Goal: Task Accomplishment & Management: Use online tool/utility

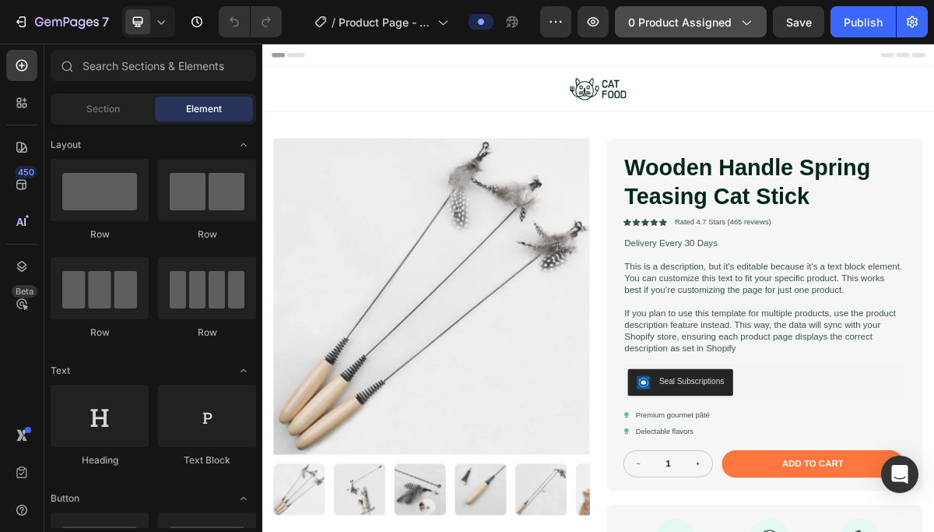
click at [688, 23] on span "0 product assigned" at bounding box center [680, 22] width 104 height 16
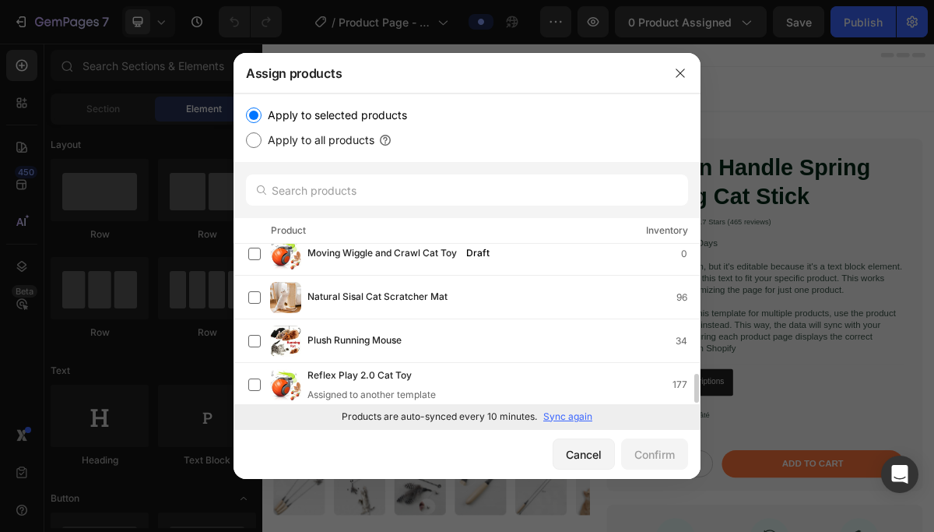
scroll to position [712, 0]
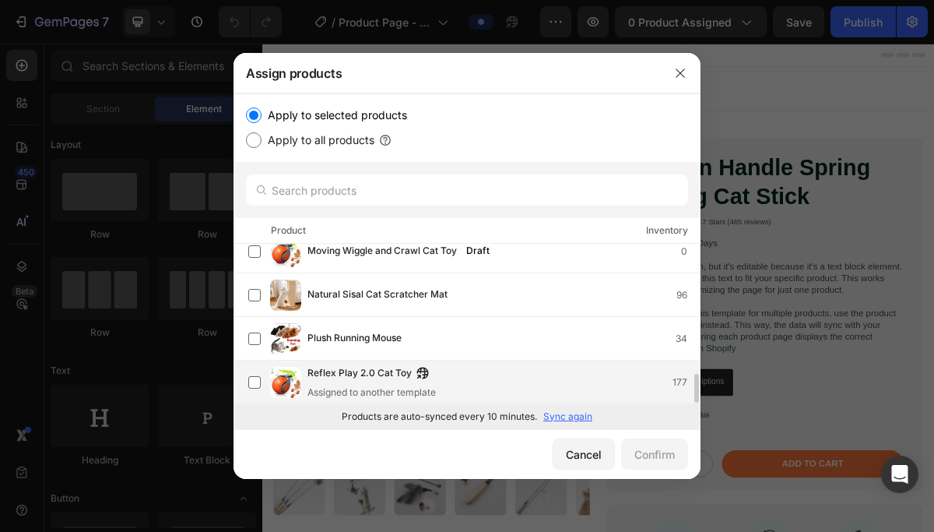
click at [396, 382] on div "Reflex Play 2.0 Cat Toy Assigned to another template" at bounding box center [372, 382] width 129 height 34
click at [636, 457] on div "Confirm" at bounding box center [655, 454] width 40 height 16
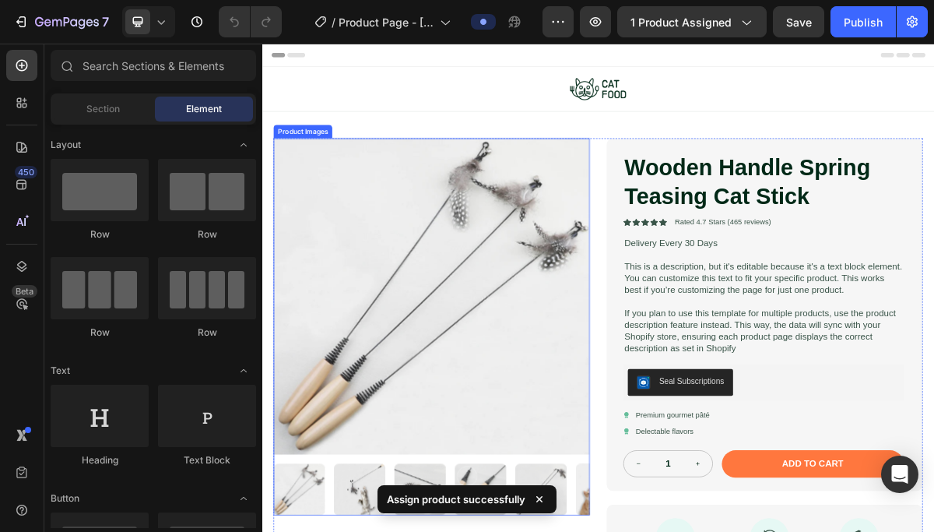
click at [618, 188] on img at bounding box center [498, 395] width 440 height 440
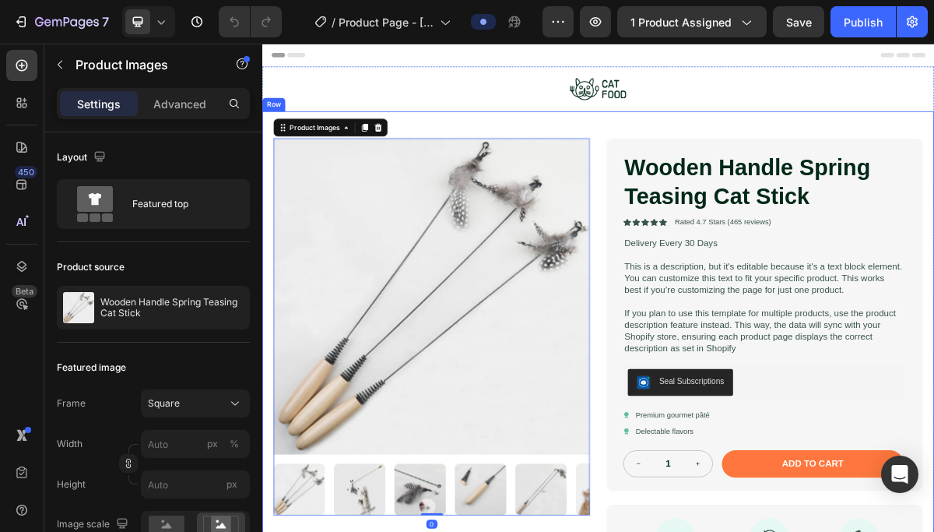
click at [745, 160] on div "Product Images 0 Wooden Handle Spring Teasing Cat Stick Product Title Icon Icon…" at bounding box center [729, 478] width 934 height 680
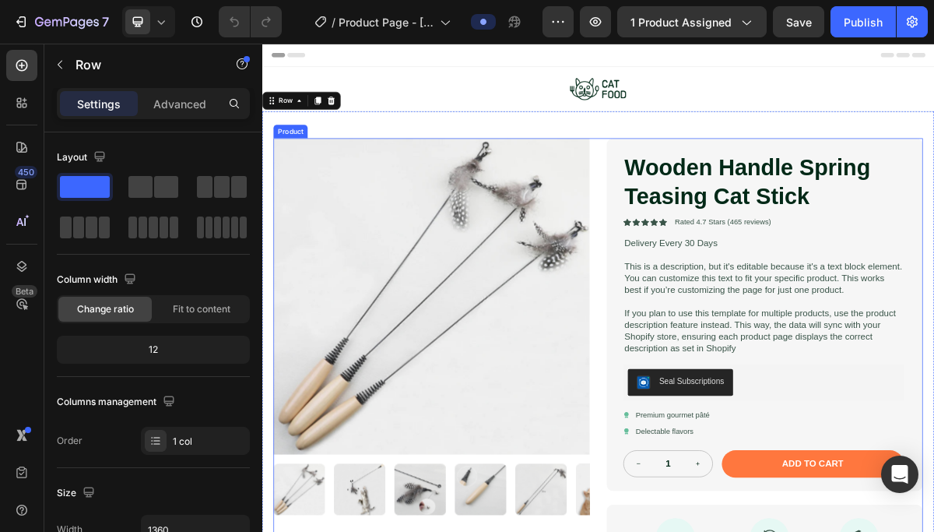
click at [732, 204] on div "Product Images Wooden Handle Spring Teasing Cat Stick Product Title Icon Icon I…" at bounding box center [729, 488] width 903 height 627
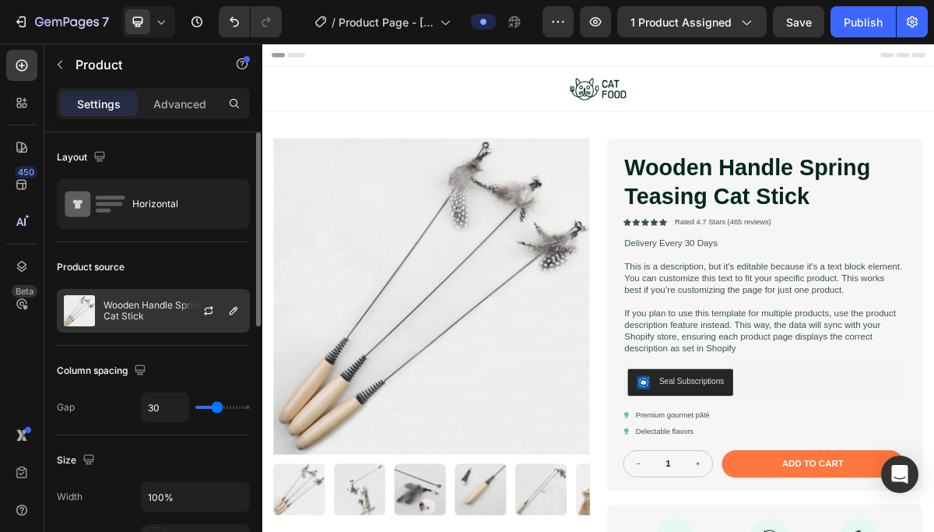
click at [149, 315] on p "Wooden Handle Spring Teasing Cat Stick" at bounding box center [173, 311] width 139 height 22
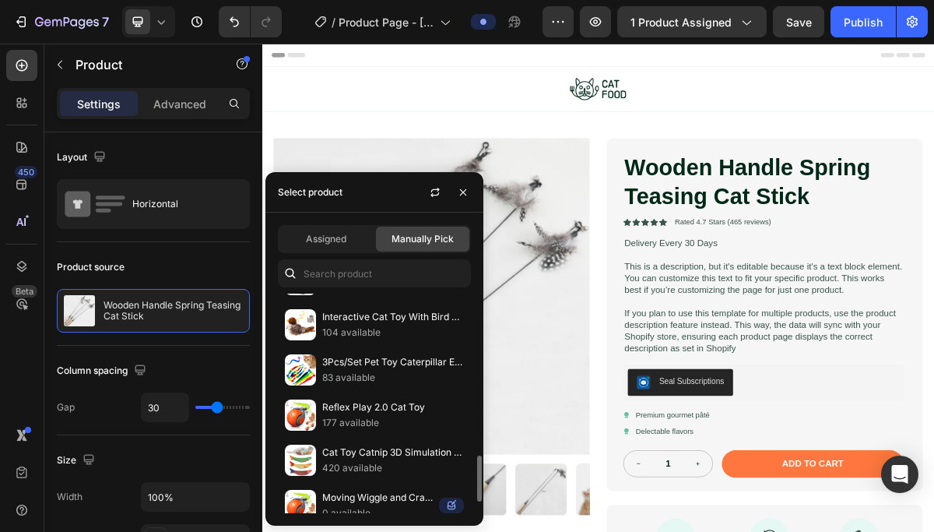
scroll to position [805, 0]
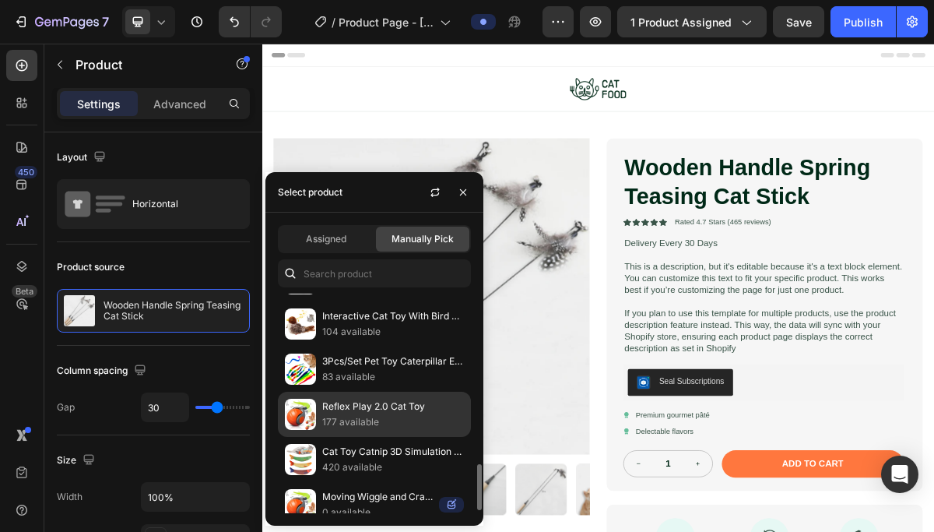
click at [378, 417] on p "177 available" at bounding box center [393, 422] width 142 height 16
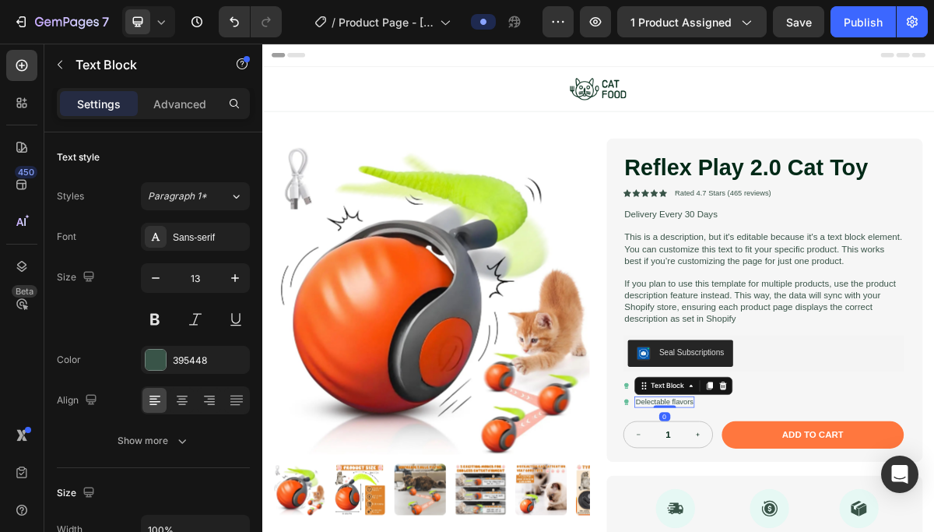
click at [862, 531] on div "Delectable flavors" at bounding box center [821, 542] width 83 height 16
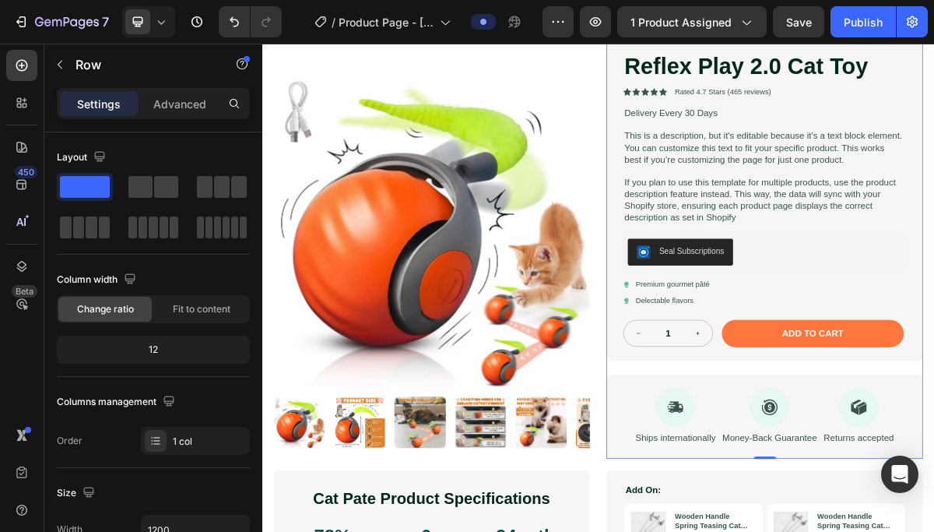
scroll to position [140, 0]
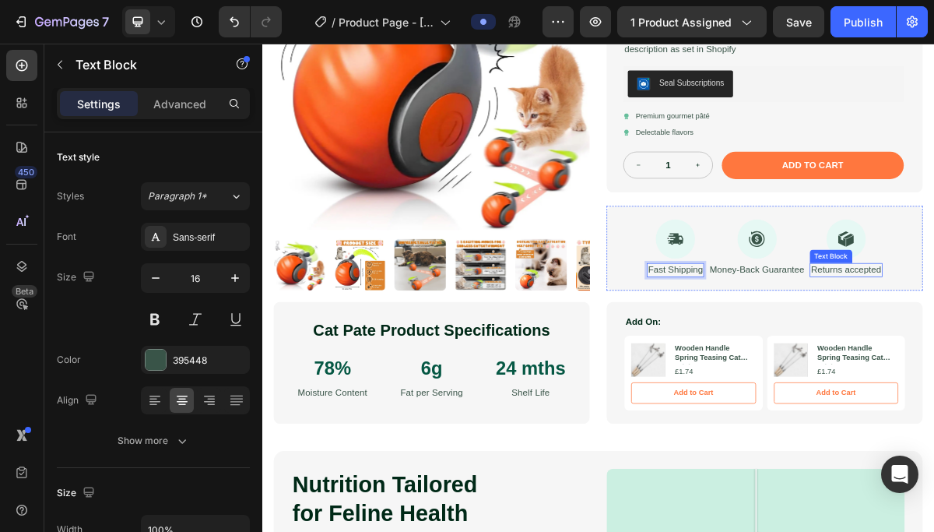
scroll to position [370, 0]
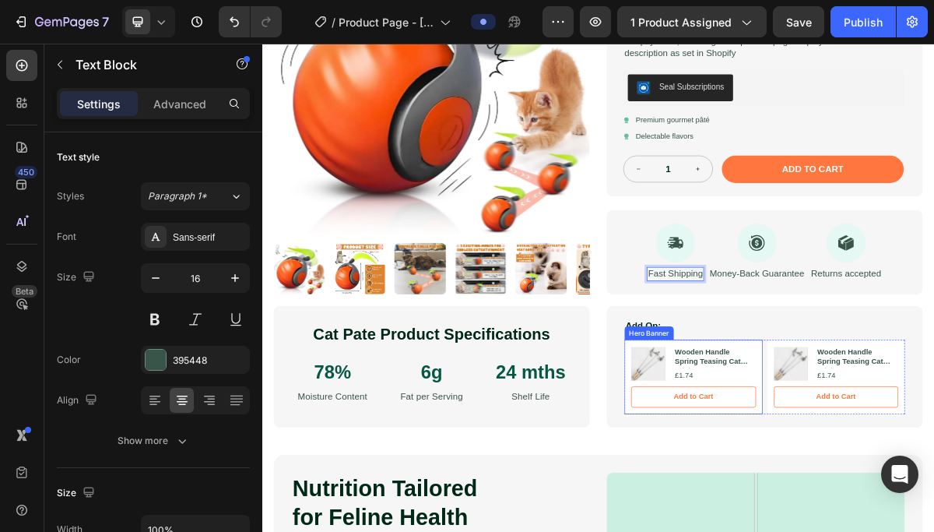
click at [836, 459] on div "Product Images Wooden Handle Spring Teasing Cat Stick Product Title £1.74 Produ…" at bounding box center [862, 507] width 192 height 104
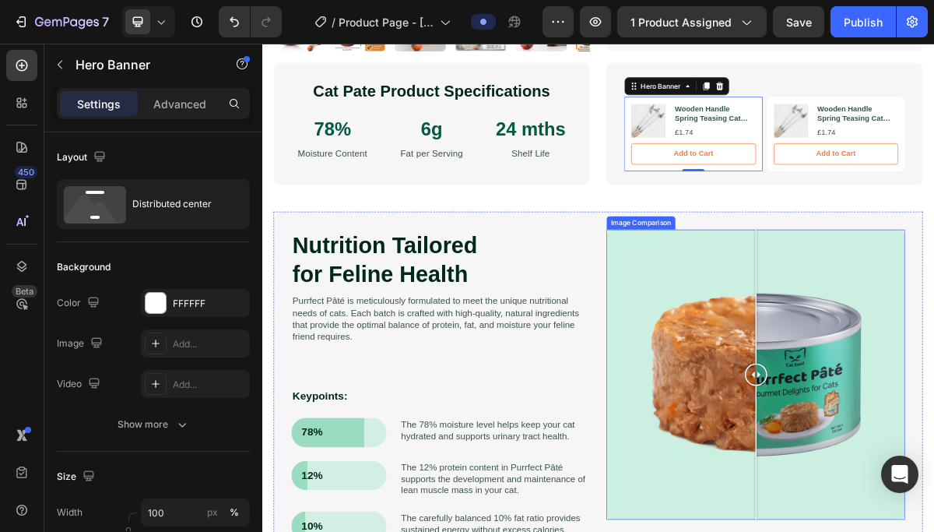
scroll to position [717, 0]
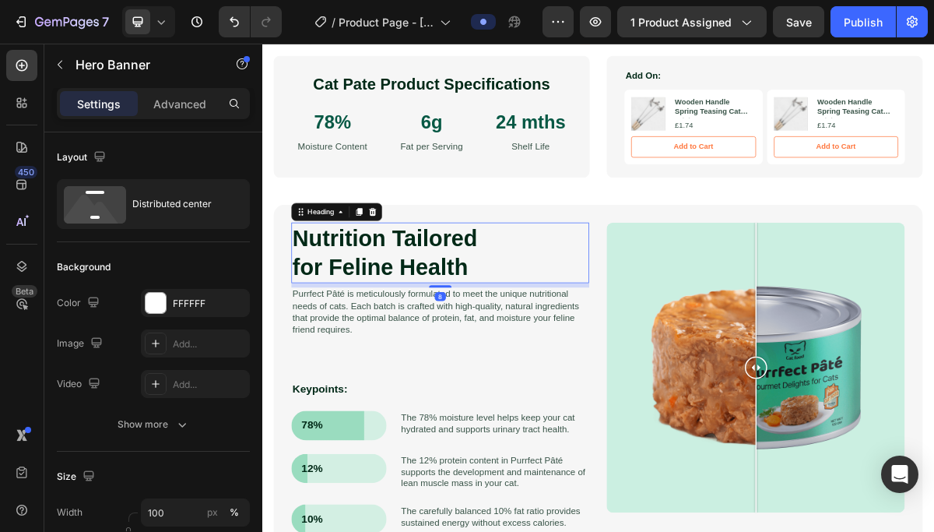
click at [472, 321] on h2 "Nutrition Tailored for Feline Health" at bounding box center [510, 334] width 414 height 84
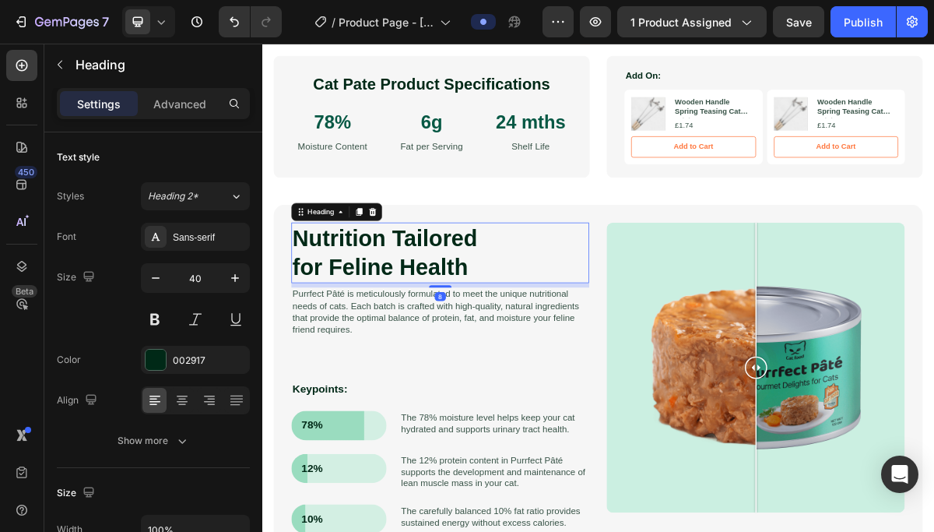
click at [472, 321] on h2 "Nutrition Tailored for Feline Health" at bounding box center [510, 334] width 414 height 84
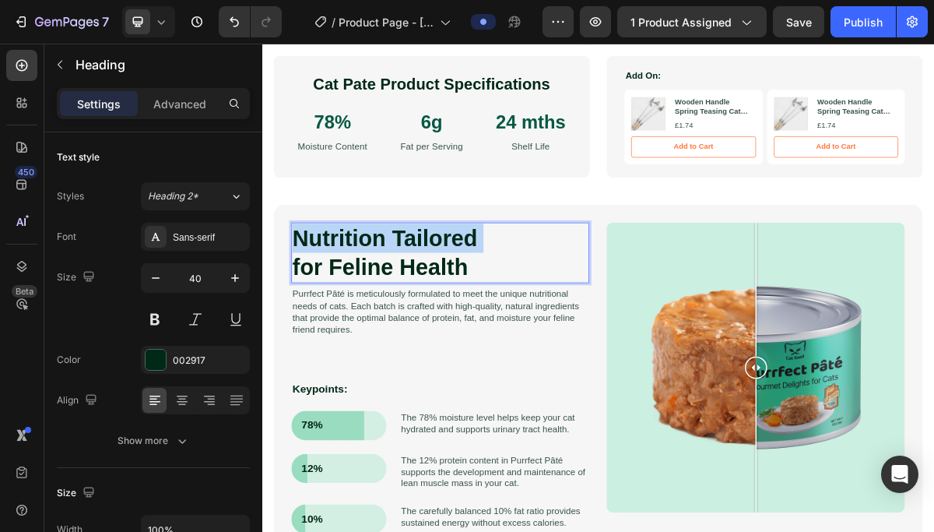
click at [472, 321] on p "Nutrition Tailored for Feline Health" at bounding box center [509, 334] width 411 height 81
click at [507, 336] on p "Nutrition Tailored for Feline Health" at bounding box center [509, 334] width 411 height 81
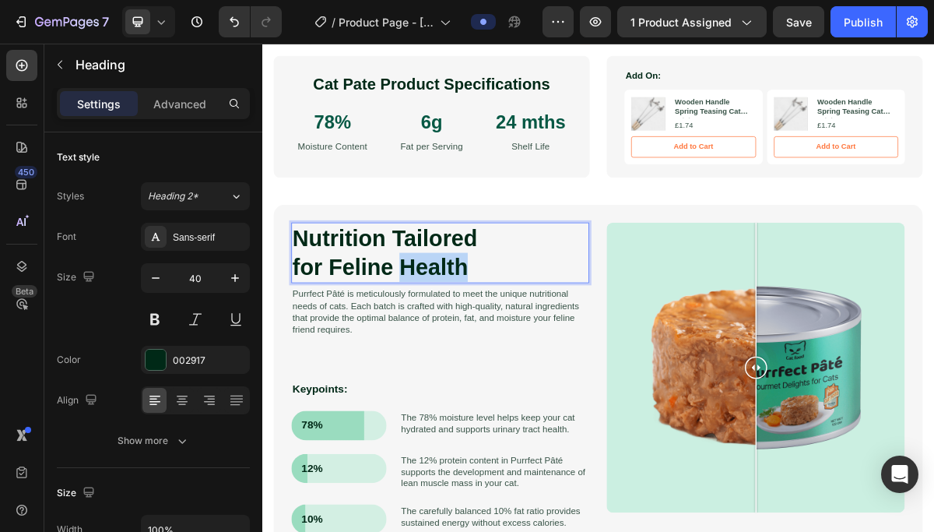
click at [507, 336] on p "Nutrition Tailored for Feline Health" at bounding box center [509, 334] width 411 height 81
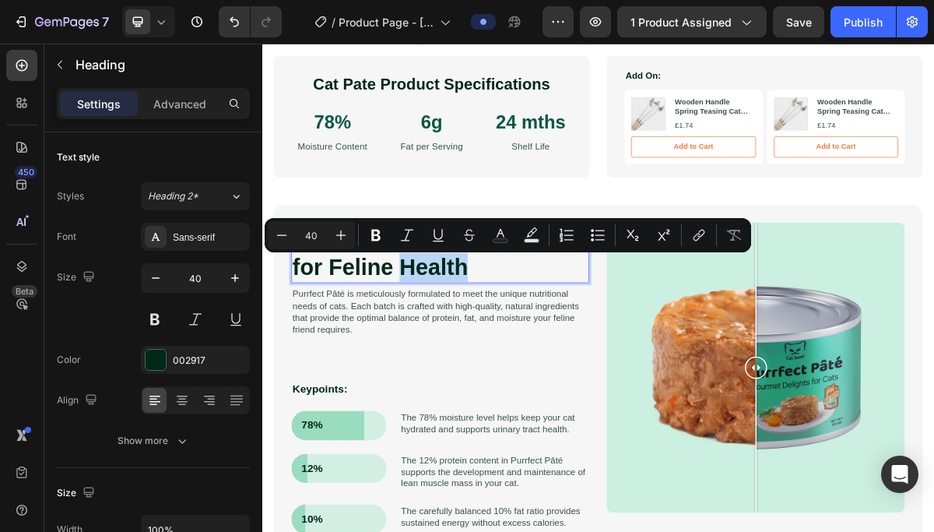
click at [553, 367] on p "Nutrition Tailored for Feline Health" at bounding box center [509, 334] width 411 height 81
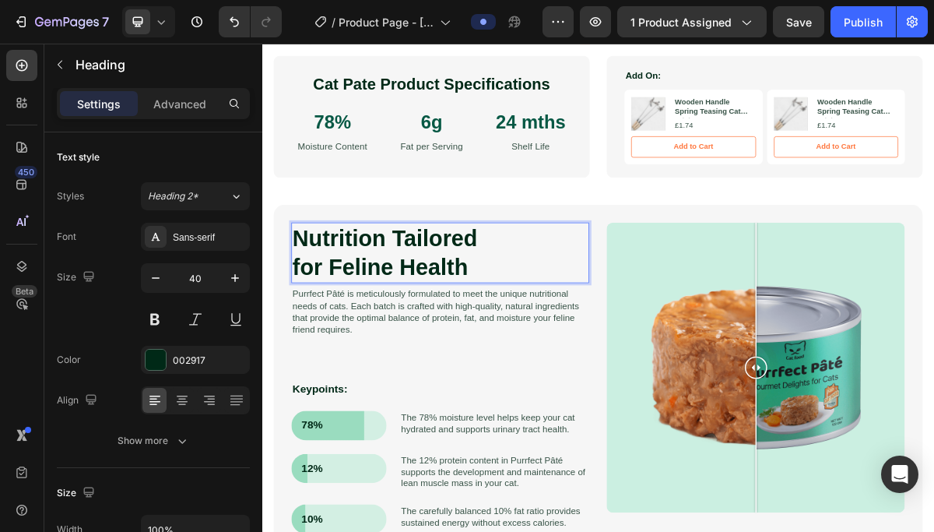
click at [553, 364] on p "Nutrition Tailored for Feline Health" at bounding box center [509, 334] width 411 height 81
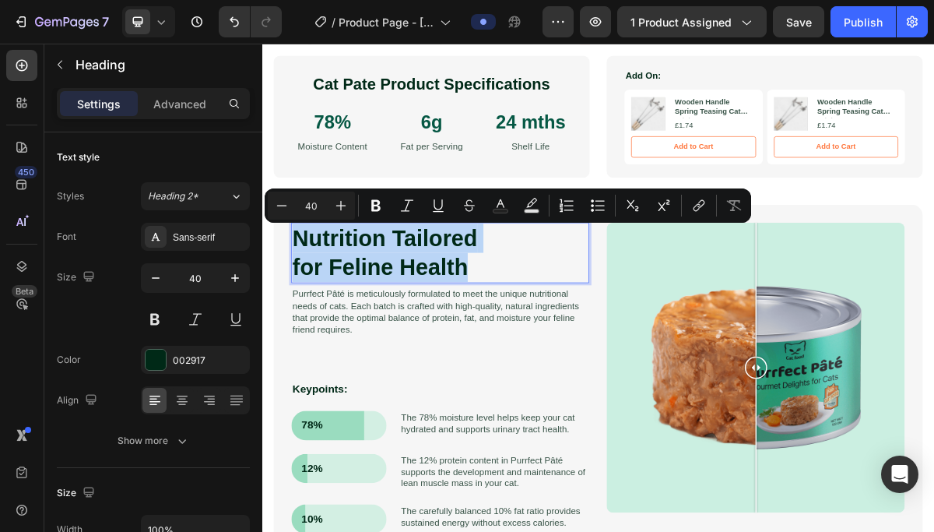
drag, startPoint x: 554, startPoint y: 364, endPoint x: 311, endPoint y: 306, distance: 250.4
click at [311, 306] on p "Nutrition Tailored for Feline Health" at bounding box center [509, 334] width 411 height 81
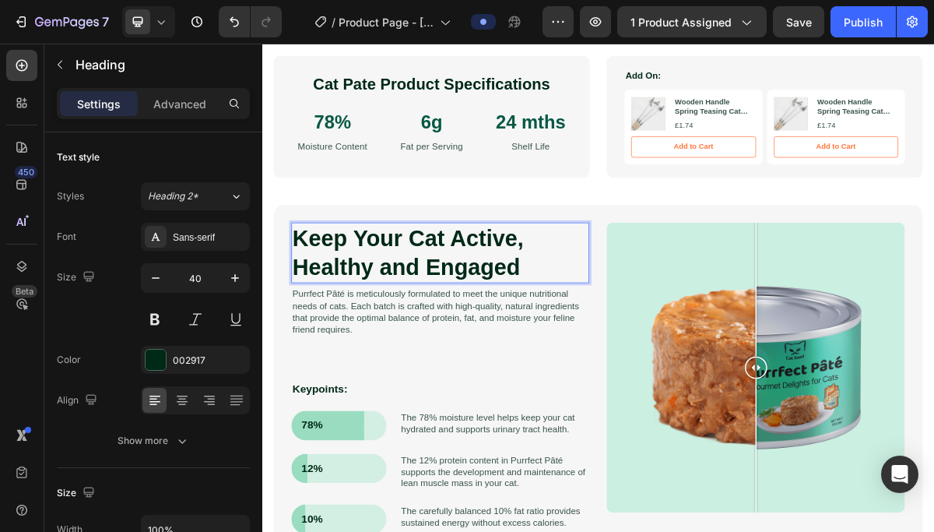
click at [584, 314] on p "Keep Your Cat Active, Healthy and Engaged" at bounding box center [509, 334] width 411 height 81
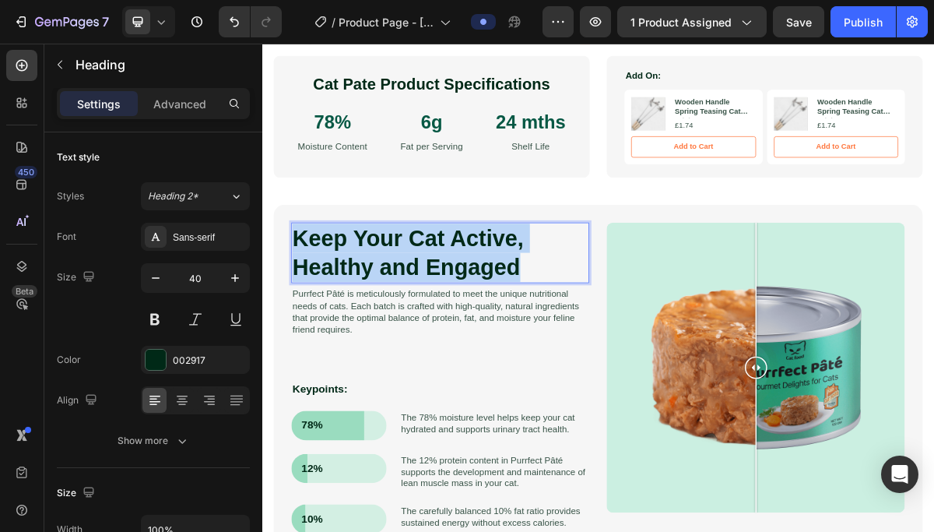
click at [584, 314] on p "Keep Your Cat Active, Healthy and Engaged" at bounding box center [509, 334] width 411 height 81
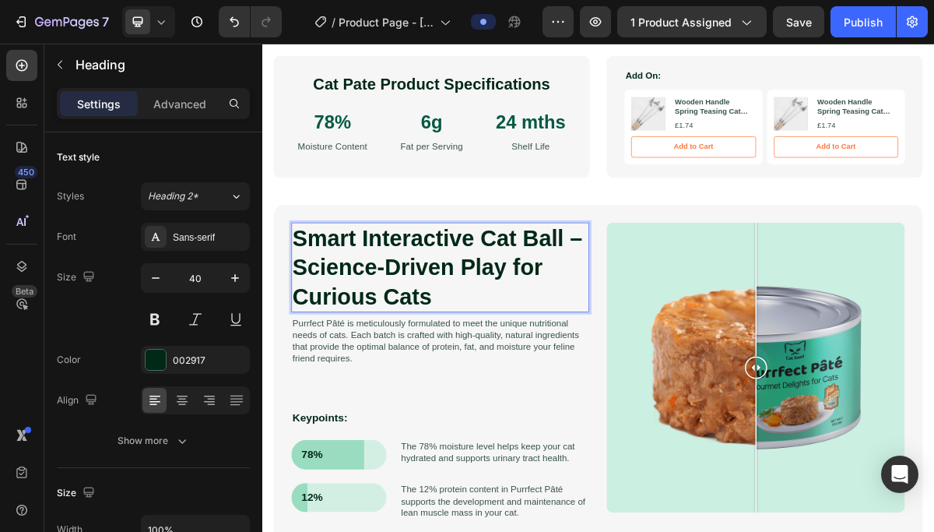
click at [564, 311] on p "Smart Interactive Cat Ball – Science-Driven Play for Curious Cats" at bounding box center [509, 354] width 411 height 121
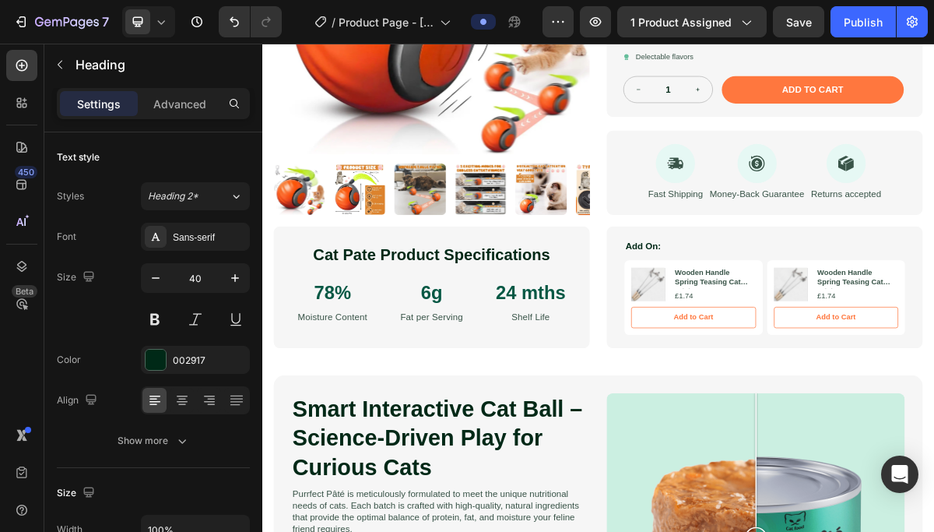
scroll to position [473, 0]
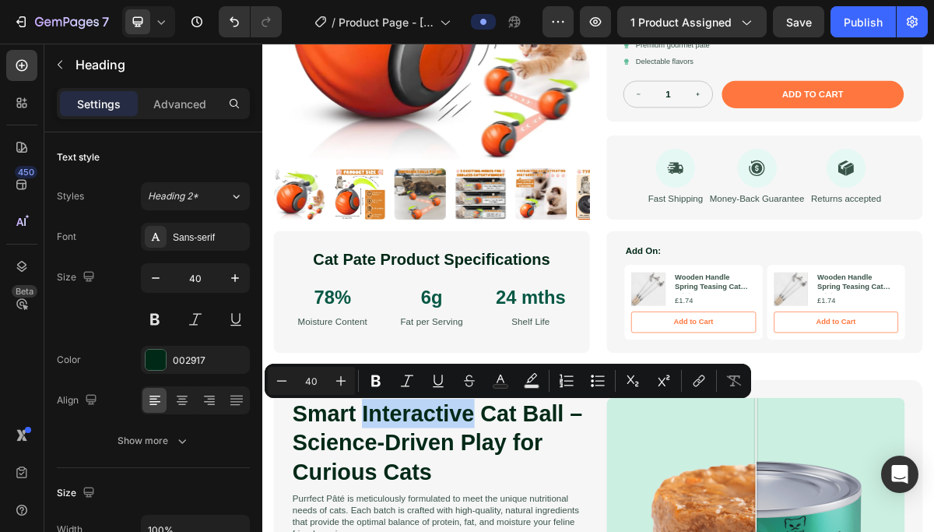
drag, startPoint x: 559, startPoint y: 558, endPoint x: 314, endPoint y: 543, distance: 245.7
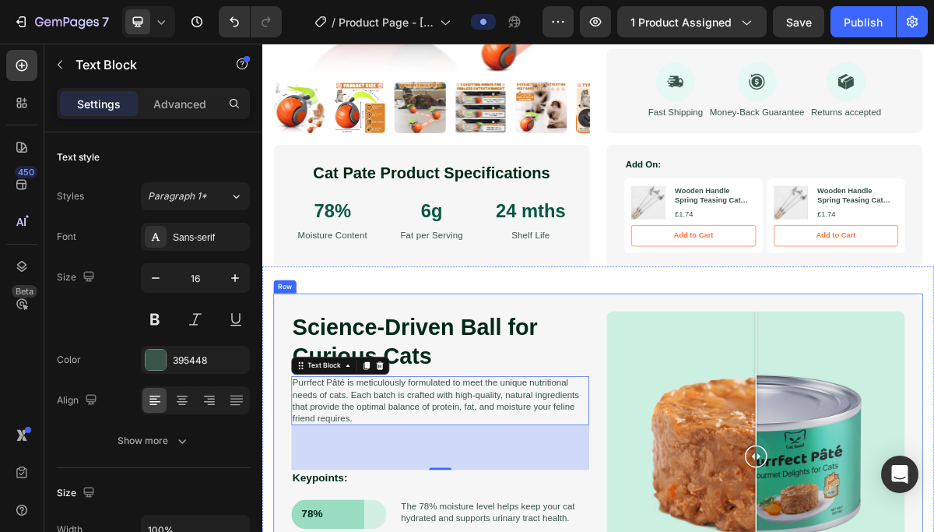
scroll to position [603, 0]
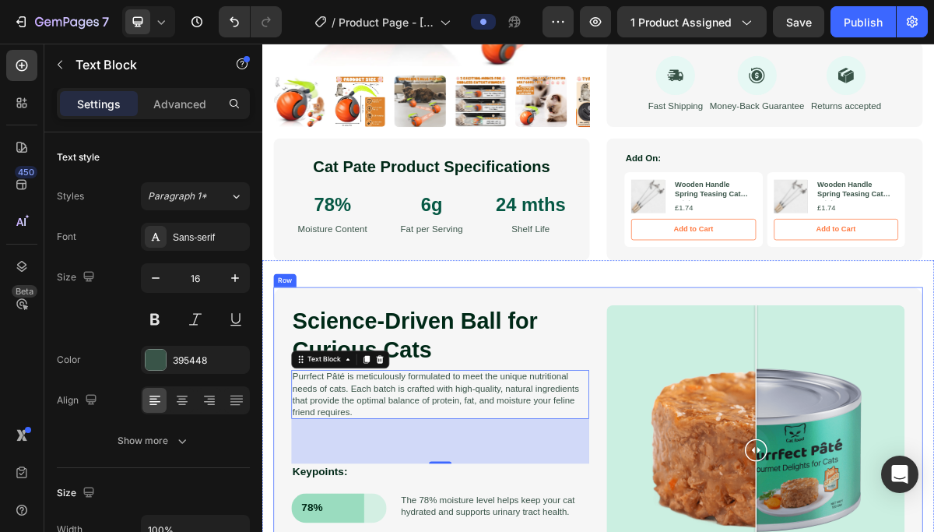
click at [534, 511] on p "Purrfect Pâté is meticulously formulated to meet the unique nutritional needs o…" at bounding box center [509, 530] width 411 height 65
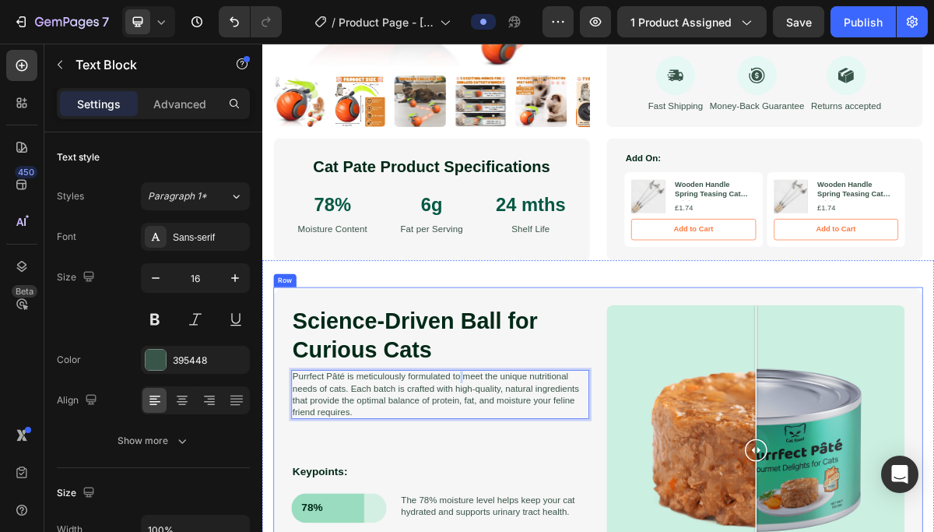
click at [534, 511] on p "Purrfect Pâté is meticulously formulated to meet the unique nutritional needs o…" at bounding box center [509, 530] width 411 height 65
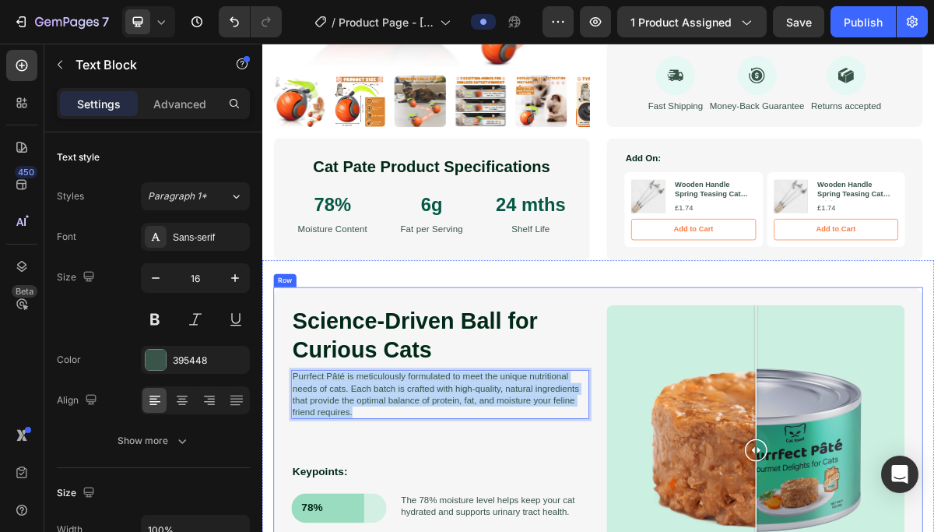
click at [534, 511] on p "Purrfect Pâté is meticulously formulated to meet the unique nutritional needs o…" at bounding box center [509, 530] width 411 height 65
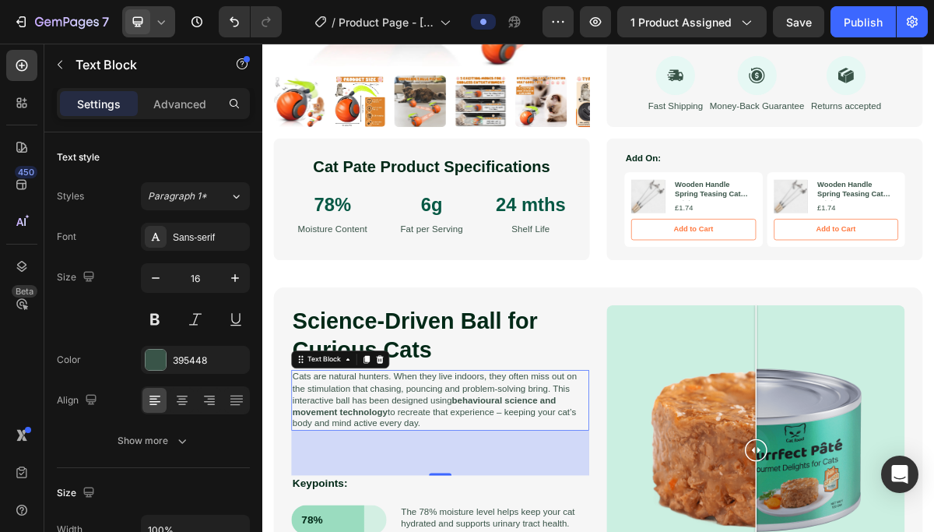
click at [148, 21] on span at bounding box center [137, 21] width 25 height 25
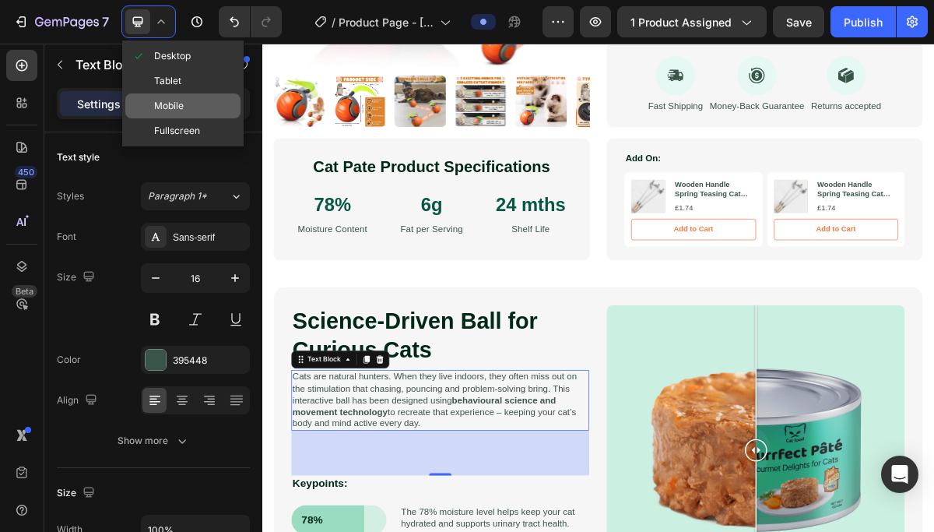
click at [167, 98] on span "Mobile" at bounding box center [169, 106] width 30 height 16
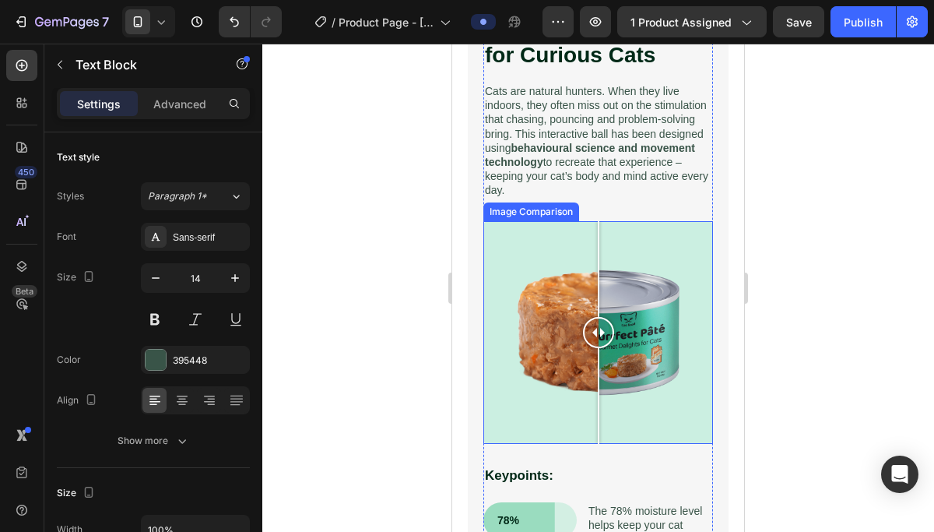
scroll to position [1517, 0]
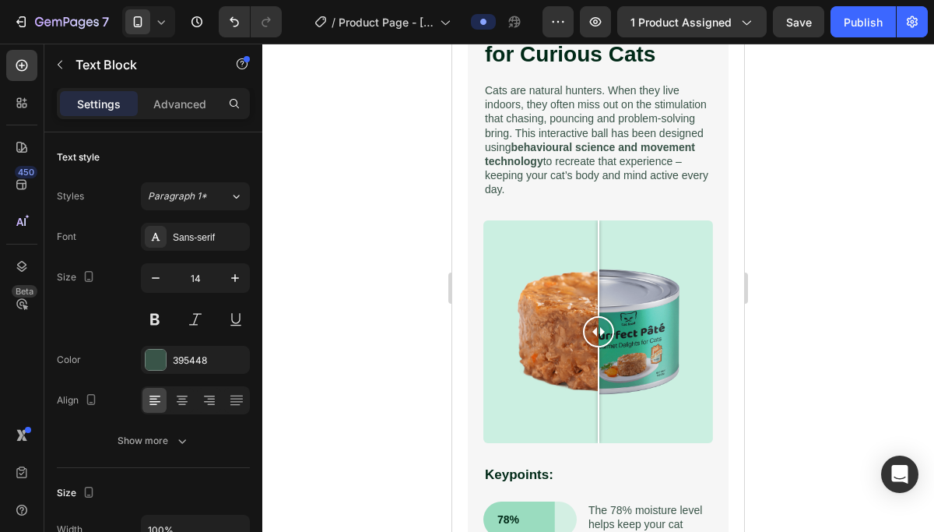
click at [547, 125] on p "Cats are natural hunters. When they live indoors, they often miss out on the st…" at bounding box center [598, 140] width 227 height 114
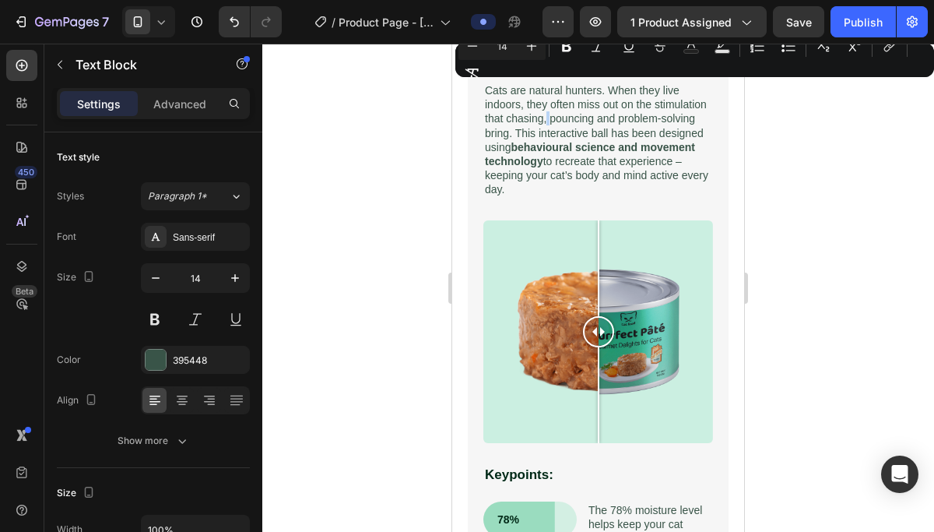
click at [504, 133] on p "Cats are natural hunters. When they live indoors, they often miss out on the st…" at bounding box center [598, 140] width 227 height 114
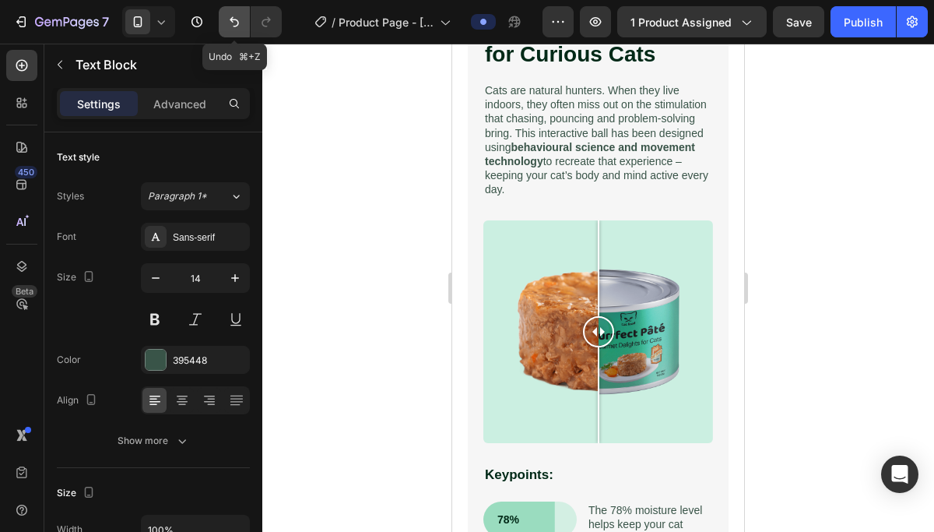
click at [230, 14] on icon "Undo/Redo" at bounding box center [235, 22] width 16 height 16
click at [230, 15] on icon "Undo/Redo" at bounding box center [235, 22] width 16 height 16
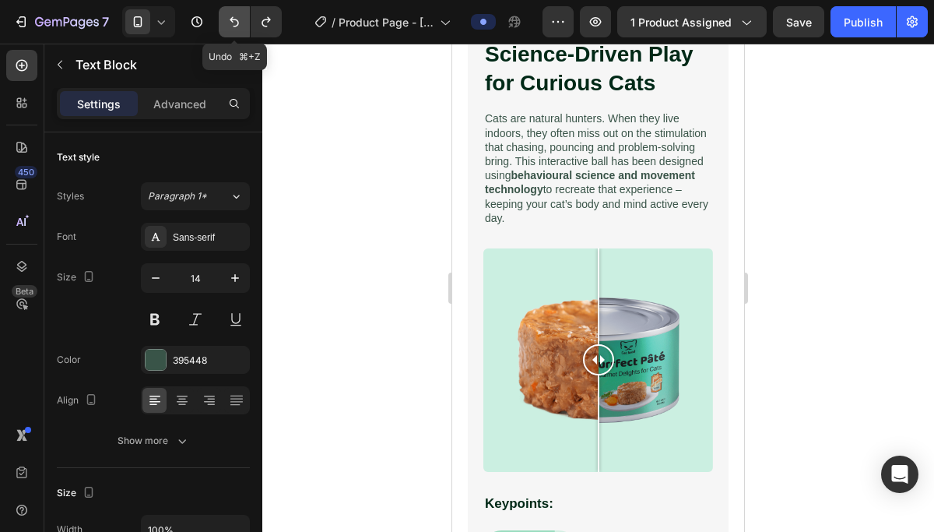
click at [230, 14] on icon "Undo/Redo" at bounding box center [235, 22] width 16 height 16
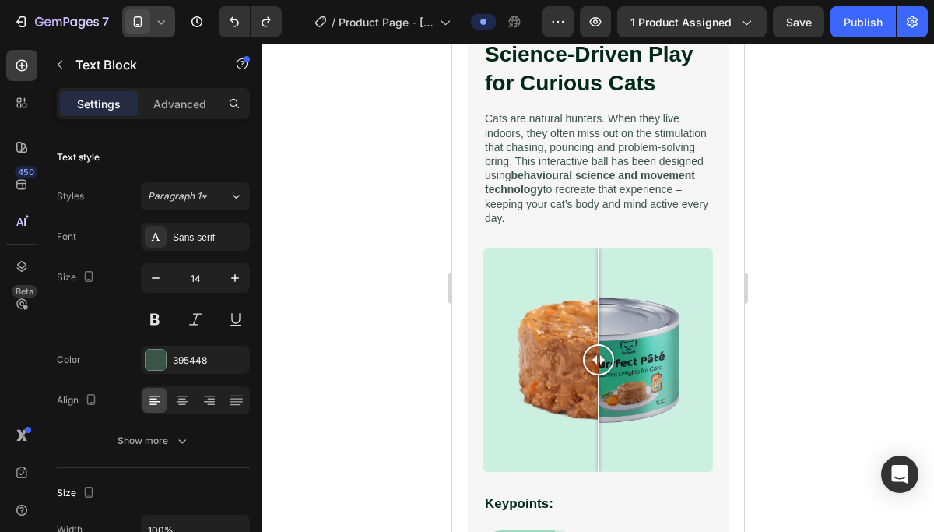
click at [140, 26] on icon at bounding box center [138, 21] width 9 height 11
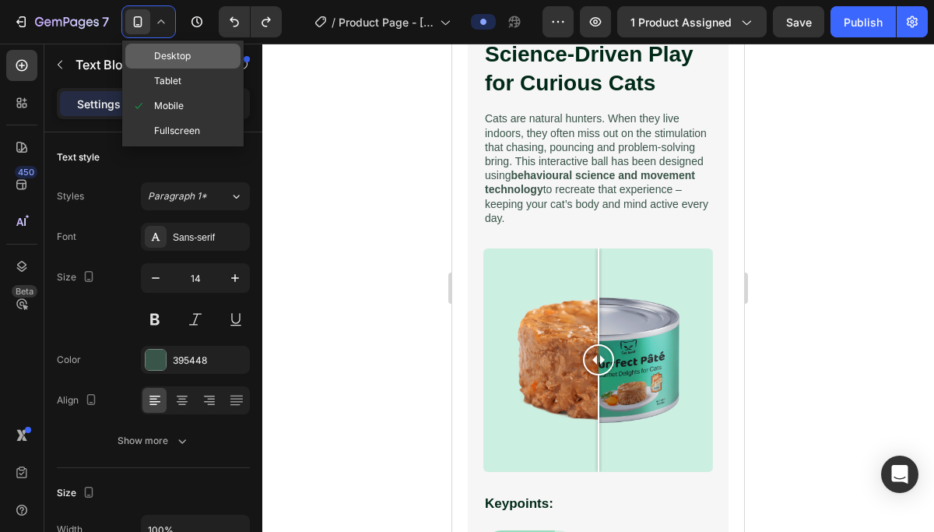
click at [181, 61] on span "Desktop" at bounding box center [172, 56] width 37 height 16
type input "16"
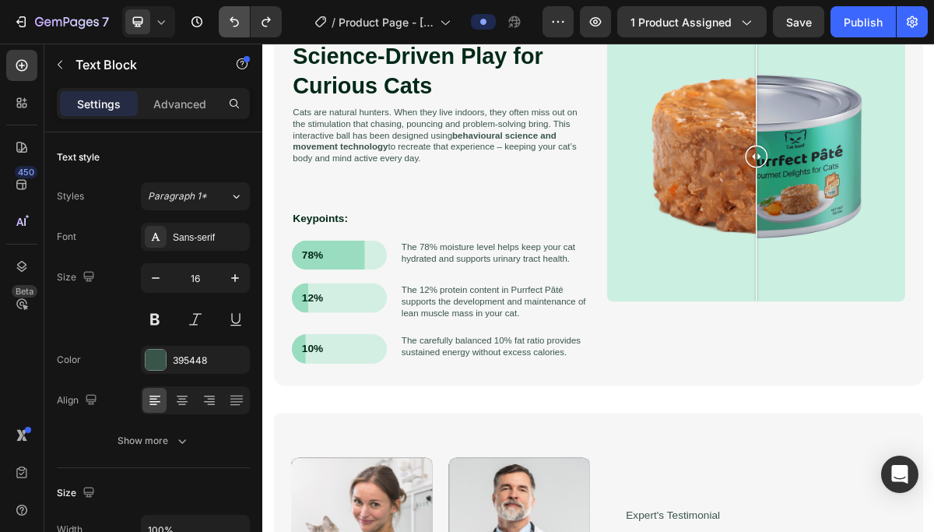
scroll to position [1585, 0]
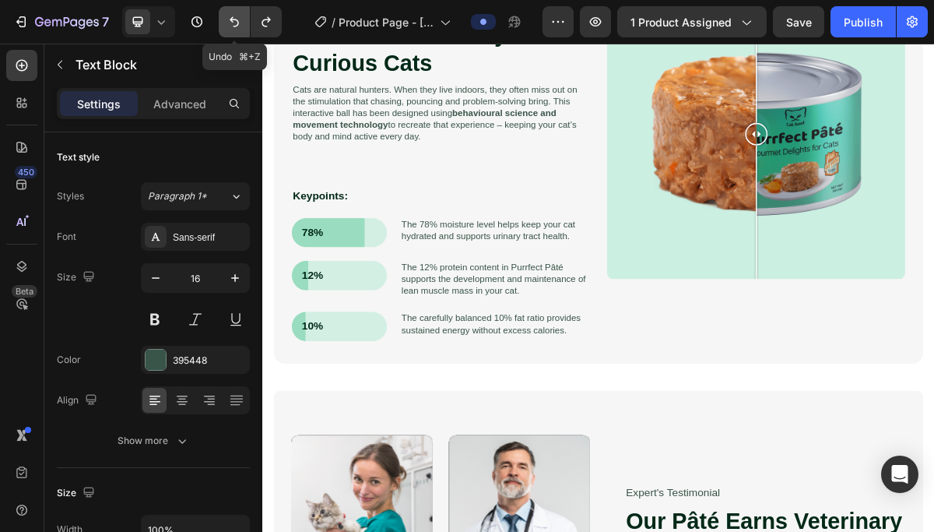
click at [225, 23] on button "Undo/Redo" at bounding box center [234, 21] width 31 height 31
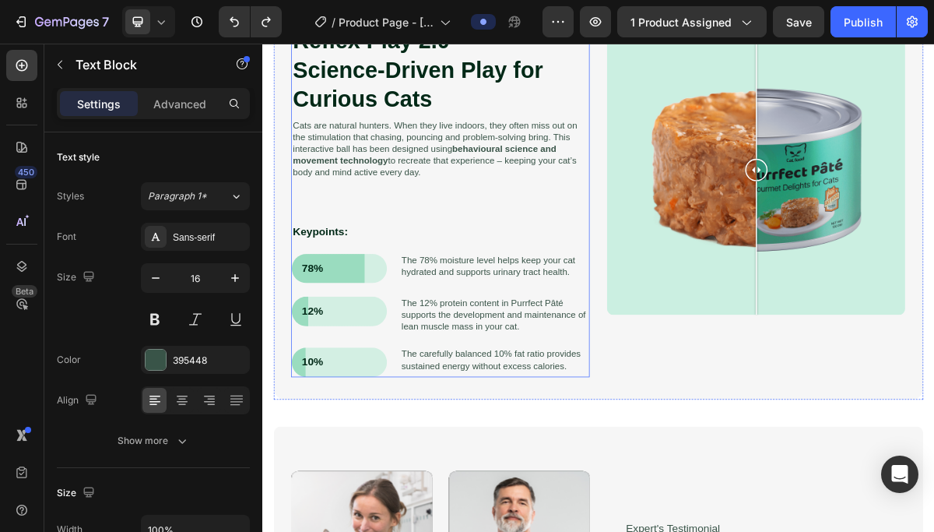
scroll to position [1527, 0]
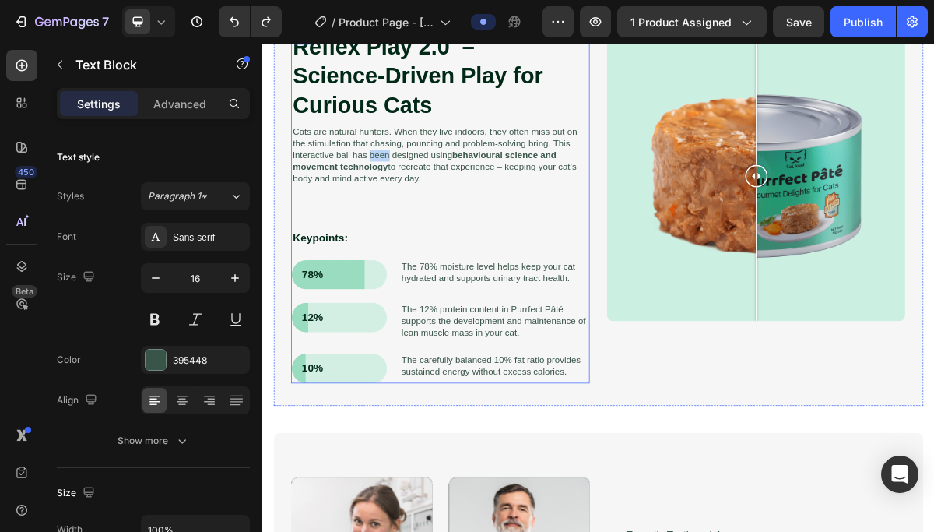
click at [411, 198] on p "Cats are natural hunters. When they live indoors, they often miss out on the st…" at bounding box center [509, 198] width 411 height 81
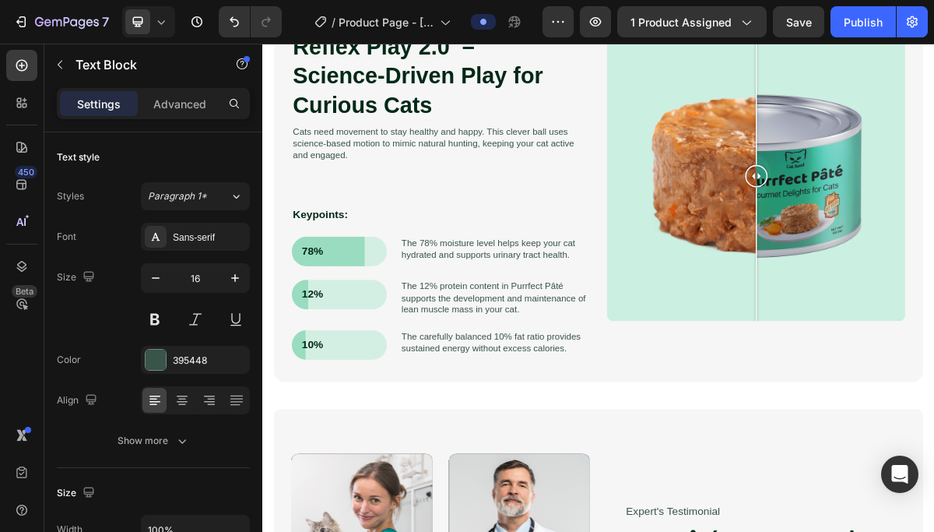
click at [611, 167] on p "Cats need movement to stay healthy and happy. This clever ball uses science-bas…" at bounding box center [509, 182] width 411 height 48
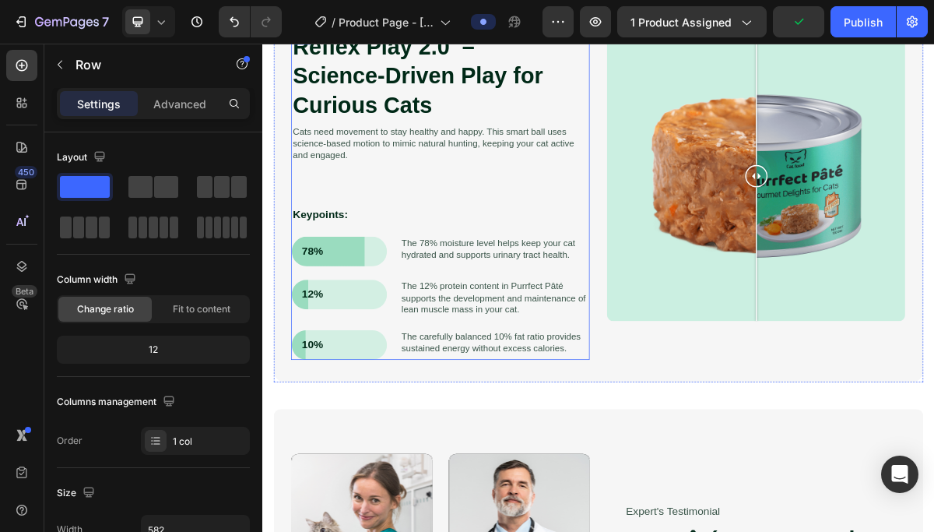
click at [365, 220] on div "Reflex Play 2.0 – Science-Driven Play for Curious Cats Heading Cats need moveme…" at bounding box center [510, 254] width 414 height 457
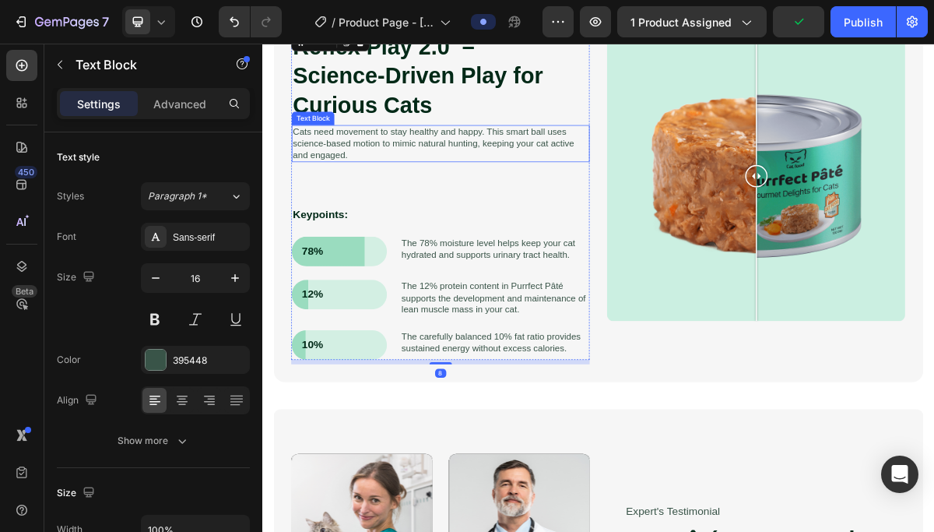
click at [389, 177] on p "Cats need movement to stay healthy and happy. This smart ball uses science-base…" at bounding box center [509, 182] width 411 height 48
click at [389, 188] on p "Cats need movement to stay healthy and happy. This smart ball uses science-base…" at bounding box center [509, 182] width 411 height 48
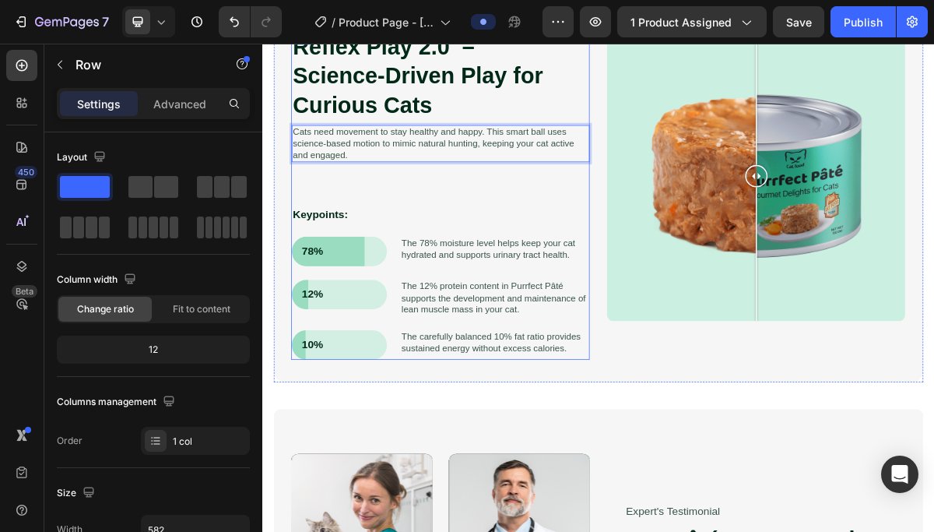
click at [389, 223] on div "Reflex Play 2.0 – Science-Driven Play for Curious Cats Heading Cats need moveme…" at bounding box center [510, 254] width 414 height 457
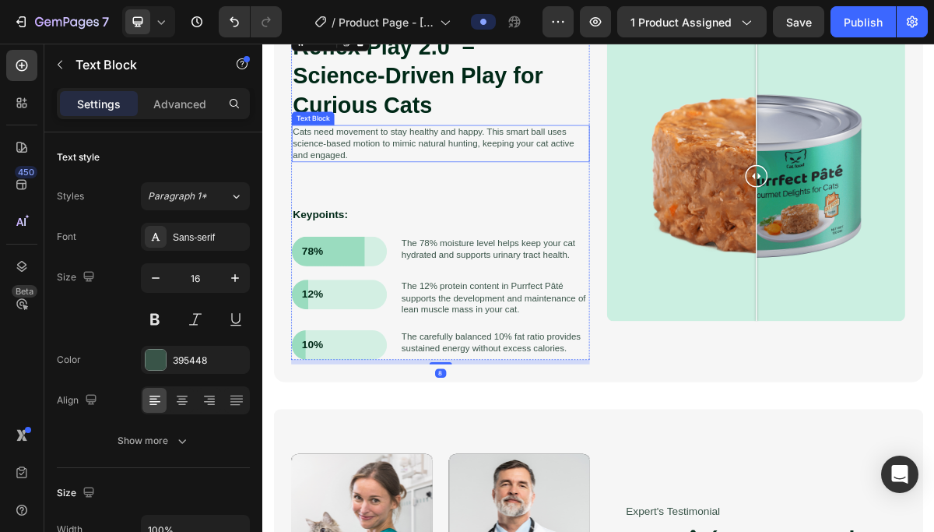
click at [404, 184] on p "Cats need movement to stay healthy and happy. This smart ball uses science-base…" at bounding box center [509, 182] width 411 height 48
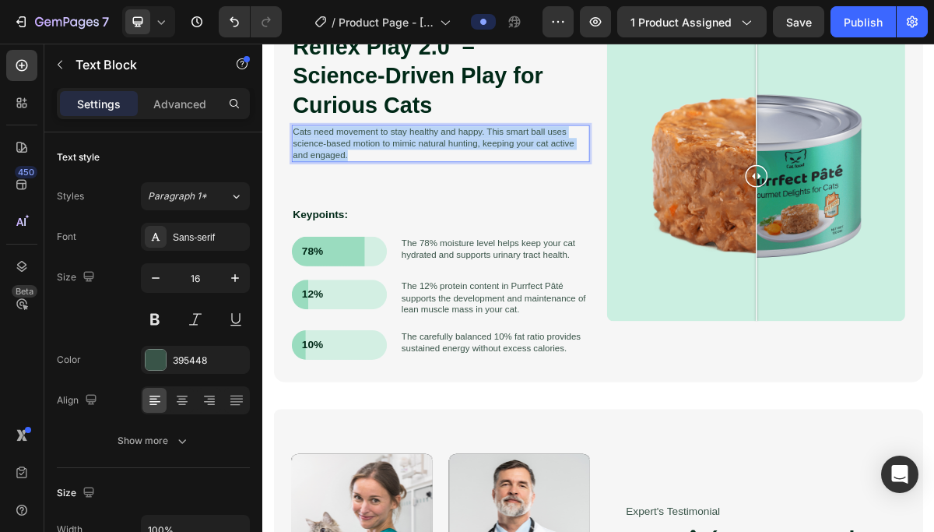
click at [404, 184] on p "Cats need movement to stay healthy and happy. This smart ball uses science-base…" at bounding box center [509, 182] width 411 height 48
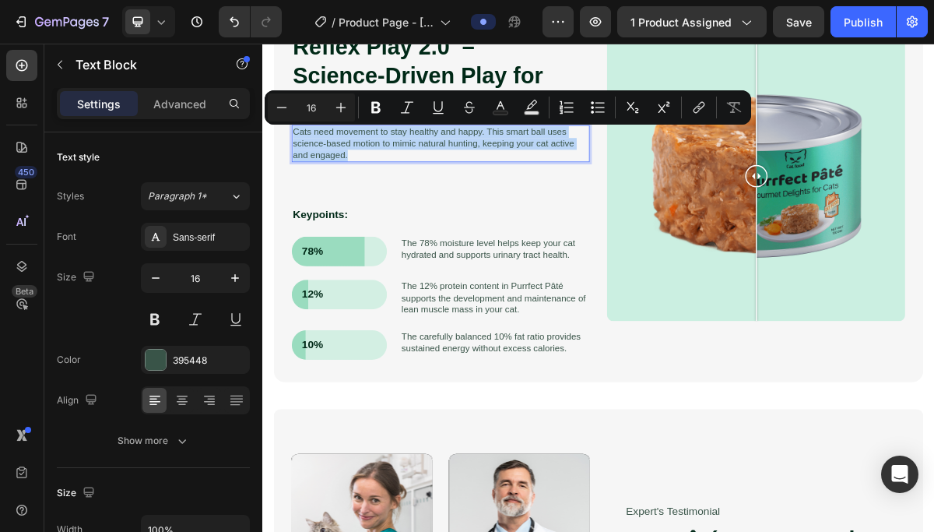
click at [406, 201] on p "Cats need movement to stay healthy and happy. This smart ball uses science-base…" at bounding box center [509, 182] width 411 height 48
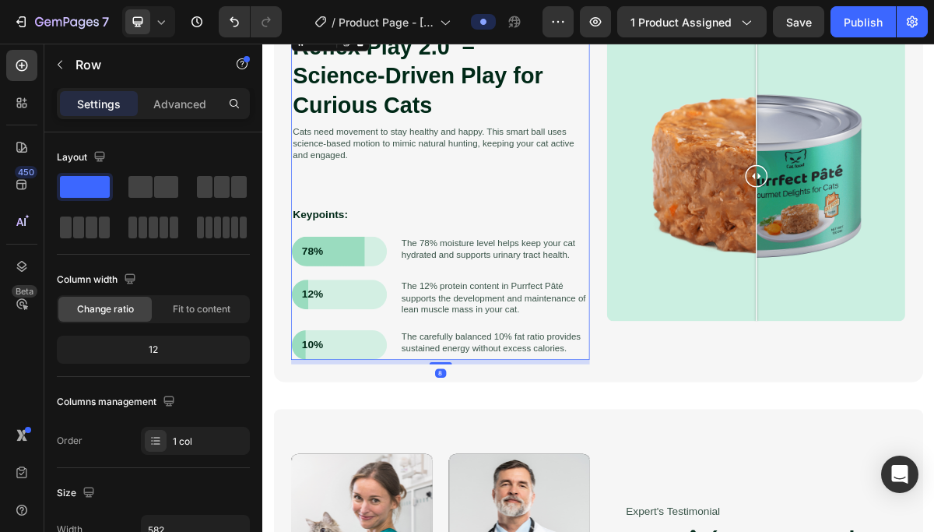
click at [406, 209] on div "Reflex Play 2.0 – Science-Driven Play for Curious Cats Heading Cats need moveme…" at bounding box center [510, 254] width 414 height 457
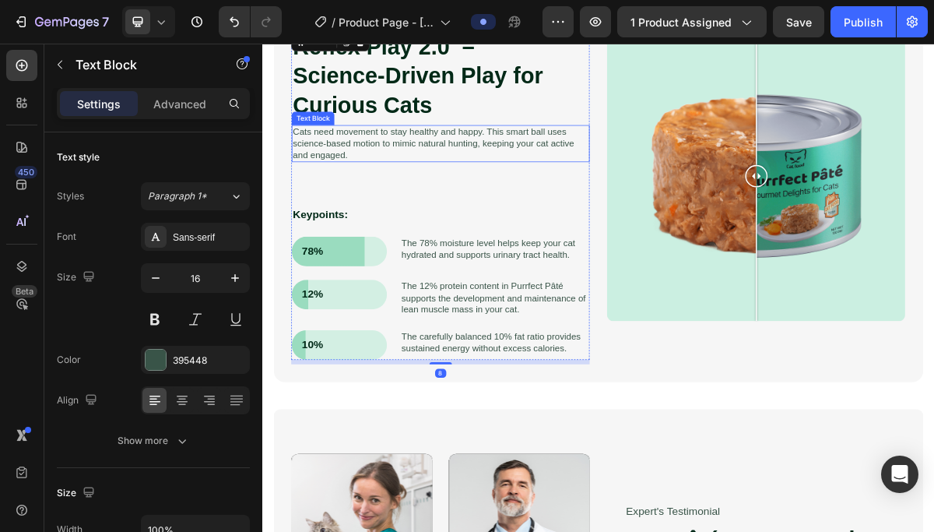
click at [433, 174] on p "Cats need movement to stay healthy and happy. This smart ball uses science-base…" at bounding box center [509, 182] width 411 height 48
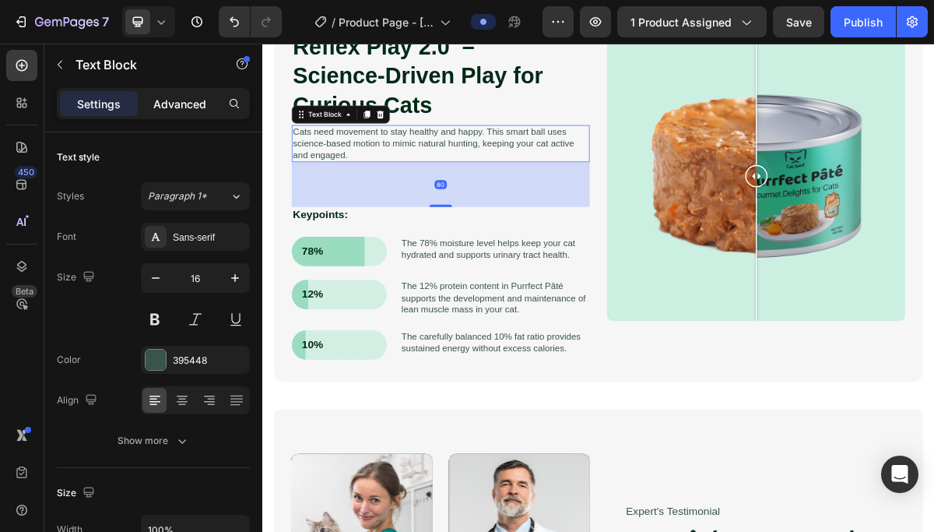
click at [195, 106] on p "Advanced" at bounding box center [179, 104] width 53 height 16
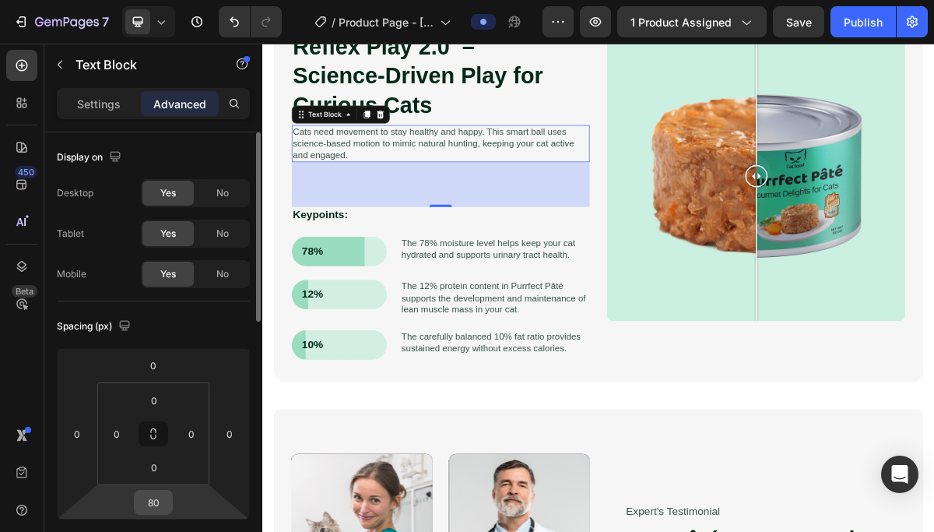
click at [153, 512] on input "80" at bounding box center [153, 501] width 31 height 23
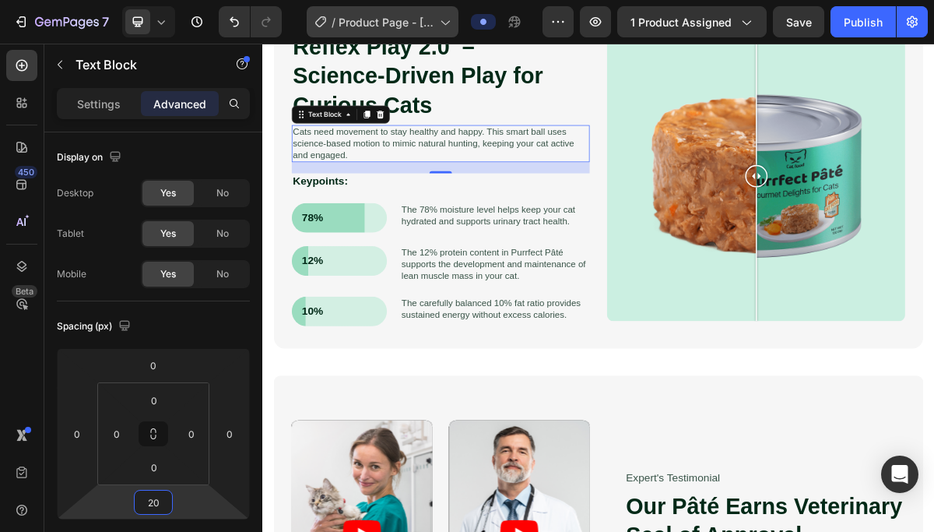
type input "20"
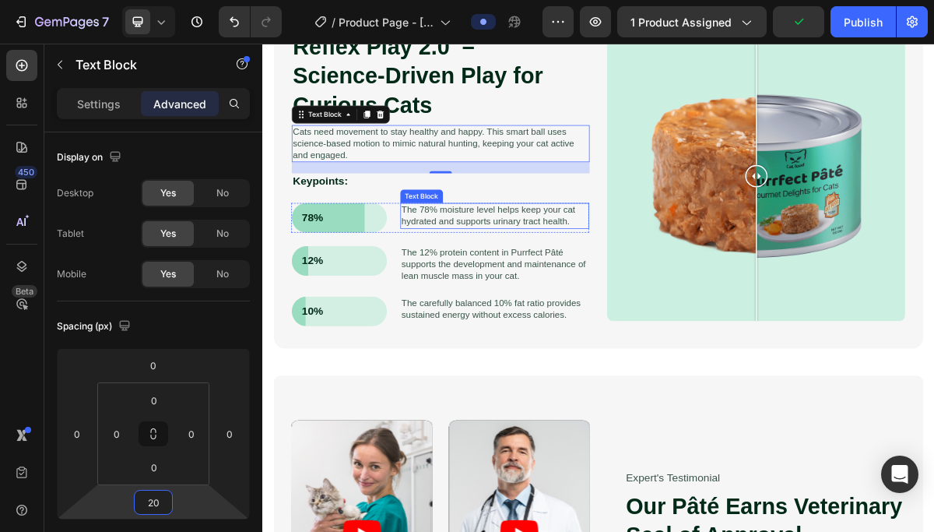
click at [519, 272] on p "The 78% moisture level helps keep your cat hydrated and supports urinary tract …" at bounding box center [584, 282] width 259 height 33
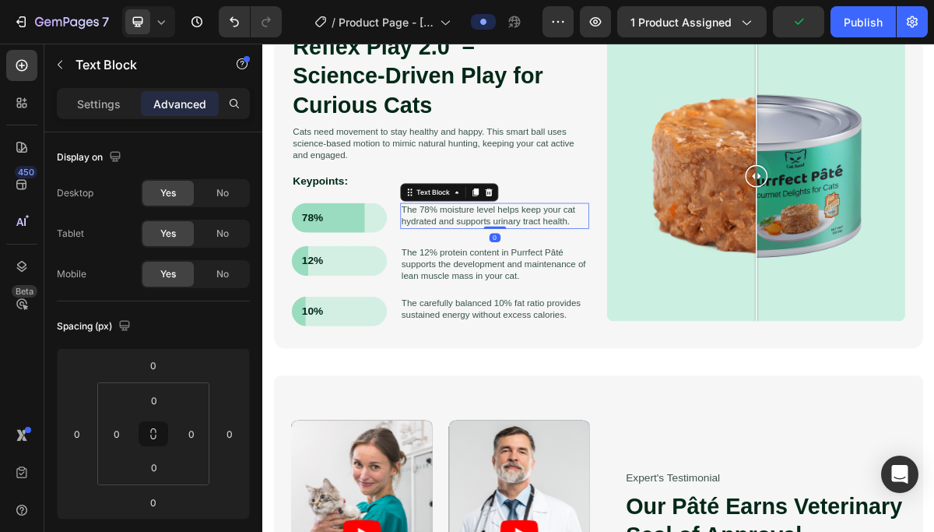
click at [519, 272] on p "The 78% moisture level helps keep your cat hydrated and supports urinary tract …" at bounding box center [584, 282] width 259 height 33
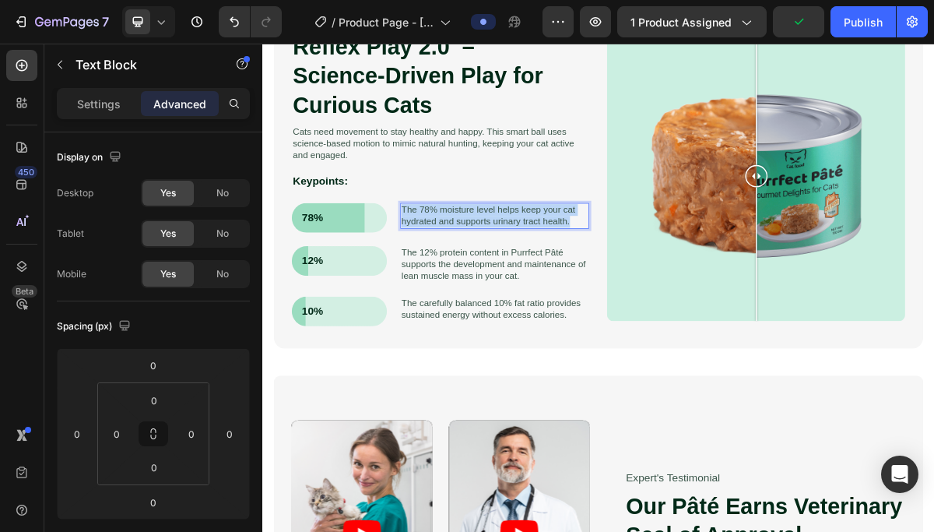
click at [519, 272] on p "The 78% moisture level helps keep your cat hydrated and supports urinary tract …" at bounding box center [584, 282] width 259 height 33
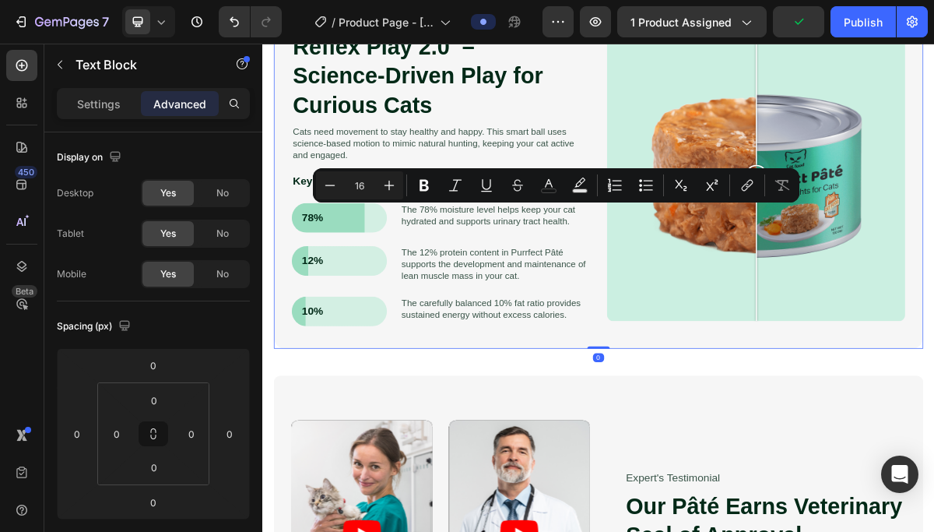
click at [687, 460] on div "Reflex Play 2.0 – Science-Driven Play for Curious Cats Heading Cats need moveme…" at bounding box center [729, 234] width 903 height 466
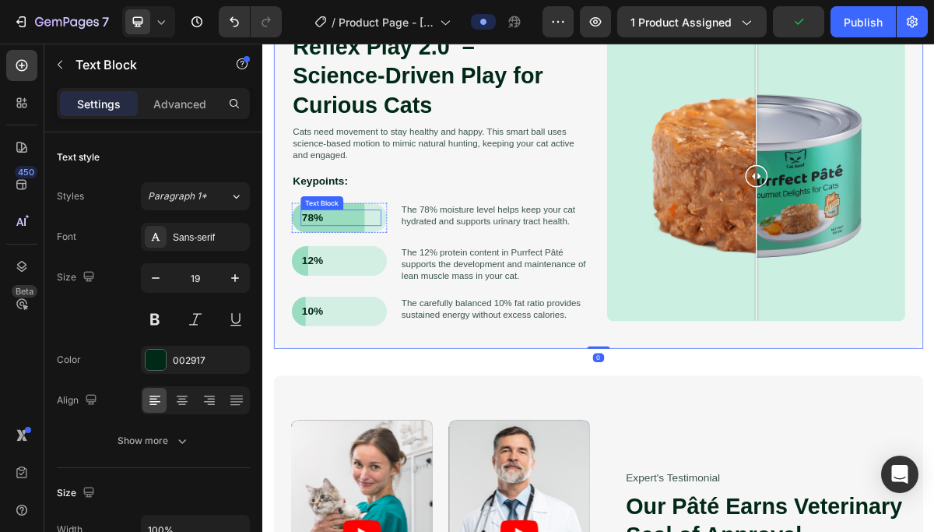
click at [389, 279] on p "78%" at bounding box center [371, 285] width 109 height 19
click at [405, 352] on p "12%" at bounding box center [371, 345] width 109 height 19
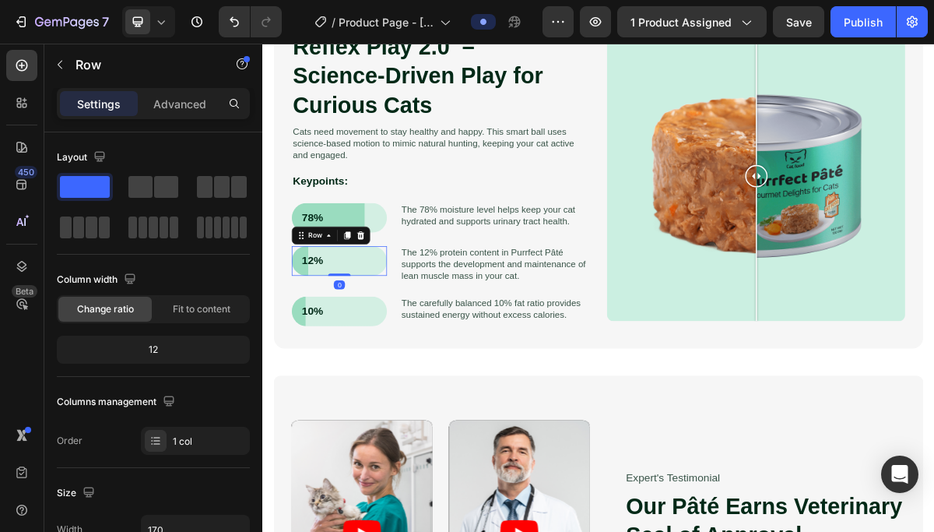
click at [421, 361] on div "12% Text Block Row 0" at bounding box center [369, 345] width 132 height 41
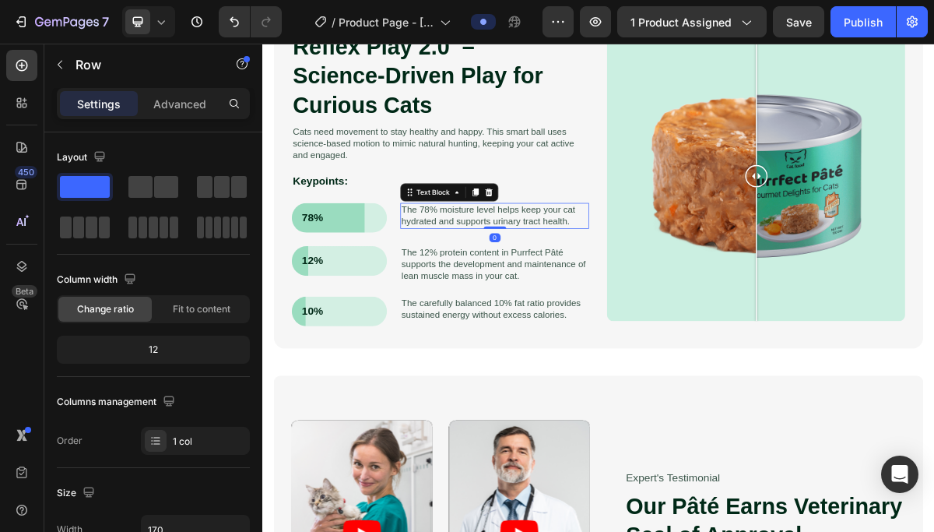
click at [628, 290] on p "The 78% moisture level helps keep your cat hydrated and supports urinary tract …" at bounding box center [584, 282] width 259 height 33
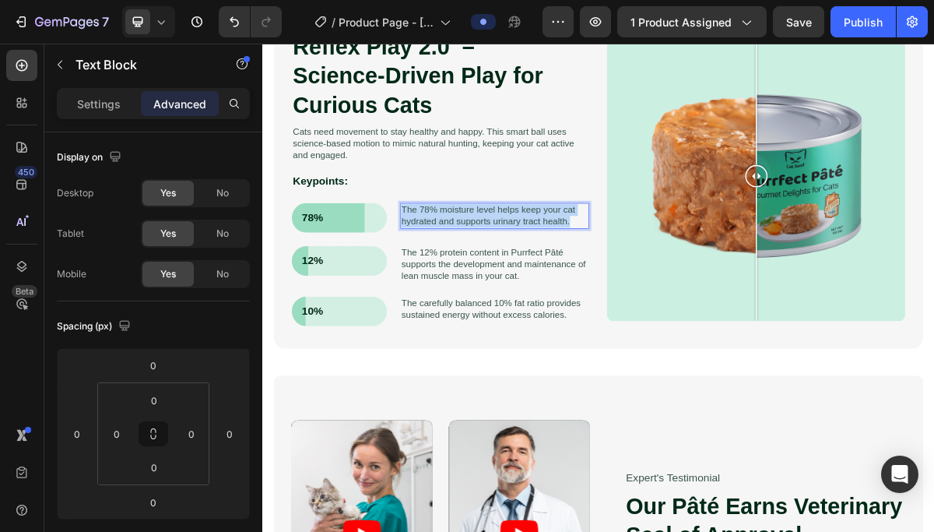
click at [628, 290] on p "The 78% moisture level helps keep your cat hydrated and supports urinary tract …" at bounding box center [584, 282] width 259 height 33
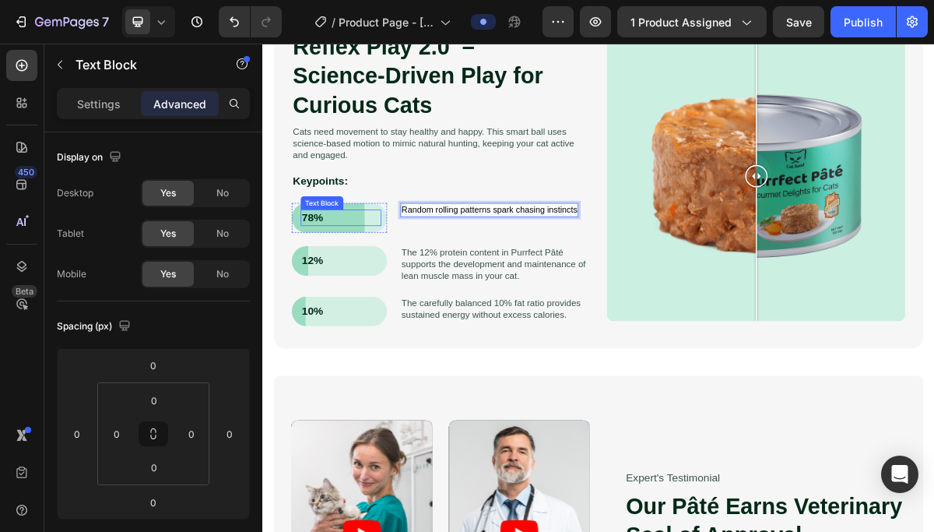
click at [367, 286] on p "78%" at bounding box center [371, 285] width 109 height 19
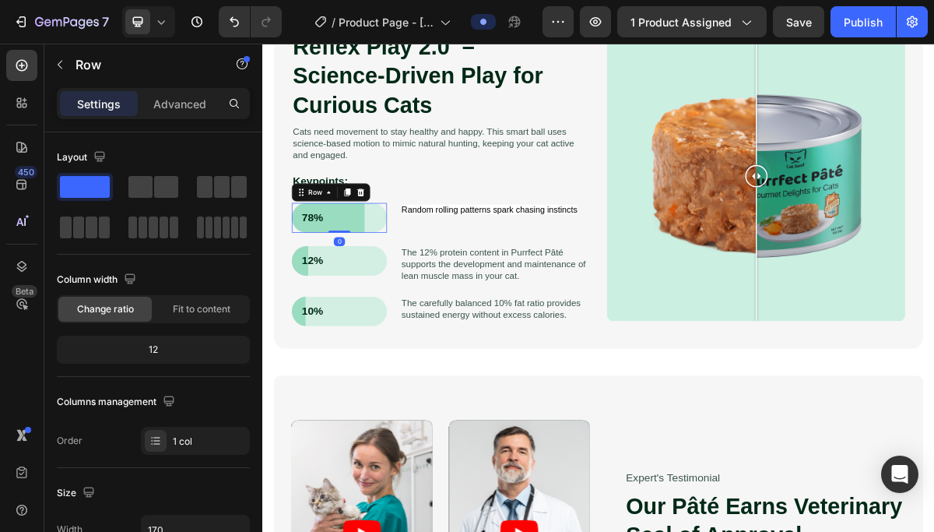
click at [415, 301] on div "78% Text Block Row 0" at bounding box center [369, 285] width 132 height 41
click at [164, 23] on icon at bounding box center [161, 22] width 16 height 16
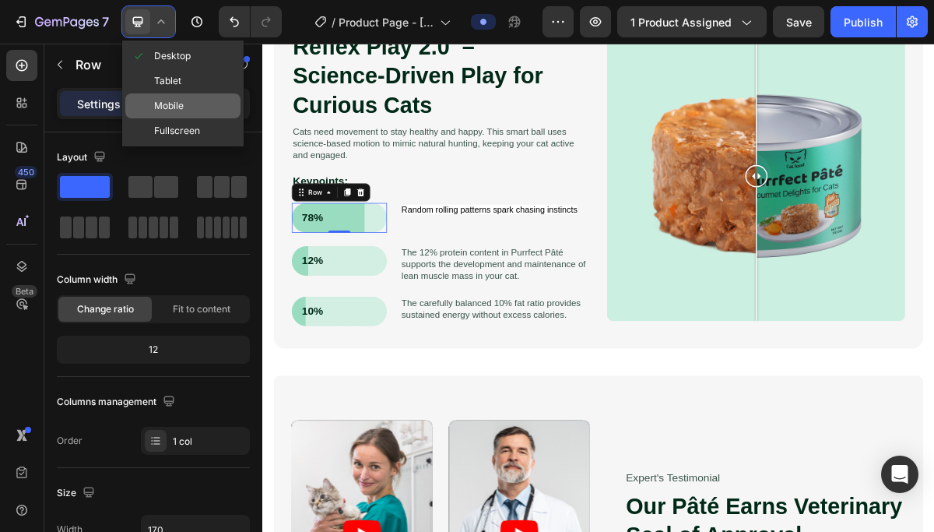
click at [178, 105] on span "Mobile" at bounding box center [169, 106] width 30 height 16
type input "120"
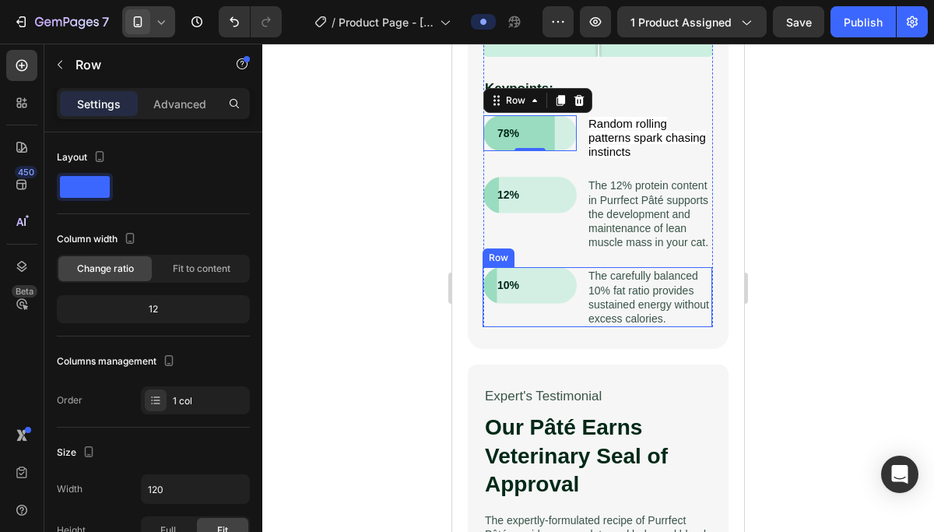
scroll to position [1892, 0]
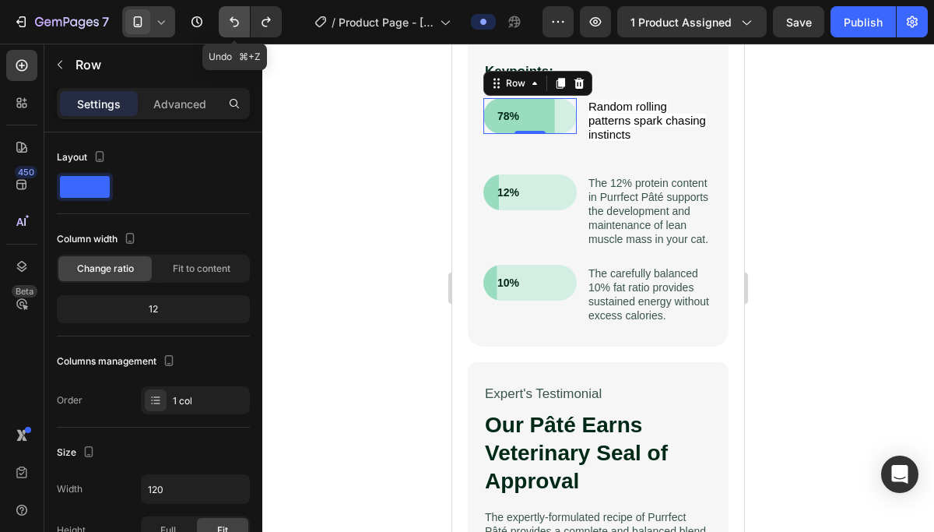
click at [240, 23] on icon "Undo/Redo" at bounding box center [235, 22] width 16 height 16
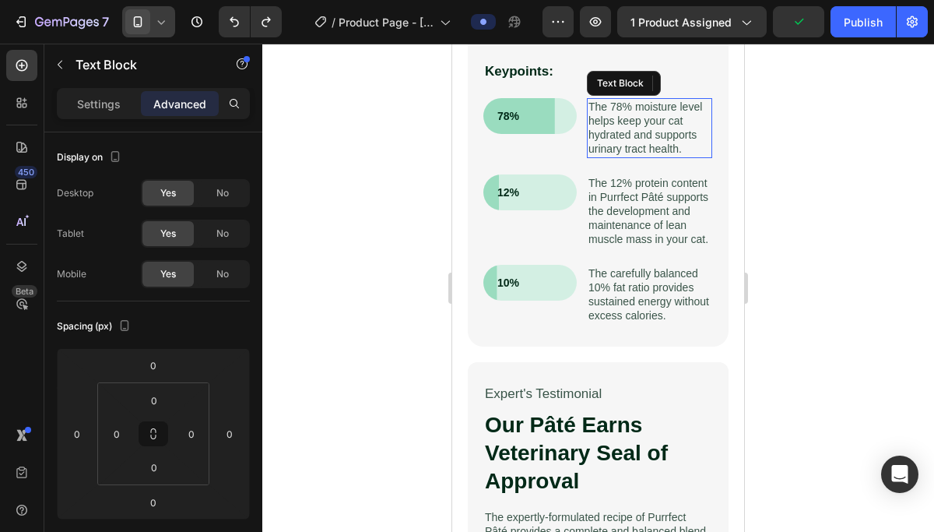
click at [621, 157] on div "The 78% moisture level helps keep your cat hydrated and supports urinary tract …" at bounding box center [649, 128] width 125 height 60
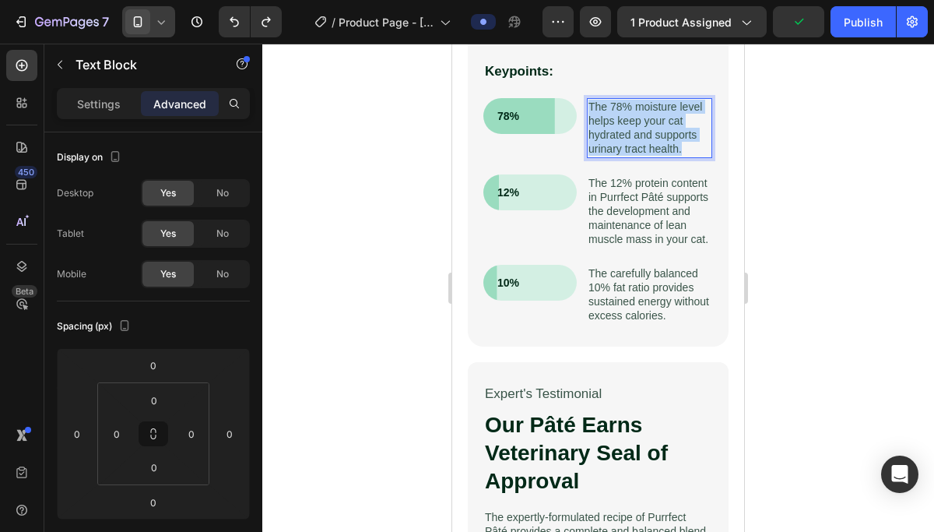
click at [621, 157] on div "The 78% moisture level helps keep your cat hydrated and supports urinary tract …" at bounding box center [649, 128] width 125 height 60
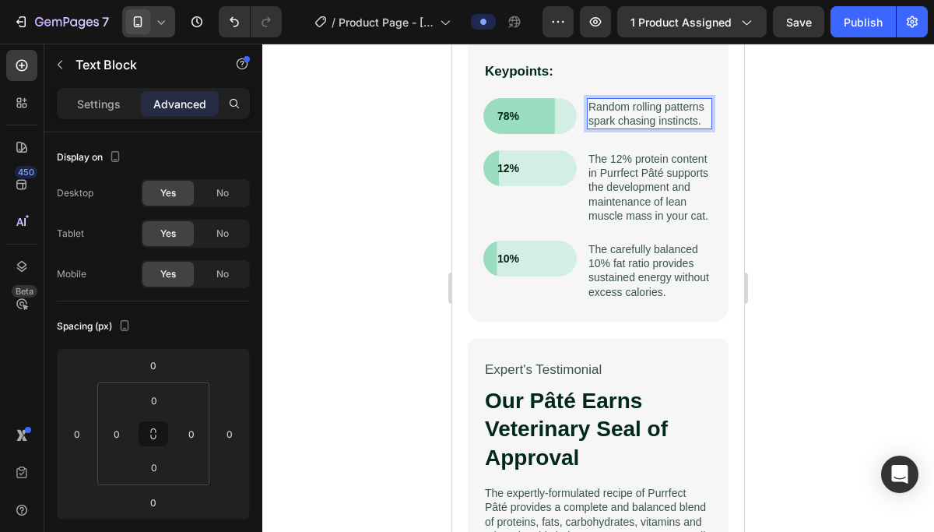
click at [624, 121] on p "Random rolling patterns spark chasing instincts." at bounding box center [650, 114] width 122 height 28
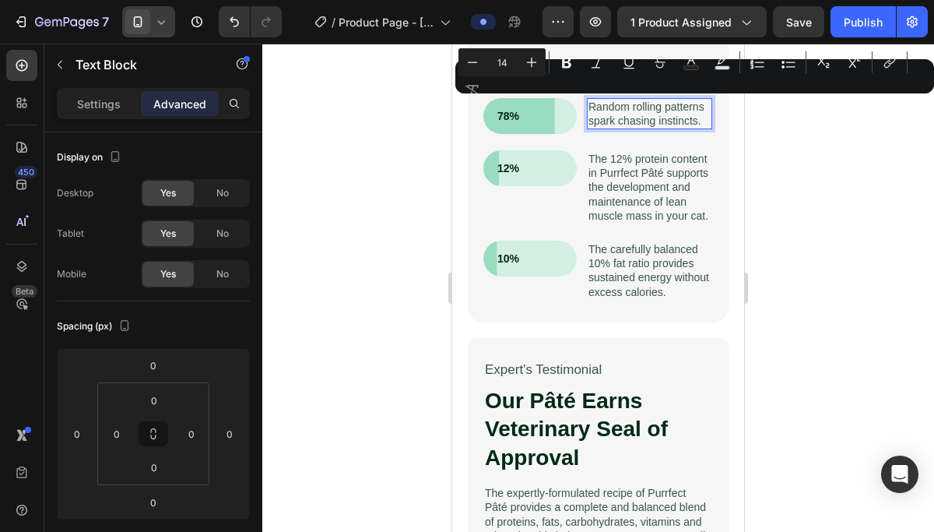
click at [638, 126] on p "Random rolling patterns spark chasing instincts." at bounding box center [650, 114] width 122 height 28
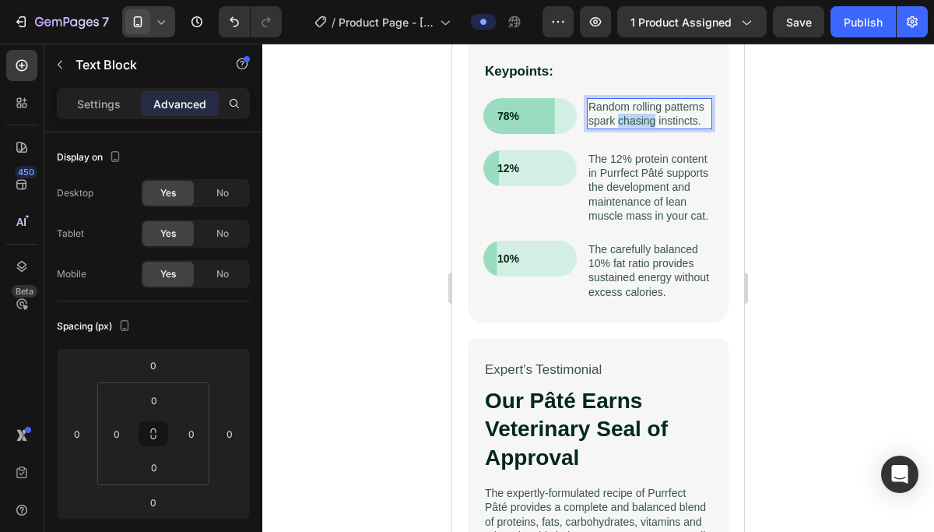
click at [638, 126] on p "Random rolling patterns spark chasing instincts." at bounding box center [650, 114] width 122 height 28
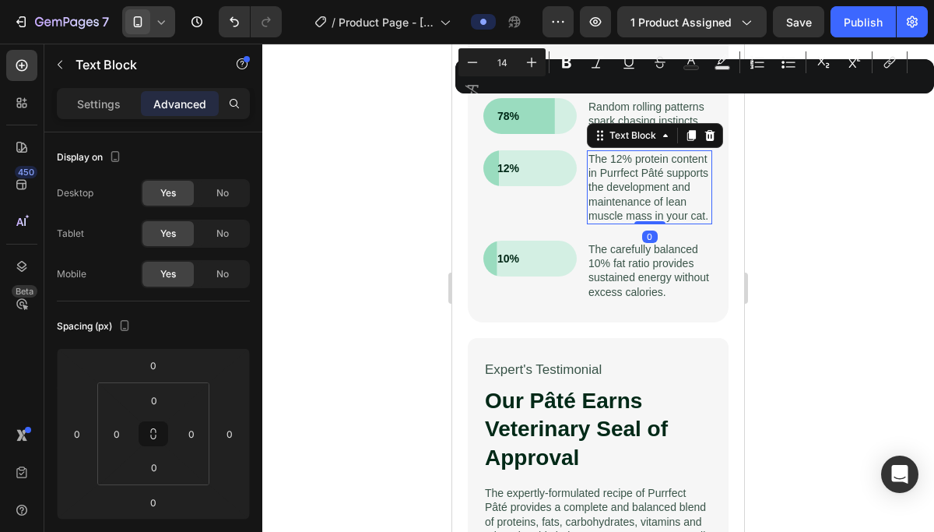
click at [651, 178] on p "The 12% protein content in Purrfect Pâté supports the development and maintenan…" at bounding box center [650, 187] width 122 height 71
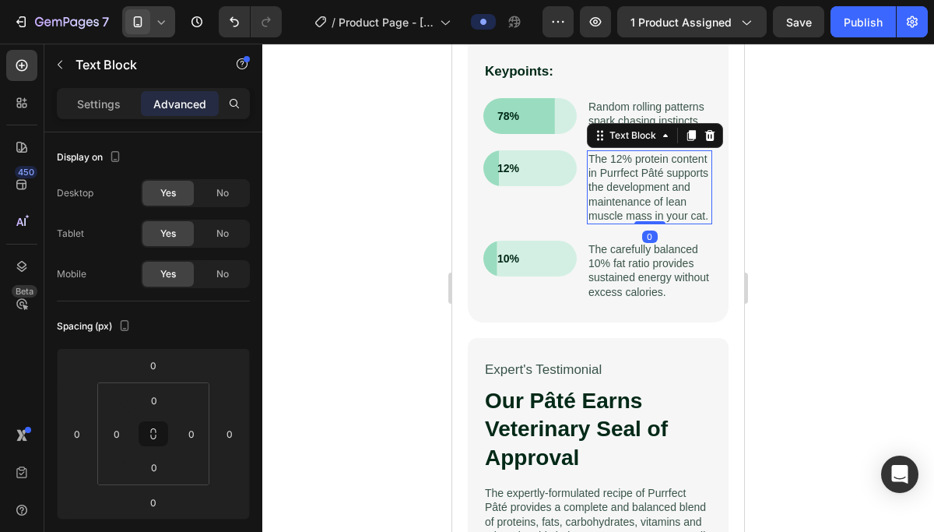
click at [651, 178] on p "The 12% protein content in Purrfect Pâté supports the development and maintenan…" at bounding box center [650, 187] width 122 height 71
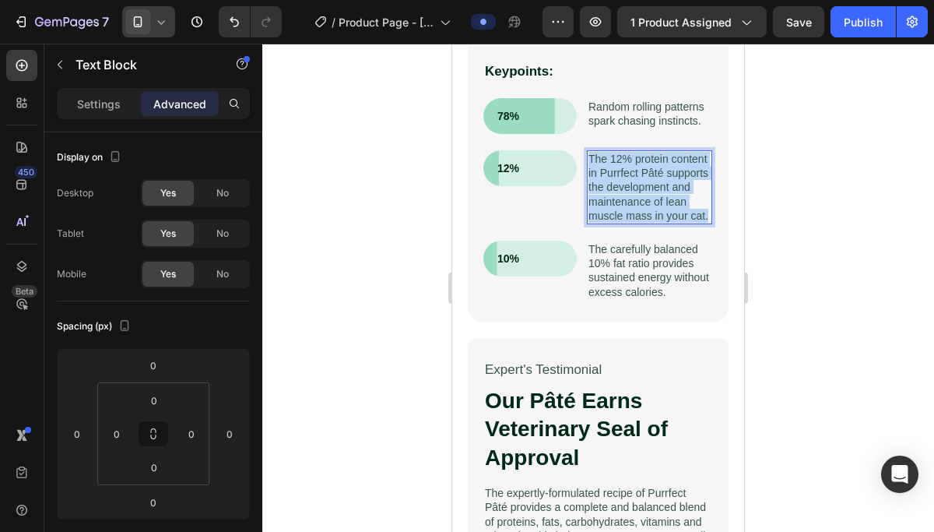
click at [651, 178] on p "The 12% protein content in Purrfect Pâté supports the development and maintenan…" at bounding box center [650, 187] width 122 height 71
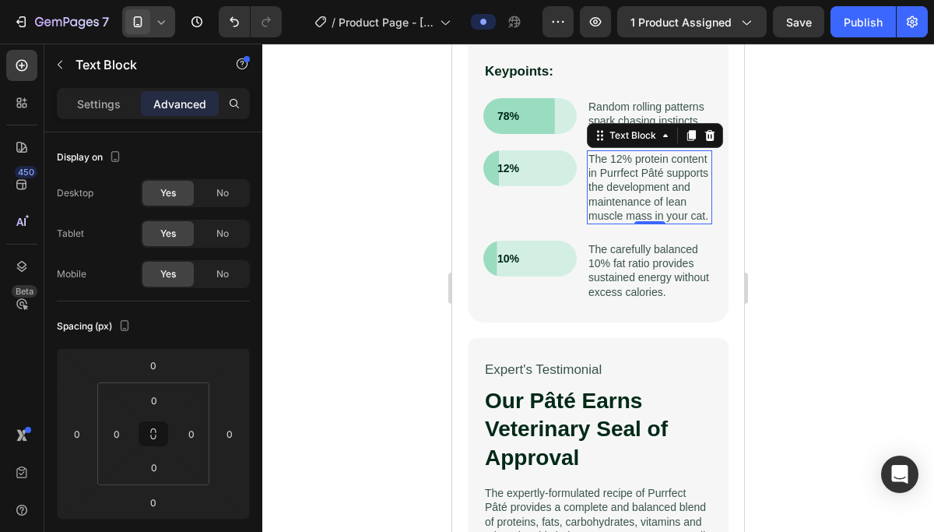
click at [650, 189] on p "The 12% protein content in Purrfect Pâté supports the development and maintenan…" at bounding box center [650, 187] width 122 height 71
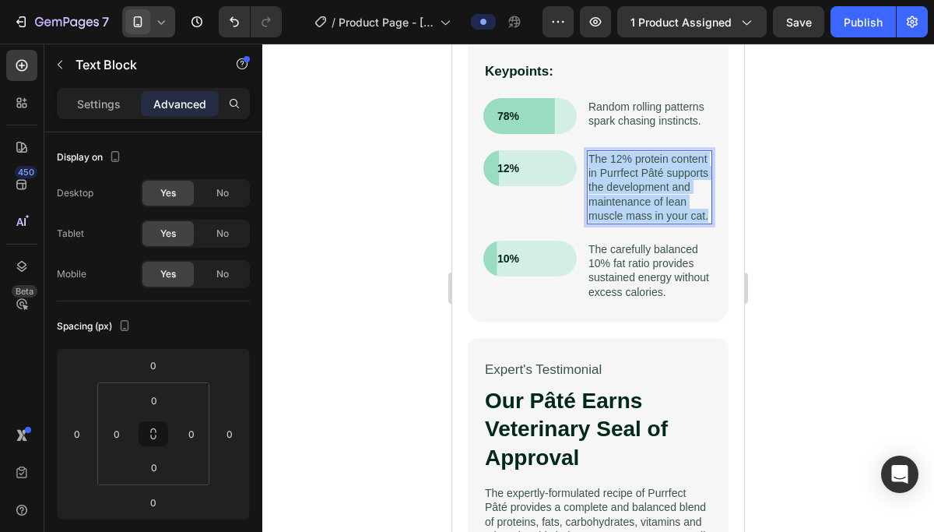
click at [650, 189] on p "The 12% protein content in Purrfect Pâté supports the development and maintenan…" at bounding box center [650, 187] width 122 height 71
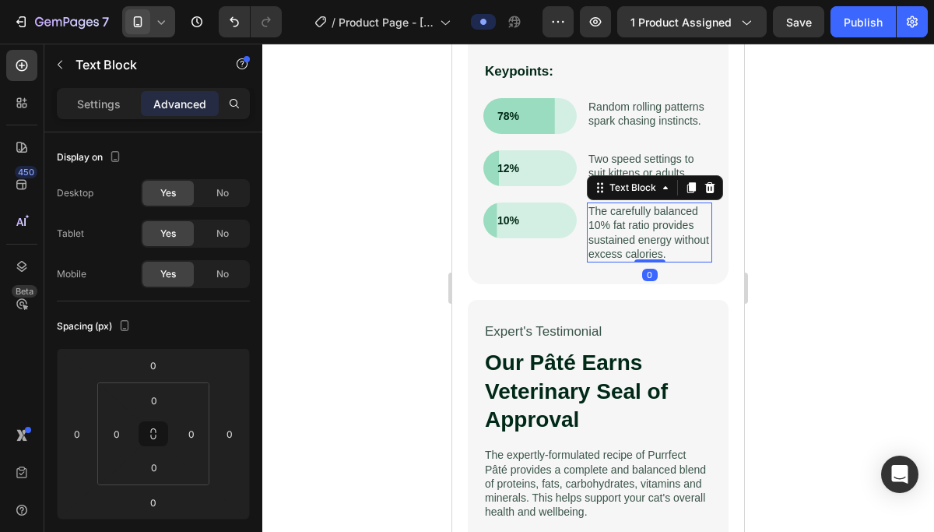
click at [638, 242] on p "The carefully balanced 10% fat ratio provides sustained energy without excess c…" at bounding box center [650, 232] width 122 height 57
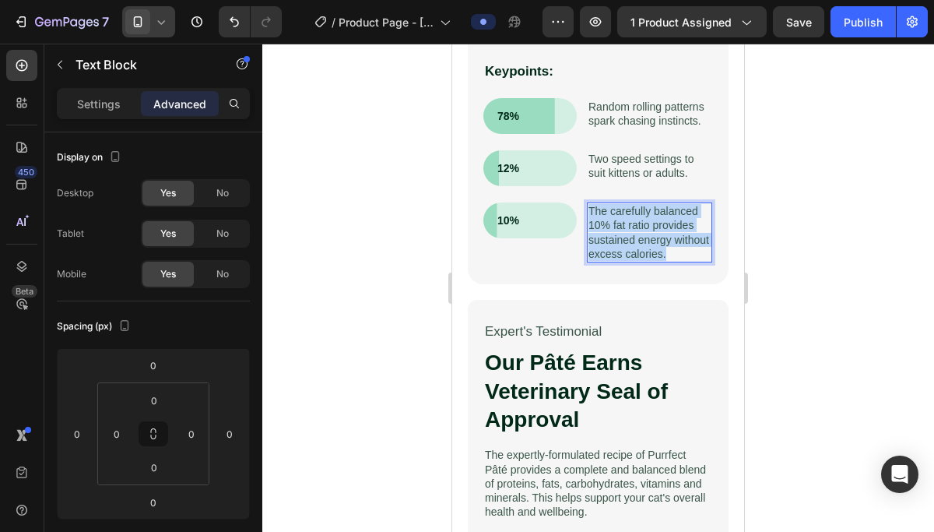
click at [638, 242] on p "The carefully balanced 10% fat ratio provides sustained energy without excess c…" at bounding box center [650, 232] width 122 height 57
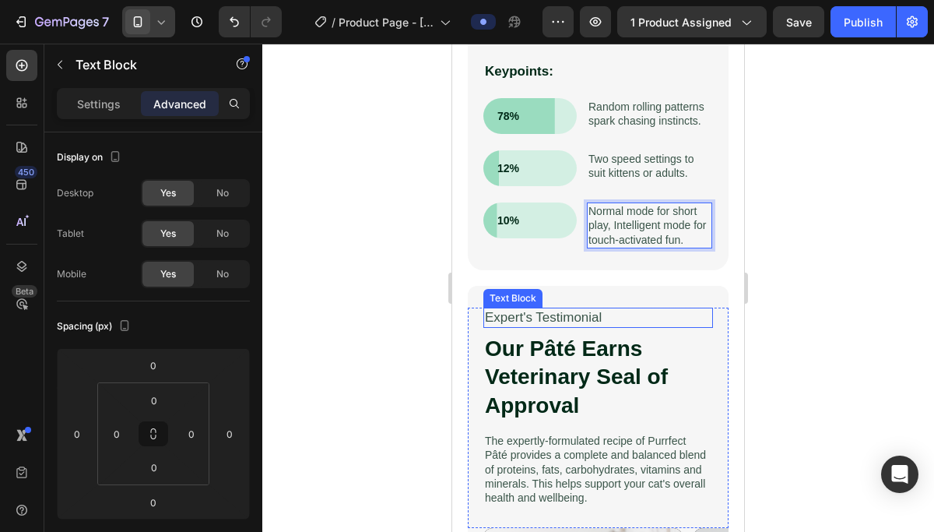
click at [702, 322] on p "Expert's Testimonial" at bounding box center [598, 317] width 227 height 17
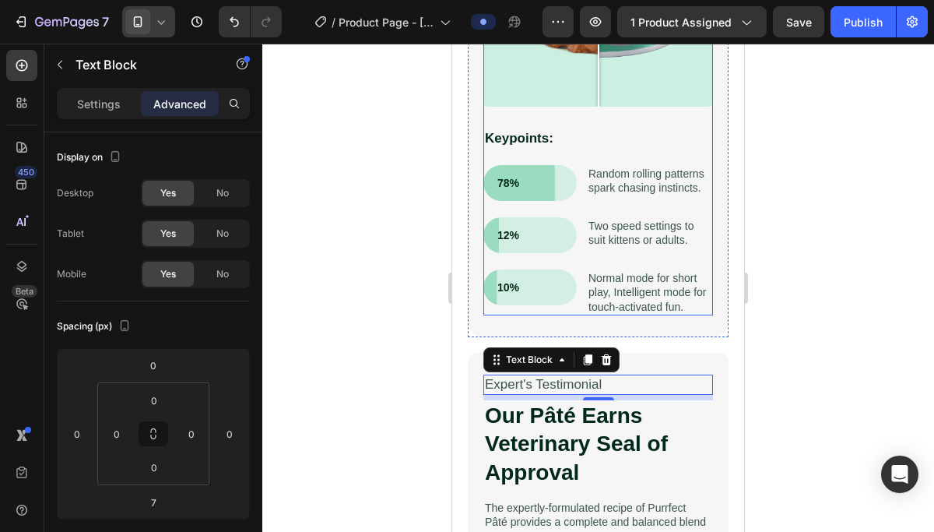
scroll to position [1817, 0]
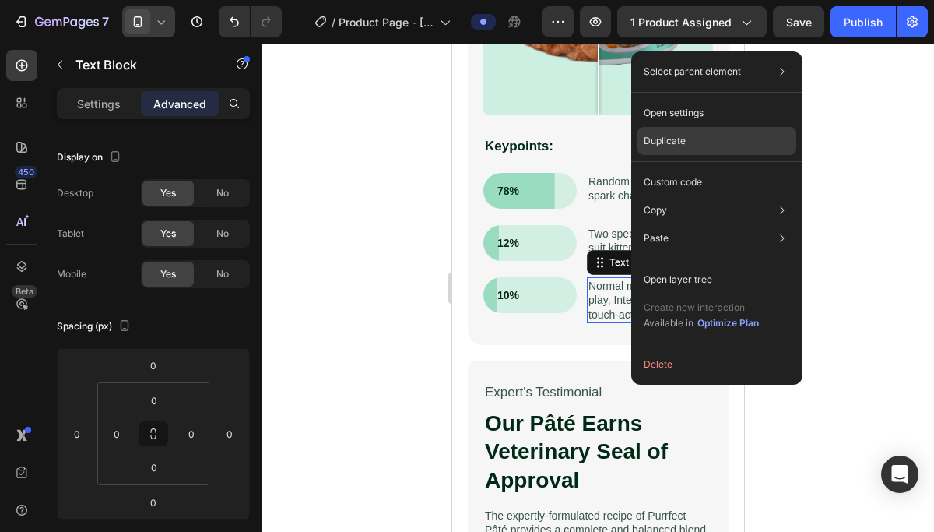
click at [692, 168] on div "Duplicate" at bounding box center [717, 182] width 159 height 28
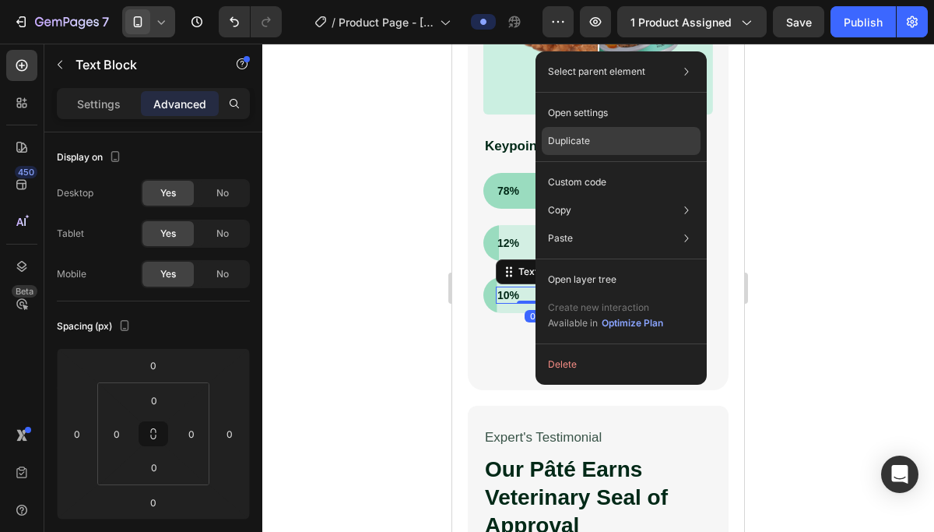
click at [609, 168] on div "Duplicate" at bounding box center [621, 182] width 159 height 28
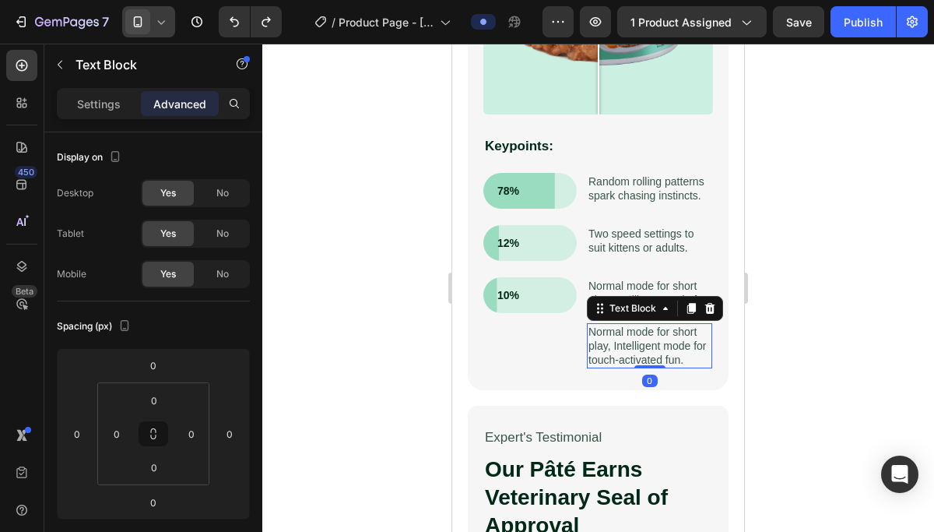
click at [622, 337] on p "Normal mode for short play, Intelligent mode for touch-activated fun." at bounding box center [650, 346] width 122 height 43
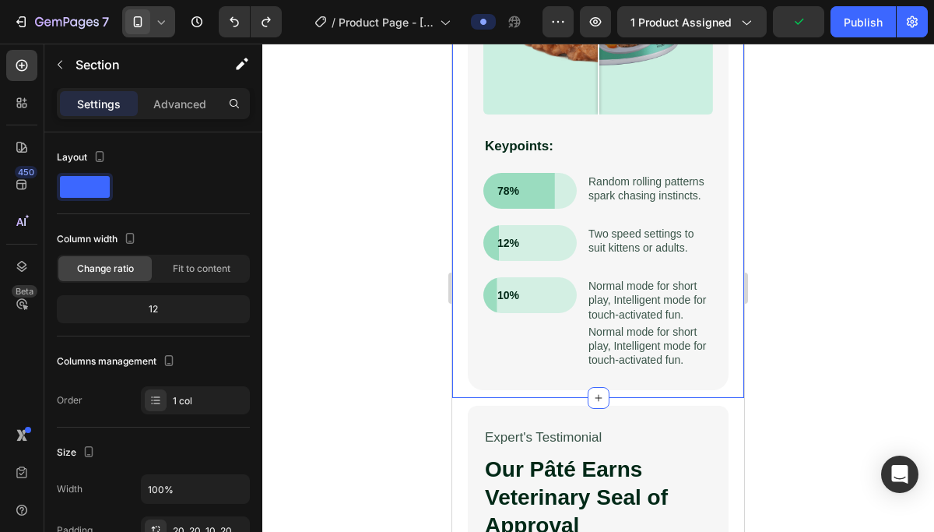
click at [743, 323] on div "Reflex Play 2.0 – Science-Driven Play for Curious Cats Heading Cats need moveme…" at bounding box center [598, 35] width 292 height 725
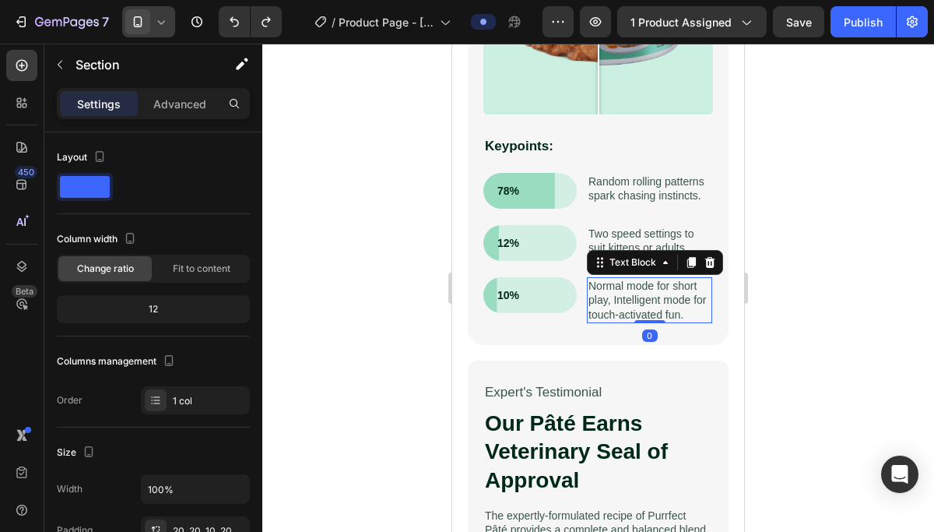
click at [626, 305] on p "Normal mode for short play, Intelligent mode for touch-activated fun." at bounding box center [650, 300] width 122 height 43
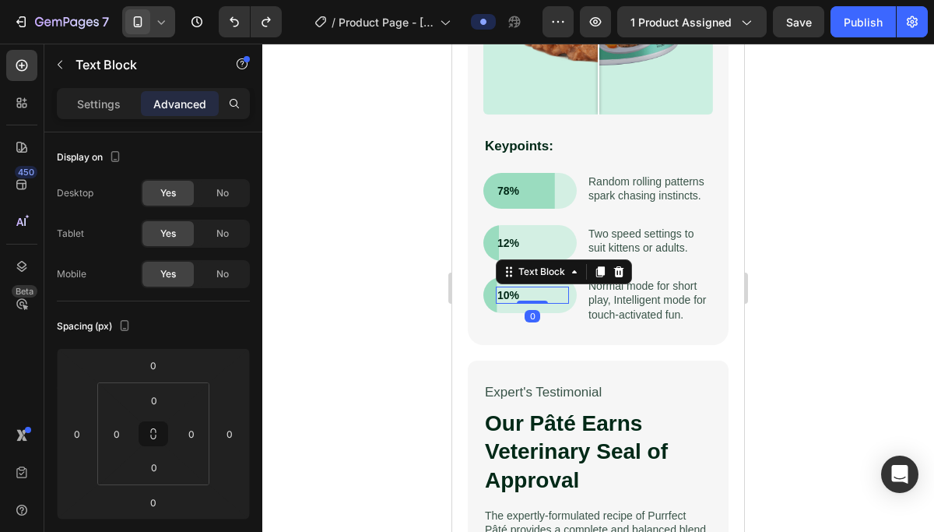
click at [542, 296] on p "10%" at bounding box center [533, 295] width 70 height 14
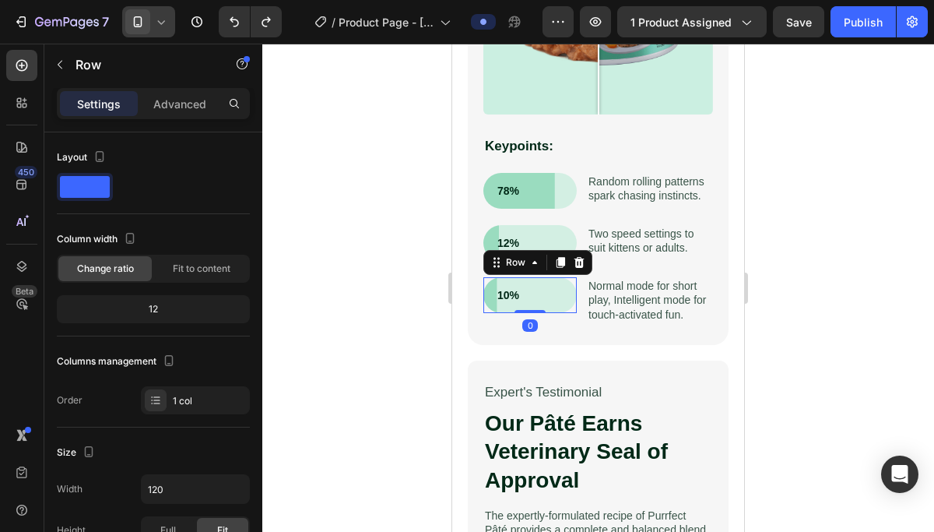
click at [554, 306] on div "10% Text Block Row 0" at bounding box center [529, 295] width 93 height 36
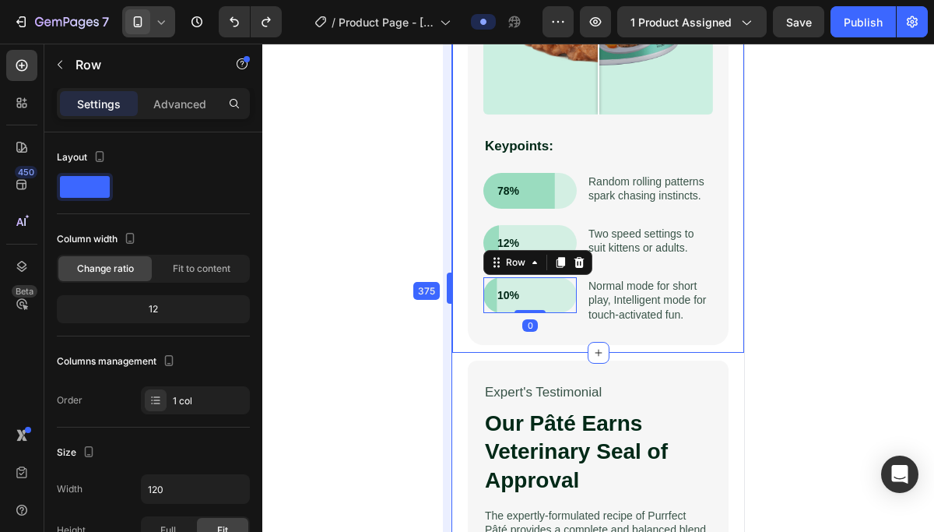
drag, startPoint x: 451, startPoint y: 318, endPoint x: 16, endPoint y: 275, distance: 436.6
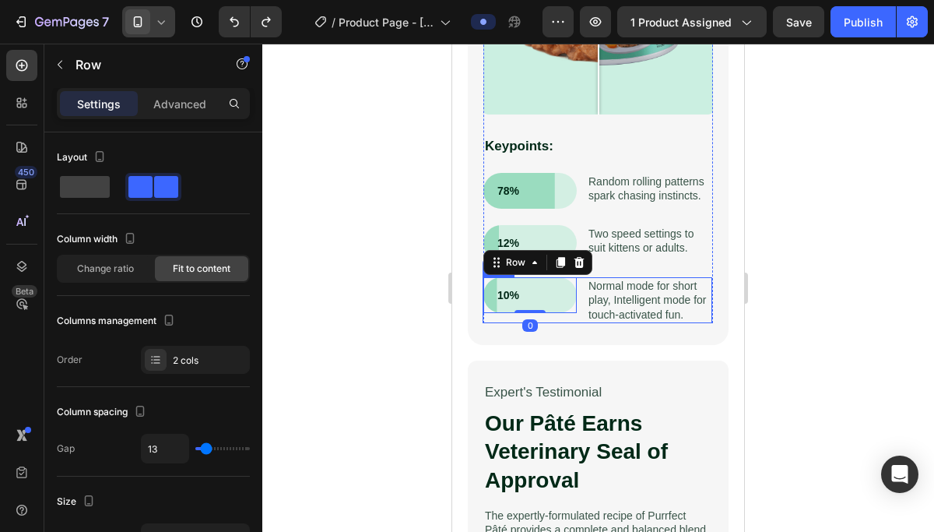
click at [581, 317] on div "10% Text Block Row 0 Normal mode for short play, Intelligent mode for touch-act…" at bounding box center [598, 300] width 230 height 46
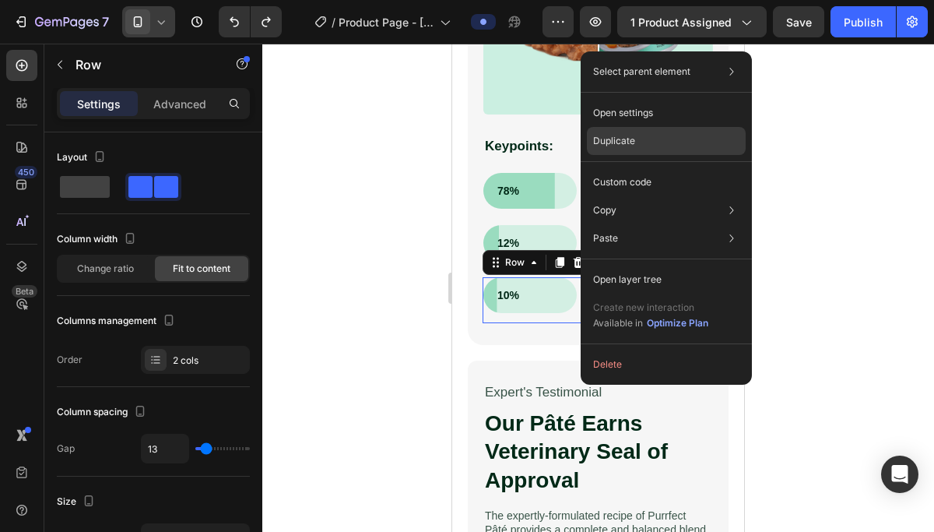
click at [635, 168] on div "Duplicate" at bounding box center [666, 182] width 159 height 28
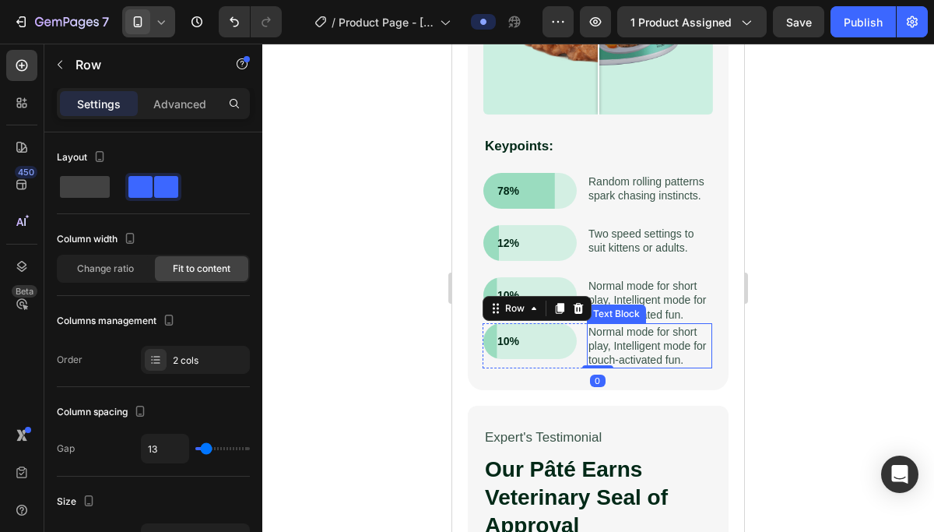
click at [628, 342] on p "Normal mode for short play, Intelligent mode for touch-activated fun." at bounding box center [650, 346] width 122 height 43
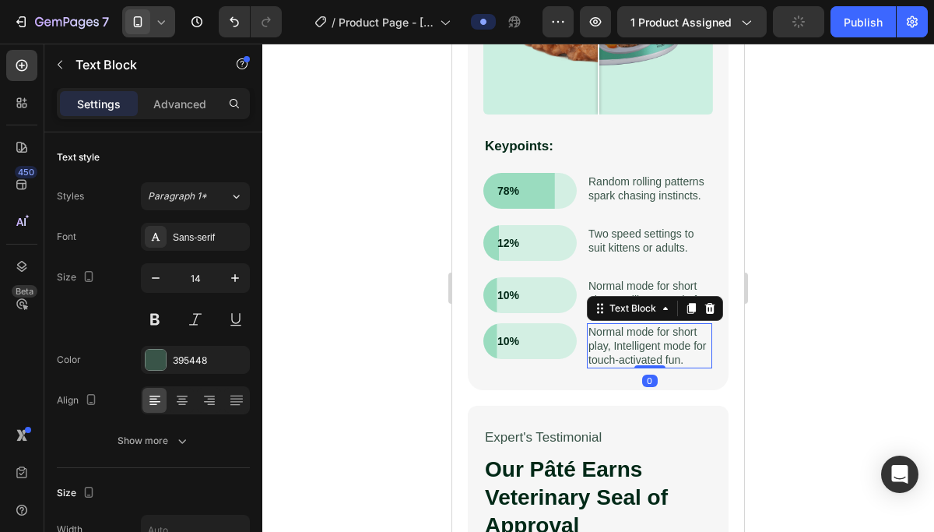
click at [628, 342] on p "Normal mode for short play, Intelligent mode for touch-activated fun." at bounding box center [650, 346] width 122 height 43
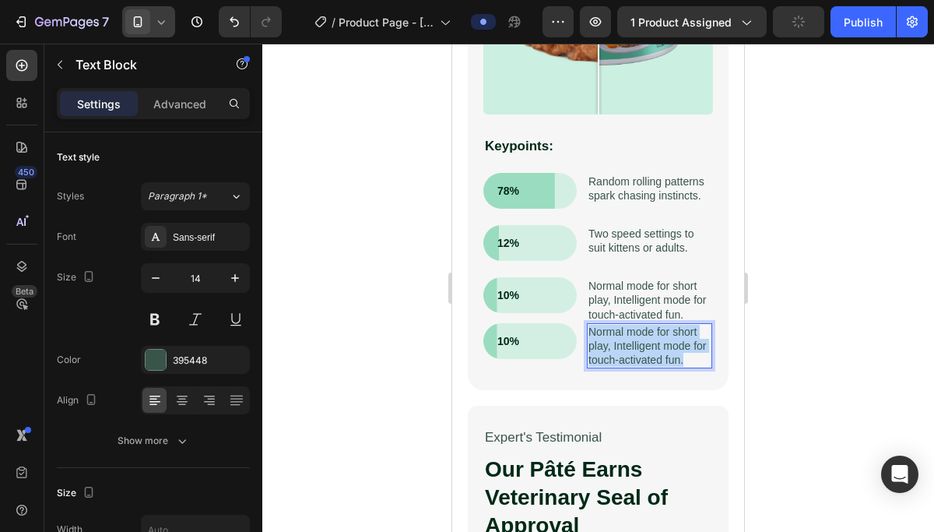
click at [628, 342] on p "Normal mode for short play, Intelligent mode for touch-activated fun." at bounding box center [650, 346] width 122 height 43
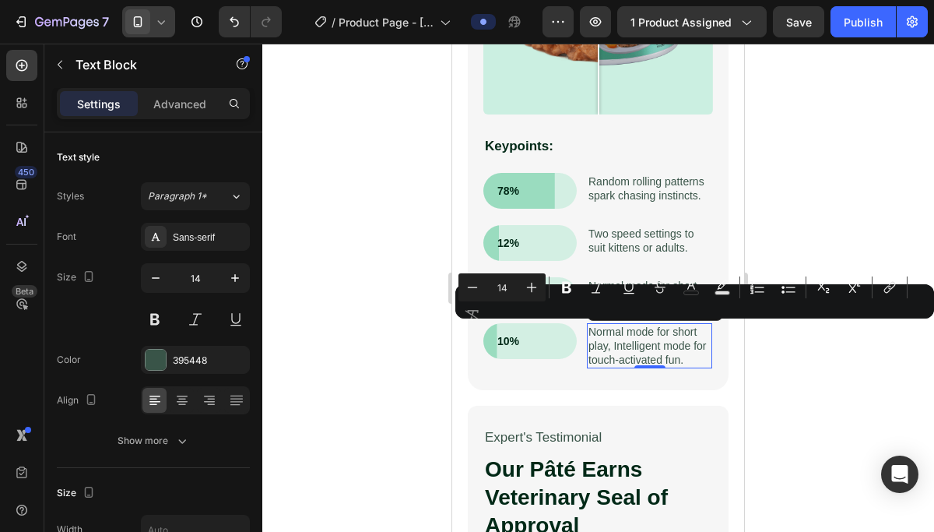
click at [649, 350] on p "Normal mode for short play, Intelligent mode for touch-activated fun." at bounding box center [650, 346] width 122 height 43
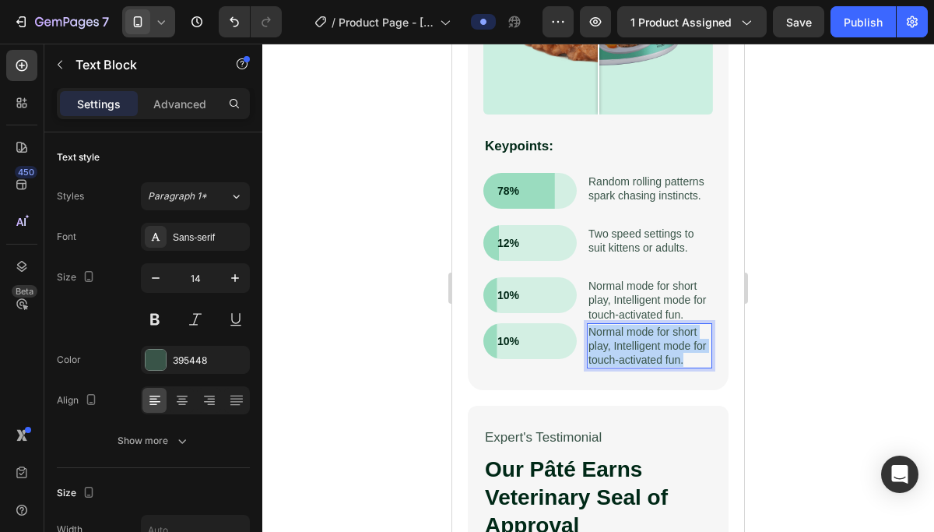
click at [649, 350] on p "Normal mode for short play, Intelligent mode for touch-activated fun." at bounding box center [650, 346] width 122 height 43
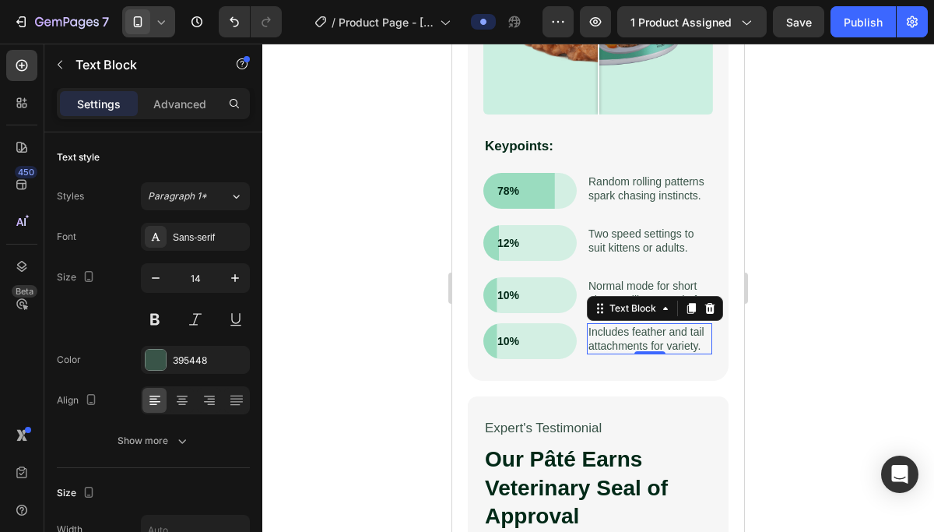
click at [401, 353] on div at bounding box center [598, 288] width 672 height 488
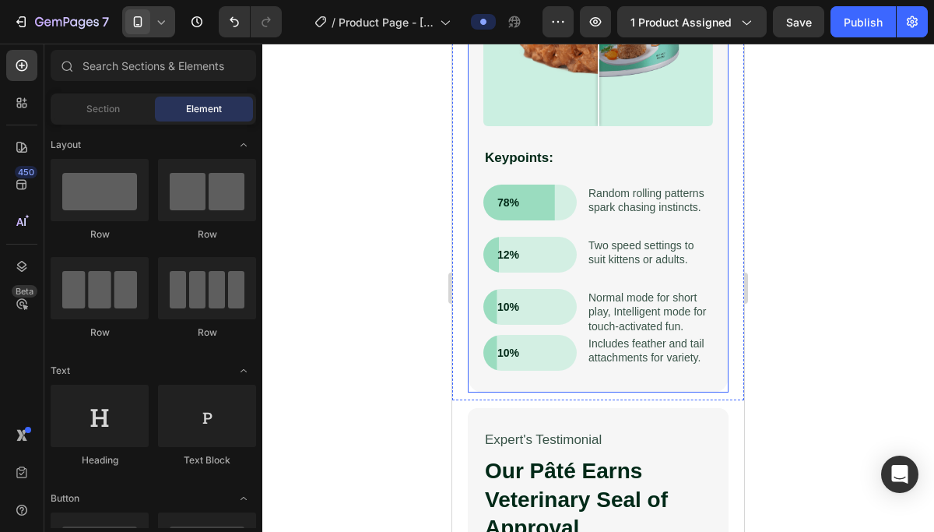
scroll to position [1802, 0]
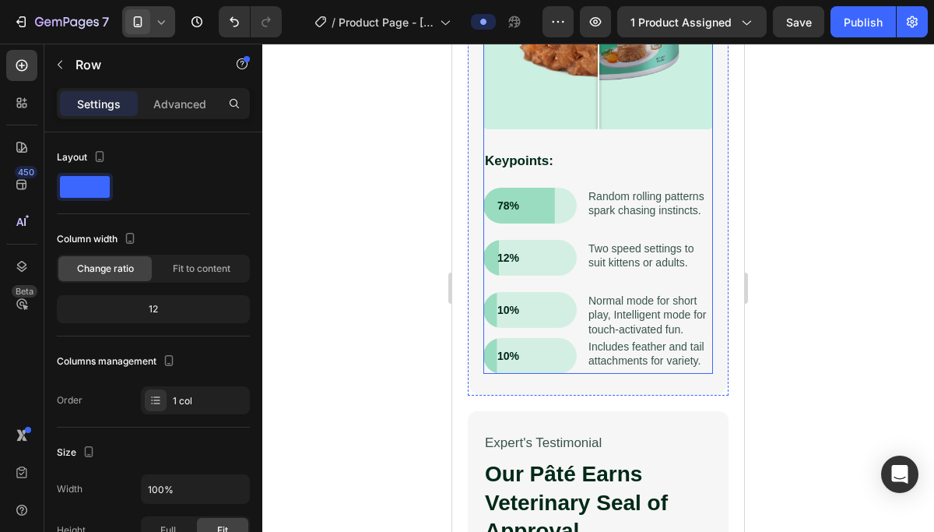
click at [657, 276] on div "Reflex Play 2.0 – Science-Driven Play for Curious Cats Heading Cats need moveme…" at bounding box center [598, 49] width 230 height 649
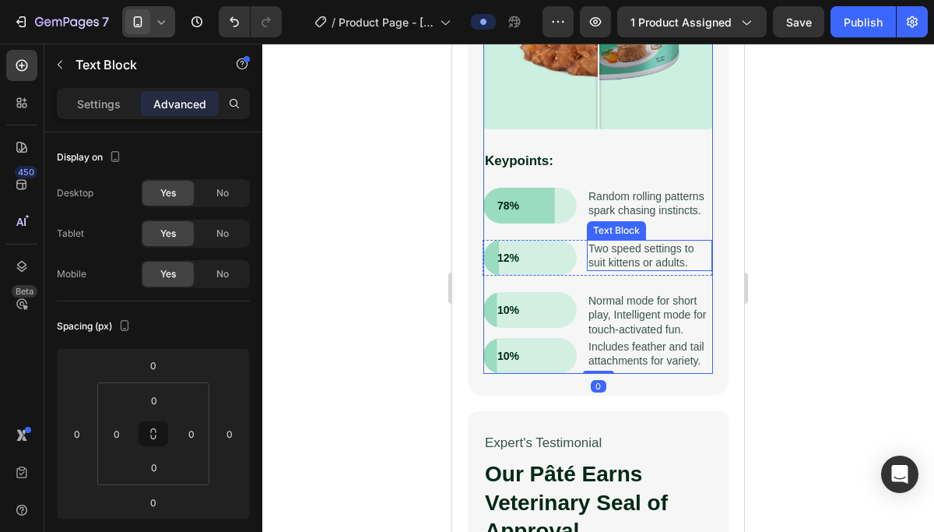
click at [656, 269] on div "Two speed settings to suit kittens or adults. Text Block" at bounding box center [649, 255] width 125 height 31
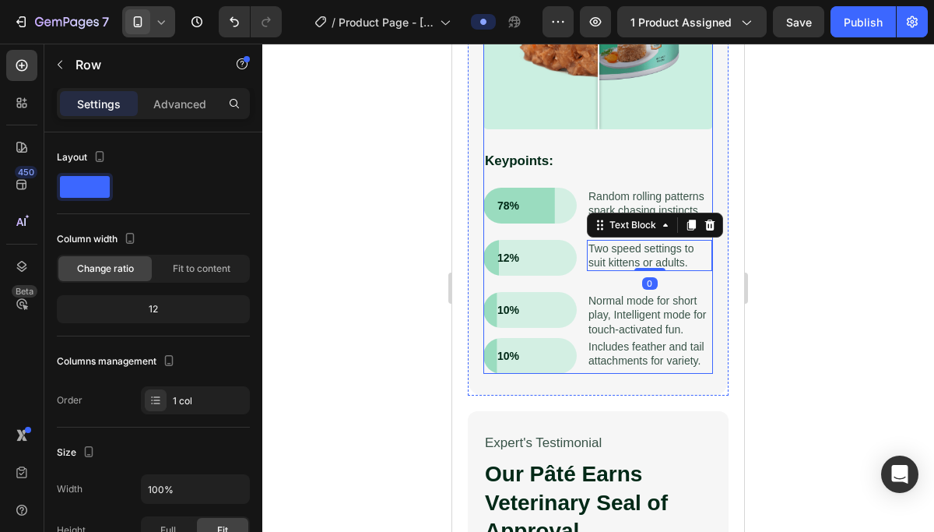
click at [608, 280] on div "Reflex Play 2.0 – Science-Driven Play for Curious Cats Heading Cats need moveme…" at bounding box center [598, 49] width 230 height 649
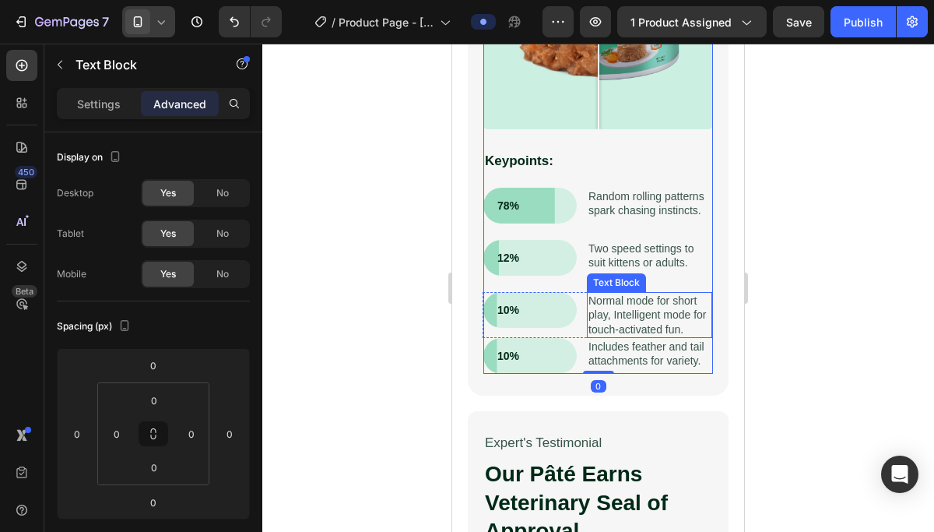
click at [626, 325] on p "Normal mode for short play, Intelligent mode for touch-activated fun." at bounding box center [650, 315] width 122 height 43
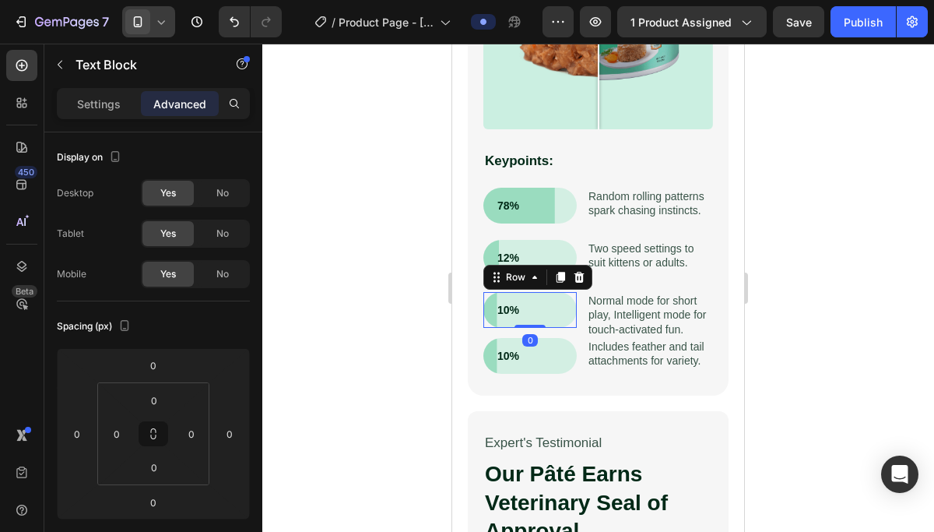
click at [557, 297] on div "10% Text Block Row 0" at bounding box center [529, 310] width 93 height 36
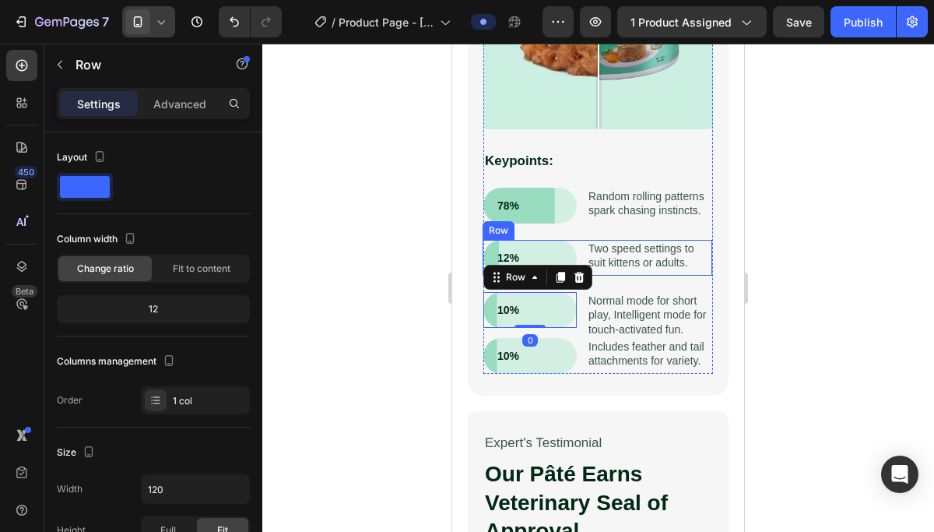
click at [687, 272] on div "Two speed settings to suit kittens or adults. Text Block" at bounding box center [649, 258] width 125 height 36
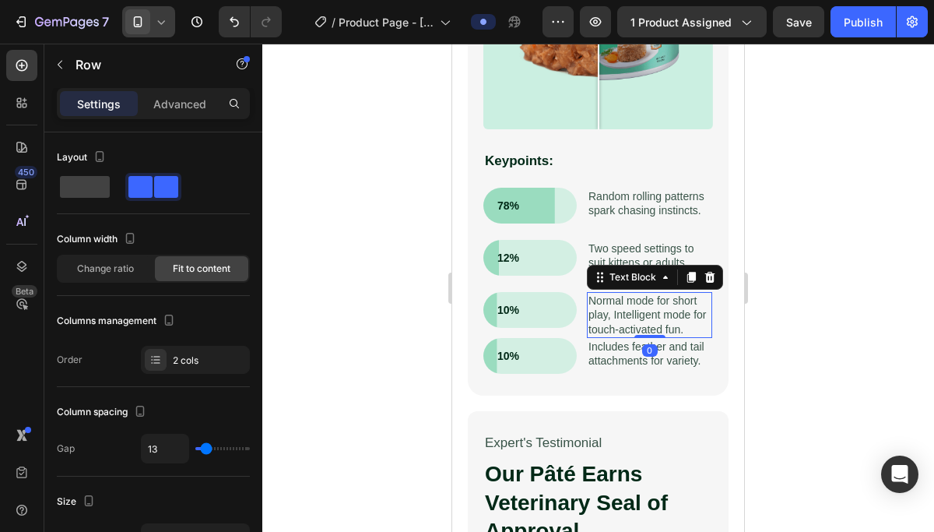
click at [639, 331] on p "Normal mode for short play, Intelligent mode for touch-activated fun." at bounding box center [650, 315] width 122 height 43
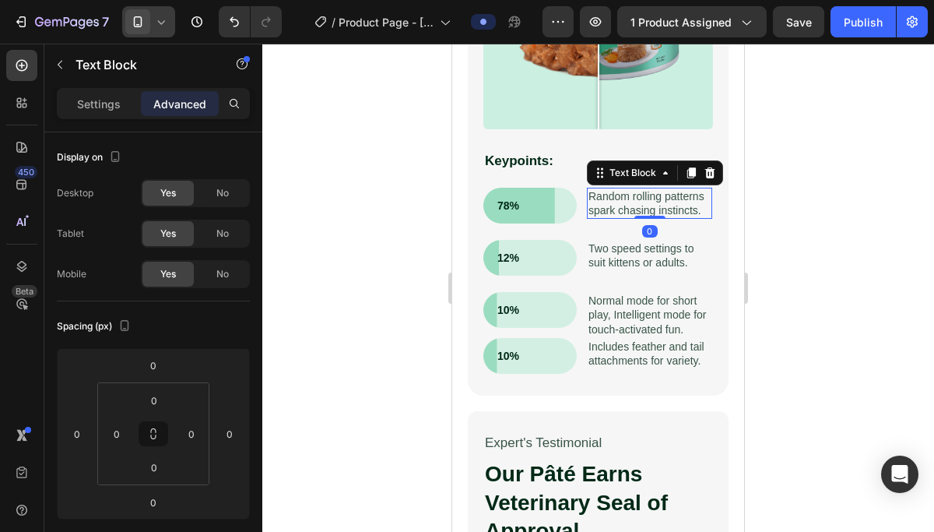
click at [607, 213] on p "Random rolling patterns spark chasing instincts." at bounding box center [650, 203] width 122 height 28
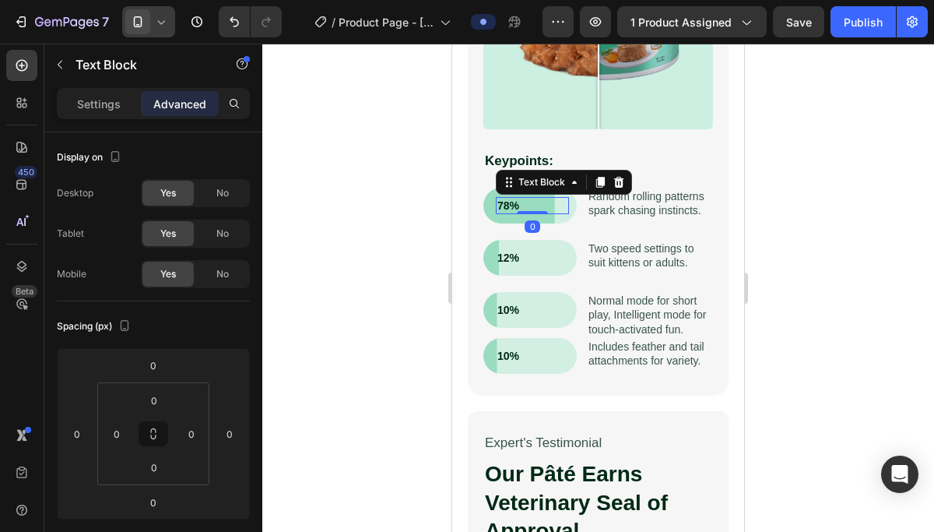
click at [554, 202] on p "78%" at bounding box center [533, 206] width 70 height 14
click at [585, 220] on div "78% Text Block 0 Row Random rolling patterns spark chasing instincts. Text Bloc…" at bounding box center [598, 206] width 230 height 36
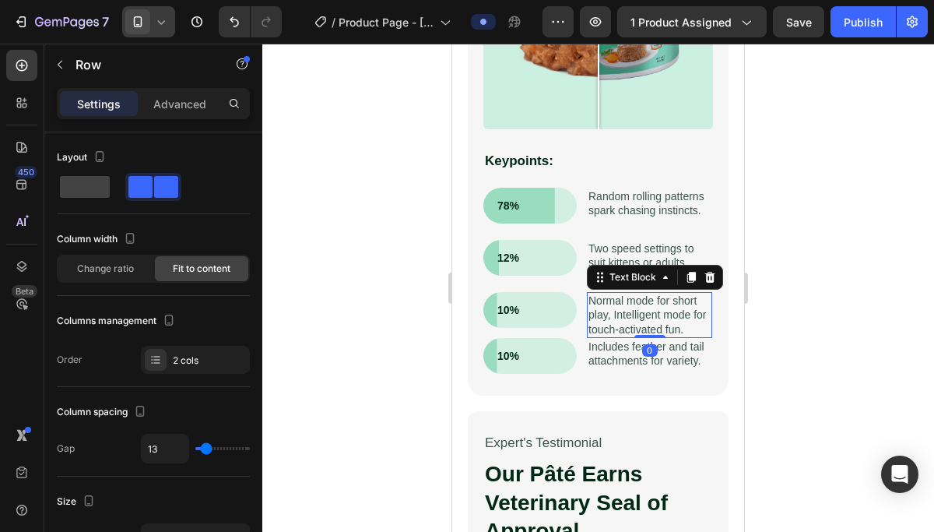
click at [589, 334] on p "Normal mode for short play, Intelligent mode for touch-activated fun." at bounding box center [650, 315] width 122 height 43
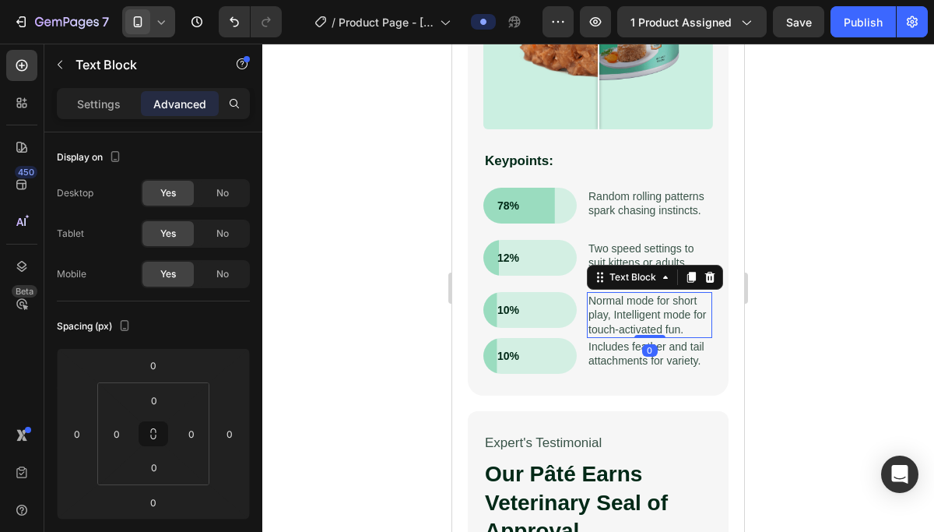
click at [587, 334] on div "Normal mode for short play, Intelligent mode for touch-activated fun." at bounding box center [649, 315] width 125 height 46
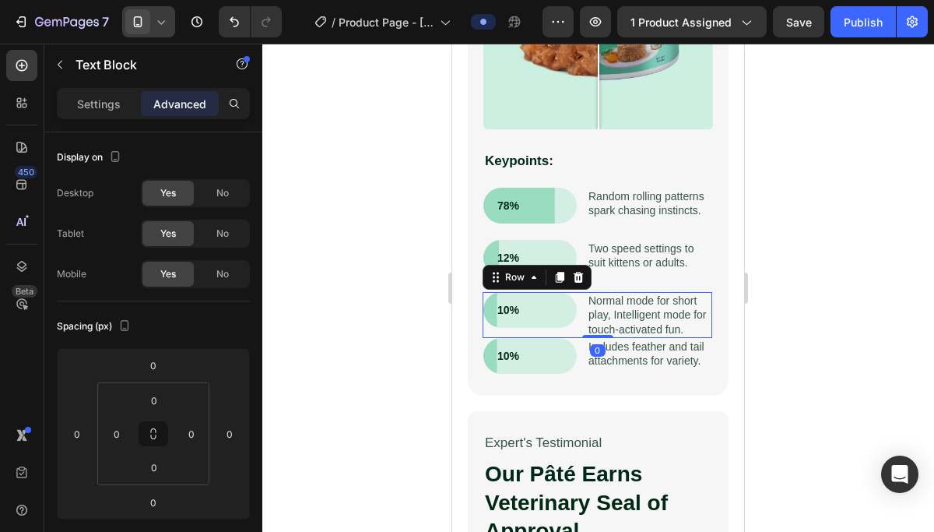
click at [585, 333] on div "10% Text Block Row Normal mode for short play, Intelligent mode for touch-activ…" at bounding box center [598, 315] width 230 height 46
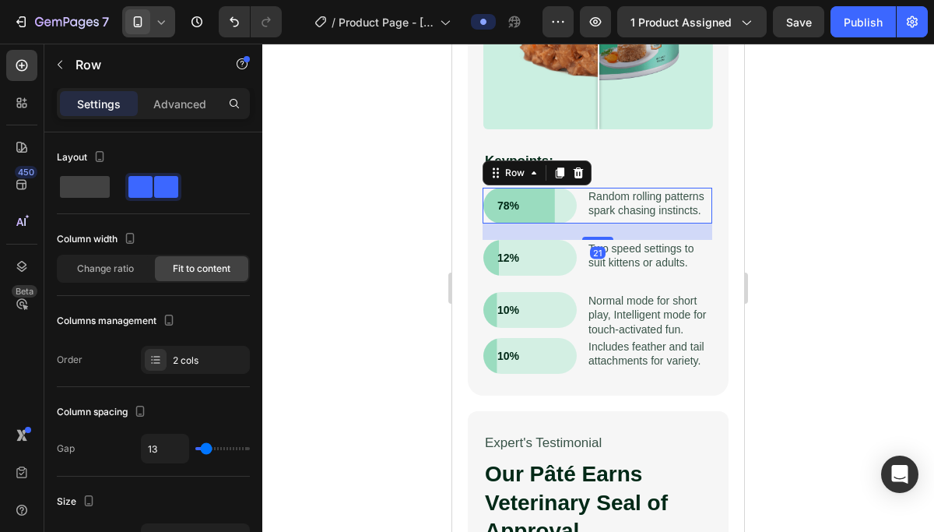
click at [583, 218] on div "78% Text Block Row Random rolling patterns spark chasing instincts. Text Block …" at bounding box center [598, 206] width 230 height 36
click at [161, 99] on p "Advanced" at bounding box center [179, 104] width 53 height 16
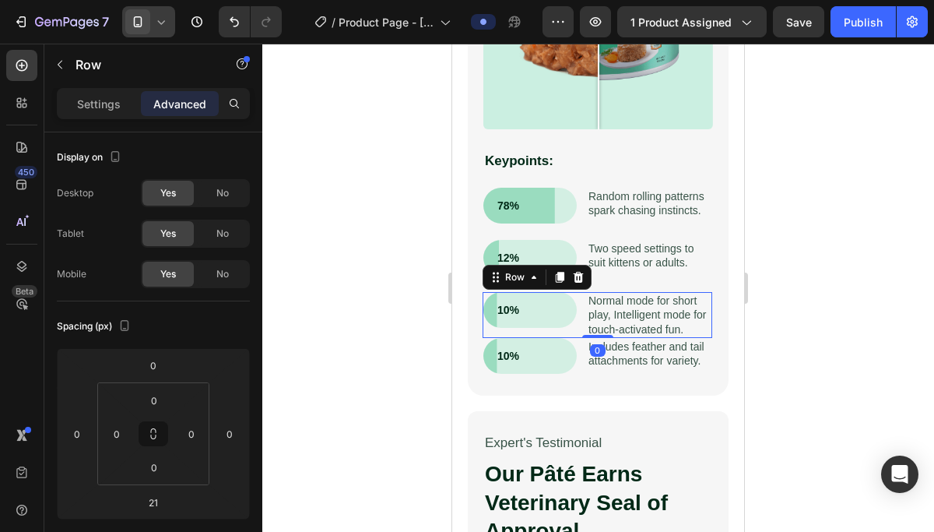
click at [585, 301] on div "10% Text Block Row Normal mode for short play, Intelligent mode for touch-activ…" at bounding box center [598, 315] width 230 height 46
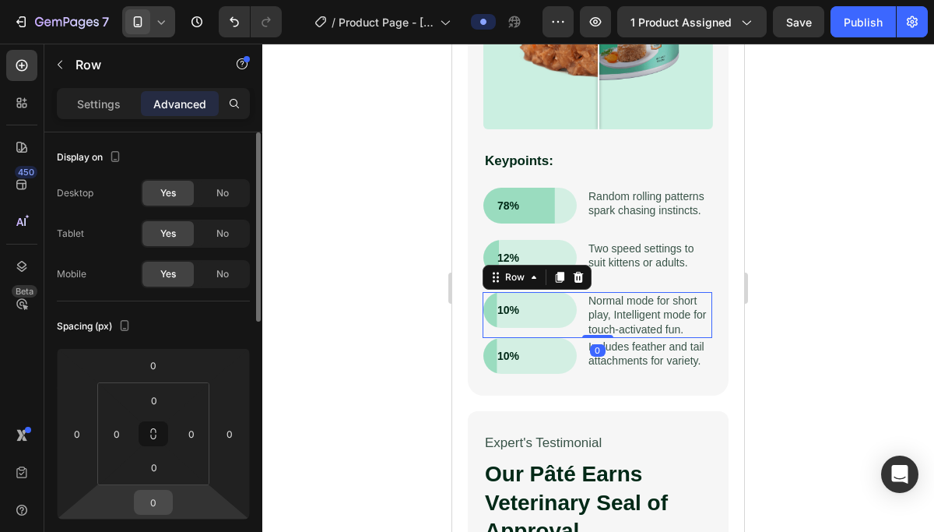
click at [166, 504] on input "0" at bounding box center [153, 501] width 31 height 23
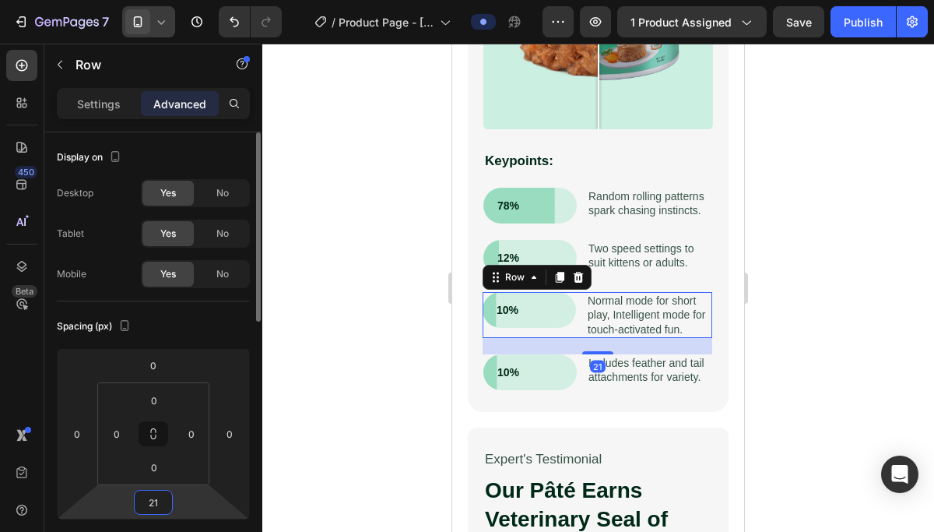
type input "21"
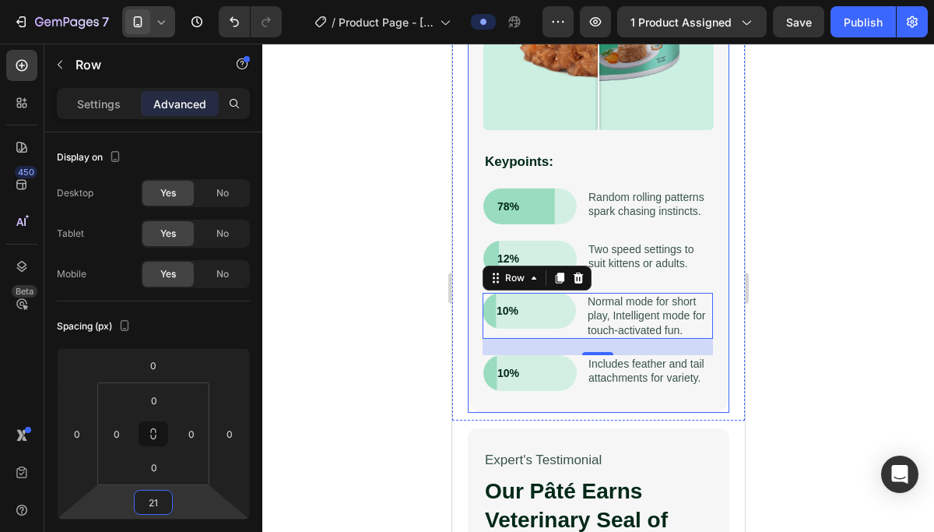
click at [677, 237] on div "Reflex Play 2.0 – Science-Driven Play for Curious Cats Heading Cats need moveme…" at bounding box center [598, 58] width 230 height 666
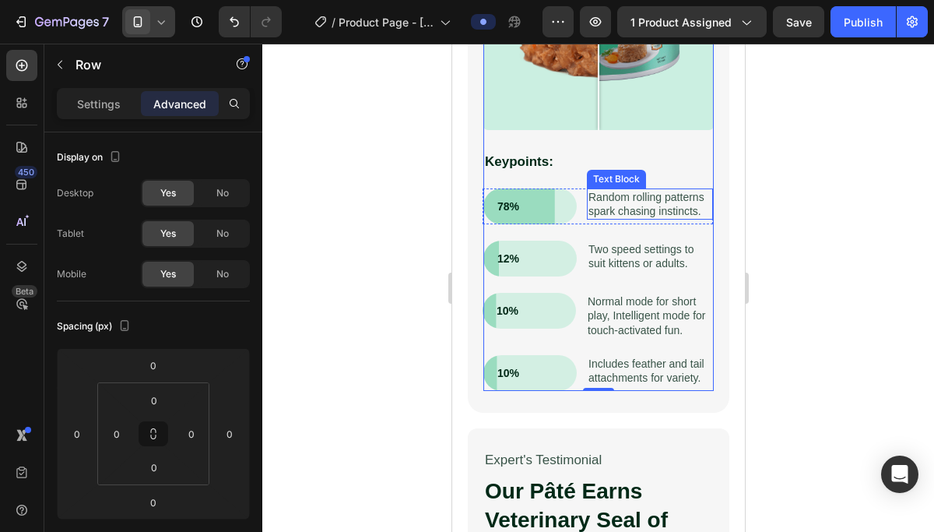
click at [630, 202] on p "Random rolling patterns spark chasing instincts." at bounding box center [649, 204] width 123 height 28
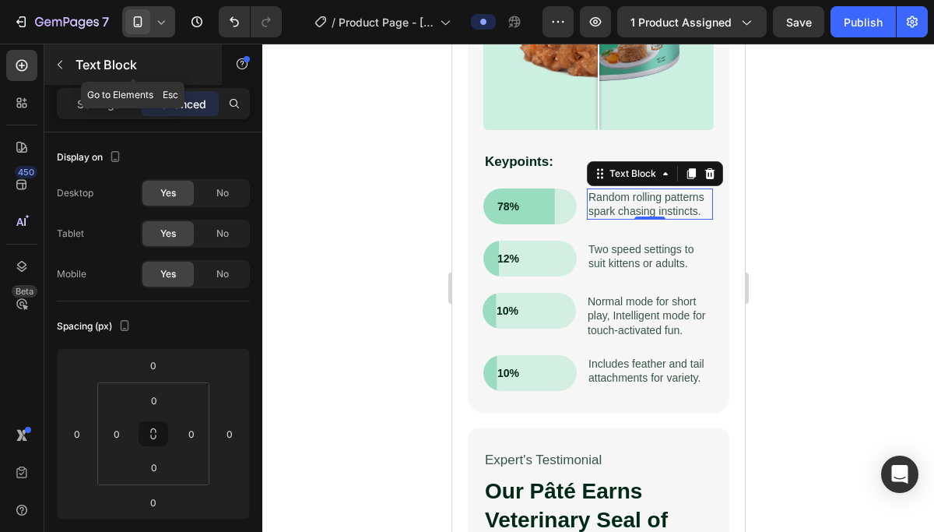
click at [62, 82] on div "Text Block" at bounding box center [133, 64] width 178 height 40
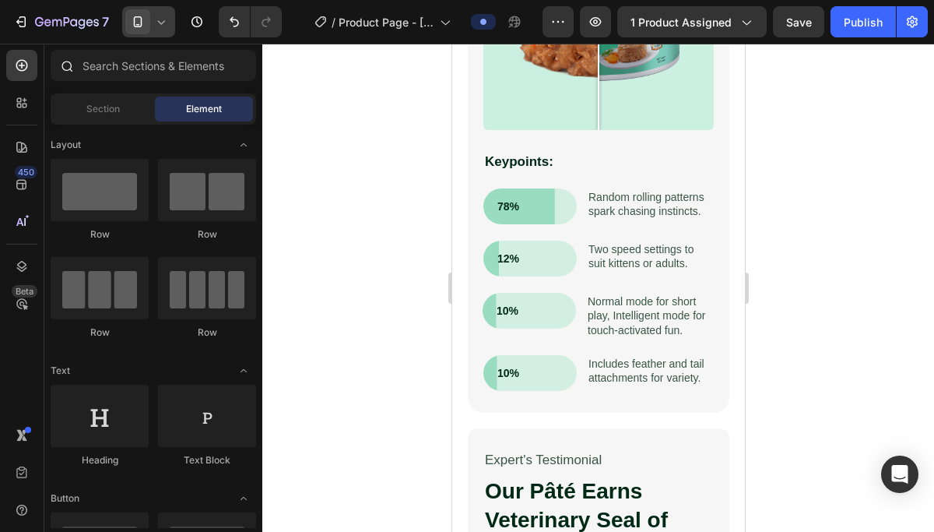
click at [72, 68] on div at bounding box center [66, 65] width 31 height 31
click at [134, 71] on input "text" at bounding box center [154, 65] width 206 height 31
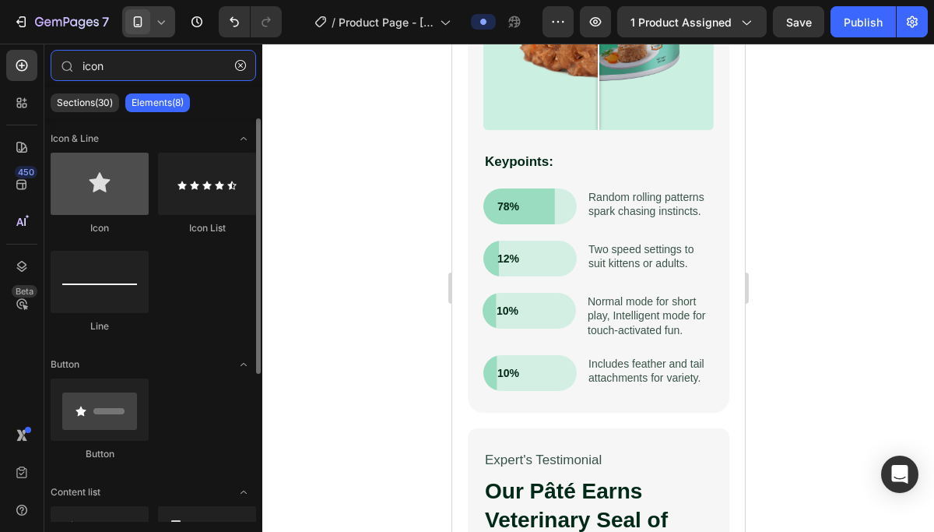
type input "icon"
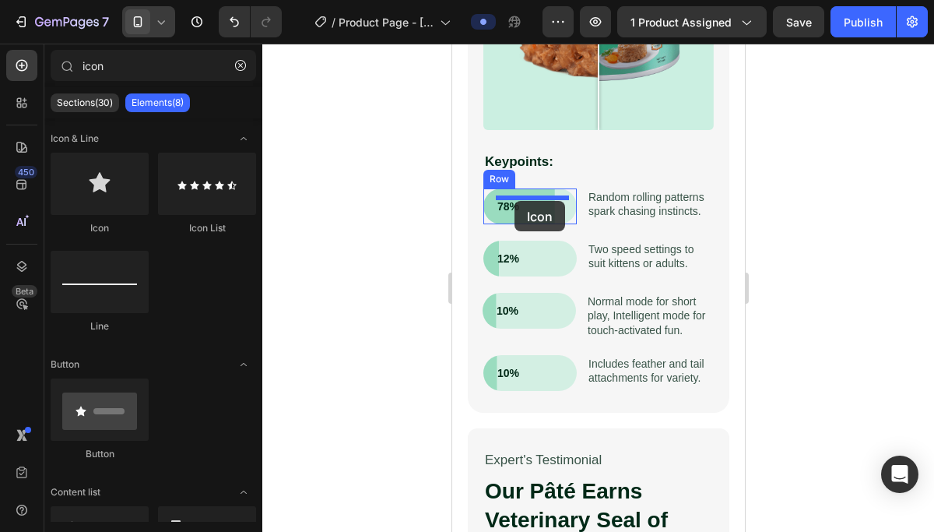
drag, startPoint x: 550, startPoint y: 250, endPoint x: 515, endPoint y: 201, distance: 59.8
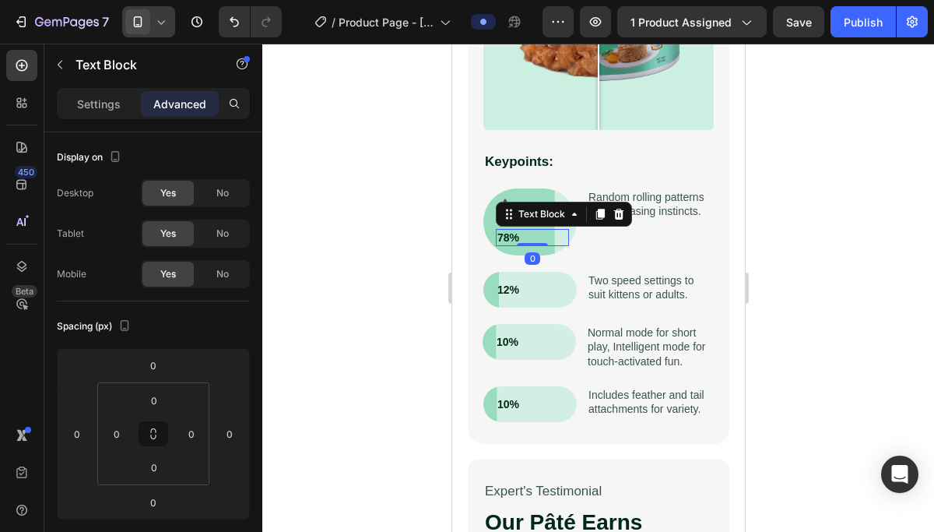
click at [512, 244] on div "78%" at bounding box center [531, 237] width 73 height 17
click at [620, 219] on icon at bounding box center [619, 214] width 10 height 11
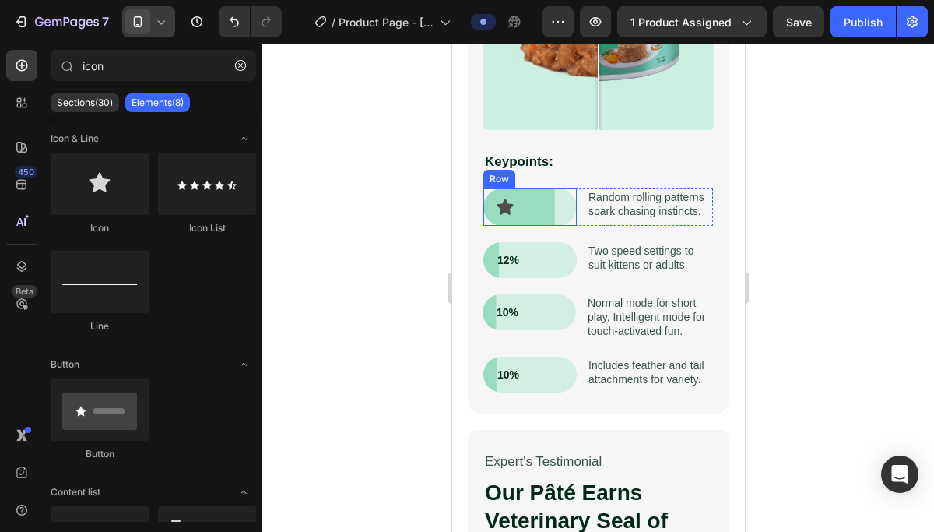
click at [559, 221] on div "Icon Row" at bounding box center [529, 206] width 93 height 37
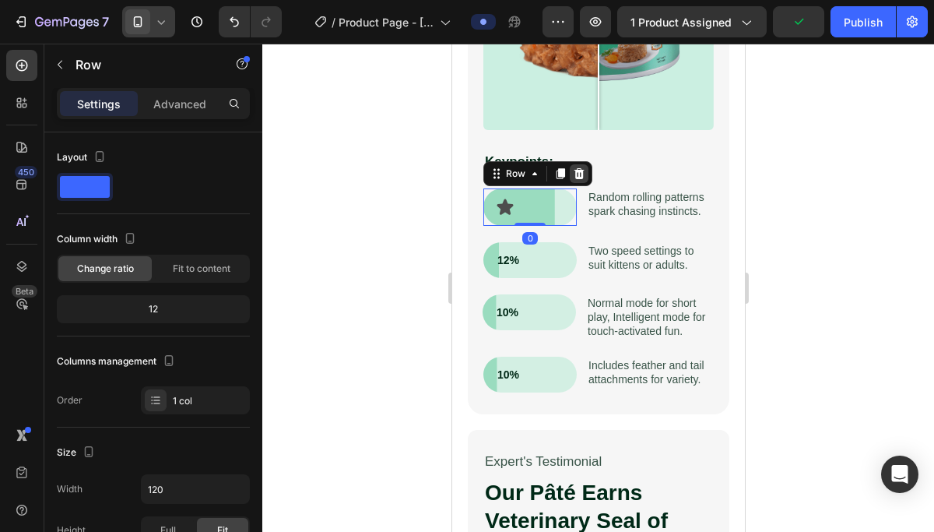
click at [585, 167] on div at bounding box center [578, 173] width 19 height 19
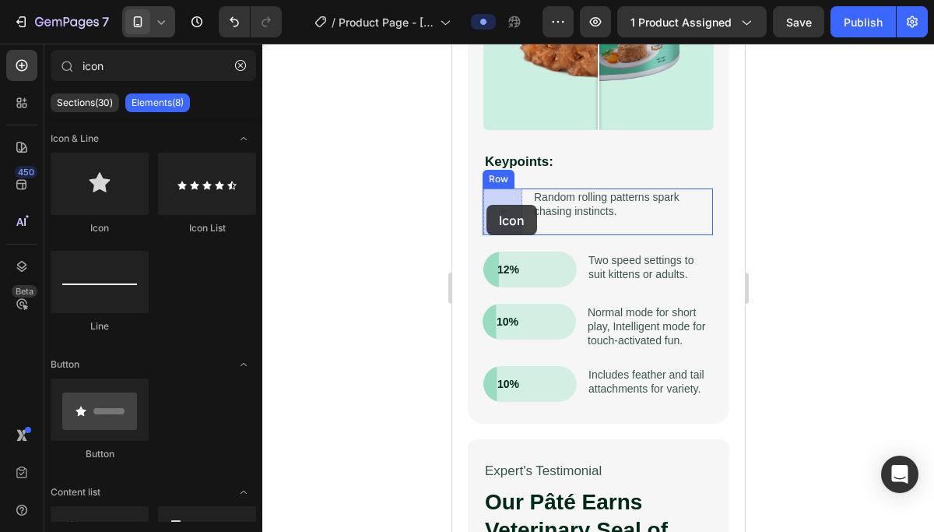
drag, startPoint x: 550, startPoint y: 217, endPoint x: 486, endPoint y: 205, distance: 65.8
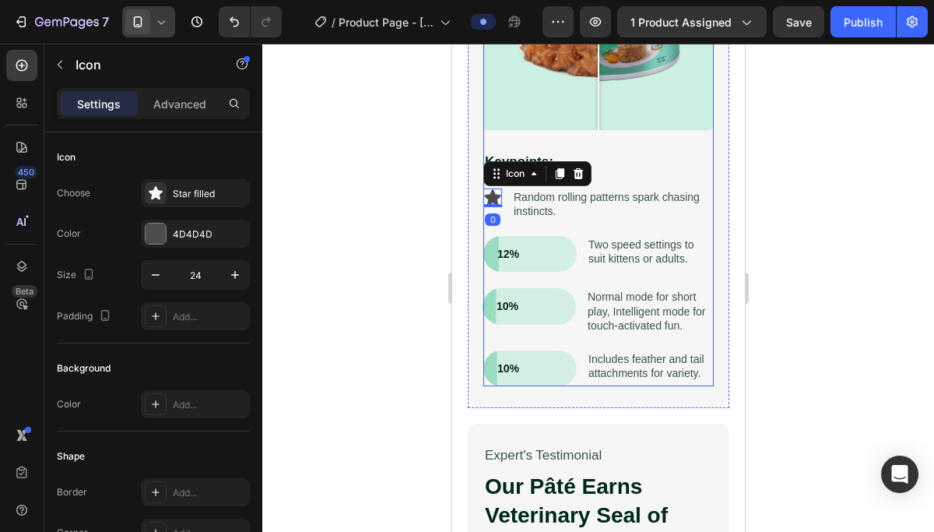
click at [662, 225] on div "Reflex Play 2.0 – Science-Driven Play for Curious Cats Heading Cats need moveme…" at bounding box center [598, 55] width 230 height 661
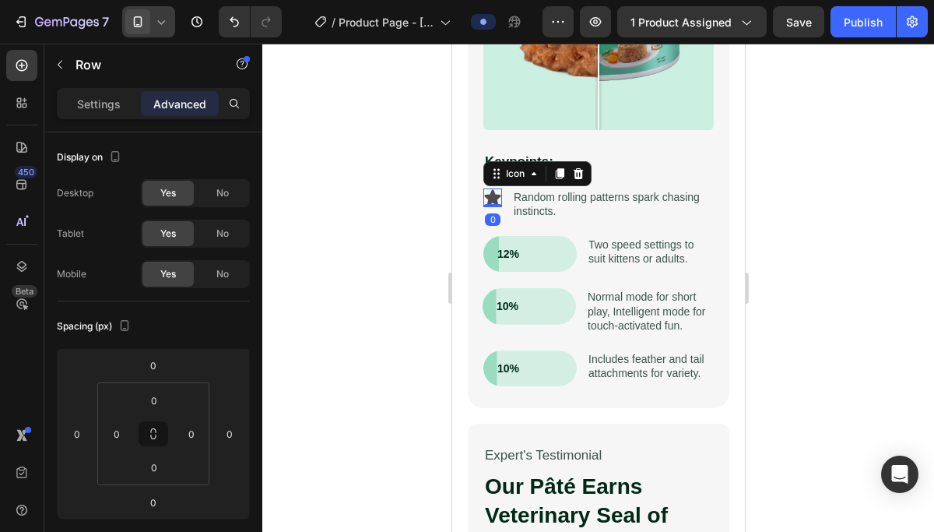
click at [492, 194] on icon at bounding box center [492, 197] width 16 height 16
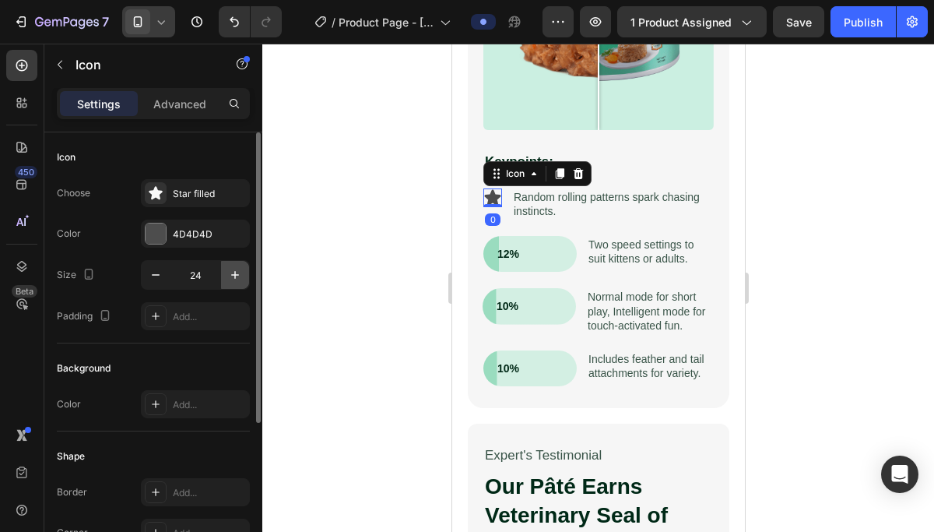
click at [236, 274] on icon "button" at bounding box center [235, 275] width 16 height 16
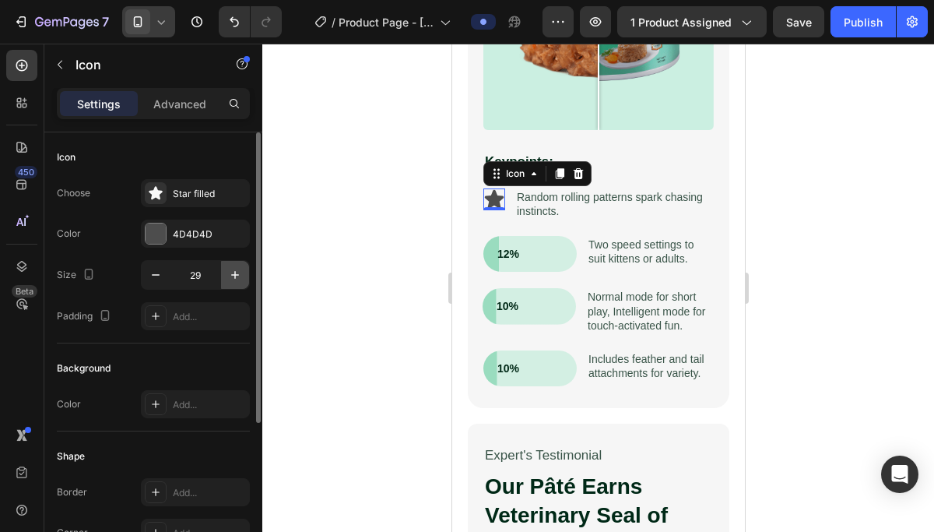
click at [236, 274] on icon "button" at bounding box center [235, 275] width 16 height 16
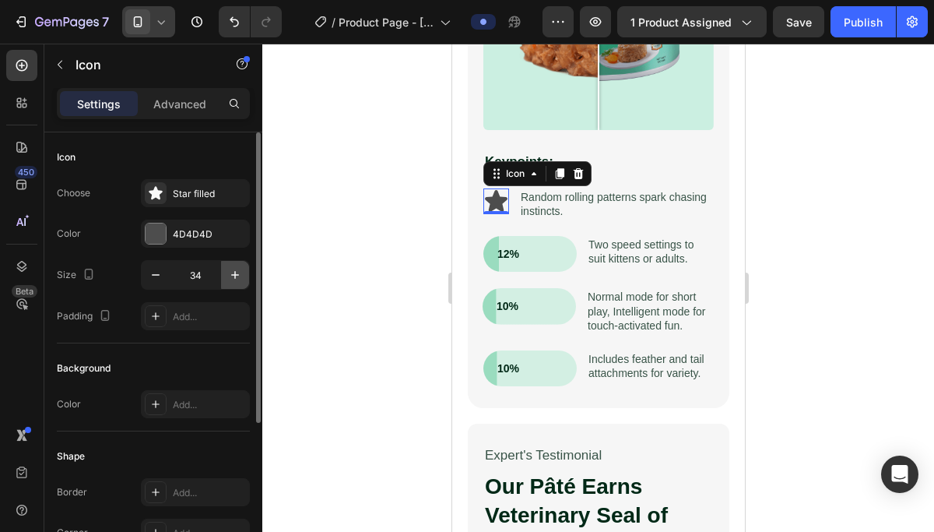
click at [236, 274] on icon "button" at bounding box center [235, 275] width 16 height 16
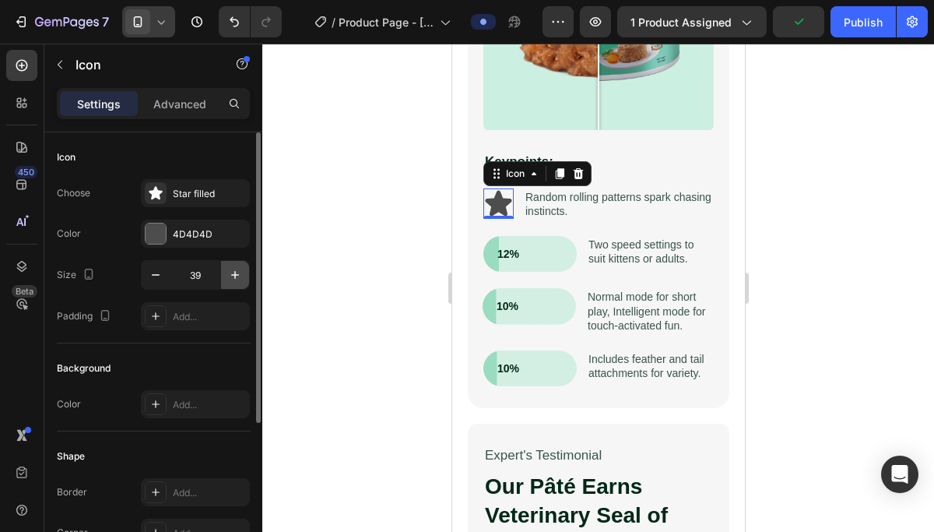
click at [236, 274] on icon "button" at bounding box center [235, 275] width 16 height 16
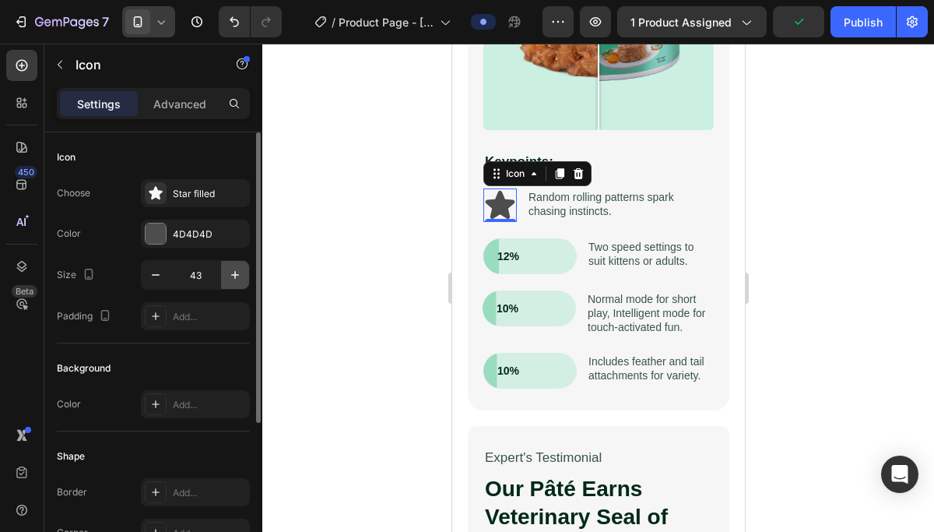
click at [236, 274] on icon "button" at bounding box center [235, 275] width 16 height 16
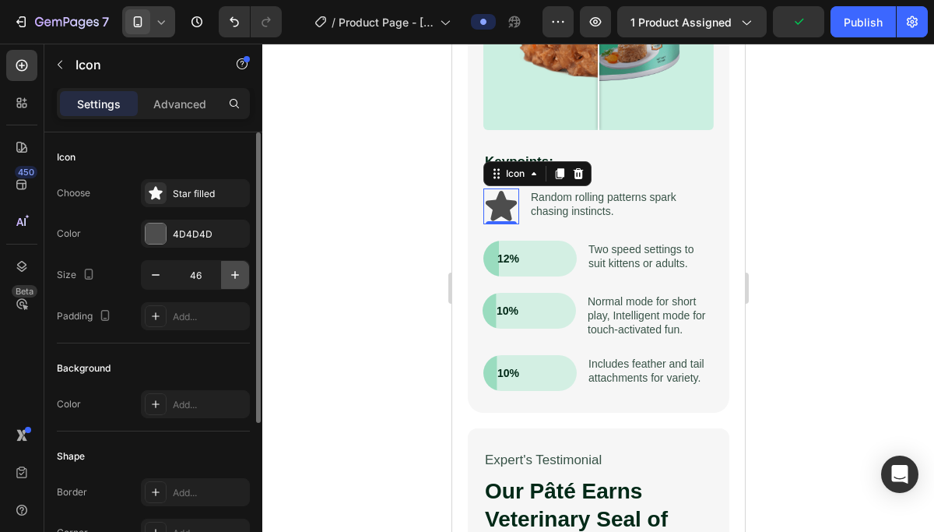
click at [236, 274] on icon "button" at bounding box center [235, 275] width 16 height 16
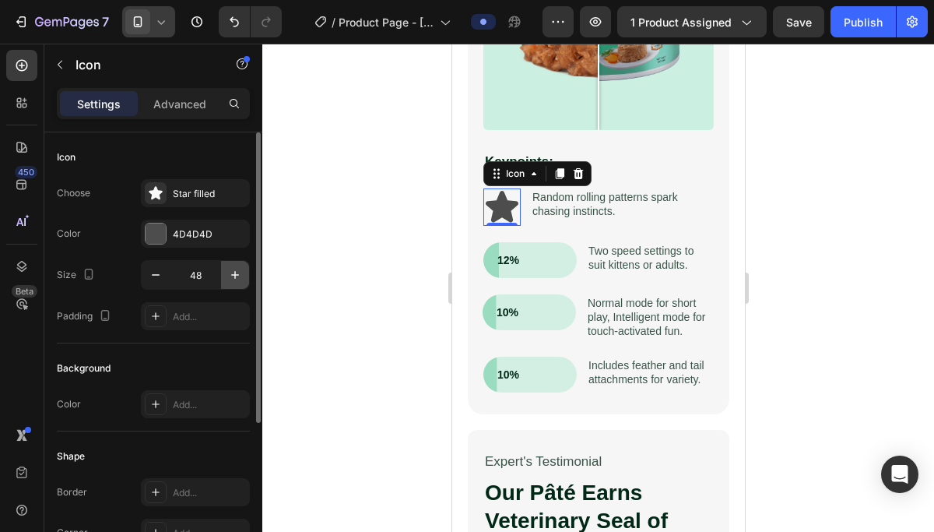
click at [236, 274] on icon "button" at bounding box center [235, 275] width 16 height 16
type input "49"
type input "24"
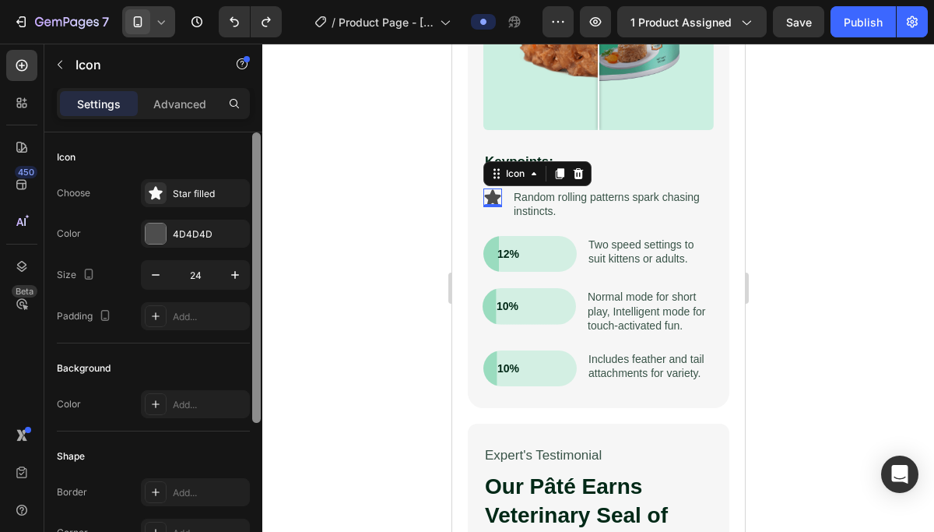
type input "ion"
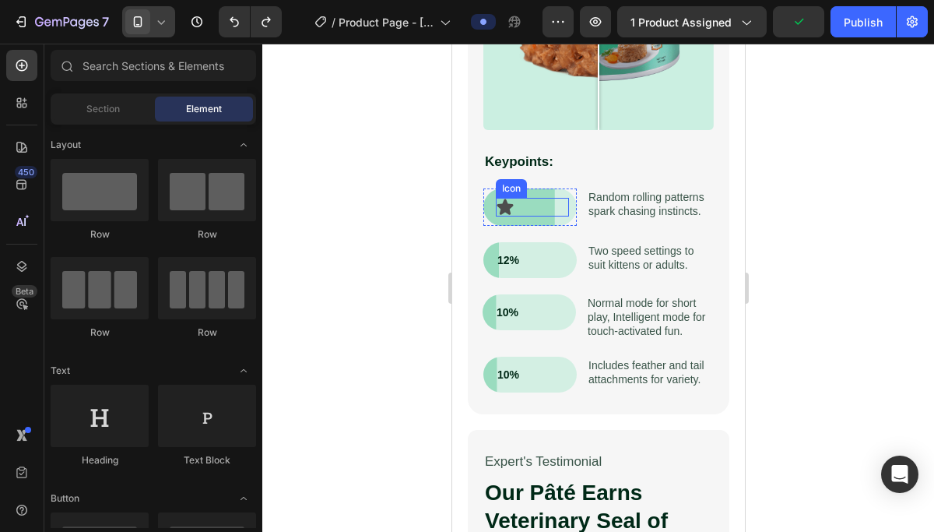
click at [518, 209] on div "Icon" at bounding box center [531, 207] width 73 height 19
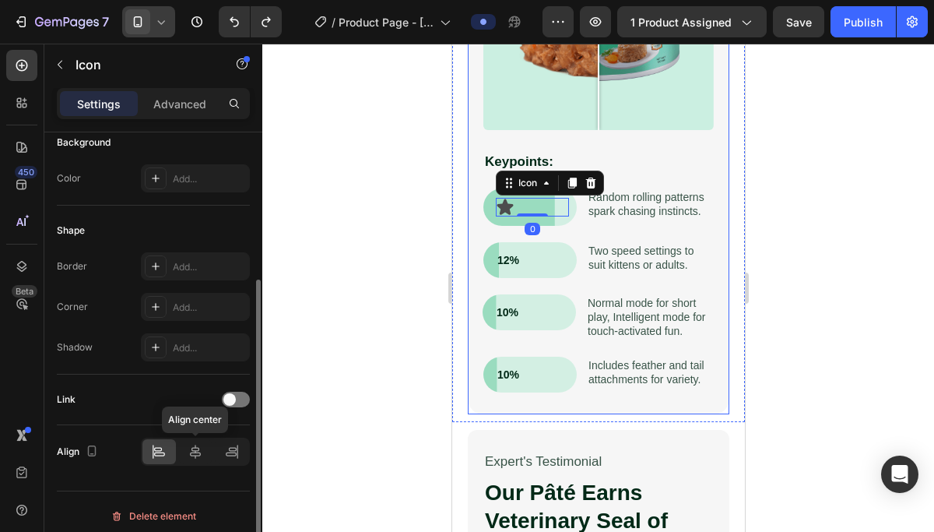
scroll to position [234, 0]
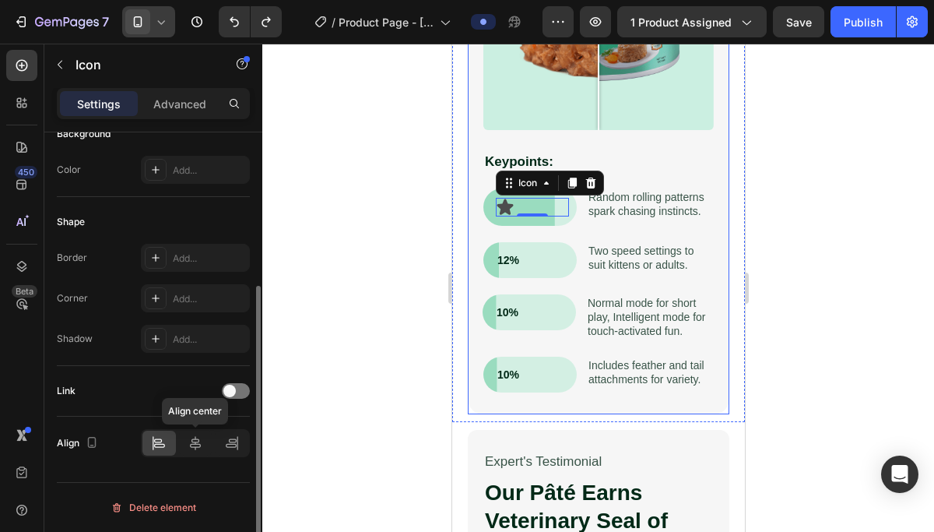
click at [199, 440] on icon at bounding box center [196, 443] width 16 height 16
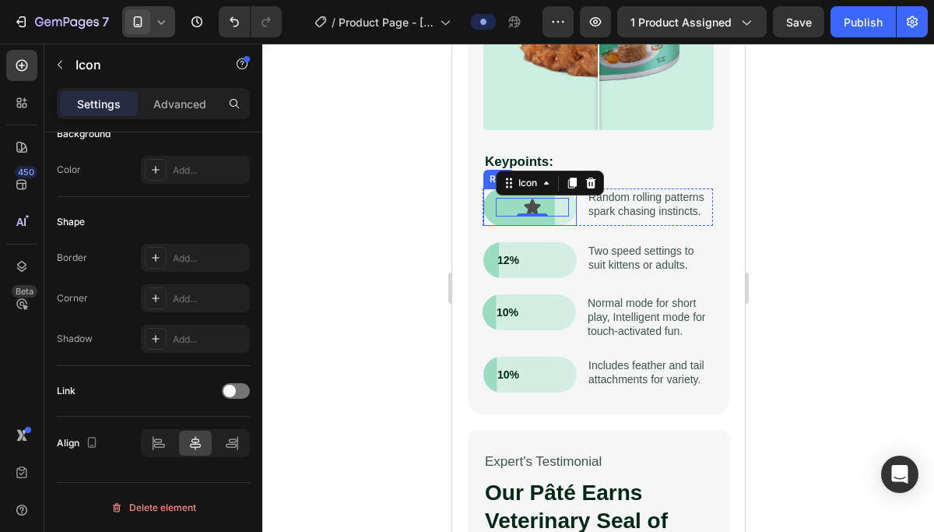
click at [561, 217] on div "Icon 0 Row" at bounding box center [529, 206] width 93 height 37
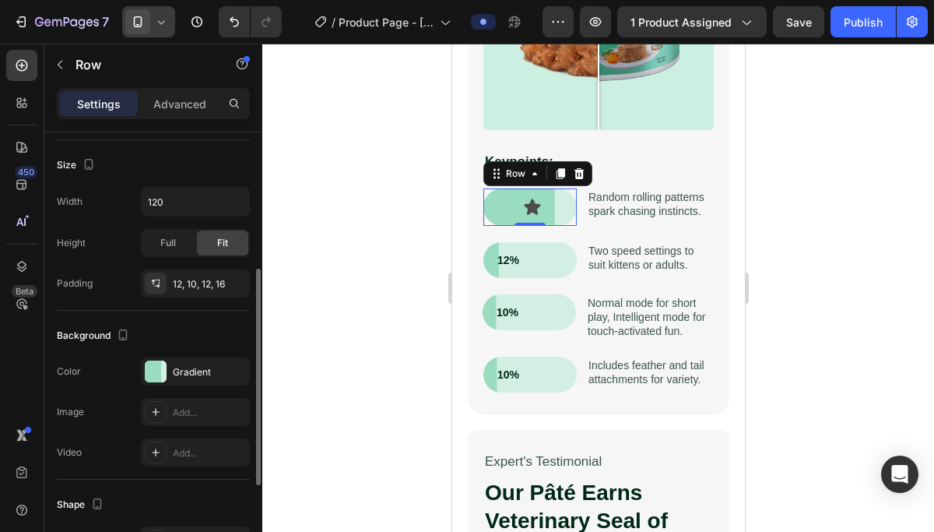
scroll to position [290, 0]
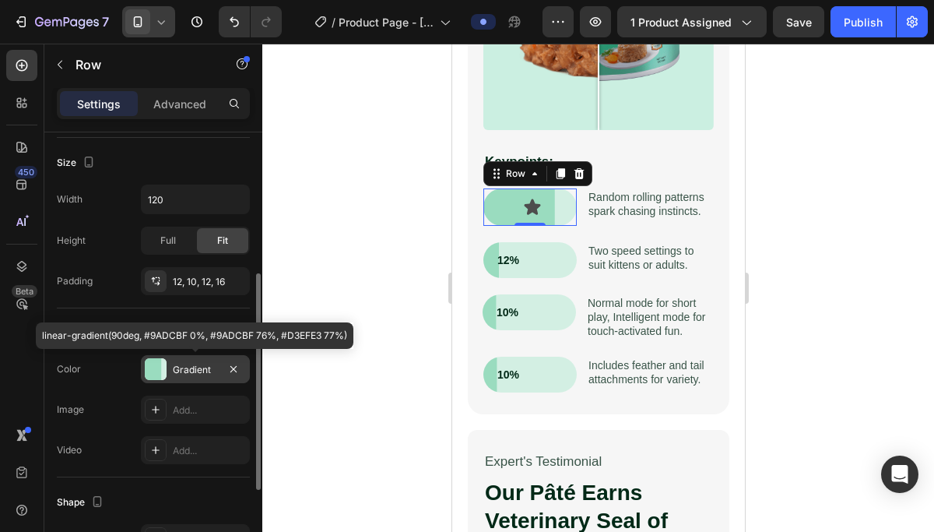
click at [157, 364] on div at bounding box center [156, 369] width 22 height 22
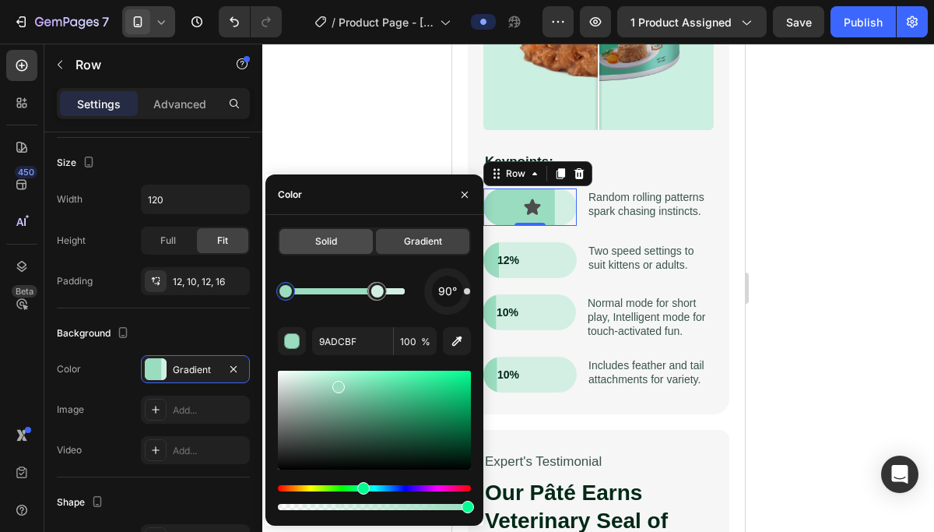
click at [350, 244] on div "Solid" at bounding box center [326, 241] width 93 height 25
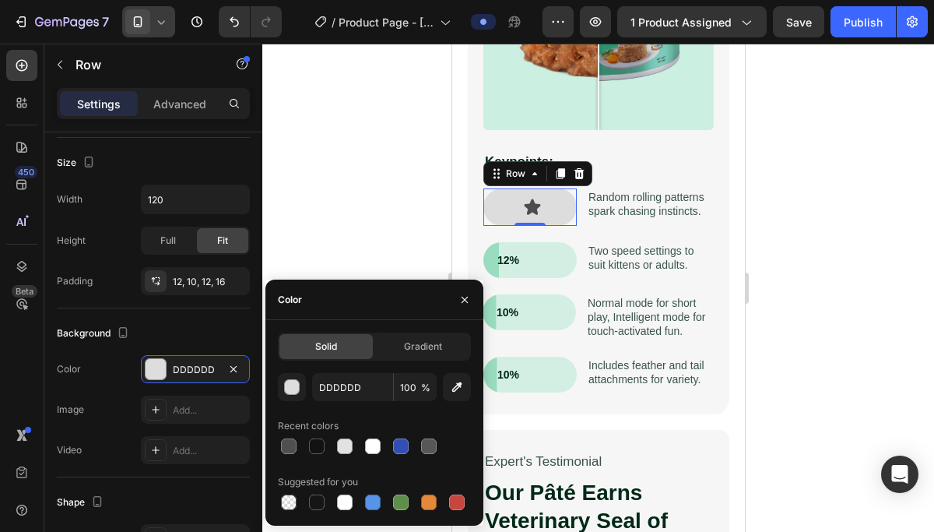
click at [891, 283] on div at bounding box center [598, 288] width 672 height 488
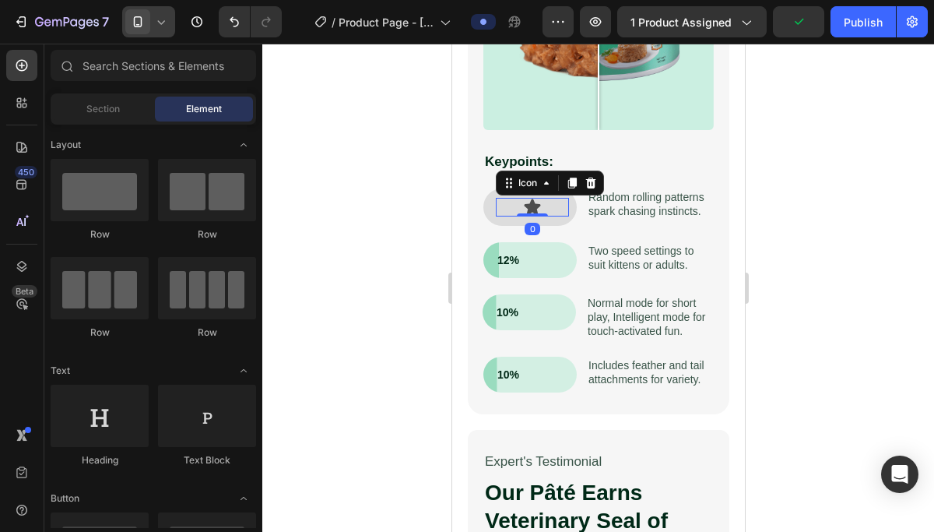
click at [564, 206] on div "Icon 0" at bounding box center [531, 207] width 73 height 19
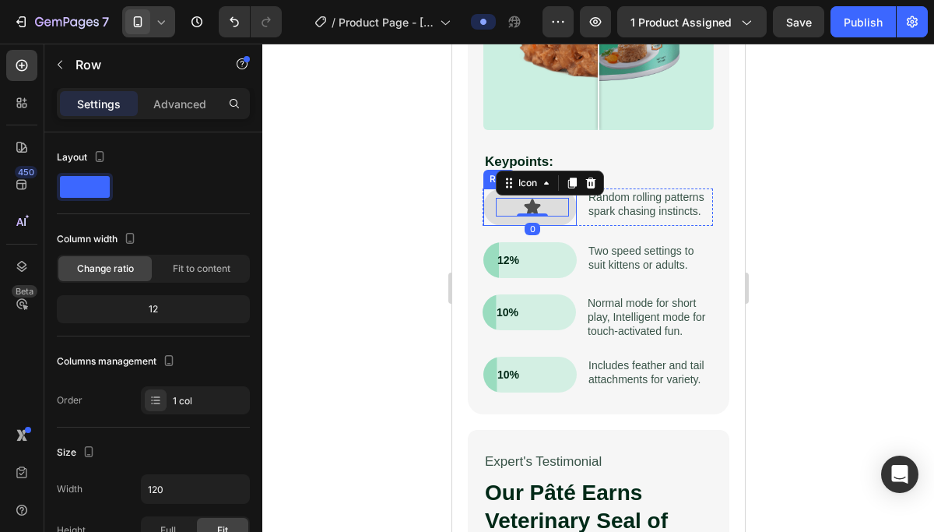
click at [564, 220] on div "Icon 0 Row" at bounding box center [529, 206] width 93 height 37
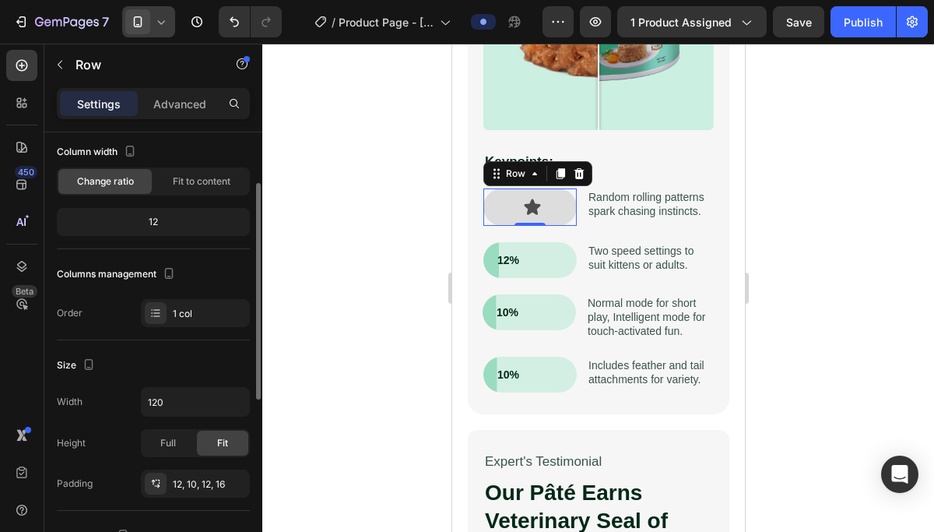
scroll to position [95, 0]
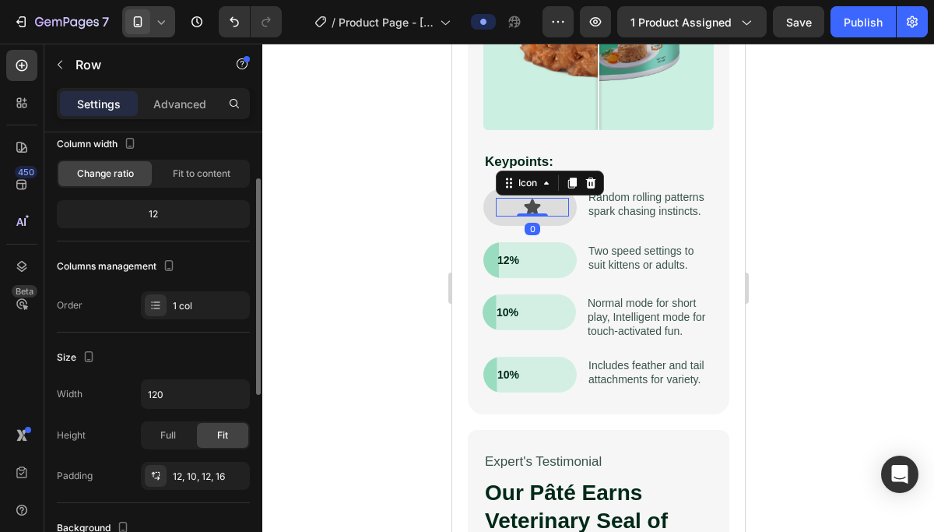
click at [500, 203] on div "Icon 0" at bounding box center [531, 207] width 73 height 19
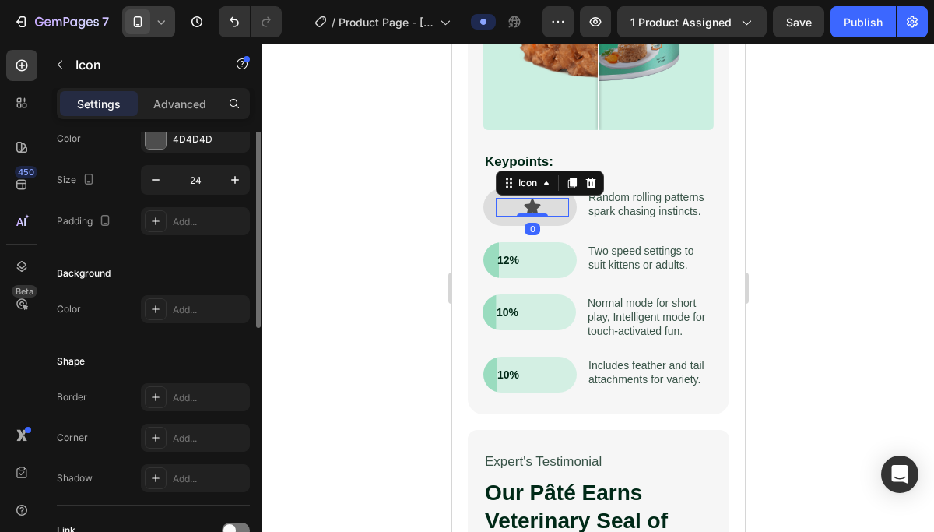
scroll to position [0, 0]
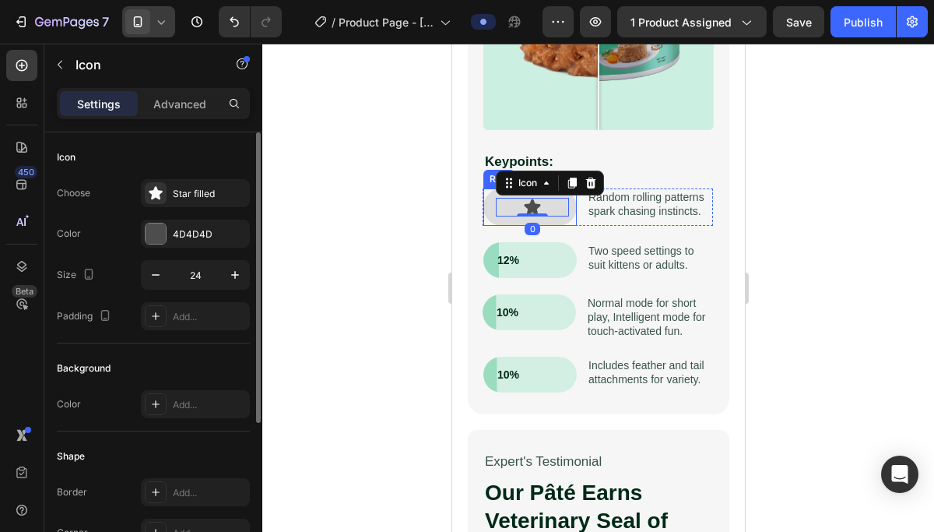
click at [492, 206] on div "Icon 0 Row" at bounding box center [529, 206] width 93 height 37
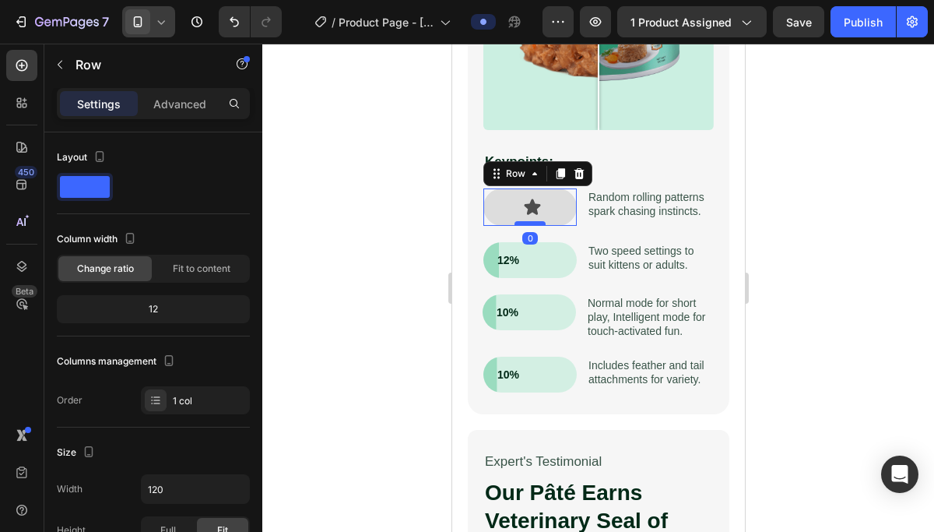
click at [519, 223] on div at bounding box center [529, 223] width 31 height 5
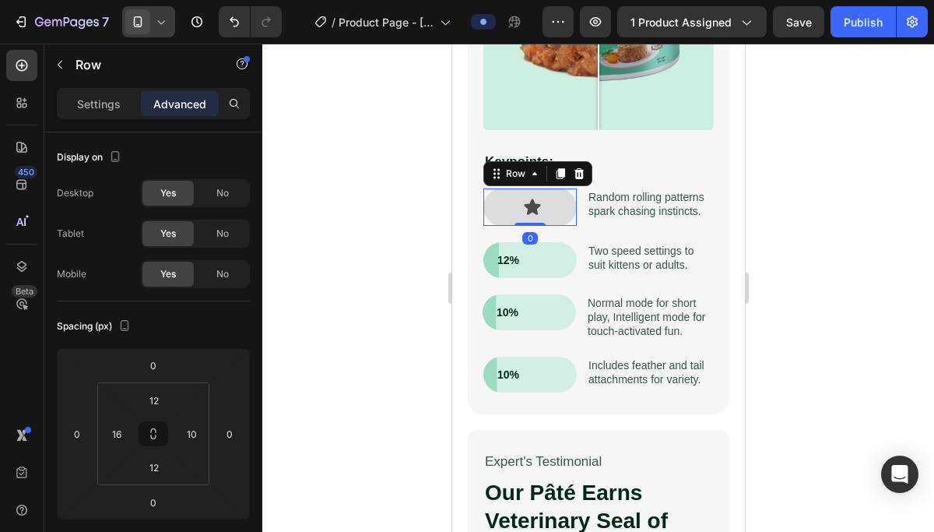
click at [493, 207] on div "Icon Row 0" at bounding box center [529, 206] width 93 height 37
click at [111, 108] on p "Settings" at bounding box center [99, 104] width 44 height 16
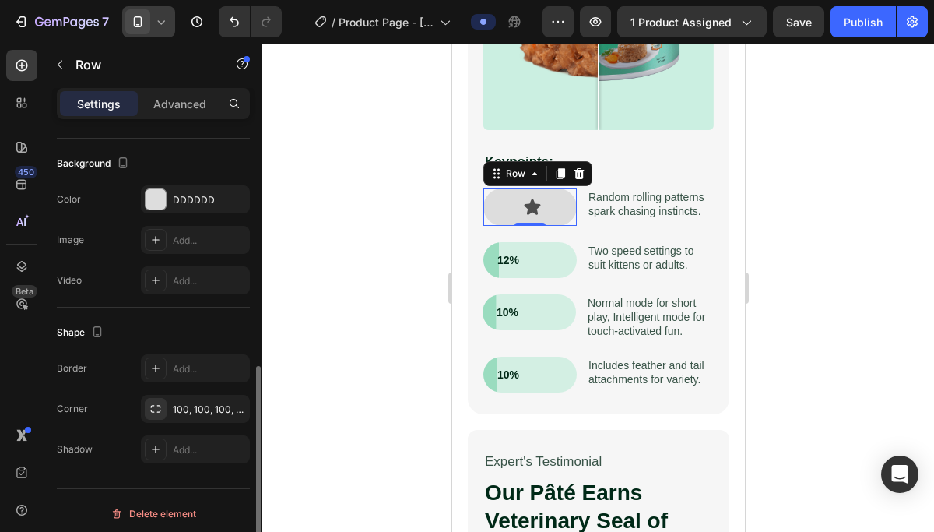
scroll to position [466, 0]
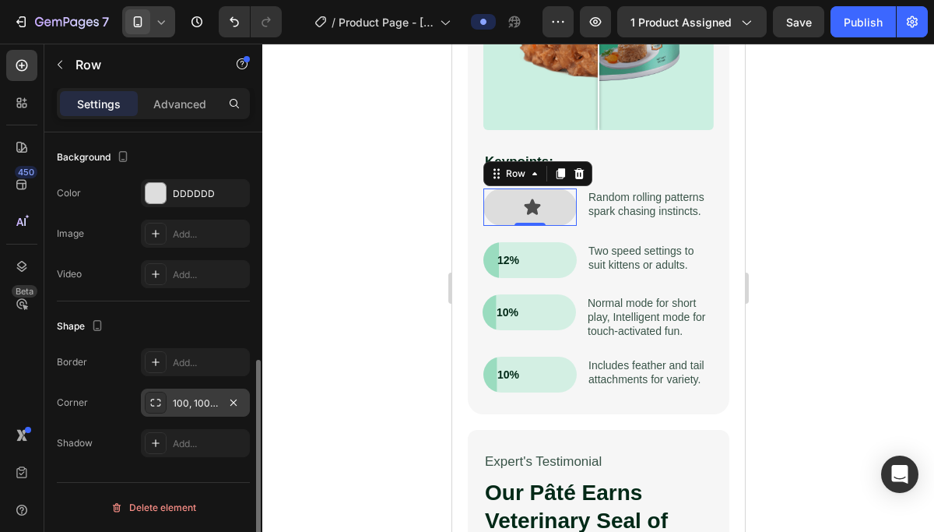
click at [160, 406] on icon at bounding box center [156, 403] width 10 height 8
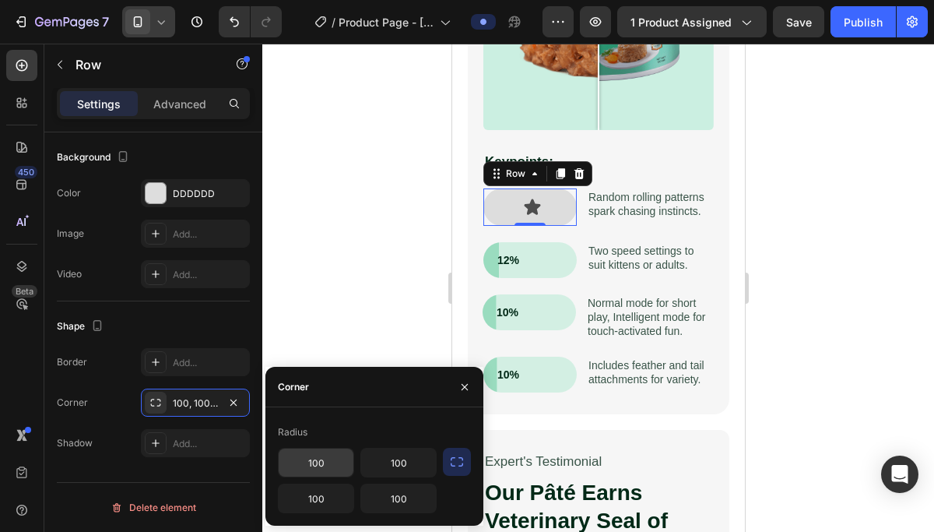
click at [326, 457] on input "100" at bounding box center [316, 462] width 75 height 28
type input "50"
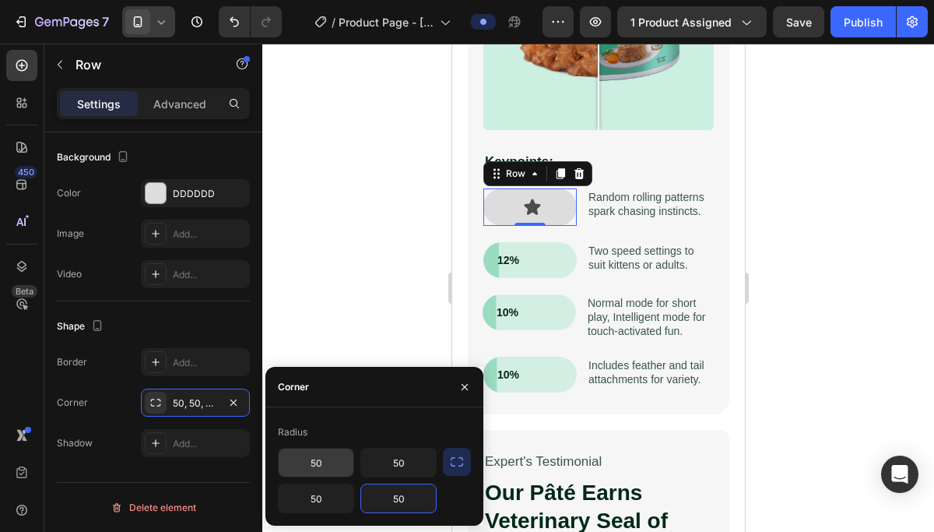
click at [323, 463] on input "50" at bounding box center [316, 462] width 75 height 28
type input "20"
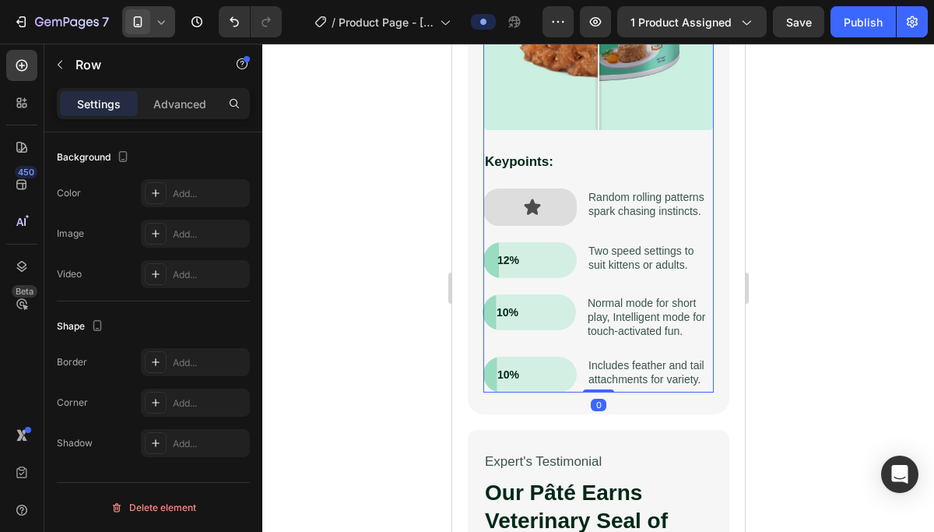
click at [540, 286] on div "Reflex Play 2.0 – Science-Driven Play for Curious Cats Heading Cats need moveme…" at bounding box center [598, 58] width 230 height 667
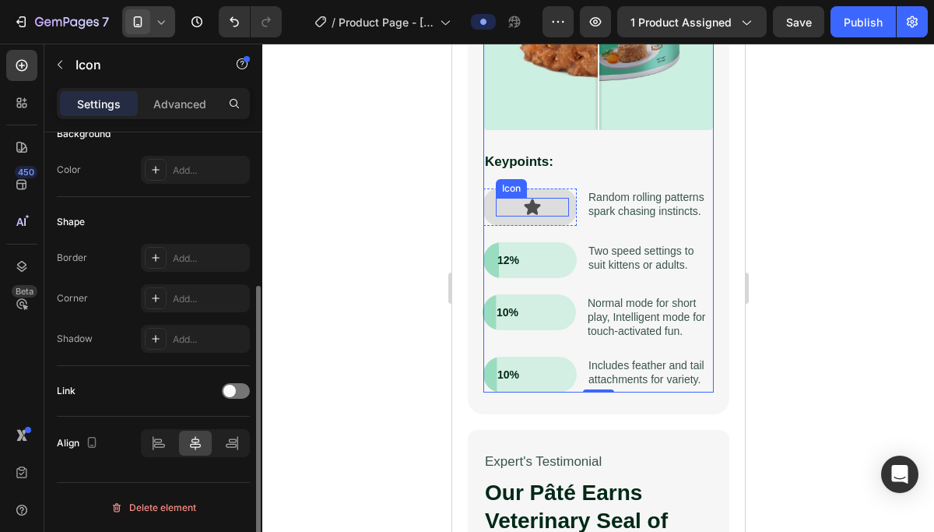
scroll to position [0, 0]
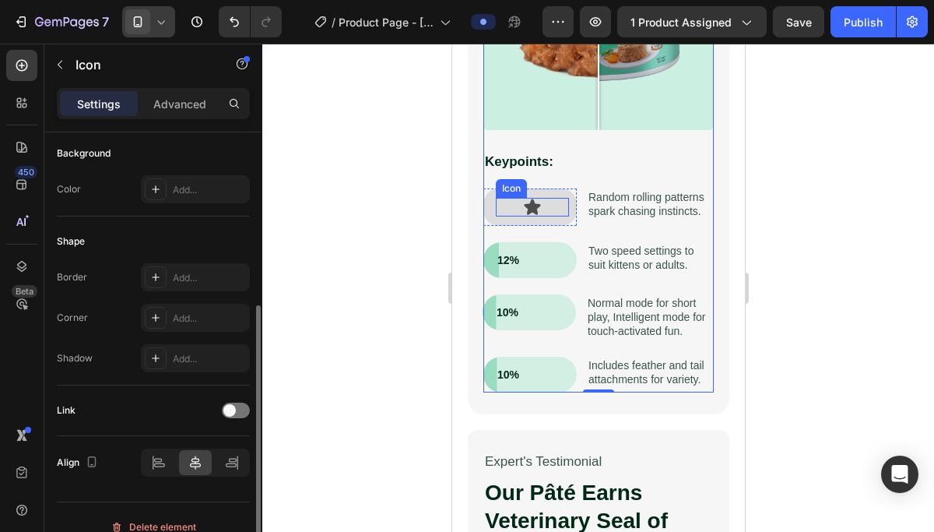
click at [529, 207] on icon at bounding box center [532, 207] width 16 height 16
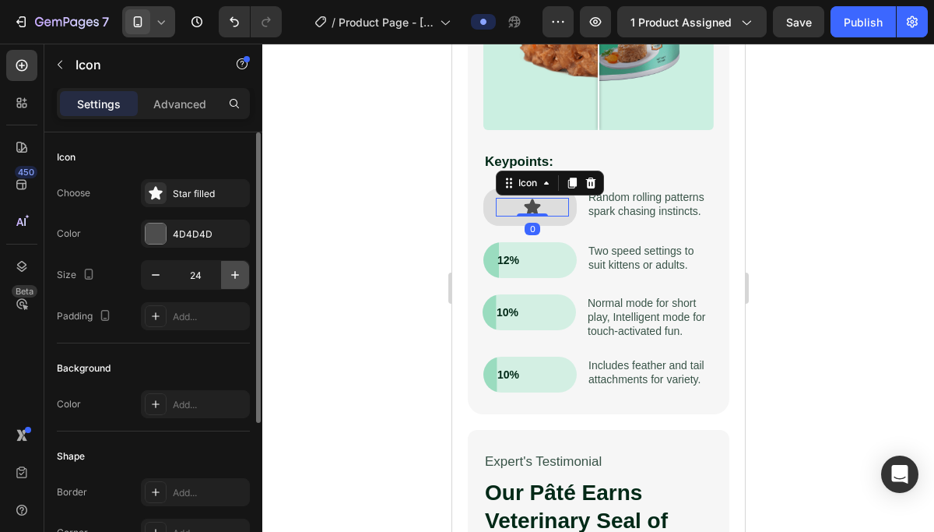
click at [233, 279] on icon "button" at bounding box center [235, 275] width 16 height 16
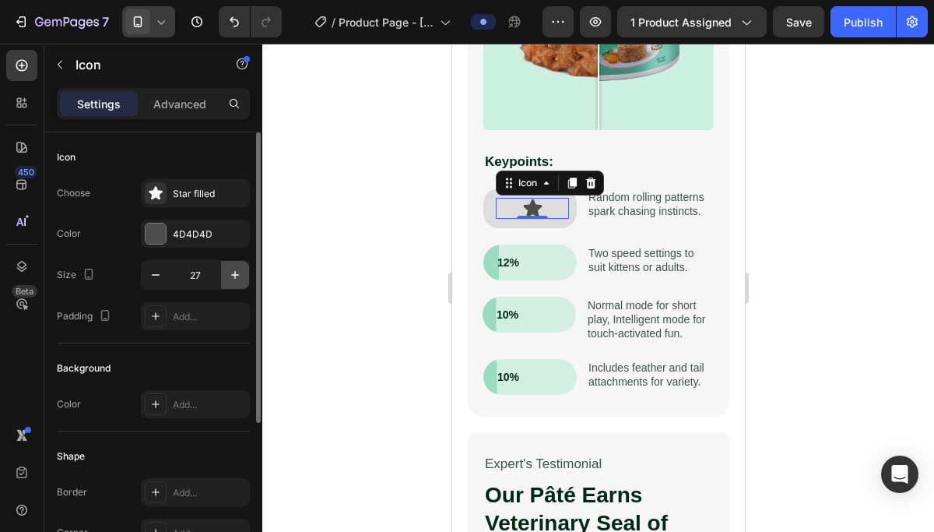
click at [233, 279] on icon "button" at bounding box center [235, 275] width 16 height 16
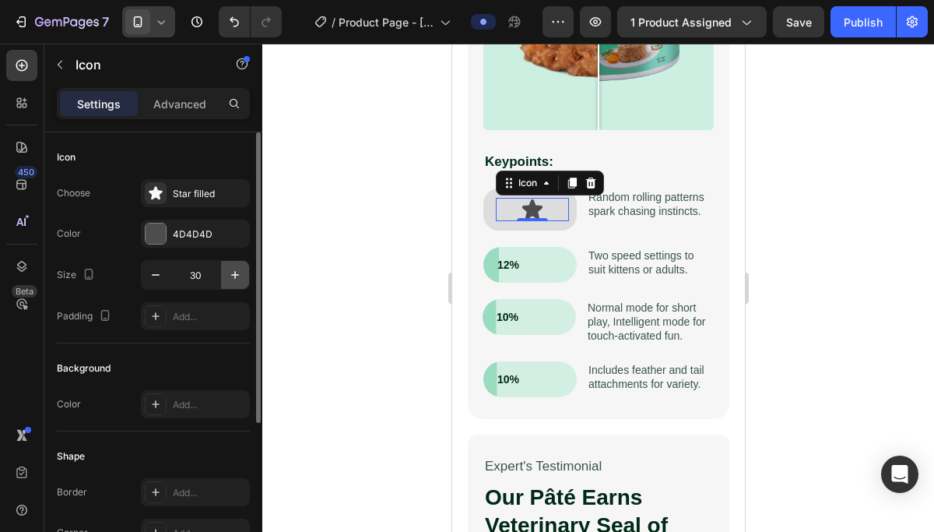
click at [233, 279] on icon "button" at bounding box center [235, 275] width 16 height 16
click at [160, 276] on icon "button" at bounding box center [156, 275] width 16 height 16
click at [159, 276] on icon "button" at bounding box center [156, 275] width 16 height 16
type input "29"
click at [177, 104] on p "Advanced" at bounding box center [179, 104] width 53 height 16
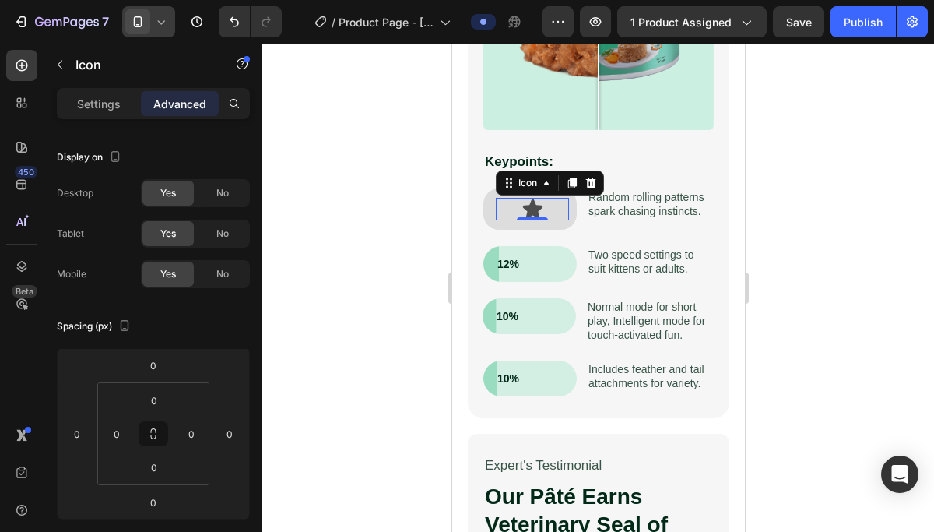
click at [100, 118] on div "Settings Advanced" at bounding box center [153, 103] width 193 height 31
click at [100, 108] on p "Settings" at bounding box center [99, 104] width 44 height 16
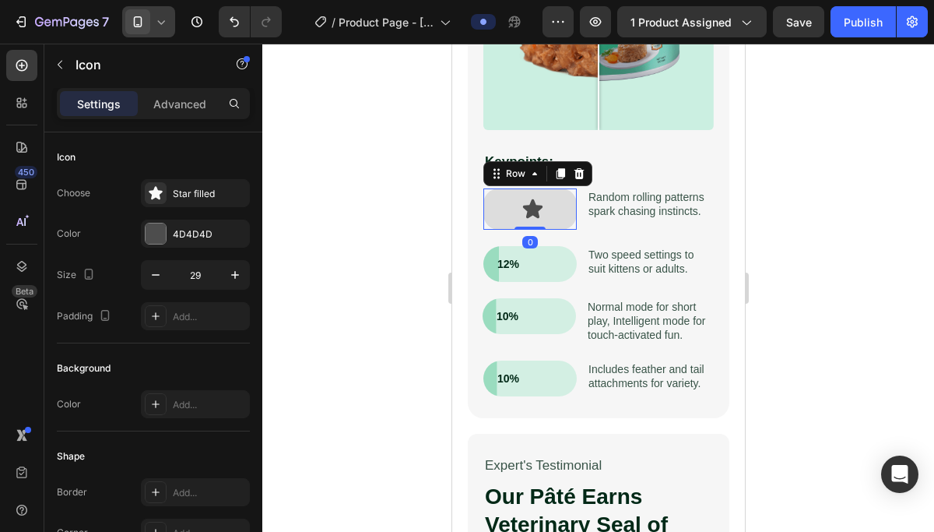
click at [555, 227] on div "Icon Row 0" at bounding box center [529, 208] width 93 height 41
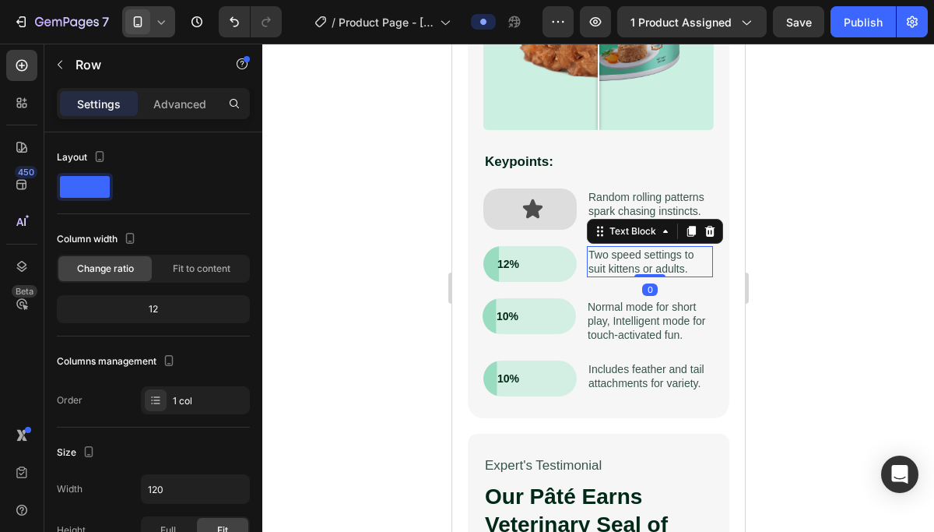
click at [604, 250] on p "Two speed settings to suit kittens or adults." at bounding box center [649, 262] width 123 height 28
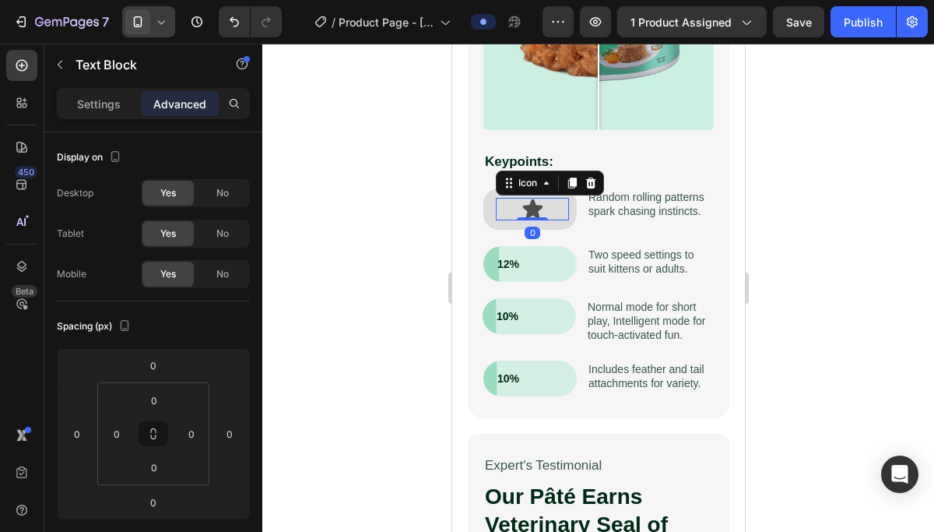
click at [540, 198] on icon at bounding box center [532, 209] width 23 height 23
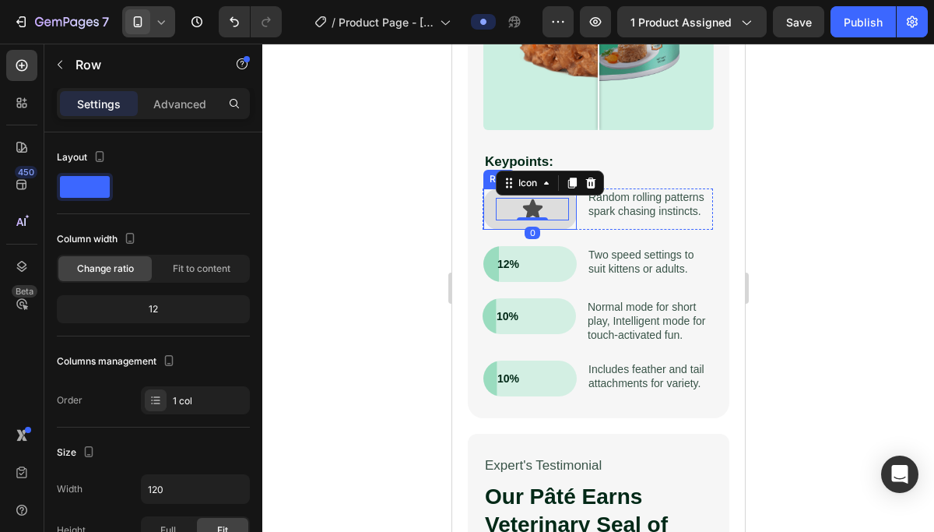
click at [557, 224] on div "Icon 0 Row" at bounding box center [529, 208] width 93 height 41
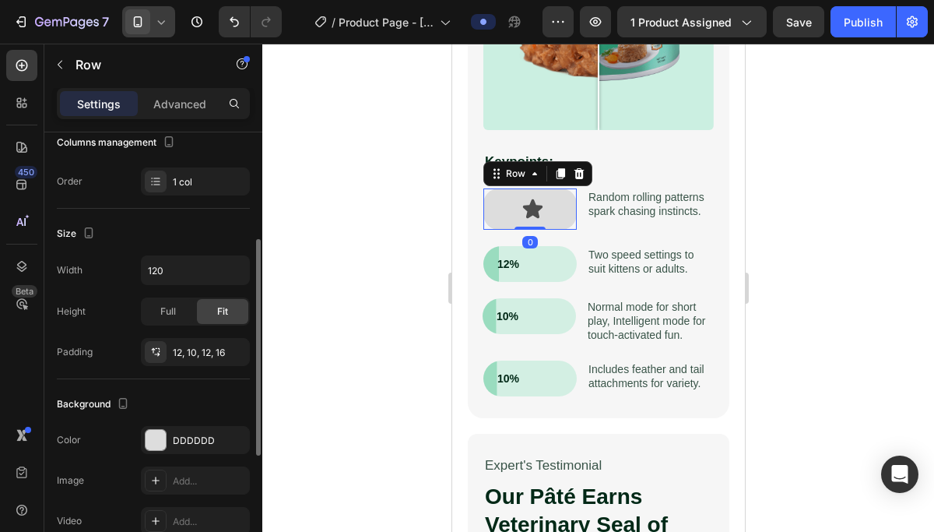
scroll to position [220, 0]
click at [170, 268] on input "120" at bounding box center [195, 269] width 107 height 28
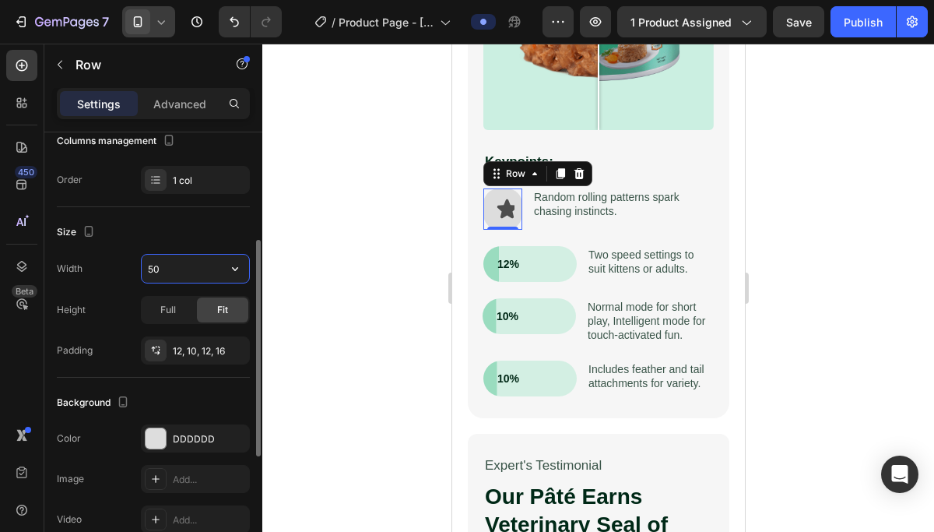
type input "5"
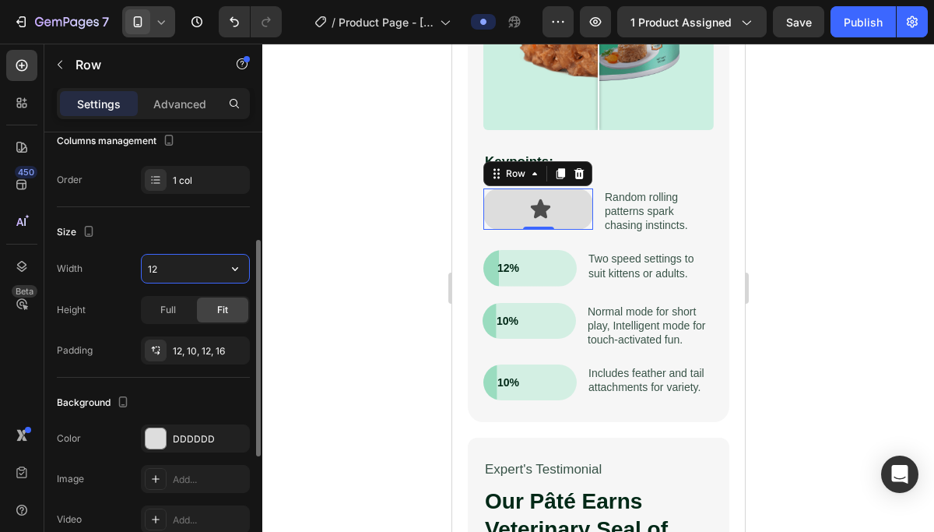
type input "120"
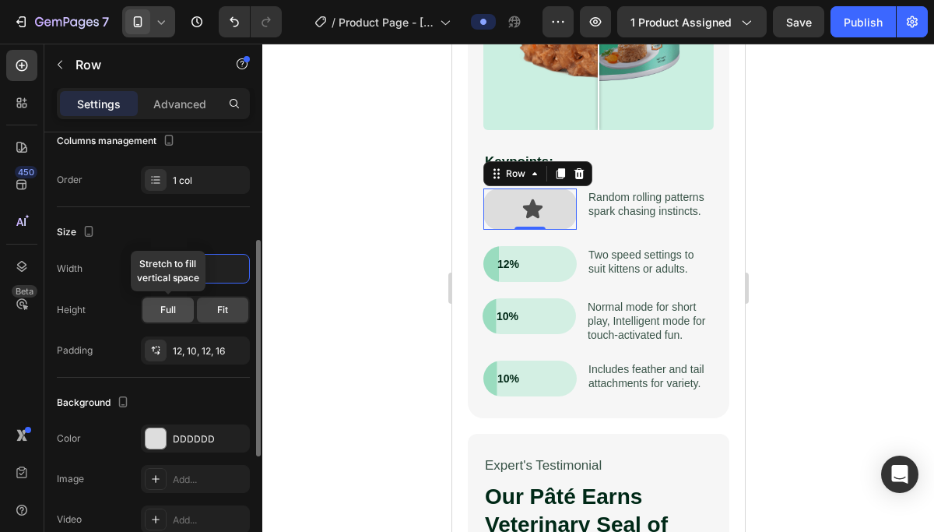
click at [175, 315] on span "Full" at bounding box center [168, 310] width 16 height 14
click at [230, 312] on div "Fit" at bounding box center [222, 309] width 51 height 25
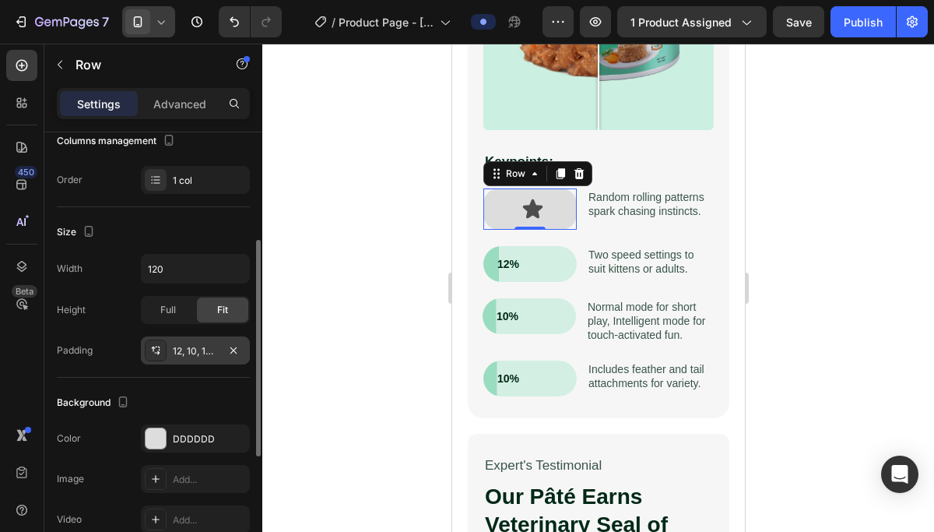
click at [195, 355] on div "12, 10, 12, 16" at bounding box center [195, 351] width 45 height 14
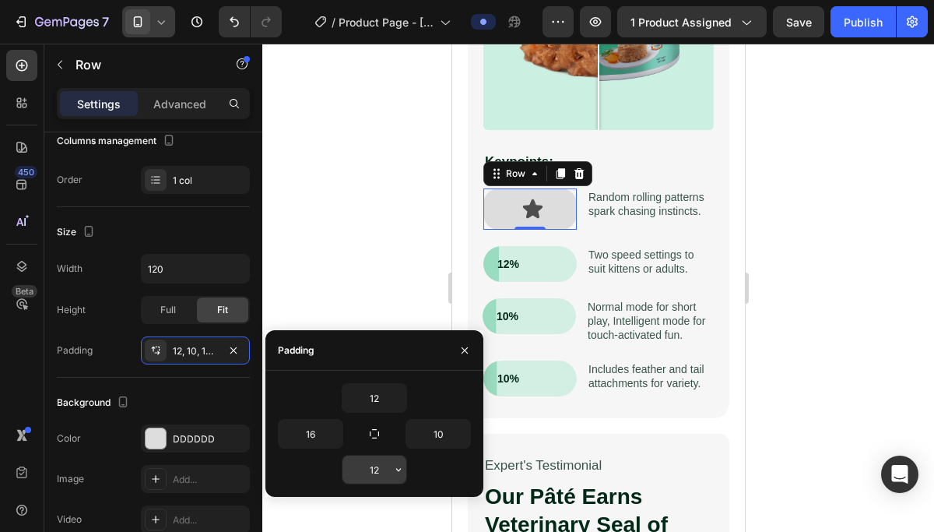
click at [371, 469] on input "12" at bounding box center [375, 469] width 64 height 28
click at [380, 469] on input "12" at bounding box center [375, 469] width 64 height 28
type input "1"
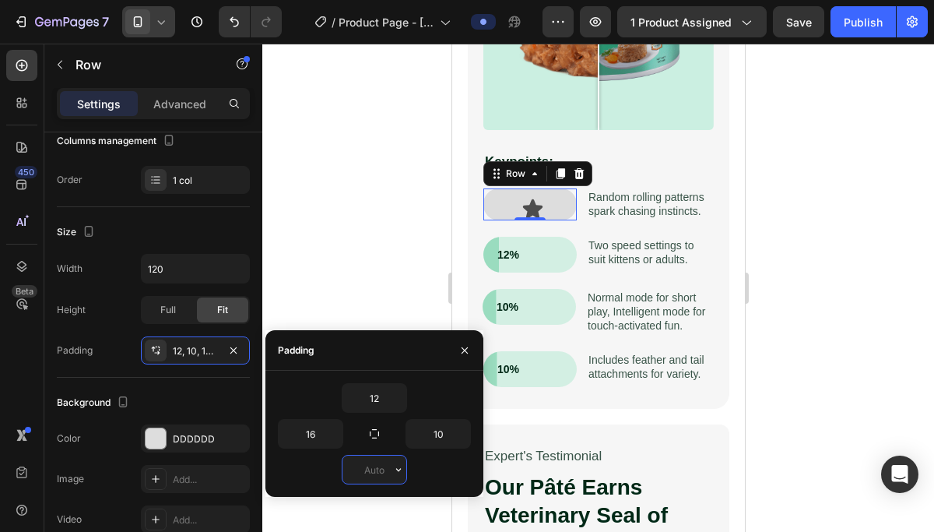
type input "6"
type input "12"
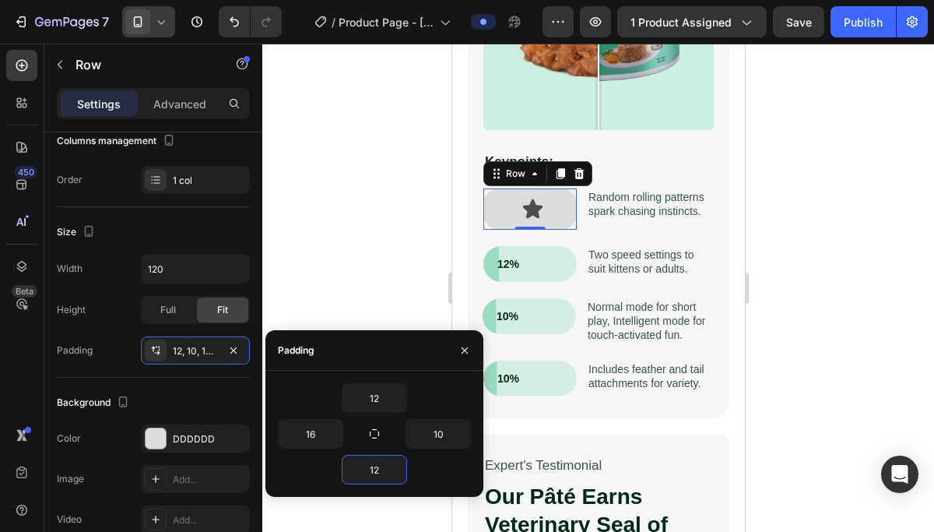
click at [819, 297] on div at bounding box center [598, 288] width 672 height 488
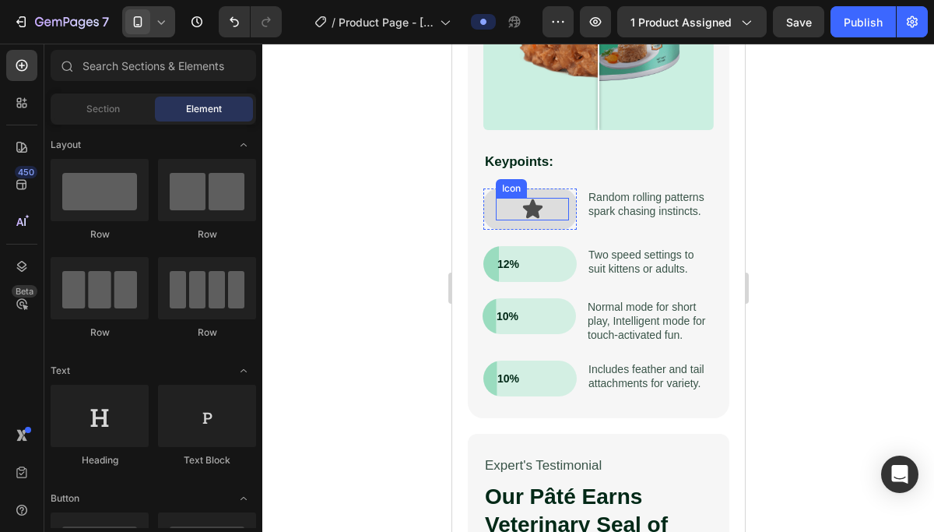
click at [526, 210] on icon at bounding box center [531, 208] width 19 height 19
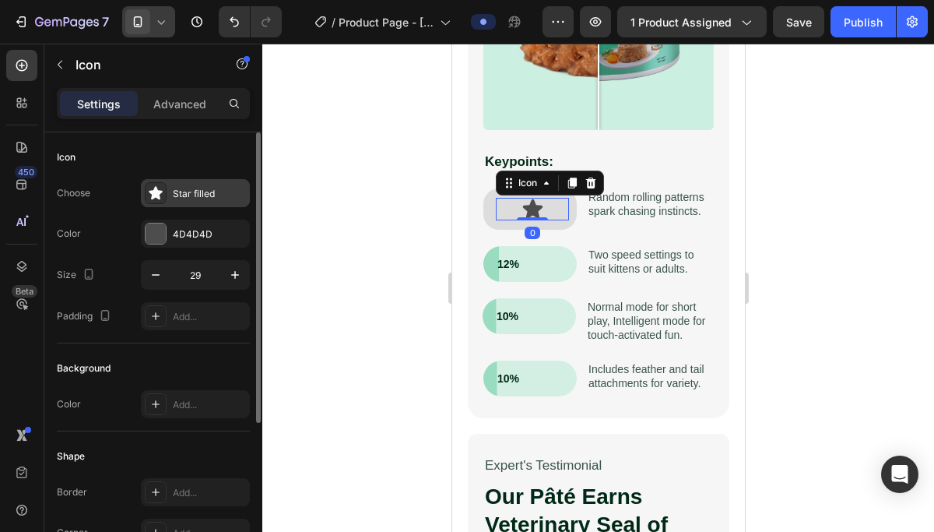
click at [172, 188] on div "Star filled" at bounding box center [195, 193] width 109 height 28
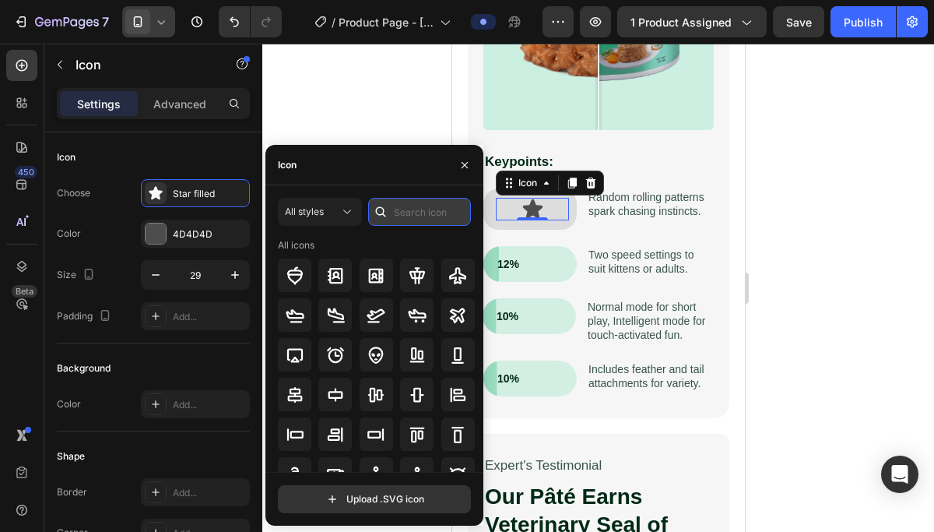
click at [406, 216] on input "text" at bounding box center [419, 212] width 103 height 28
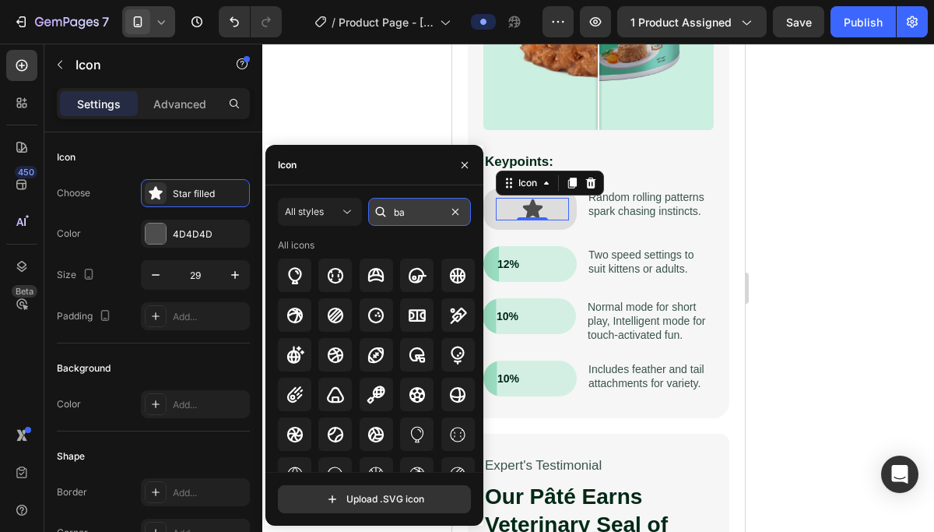
type input "b"
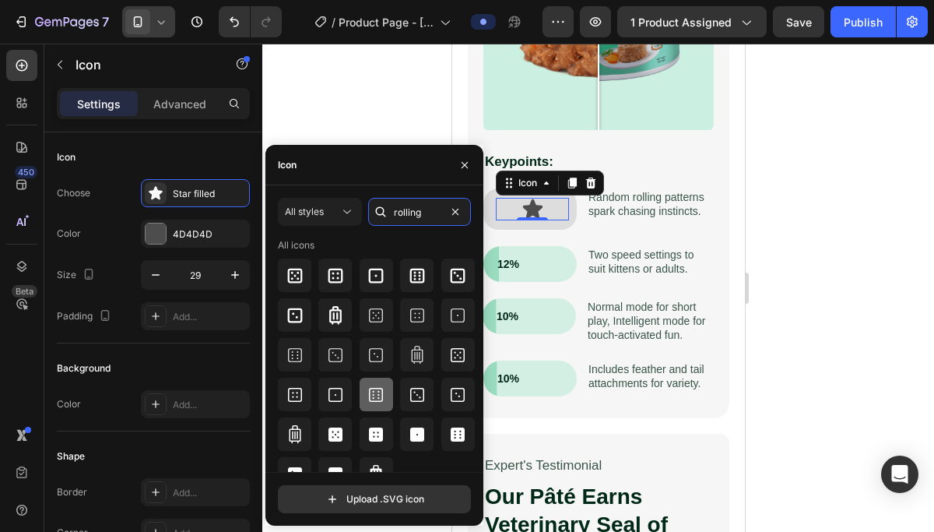
scroll to position [19, 0]
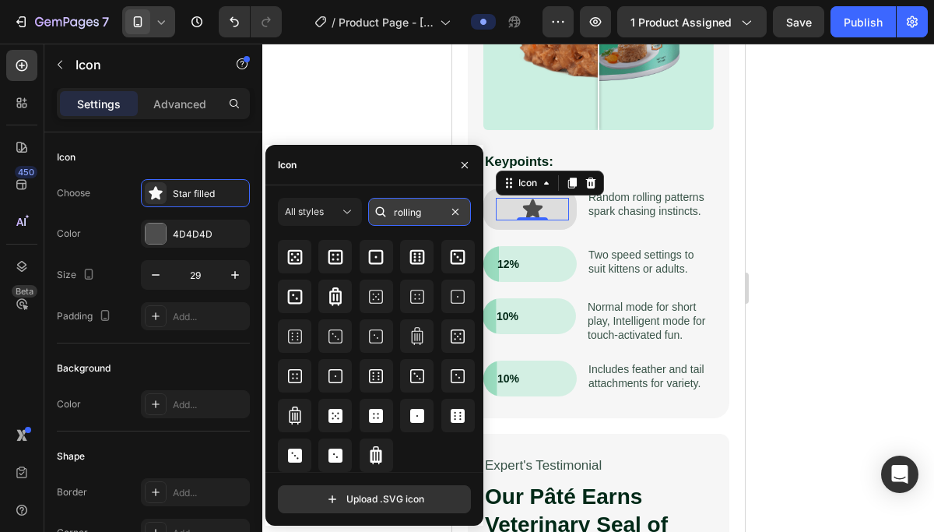
click at [411, 223] on input "rolling" at bounding box center [419, 212] width 103 height 28
type input "ball"
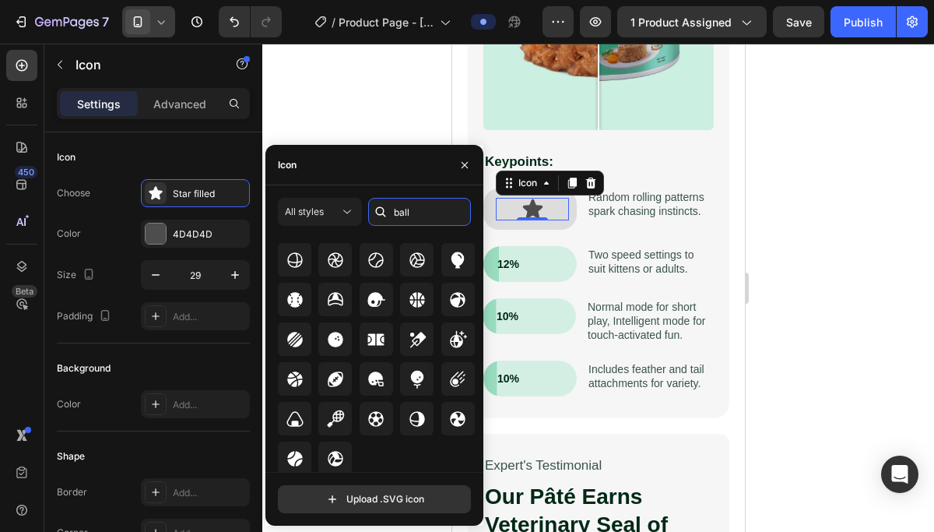
scroll to position [473, 0]
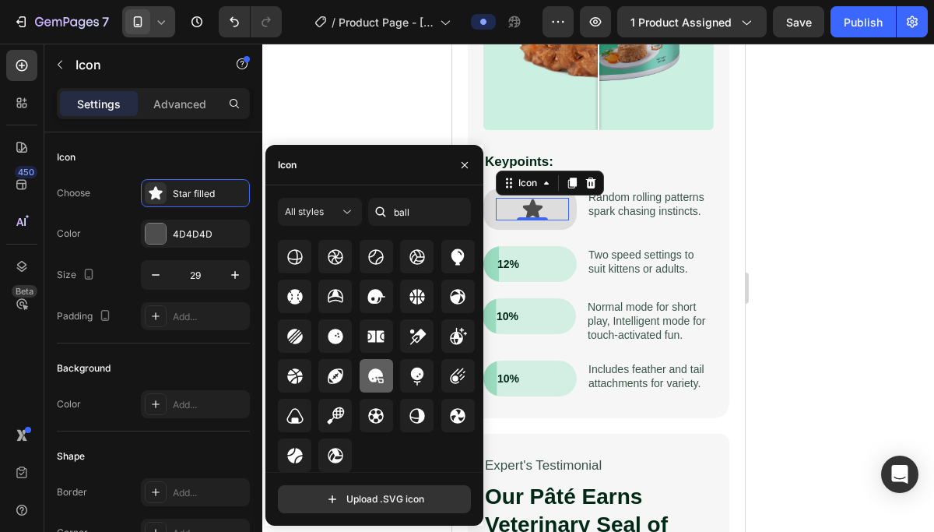
click at [378, 378] on icon at bounding box center [377, 375] width 16 height 15
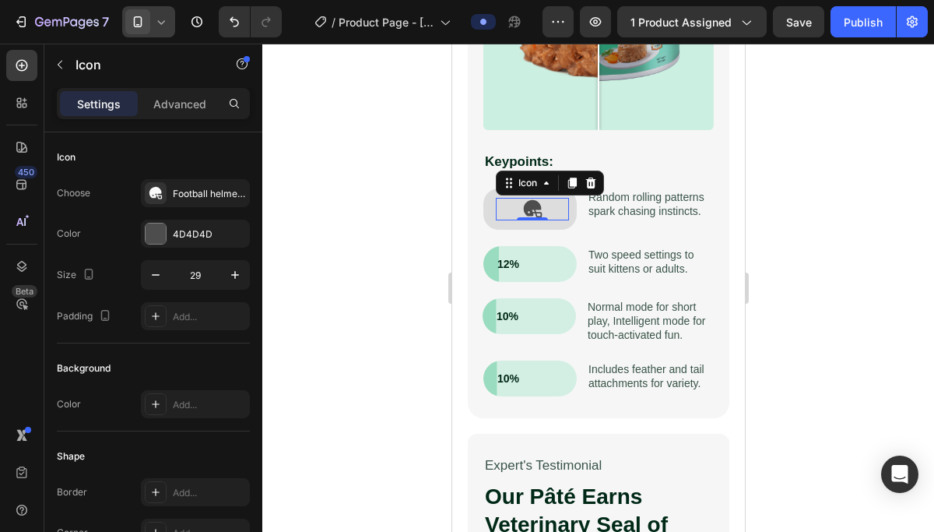
click at [800, 227] on div at bounding box center [598, 288] width 672 height 488
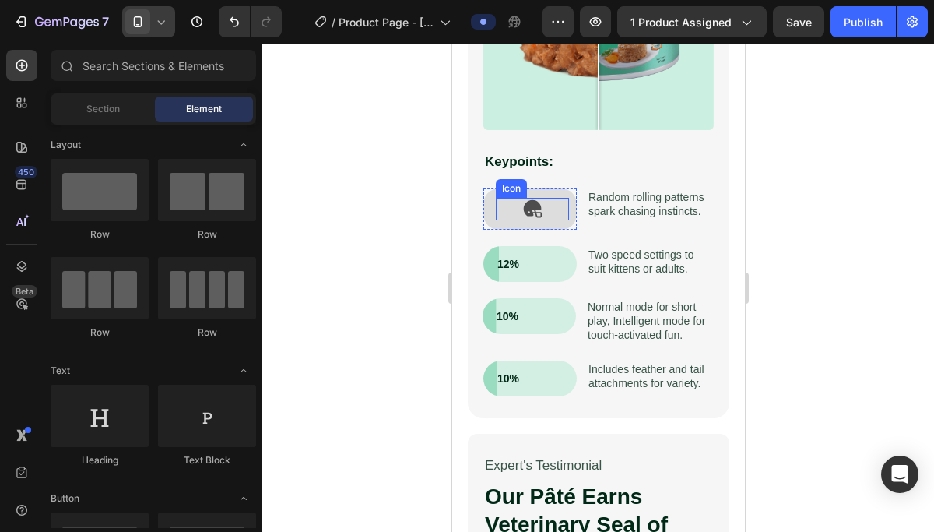
click at [532, 212] on icon at bounding box center [531, 209] width 19 height 18
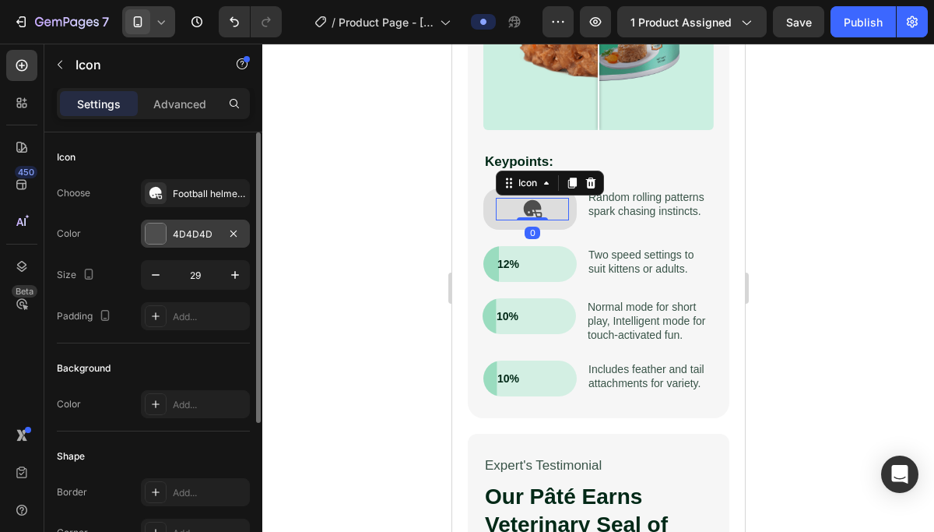
click at [165, 237] on div at bounding box center [156, 233] width 20 height 20
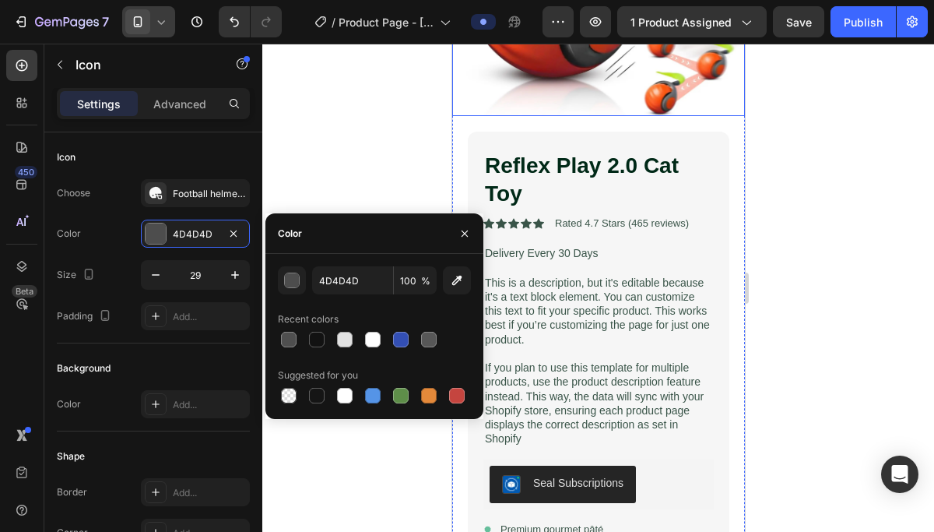
scroll to position [305, 0]
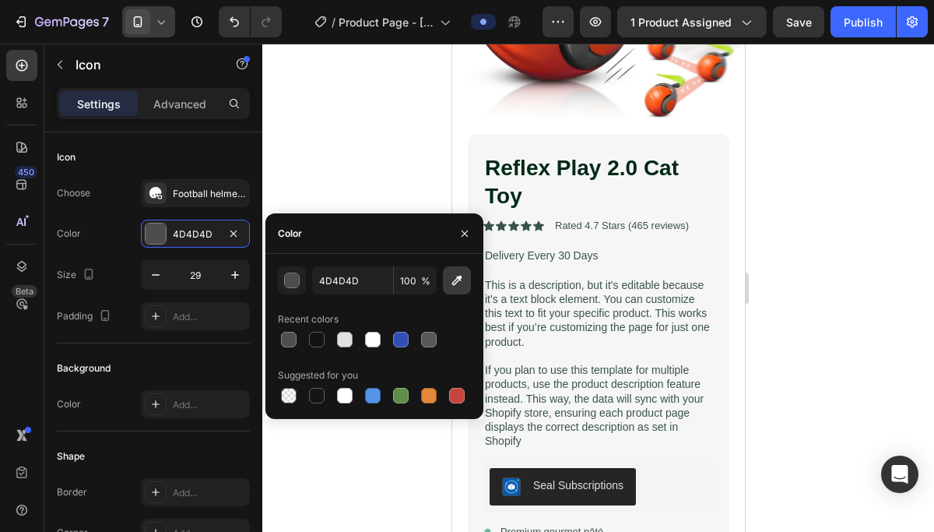
click at [455, 284] on icon "button" at bounding box center [457, 281] width 10 height 10
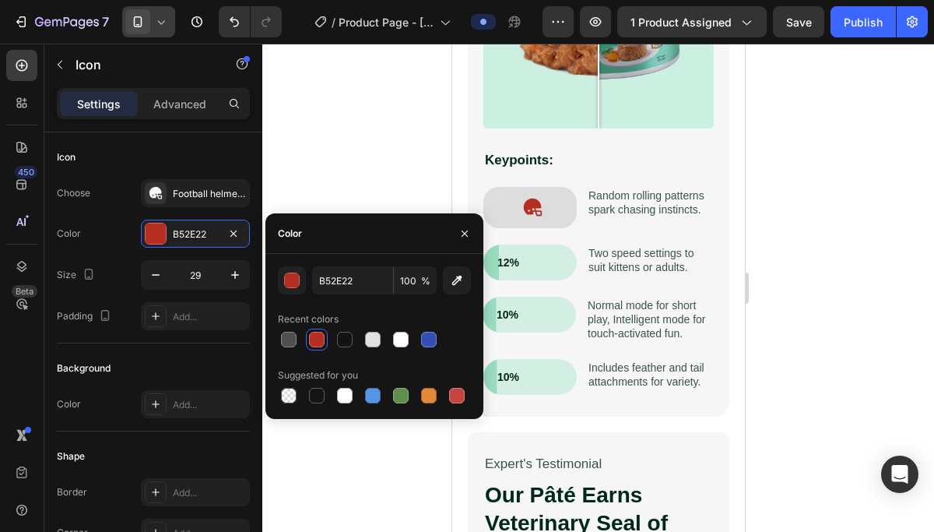
scroll to position [1796, 0]
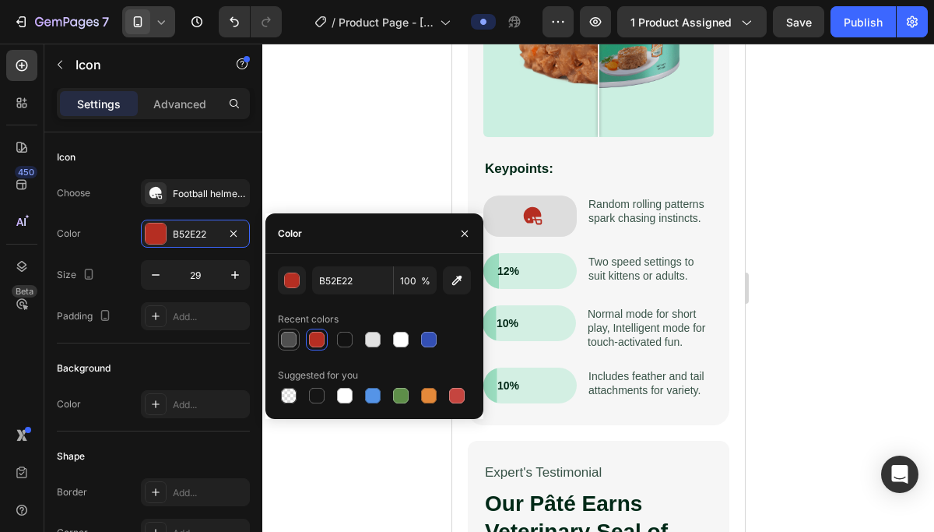
click at [294, 339] on div at bounding box center [289, 340] width 16 height 16
click at [376, 346] on div at bounding box center [373, 340] width 16 height 16
click at [402, 343] on div at bounding box center [401, 340] width 16 height 16
click at [373, 343] on div at bounding box center [373, 340] width 16 height 16
type input "121212"
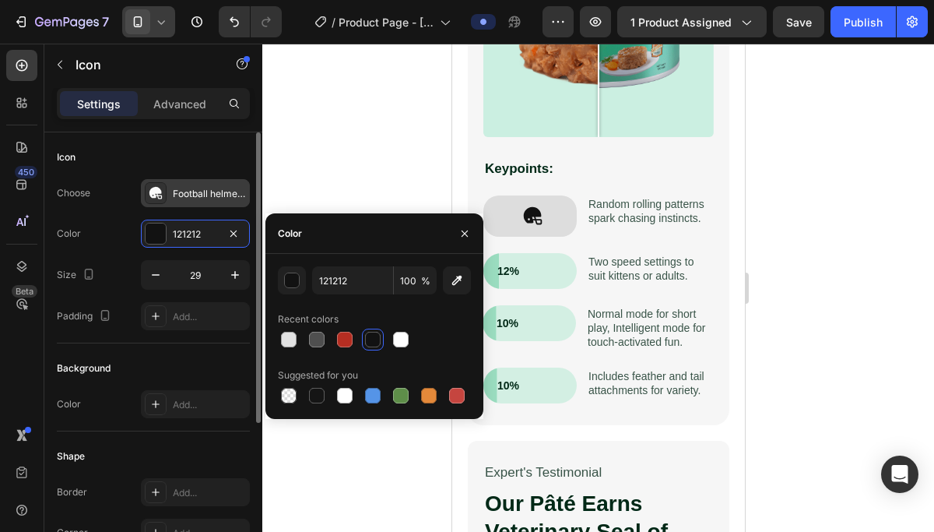
click at [184, 195] on div "Football helmet filled" at bounding box center [209, 194] width 73 height 14
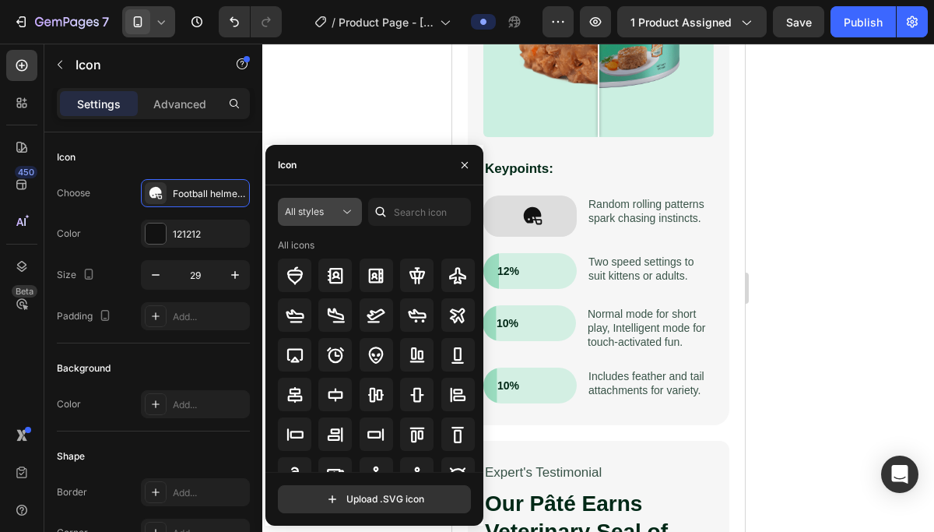
click at [337, 221] on button "All styles" at bounding box center [320, 212] width 84 height 28
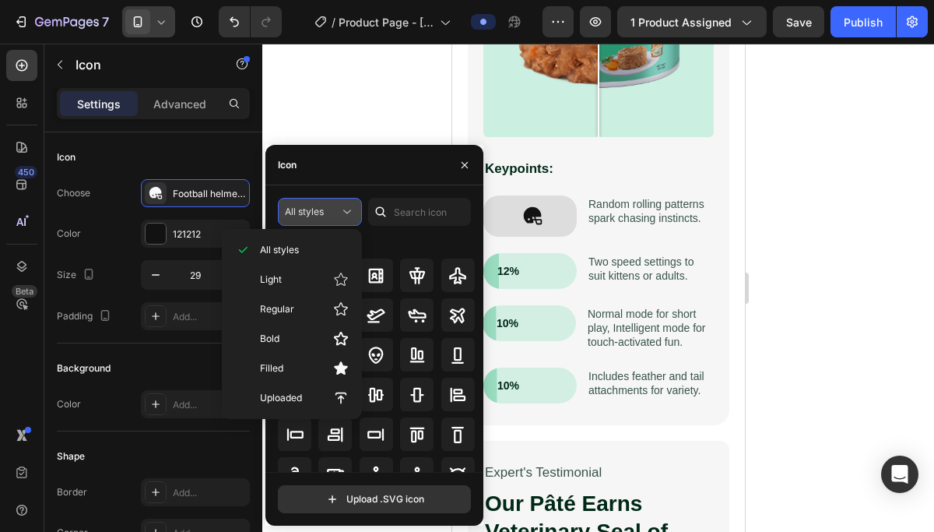
click at [337, 221] on button "All styles" at bounding box center [320, 212] width 84 height 28
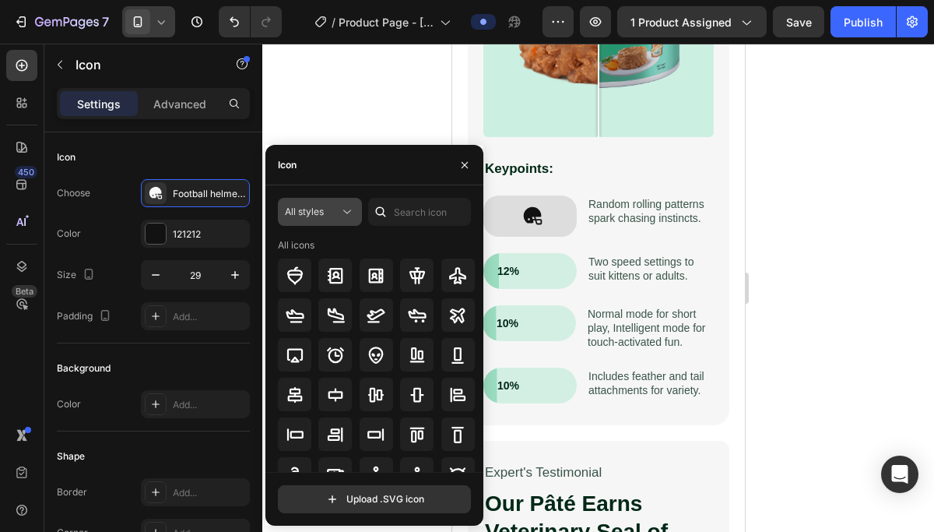
click at [337, 221] on button "All styles" at bounding box center [320, 212] width 84 height 28
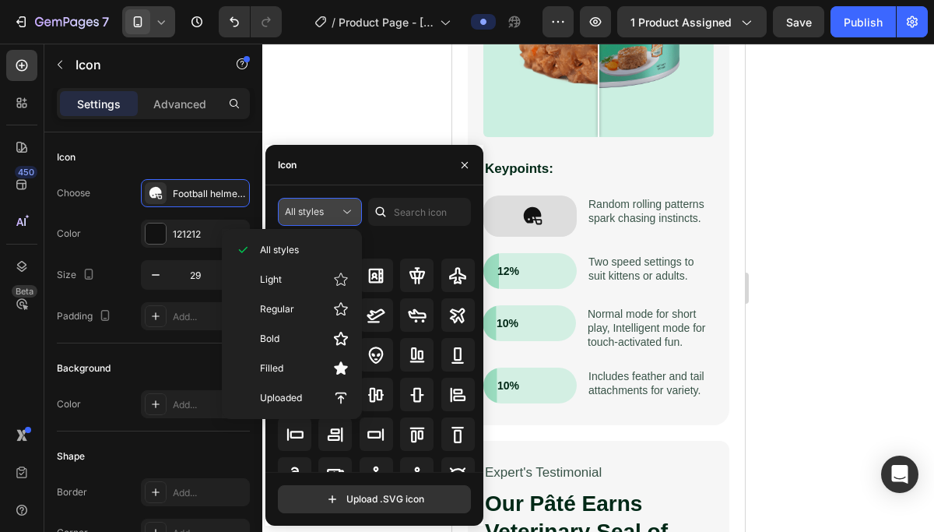
click at [337, 221] on button "All styles" at bounding box center [320, 212] width 84 height 28
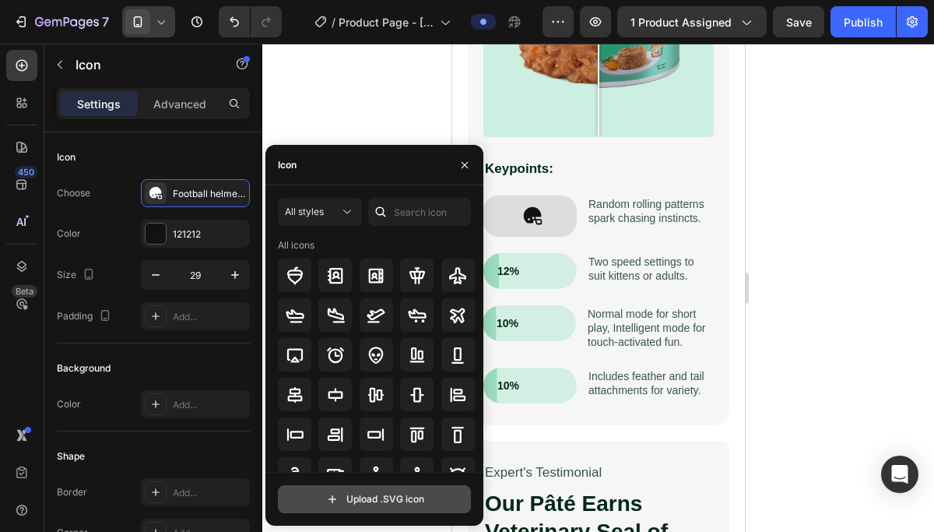
click at [420, 509] on input "file" at bounding box center [375, 499] width 192 height 26
type input "C:\fakepath\031-cat toy.svg"
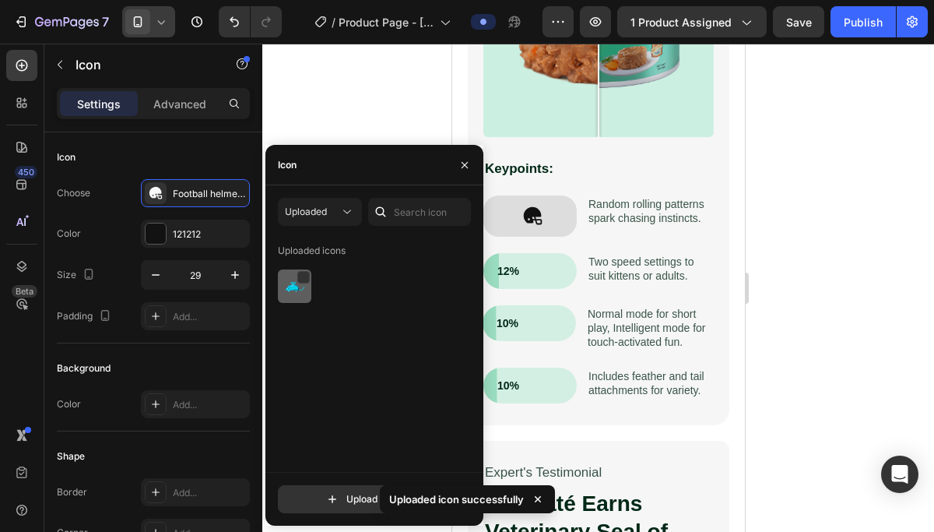
click at [298, 284] on img at bounding box center [295, 286] width 19 height 19
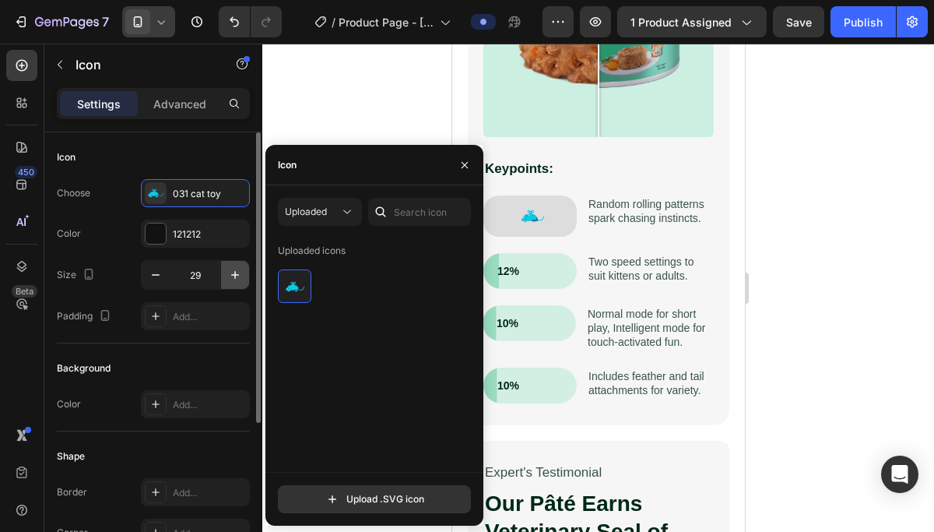
click at [237, 272] on icon "button" at bounding box center [235, 275] width 16 height 16
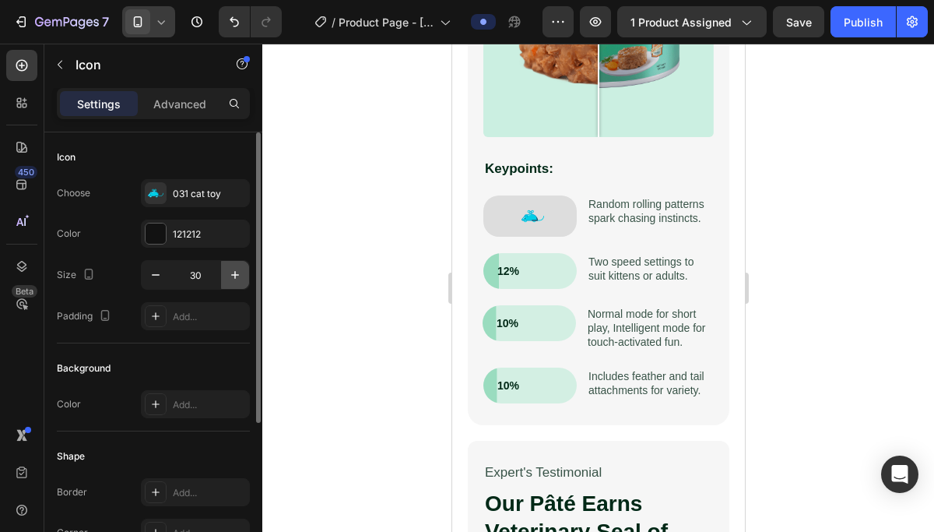
click at [237, 272] on icon "button" at bounding box center [235, 275] width 16 height 16
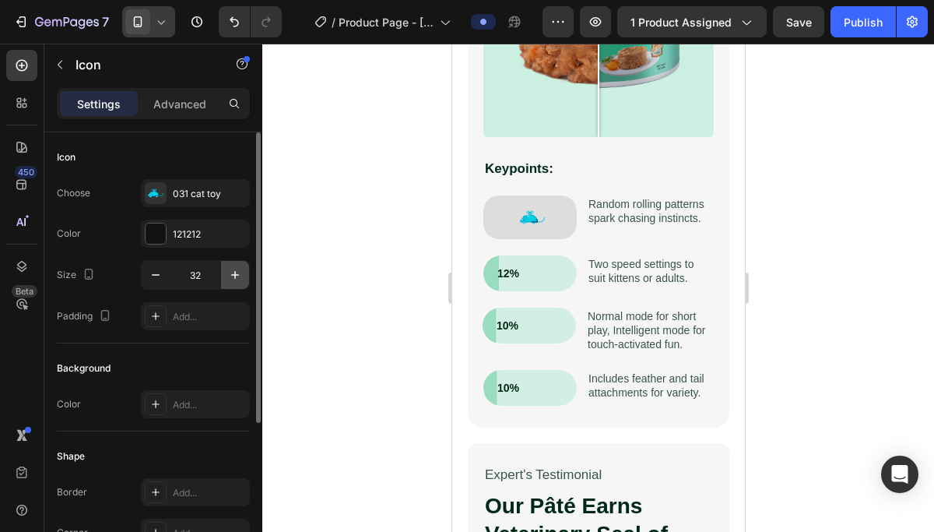
click at [237, 272] on icon "button" at bounding box center [235, 275] width 16 height 16
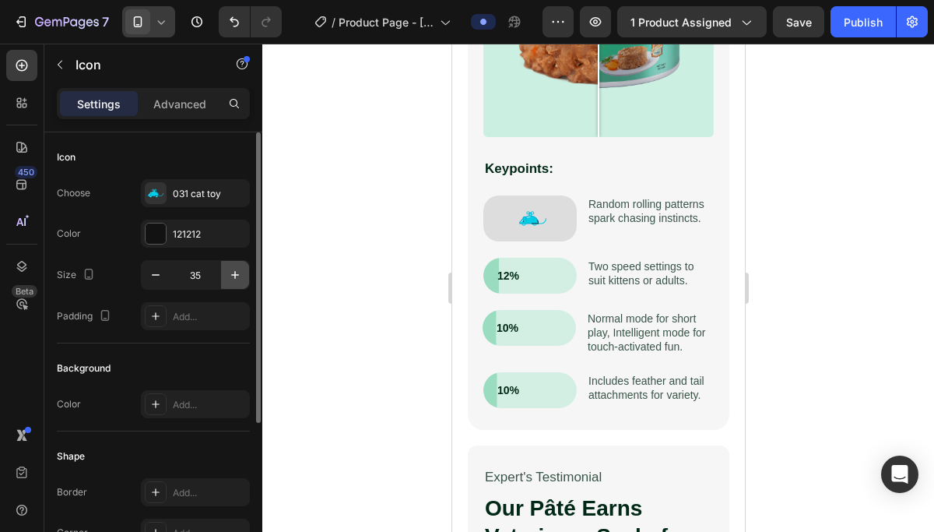
click at [237, 272] on icon "button" at bounding box center [235, 275] width 16 height 16
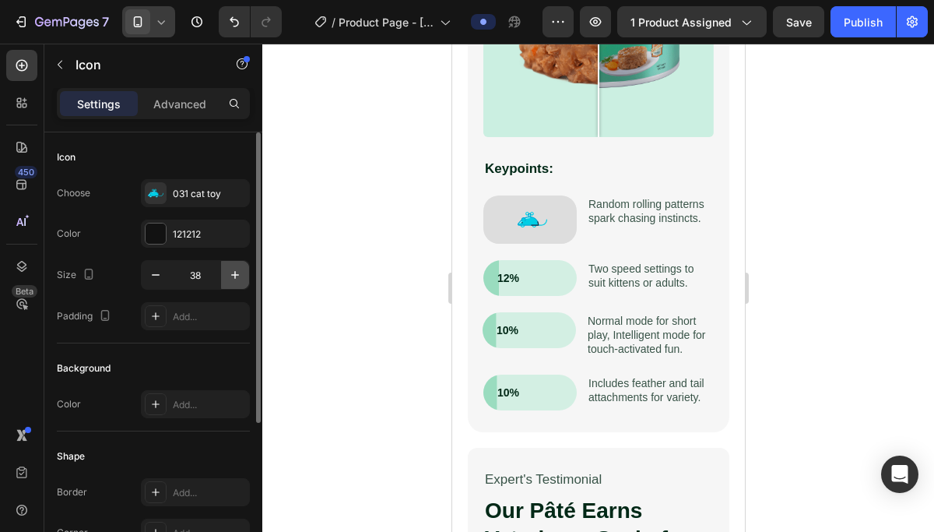
click at [237, 272] on icon "button" at bounding box center [235, 275] width 16 height 16
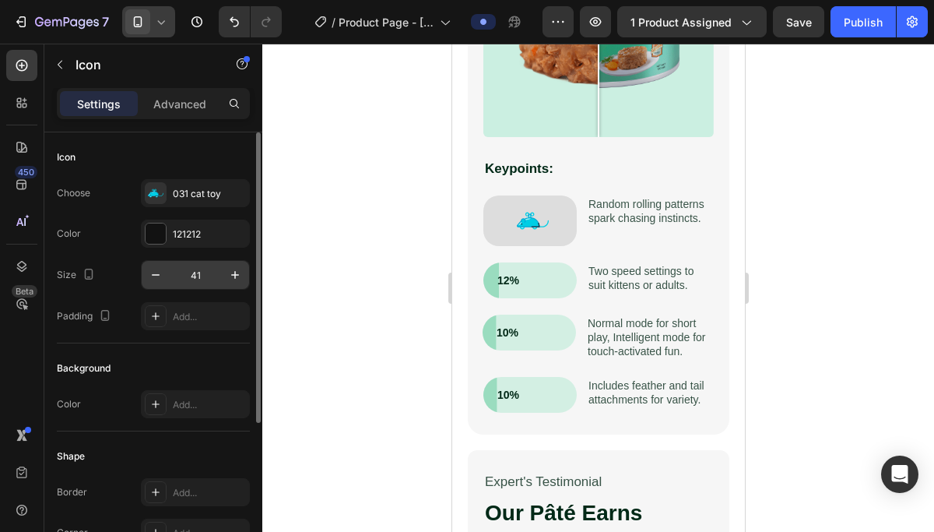
click at [170, 283] on input "41" at bounding box center [195, 275] width 51 height 28
click at [169, 283] on button "button" at bounding box center [156, 275] width 28 height 28
click at [167, 283] on button "button" at bounding box center [156, 275] width 28 height 28
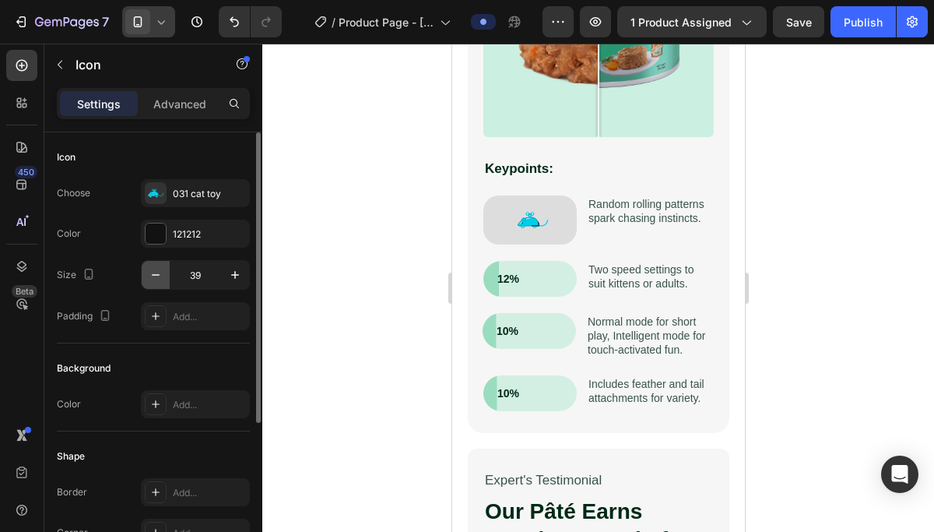
click at [167, 283] on button "button" at bounding box center [156, 275] width 28 height 28
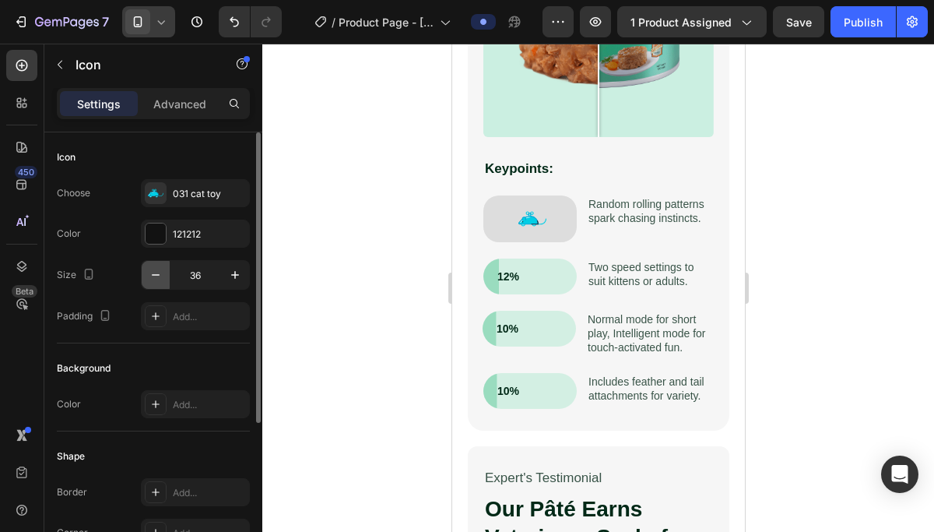
click at [167, 283] on button "button" at bounding box center [156, 275] width 28 height 28
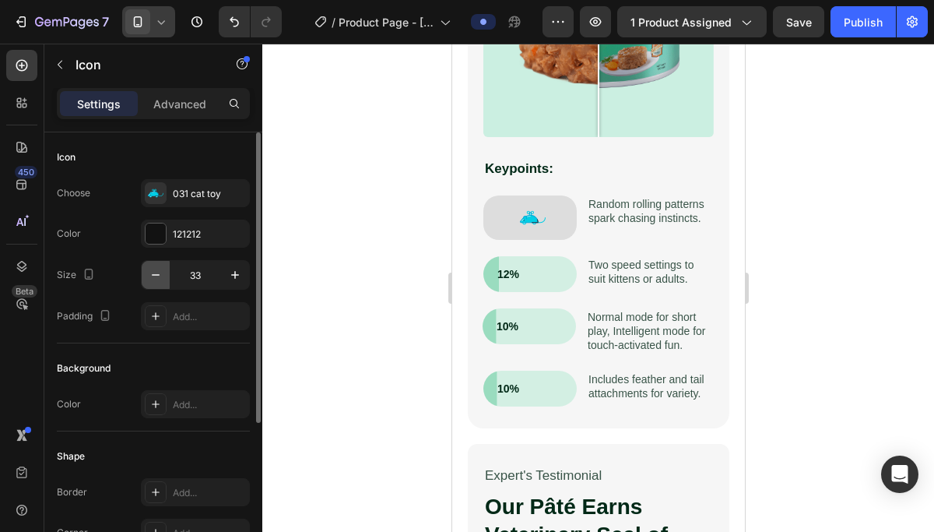
type input "32"
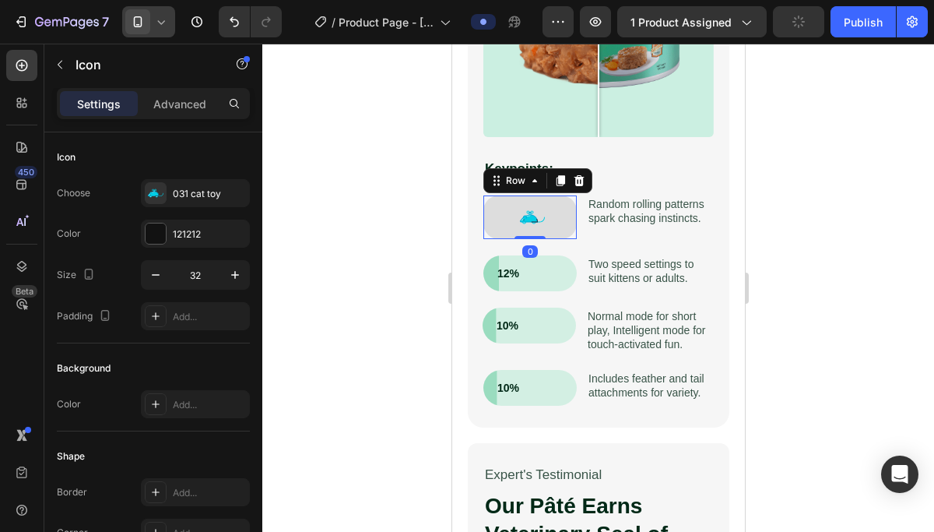
click at [559, 232] on div "Icon Row 0" at bounding box center [529, 217] width 93 height 44
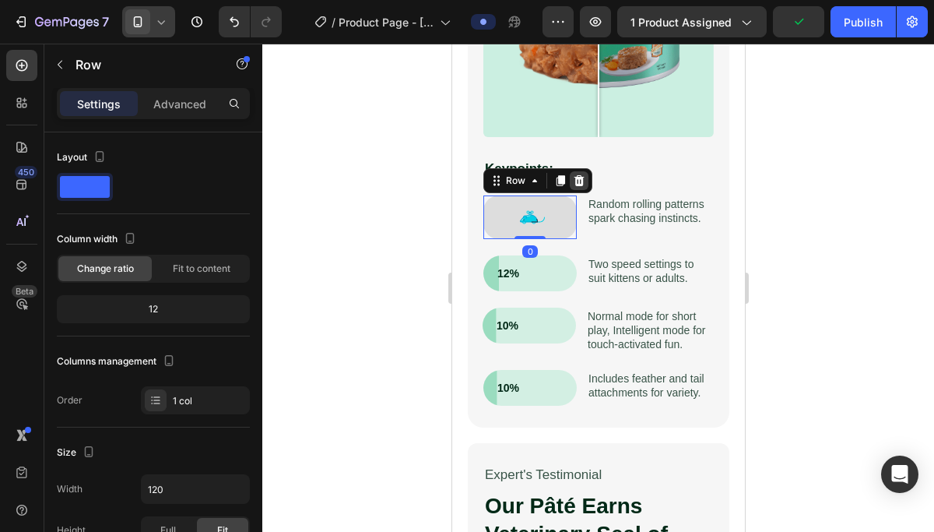
click at [575, 179] on icon at bounding box center [579, 180] width 10 height 11
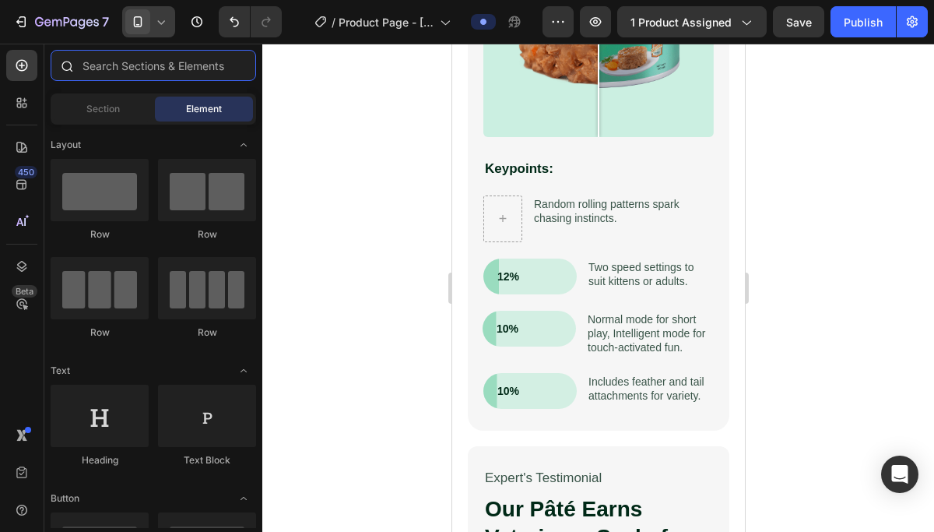
click at [102, 71] on input "text" at bounding box center [154, 65] width 206 height 31
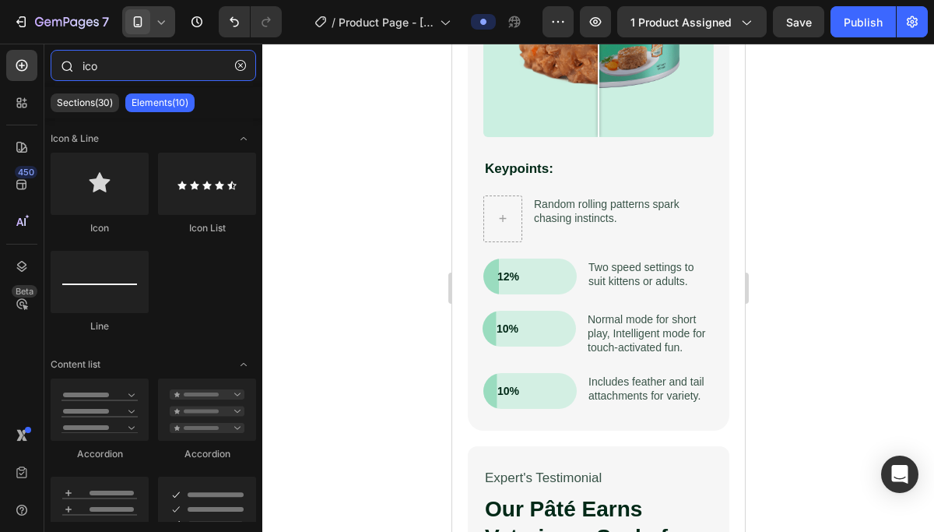
type input "icon"
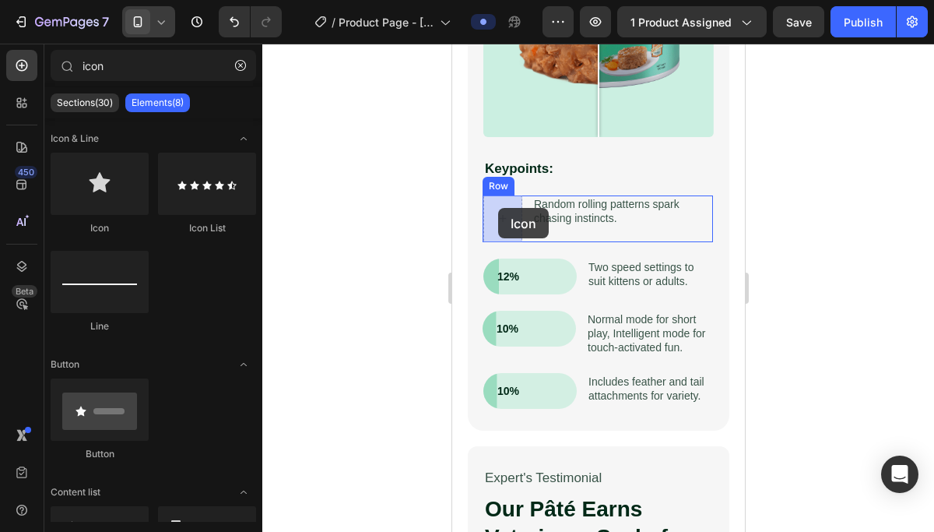
drag, startPoint x: 550, startPoint y: 254, endPoint x: 497, endPoint y: 208, distance: 70.7
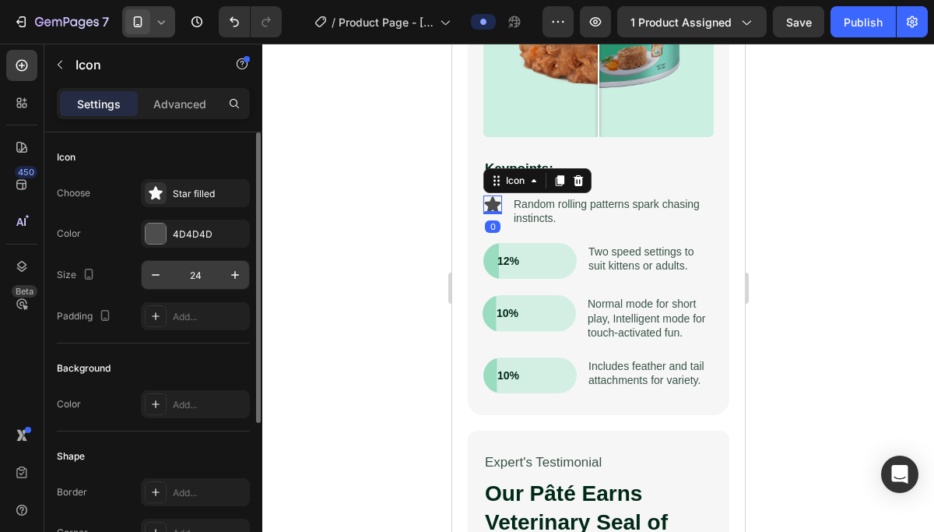
click at [205, 279] on input "24" at bounding box center [195, 275] width 51 height 28
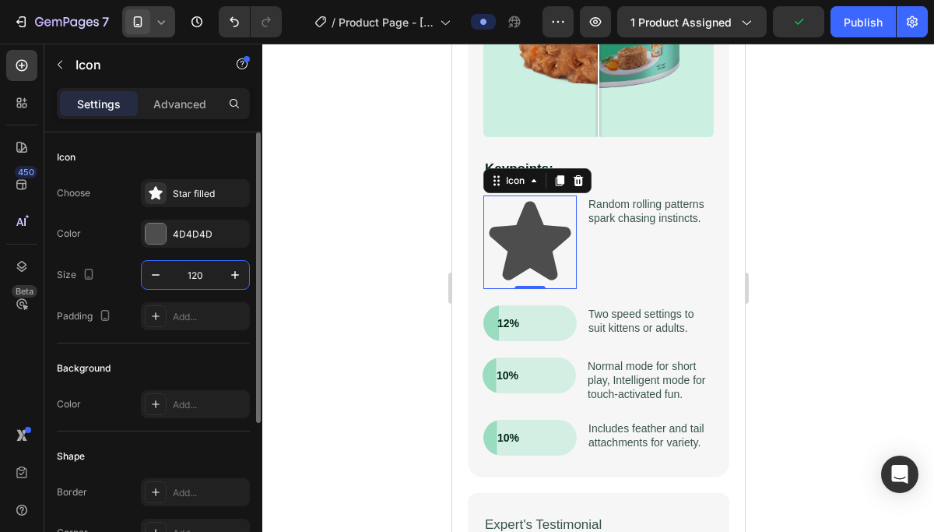
click at [203, 278] on input "120" at bounding box center [195, 275] width 51 height 28
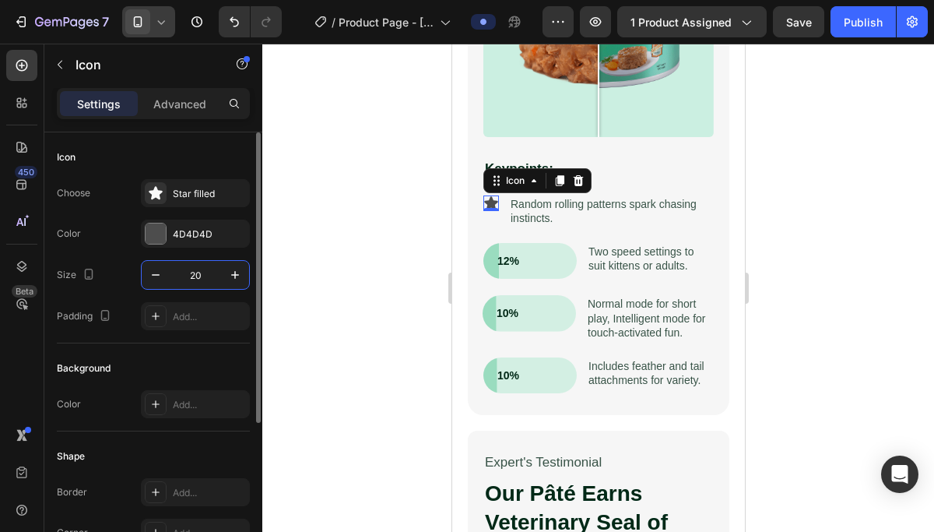
type input "2"
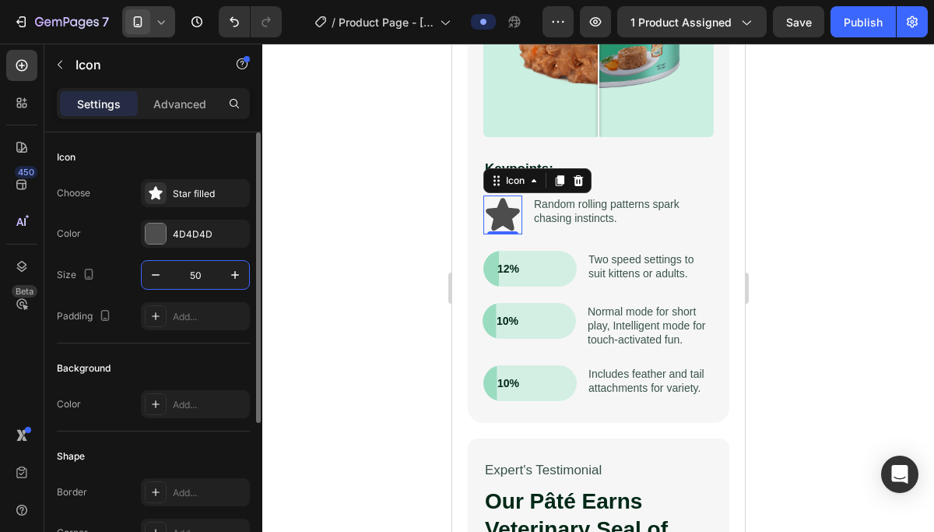
type input "5"
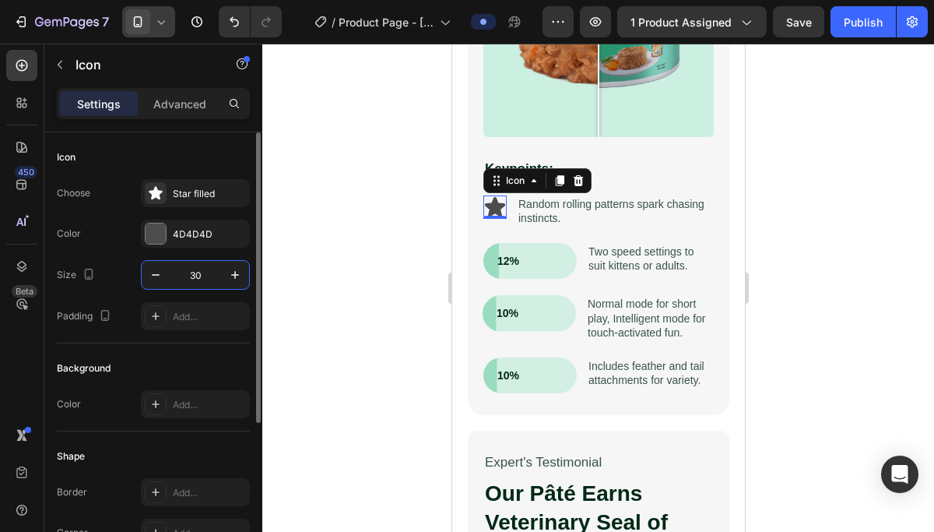
type input "3"
type input "40"
click at [178, 96] on p "Advanced" at bounding box center [179, 104] width 53 height 16
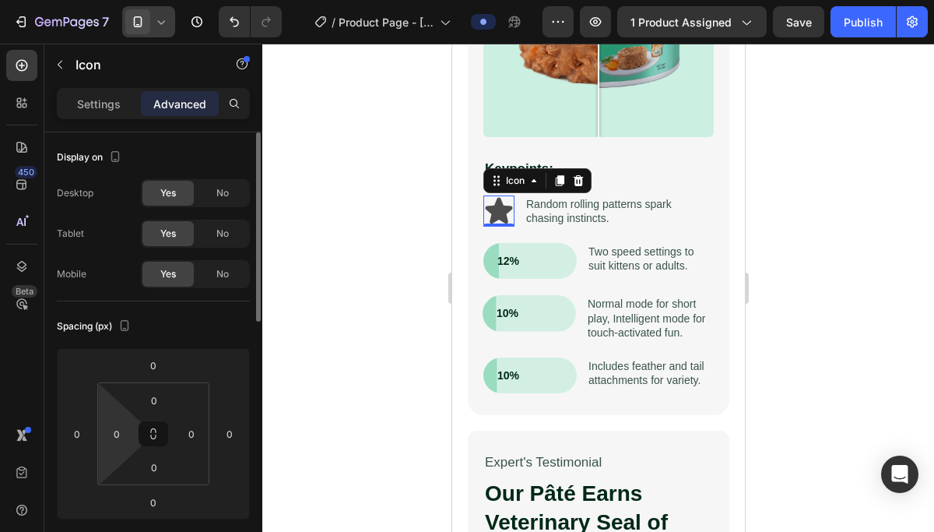
click at [126, 0] on html "7 Version history / Product Page - Aug 26, 02:21:41 Preview 1 product assigned …" at bounding box center [467, 0] width 934 height 0
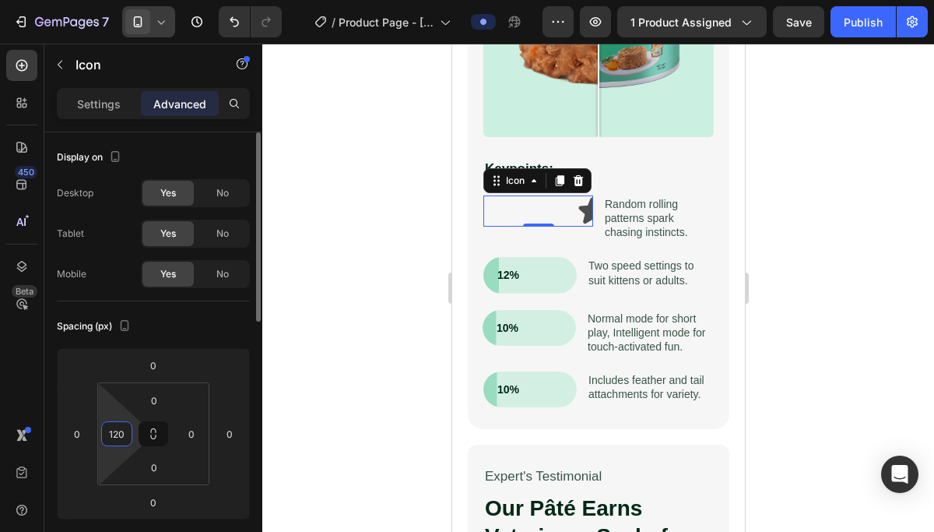
type input "120"
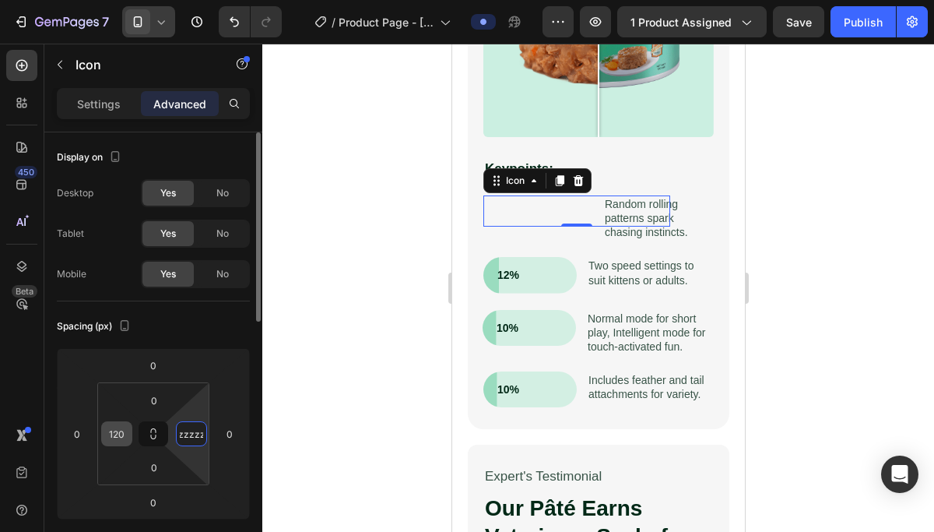
type input "0"
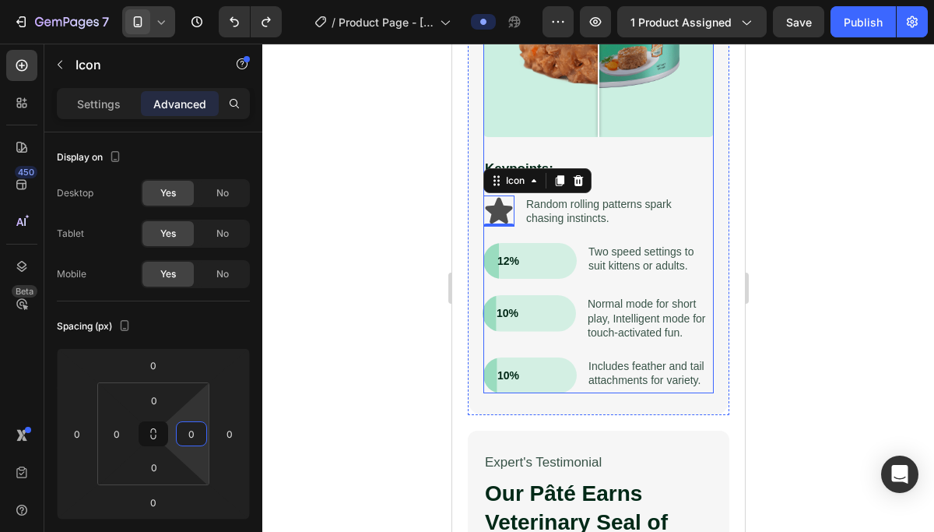
click at [571, 347] on div "Reflex Play 2.0 – Science-Driven Play for Curious Cats Heading Cats need moveme…" at bounding box center [598, 62] width 230 height 661
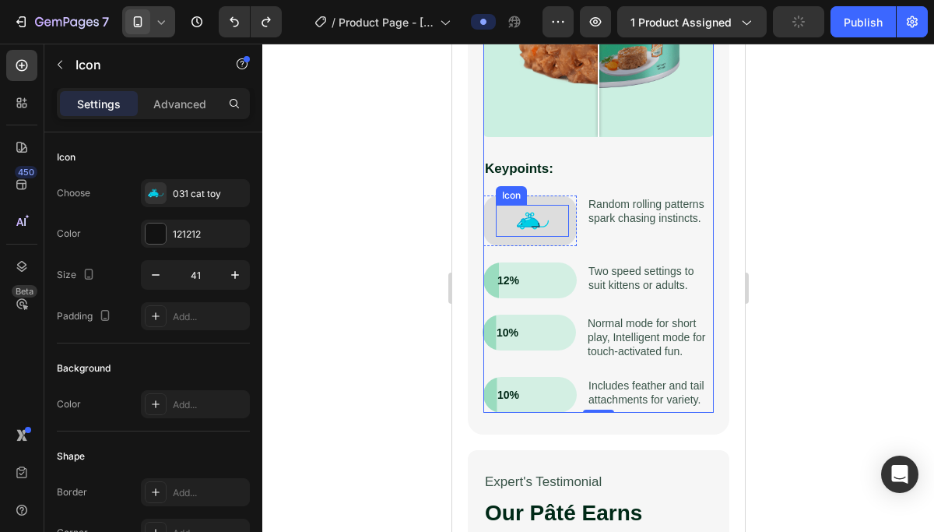
click at [557, 236] on div "Icon" at bounding box center [531, 221] width 73 height 32
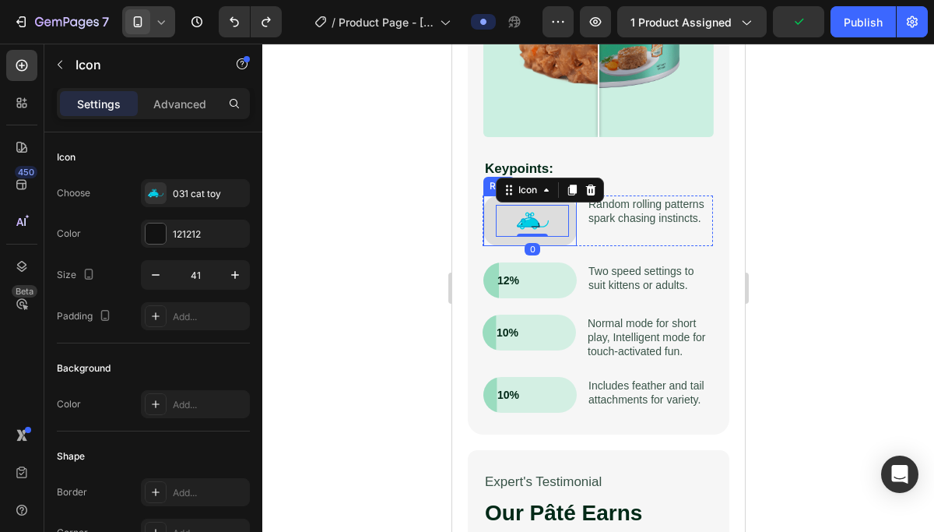
click at [557, 241] on div "Icon 0 Row" at bounding box center [529, 220] width 93 height 51
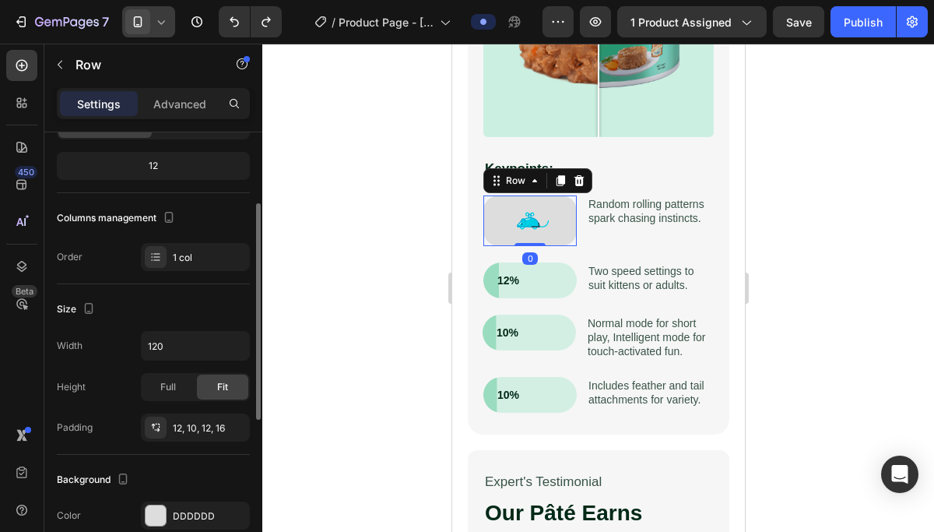
scroll to position [144, 0]
click at [173, 420] on div "12, 10, 12, 16" at bounding box center [195, 427] width 45 height 14
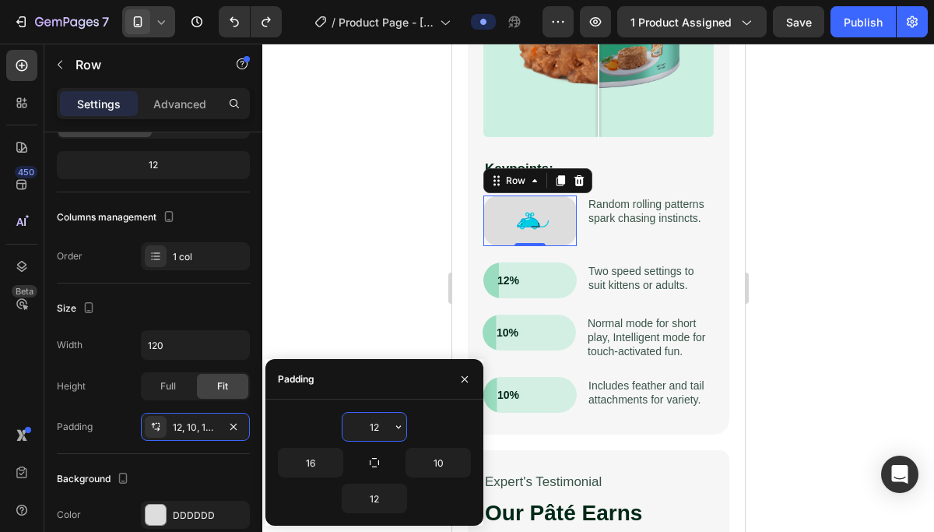
click at [388, 428] on input "12" at bounding box center [375, 427] width 64 height 28
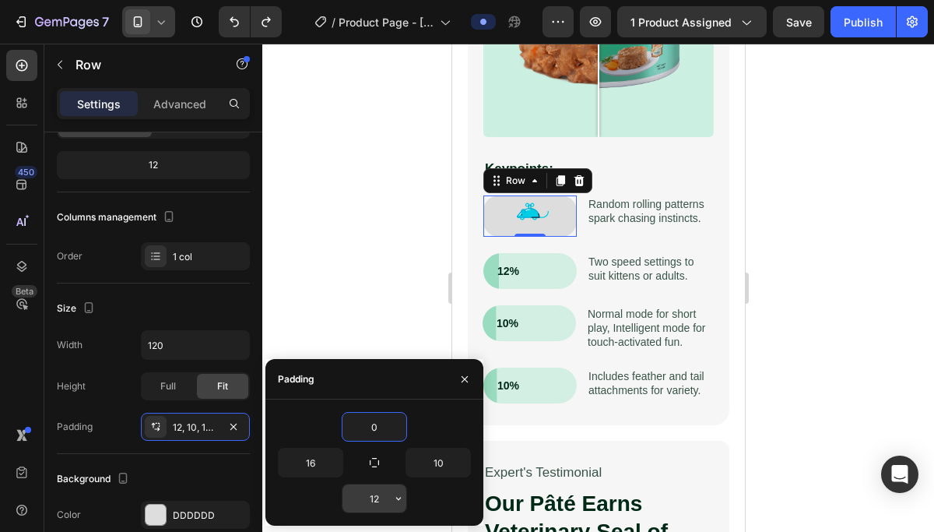
type input "0"
click at [378, 491] on input "12" at bounding box center [375, 498] width 64 height 28
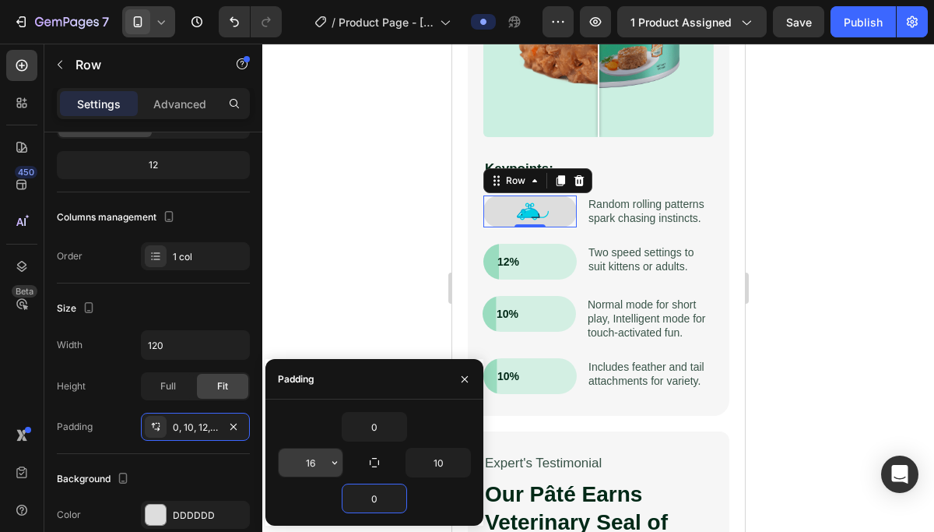
type input "0"
click at [318, 462] on input "16" at bounding box center [311, 462] width 64 height 28
type input "0"
click at [455, 462] on button "button" at bounding box center [463, 462] width 16 height 28
click at [443, 462] on input "10" at bounding box center [438, 462] width 64 height 28
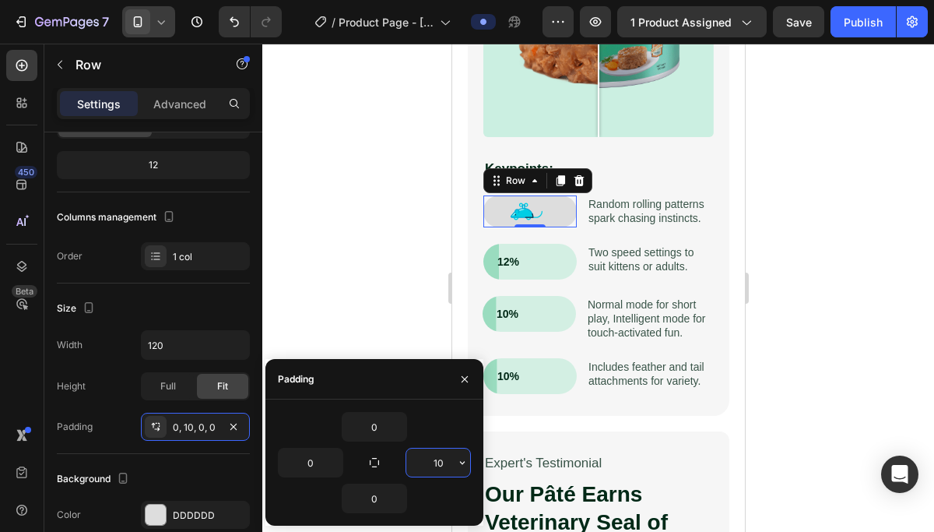
type input "0"
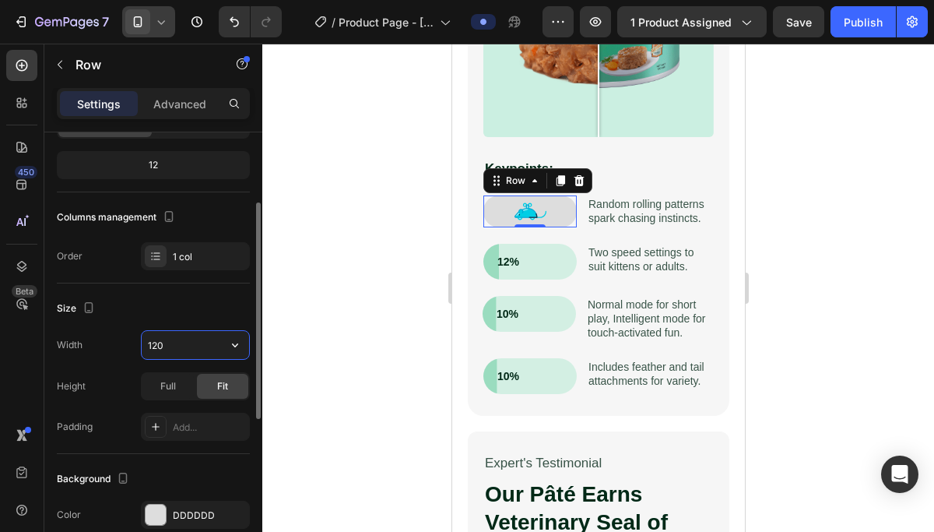
click at [213, 336] on input "120" at bounding box center [195, 345] width 107 height 28
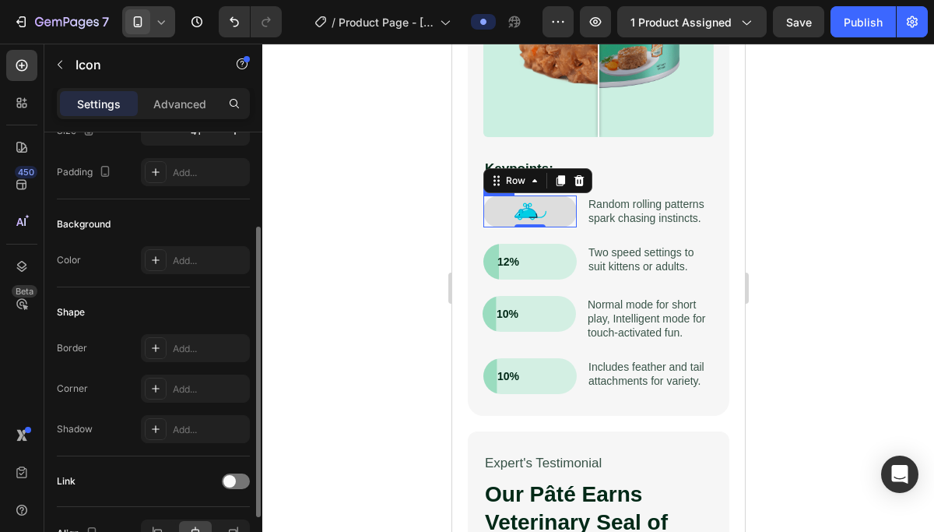
click at [522, 216] on icon at bounding box center [525, 212] width 22 height 9
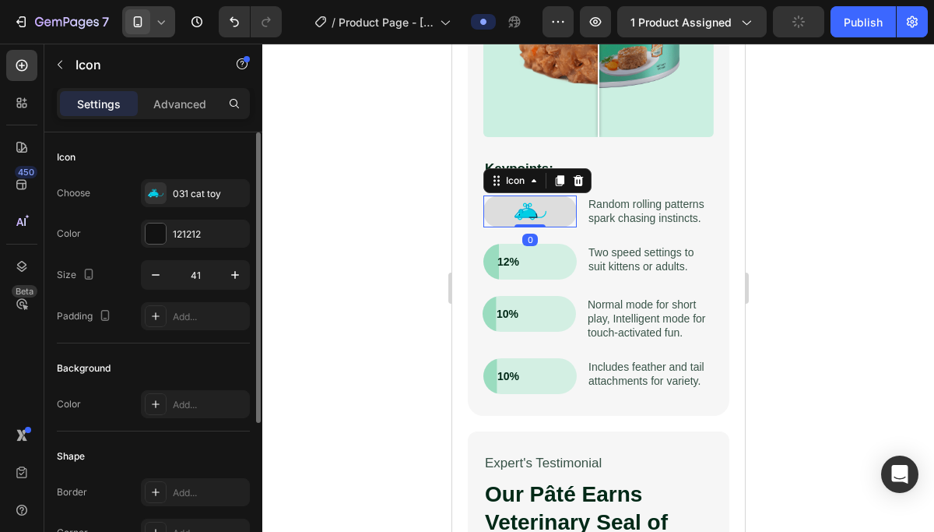
click at [548, 210] on div "Icon 0" at bounding box center [529, 211] width 93 height 32
click at [225, 274] on button "button" at bounding box center [235, 275] width 28 height 28
click at [227, 274] on button "button" at bounding box center [235, 275] width 28 height 28
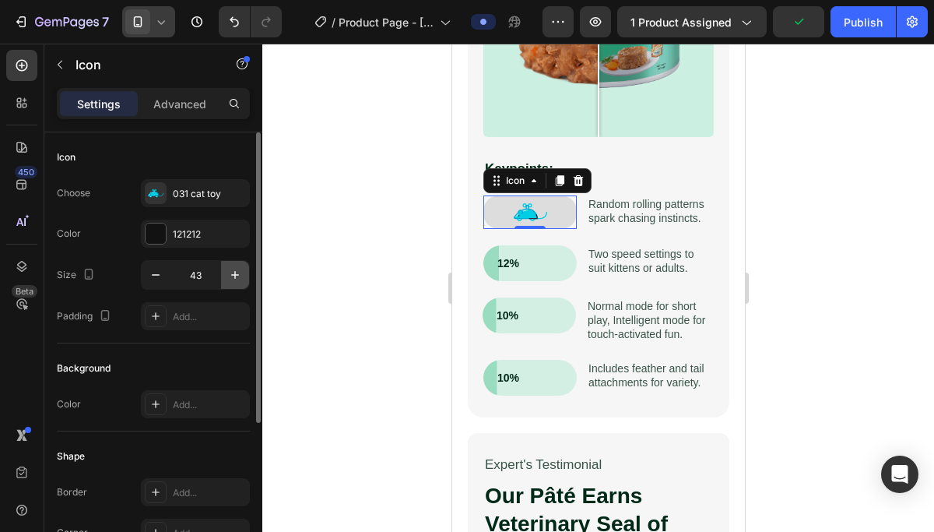
click at [227, 274] on button "button" at bounding box center [235, 275] width 28 height 28
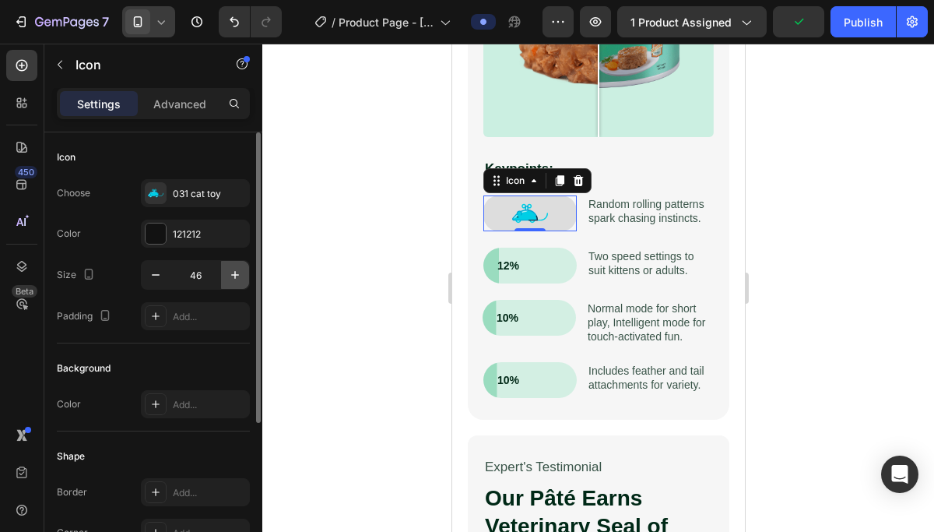
click at [227, 274] on button "button" at bounding box center [235, 275] width 28 height 28
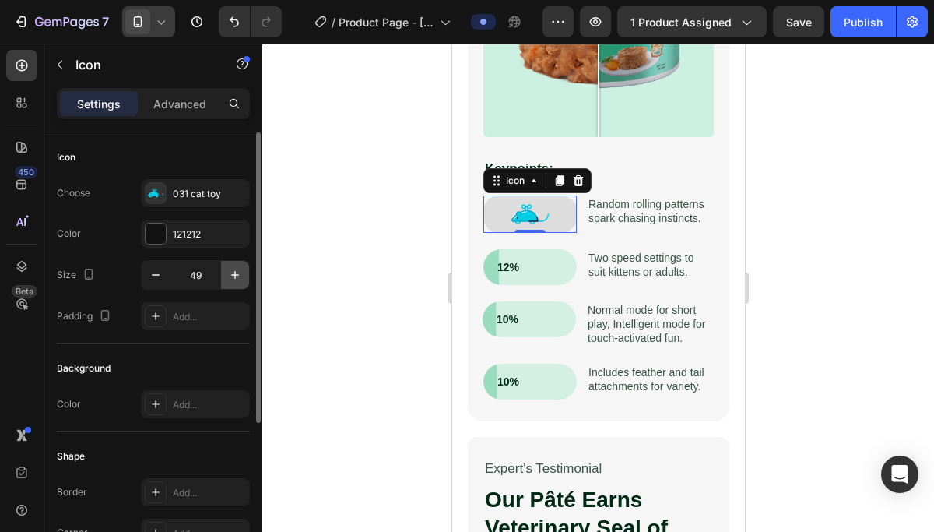
click at [227, 274] on button "button" at bounding box center [235, 275] width 28 height 28
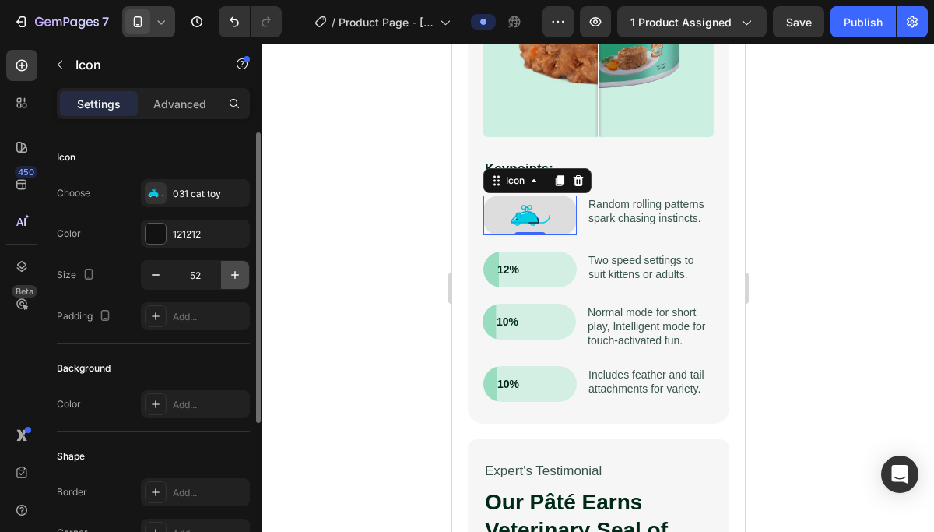
click at [227, 274] on button "button" at bounding box center [235, 275] width 28 height 28
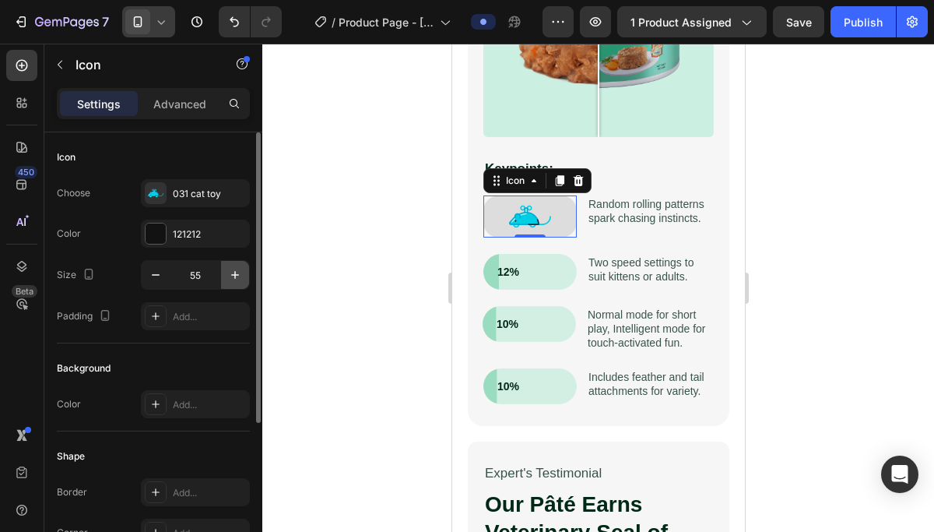
click at [227, 274] on button "button" at bounding box center [235, 275] width 28 height 28
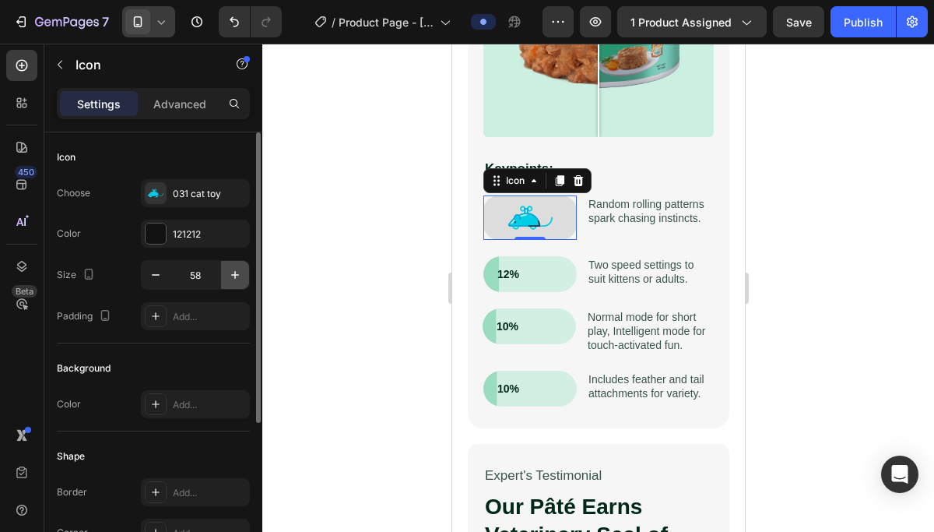
click at [227, 274] on button "button" at bounding box center [235, 275] width 28 height 28
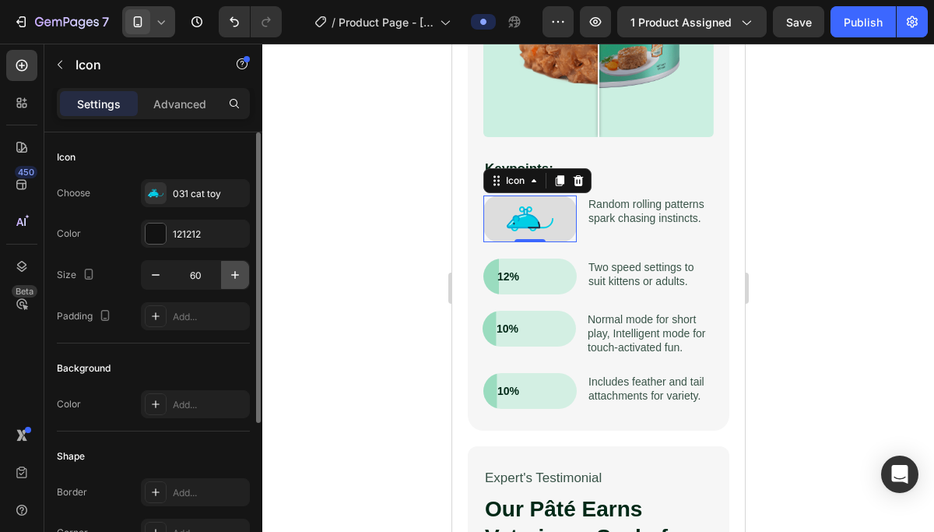
click at [227, 274] on button "button" at bounding box center [235, 275] width 28 height 28
click at [154, 277] on icon "button" at bounding box center [156, 275] width 16 height 16
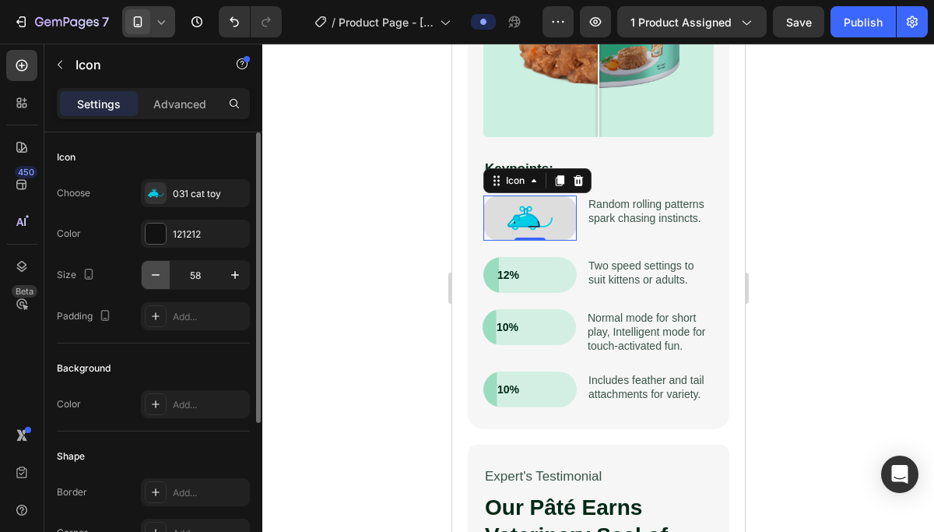
click at [154, 277] on icon "button" at bounding box center [156, 275] width 16 height 16
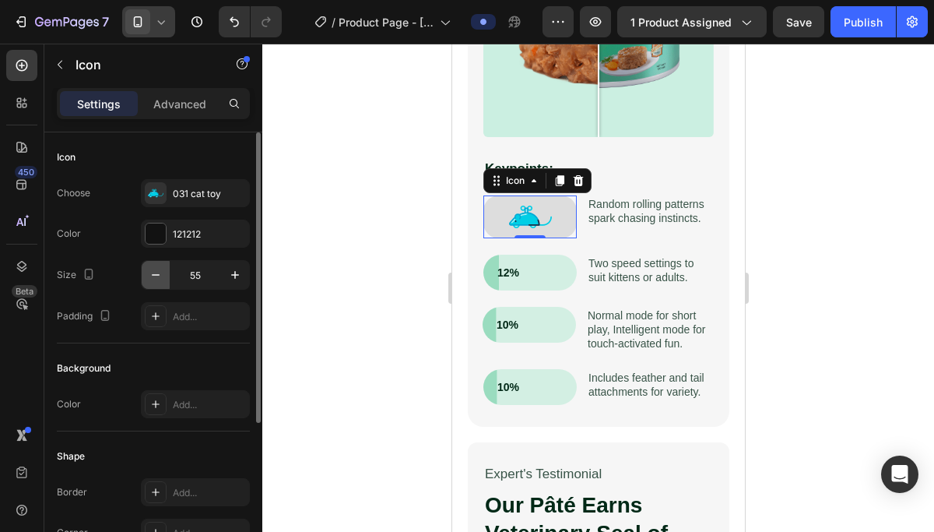
click at [154, 277] on icon "button" at bounding box center [156, 275] width 16 height 16
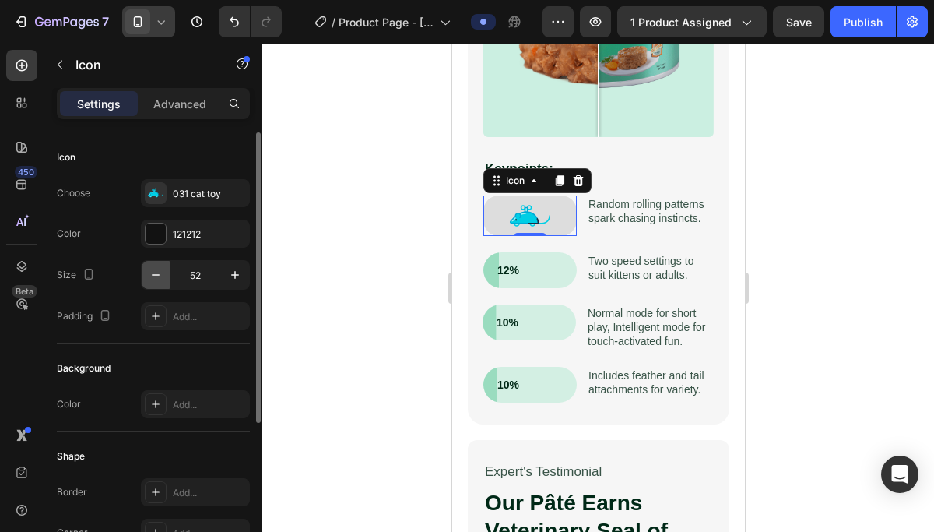
click at [154, 277] on icon "button" at bounding box center [156, 275] width 16 height 16
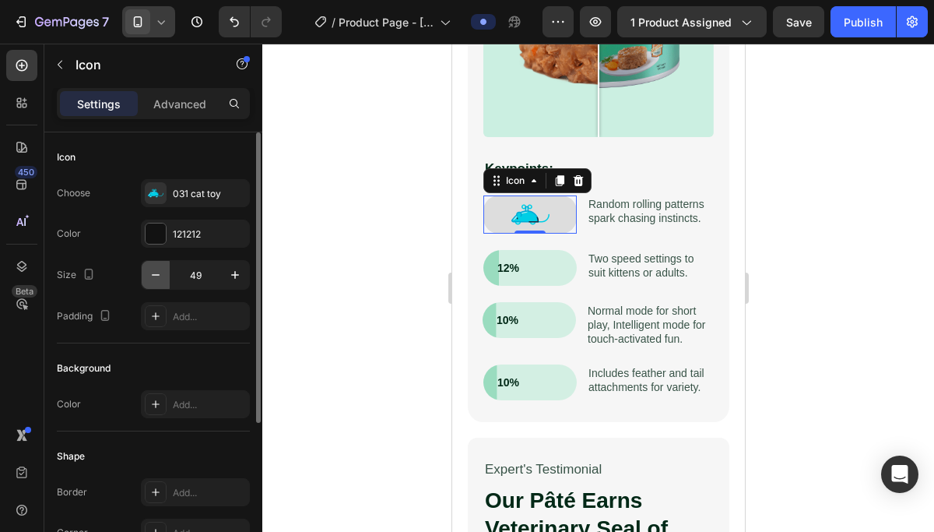
type input "48"
click at [171, 112] on div "Advanced" at bounding box center [180, 103] width 78 height 25
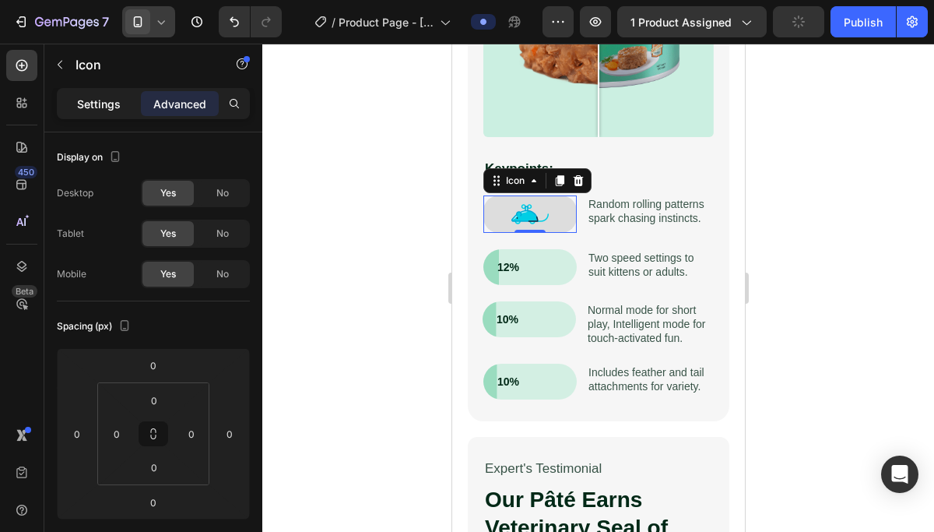
click at [112, 101] on p "Settings" at bounding box center [99, 104] width 44 height 16
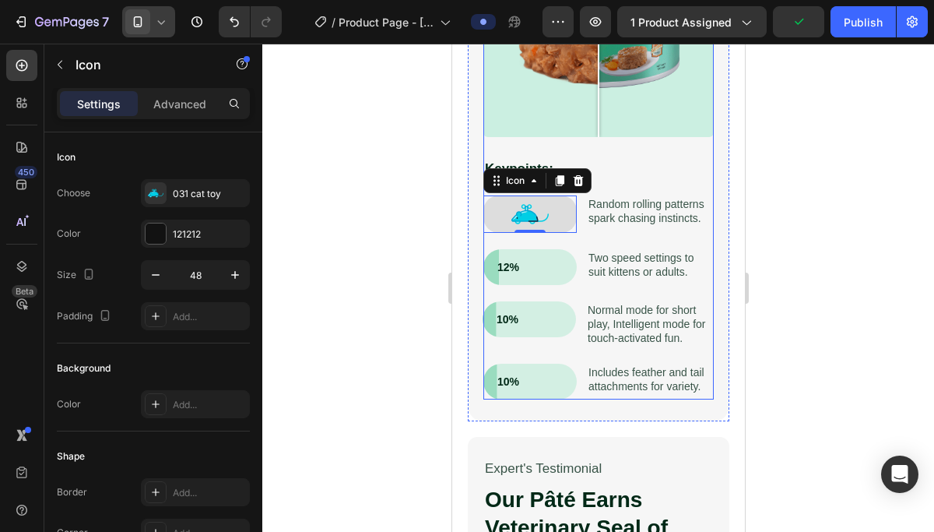
click at [734, 280] on div "Reflex Play 2.0 – Science-Driven Play for Curious Cats Heading Cats need moveme…" at bounding box center [598, 62] width 293 height 734
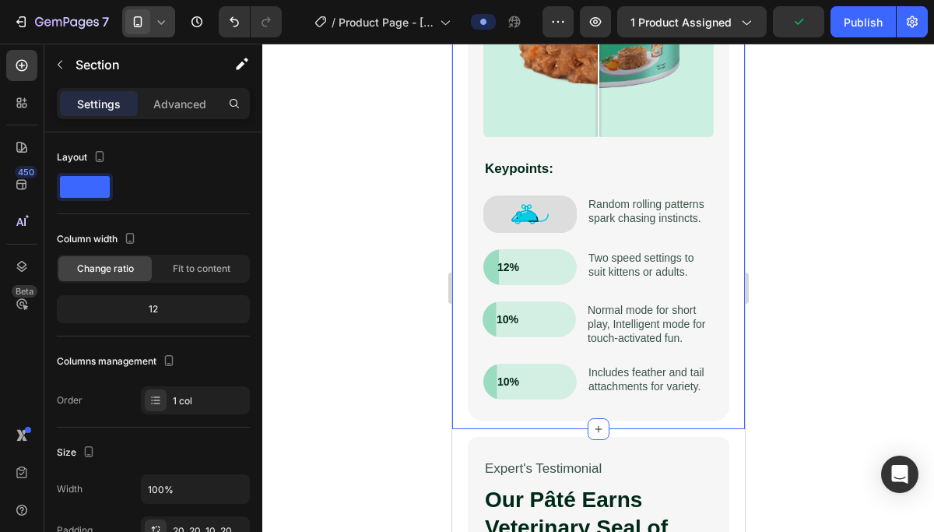
click at [851, 371] on div at bounding box center [598, 288] width 672 height 488
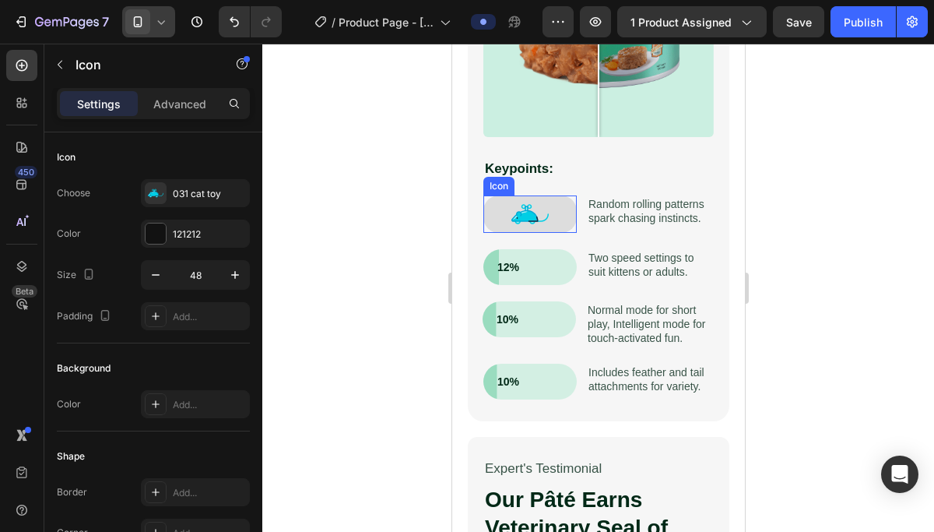
click at [559, 216] on div "Icon" at bounding box center [529, 213] width 93 height 37
click at [171, 107] on p "Advanced" at bounding box center [179, 104] width 53 height 16
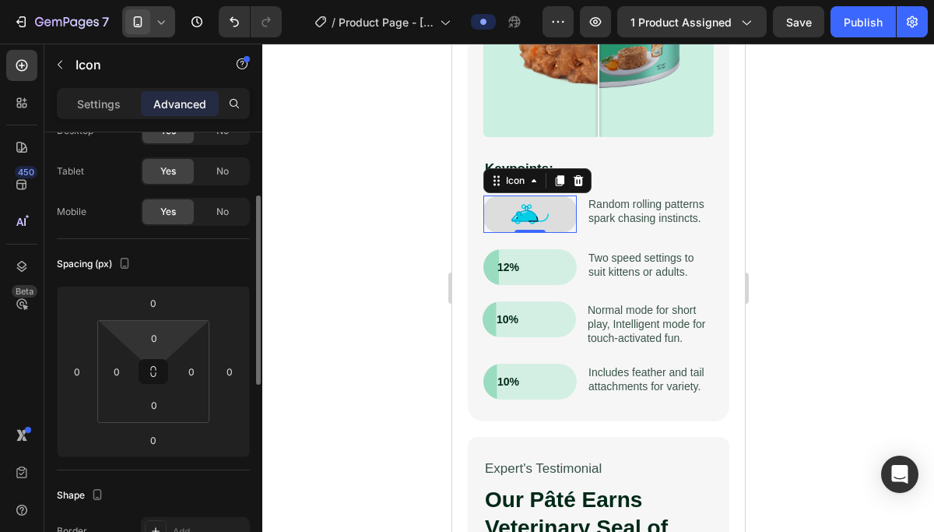
scroll to position [43, 0]
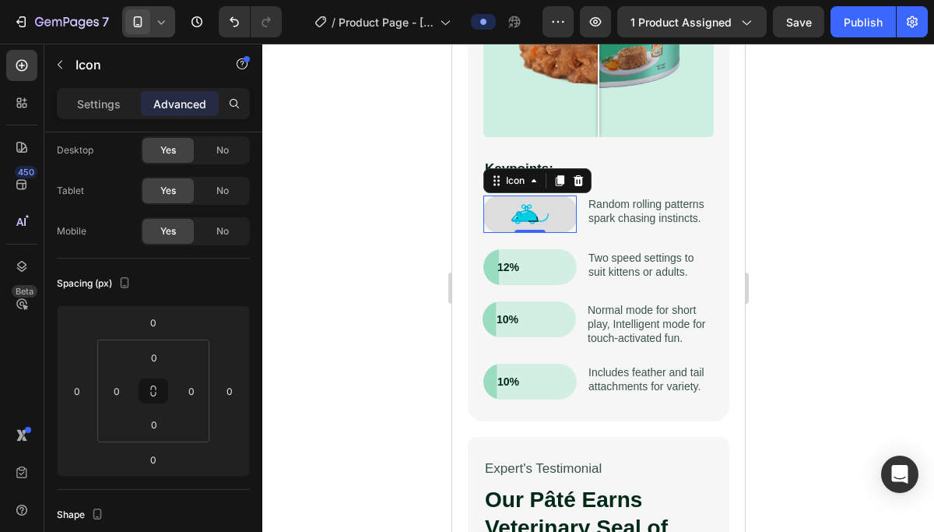
click at [459, 235] on div "Reflex Play 2.0 – Science-Driven Play for Curious Cats Heading Cats need moveme…" at bounding box center [598, 62] width 293 height 734
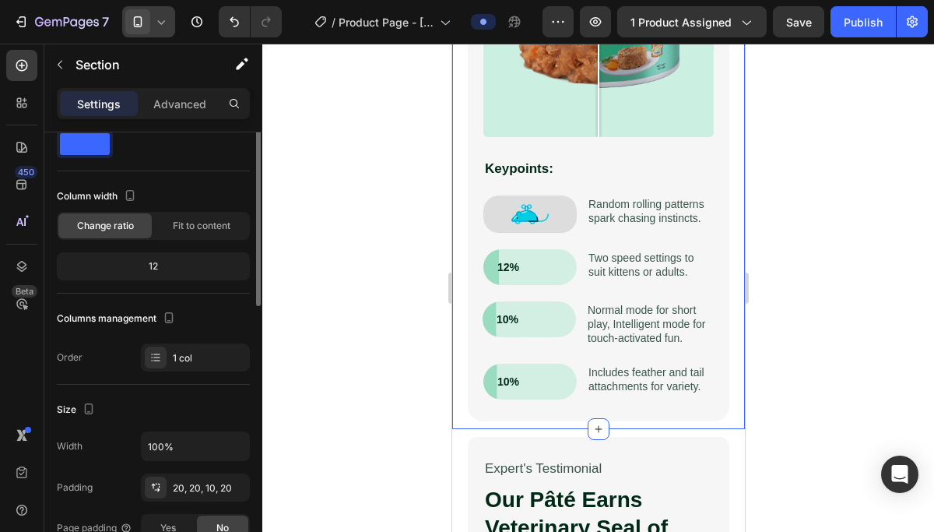
scroll to position [0, 0]
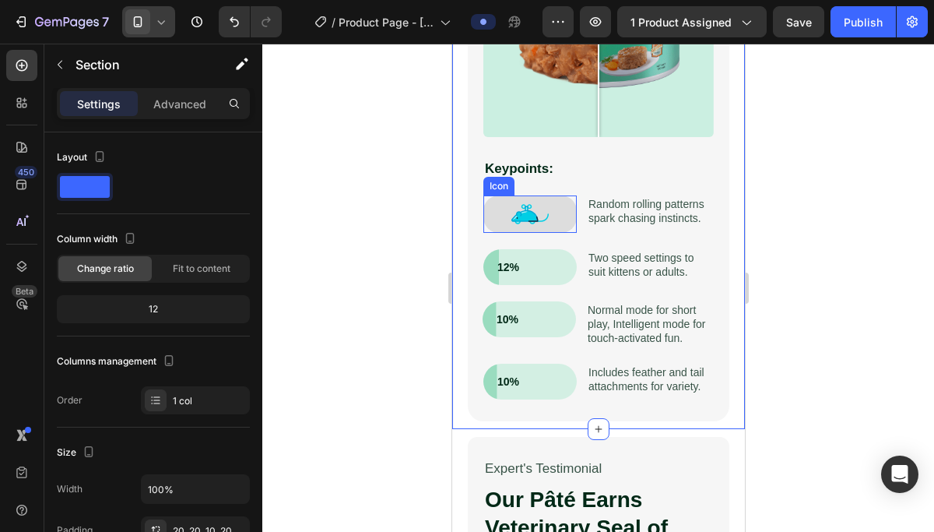
click at [529, 199] on icon at bounding box center [529, 213] width 37 height 37
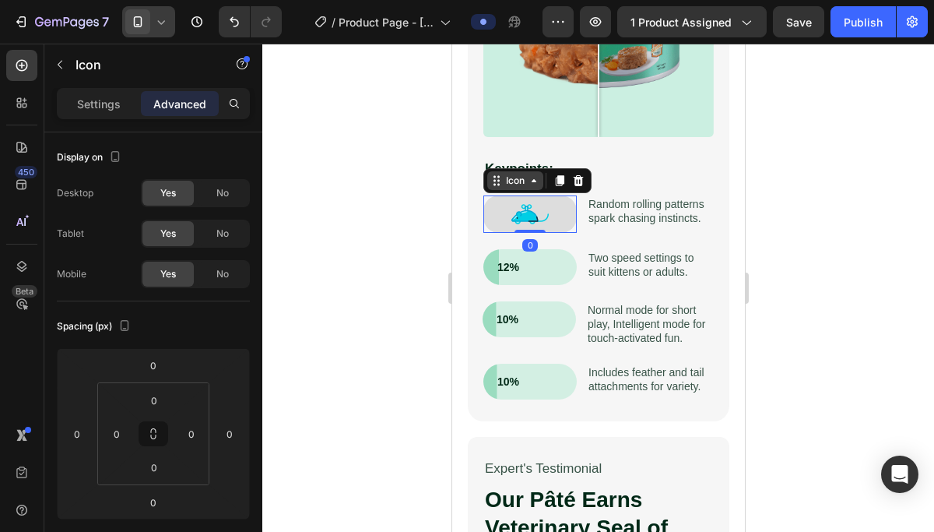
click at [510, 181] on div "Icon" at bounding box center [514, 181] width 25 height 0
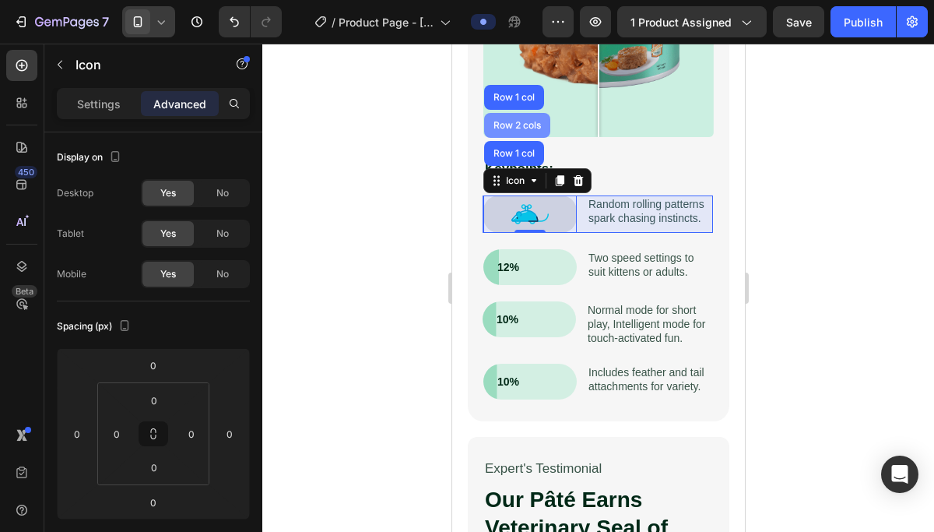
click at [519, 125] on div "Row 2 cols" at bounding box center [517, 125] width 54 height 9
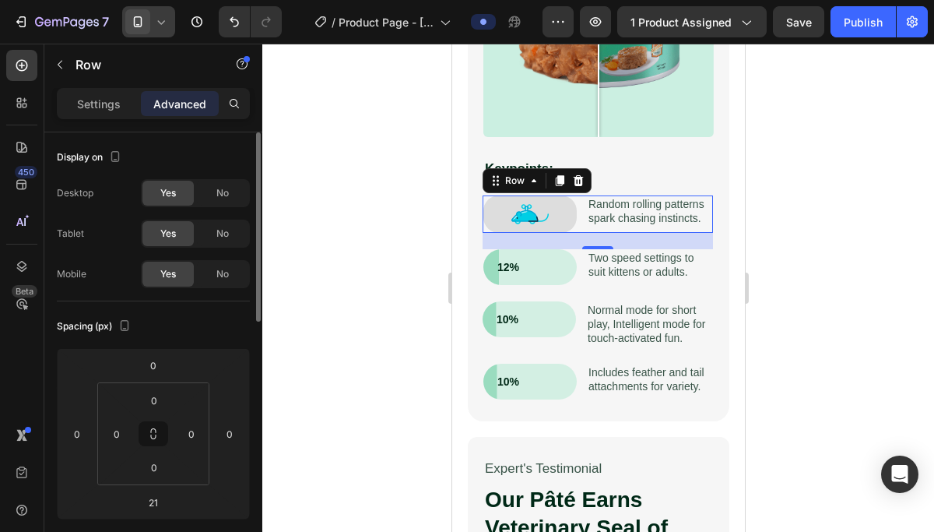
click at [100, 99] on p "Settings" at bounding box center [99, 104] width 44 height 16
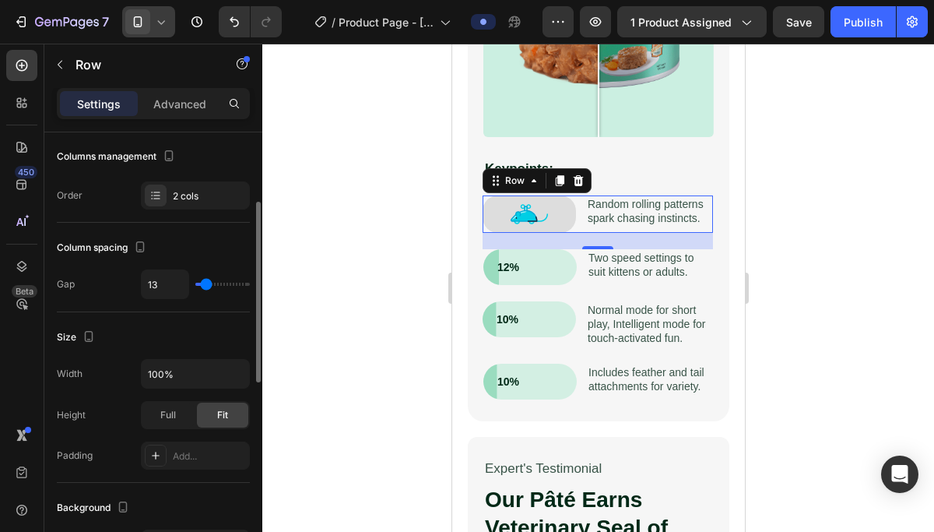
scroll to position [169, 0]
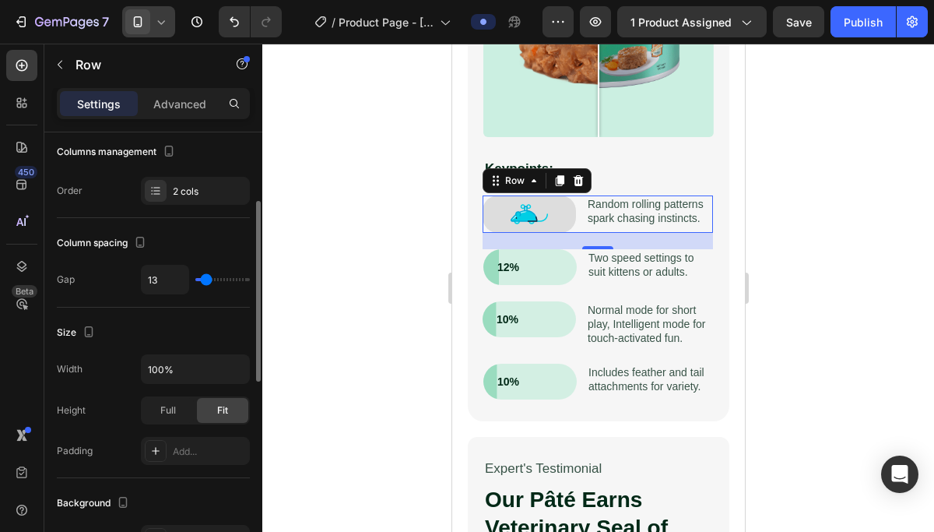
type input "27"
type input "20"
type input "19"
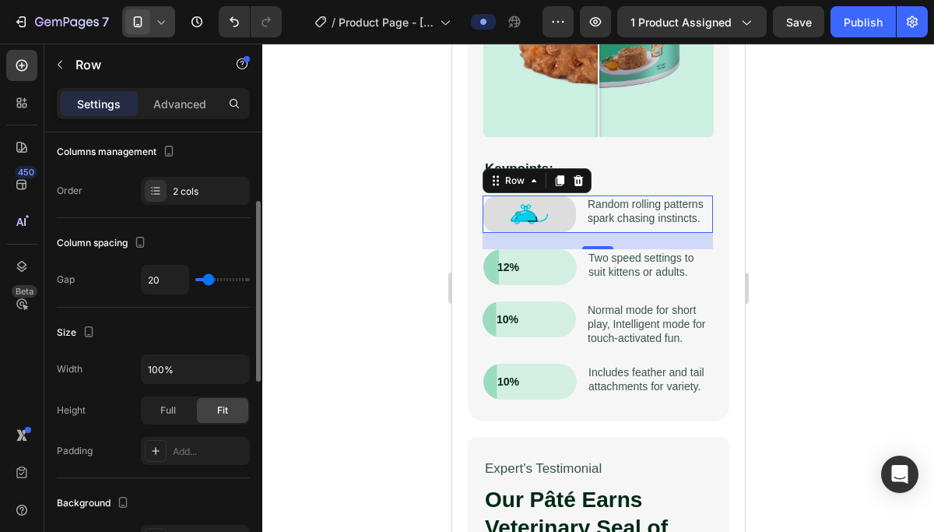
type input "19"
type input "18"
type input "17"
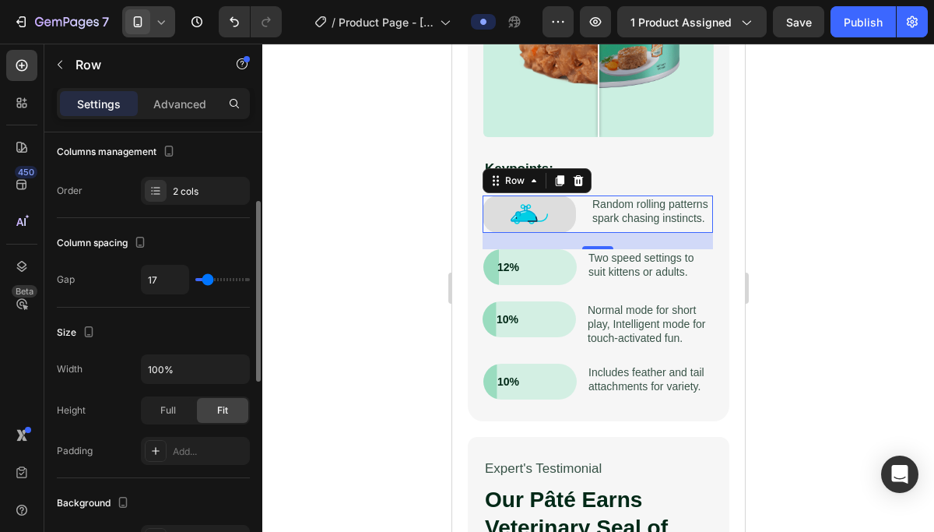
type input "16"
type input "13"
type input "11"
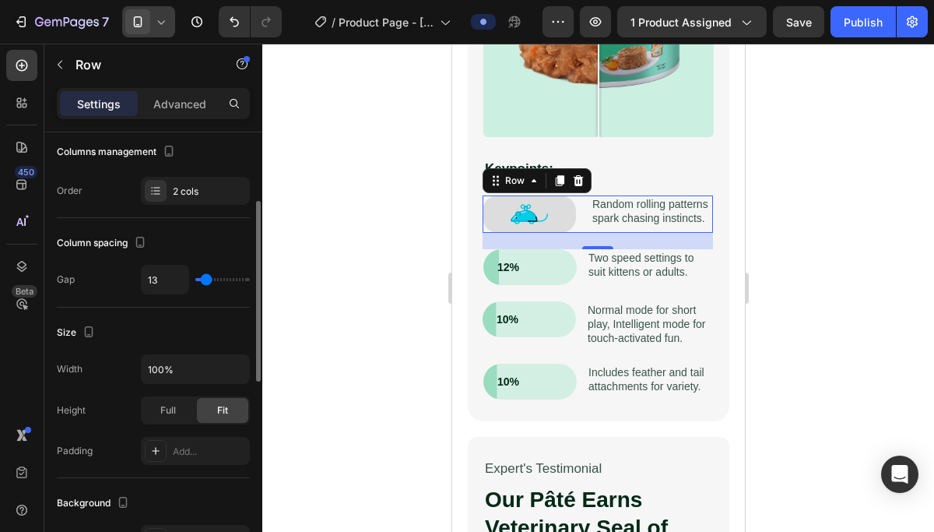
type input "11"
type input "9"
type input "7"
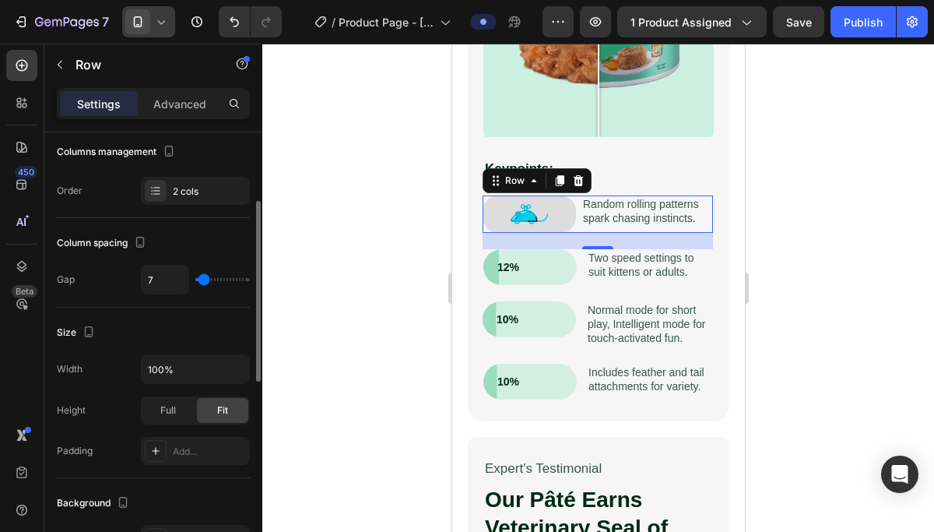
type input "8"
type input "32"
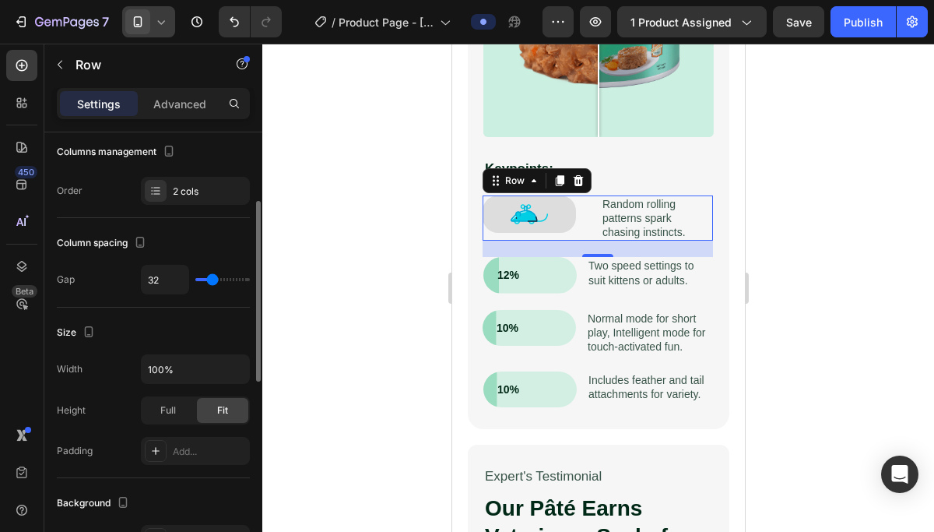
type input "33"
type input "32"
type input "31"
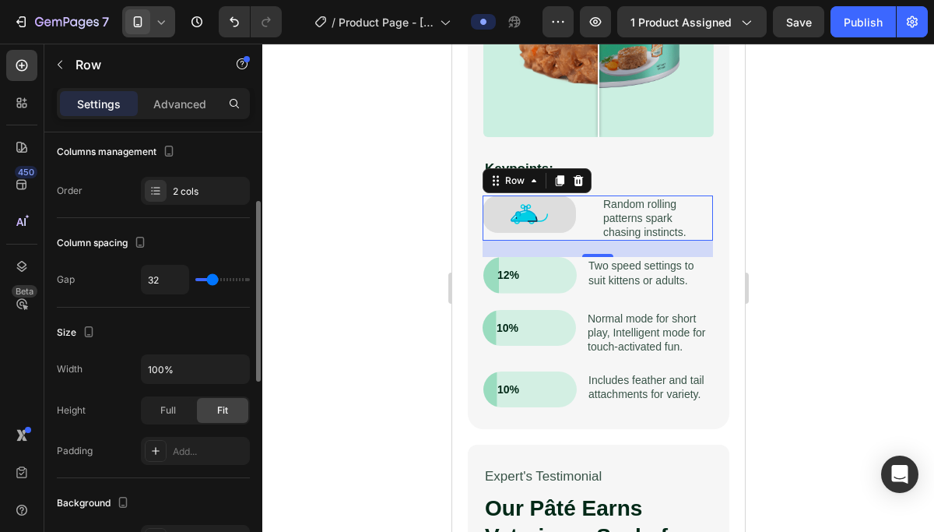
type input "31"
type input "30"
type input "29"
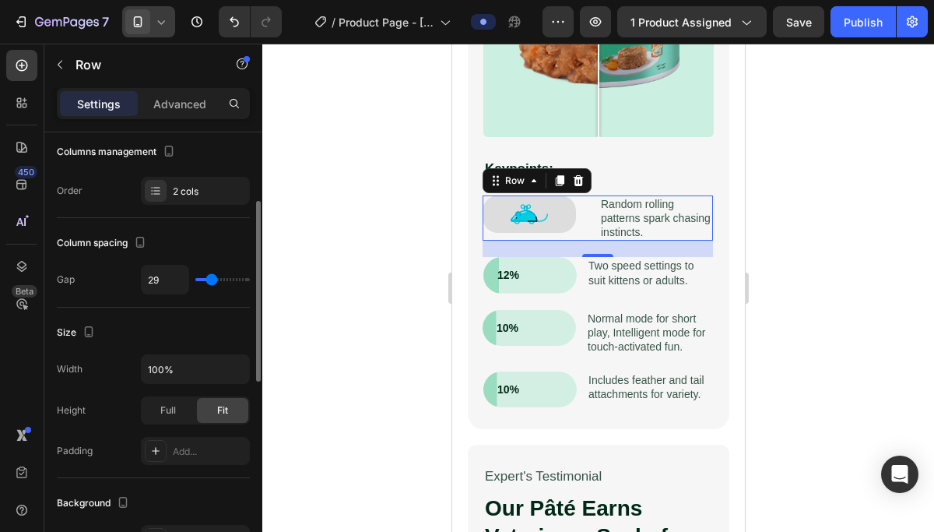
type input "28"
type input "27"
type input "26"
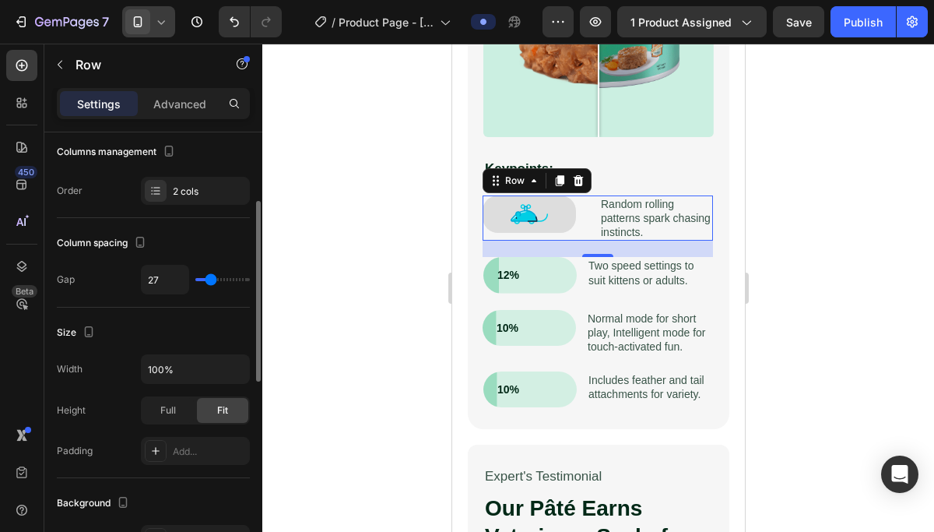
type input "26"
type input "25"
type input "24"
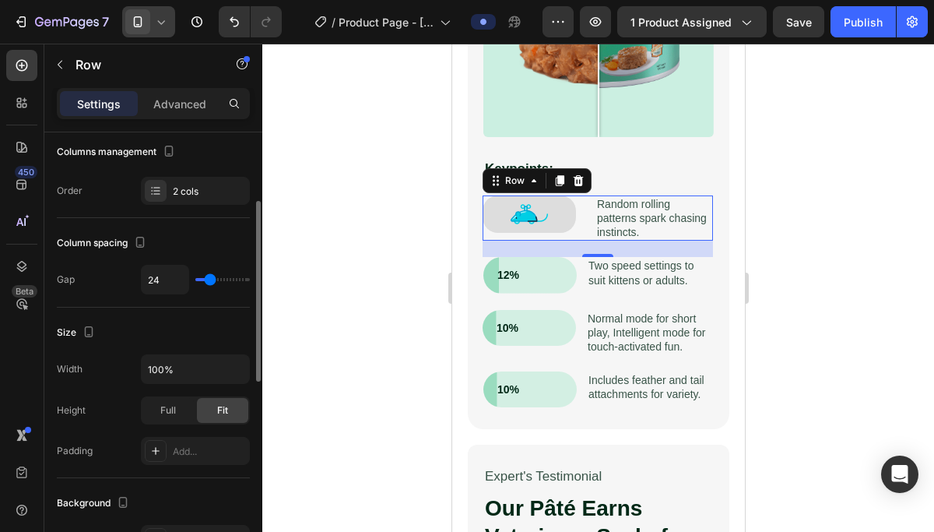
type input "23"
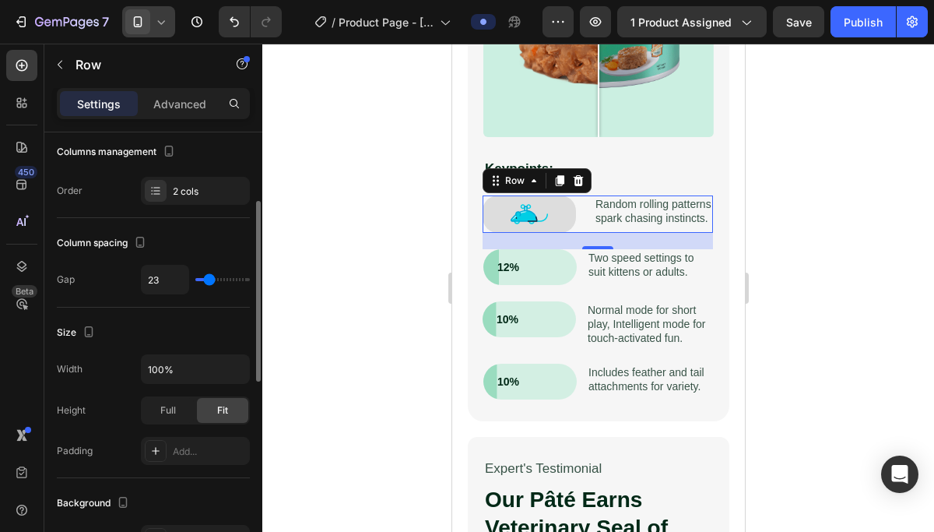
type input "22"
type input "21"
type input "20"
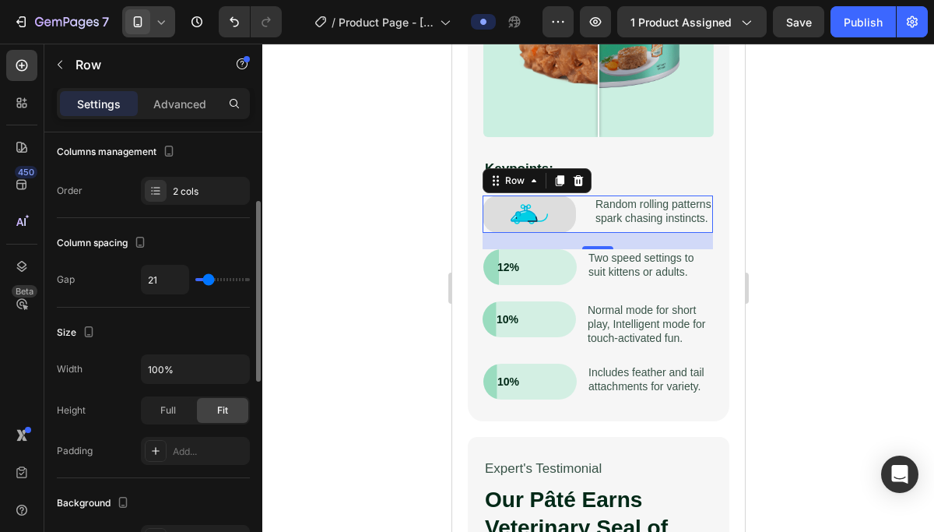
type input "20"
type input "19"
type input "18"
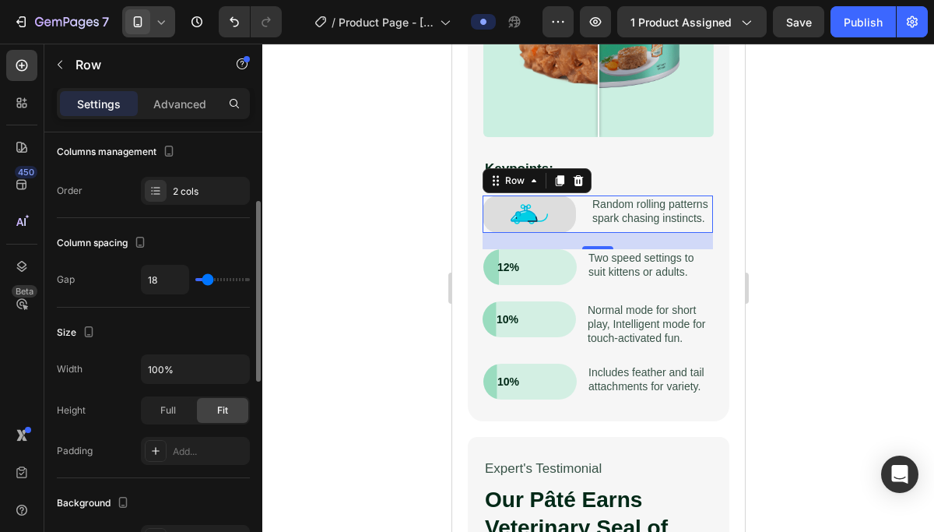
type input "17"
type input "16"
type input "15"
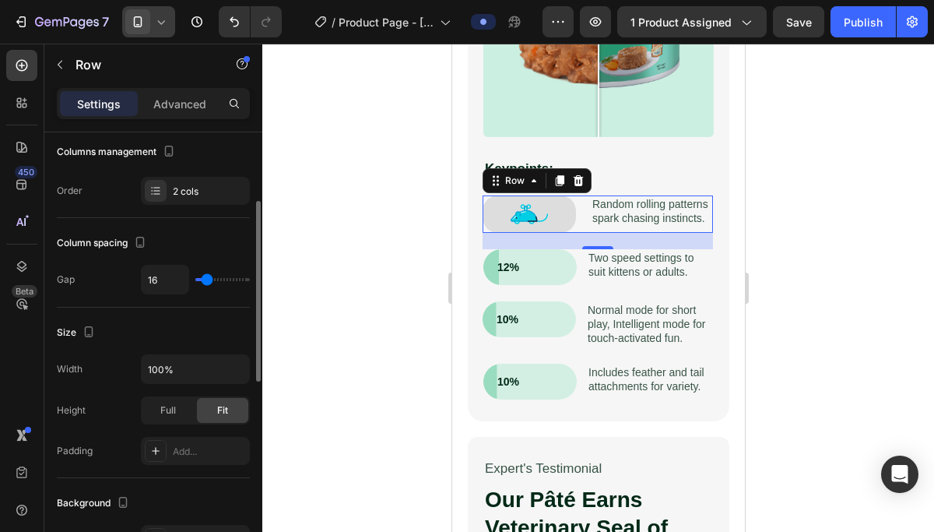
type input "15"
type input "14"
type input "13"
type input "15"
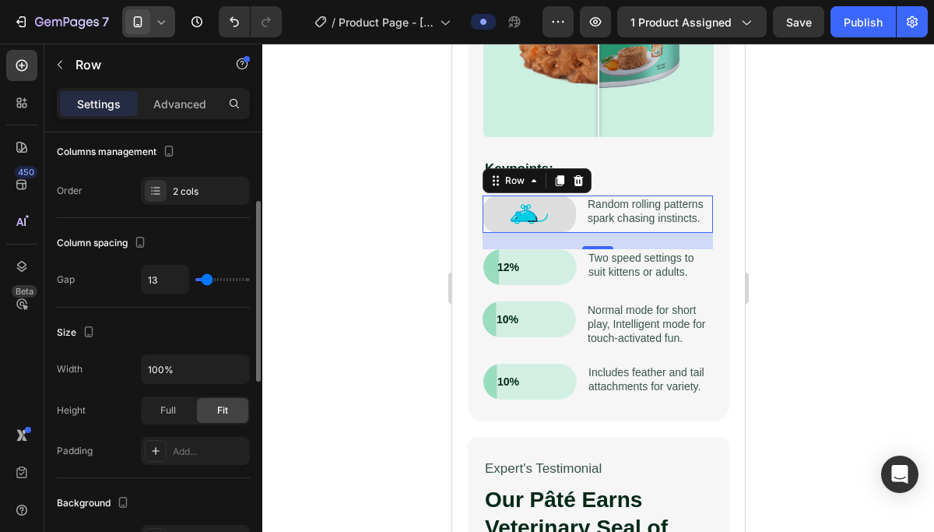
click at [206, 278] on input "range" at bounding box center [222, 279] width 54 height 3
type input "15"
click at [180, 409] on div "Full" at bounding box center [167, 410] width 51 height 25
click at [229, 417] on div "Fit" at bounding box center [222, 410] width 51 height 25
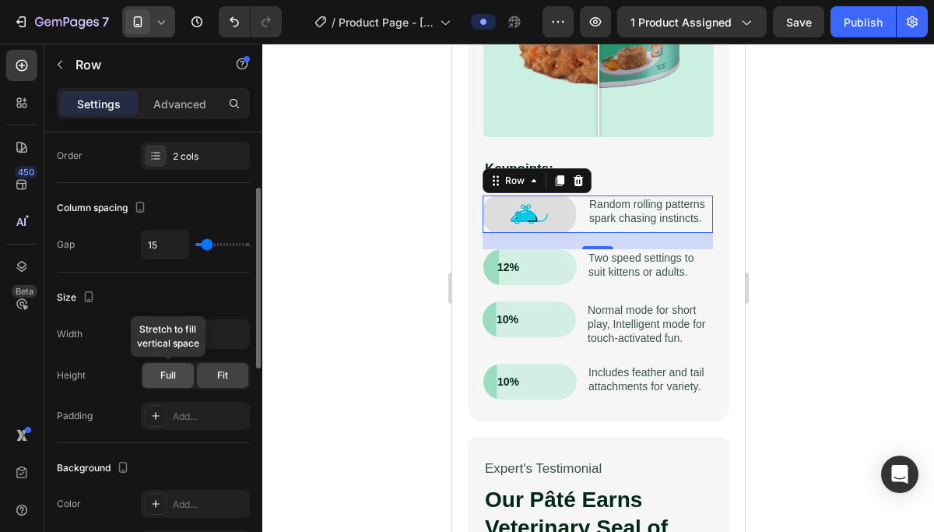
scroll to position [229, 0]
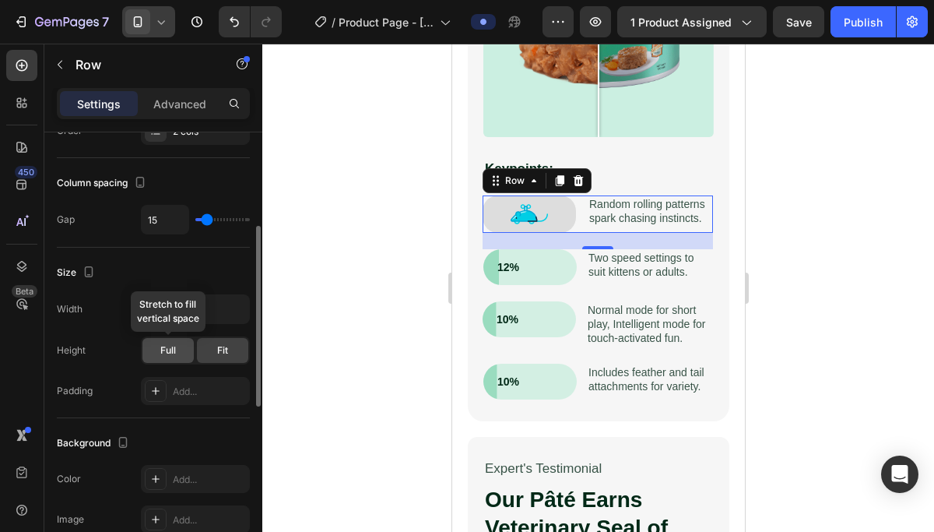
click at [177, 357] on div "Full" at bounding box center [167, 350] width 51 height 25
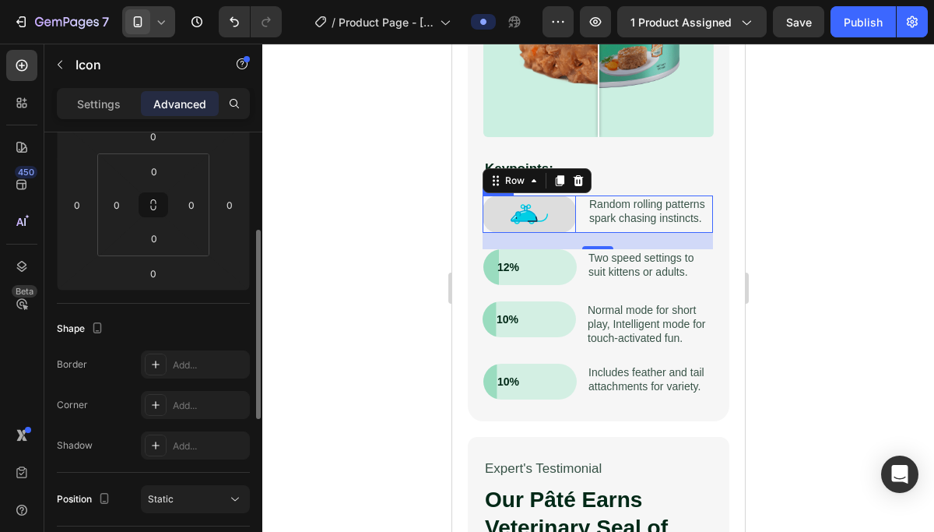
click at [554, 217] on div "Icon" at bounding box center [528, 213] width 93 height 37
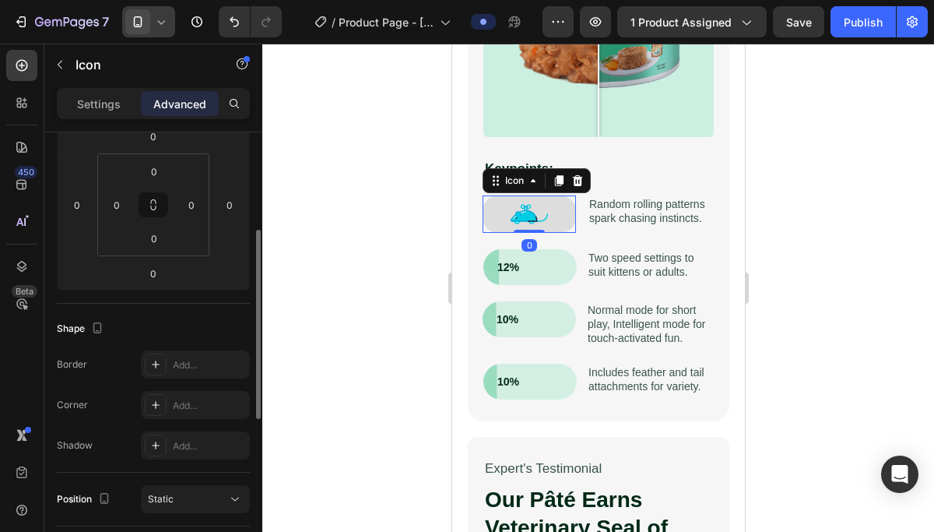
scroll to position [0, 0]
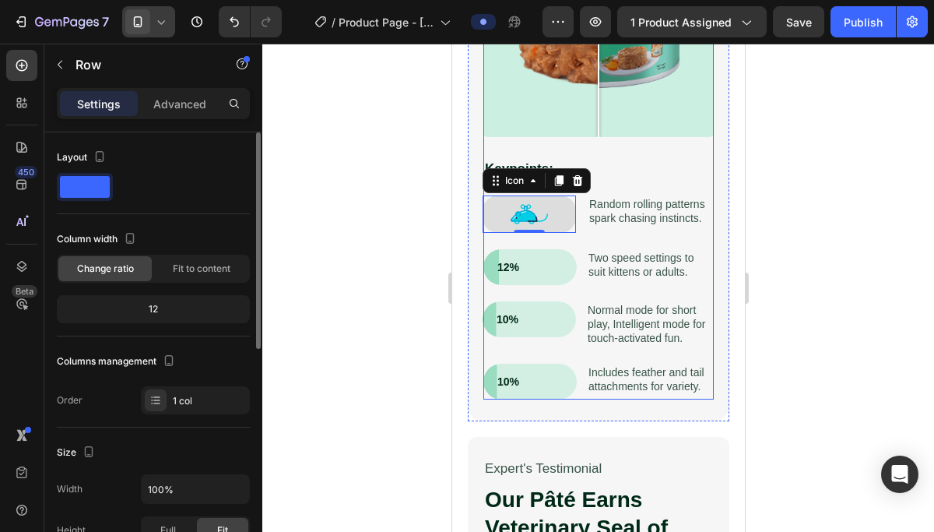
click at [579, 236] on div "Reflex Play 2.0 – Science-Driven Play for Curious Cats Heading Cats need moveme…" at bounding box center [598, 65] width 230 height 667
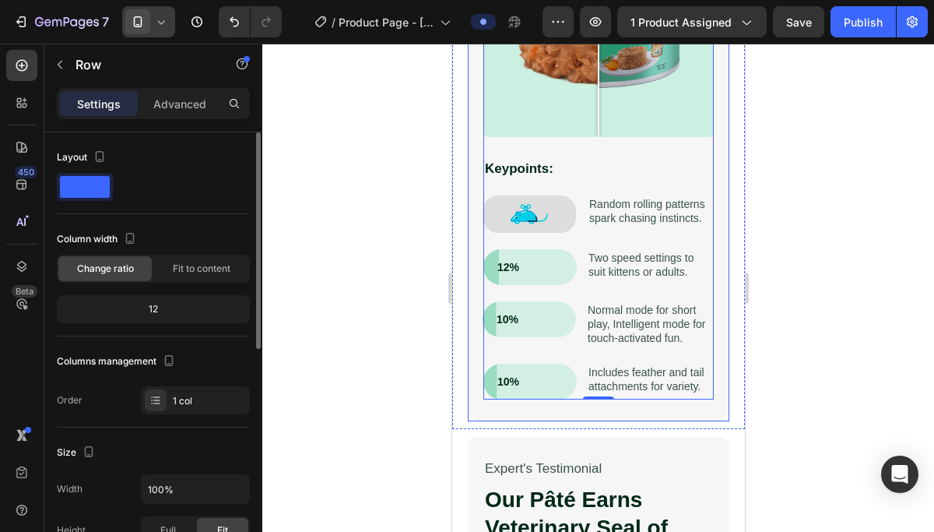
click at [362, 325] on div at bounding box center [598, 288] width 672 height 488
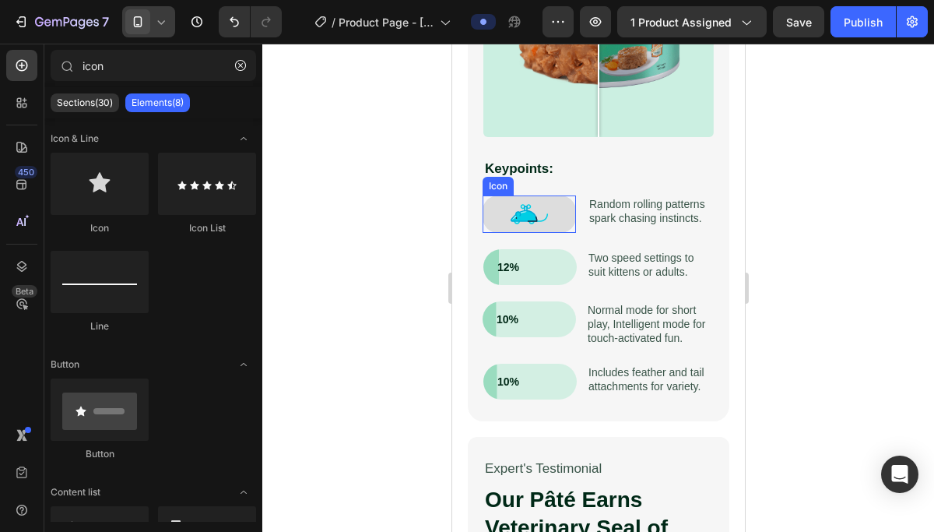
click at [494, 204] on div "Icon" at bounding box center [528, 213] width 93 height 37
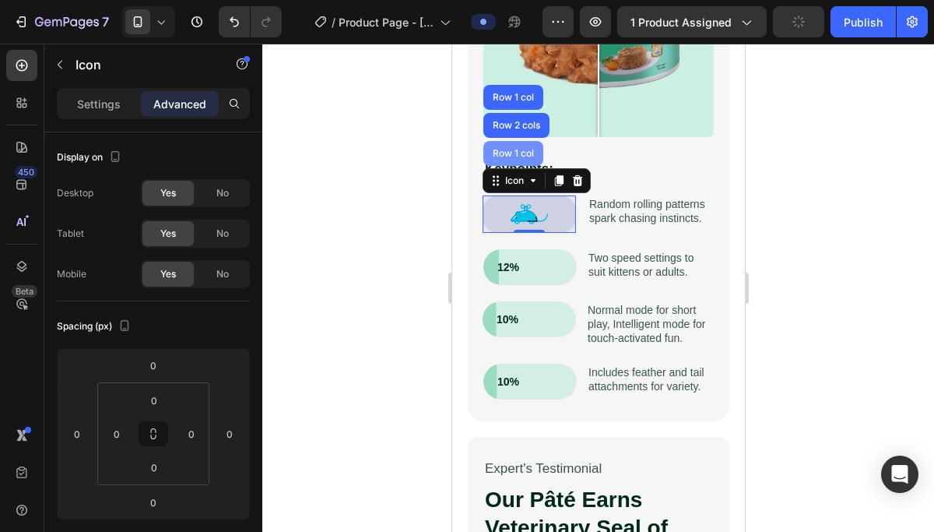
click at [519, 153] on div "Row 1 col" at bounding box center [512, 153] width 47 height 9
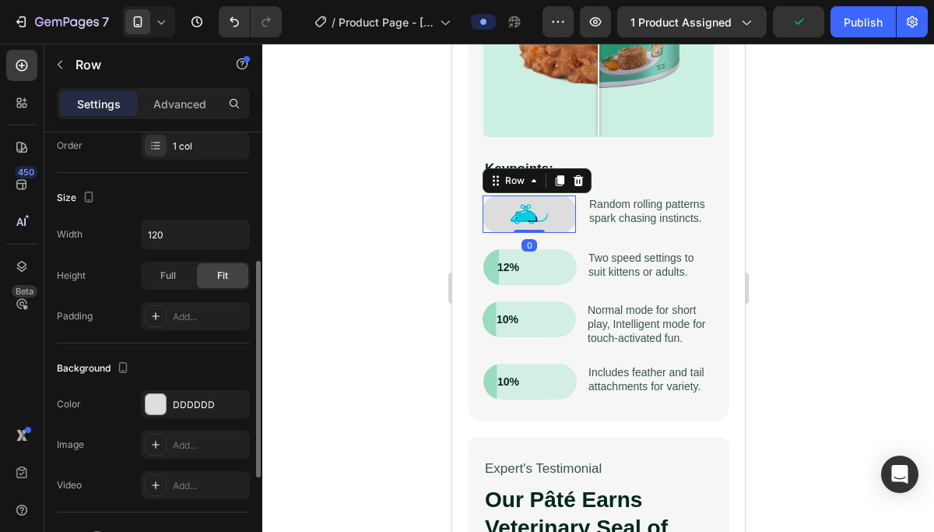
scroll to position [258, 0]
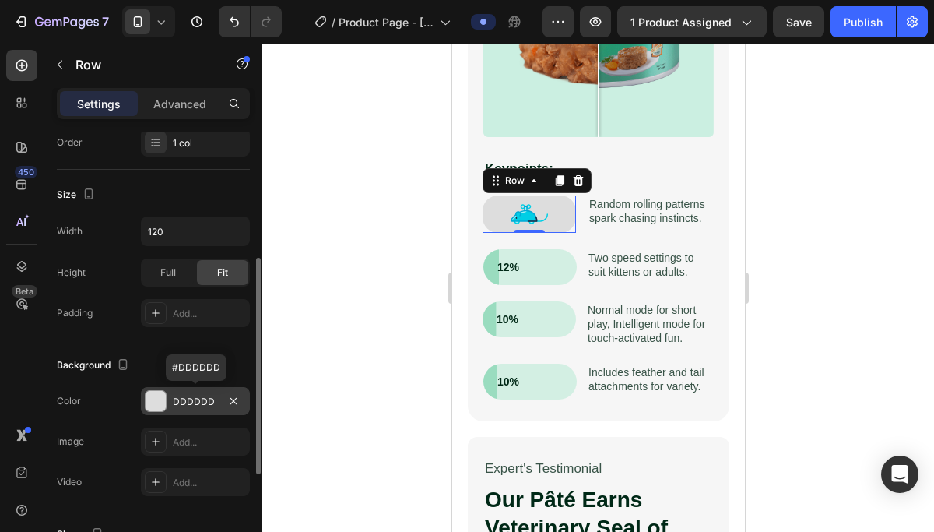
click at [160, 407] on div at bounding box center [156, 401] width 20 height 20
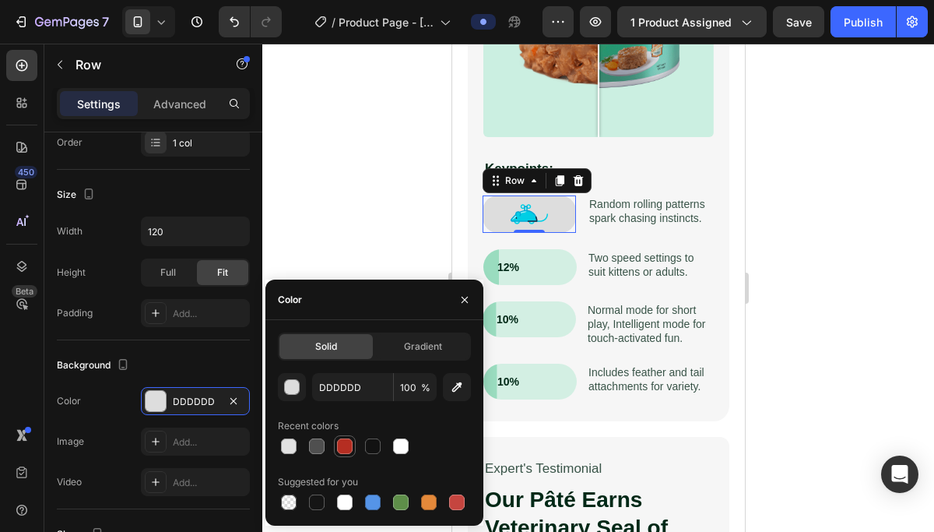
click at [343, 450] on div at bounding box center [345, 446] width 16 height 16
click at [403, 441] on div at bounding box center [401, 446] width 16 height 16
click at [374, 445] on div at bounding box center [373, 446] width 16 height 16
click at [377, 504] on div at bounding box center [373, 502] width 16 height 16
click at [403, 502] on div at bounding box center [401, 502] width 16 height 16
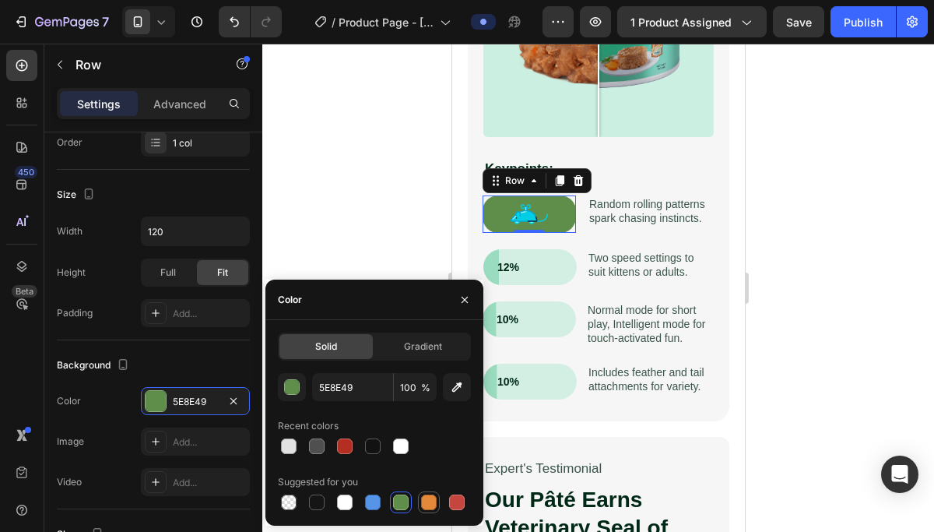
click at [427, 500] on div at bounding box center [429, 502] width 16 height 16
click at [445, 498] on div at bounding box center [374, 502] width 193 height 22
click at [455, 501] on div at bounding box center [457, 502] width 16 height 16
click at [366, 509] on div at bounding box center [373, 502] width 19 height 19
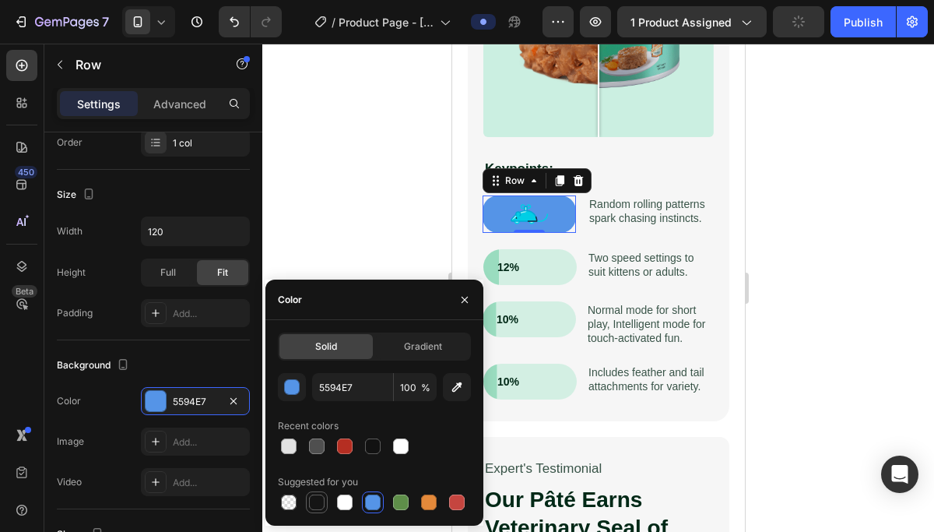
click at [317, 508] on div at bounding box center [317, 502] width 16 height 16
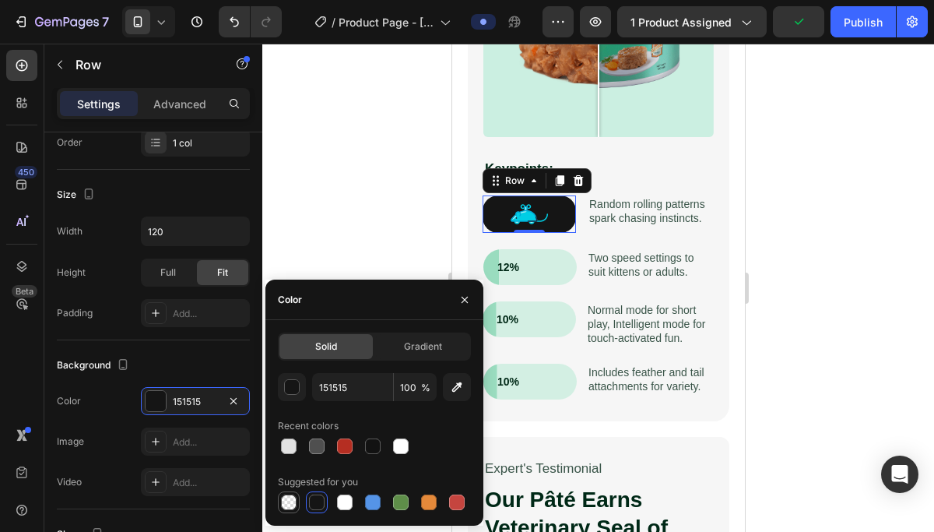
click at [289, 504] on div at bounding box center [289, 502] width 16 height 16
type input "000000"
type input "0"
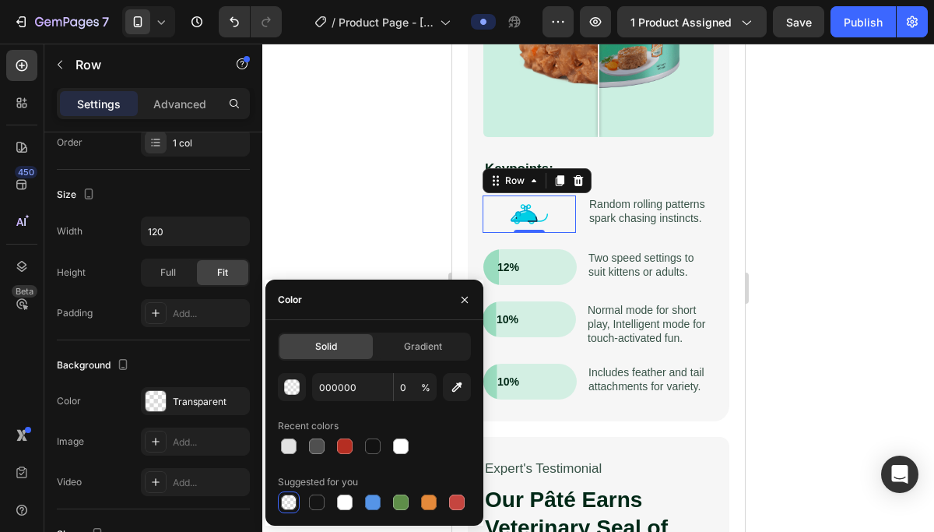
click at [788, 275] on div at bounding box center [598, 288] width 672 height 488
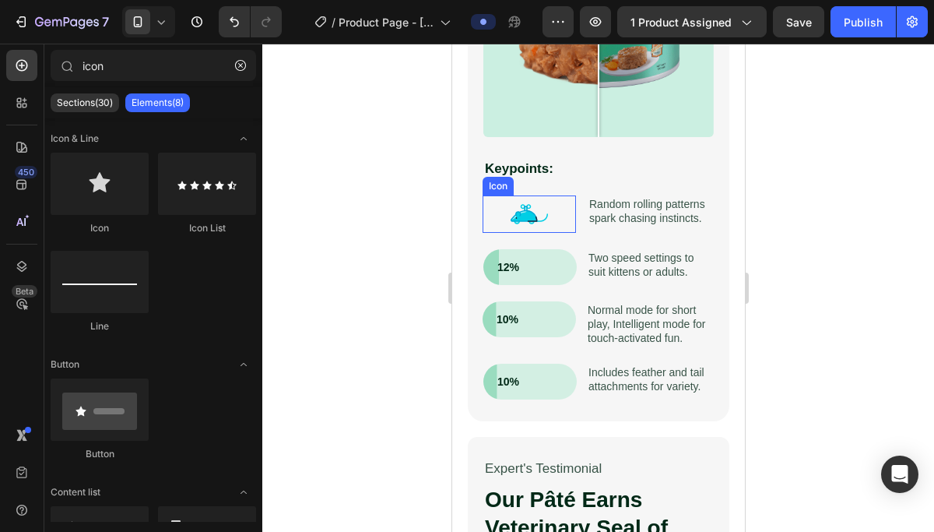
click at [538, 216] on icon at bounding box center [528, 213] width 37 height 37
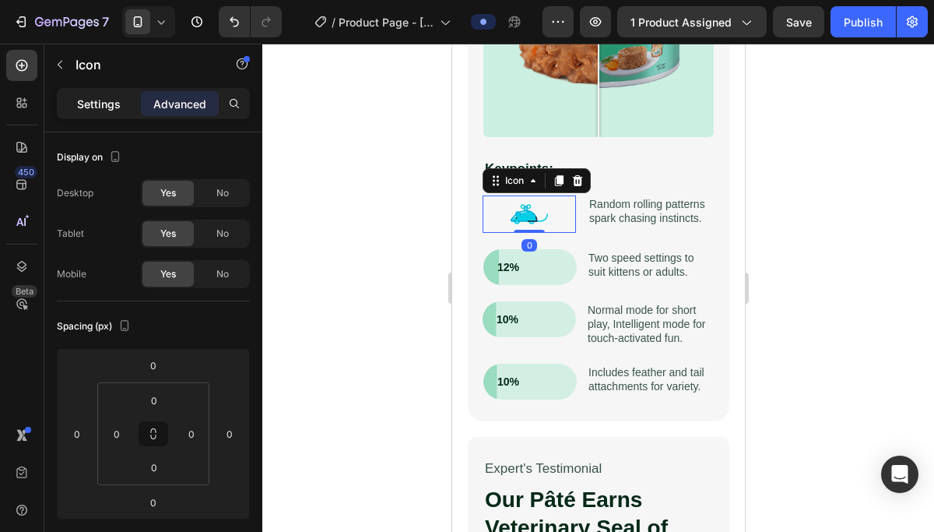
click at [111, 108] on p "Settings" at bounding box center [99, 104] width 44 height 16
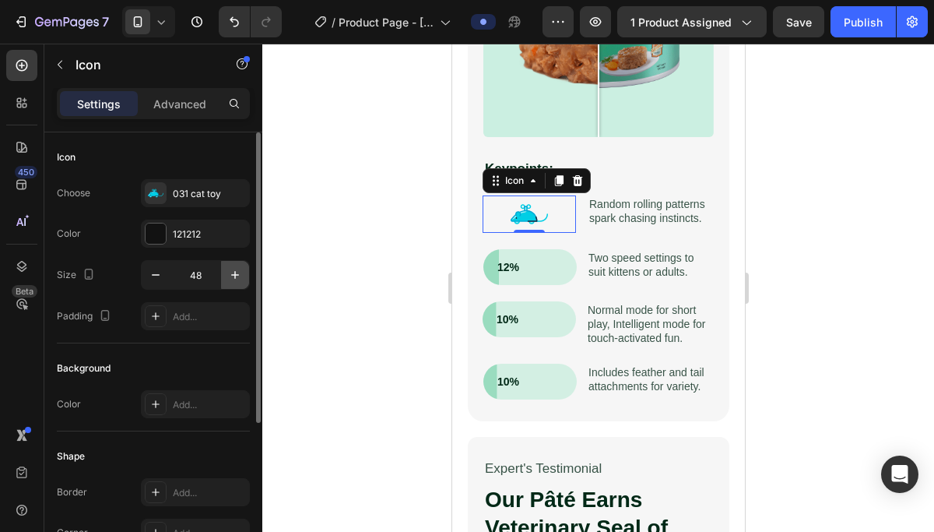
click at [239, 279] on icon "button" at bounding box center [235, 275] width 16 height 16
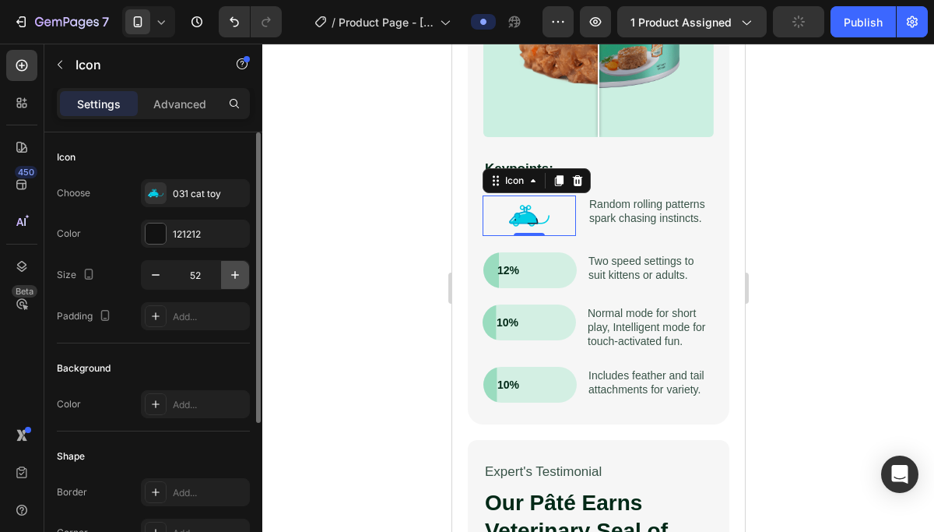
click at [239, 279] on icon "button" at bounding box center [235, 275] width 16 height 16
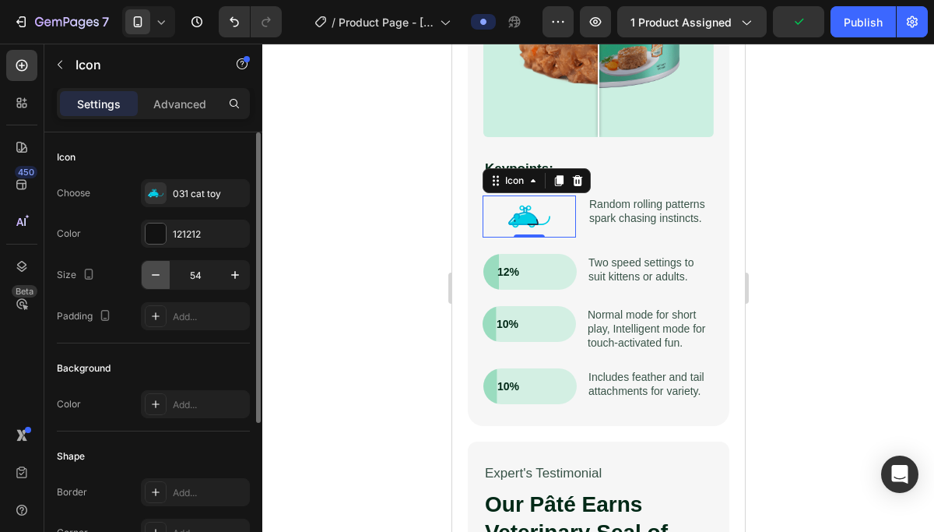
click at [152, 273] on icon "button" at bounding box center [156, 275] width 16 height 16
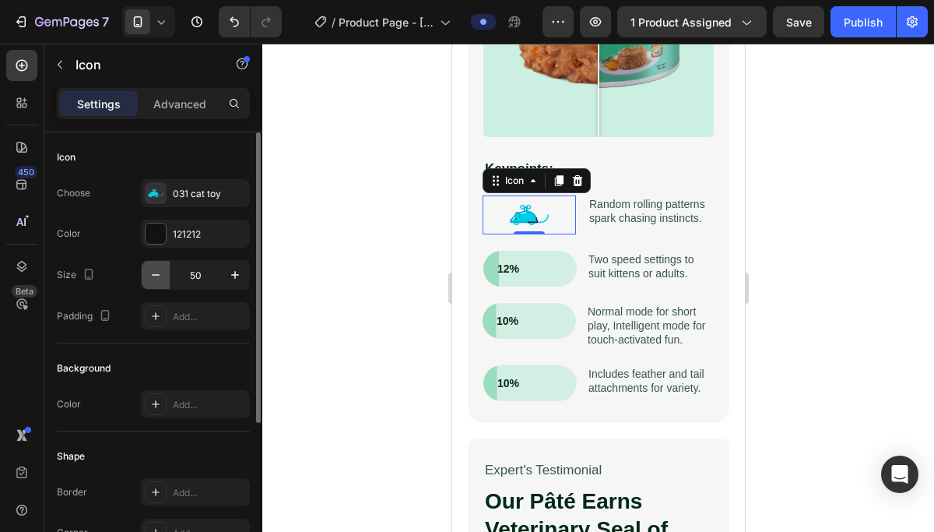
click at [153, 274] on icon "button" at bounding box center [156, 275] width 8 height 2
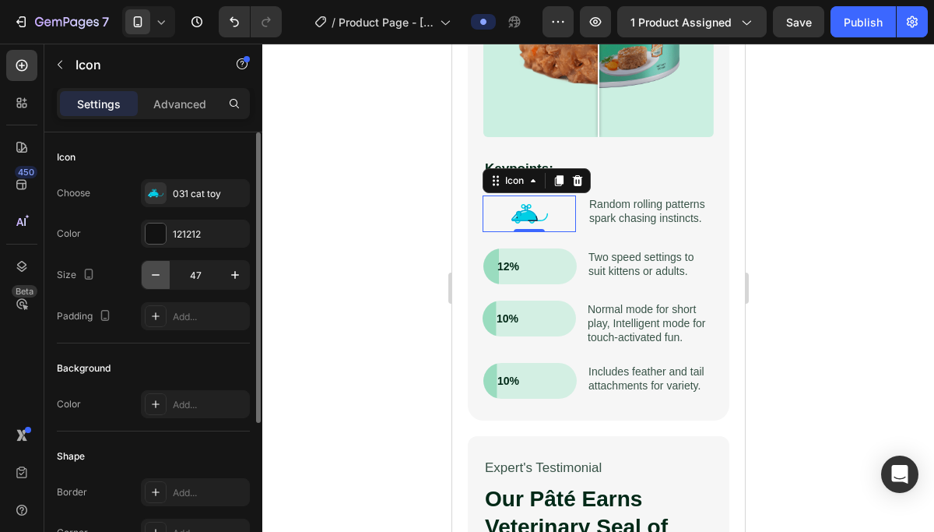
click at [153, 274] on icon "button" at bounding box center [156, 275] width 8 height 2
click at [248, 276] on button "button" at bounding box center [235, 275] width 28 height 28
type input "48"
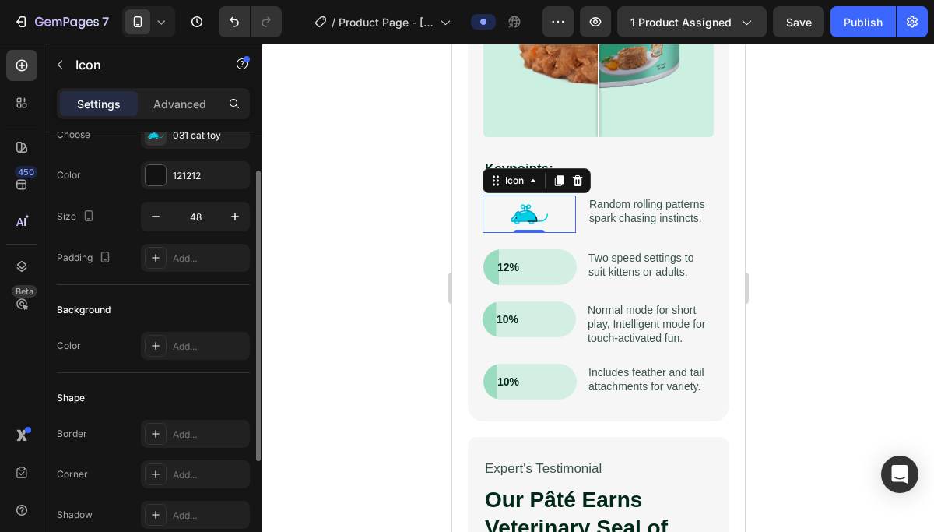
scroll to position [0, 0]
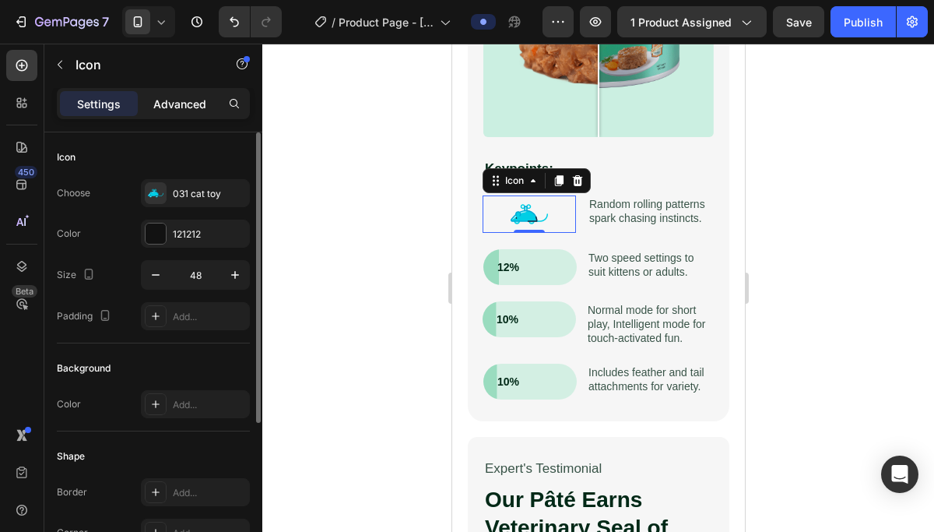
click at [187, 114] on div "Advanced" at bounding box center [180, 103] width 78 height 25
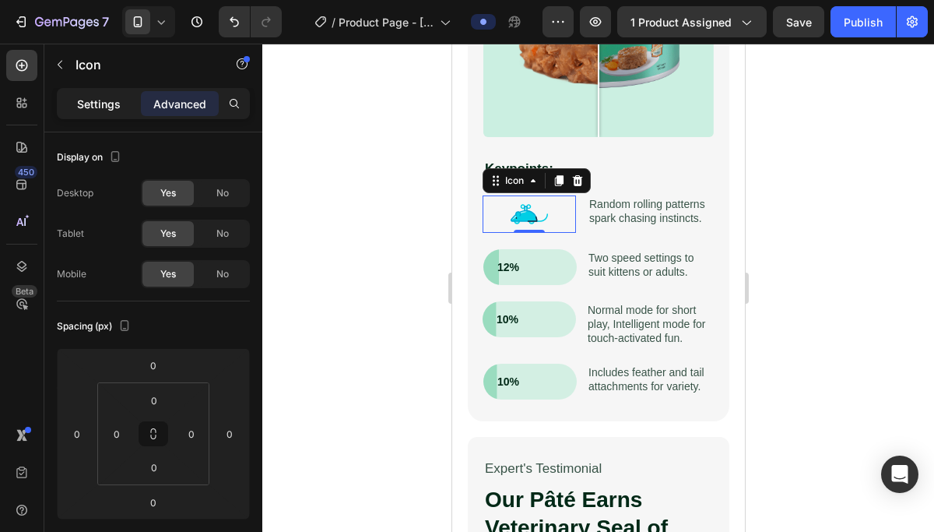
click at [90, 94] on div "Settings" at bounding box center [99, 103] width 78 height 25
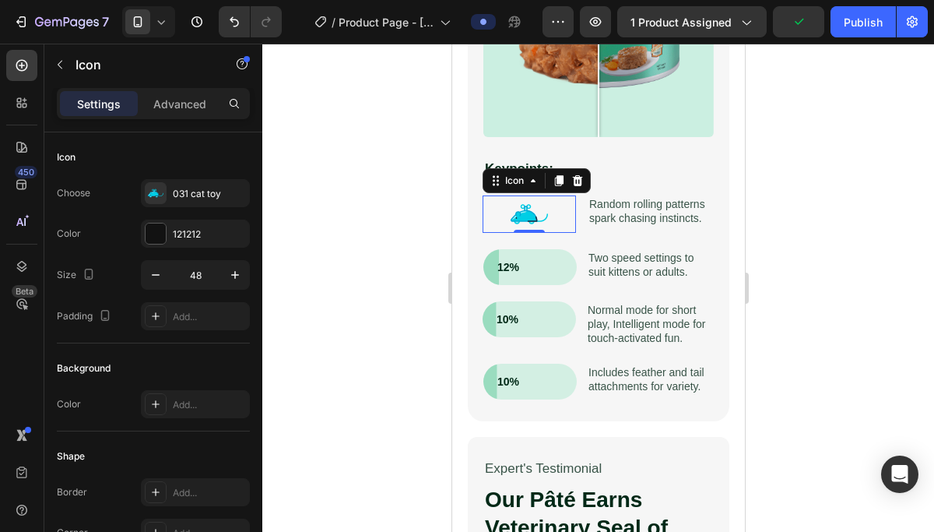
click at [770, 297] on div at bounding box center [598, 288] width 672 height 488
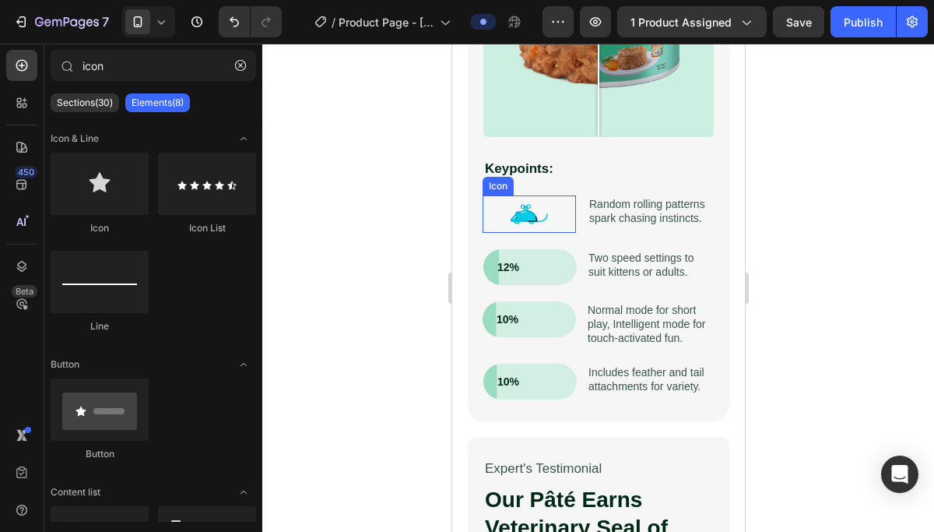
click at [545, 215] on icon at bounding box center [528, 213] width 37 height 37
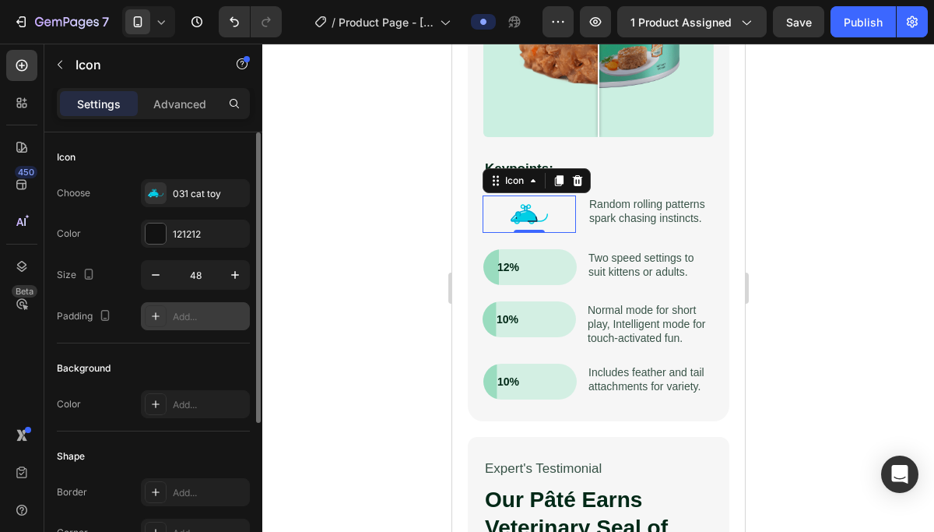
click at [196, 318] on div "Add..." at bounding box center [209, 317] width 73 height 14
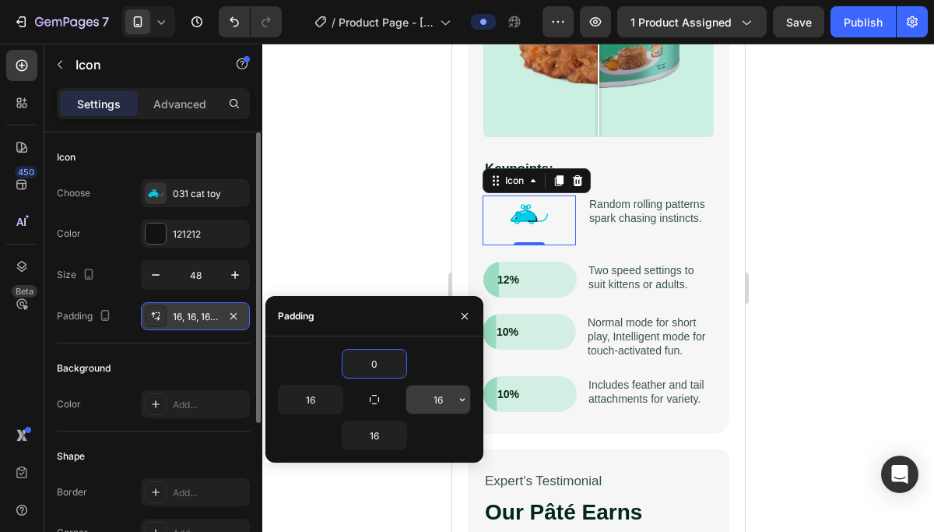
type input "0"
click at [448, 397] on input "16" at bounding box center [438, 399] width 64 height 28
type input "0"
click at [367, 441] on input "16" at bounding box center [375, 435] width 64 height 28
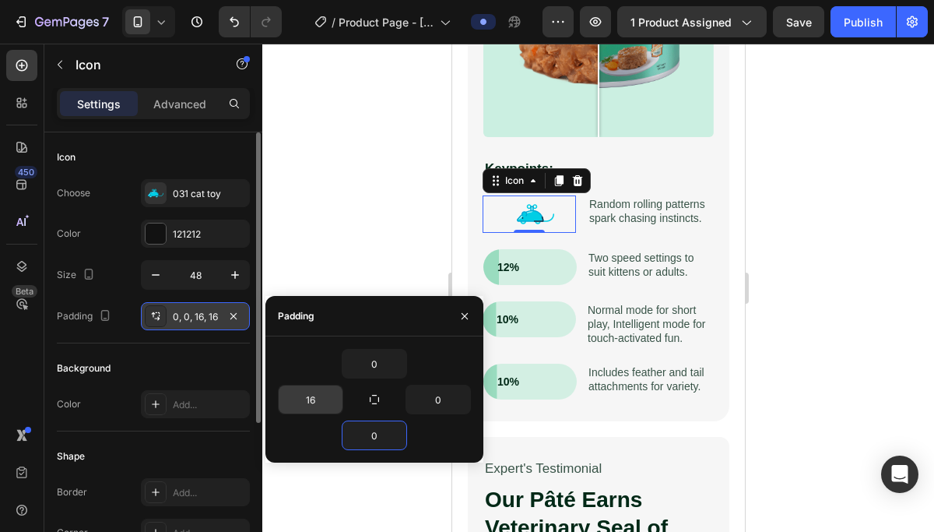
type input "0"
click at [308, 402] on input "16" at bounding box center [311, 399] width 64 height 28
type input "0"
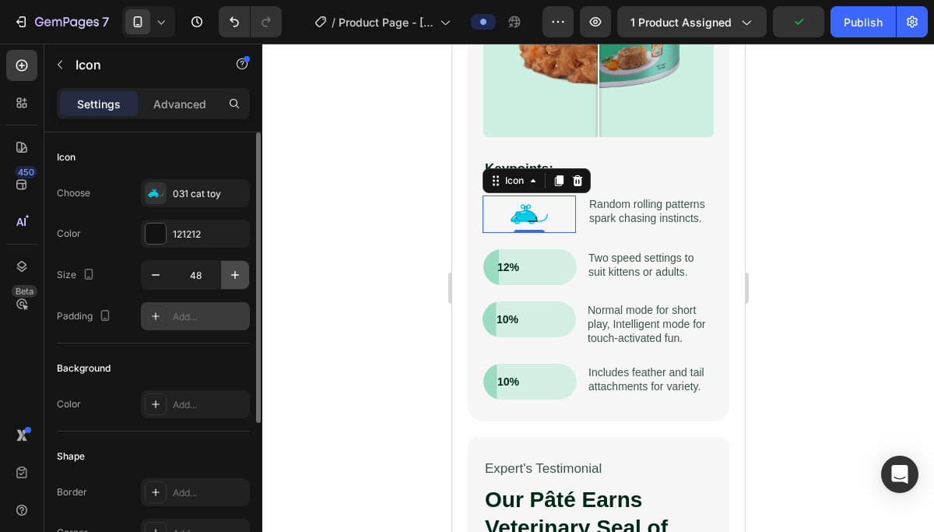
click at [223, 275] on button "button" at bounding box center [235, 275] width 28 height 28
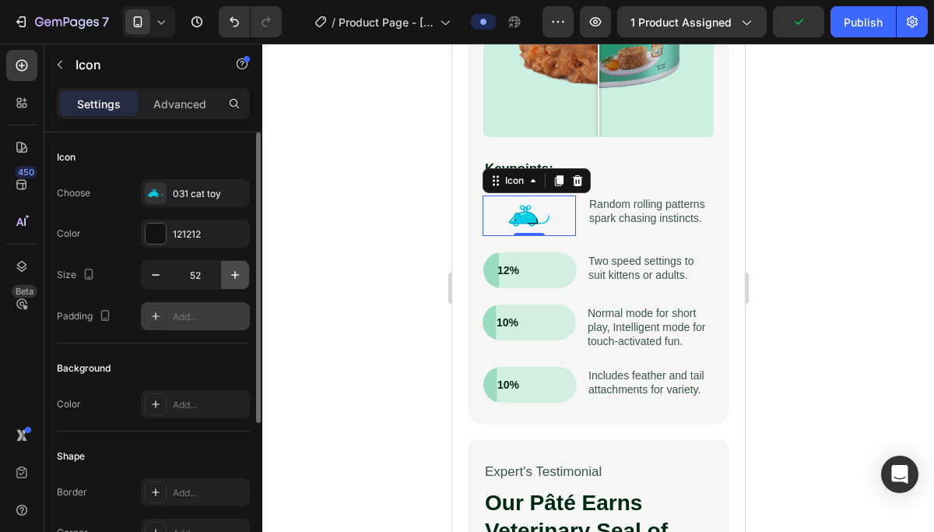
click at [223, 275] on button "button" at bounding box center [235, 275] width 28 height 28
click at [162, 283] on button "button" at bounding box center [156, 275] width 28 height 28
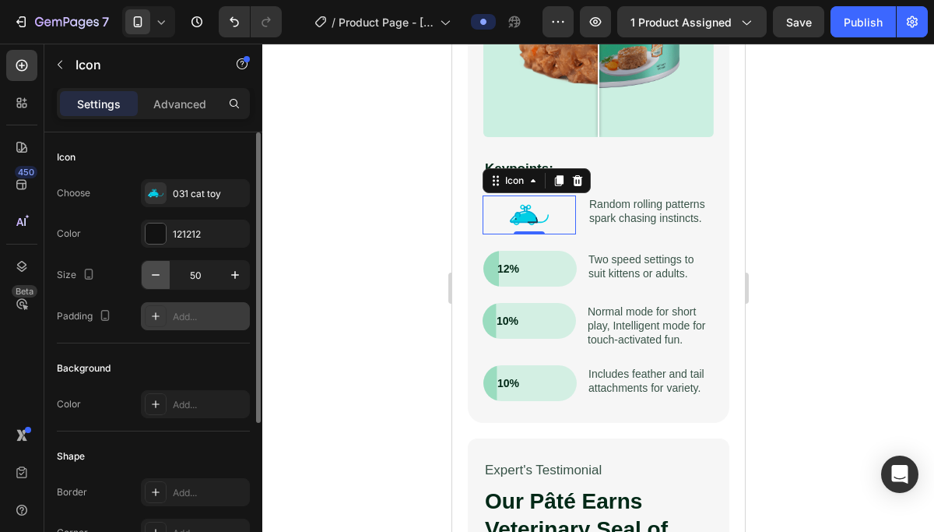
click at [162, 283] on button "button" at bounding box center [156, 275] width 28 height 28
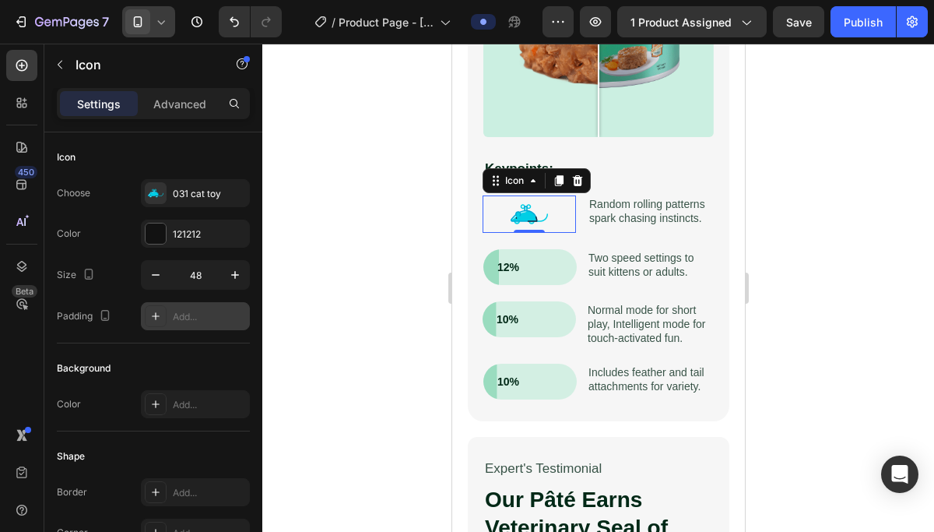
click at [139, 26] on icon at bounding box center [138, 22] width 16 height 16
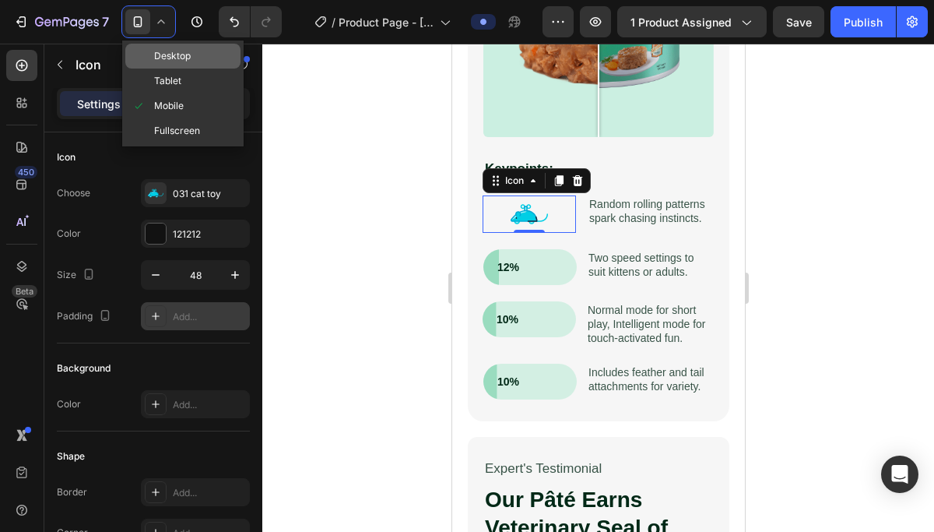
click at [179, 59] on span "Desktop" at bounding box center [172, 56] width 37 height 16
type input "24"
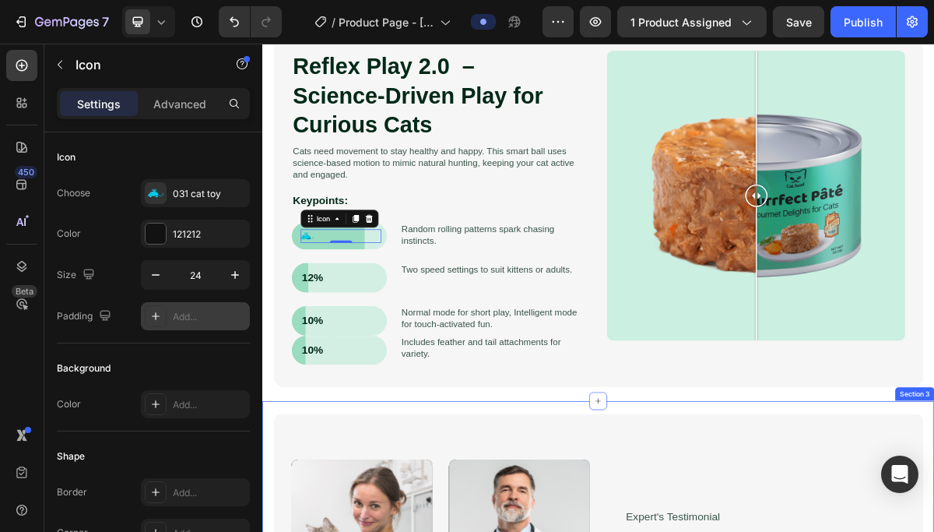
scroll to position [1501, 0]
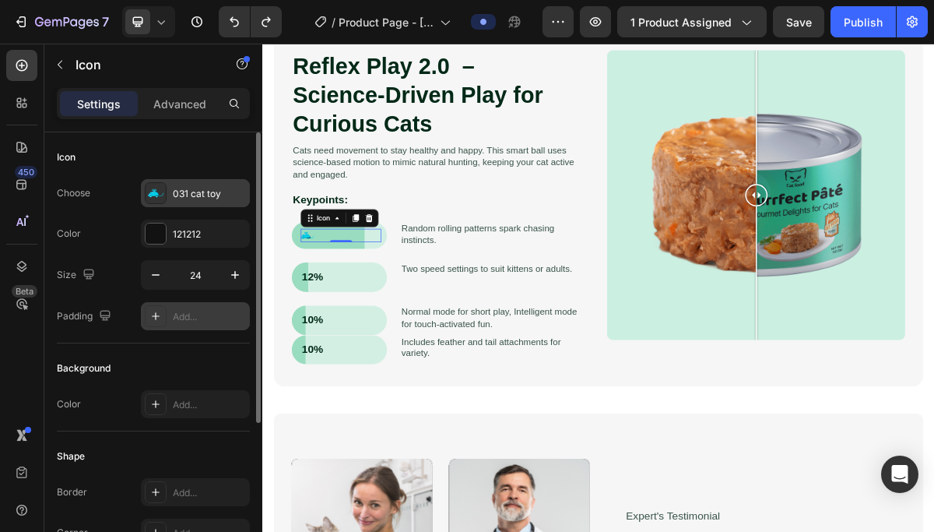
click at [203, 196] on div "031 cat toy" at bounding box center [209, 194] width 73 height 14
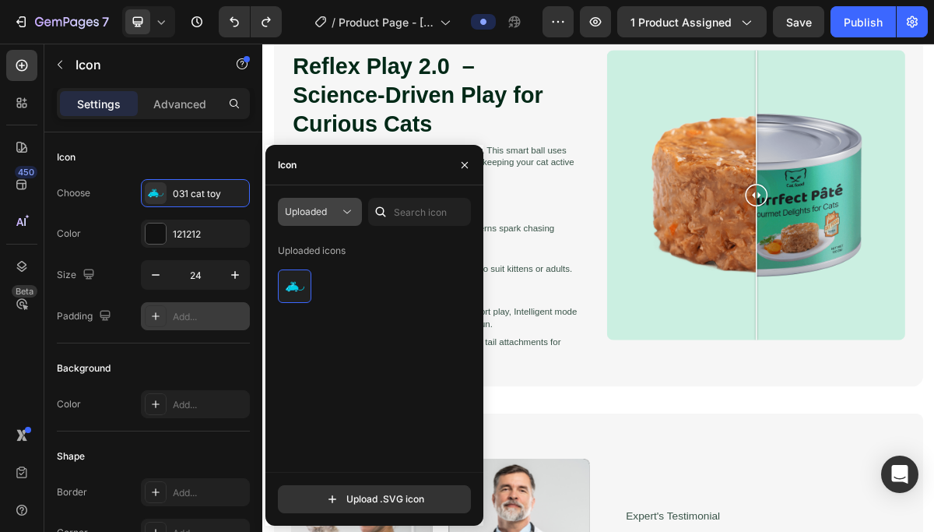
click at [329, 216] on div "Uploaded" at bounding box center [312, 212] width 54 height 14
click at [325, 190] on div "Uploaded Uploaded icons Upload .SVG icon" at bounding box center [374, 355] width 218 height 340
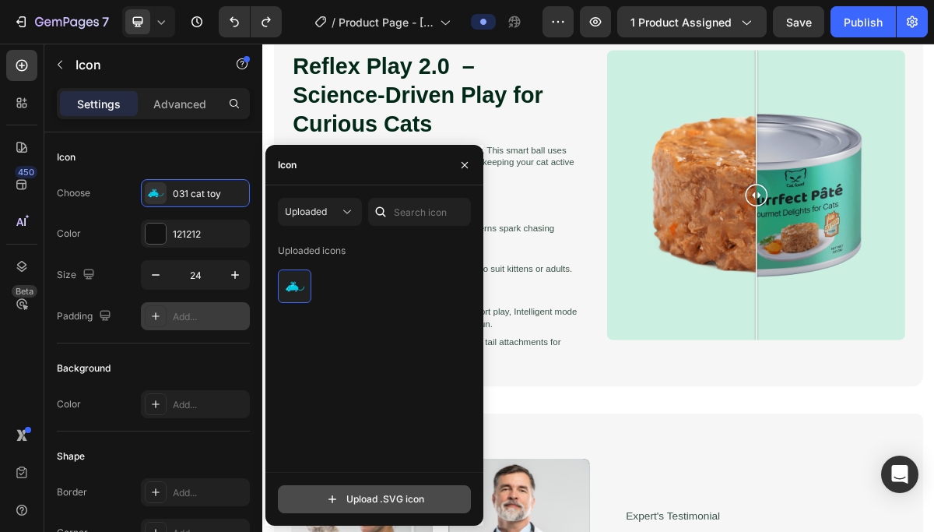
click at [403, 507] on input "file" at bounding box center [375, 499] width 192 height 26
type input "C:\fakepath\13.svg"
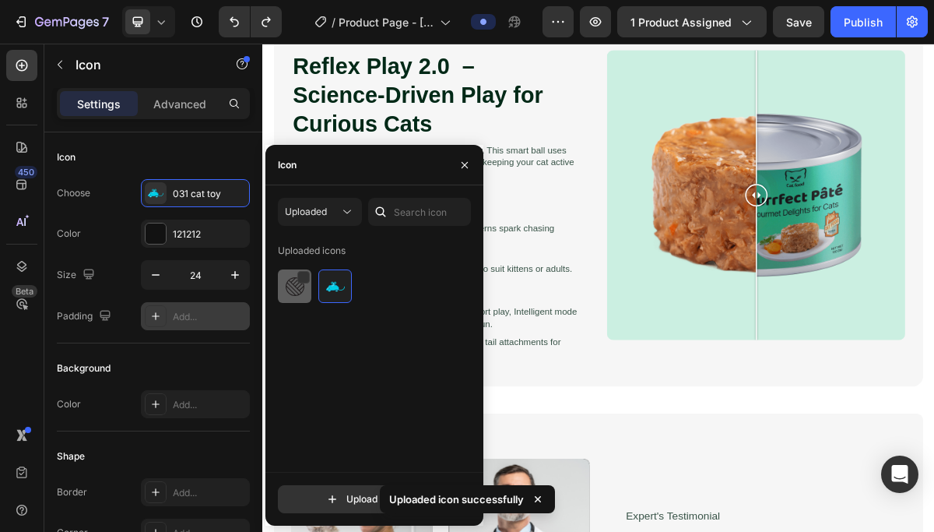
click at [318, 298] on div at bounding box center [334, 285] width 33 height 33
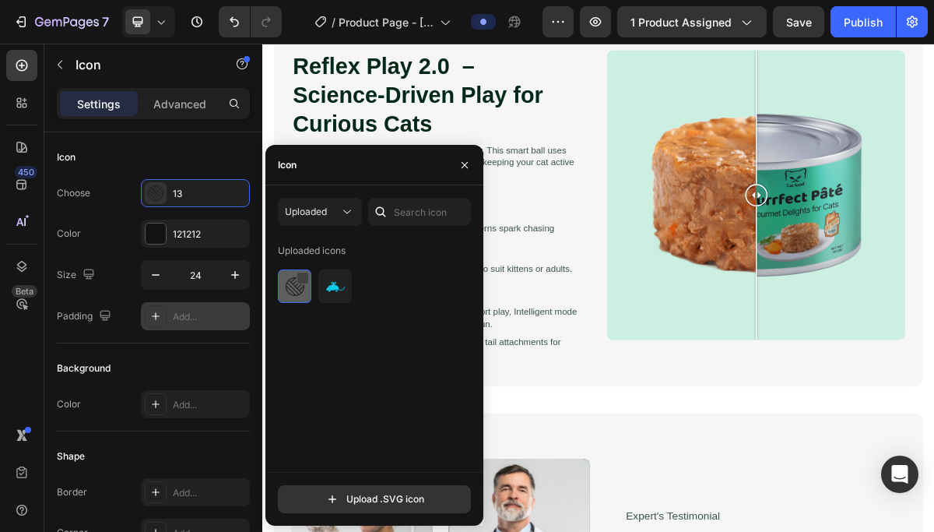
click at [302, 275] on div at bounding box center [303, 278] width 12 height 12
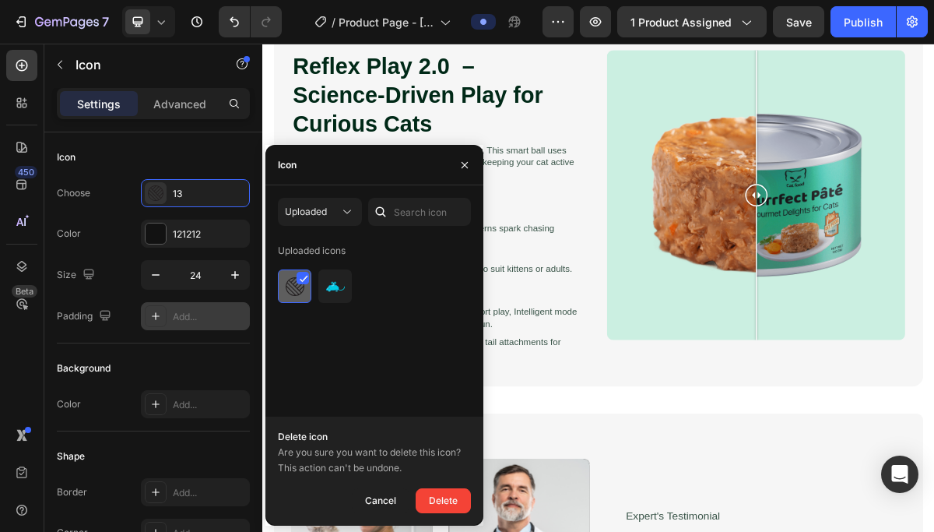
click at [301, 278] on icon at bounding box center [304, 279] width 9 height 8
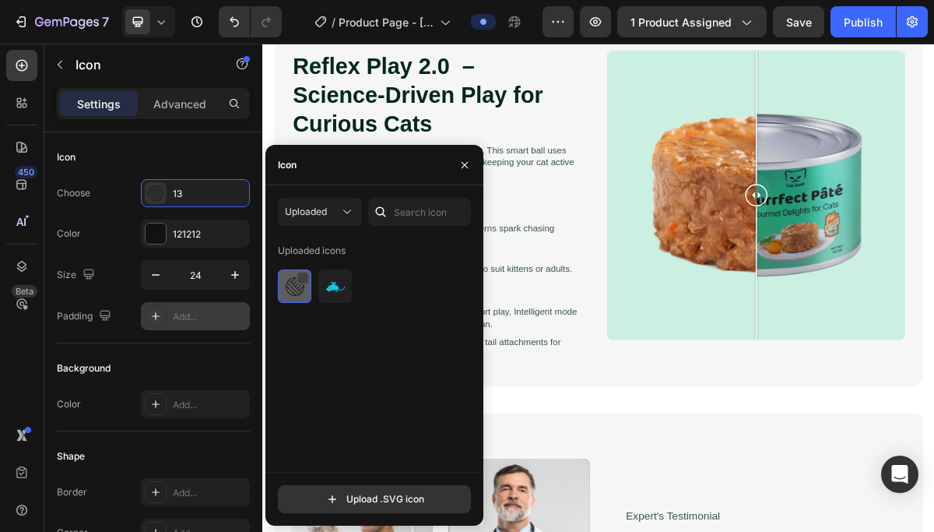
click at [385, 371] on div "Uploaded icons" at bounding box center [380, 355] width 204 height 234
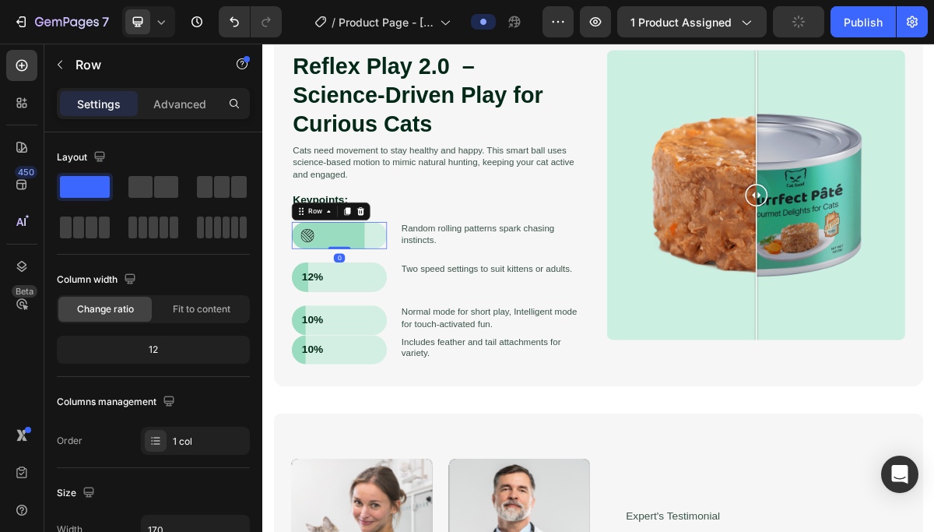
click at [392, 319] on div "Icon Row 0" at bounding box center [369, 309] width 132 height 37
click at [406, 326] on div "Icon Row 0" at bounding box center [369, 309] width 132 height 37
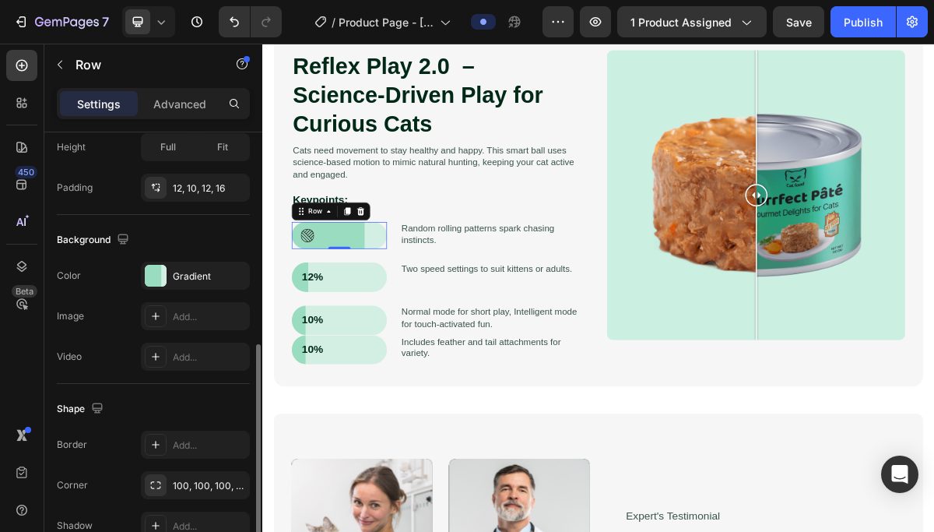
scroll to position [434, 0]
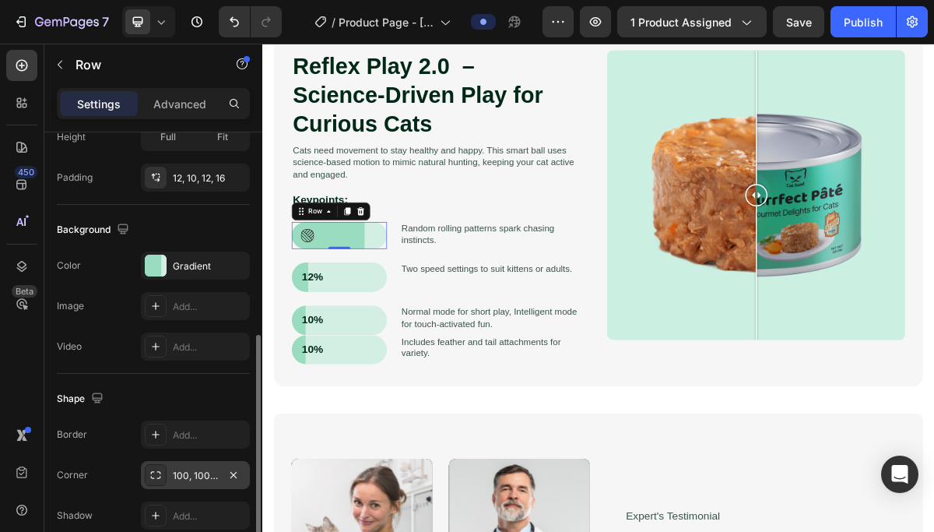
click at [197, 469] on div "100, 100, 100, 100" at bounding box center [195, 476] width 45 height 14
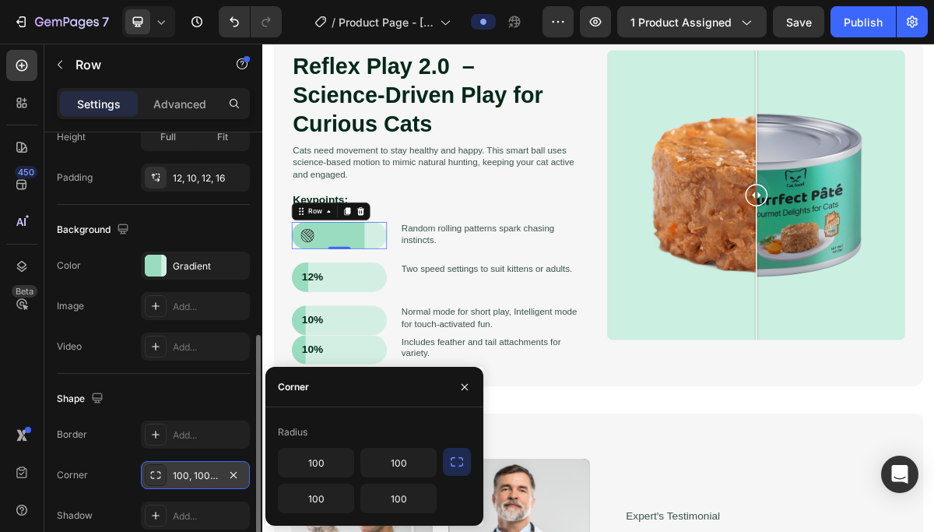
click at [199, 476] on div "100, 100, 100, 100" at bounding box center [195, 476] width 45 height 14
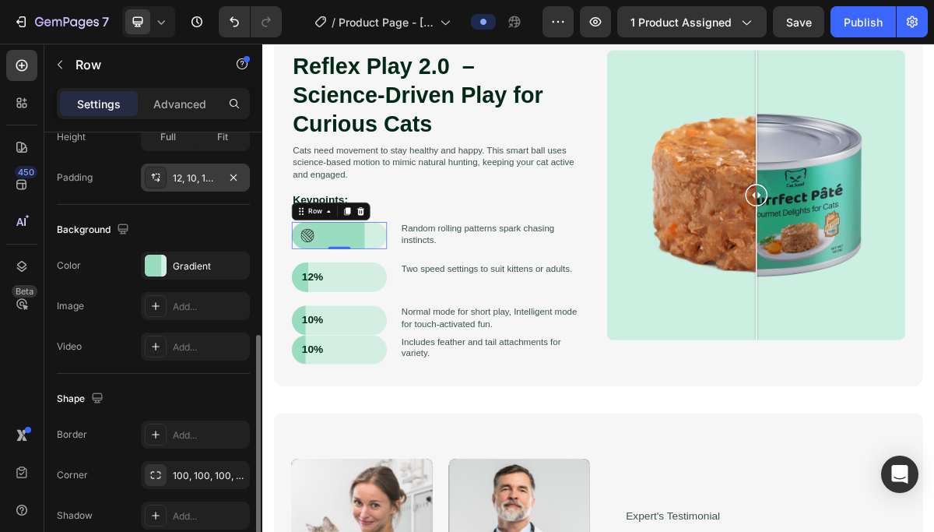
click at [202, 185] on div "12, 10, 12, 16" at bounding box center [195, 177] width 109 height 28
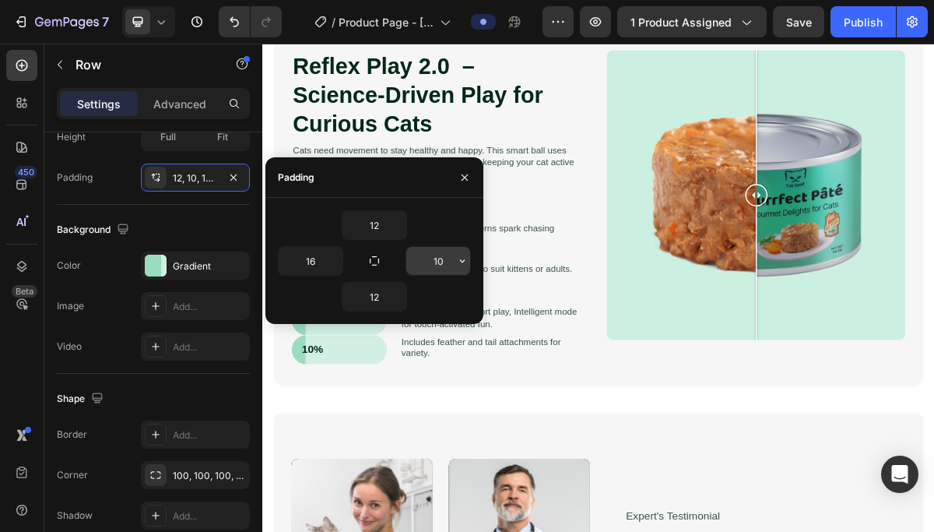
click at [436, 265] on input "10" at bounding box center [438, 261] width 64 height 28
type input "0"
click at [232, 259] on icon "button" at bounding box center [233, 265] width 12 height 12
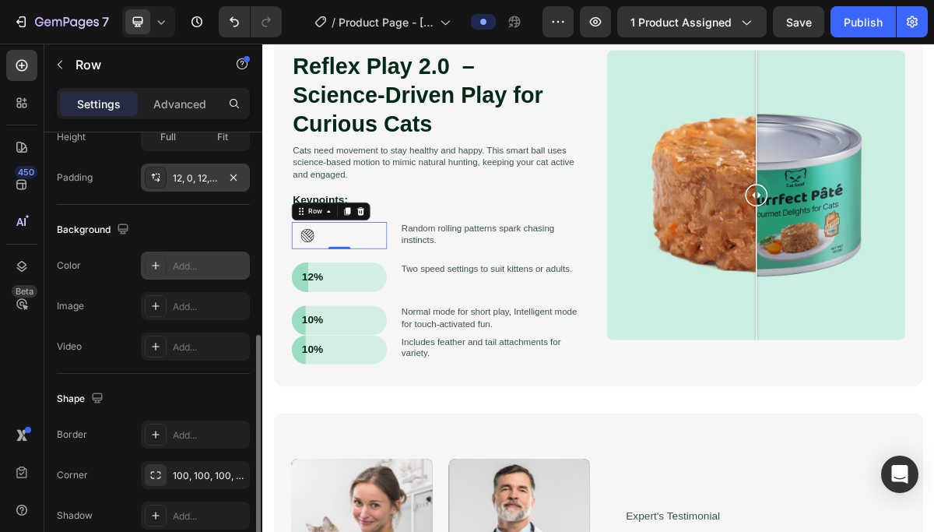
click at [220, 187] on div "12, 0, 12, 16" at bounding box center [195, 177] width 109 height 28
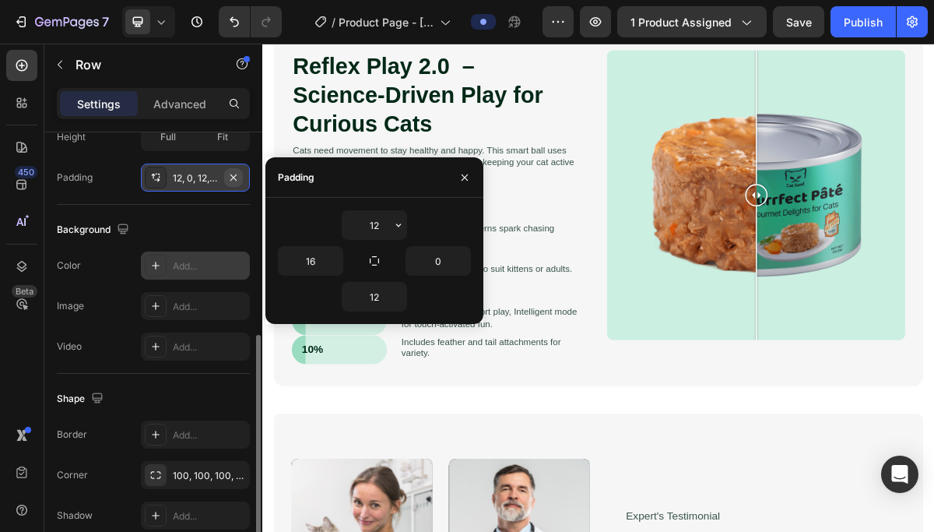
click at [234, 174] on icon "button" at bounding box center [233, 177] width 12 height 12
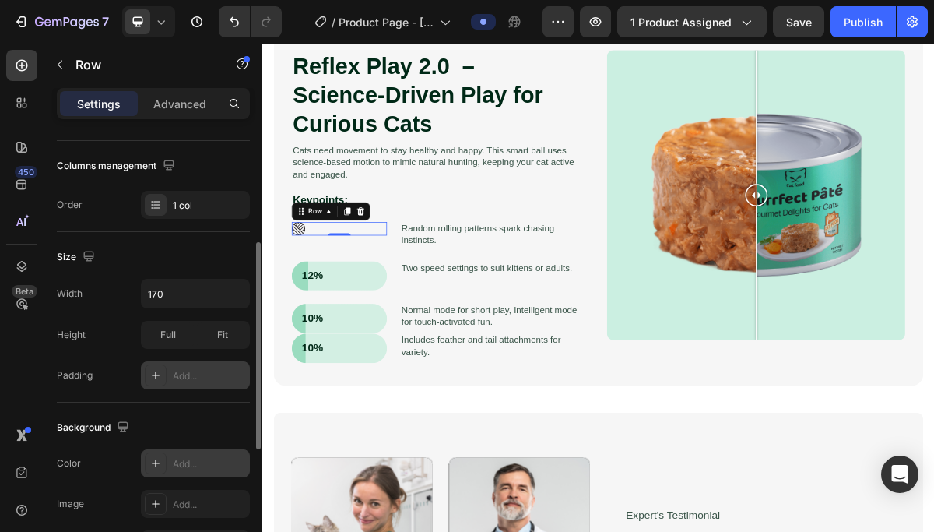
scroll to position [220, 0]
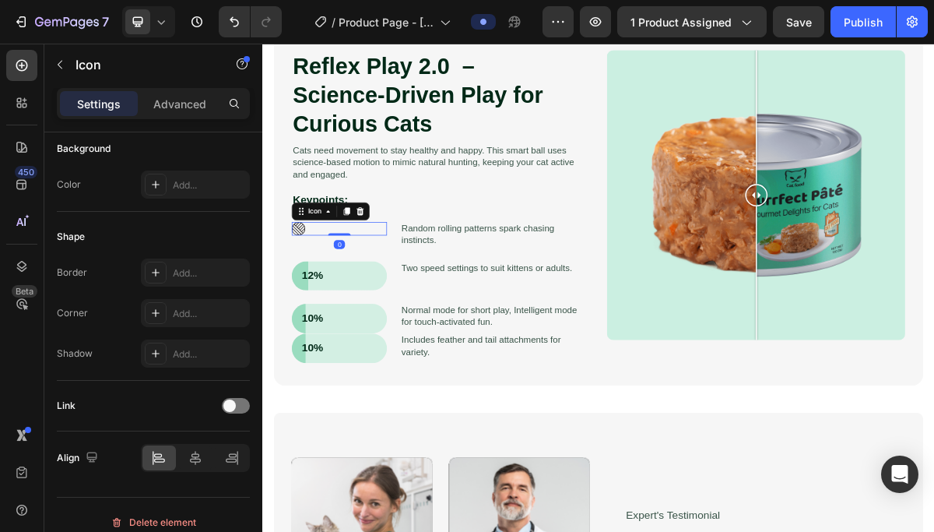
click at [317, 297] on icon at bounding box center [312, 300] width 19 height 19
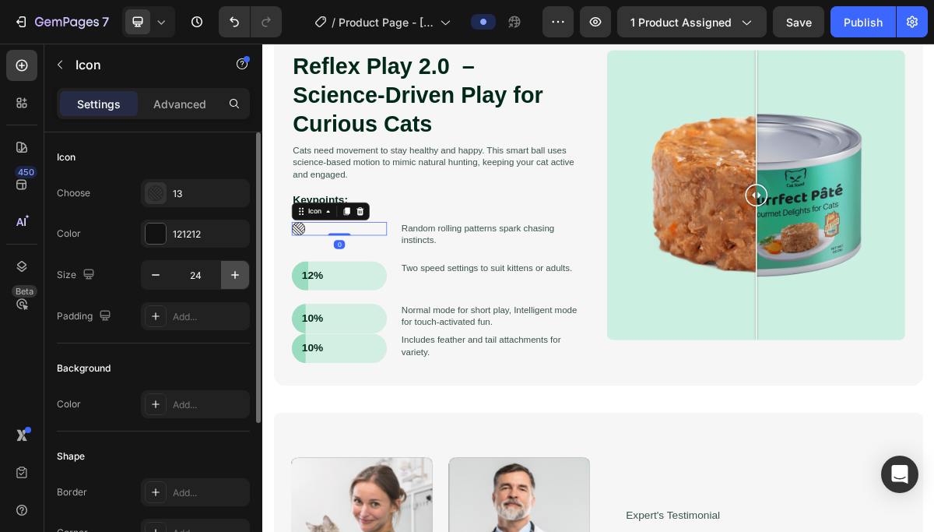
click at [238, 272] on icon "button" at bounding box center [235, 275] width 16 height 16
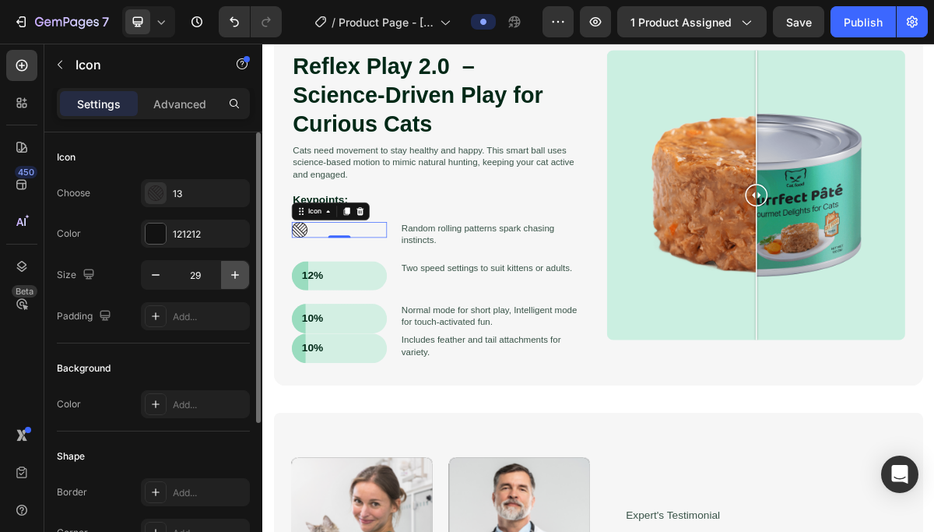
click at [238, 272] on icon "button" at bounding box center [235, 275] width 16 height 16
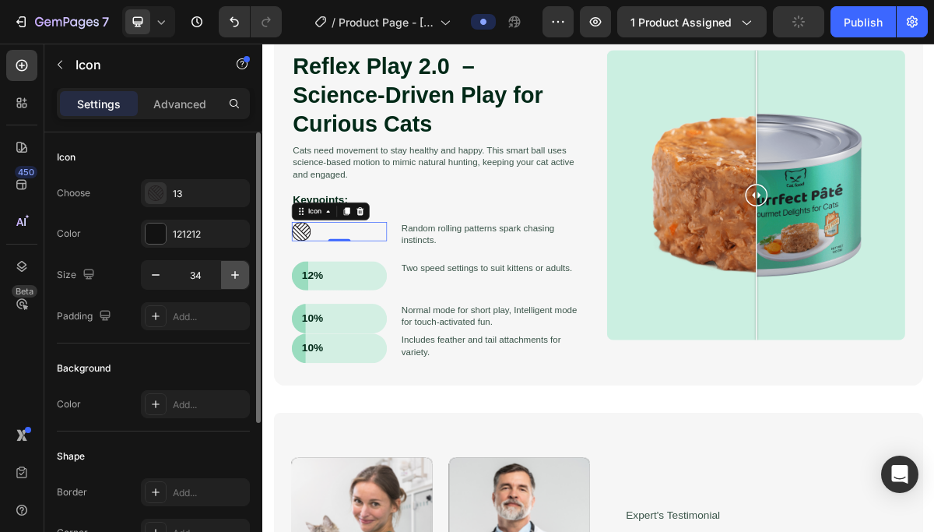
click at [238, 272] on icon "button" at bounding box center [235, 275] width 16 height 16
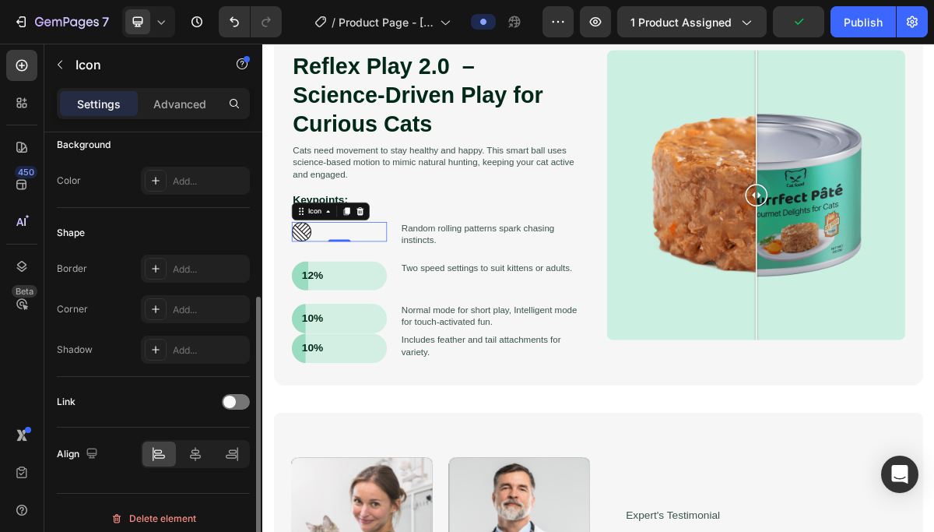
scroll to position [234, 0]
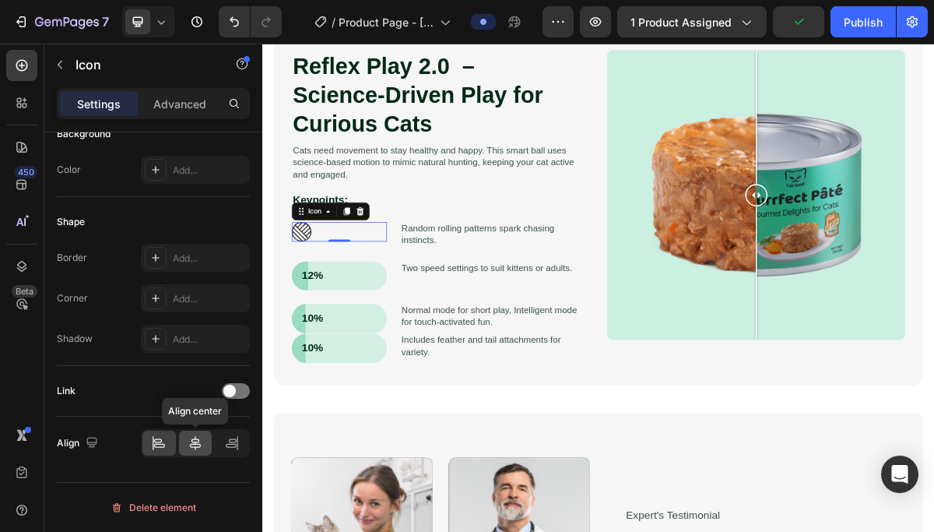
click at [205, 441] on div at bounding box center [195, 443] width 33 height 25
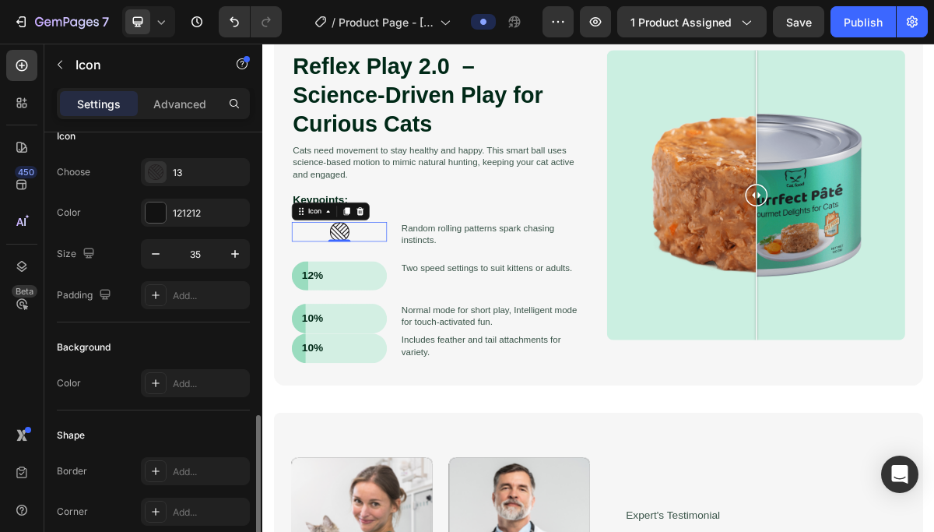
scroll to position [0, 0]
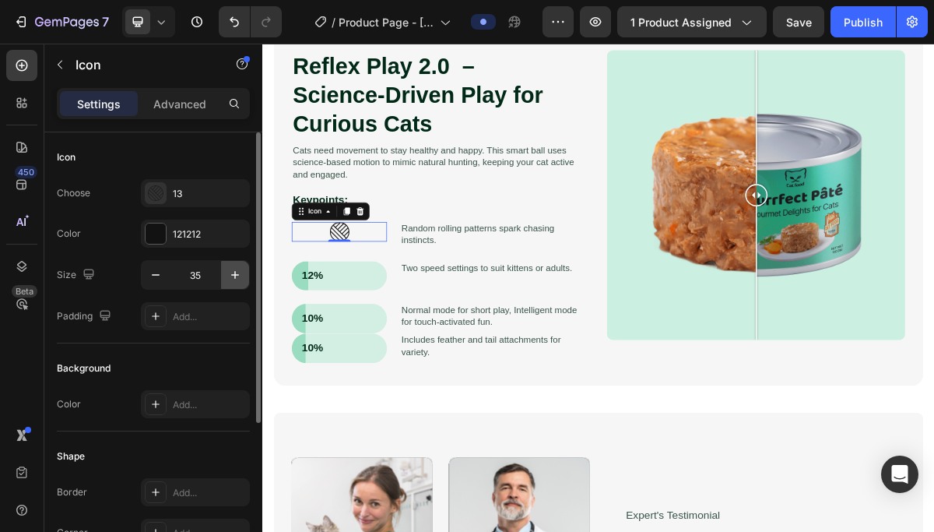
click at [229, 269] on icon "button" at bounding box center [235, 275] width 16 height 16
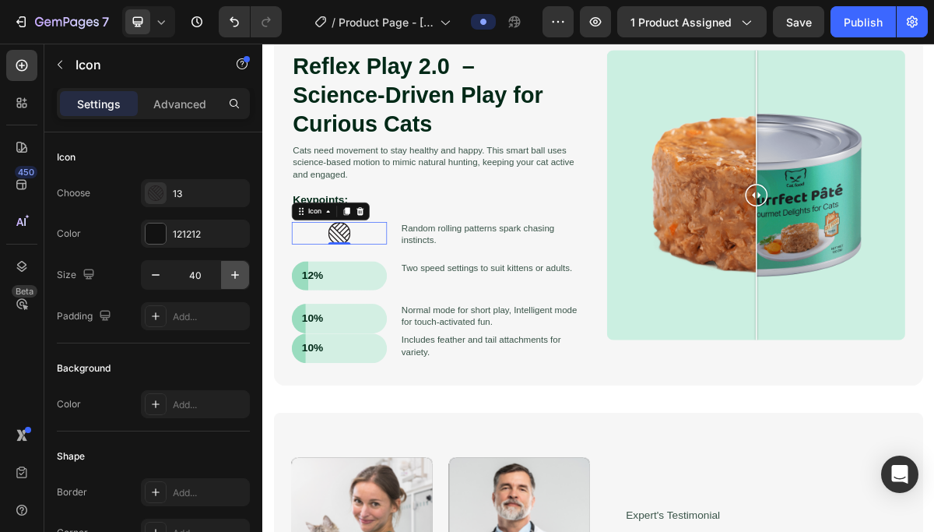
click at [229, 269] on icon "button" at bounding box center [235, 275] width 16 height 16
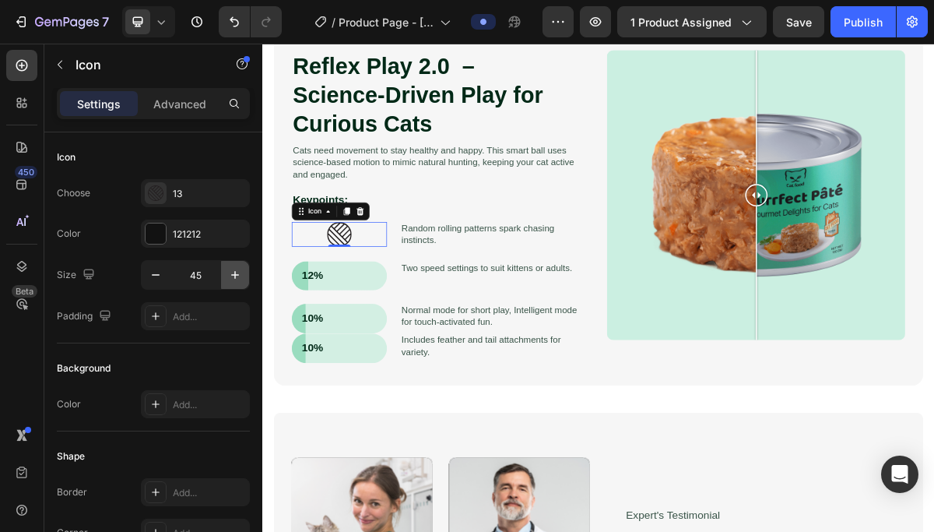
click at [229, 269] on icon "button" at bounding box center [235, 275] width 16 height 16
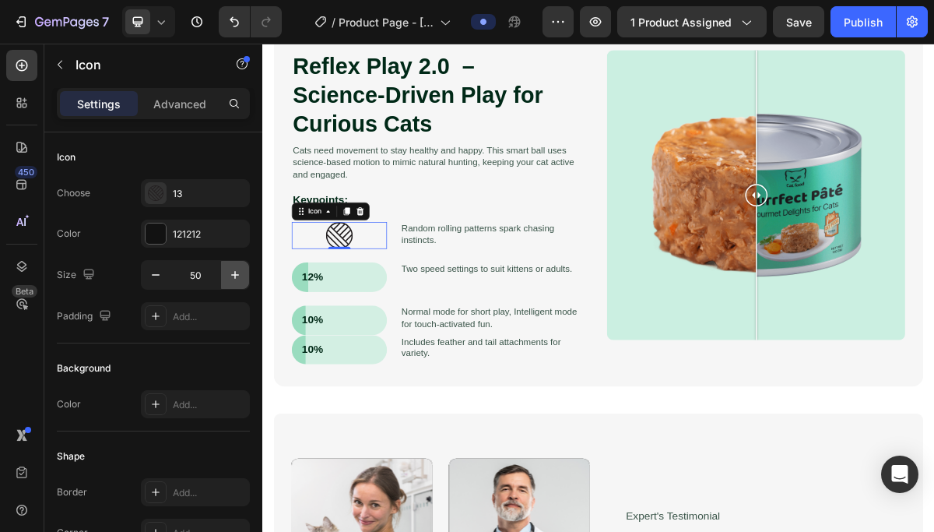
click at [229, 269] on icon "button" at bounding box center [235, 275] width 16 height 16
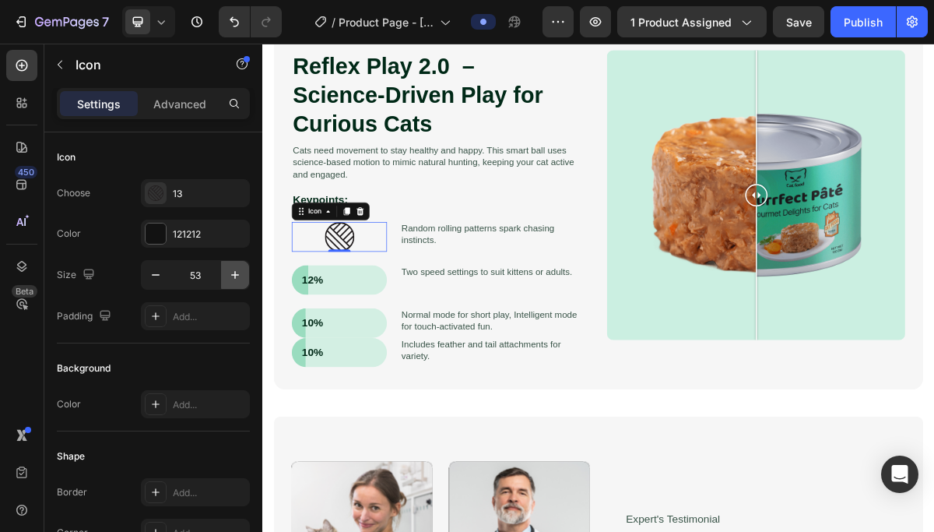
click at [229, 269] on icon "button" at bounding box center [235, 275] width 16 height 16
type input "57"
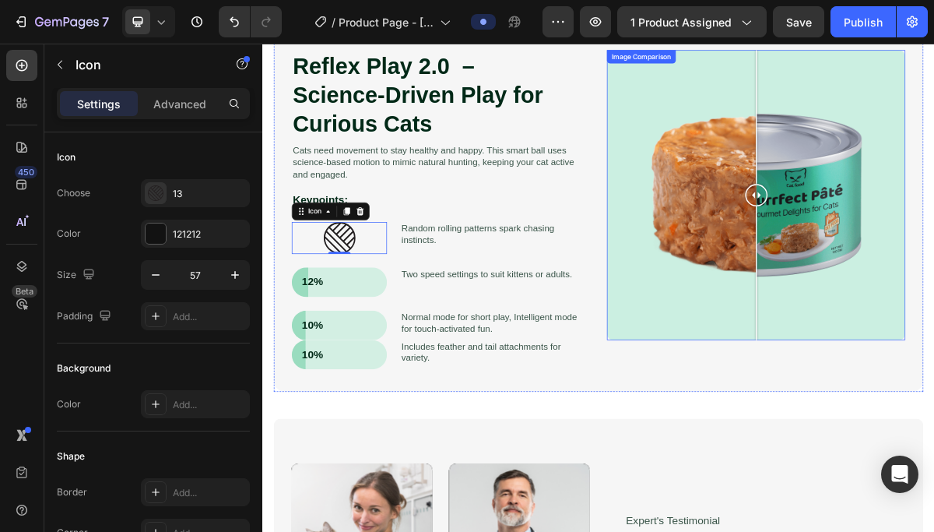
click at [803, 398] on div at bounding box center [948, 253] width 415 height 403
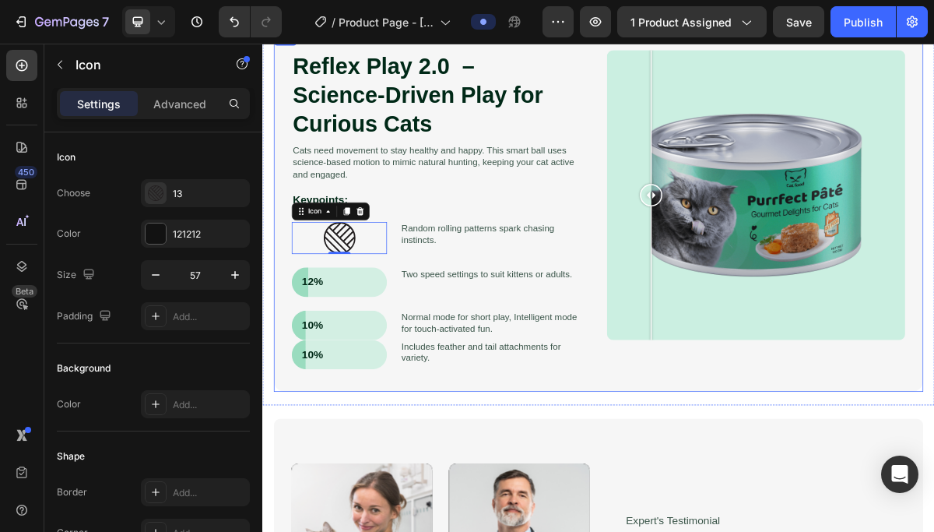
click at [667, 501] on div "Reflex Play 2.0 – Science-Driven Play for Curious Cats Heading Cats need moveme…" at bounding box center [510, 277] width 415 height 450
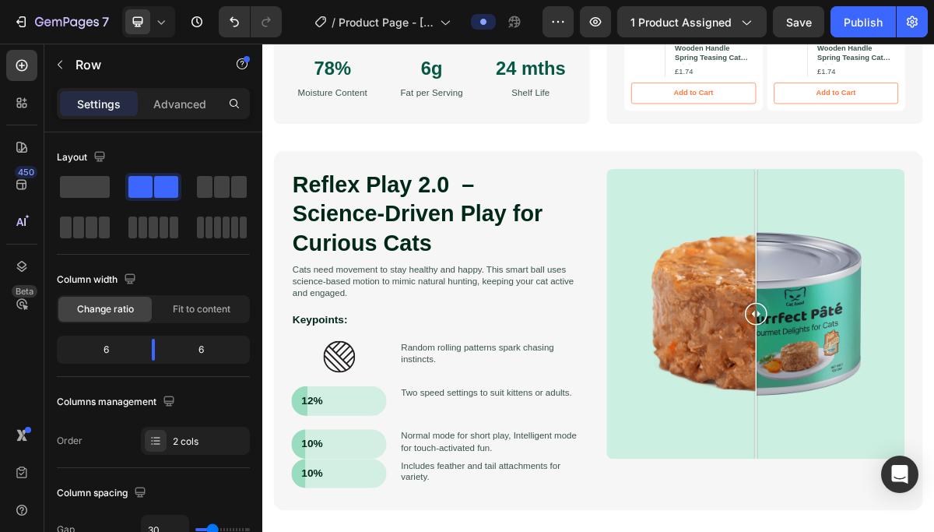
scroll to position [825, 0]
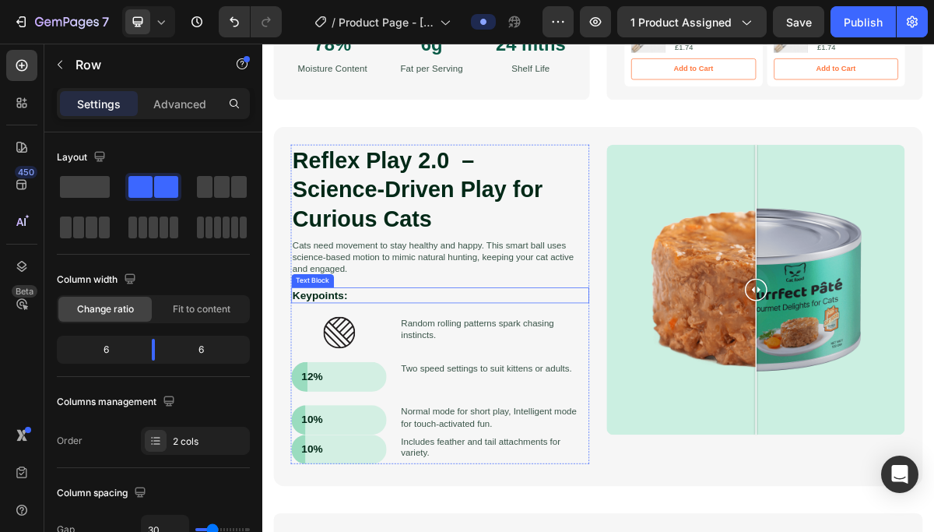
click at [366, 391] on p "Keypoints:" at bounding box center [509, 393] width 411 height 19
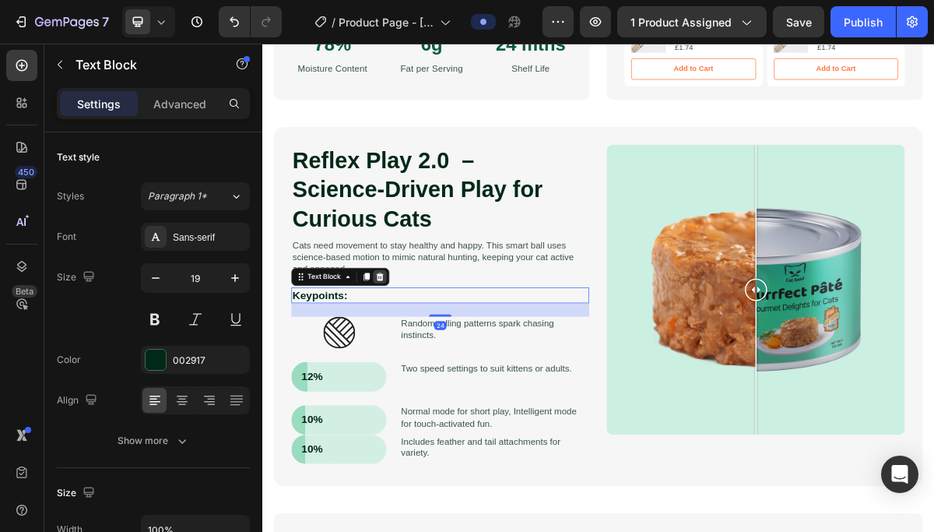
click at [434, 364] on div at bounding box center [426, 367] width 19 height 19
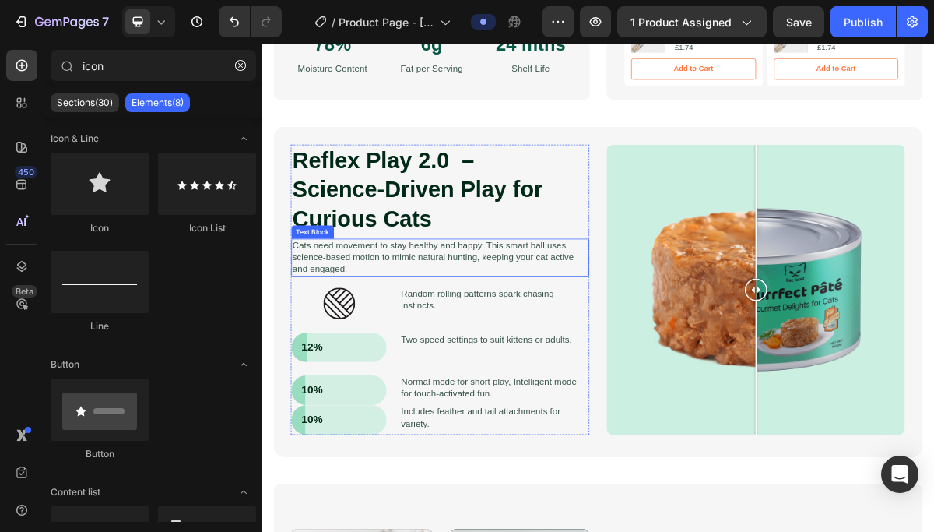
click at [427, 349] on p "Cats need movement to stay healthy and happy. This smart ball uses science-base…" at bounding box center [509, 340] width 411 height 48
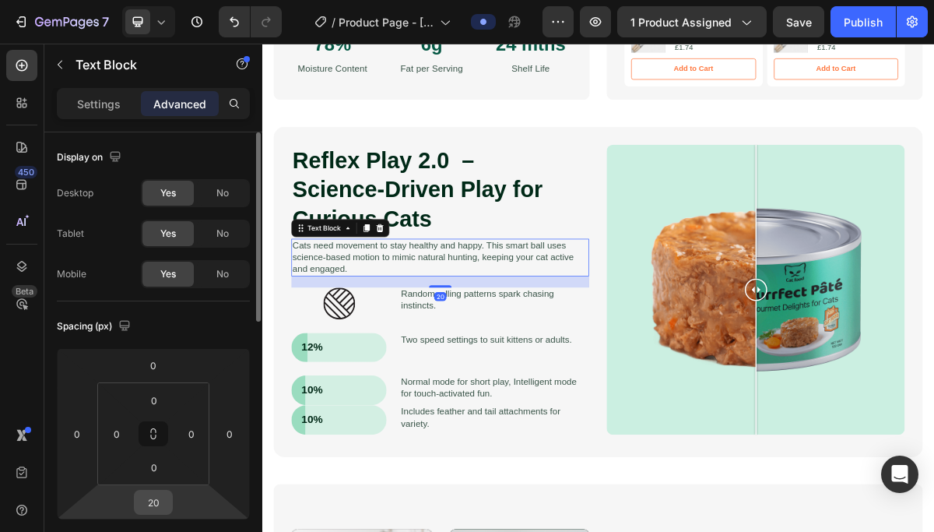
click at [161, 502] on input "20" at bounding box center [153, 501] width 31 height 23
type input "30"
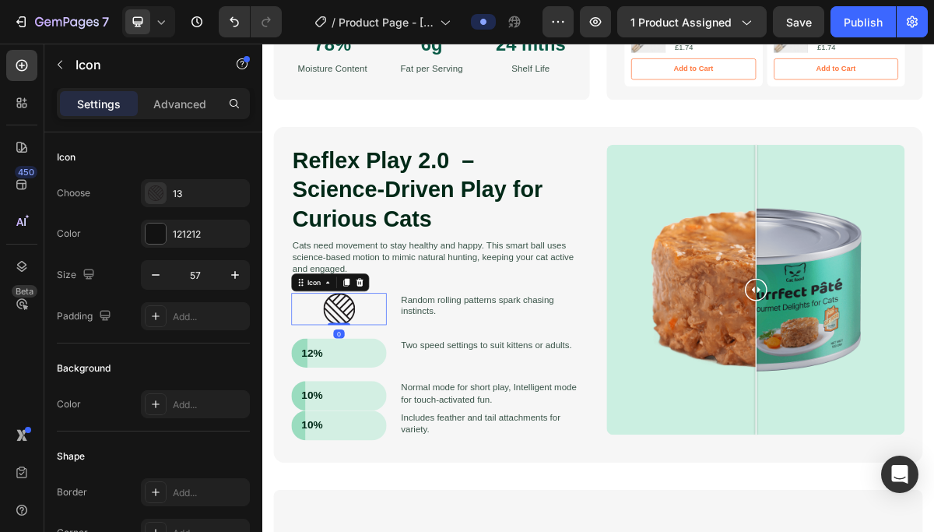
click at [416, 408] on div "Icon 0" at bounding box center [369, 412] width 132 height 44
click at [189, 107] on p "Advanced" at bounding box center [179, 104] width 53 height 16
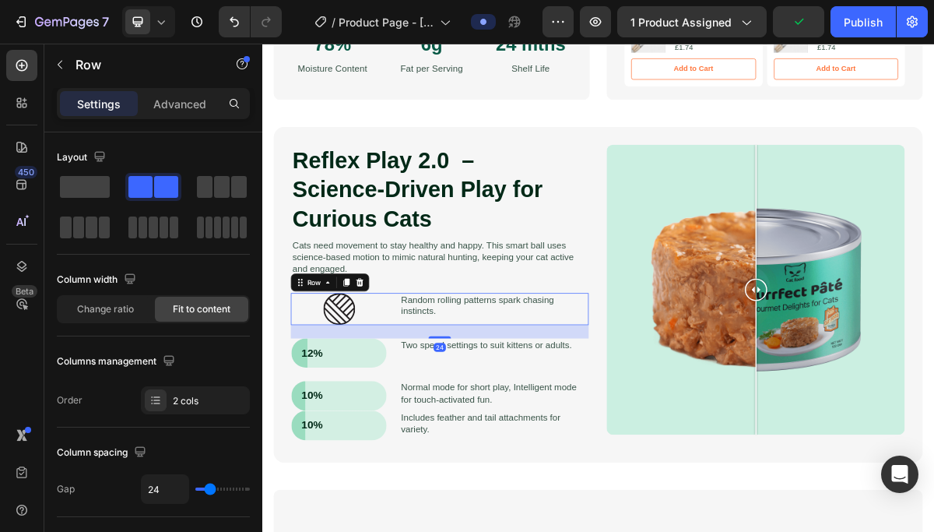
click at [446, 409] on div "Icon Row Random rolling patterns spark chasing instincts. Text Block Row 24" at bounding box center [509, 412] width 414 height 44
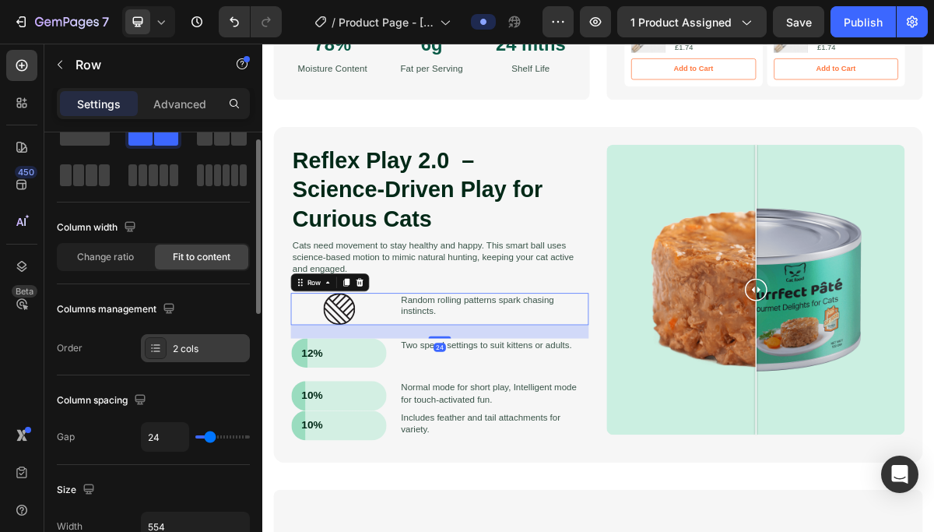
scroll to position [62, 0]
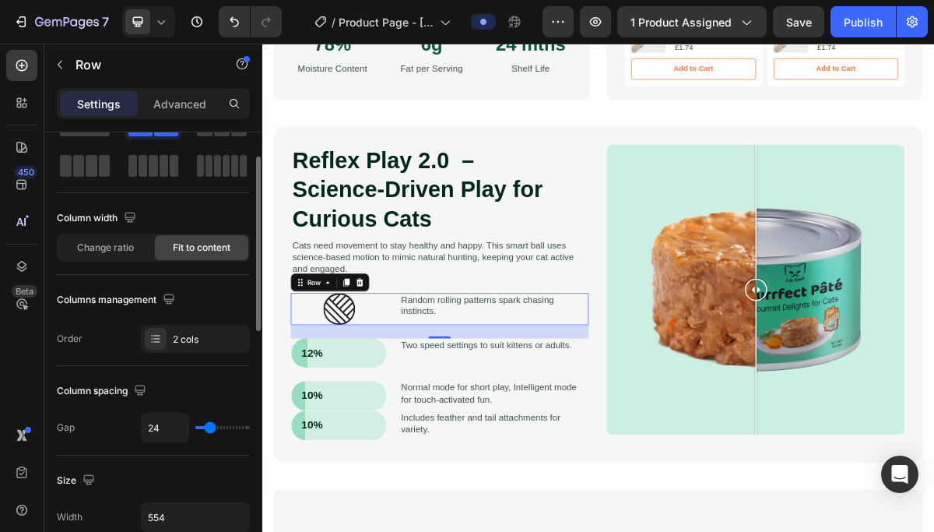
type input "31"
type input "28"
type input "20"
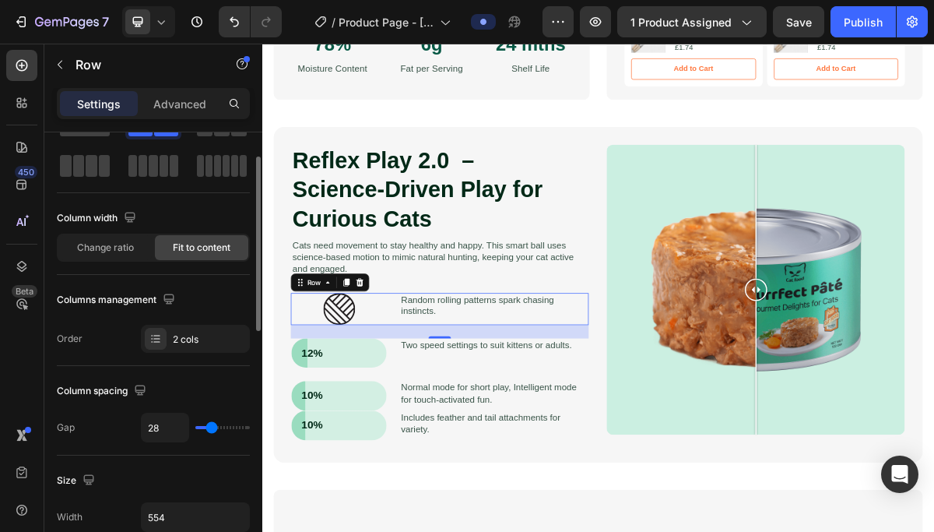
type input "20"
type input "19"
type input "7"
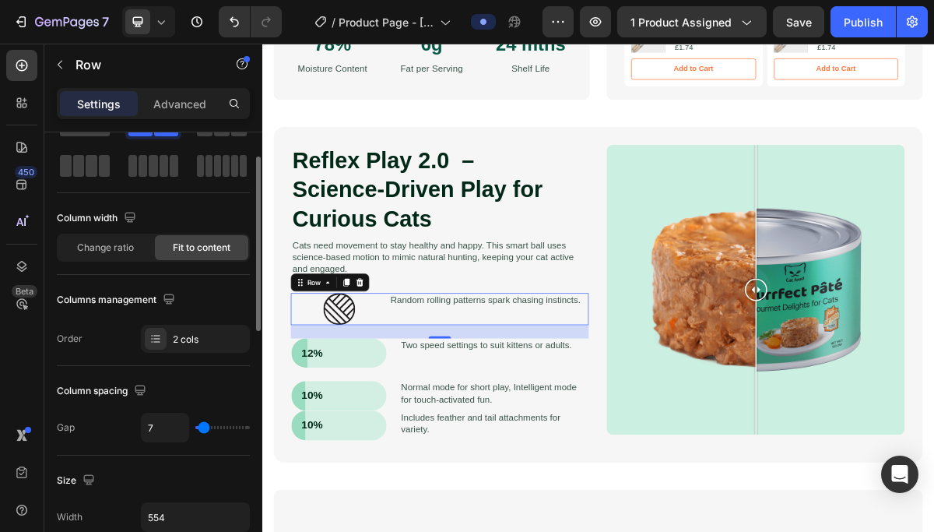
type input "4"
type input "0"
drag, startPoint x: 213, startPoint y: 431, endPoint x: 186, endPoint y: 429, distance: 26.6
type input "0"
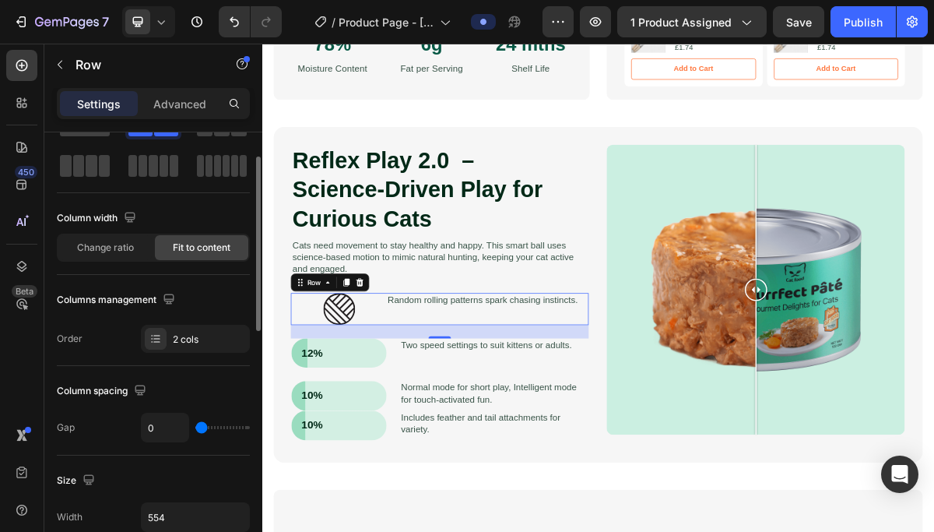
click at [195, 429] on input "range" at bounding box center [222, 427] width 54 height 3
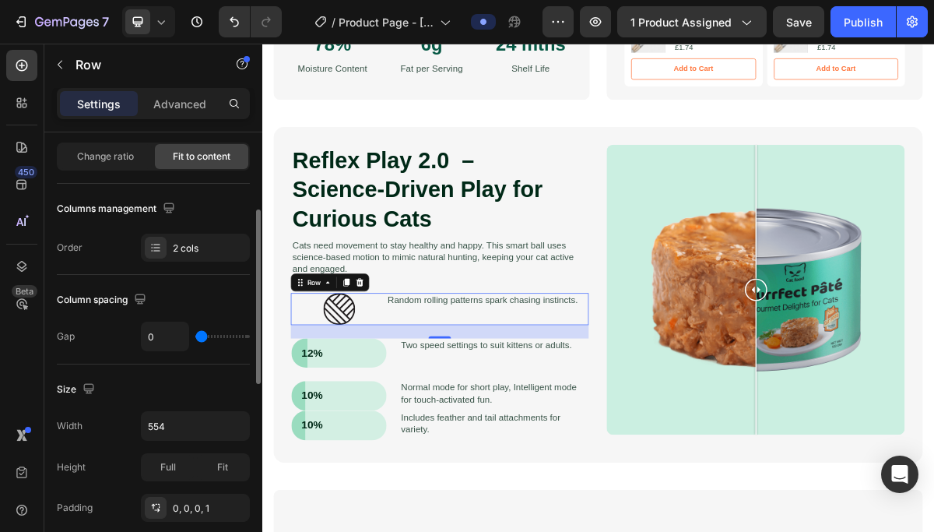
scroll to position [174, 0]
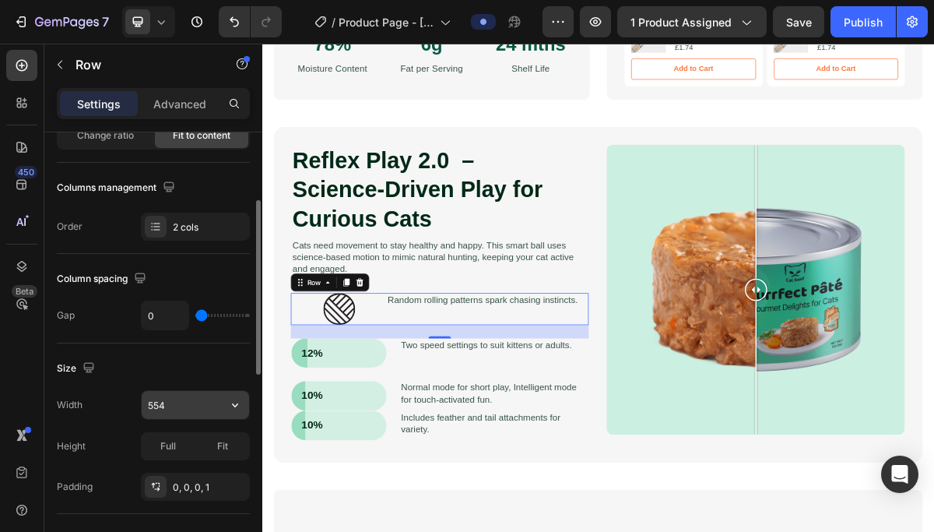
click at [245, 411] on button "button" at bounding box center [235, 405] width 28 height 28
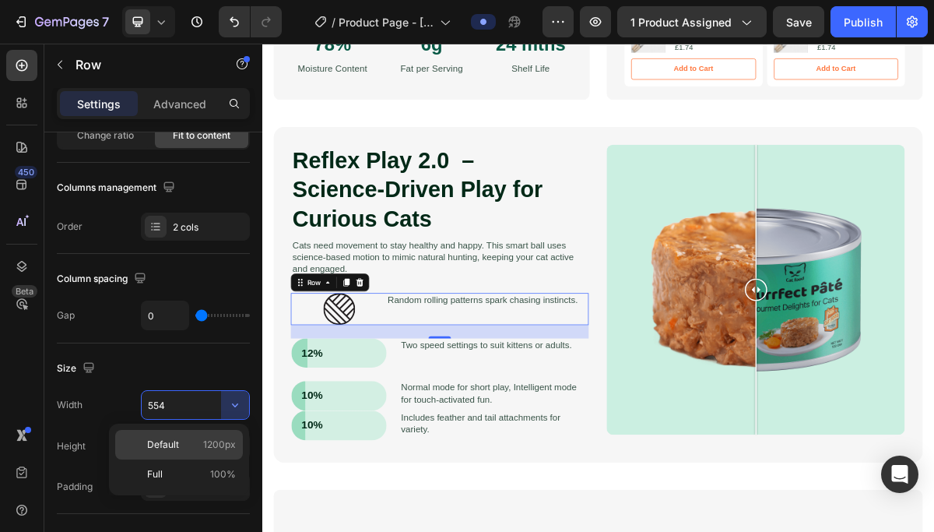
click at [209, 459] on div "Default 1200px" at bounding box center [179, 474] width 128 height 30
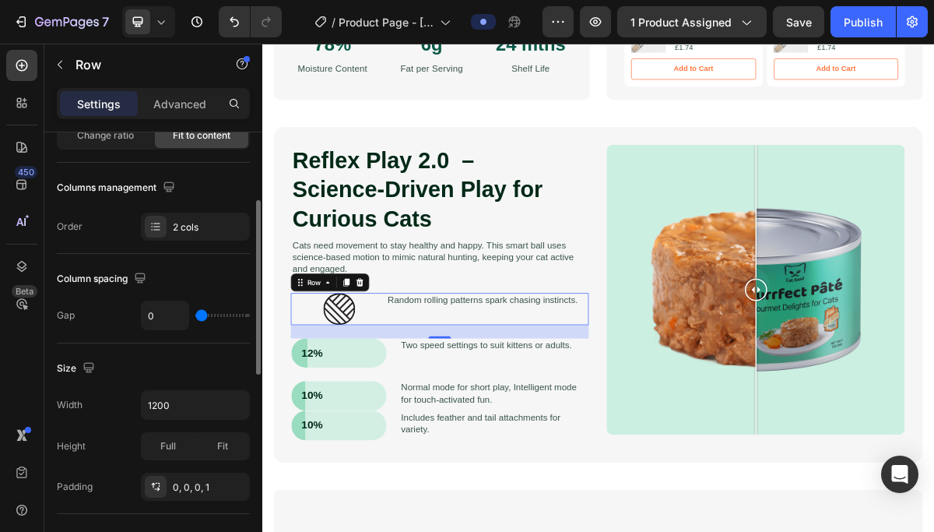
type input "554"
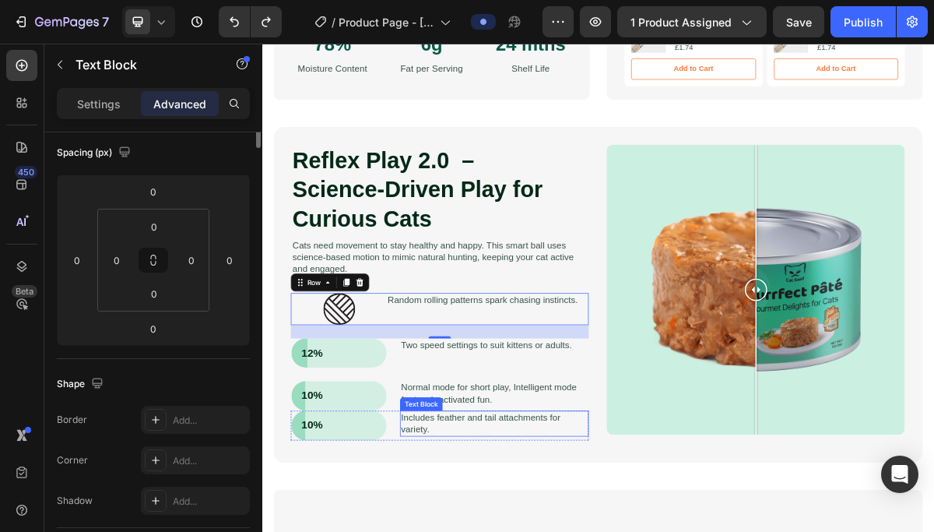
scroll to position [0, 0]
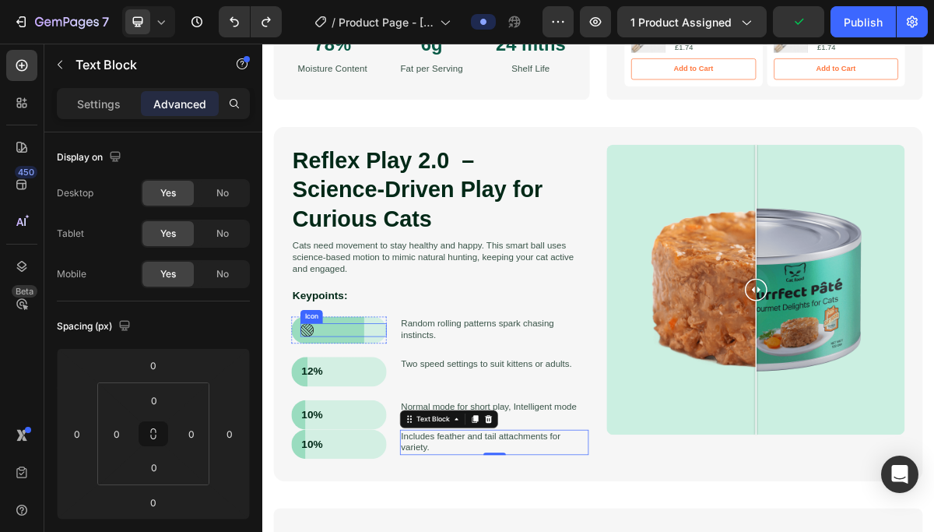
click at [385, 441] on div "Icon" at bounding box center [375, 441] width 120 height 19
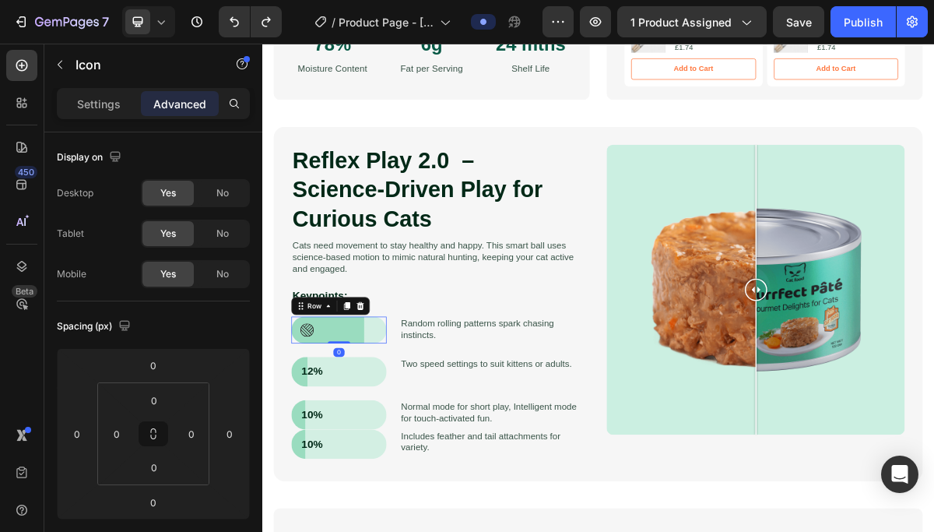
click at [404, 455] on div "Icon Row 0" at bounding box center [369, 441] width 132 height 37
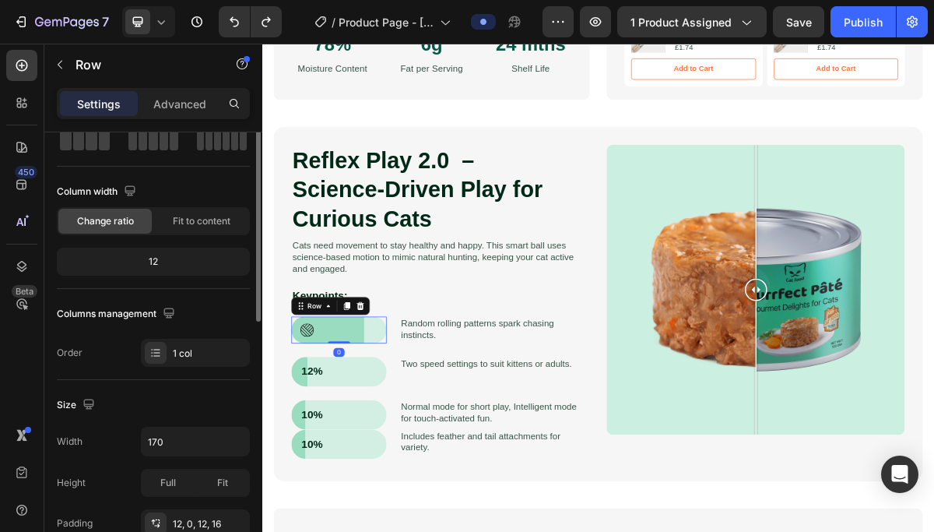
scroll to position [89, 0]
click at [203, 224] on span "Fit to content" at bounding box center [202, 220] width 58 height 14
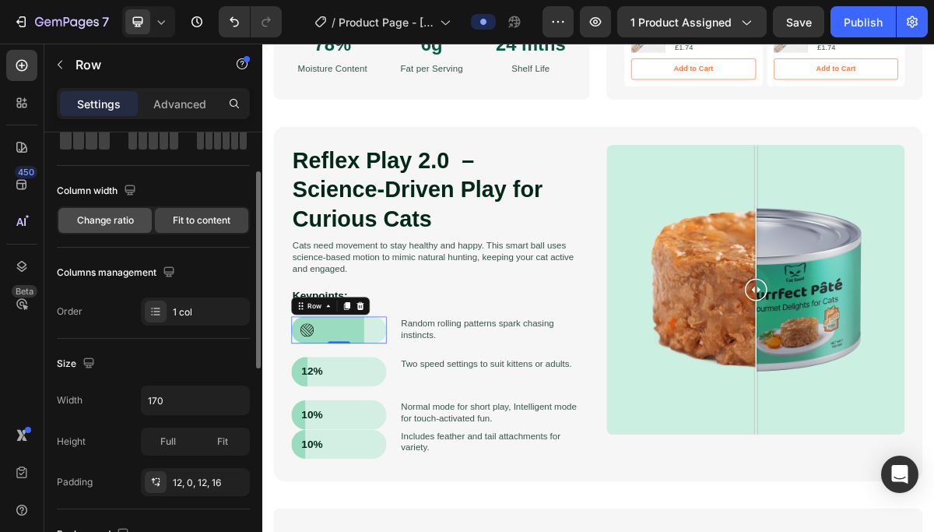
click at [123, 223] on span "Change ratio" at bounding box center [105, 220] width 57 height 14
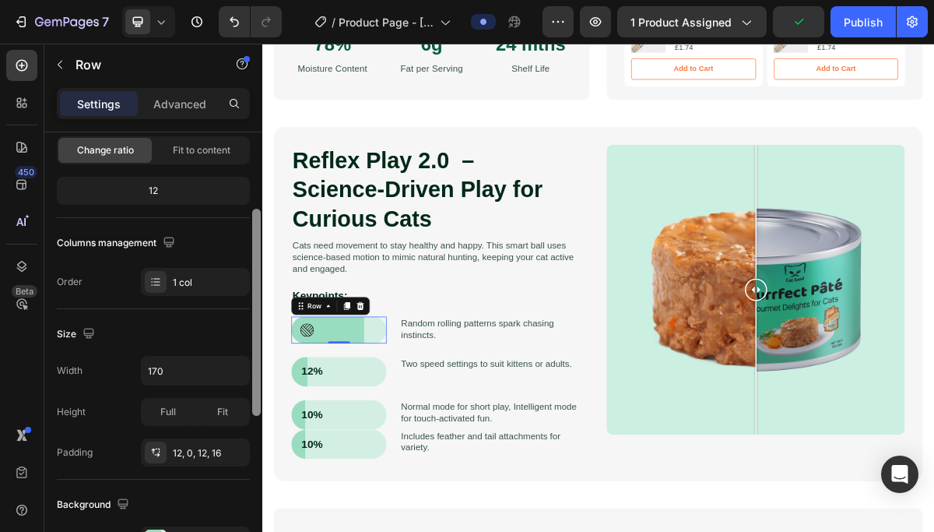
scroll to position [163, 0]
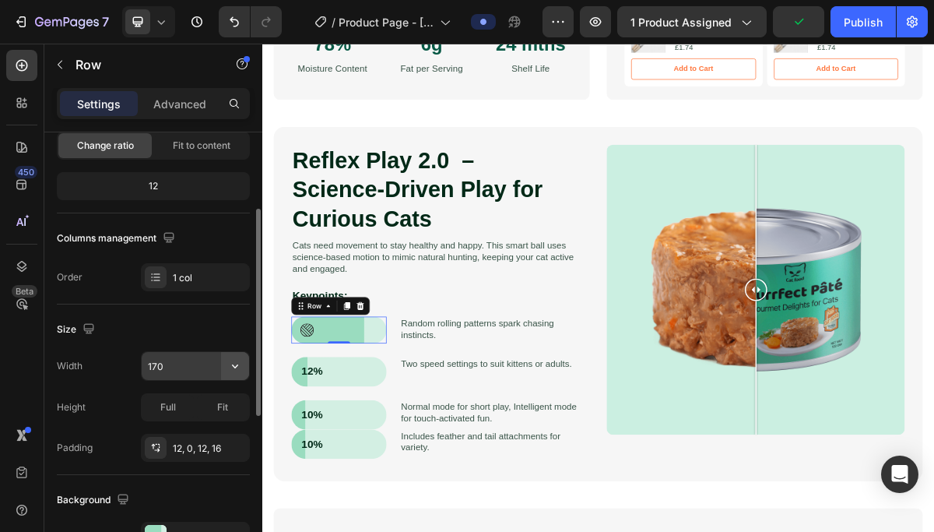
click at [221, 356] on button "button" at bounding box center [235, 366] width 28 height 28
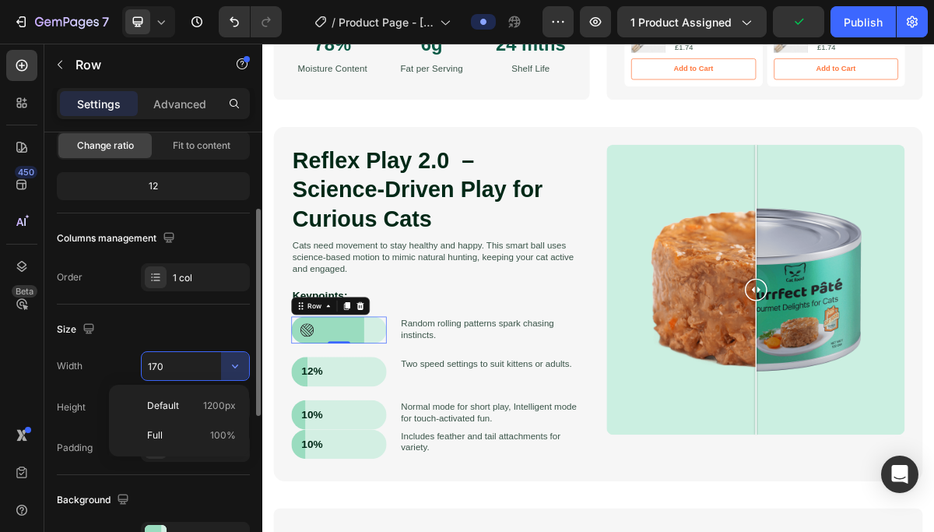
click at [219, 360] on input "170" at bounding box center [195, 366] width 107 height 28
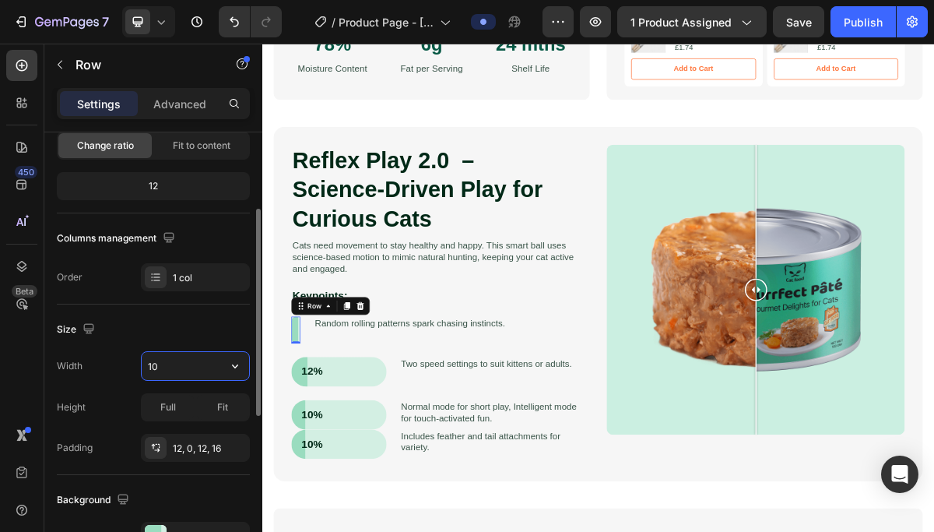
type input "100"
click at [342, 442] on div "Icon" at bounding box center [347, 441] width 65 height 19
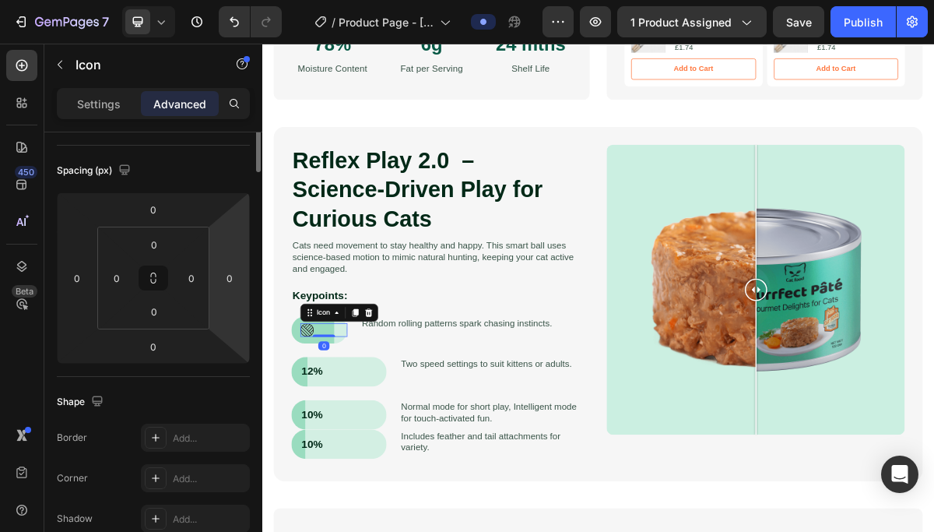
scroll to position [0, 0]
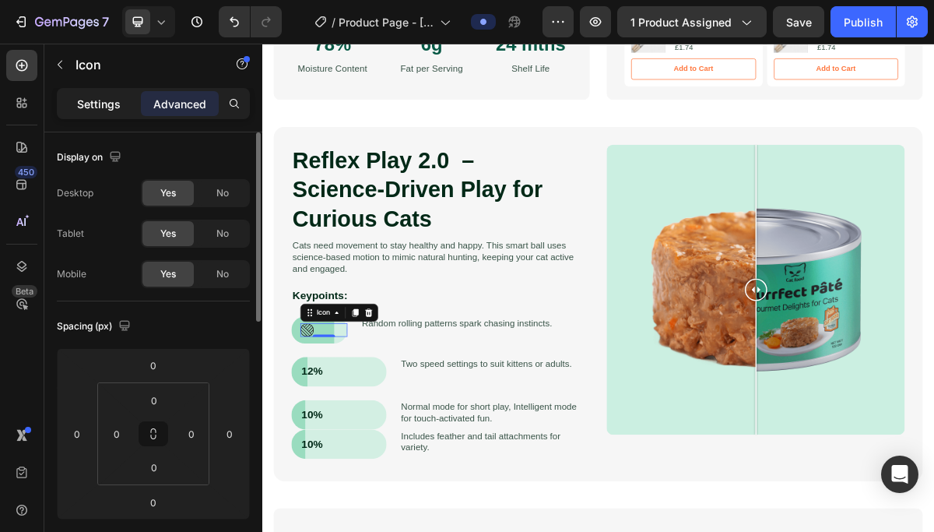
click at [107, 91] on div "Settings" at bounding box center [99, 103] width 78 height 25
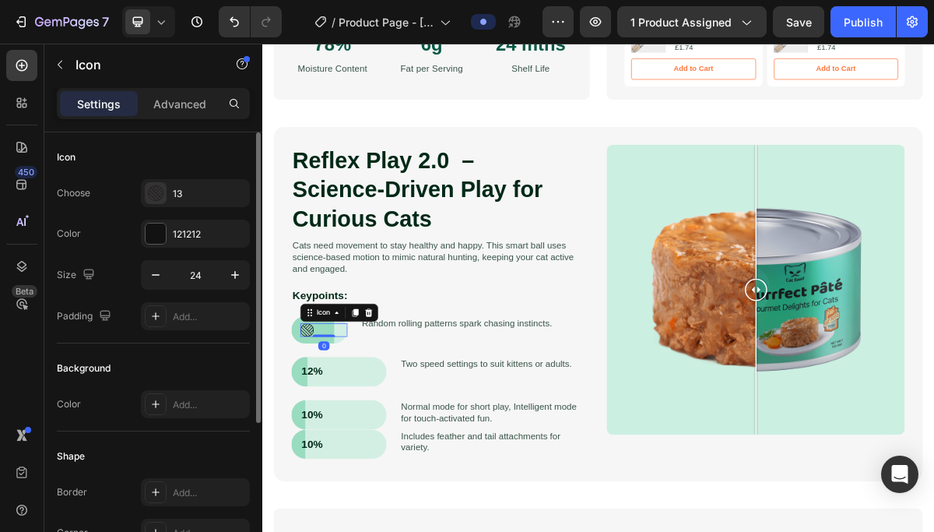
click at [107, 118] on div "Settings Advanced" at bounding box center [153, 103] width 193 height 31
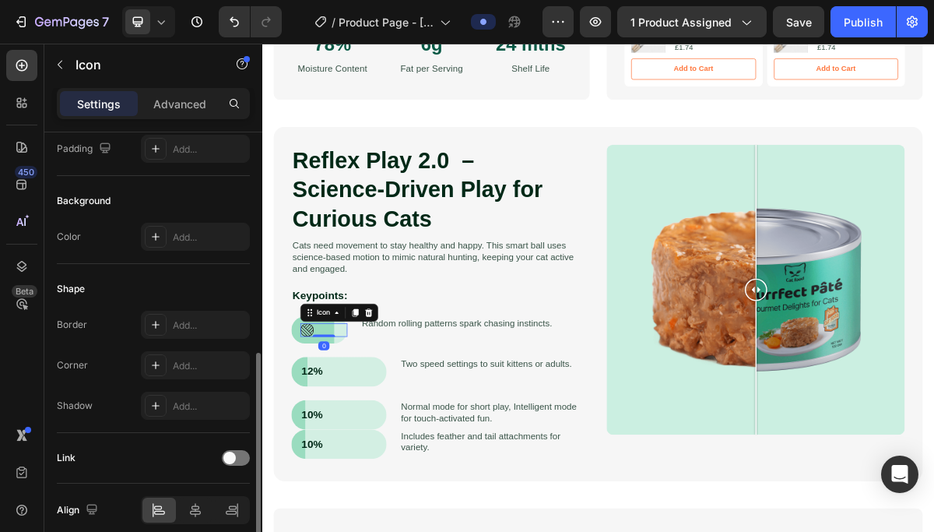
scroll to position [234, 0]
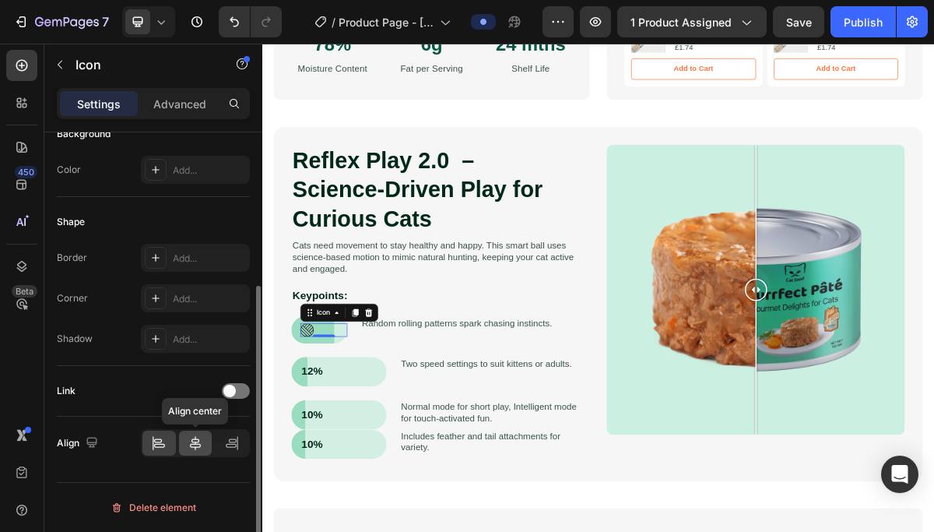
click at [195, 449] on icon at bounding box center [196, 443] width 16 height 16
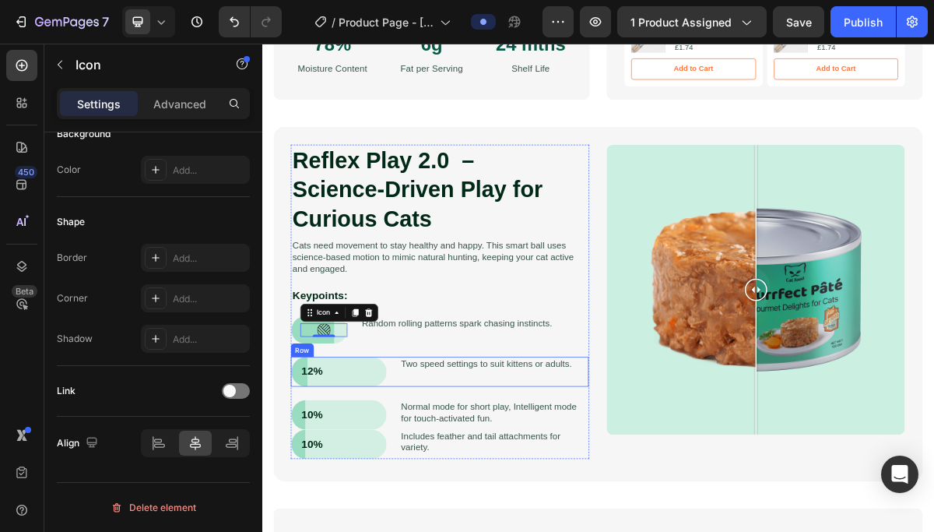
click at [448, 495] on div "12% Text Block Row Two speed settings to suit kittens or adults. Text Block Row" at bounding box center [509, 499] width 414 height 41
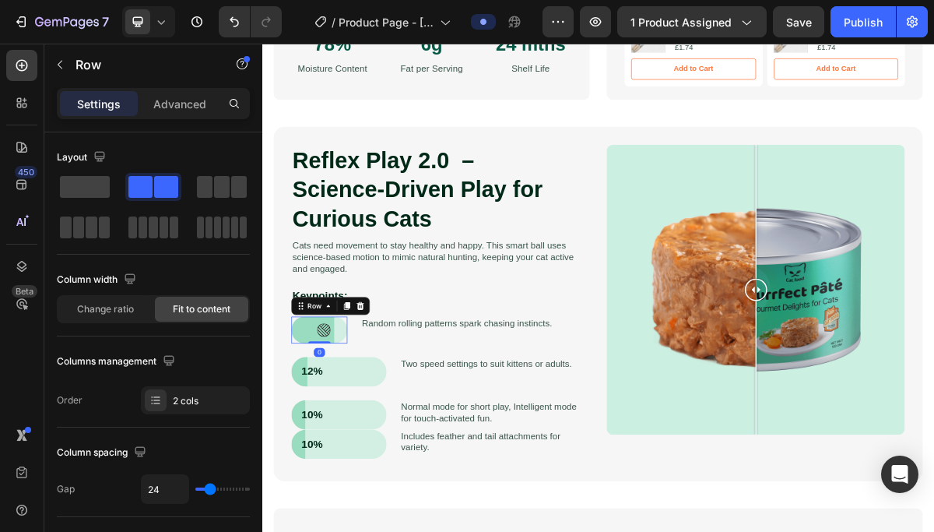
click at [369, 425] on div "Icon Row 0" at bounding box center [342, 441] width 78 height 37
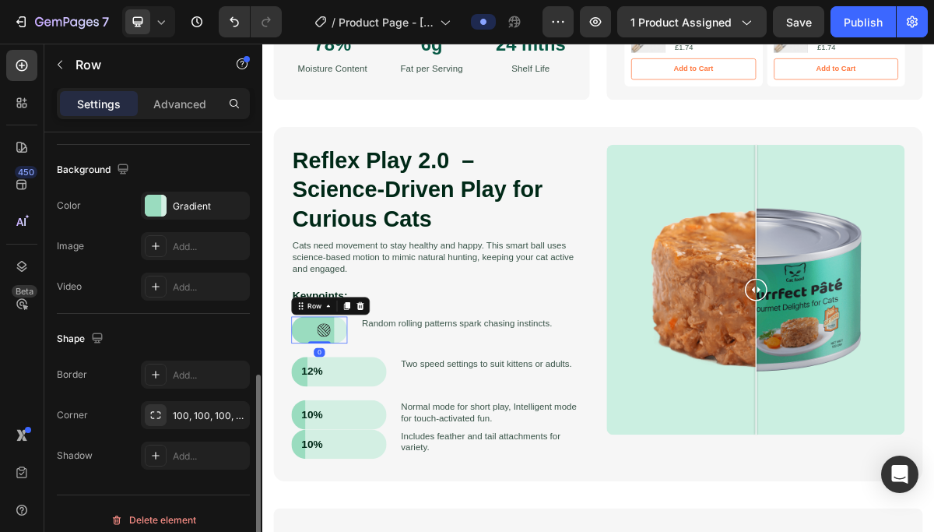
scroll to position [484, 0]
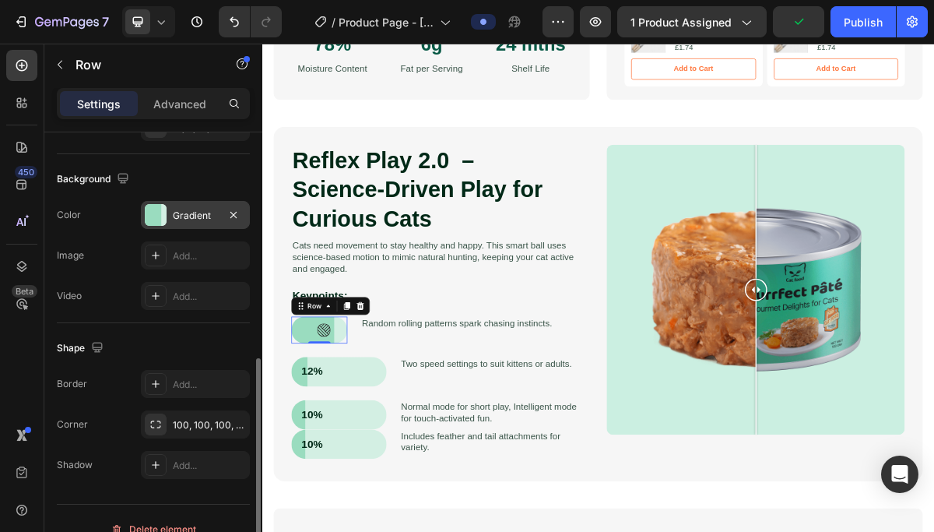
click at [160, 216] on div at bounding box center [156, 215] width 22 height 22
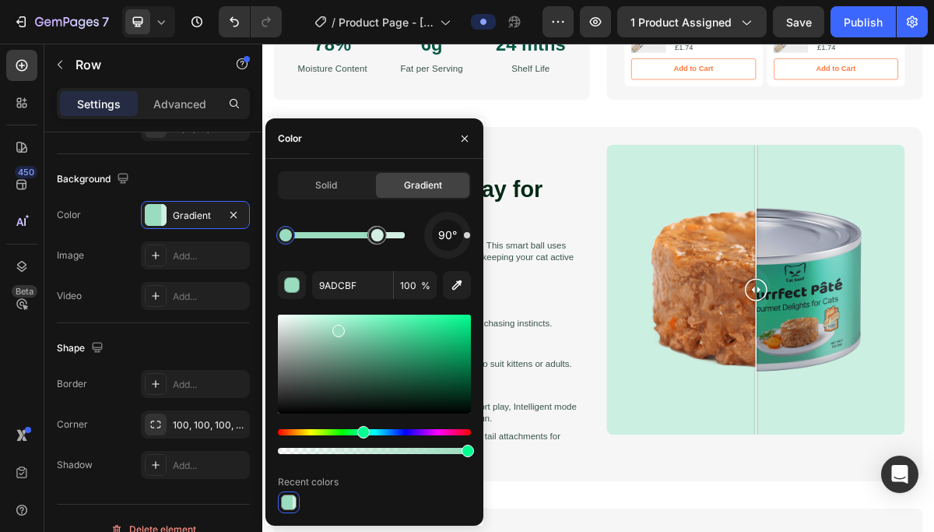
click at [331, 299] on div "90° 9ADCBF 100 % Recent colors" at bounding box center [374, 362] width 193 height 301
click at [332, 288] on input "9ADCBF" at bounding box center [352, 285] width 81 height 28
click at [336, 181] on span "Solid" at bounding box center [326, 185] width 22 height 14
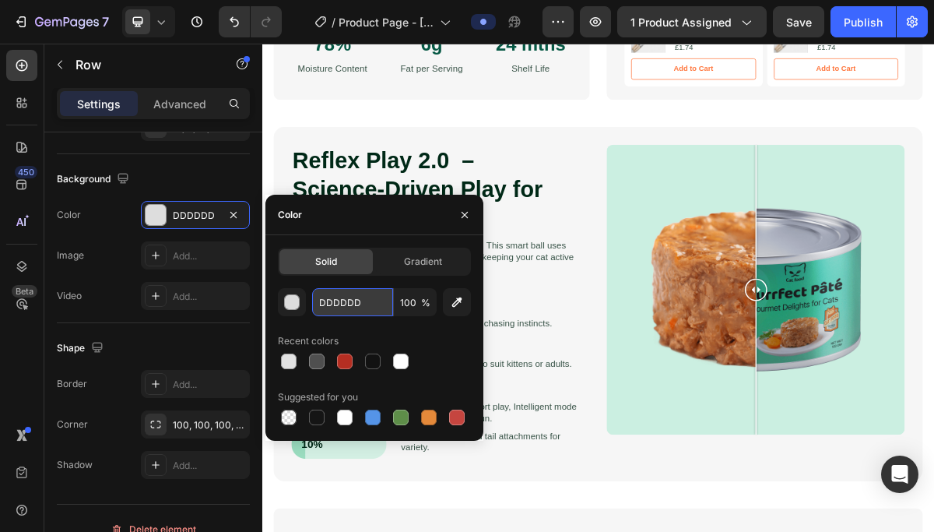
click at [346, 297] on input "DDDDDD" at bounding box center [352, 302] width 81 height 28
paste input "9ADCBF"
type input "9ADCBF"
click at [336, 220] on div "Color" at bounding box center [374, 215] width 218 height 40
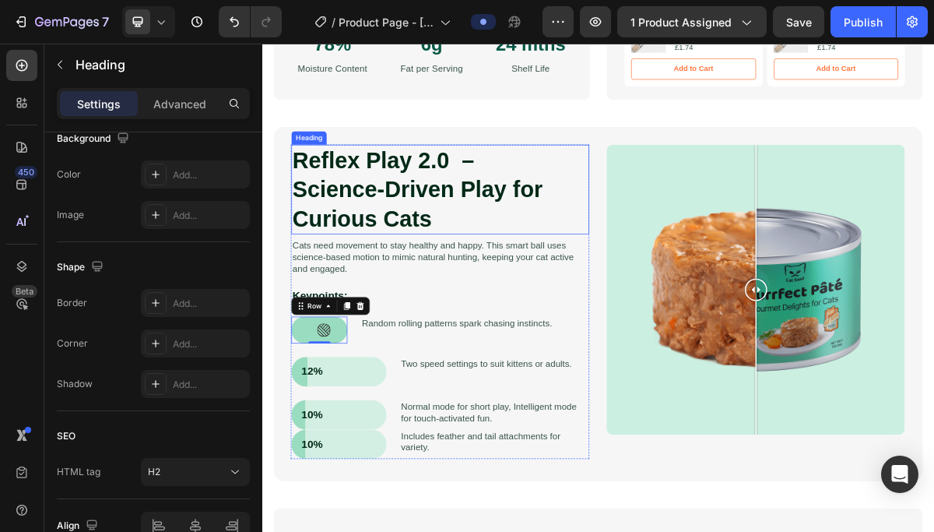
click at [377, 234] on h2 "Reflex Play 2.0 – Science-Driven Play for Curious Cats" at bounding box center [510, 246] width 414 height 125
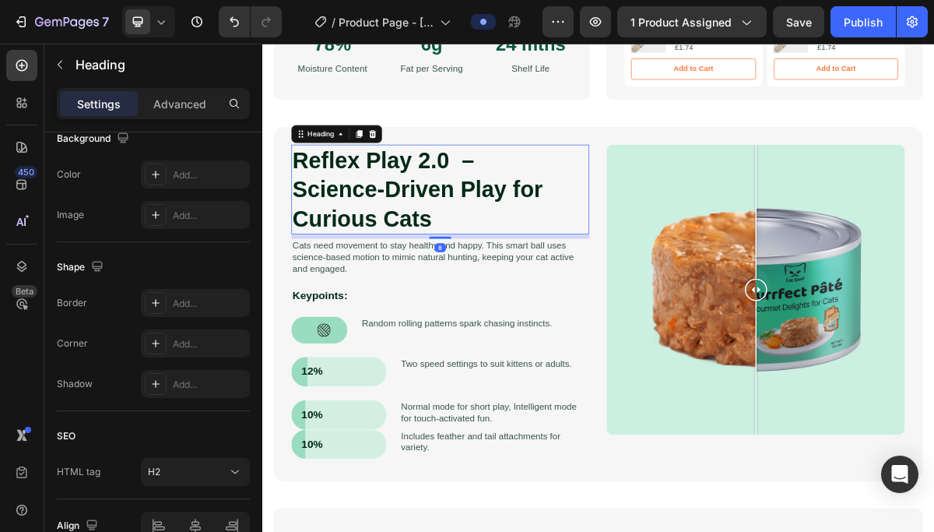
scroll to position [0, 0]
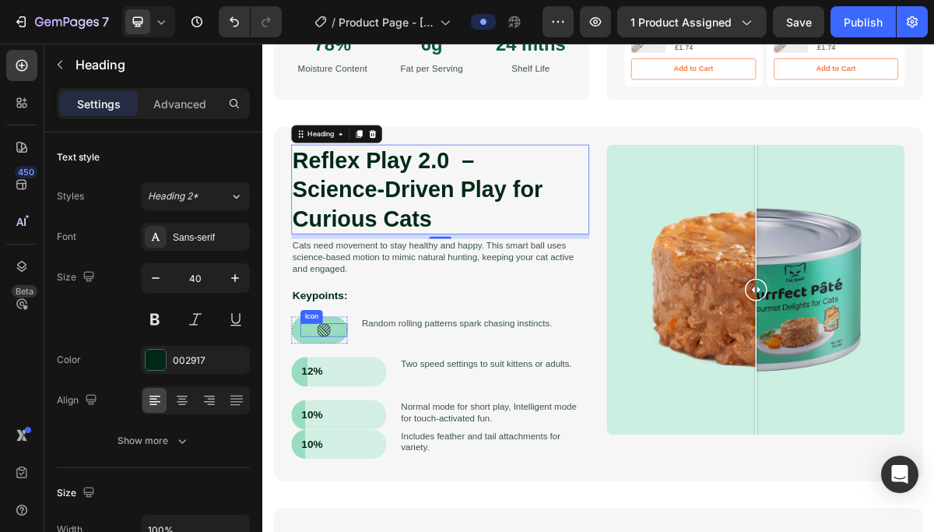
click at [322, 438] on div "Icon" at bounding box center [347, 441] width 65 height 19
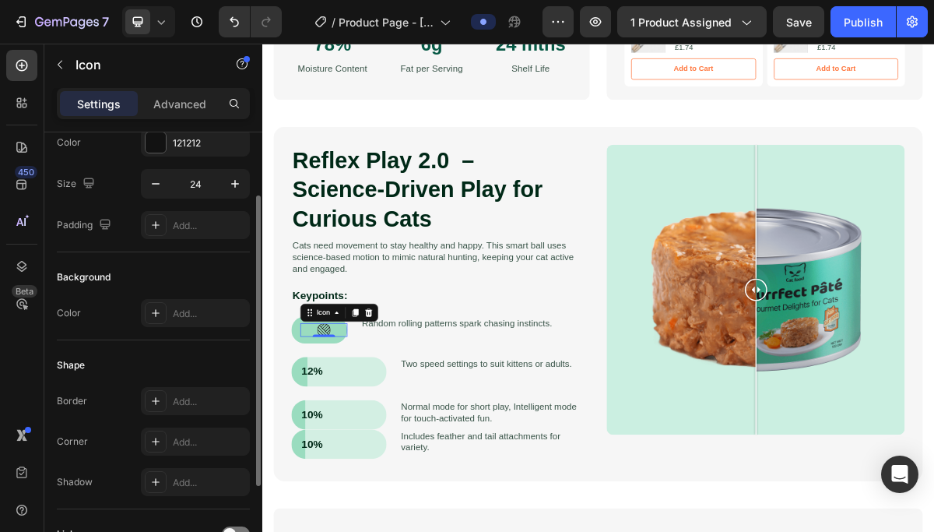
scroll to position [93, 0]
click at [199, 102] on p "Advanced" at bounding box center [179, 104] width 53 height 16
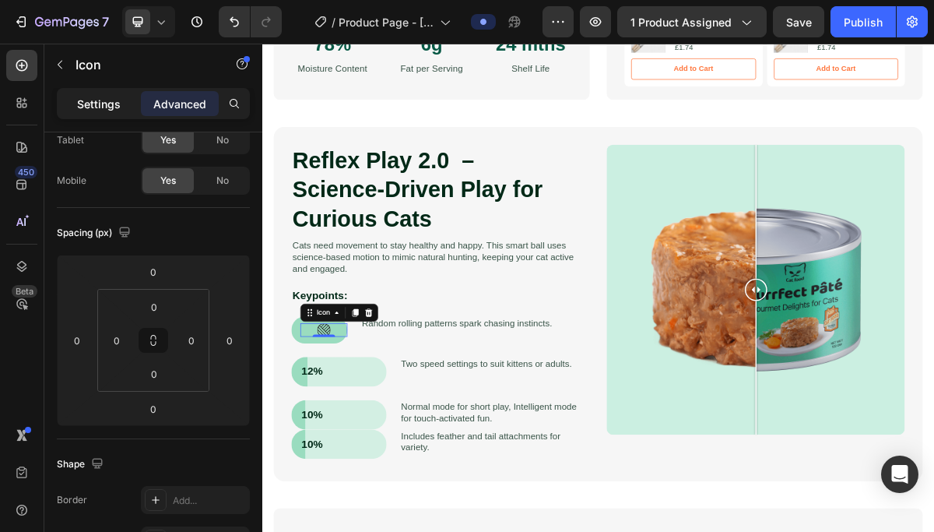
click at [97, 101] on p "Settings" at bounding box center [99, 104] width 44 height 16
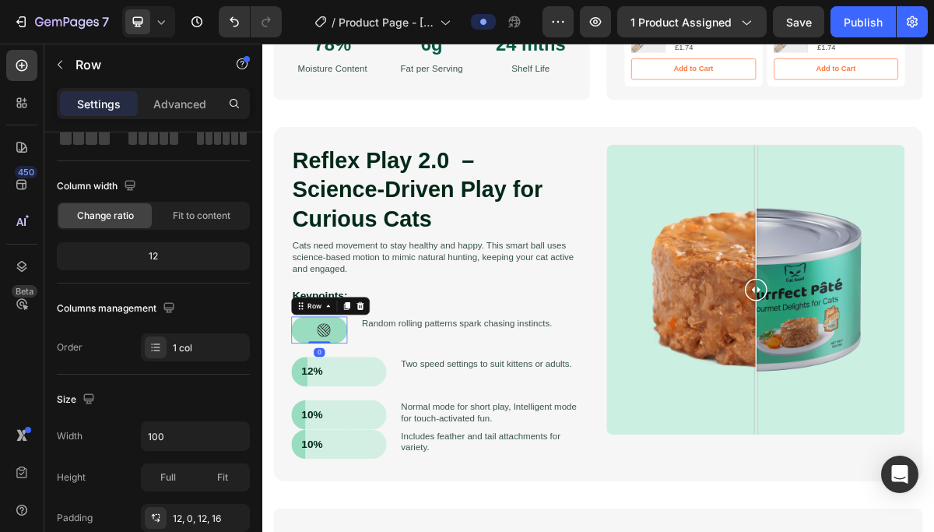
click at [357, 454] on div "Icon Row 0" at bounding box center [342, 441] width 78 height 37
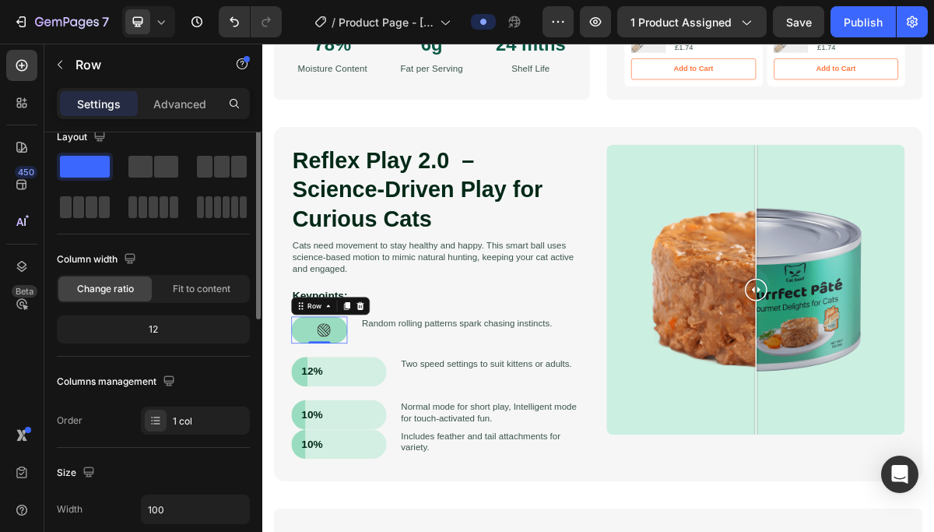
scroll to position [0, 0]
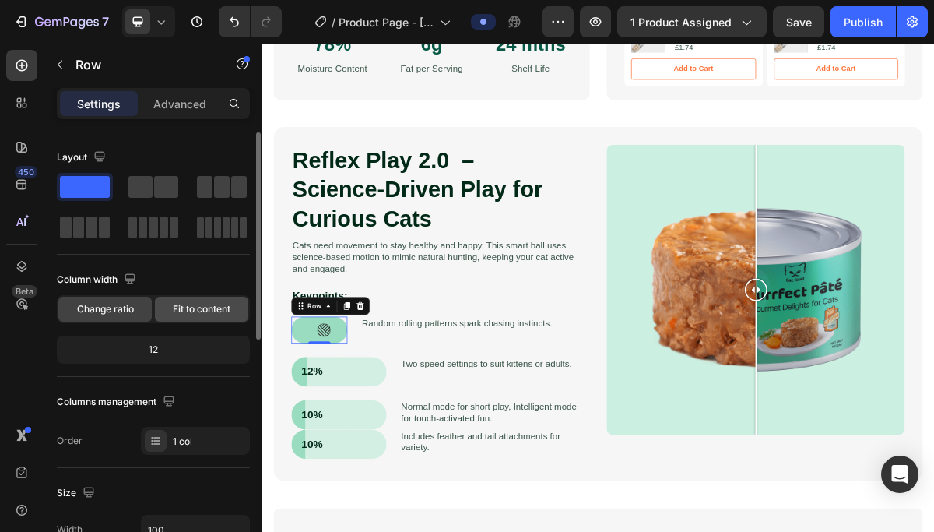
click at [200, 304] on span "Fit to content" at bounding box center [202, 309] width 58 height 14
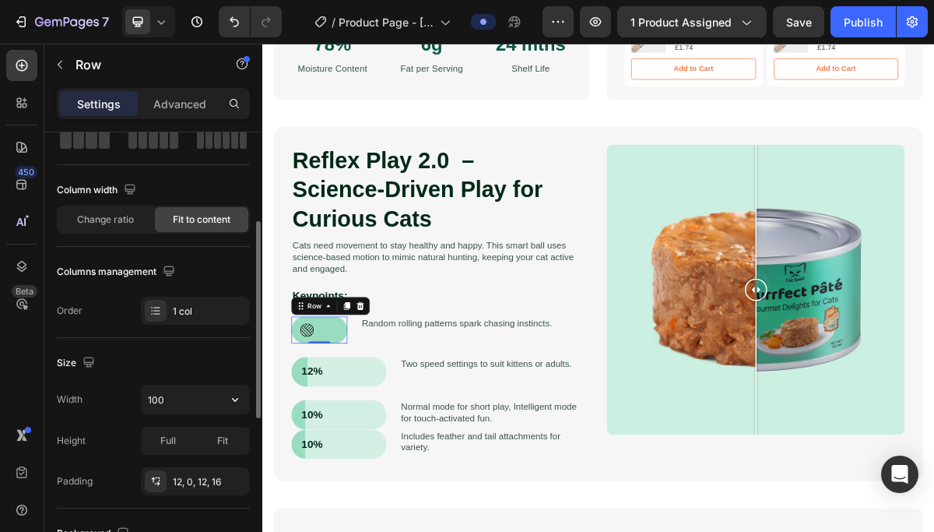
scroll to position [184, 0]
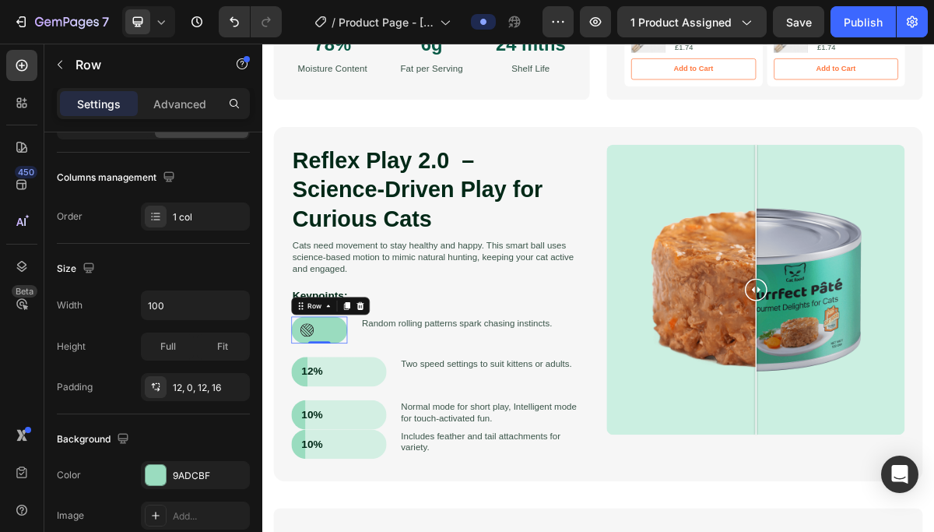
click at [342, 439] on div "Icon Row 0" at bounding box center [342, 441] width 78 height 37
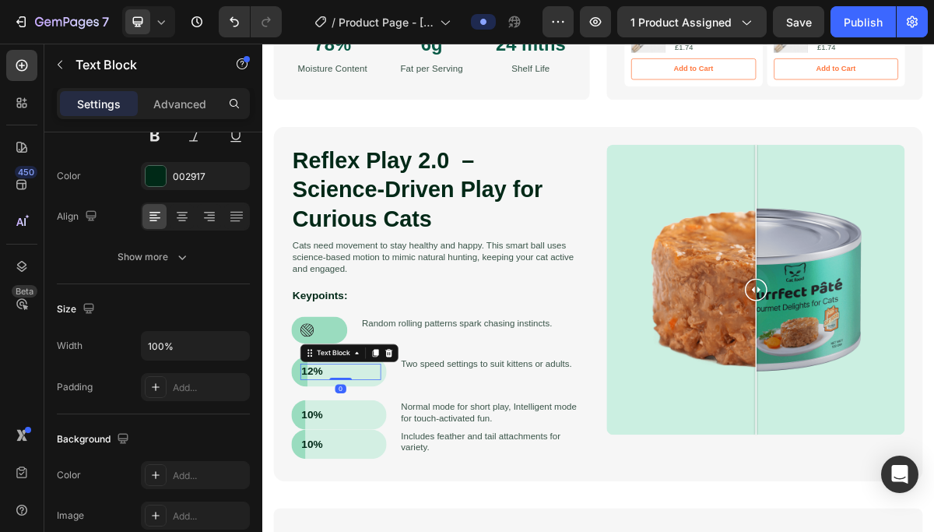
click at [393, 503] on p "12%" at bounding box center [371, 499] width 109 height 19
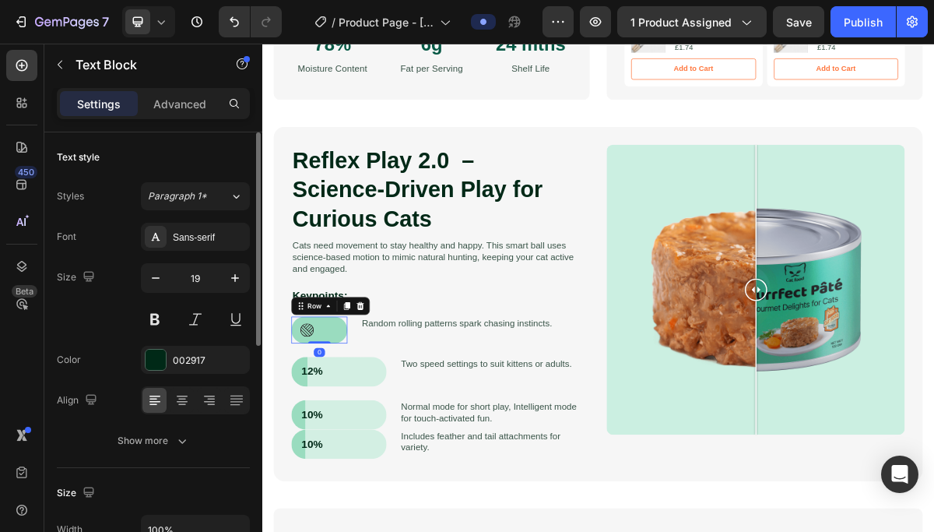
click at [335, 436] on div "Icon Row 0" at bounding box center [342, 441] width 78 height 37
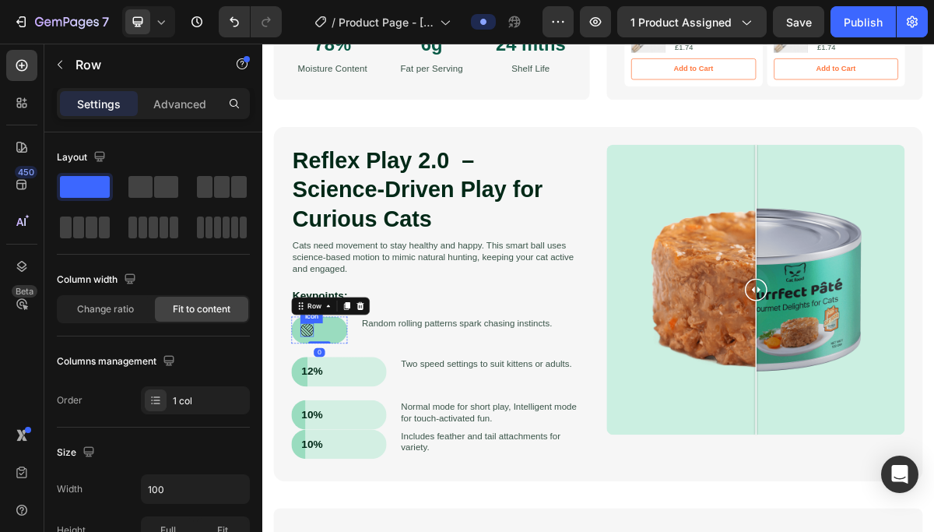
click at [328, 445] on div "Icon" at bounding box center [324, 441] width 19 height 19
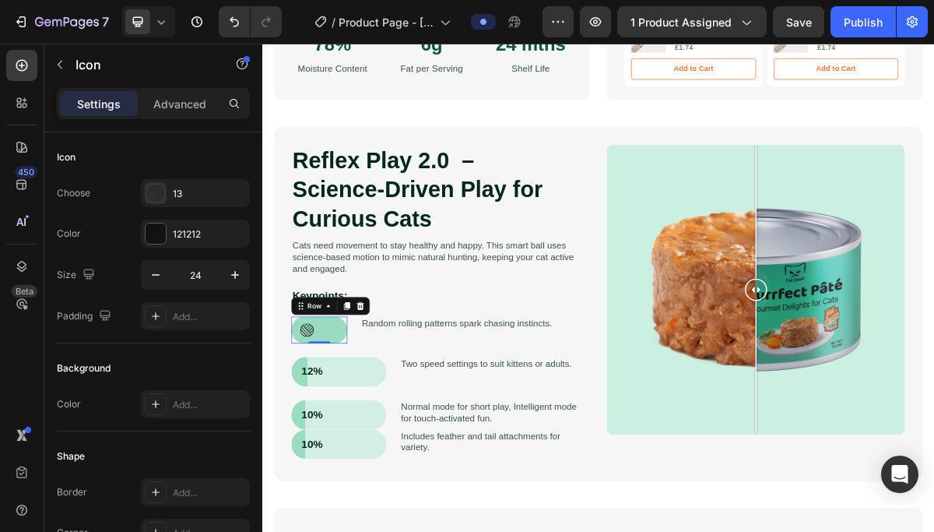
click at [348, 437] on div "Icon Row 0" at bounding box center [342, 441] width 78 height 37
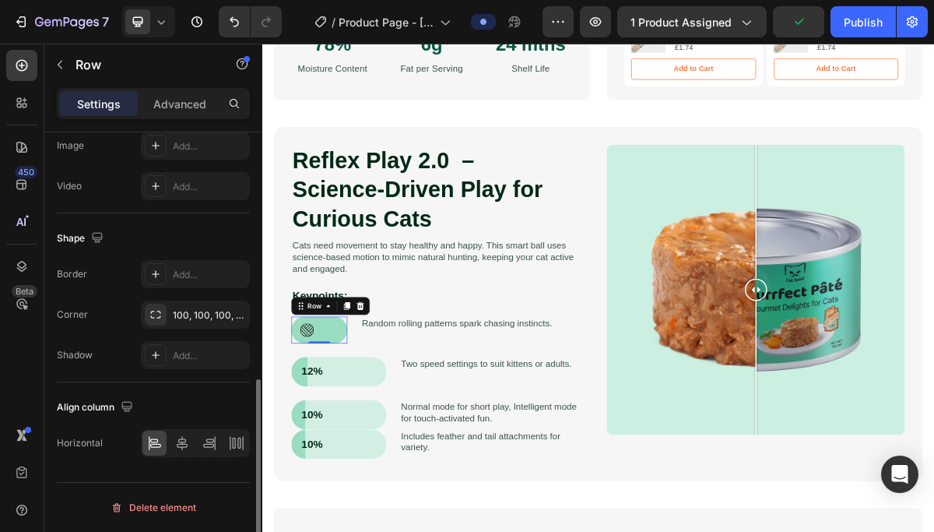
scroll to position [552, 0]
click at [185, 445] on icon at bounding box center [182, 445] width 11 height 14
click at [202, 446] on icon at bounding box center [210, 445] width 16 height 16
click at [183, 448] on icon at bounding box center [182, 445] width 11 height 14
click at [153, 450] on icon at bounding box center [155, 445] width 16 height 16
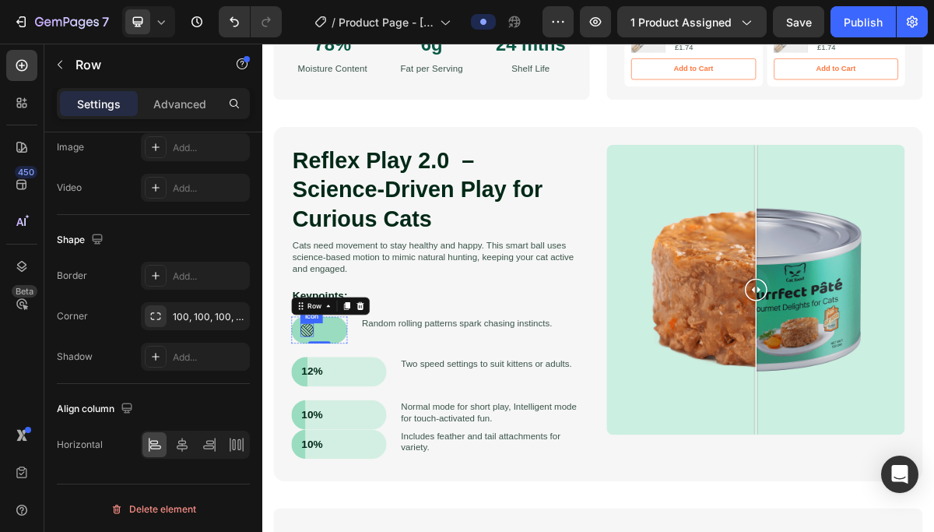
scroll to position [234, 0]
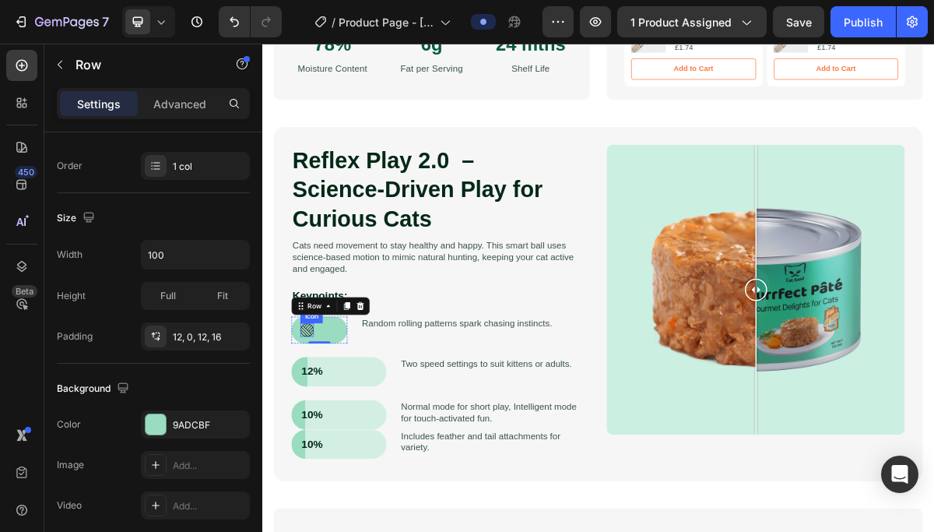
click at [325, 439] on icon at bounding box center [324, 441] width 19 height 19
click at [358, 441] on div "Icon Row 0" at bounding box center [342, 441] width 78 height 37
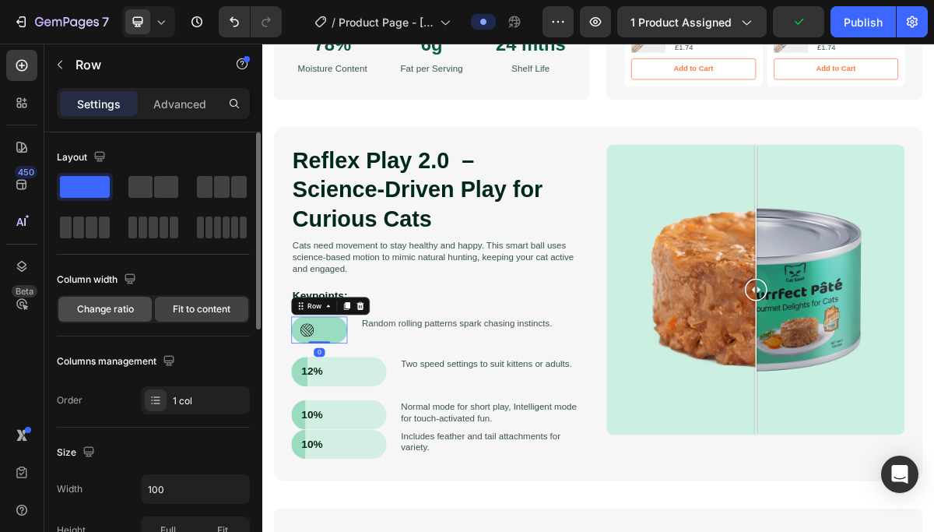
click at [128, 320] on div "Change ratio" at bounding box center [104, 309] width 93 height 25
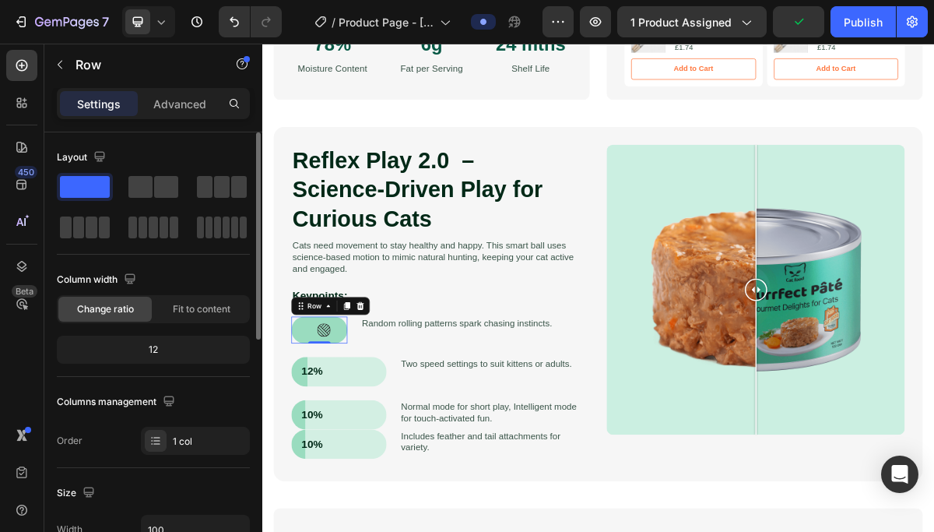
click at [160, 344] on div "12" at bounding box center [153, 350] width 187 height 22
click at [159, 368] on div "Column width Change ratio Fit to content 12" at bounding box center [153, 322] width 193 height 110
click at [136, 283] on icon "button" at bounding box center [130, 279] width 16 height 16
drag, startPoint x: 138, startPoint y: 354, endPoint x: 85, endPoint y: 258, distance: 109.4
click at [138, 354] on icon "button" at bounding box center [133, 360] width 16 height 16
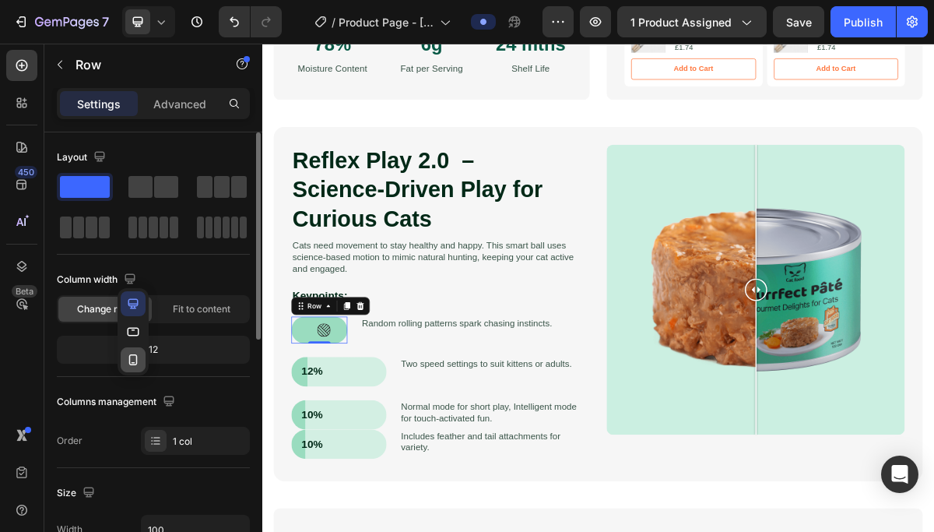
type input "120"
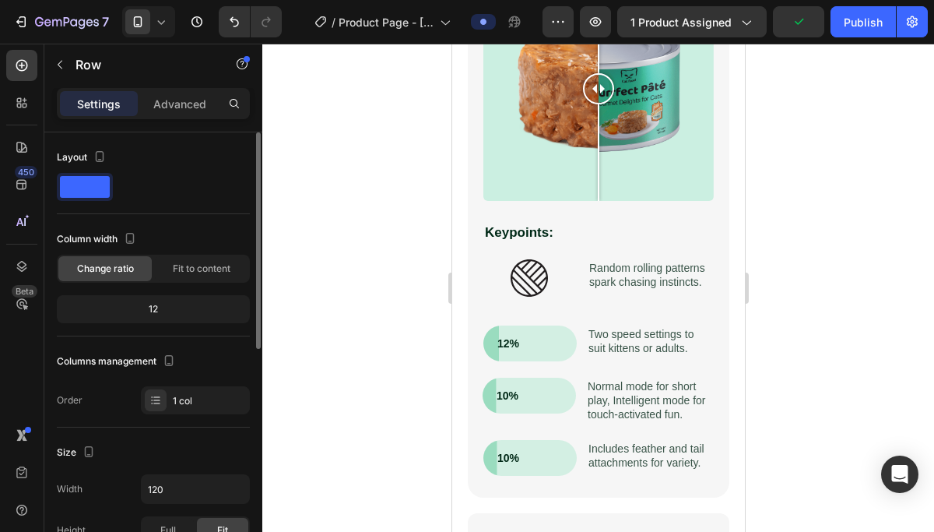
scroll to position [1725, 0]
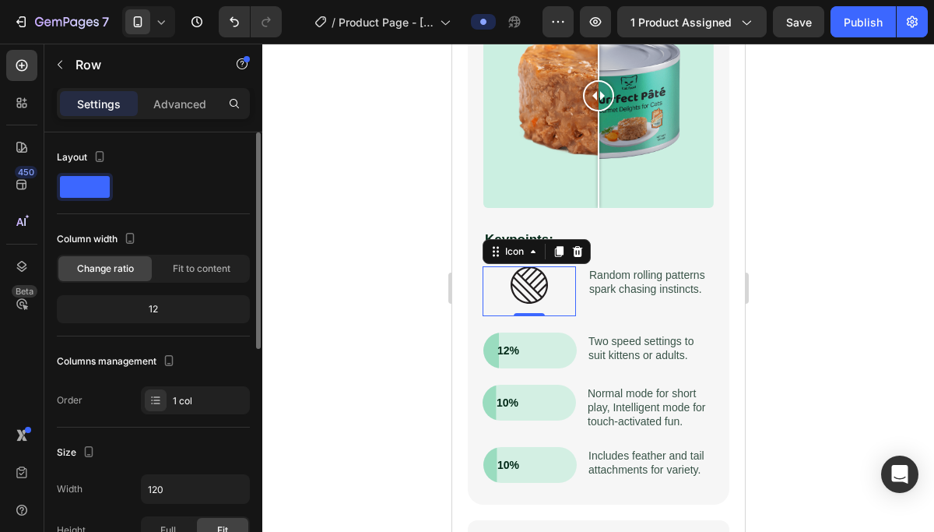
click at [533, 305] on div at bounding box center [529, 291] width 62 height 50
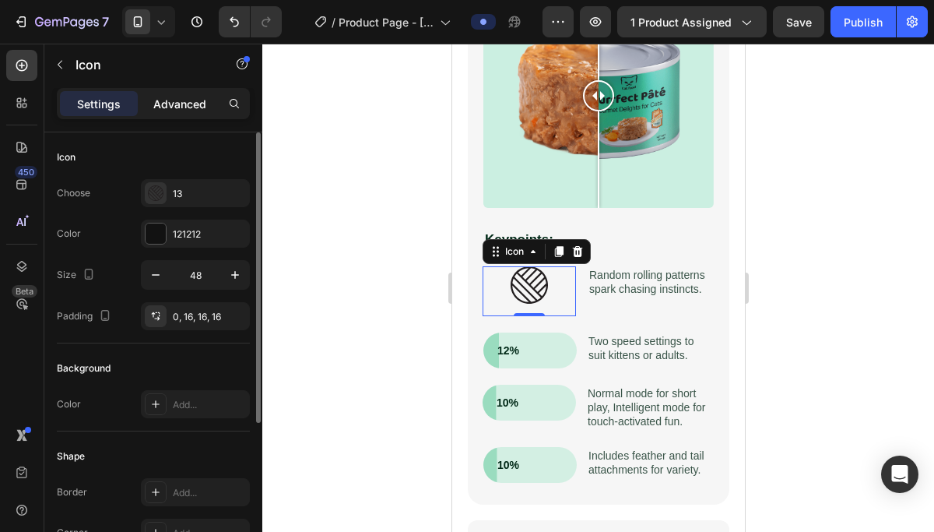
click at [178, 101] on p "Advanced" at bounding box center [179, 104] width 53 height 16
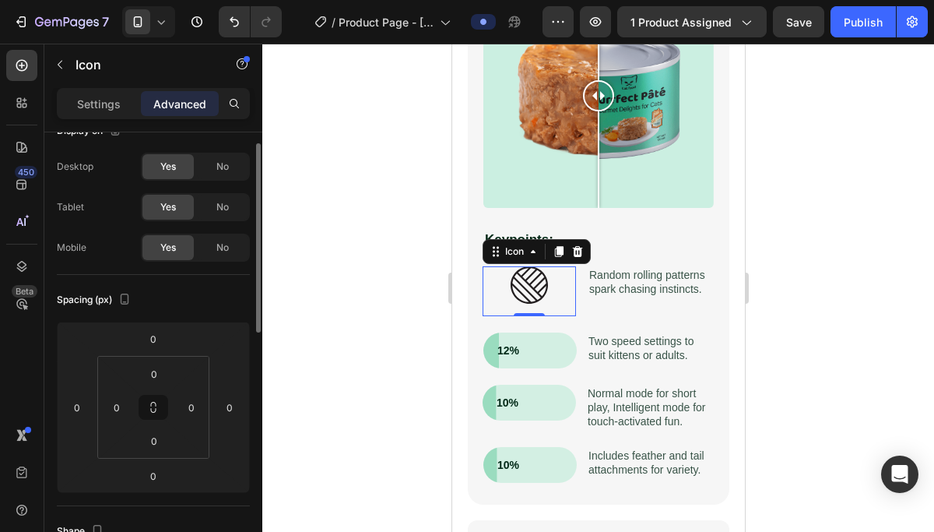
scroll to position [26, 0]
click at [113, 113] on div "Settings" at bounding box center [99, 103] width 78 height 25
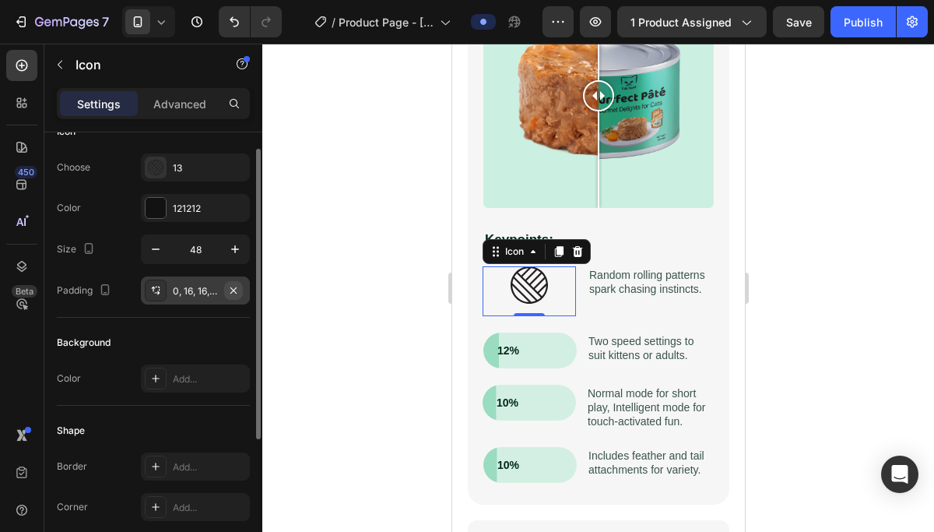
click at [233, 285] on icon "button" at bounding box center [233, 290] width 12 height 12
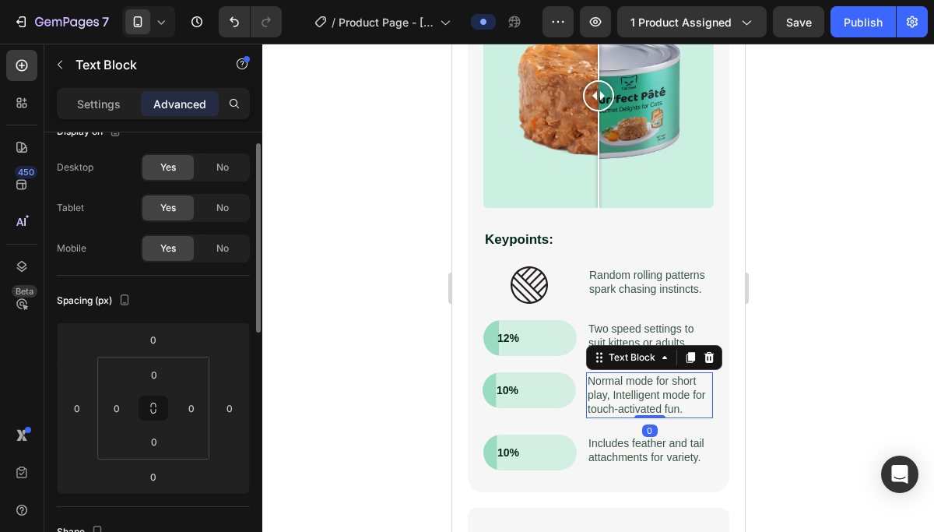
click at [710, 389] on p "Normal mode for short play, Intelligent mode for touch-activated fun." at bounding box center [649, 395] width 124 height 43
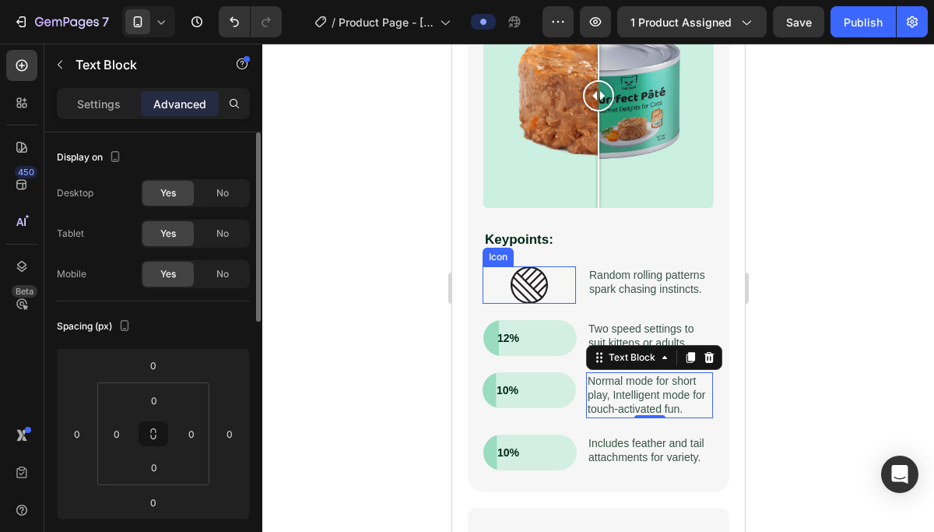
click at [539, 276] on icon at bounding box center [528, 284] width 37 height 37
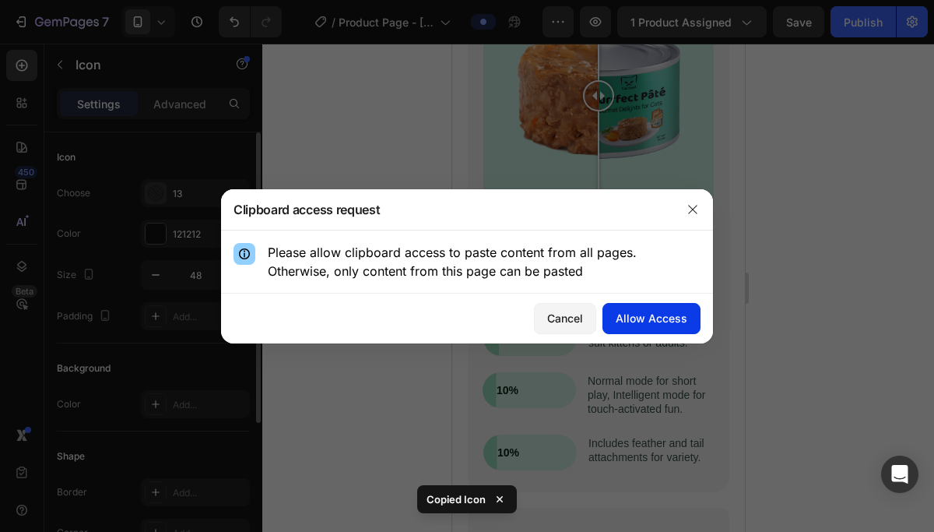
click at [628, 321] on div "Allow Access" at bounding box center [652, 318] width 72 height 16
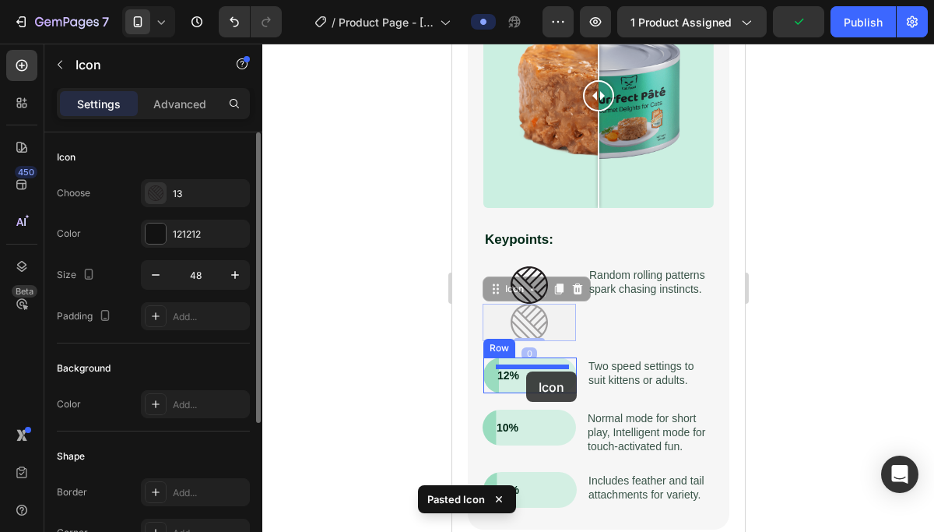
drag, startPoint x: 529, startPoint y: 319, endPoint x: 526, endPoint y: 371, distance: 51.5
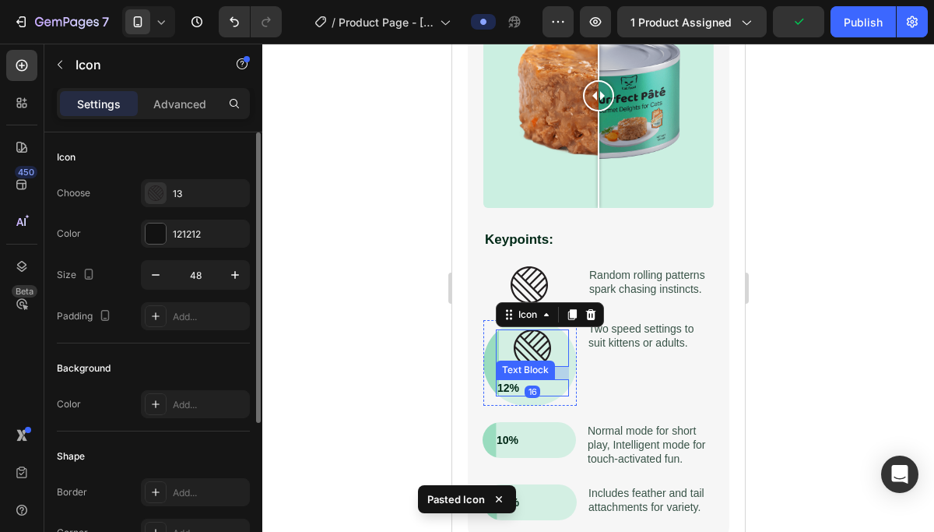
click at [547, 395] on div "12% Text Block" at bounding box center [531, 387] width 73 height 17
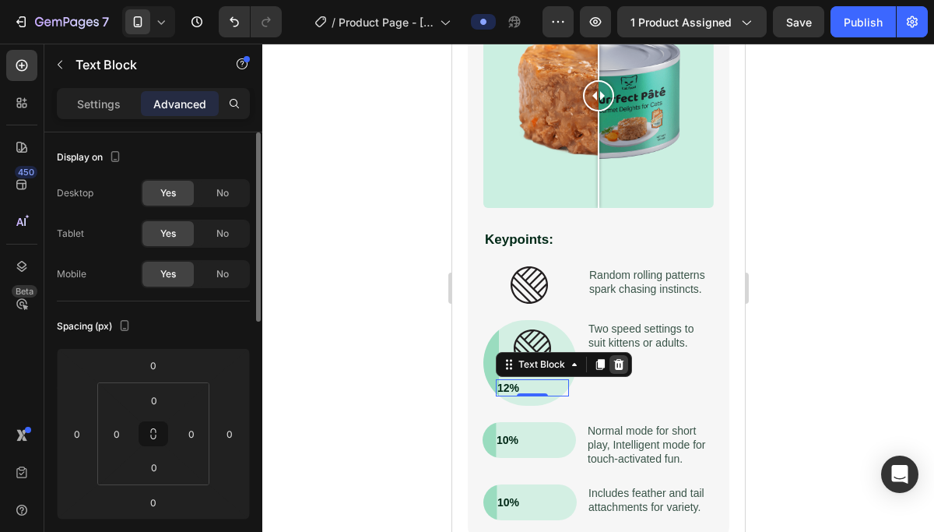
click at [617, 363] on icon at bounding box center [619, 364] width 10 height 11
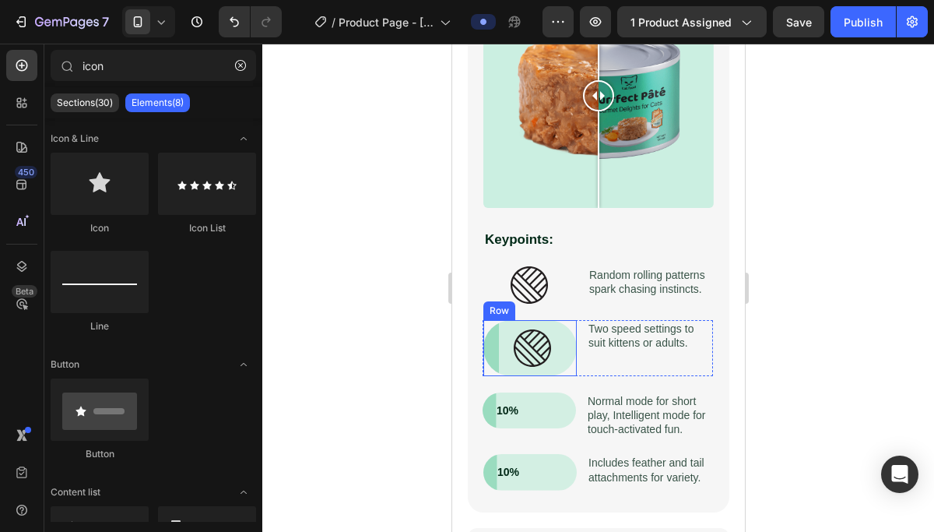
click at [530, 367] on div "Icon Row" at bounding box center [529, 348] width 93 height 56
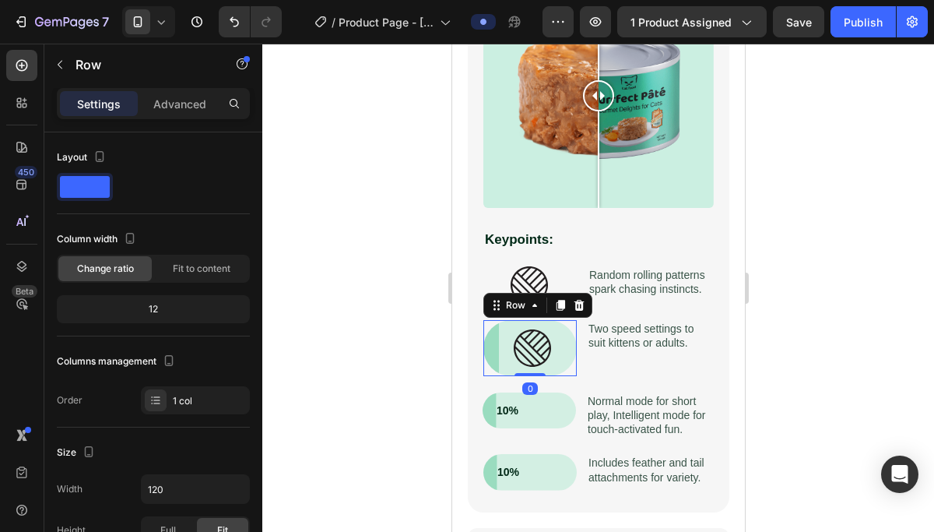
click at [490, 353] on div "Icon Row 0" at bounding box center [529, 348] width 93 height 56
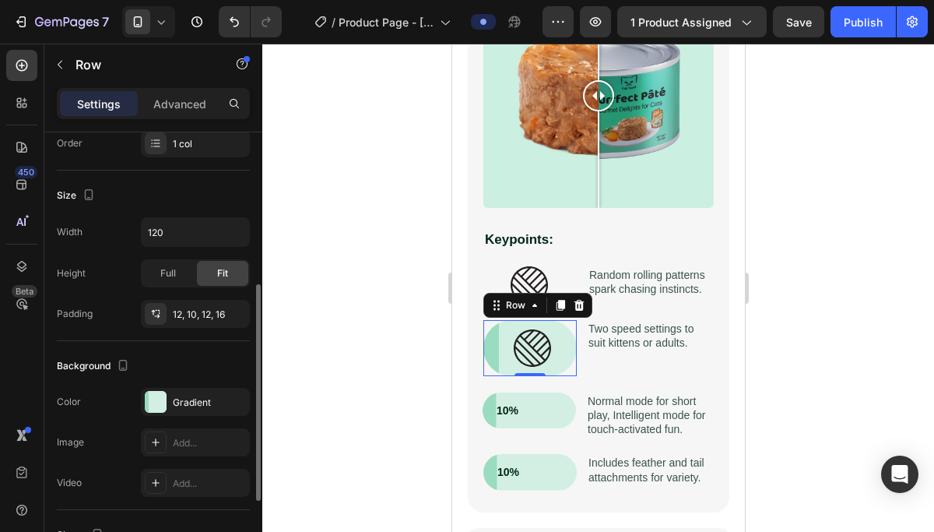
scroll to position [276, 0]
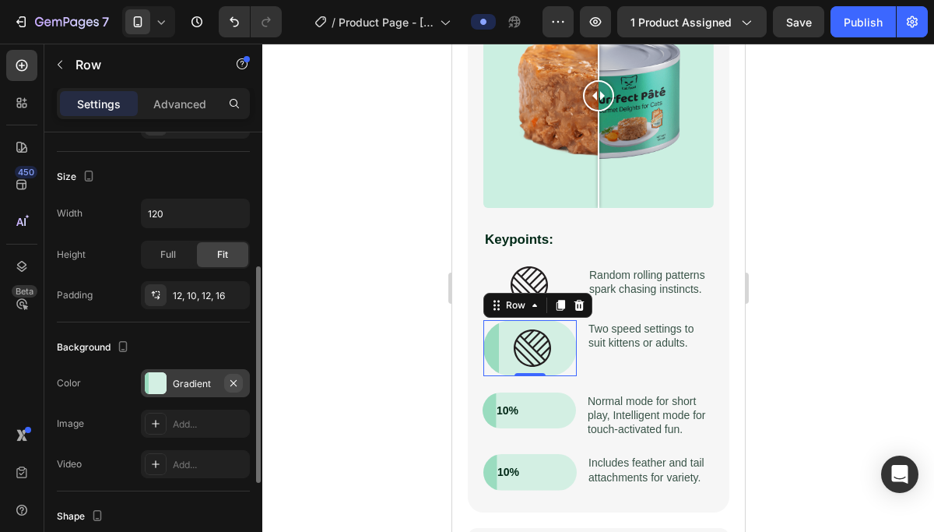
click at [235, 380] on icon "button" at bounding box center [233, 382] width 6 height 6
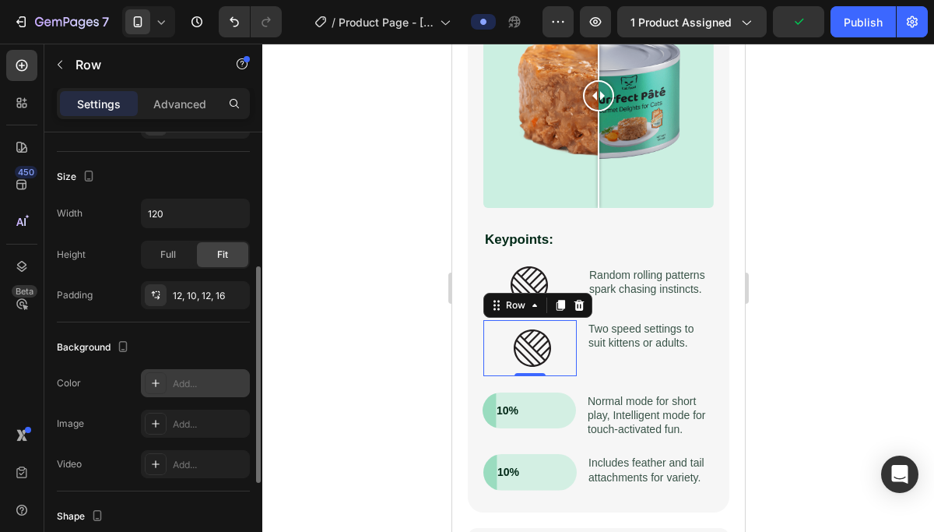
click at [766, 388] on div at bounding box center [598, 288] width 672 height 488
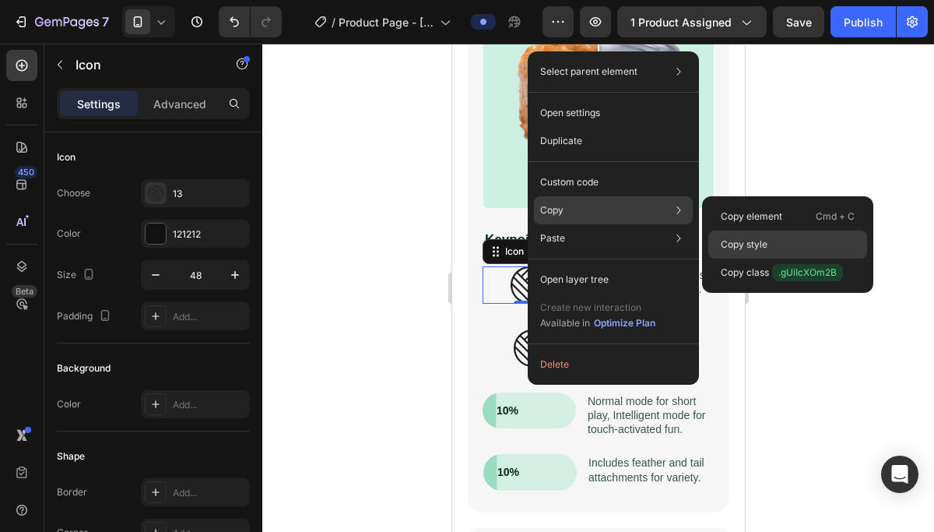
click at [738, 239] on p "Copy style" at bounding box center [744, 244] width 47 height 14
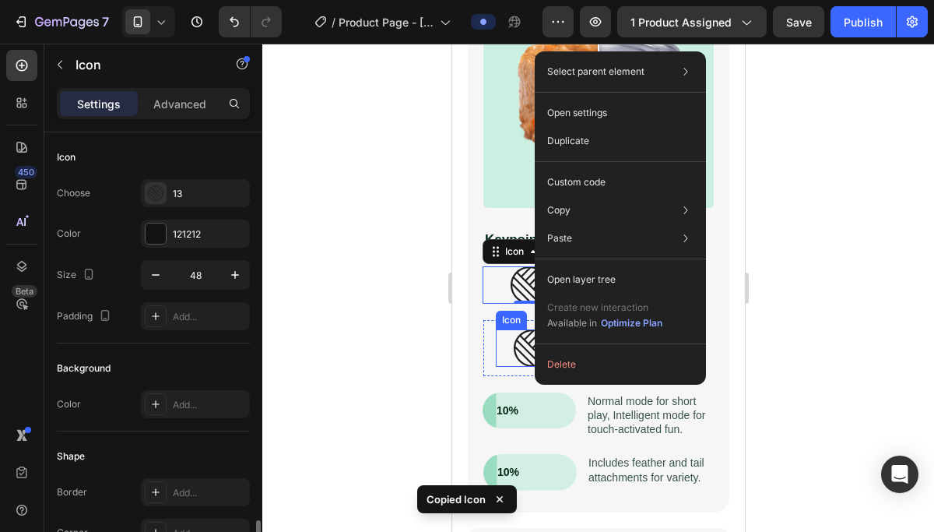
scroll to position [234, 0]
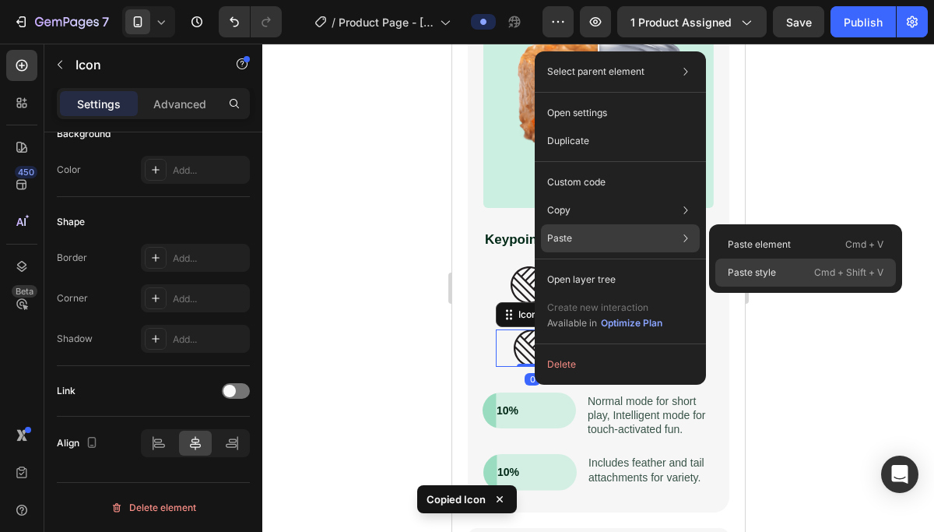
click at [746, 268] on p "Paste style" at bounding box center [752, 272] width 48 height 14
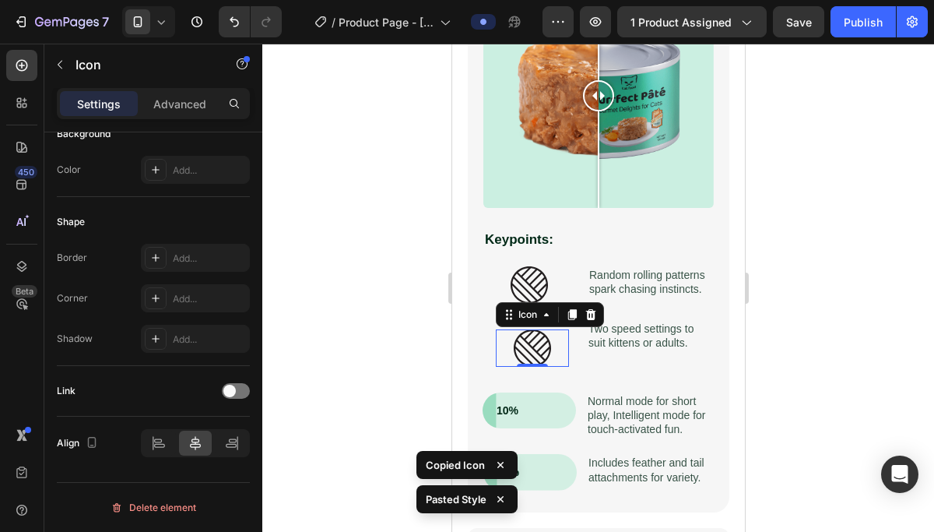
click at [381, 370] on div at bounding box center [598, 288] width 672 height 488
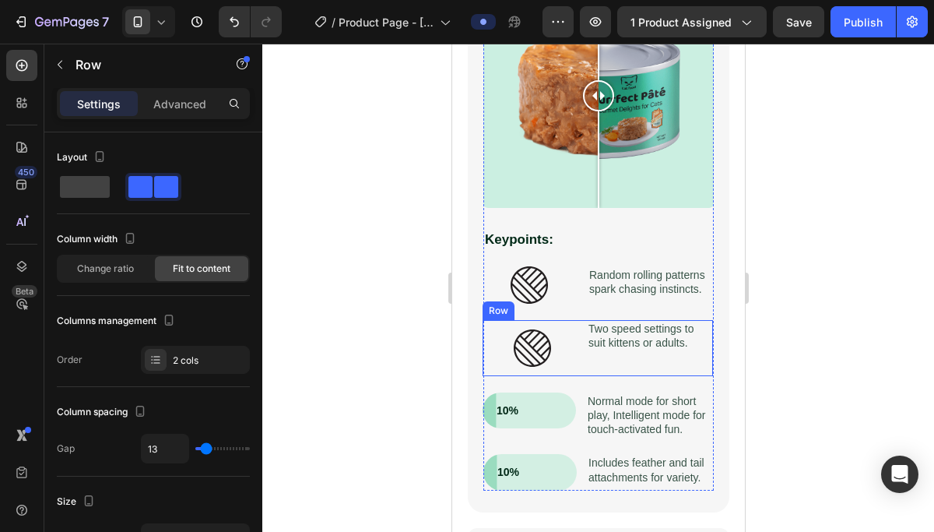
click at [628, 360] on div "Two speed settings to suit kittens or adults. Text Block" at bounding box center [649, 348] width 126 height 56
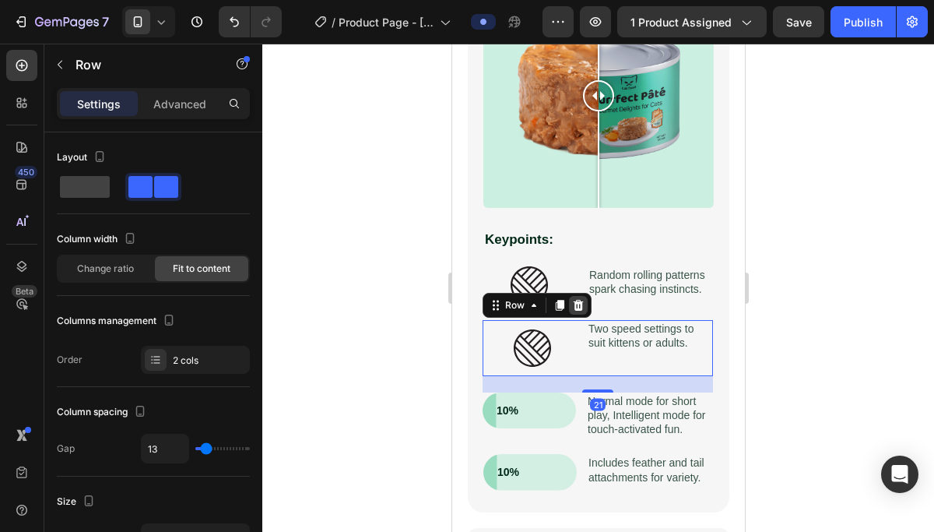
click at [573, 313] on div at bounding box center [577, 305] width 19 height 19
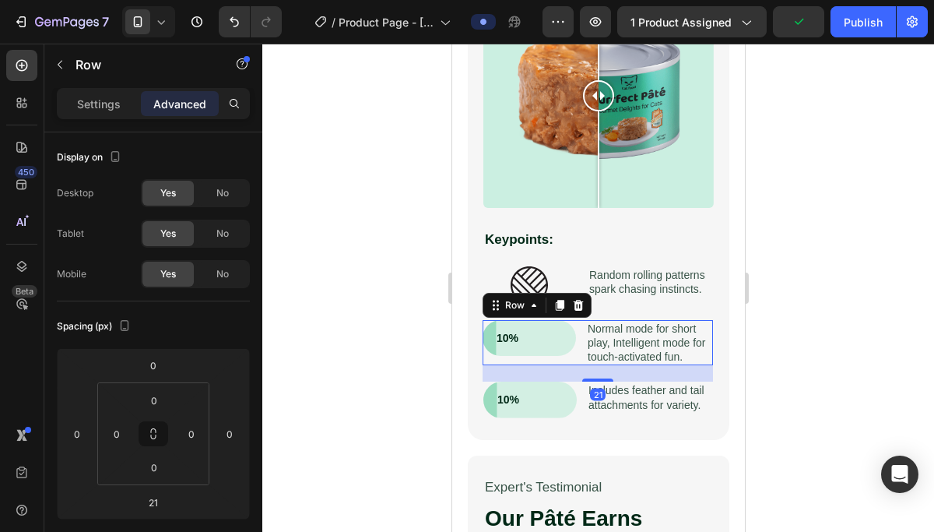
click at [585, 356] on div "10% Text Block Row Normal mode for short play, Intelligent mode for touch-activ…" at bounding box center [597, 343] width 230 height 46
click at [577, 302] on icon at bounding box center [578, 305] width 10 height 11
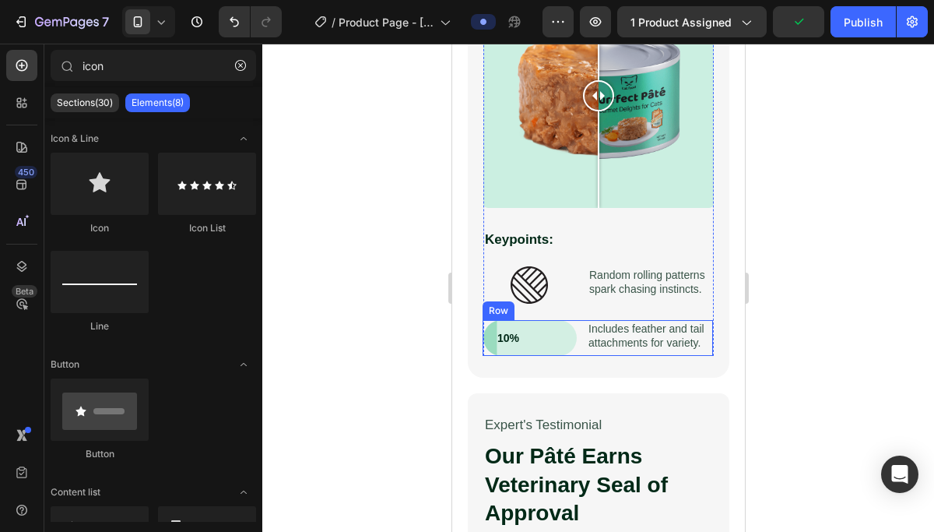
click at [576, 332] on div "10% Text Block Row Includes feather and tail attachments for variety. Text Bloc…" at bounding box center [597, 338] width 230 height 36
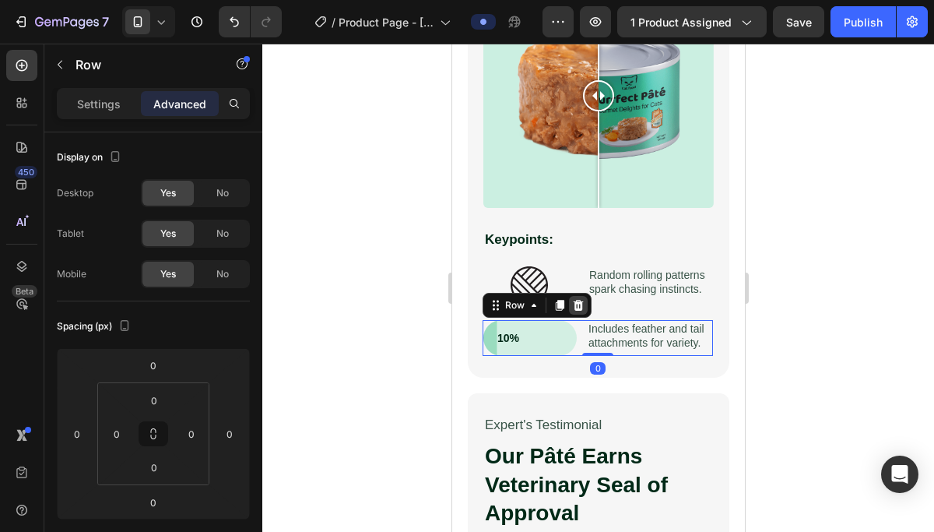
click at [576, 308] on icon at bounding box center [578, 305] width 10 height 11
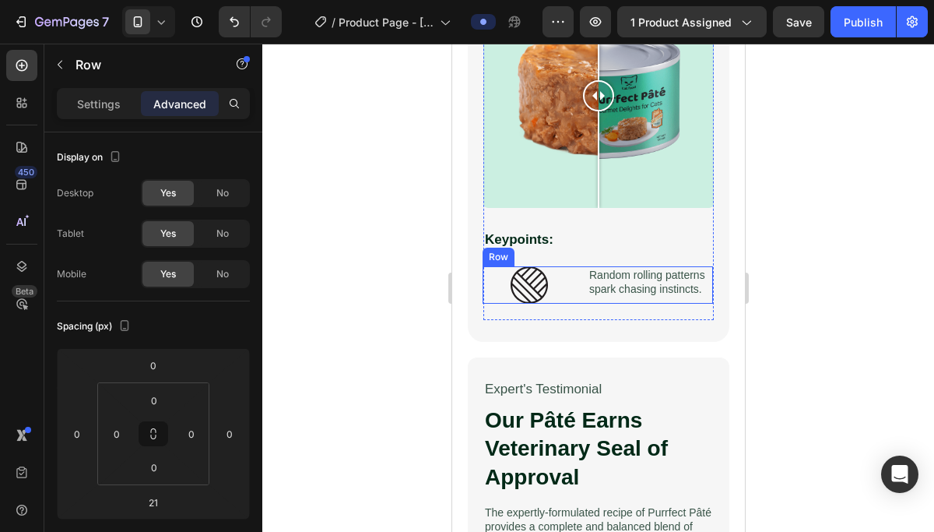
click at [575, 296] on div "Icon Row Random rolling patterns spark chasing instincts. Text Block Row" at bounding box center [597, 284] width 230 height 37
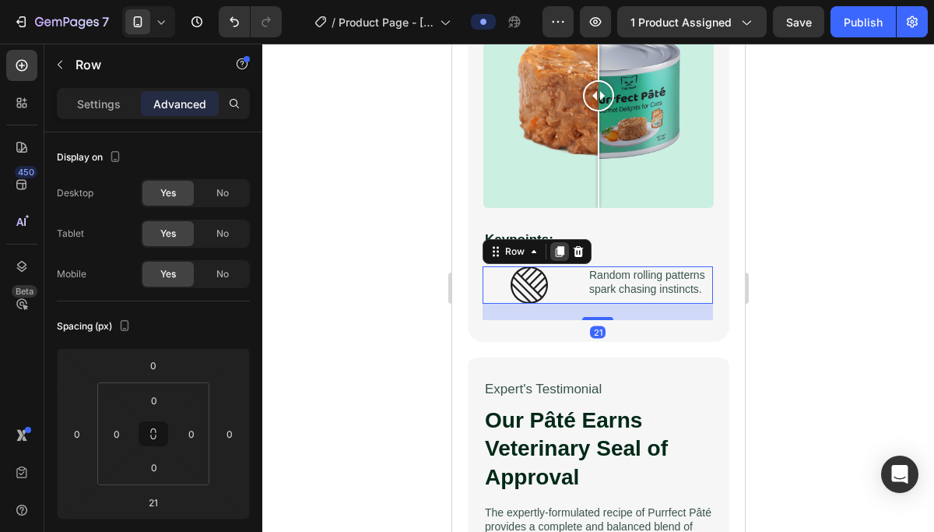
click at [555, 255] on icon at bounding box center [559, 251] width 12 height 12
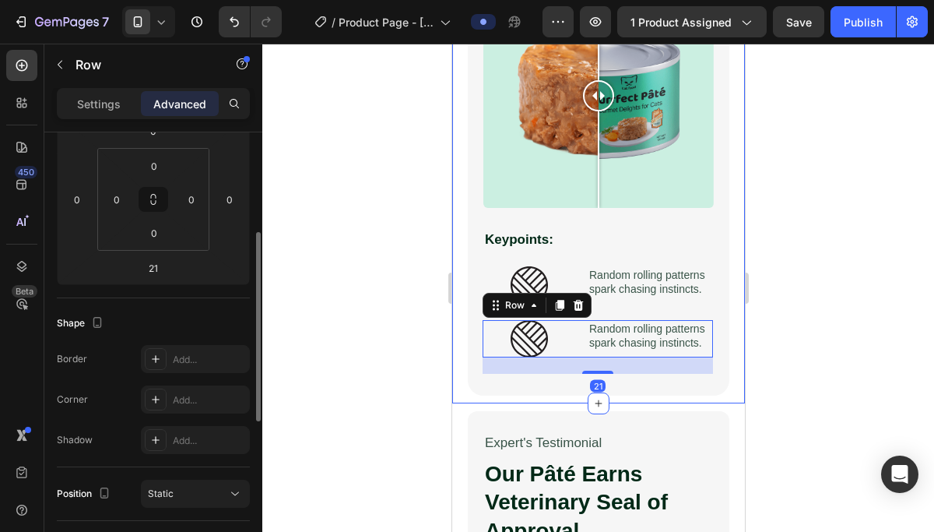
click at [421, 403] on div at bounding box center [598, 288] width 672 height 488
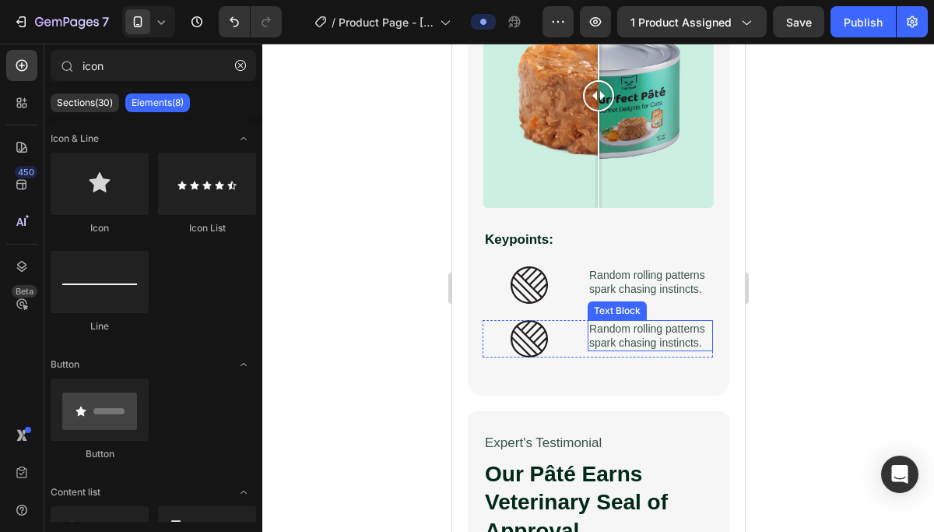
click at [646, 328] on p "Random rolling patterns spark chasing instincts." at bounding box center [650, 336] width 122 height 28
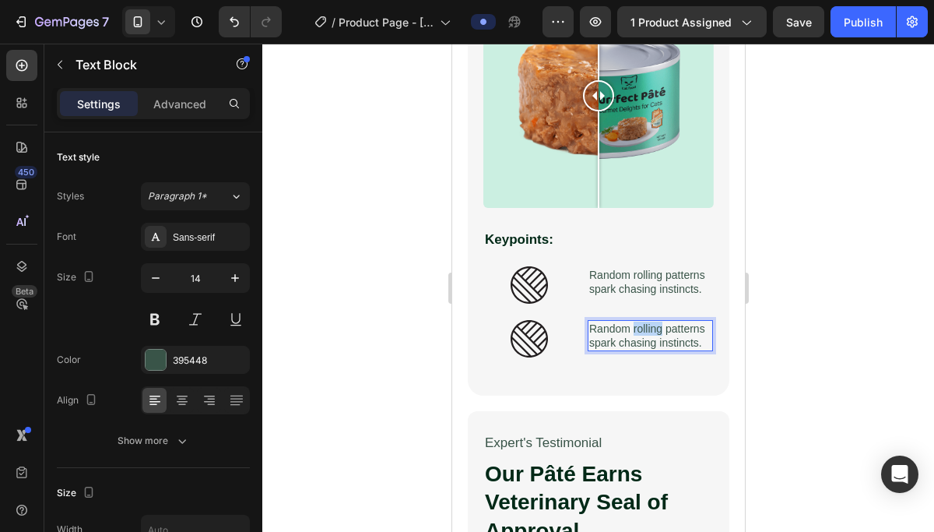
click at [646, 328] on p "Random rolling patterns spark chasing instincts." at bounding box center [650, 336] width 122 height 28
click at [537, 322] on icon at bounding box center [528, 338] width 37 height 37
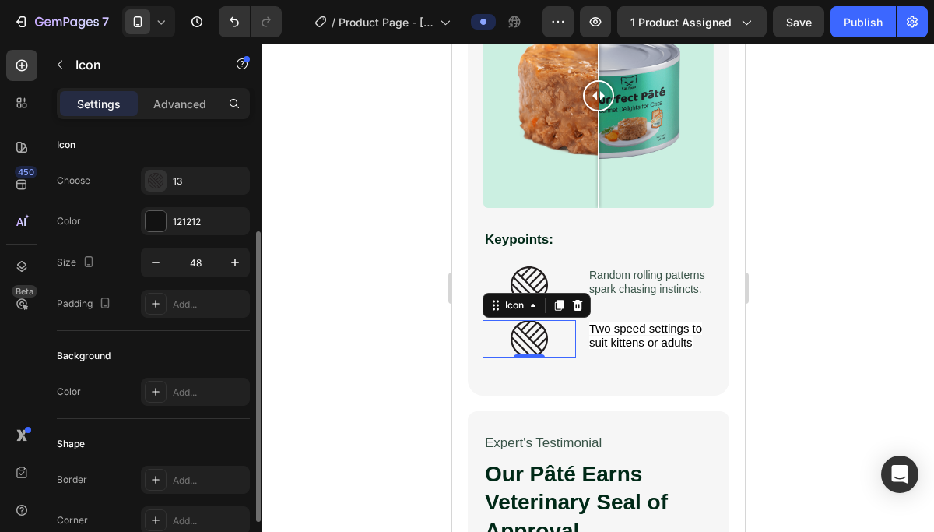
scroll to position [0, 0]
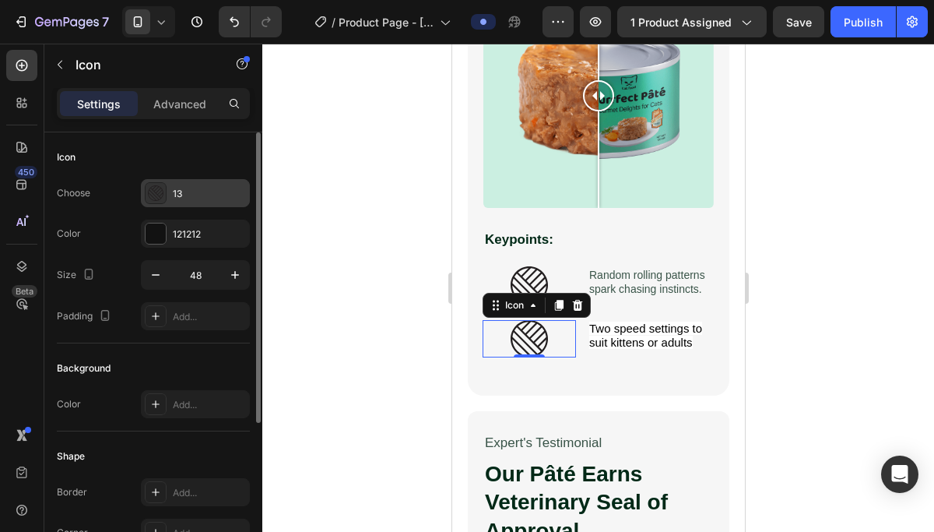
click at [158, 188] on icon at bounding box center [156, 193] width 16 height 16
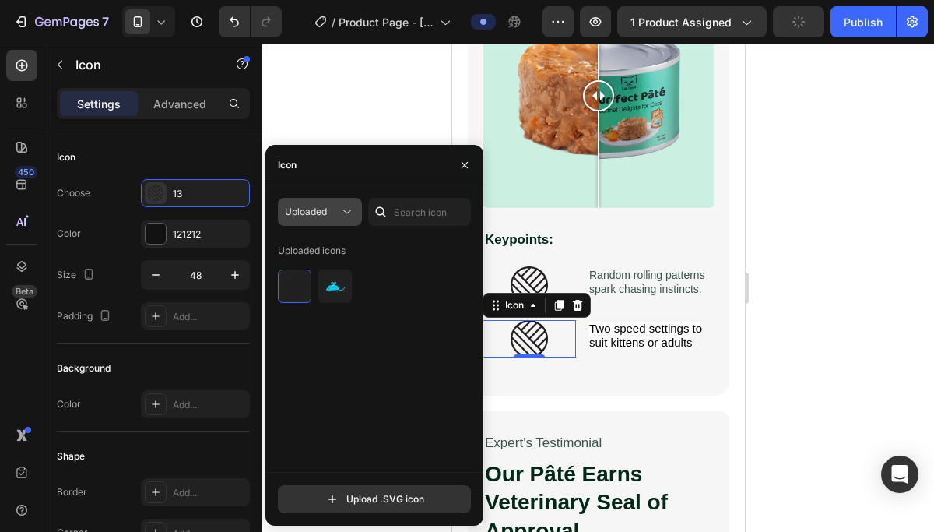
click at [315, 214] on span "Uploaded" at bounding box center [306, 212] width 42 height 12
click at [413, 420] on div "Uploaded icons" at bounding box center [380, 355] width 204 height 234
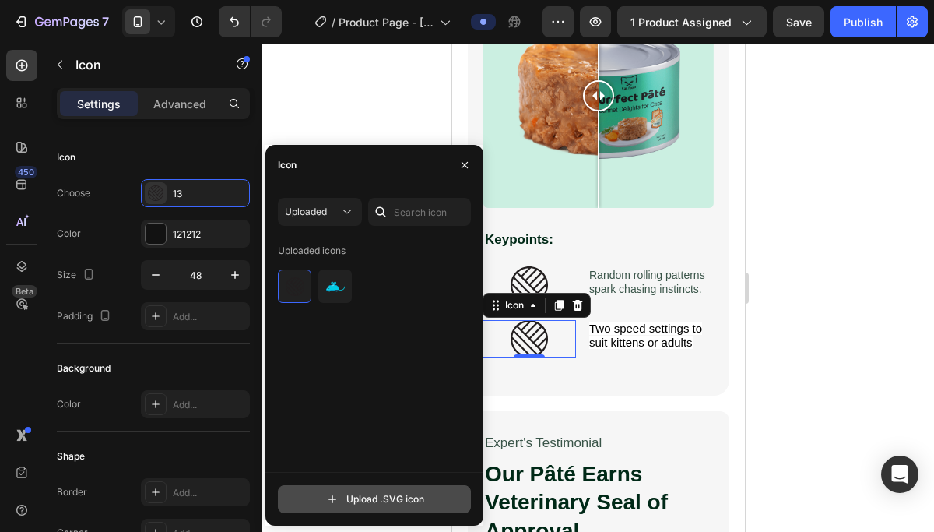
click at [415, 494] on input "file" at bounding box center [375, 499] width 192 height 26
type input "C:\fakepath\11.svg"
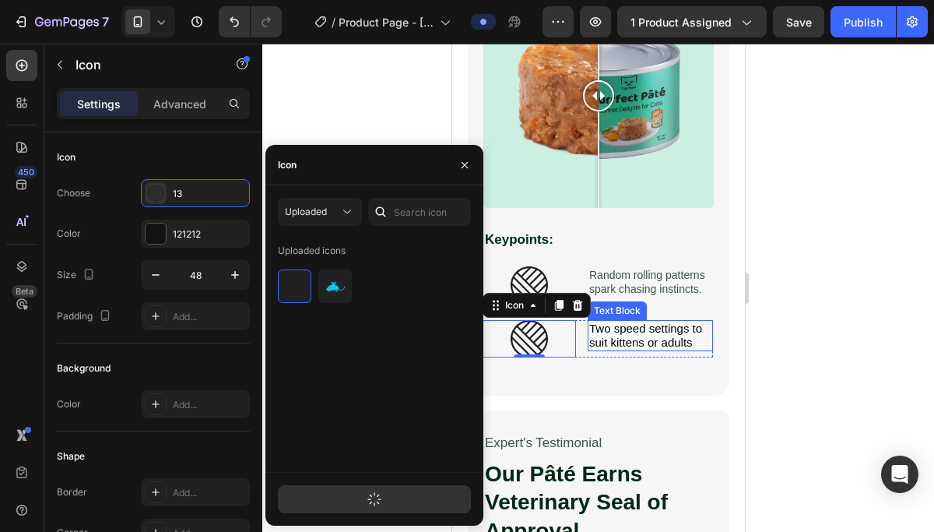
click at [675, 336] on span "Two speed settings to suit kittens or adults" at bounding box center [645, 335] width 113 height 27
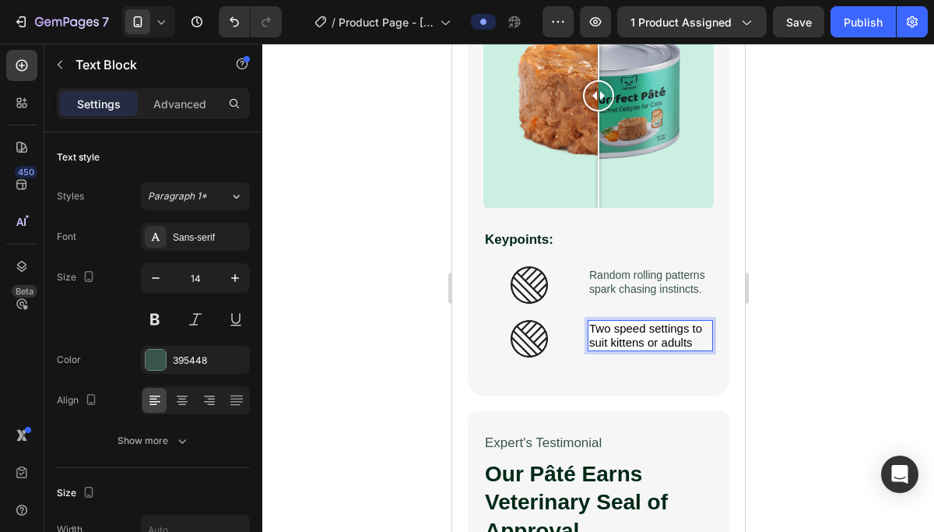
click at [675, 336] on span "Two speed settings to suit kittens or adults" at bounding box center [645, 335] width 113 height 27
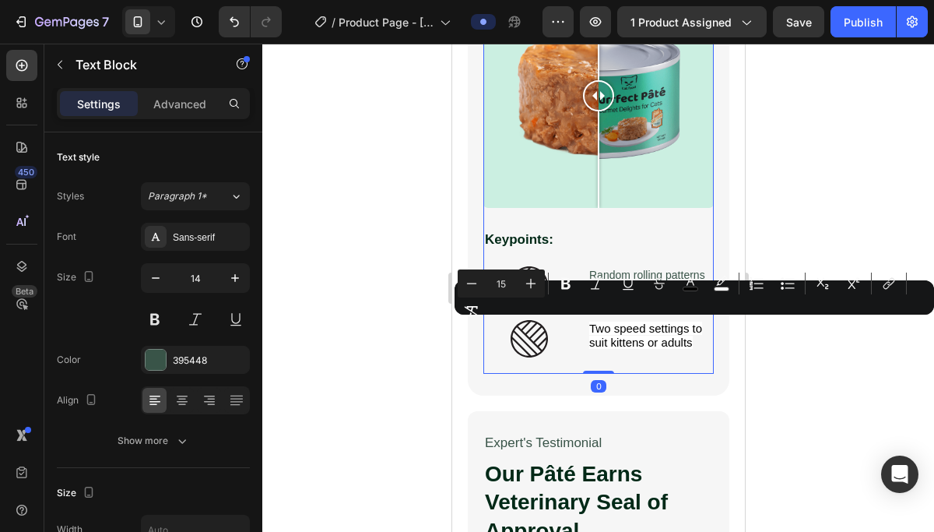
click at [670, 362] on div "Reflex Play 2.0 – Science-Driven Play for Curious Cats Heading Cats need moveme…" at bounding box center [598, 88] width 230 height 571
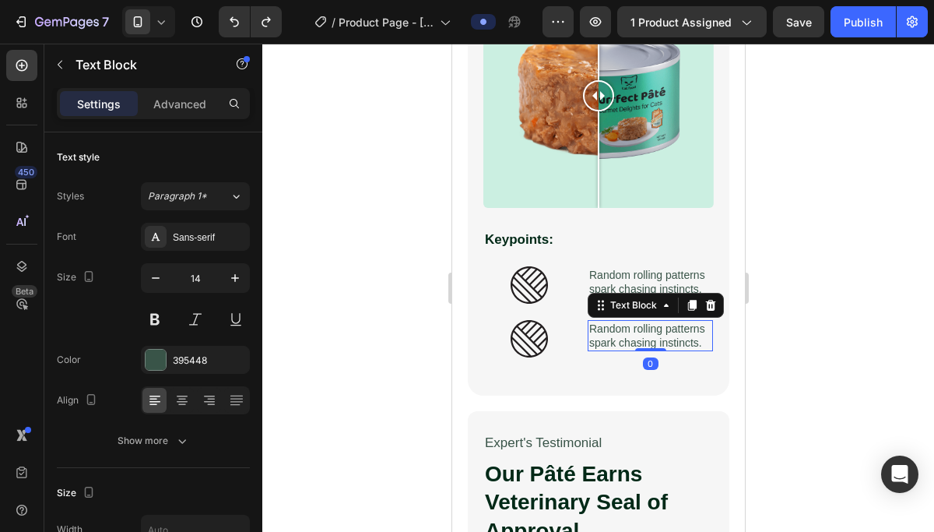
click at [663, 339] on p "Random rolling patterns spark chasing instincts." at bounding box center [650, 336] width 122 height 28
click at [633, 336] on p "Random rolling patterns spark chasing instincts." at bounding box center [650, 336] width 122 height 28
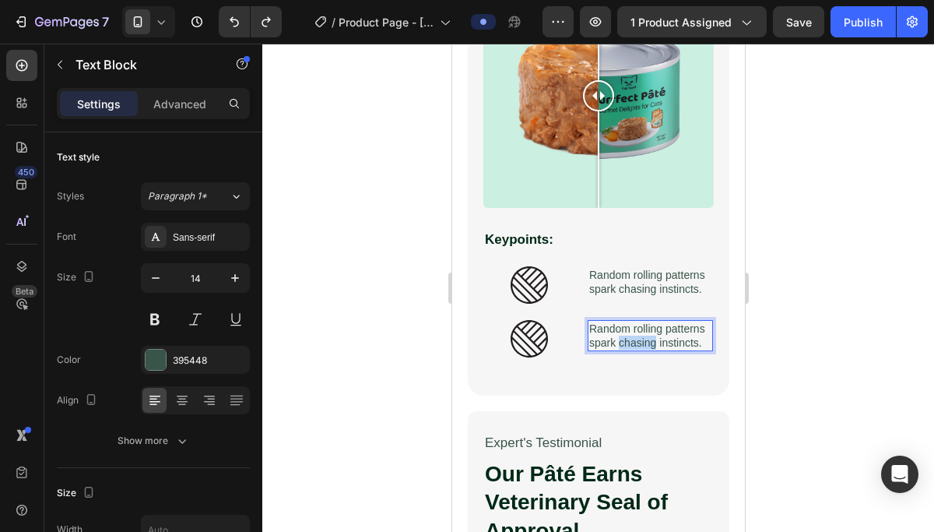
click at [633, 336] on p "Random rolling patterns spark chasing instincts." at bounding box center [650, 336] width 122 height 28
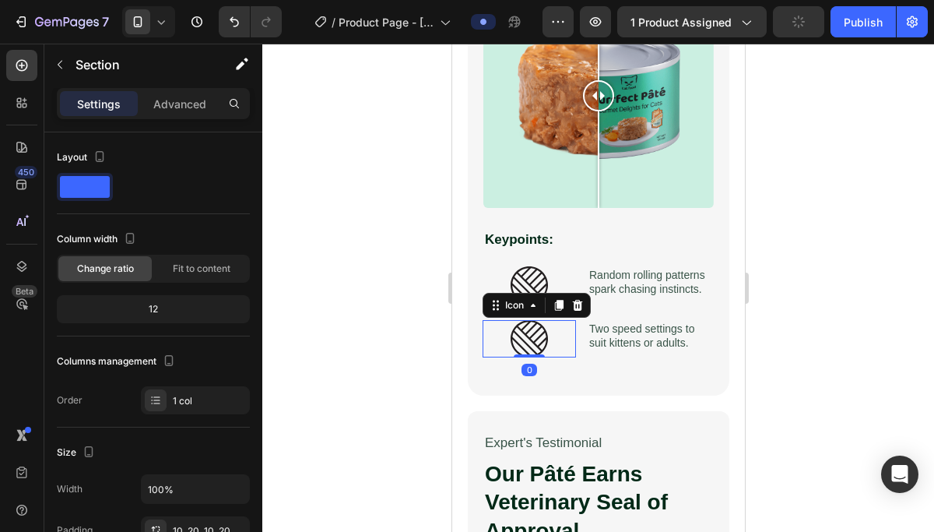
click at [523, 330] on icon at bounding box center [528, 338] width 37 height 37
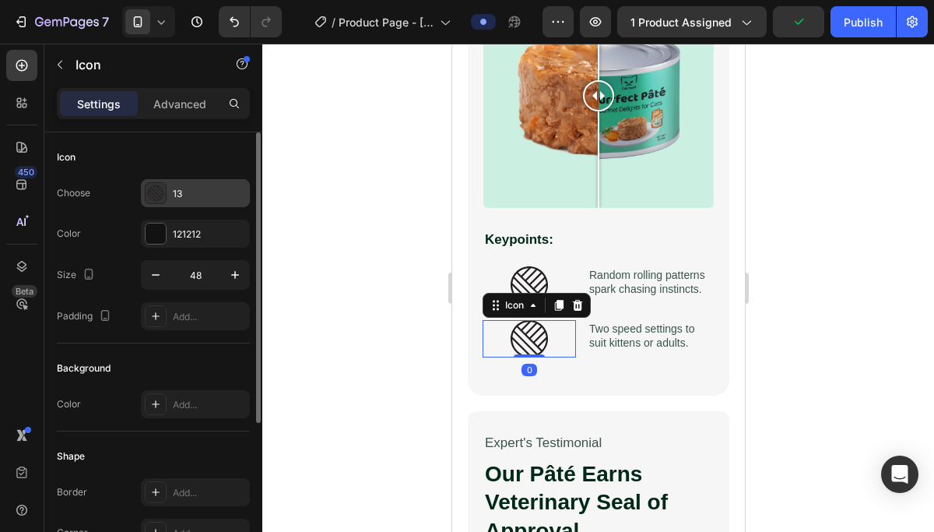
click at [214, 193] on div "13" at bounding box center [209, 194] width 73 height 14
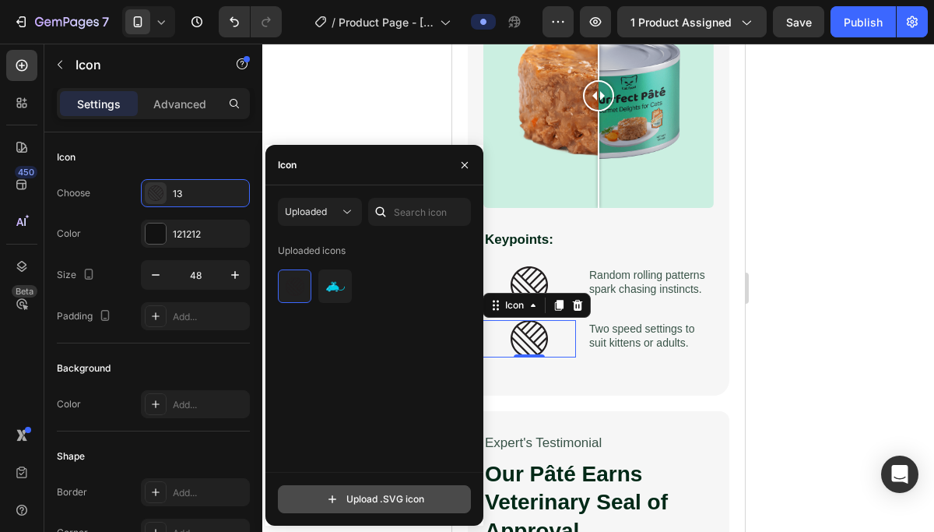
click at [387, 491] on input "file" at bounding box center [375, 499] width 192 height 26
type input "C:\fakepath\3.svg"
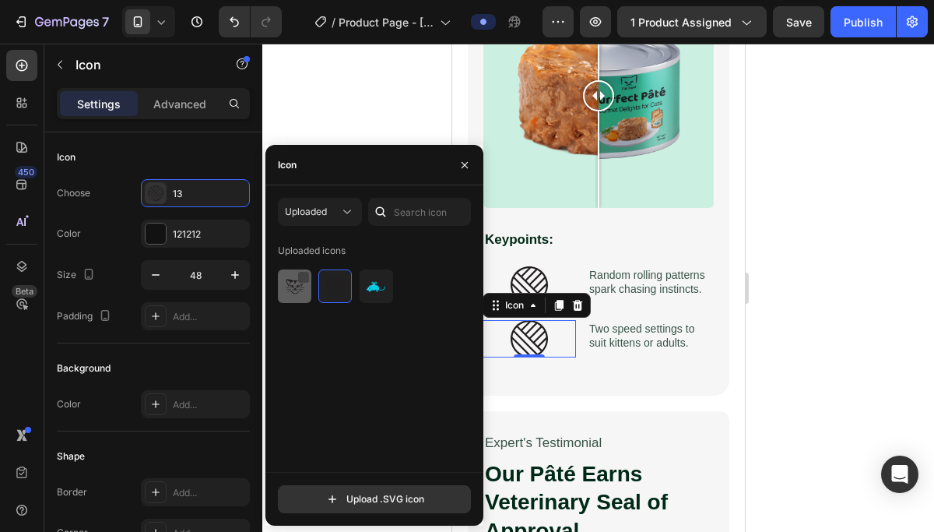
click at [301, 278] on div at bounding box center [303, 277] width 12 height 12
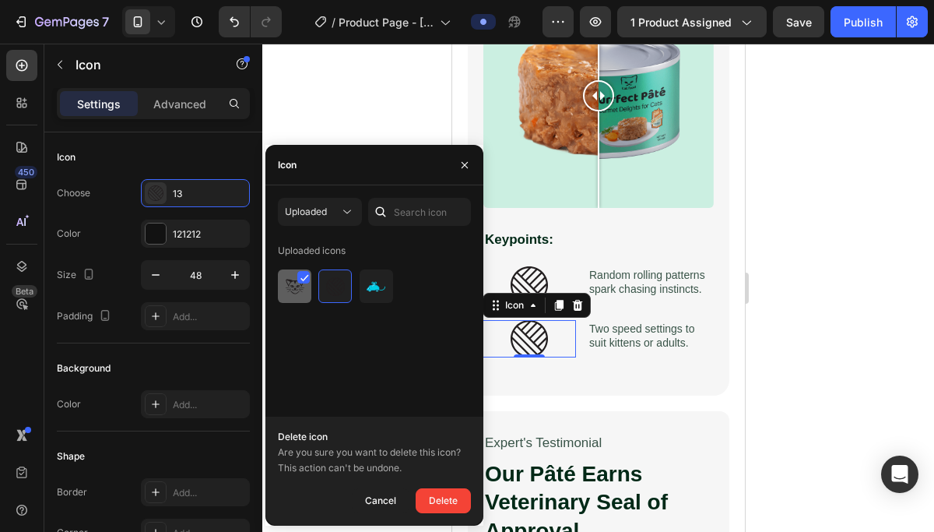
click at [318, 284] on div at bounding box center [334, 285] width 33 height 33
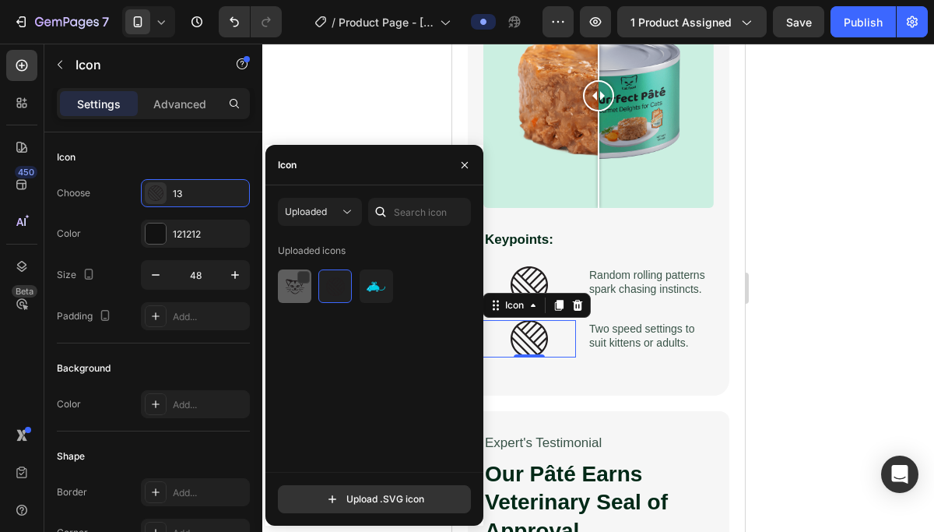
click at [318, 296] on div at bounding box center [334, 285] width 33 height 33
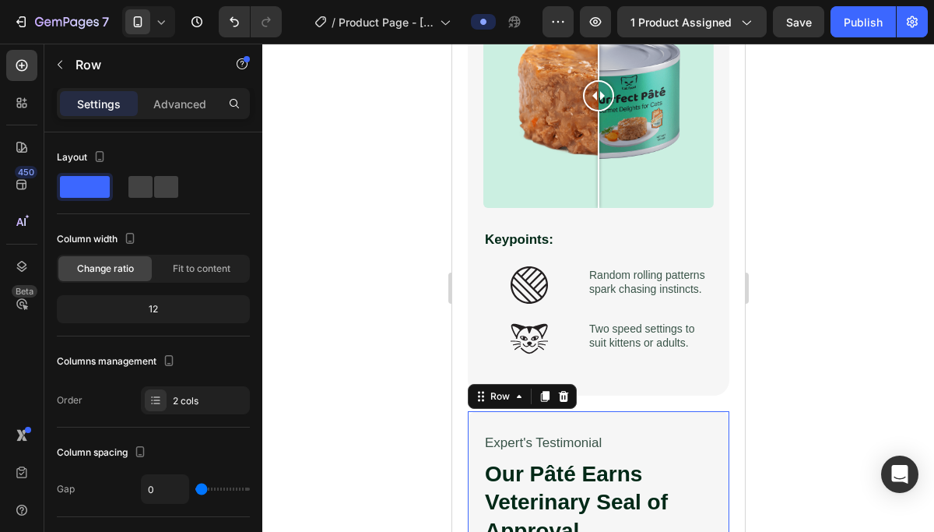
click at [842, 402] on div at bounding box center [598, 288] width 672 height 488
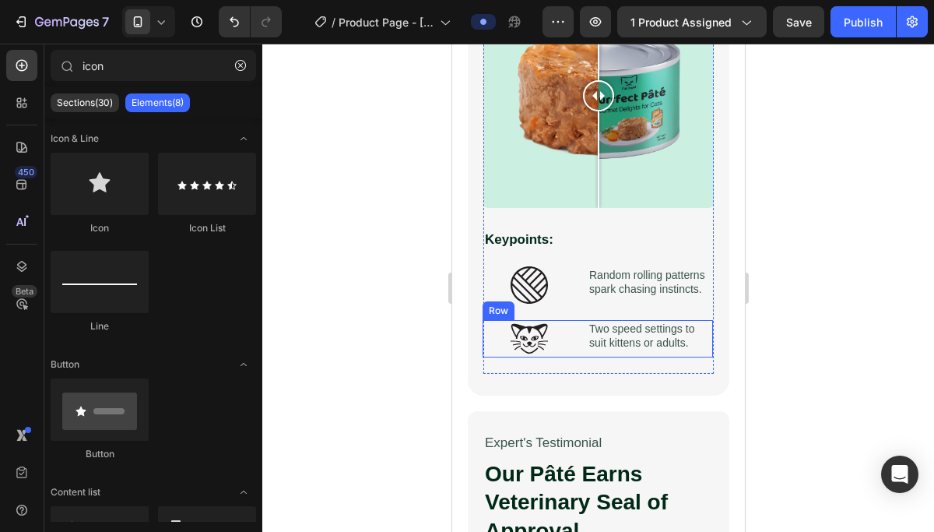
click at [580, 349] on div "Icon Row Two speed settings to suit kittens or adults. Text Block Row" at bounding box center [597, 338] width 230 height 37
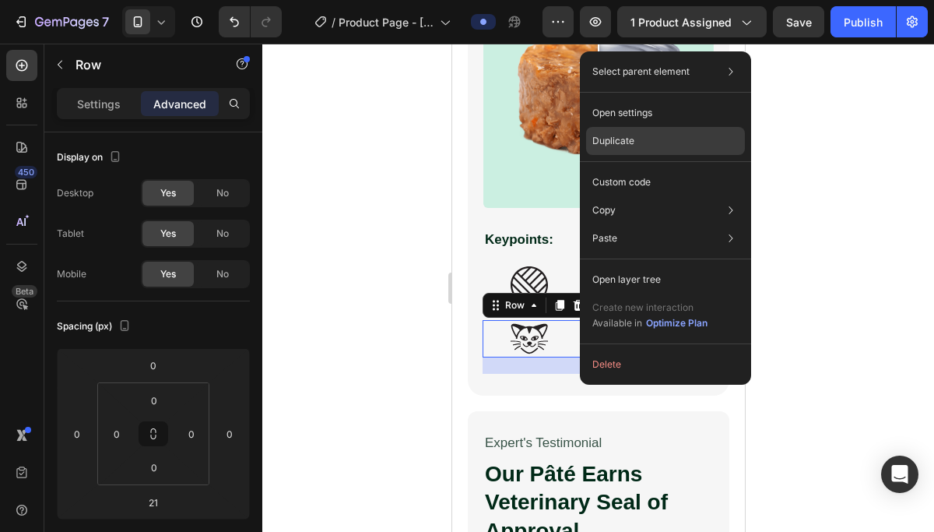
click at [655, 168] on div "Duplicate" at bounding box center [665, 182] width 159 height 28
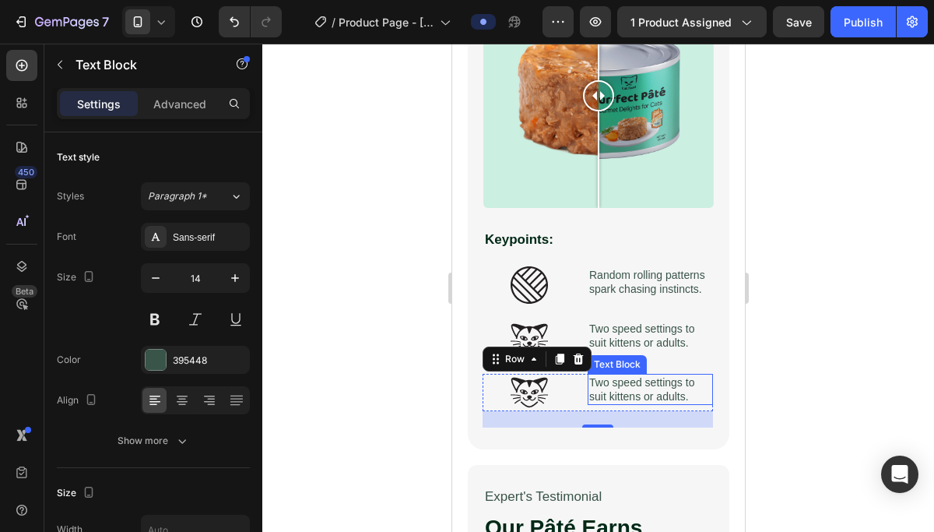
click at [650, 381] on p "Two speed settings to suit kittens or adults." at bounding box center [650, 389] width 122 height 28
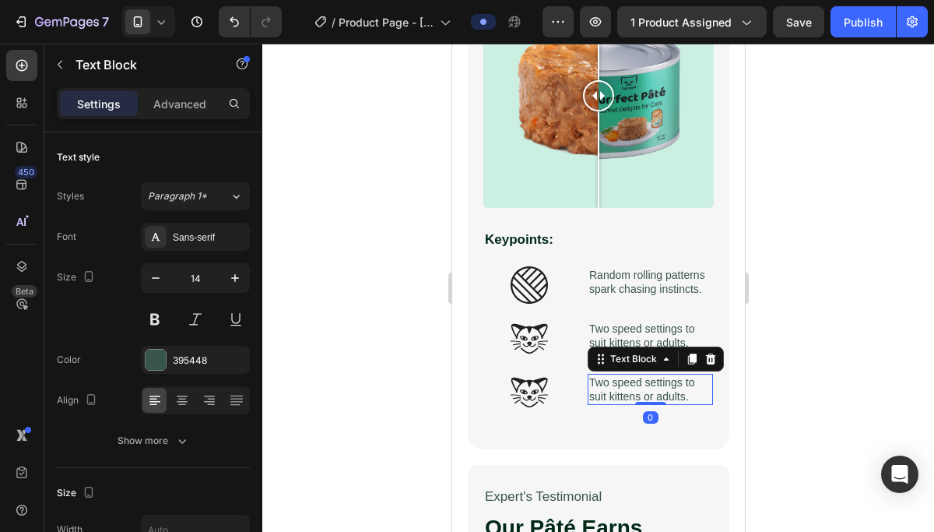
click at [650, 381] on p "Two speed settings to suit kittens or adults." at bounding box center [650, 389] width 122 height 28
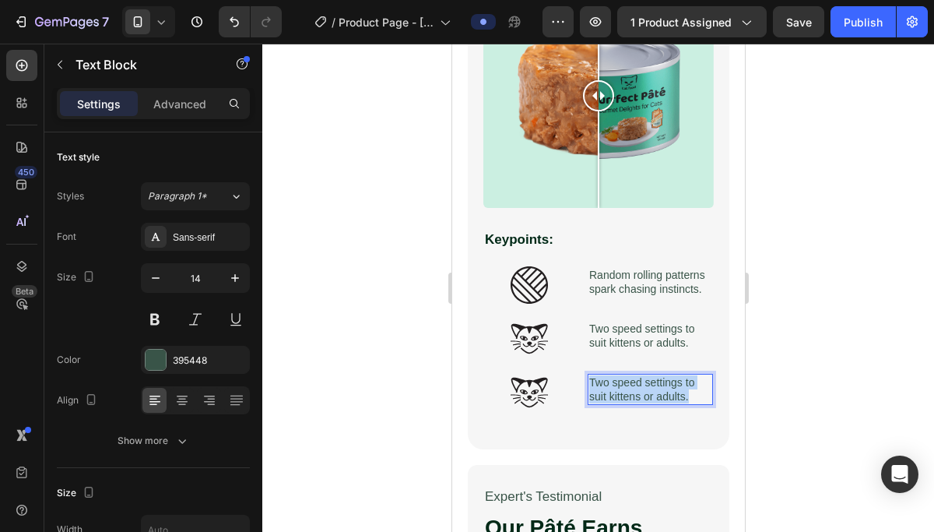
click at [650, 381] on p "Two speed settings to suit kittens or adults." at bounding box center [650, 389] width 122 height 28
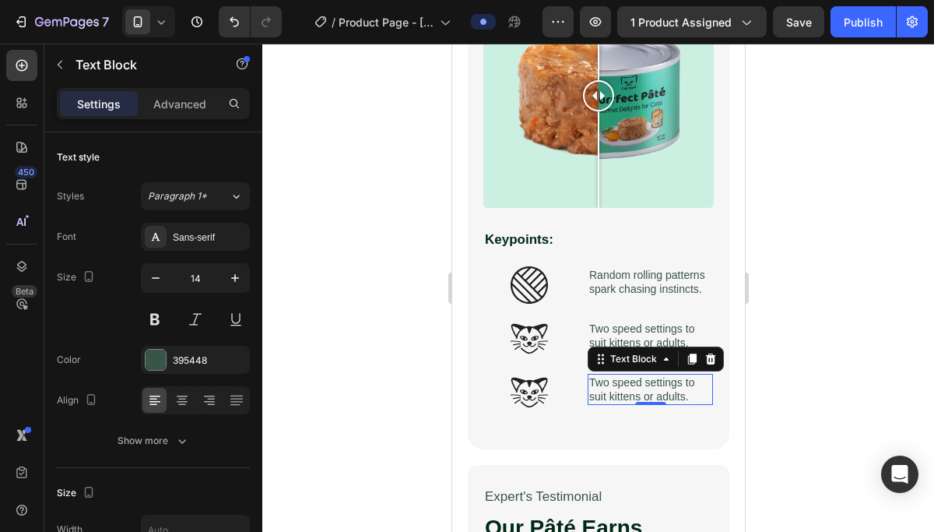
click at [647, 389] on p "Two speed settings to suit kittens or adults." at bounding box center [650, 389] width 122 height 28
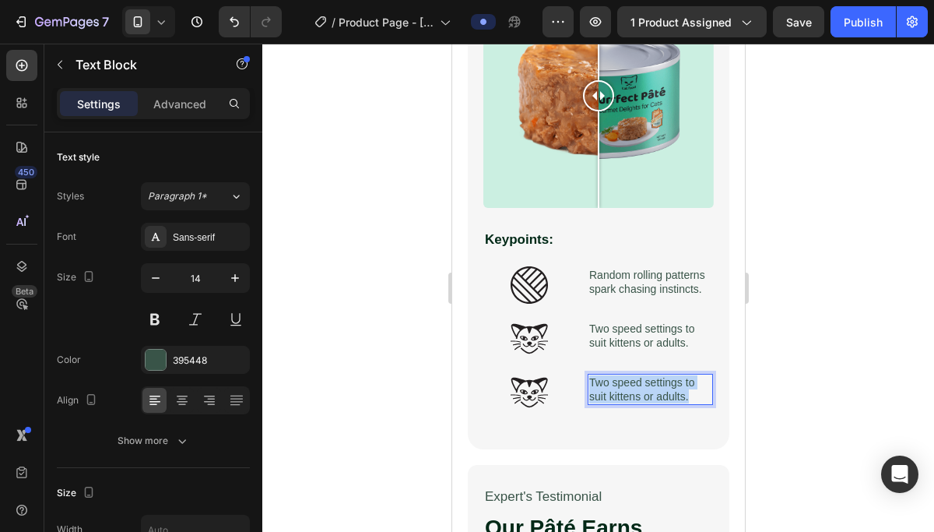
click at [647, 389] on p "Two speed settings to suit kittens or adults." at bounding box center [650, 389] width 122 height 28
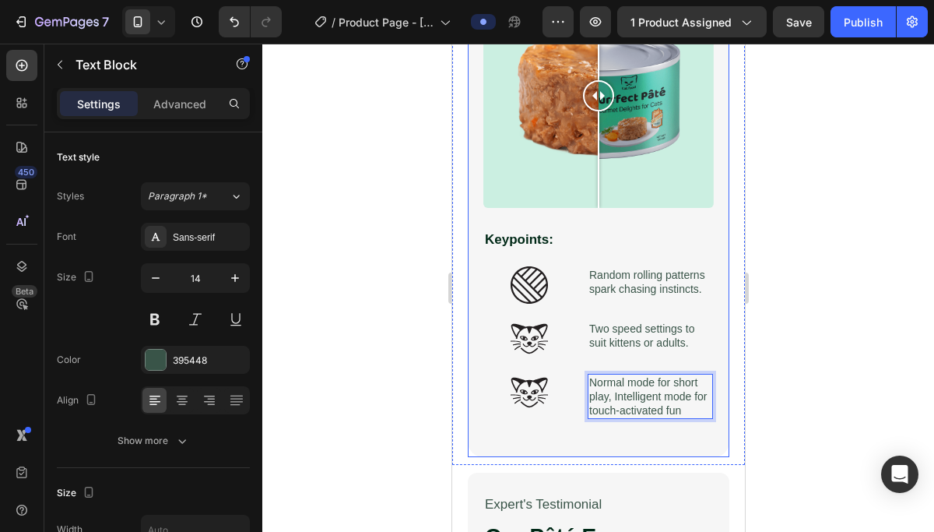
click at [692, 447] on div "Reflex Play 2.0 – Science-Driven Play for Curious Cats Heading Cats need moveme…" at bounding box center [598, 119] width 262 height 676
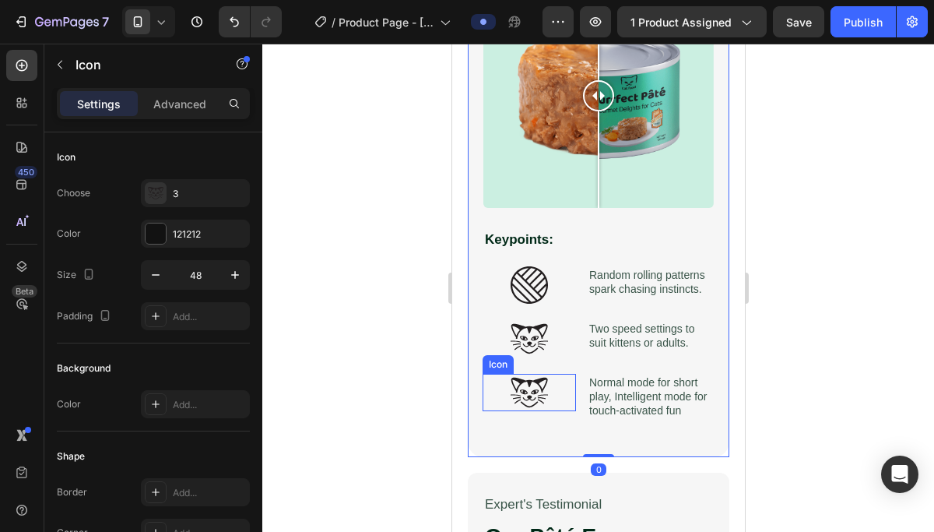
click at [541, 394] on icon at bounding box center [528, 393] width 37 height 30
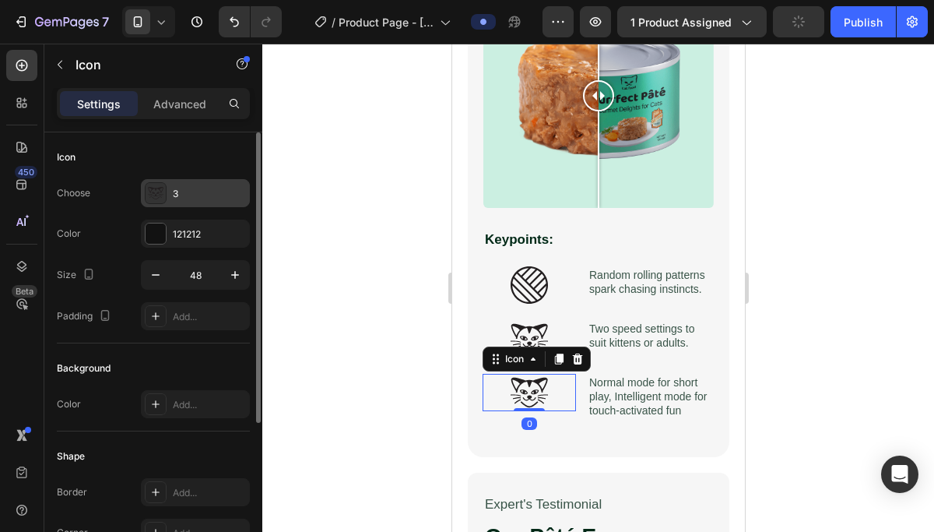
click at [188, 185] on div "3" at bounding box center [195, 193] width 109 height 28
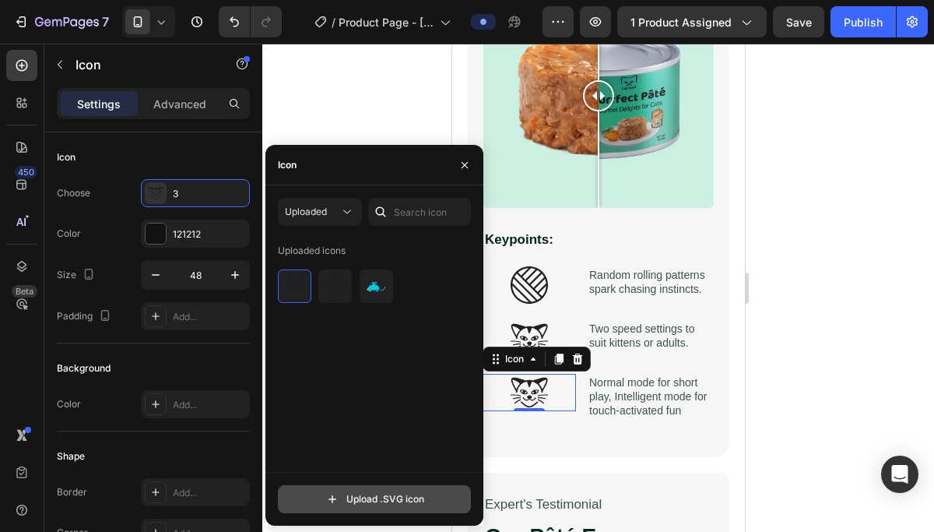
click at [326, 491] on input "file" at bounding box center [375, 499] width 192 height 26
type input "C:\fakepath\12.svg"
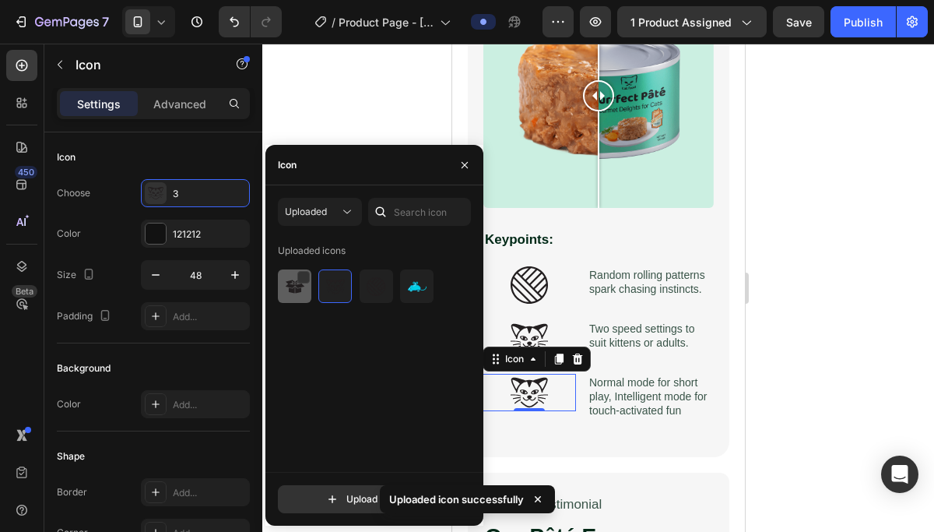
click at [295, 294] on img at bounding box center [295, 286] width 19 height 19
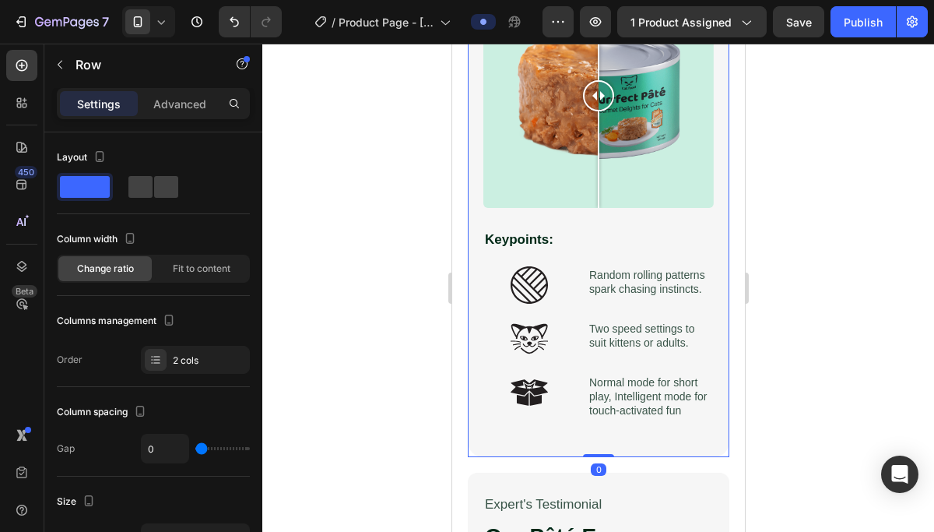
click at [572, 454] on div "Reflex Play 2.0 – Science-Driven Play for Curious Cats Heading Cats need moveme…" at bounding box center [598, 119] width 262 height 676
click at [847, 423] on div at bounding box center [598, 288] width 672 height 488
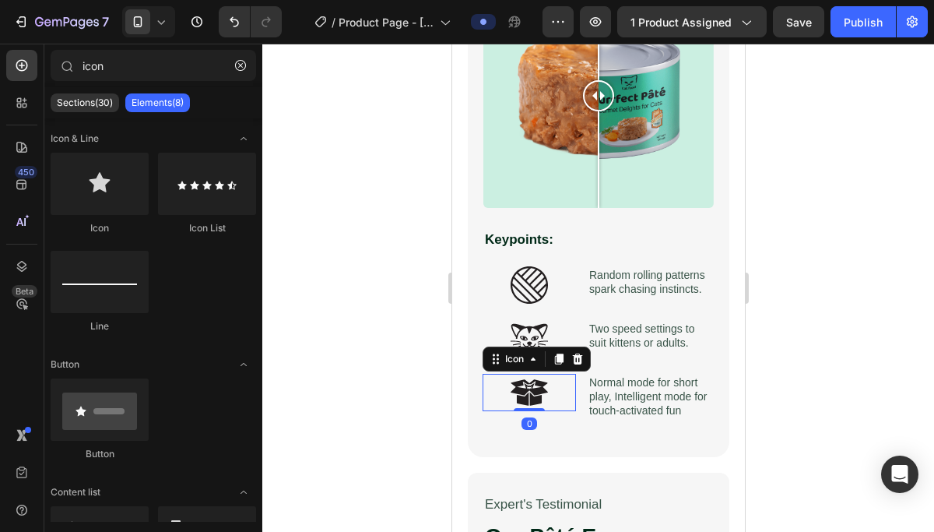
click at [530, 380] on icon at bounding box center [528, 392] width 37 height 37
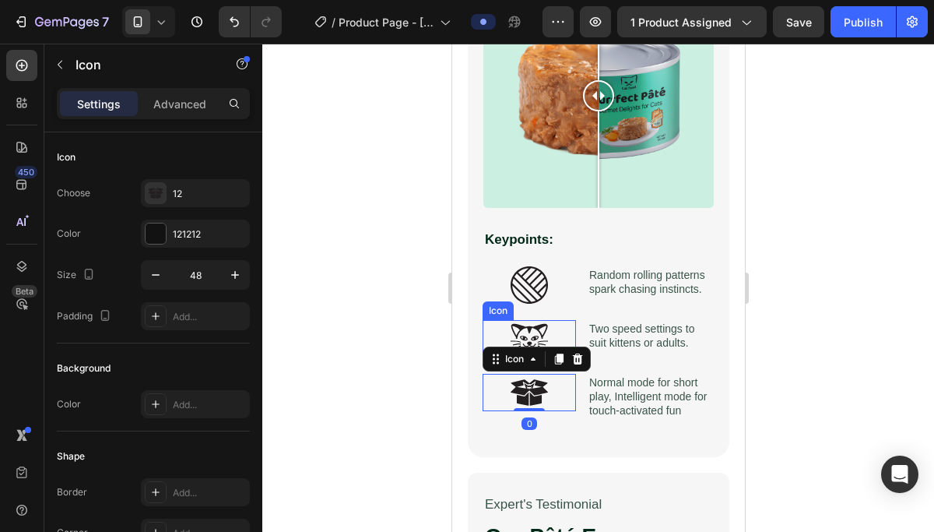
click at [520, 325] on icon at bounding box center [528, 339] width 37 height 30
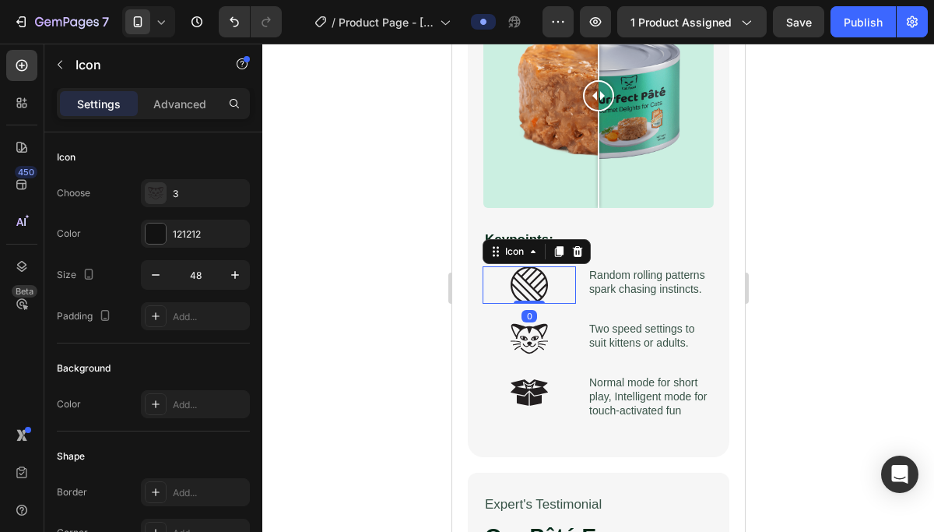
click at [519, 283] on icon at bounding box center [528, 284] width 37 height 37
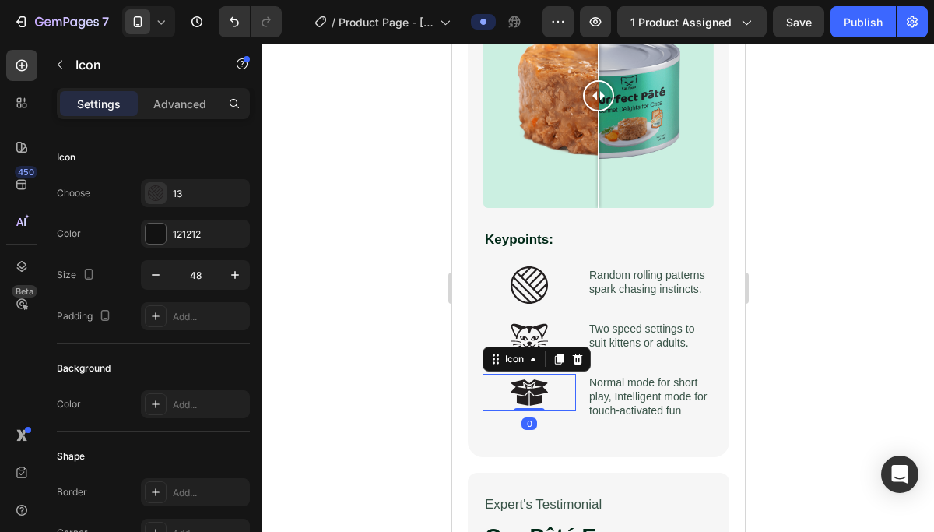
click at [547, 396] on icon at bounding box center [528, 392] width 37 height 37
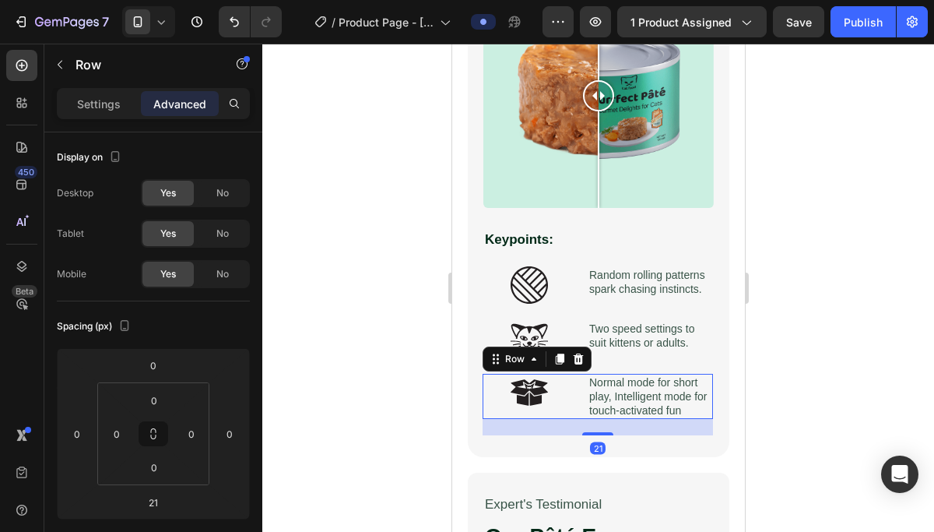
click at [581, 413] on div "Icon Row Normal mode for short play, Intelligent mode for touch-activated fun T…" at bounding box center [597, 397] width 230 height 46
click at [581, 406] on div "Icon Row Normal mode for short play, Intelligent mode for touch-activated fun T…" at bounding box center [597, 397] width 230 height 46
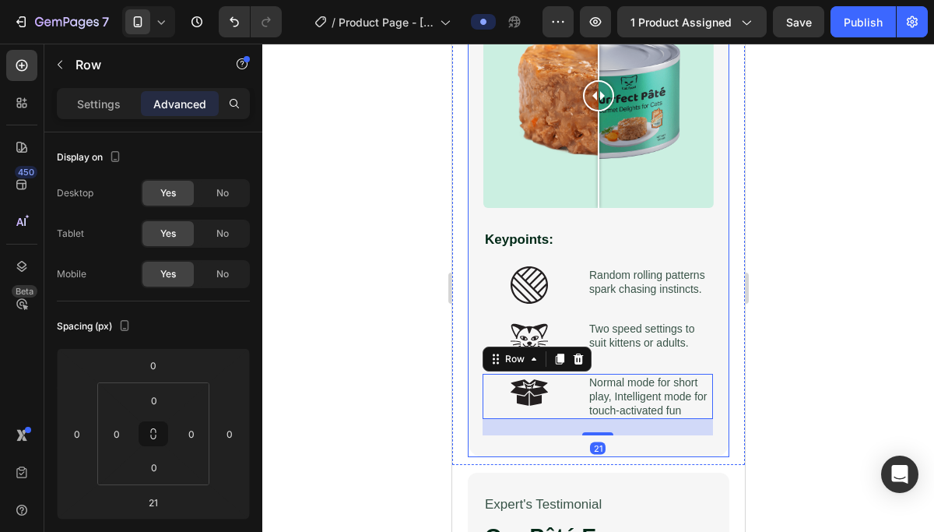
click at [348, 396] on div at bounding box center [598, 288] width 672 height 488
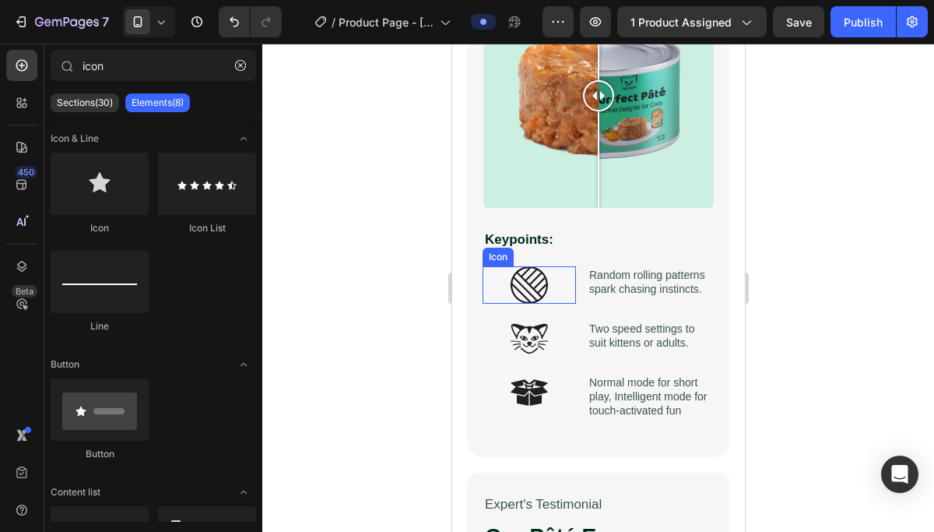
click at [527, 298] on icon at bounding box center [528, 284] width 37 height 37
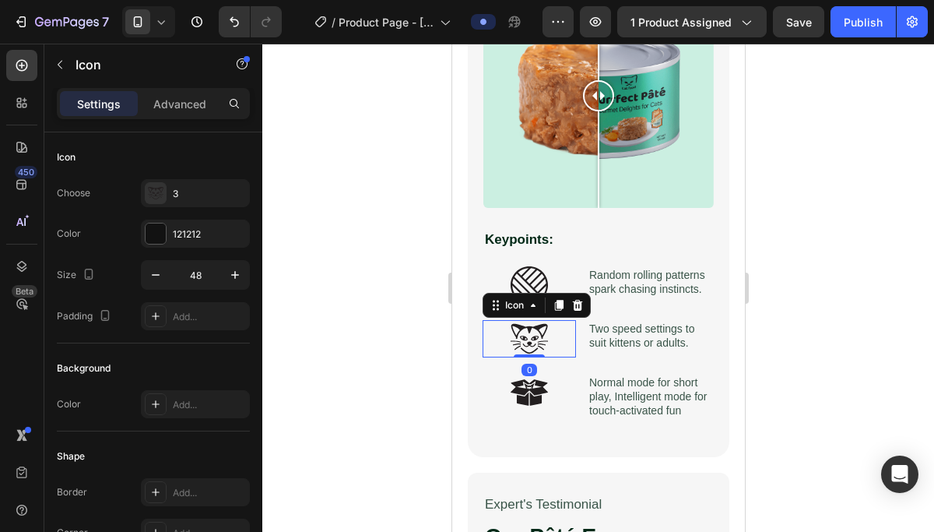
click at [523, 343] on icon at bounding box center [528, 338] width 37 height 37
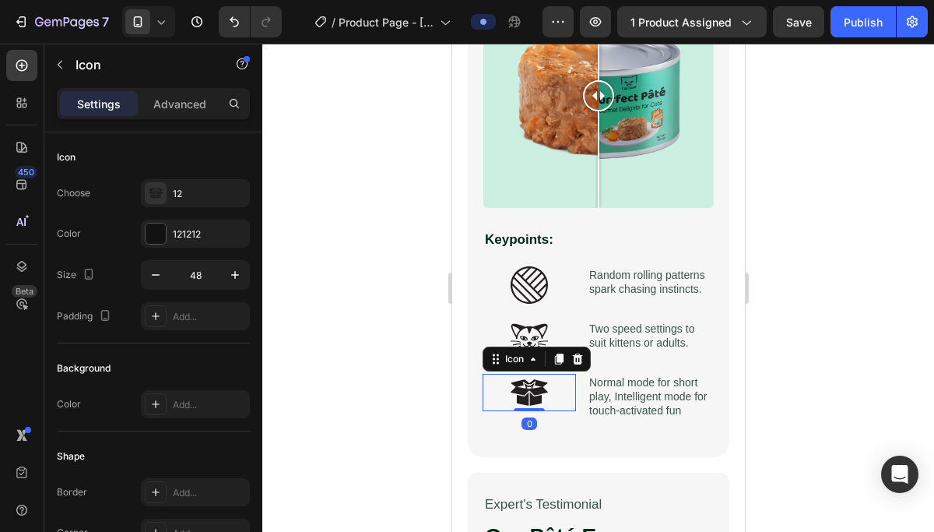
click at [526, 390] on icon at bounding box center [528, 392] width 37 height 26
click at [236, 267] on icon "button" at bounding box center [235, 275] width 16 height 16
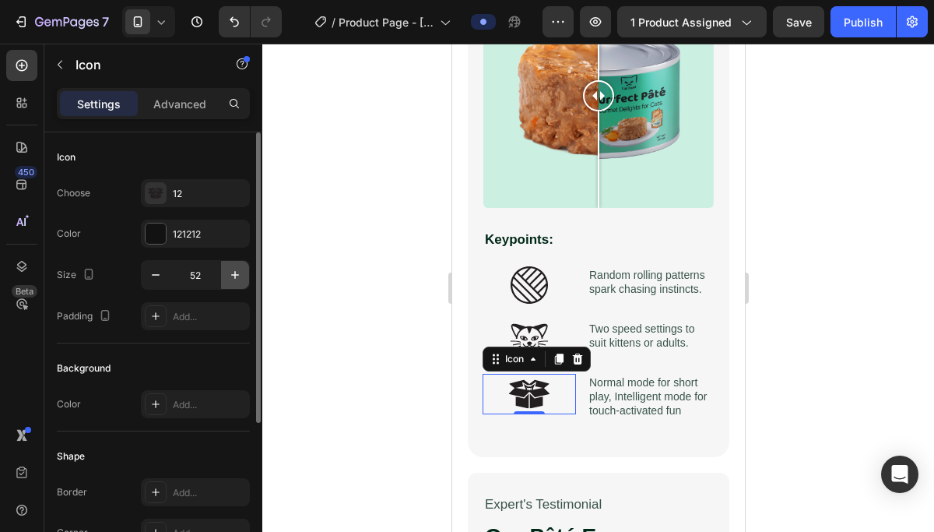
click at [236, 267] on icon "button" at bounding box center [235, 275] width 16 height 16
type input "54"
click at [415, 348] on div at bounding box center [598, 288] width 672 height 488
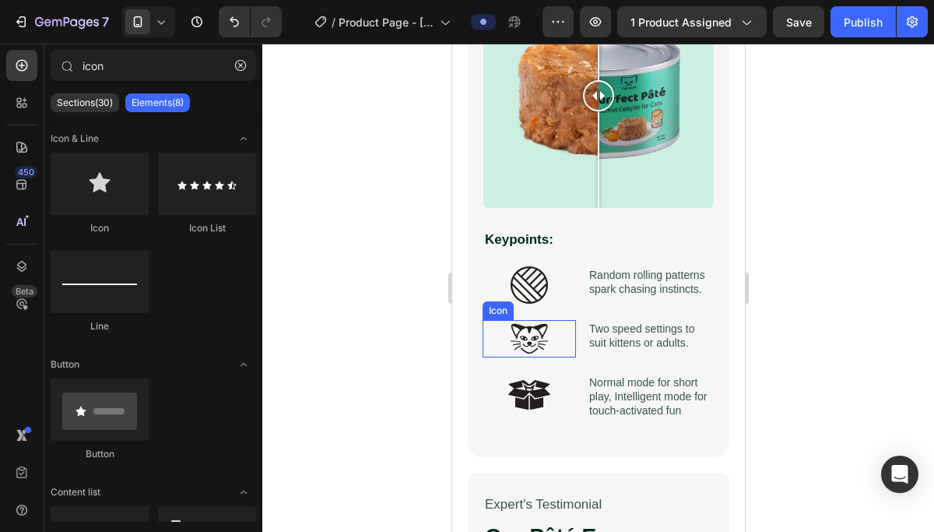
click at [531, 339] on icon at bounding box center [528, 338] width 37 height 37
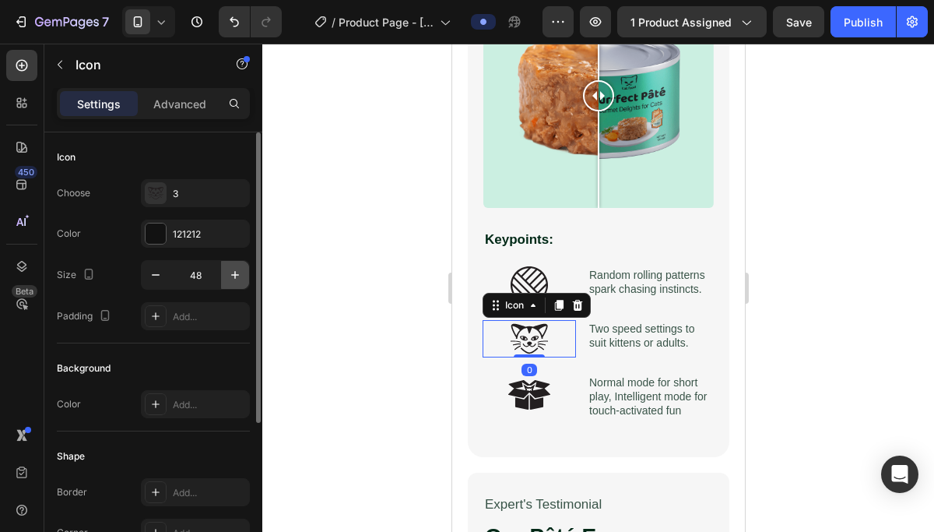
click at [237, 269] on icon "button" at bounding box center [235, 275] width 16 height 16
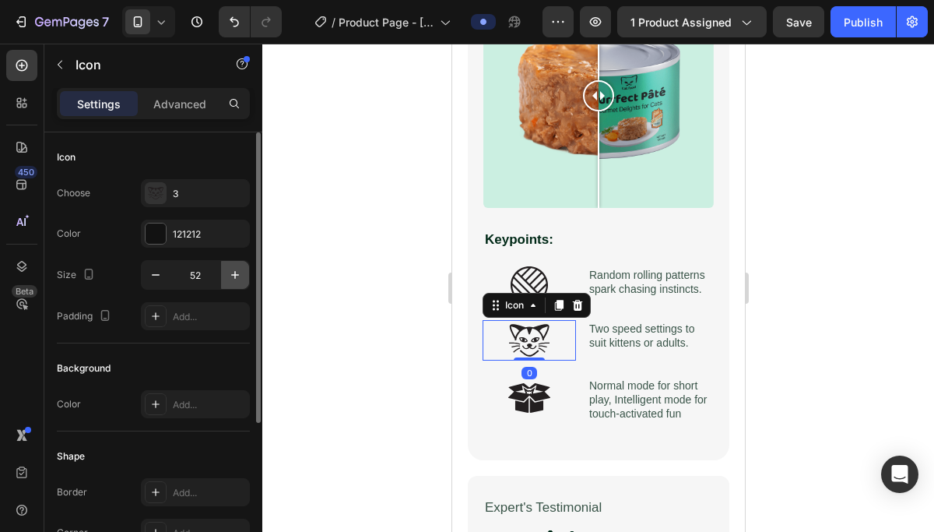
type input "53"
click at [337, 395] on div at bounding box center [598, 288] width 672 height 488
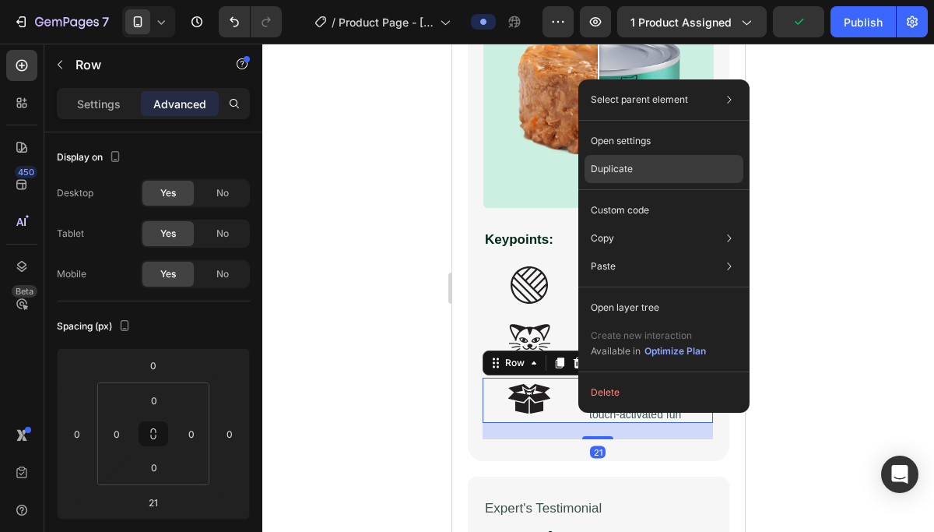
click at [610, 167] on p "Duplicate" at bounding box center [612, 169] width 42 height 14
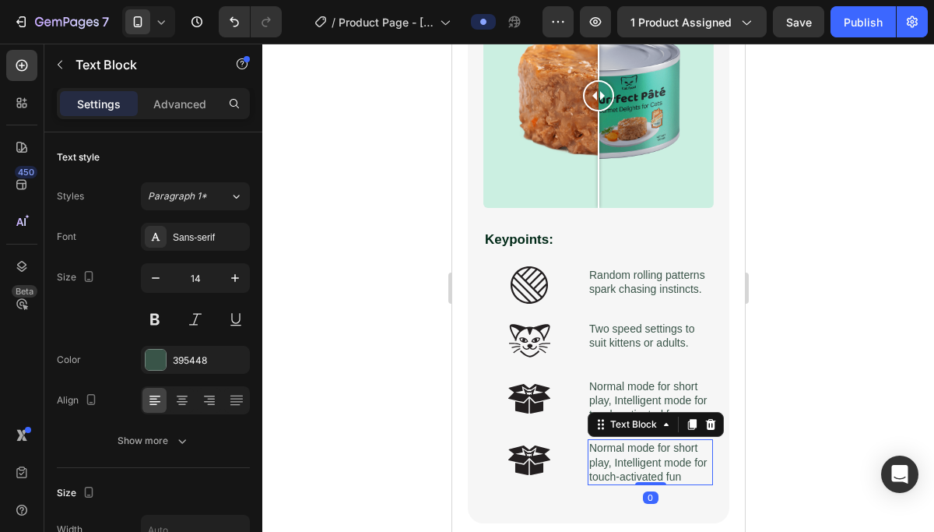
click at [617, 453] on p "Normal mode for short play, Intelligent mode for touch-activated fun" at bounding box center [650, 462] width 122 height 43
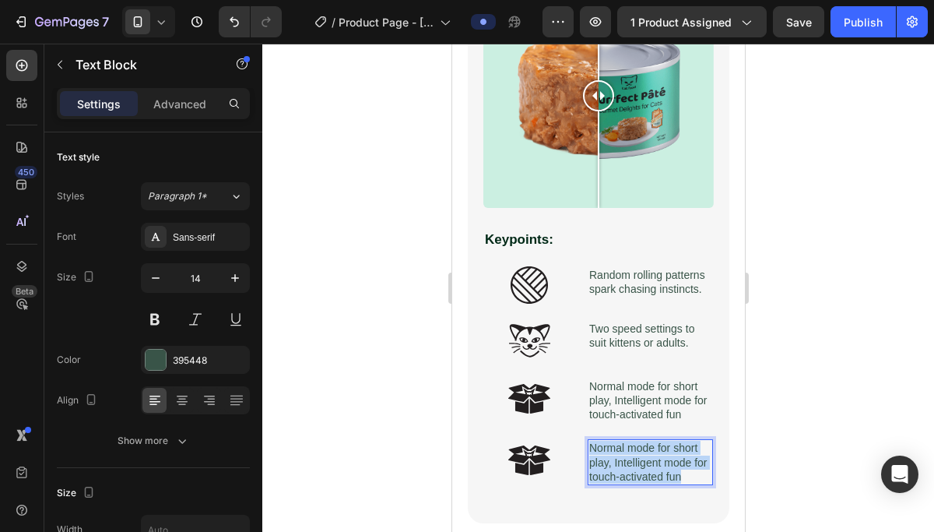
click at [617, 453] on p "Normal mode for short play, Intelligent mode for touch-activated fun" at bounding box center [650, 462] width 122 height 43
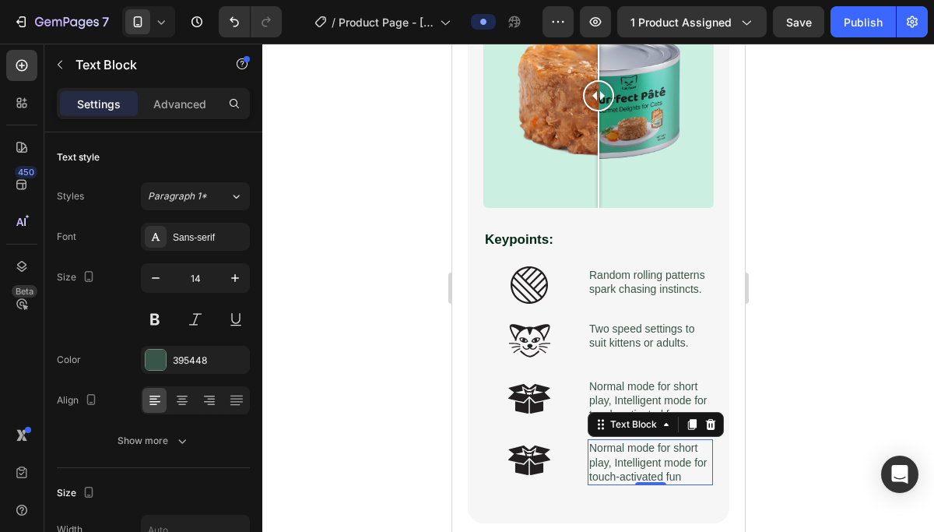
click at [619, 459] on p "Normal mode for short play, Intelligent mode for touch-activated fun" at bounding box center [650, 462] width 122 height 43
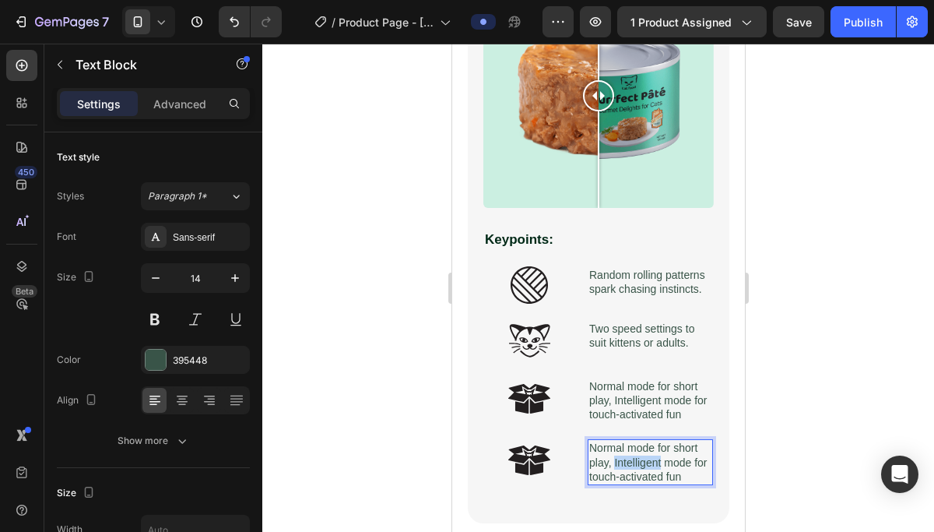
click at [619, 459] on p "Normal mode for short play, Intelligent mode for touch-activated fun" at bounding box center [650, 462] width 122 height 43
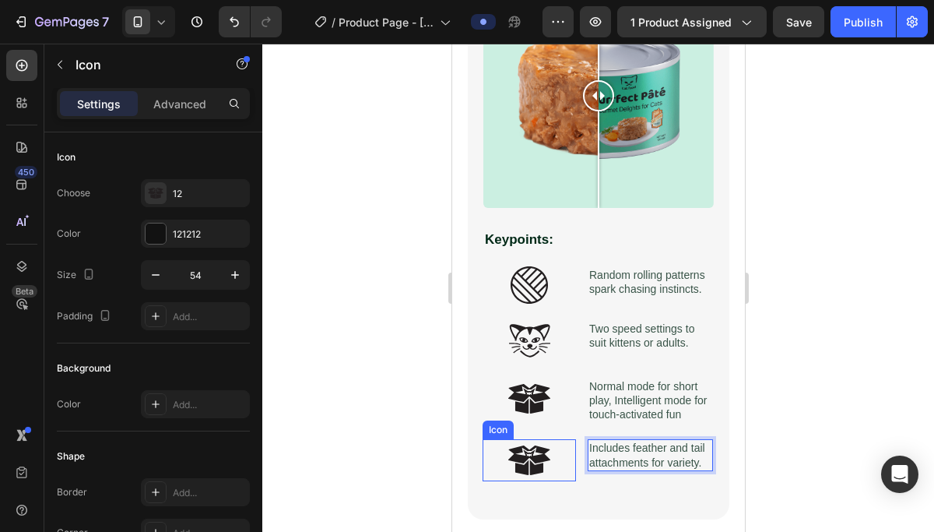
click at [536, 453] on icon at bounding box center [529, 460] width 42 height 42
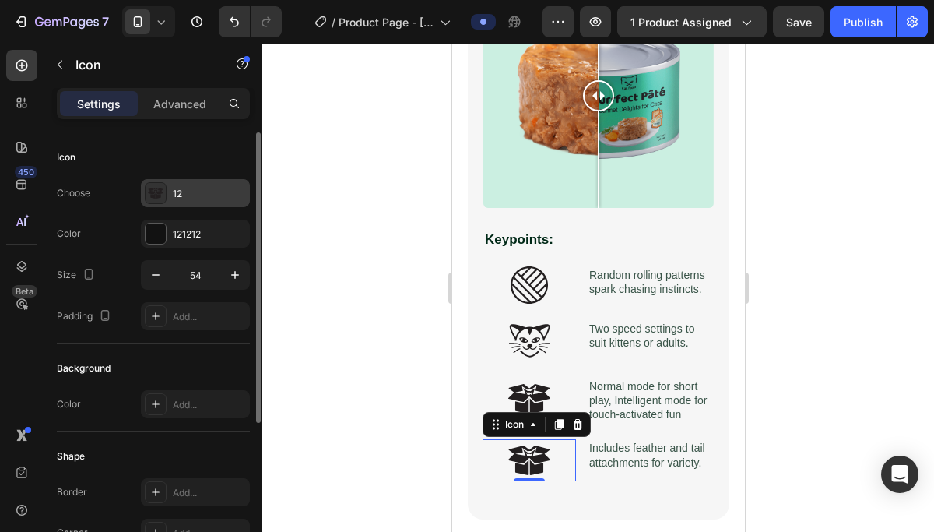
click at [183, 182] on div "12" at bounding box center [195, 193] width 109 height 28
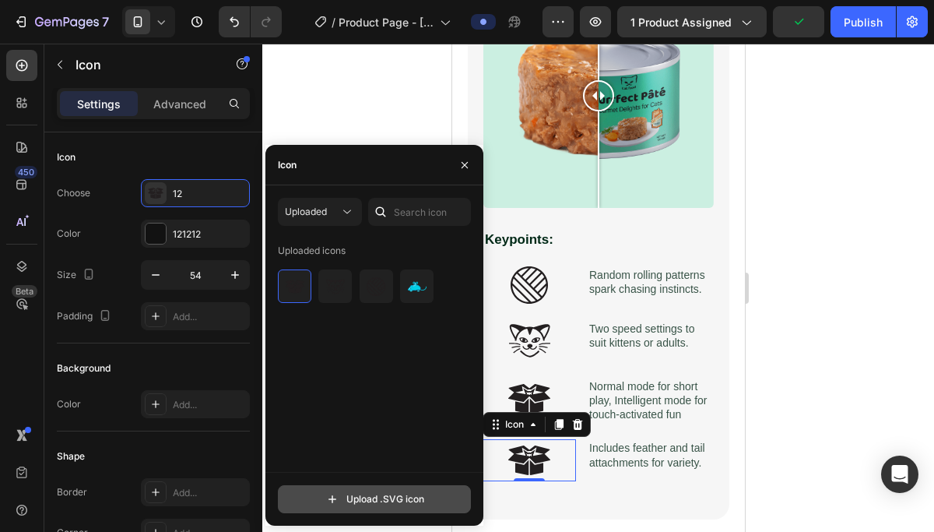
click at [388, 501] on input "file" at bounding box center [375, 499] width 192 height 26
type input "C:\fakepath\15.svg"
click at [407, 505] on input "file" at bounding box center [375, 499] width 192 height 26
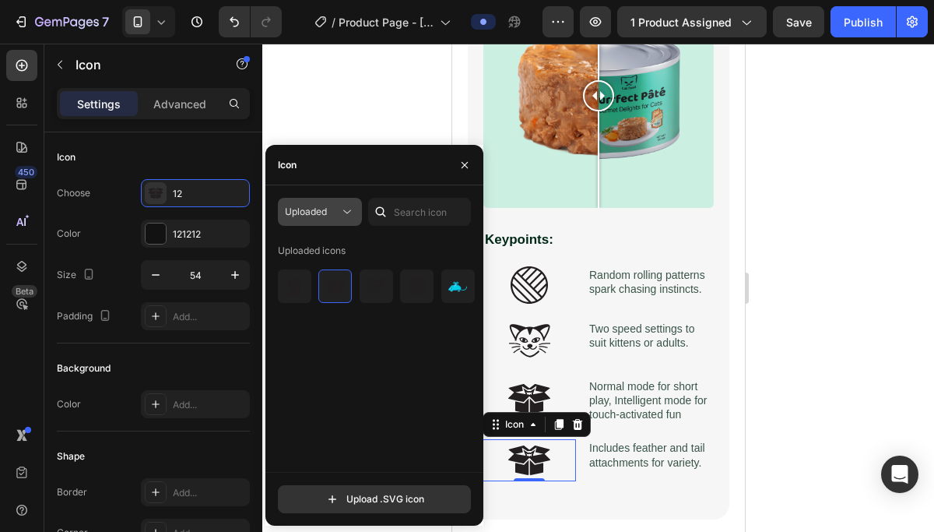
click at [333, 213] on div "Uploaded" at bounding box center [312, 212] width 54 height 14
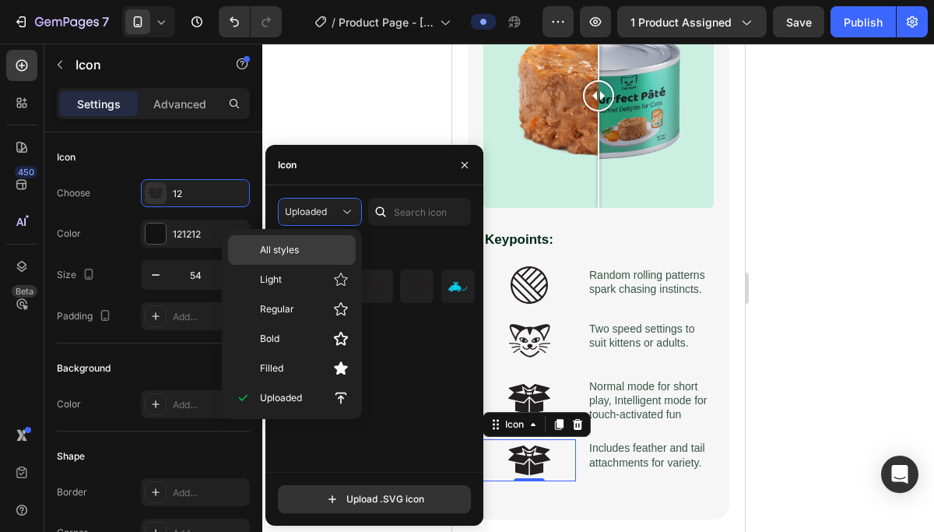
click at [319, 240] on div "All styles" at bounding box center [292, 250] width 128 height 30
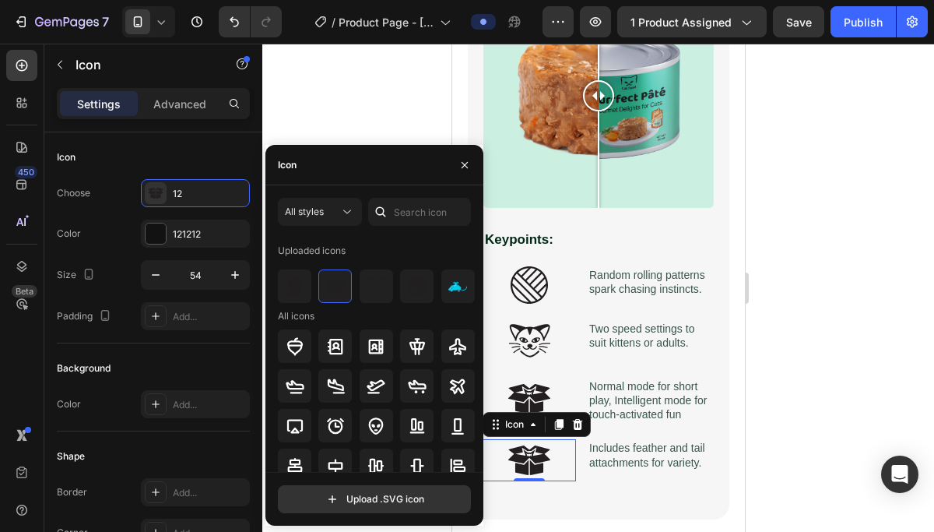
click at [431, 230] on div "All styles Uploaded icons All icons" at bounding box center [374, 335] width 193 height 274
click at [426, 213] on input "text" at bounding box center [419, 212] width 103 height 28
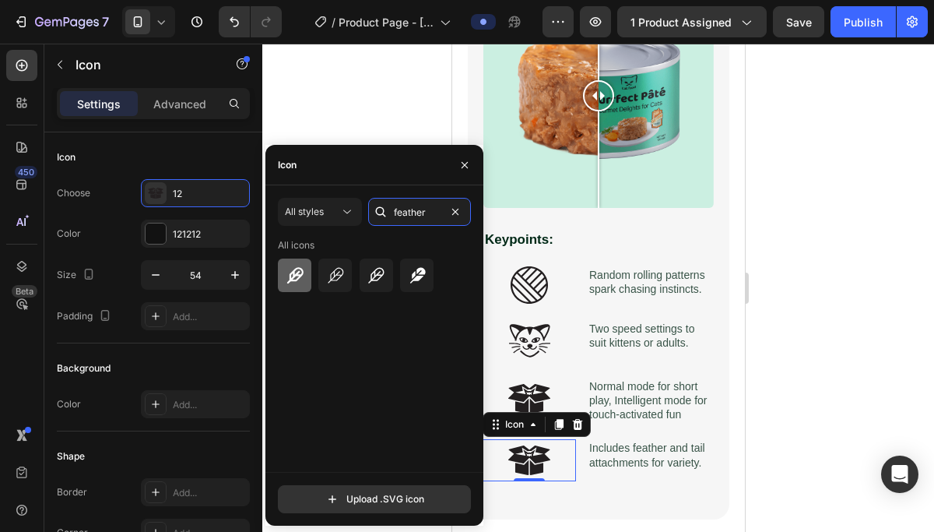
type input "feather"
click at [305, 270] on div at bounding box center [294, 274] width 33 height 33
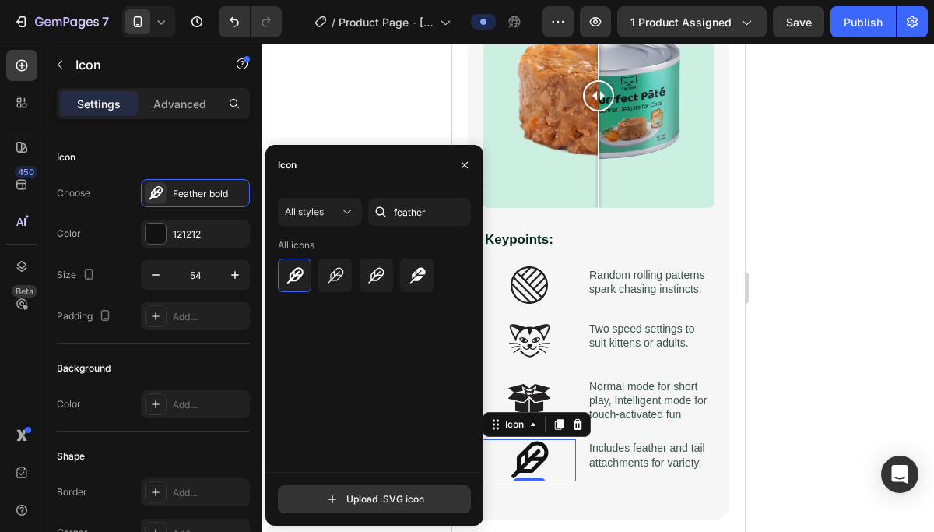
click at [807, 410] on div at bounding box center [598, 288] width 672 height 488
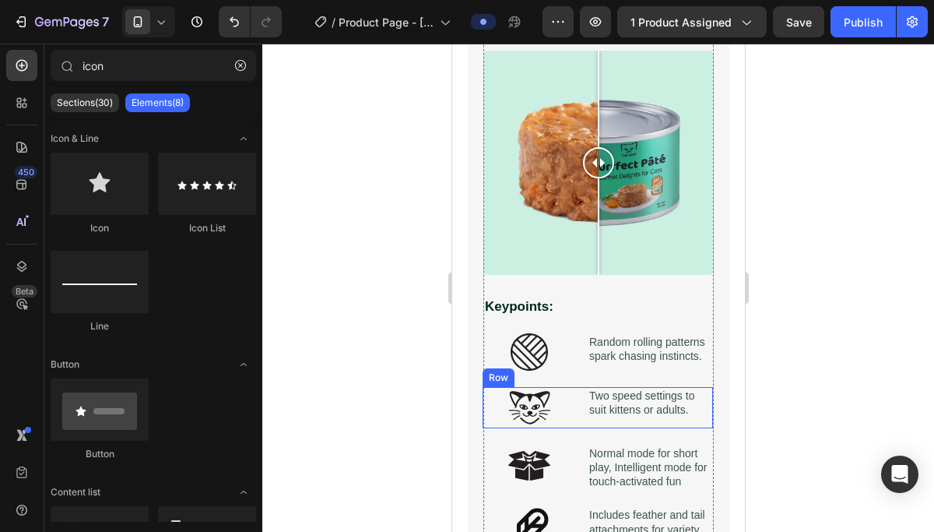
scroll to position [1615, 0]
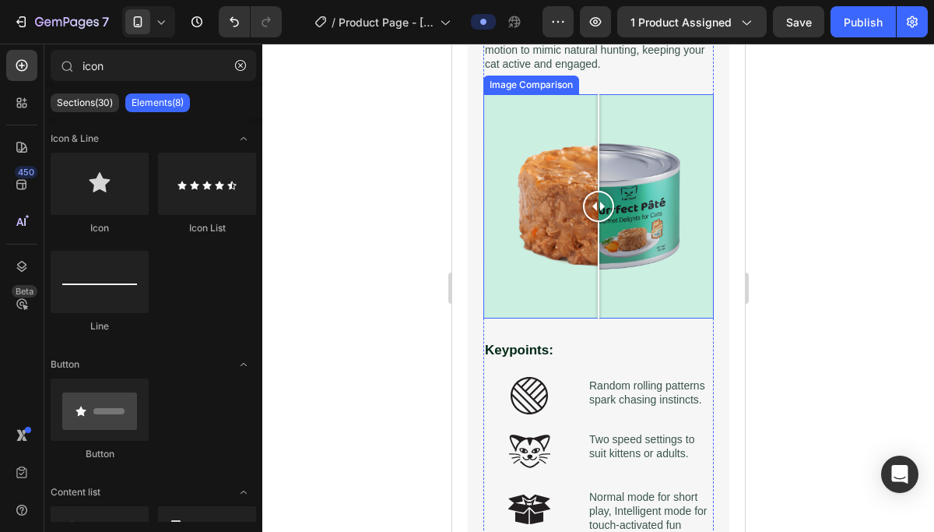
click at [628, 250] on div at bounding box center [598, 206] width 230 height 224
click at [540, 214] on div at bounding box center [598, 206] width 230 height 224
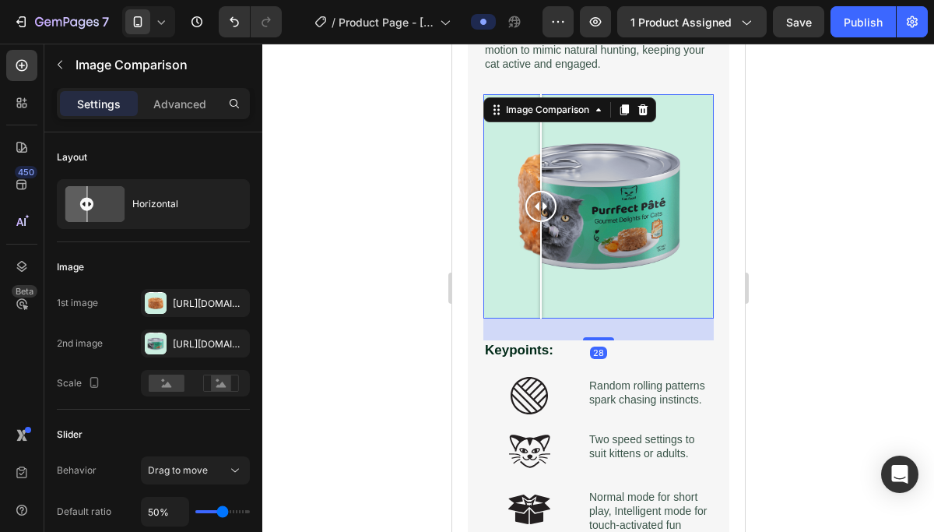
click at [599, 230] on div at bounding box center [598, 206] width 230 height 224
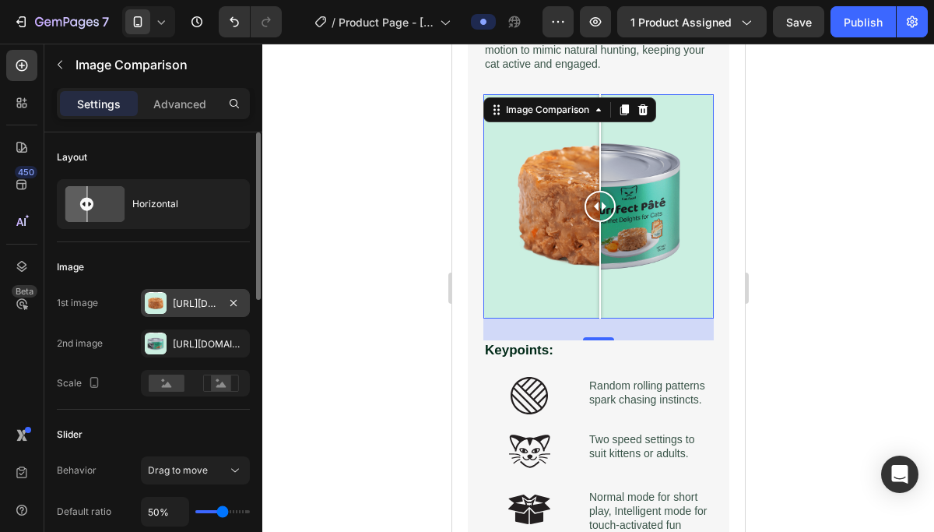
click at [159, 307] on div at bounding box center [156, 303] width 22 height 22
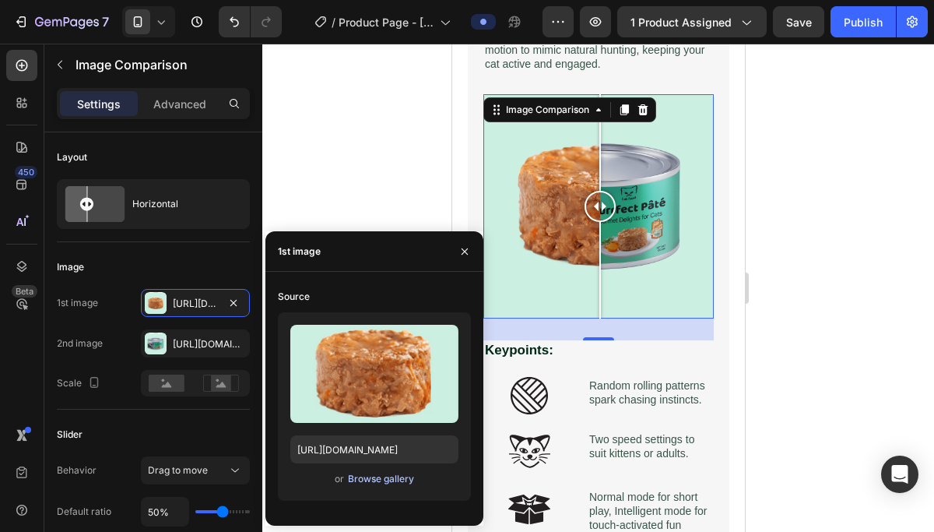
click at [385, 483] on div "Browse gallery" at bounding box center [381, 479] width 66 height 14
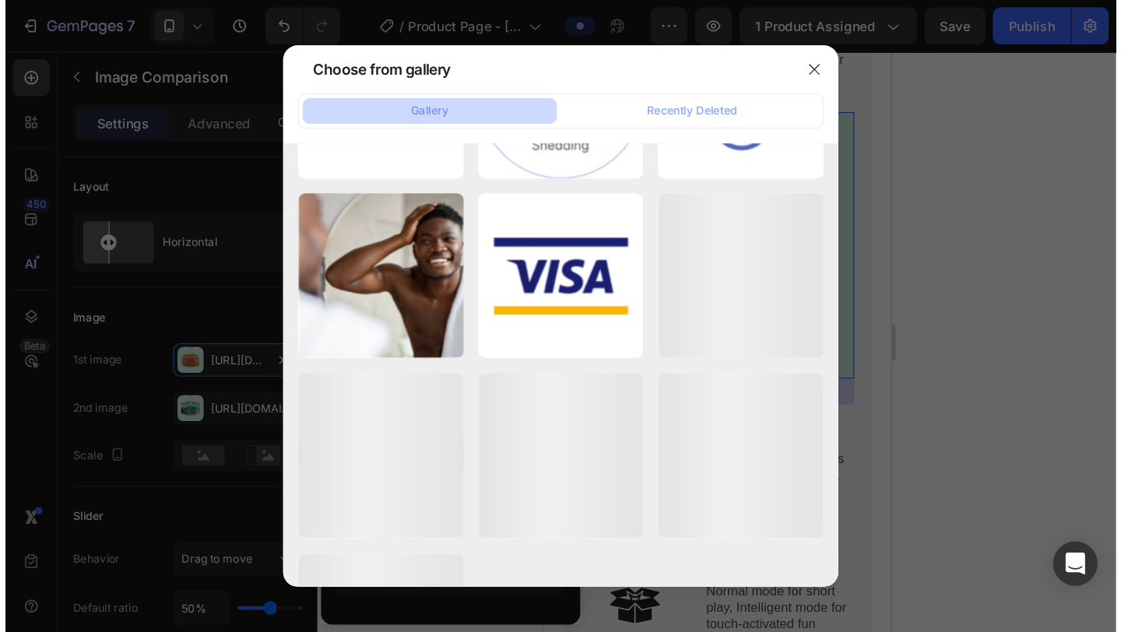
scroll to position [3278, 0]
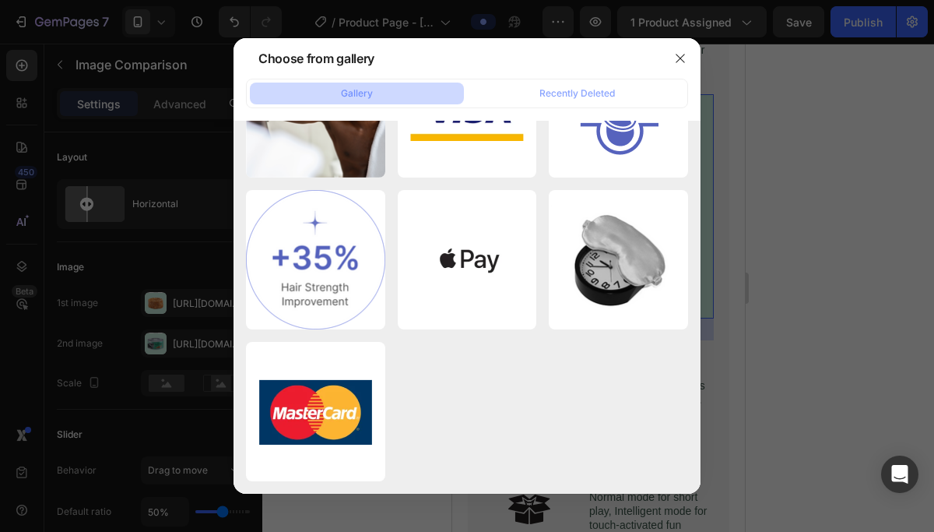
click at [738, 253] on div at bounding box center [467, 266] width 934 height 532
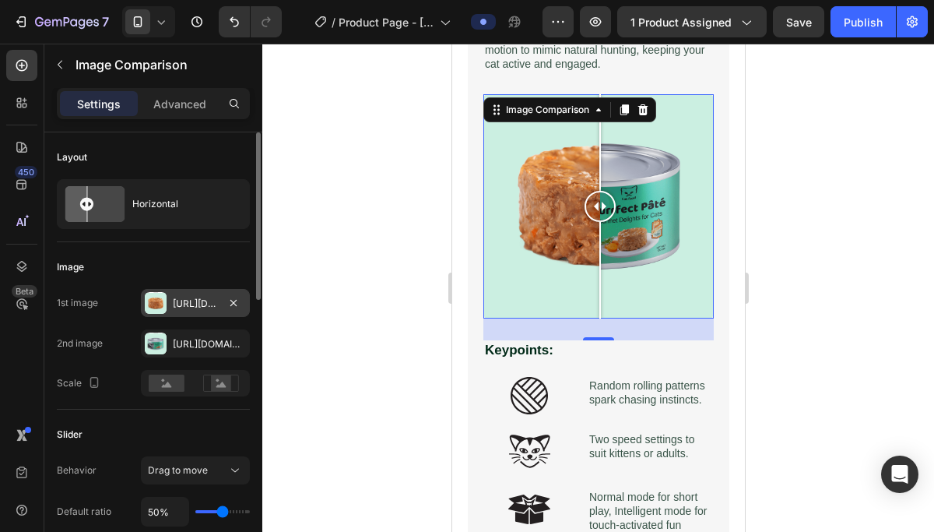
click at [156, 301] on div at bounding box center [156, 303] width 22 height 22
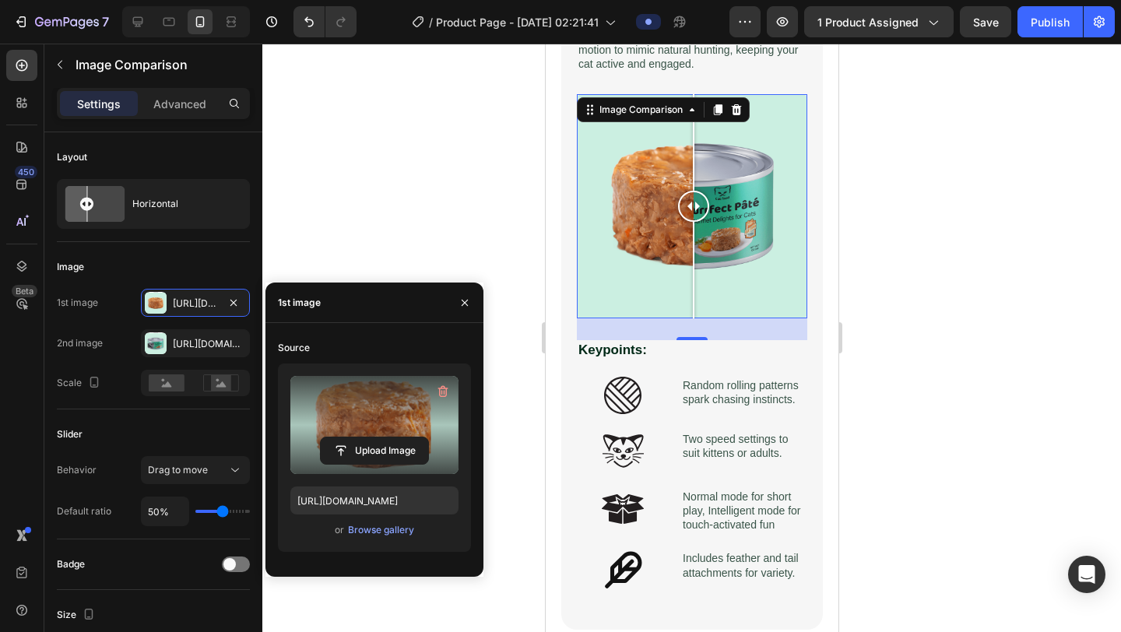
click at [368, 417] on label at bounding box center [374, 425] width 168 height 98
click at [368, 438] on input "file" at bounding box center [374, 451] width 107 height 26
click at [385, 417] on label at bounding box center [374, 425] width 168 height 98
click at [385, 438] on input "file" at bounding box center [374, 451] width 107 height 26
click at [385, 433] on label at bounding box center [374, 425] width 168 height 98
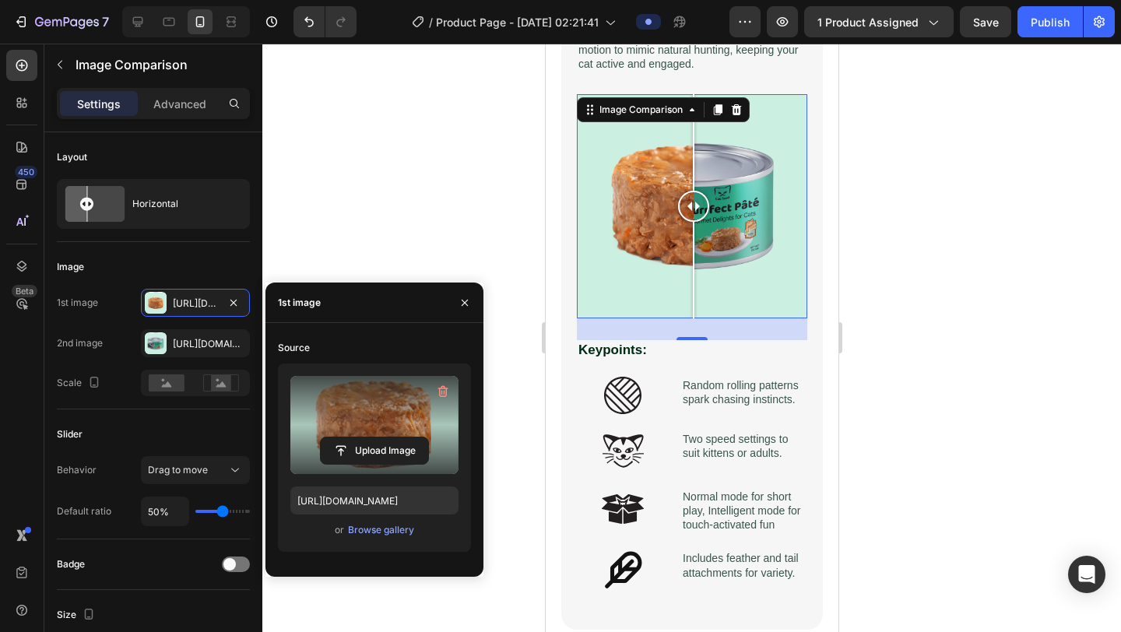
click at [385, 438] on input "file" at bounding box center [374, 451] width 107 height 26
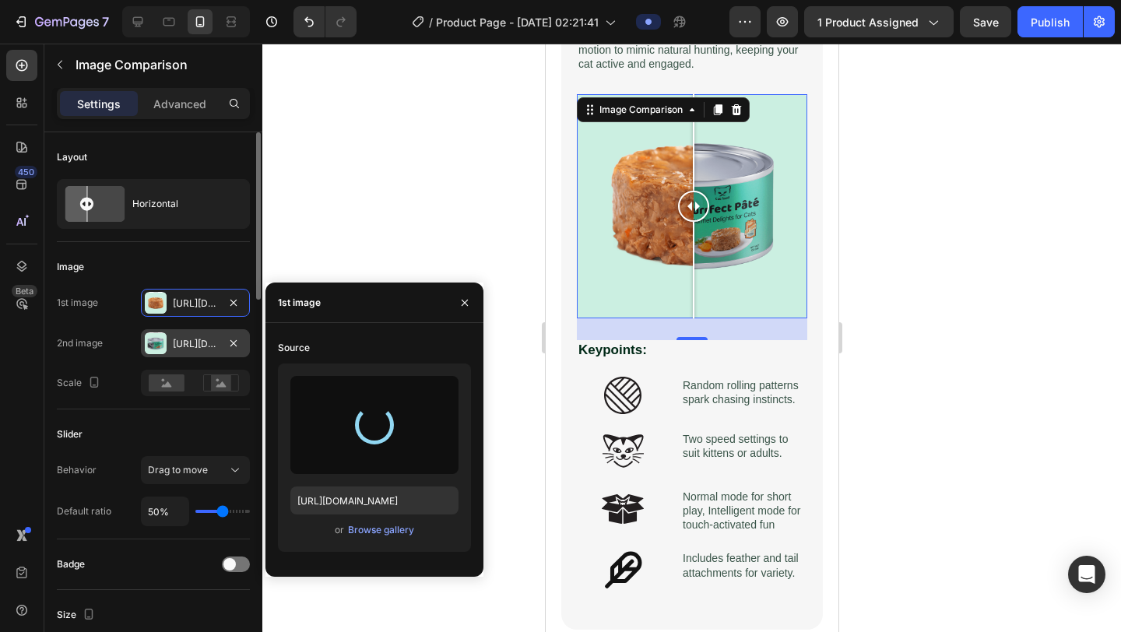
type input "[URL][DOMAIN_NAME]"
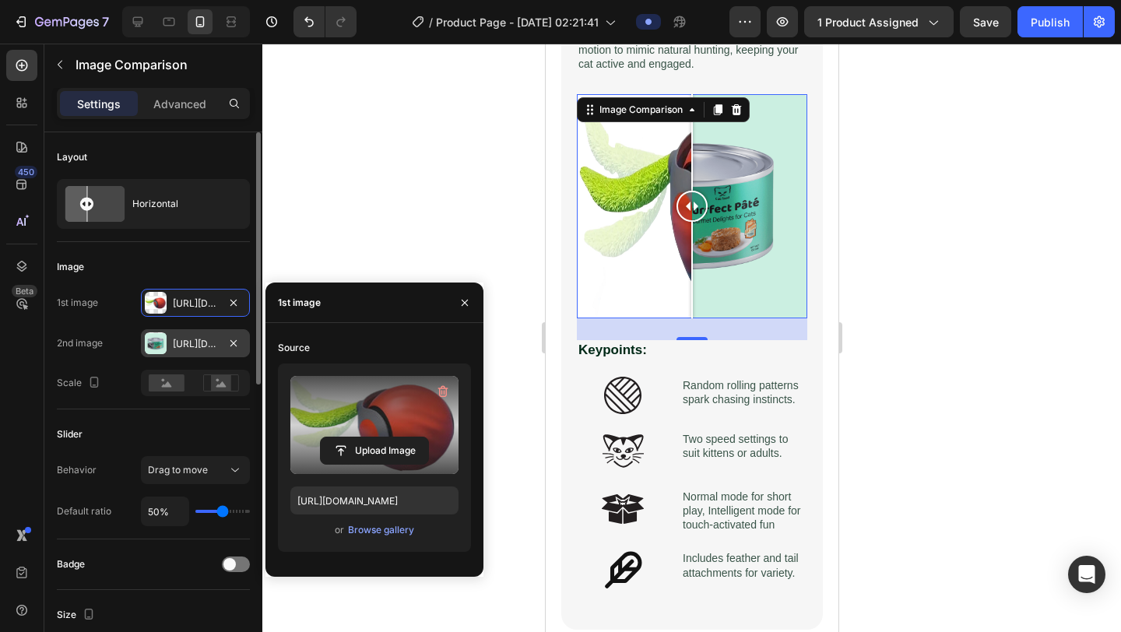
click at [181, 349] on div "[URL][DOMAIN_NAME]" at bounding box center [195, 344] width 45 height 14
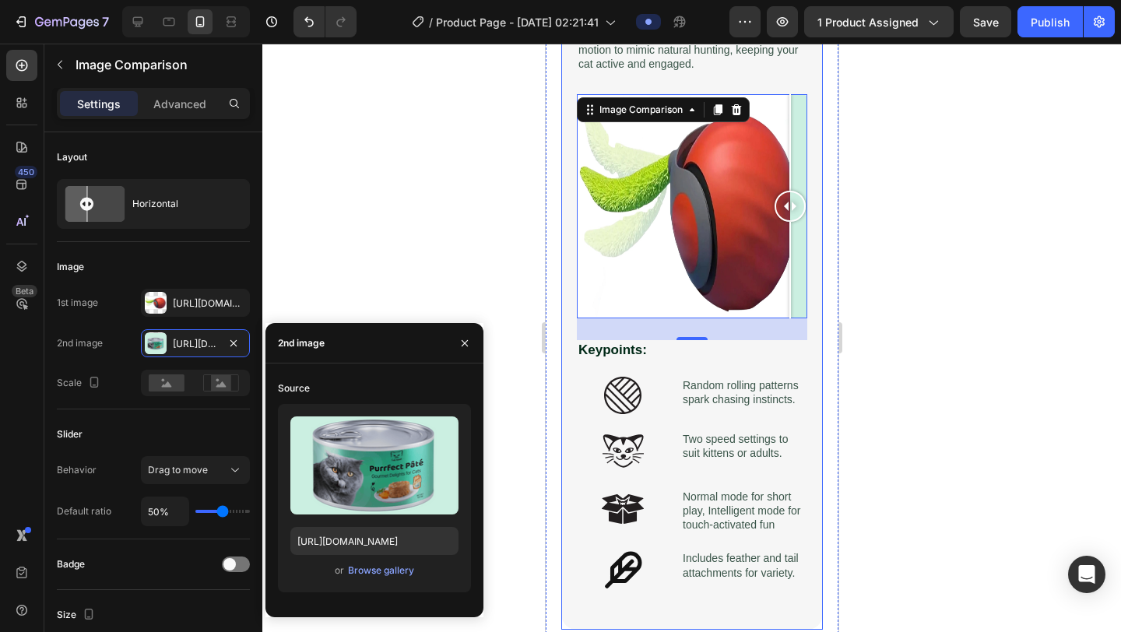
drag, startPoint x: 687, startPoint y: 216, endPoint x: 804, endPoint y: 218, distance: 116.8
click at [805, 218] on div at bounding box center [691, 206] width 230 height 224
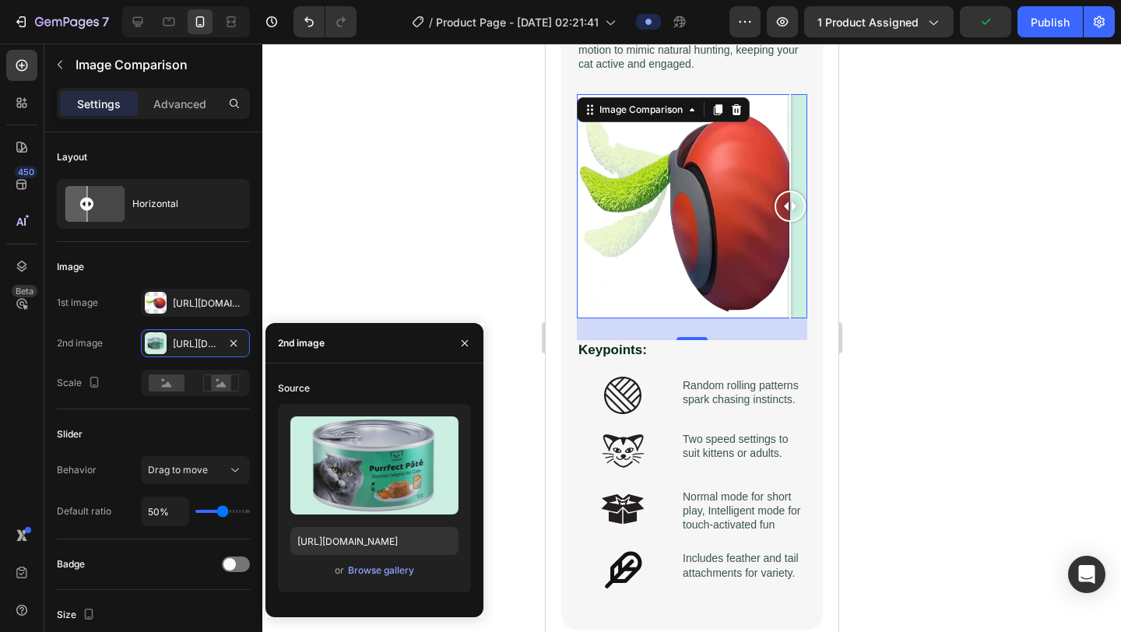
click at [723, 185] on div at bounding box center [691, 206] width 230 height 224
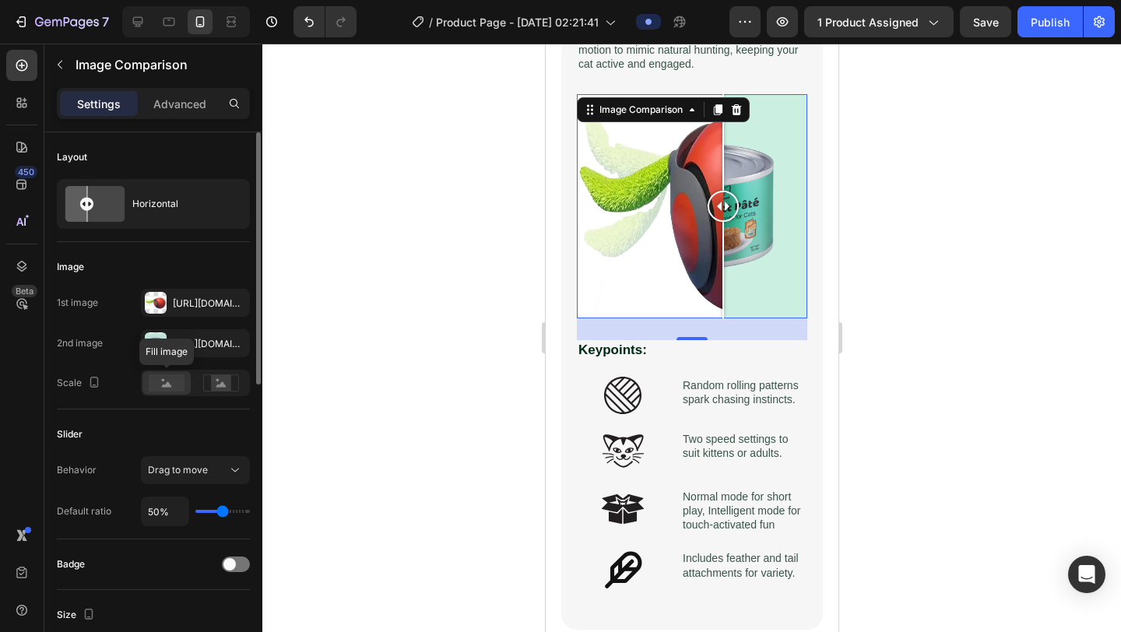
click at [177, 387] on rect at bounding box center [167, 382] width 36 height 17
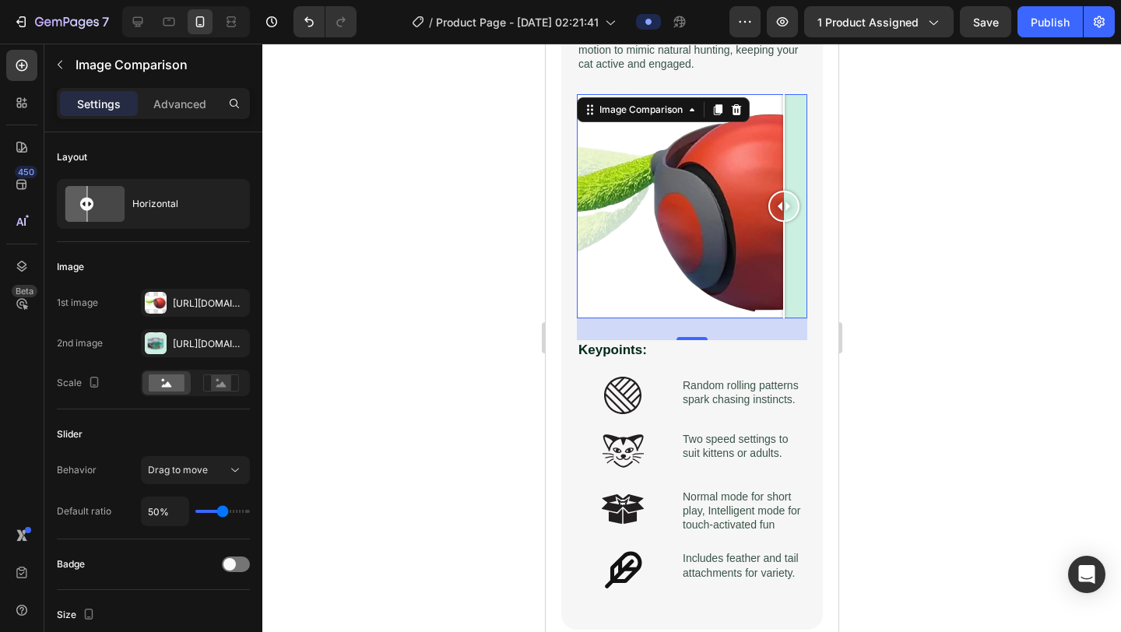
drag, startPoint x: 725, startPoint y: 207, endPoint x: 783, endPoint y: 227, distance: 61.6
click at [783, 227] on div at bounding box center [783, 206] width 31 height 224
click at [783, 227] on div at bounding box center [783, 270] width 2 height 97
click at [702, 235] on div at bounding box center [691, 206] width 230 height 224
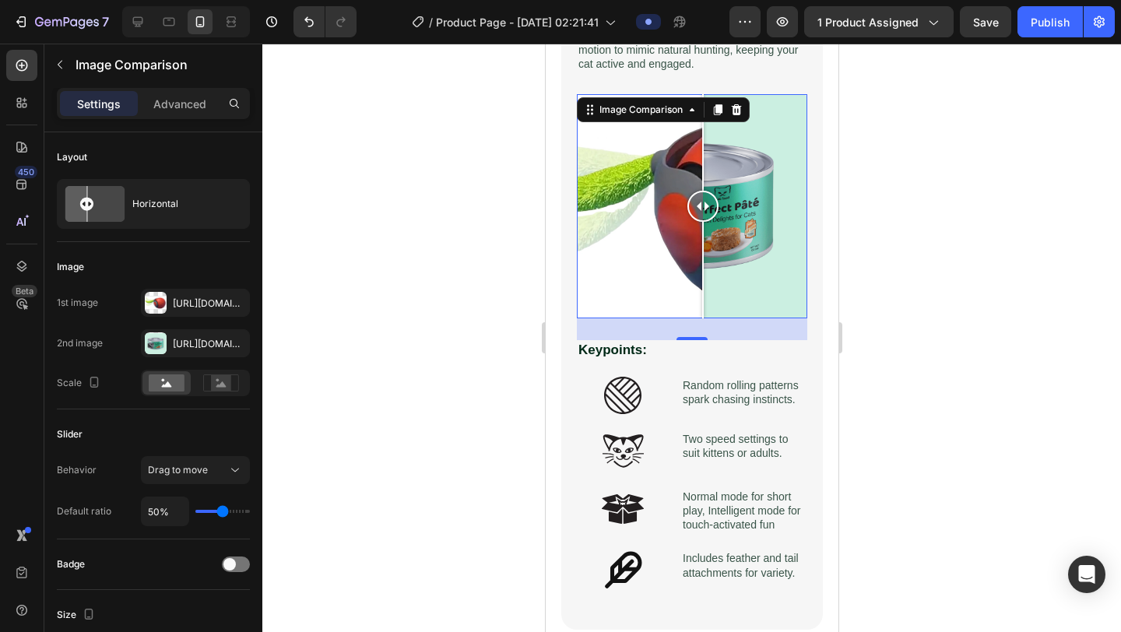
click at [702, 235] on div at bounding box center [702, 270] width 2 height 97
click at [212, 474] on div "Drag to move" at bounding box center [187, 470] width 79 height 14
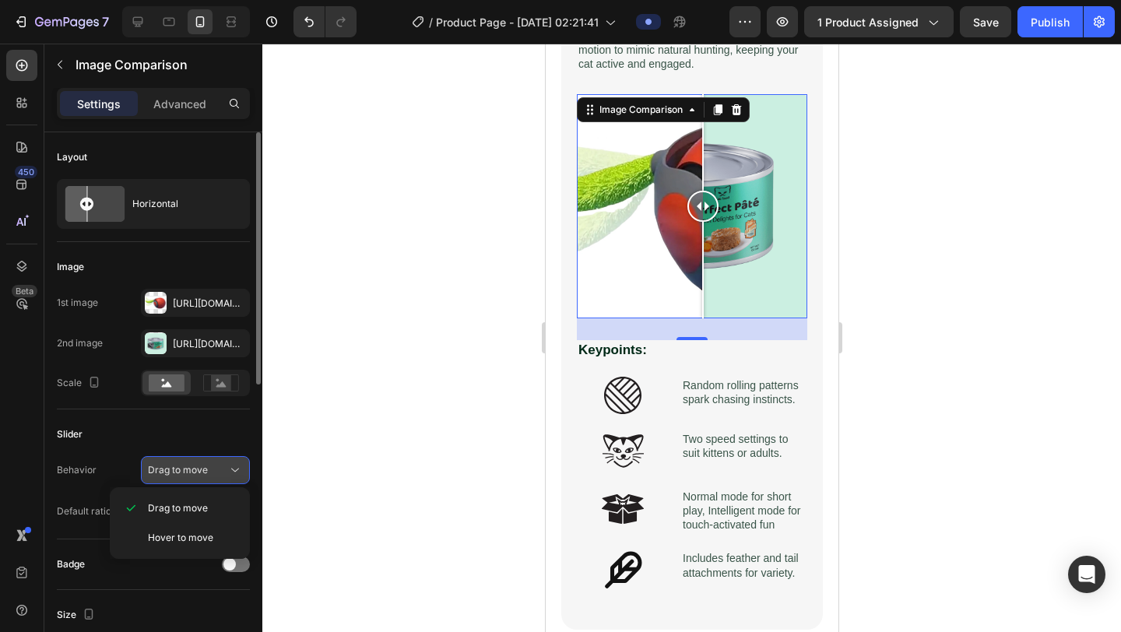
click at [212, 474] on div "Drag to move" at bounding box center [187, 470] width 79 height 14
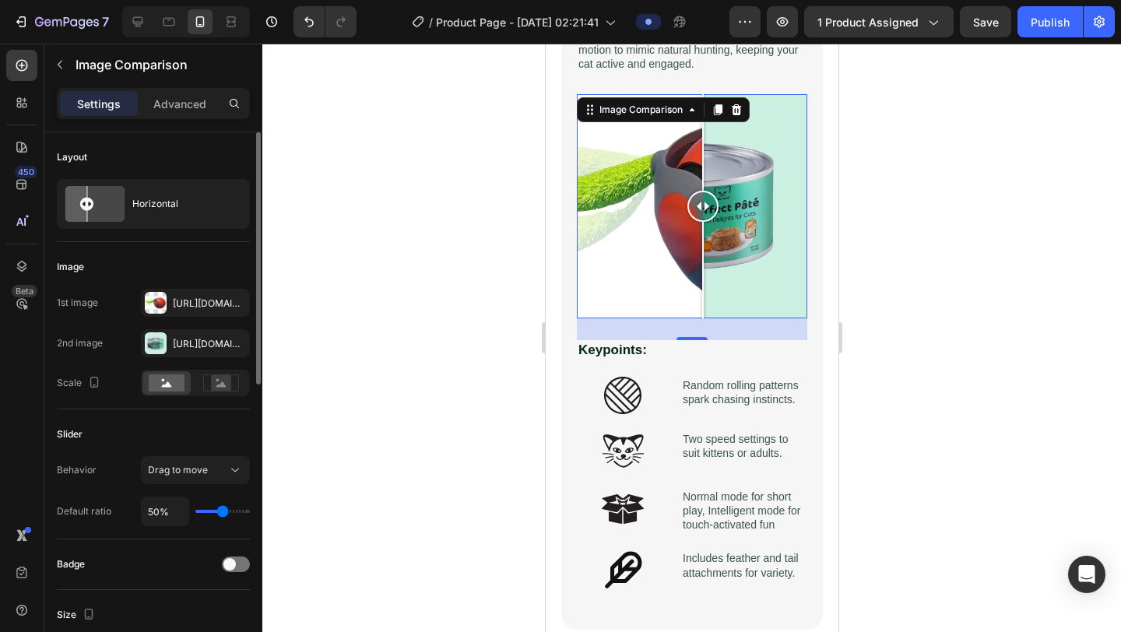
type input "57%"
type input "57"
type input "55%"
type input "55"
type input "50%"
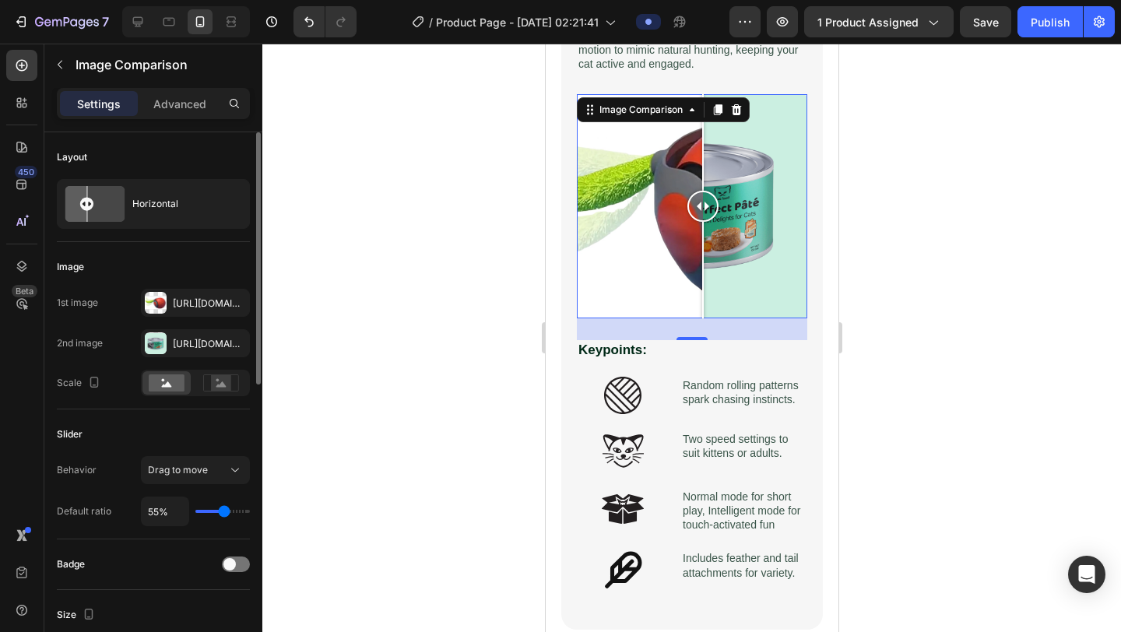
type input "50"
type input "44%"
type input "44"
type input "40%"
type input "40"
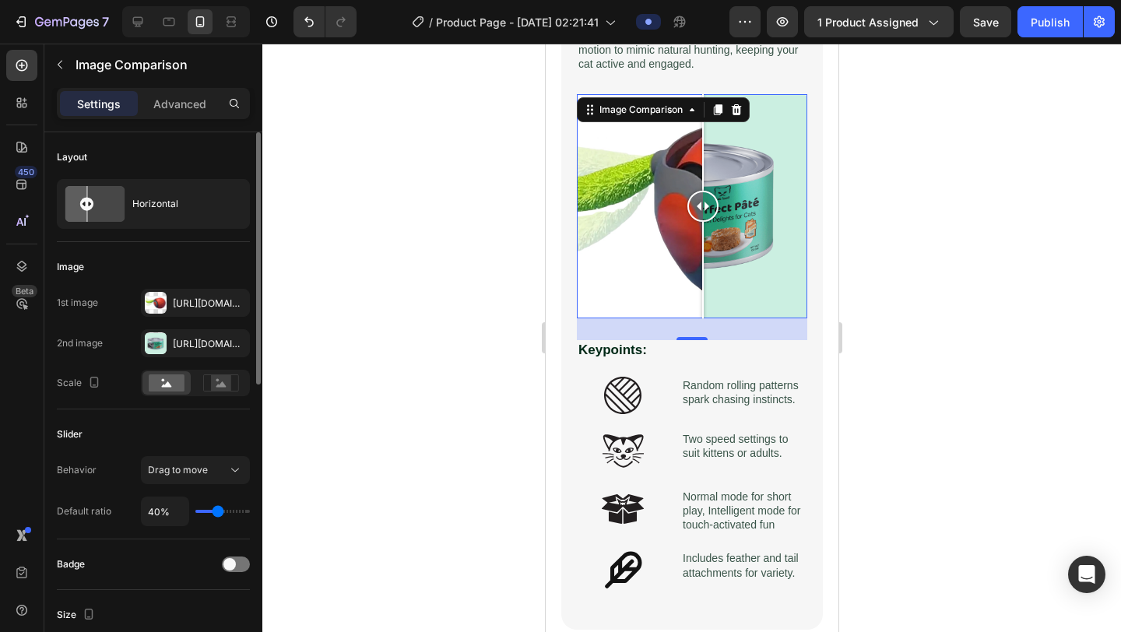
type input "37%"
type input "37"
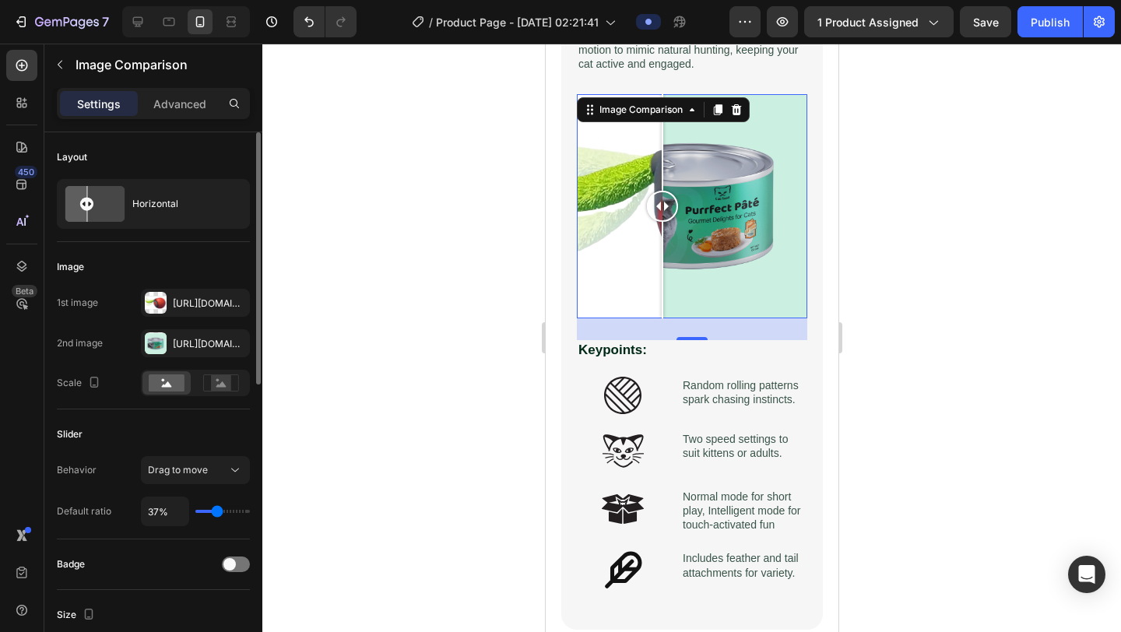
type input "36%"
type input "36"
type input "35%"
type input "35"
type input "34%"
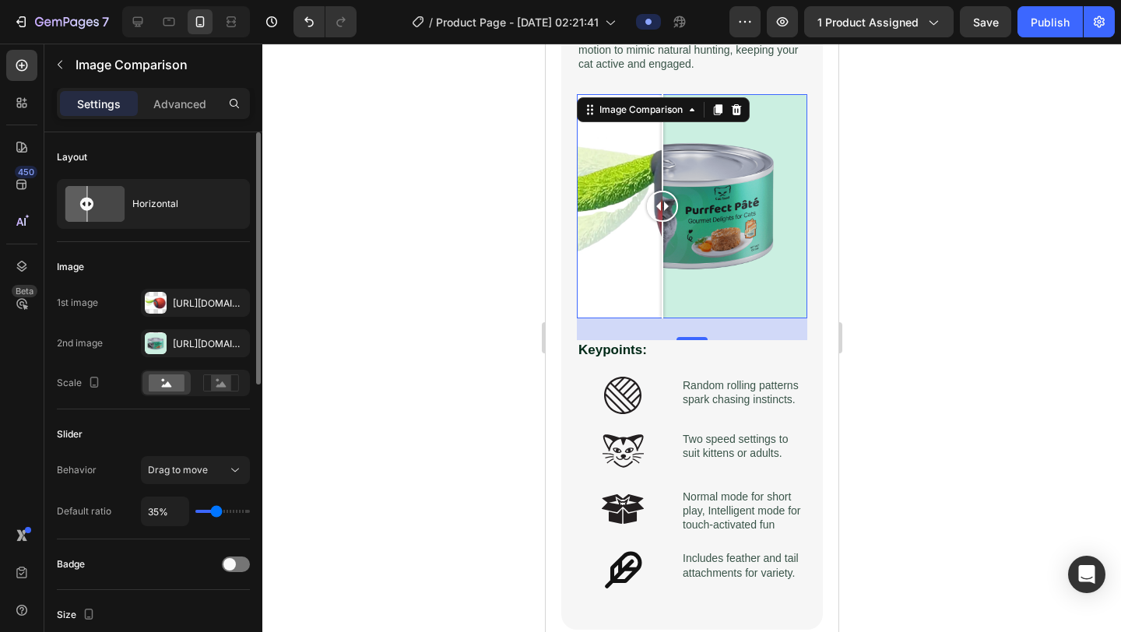
type input "34"
type input "33%"
type input "33"
type input "32%"
type input "32"
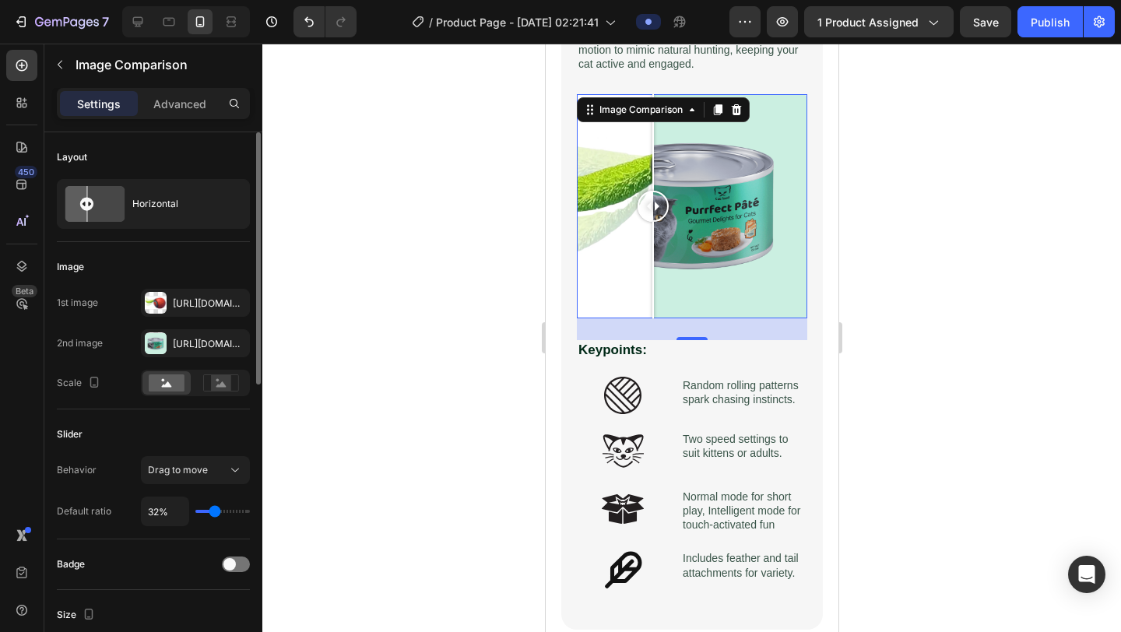
type input "33%"
type input "33"
type input "34%"
type input "34"
type input "35%"
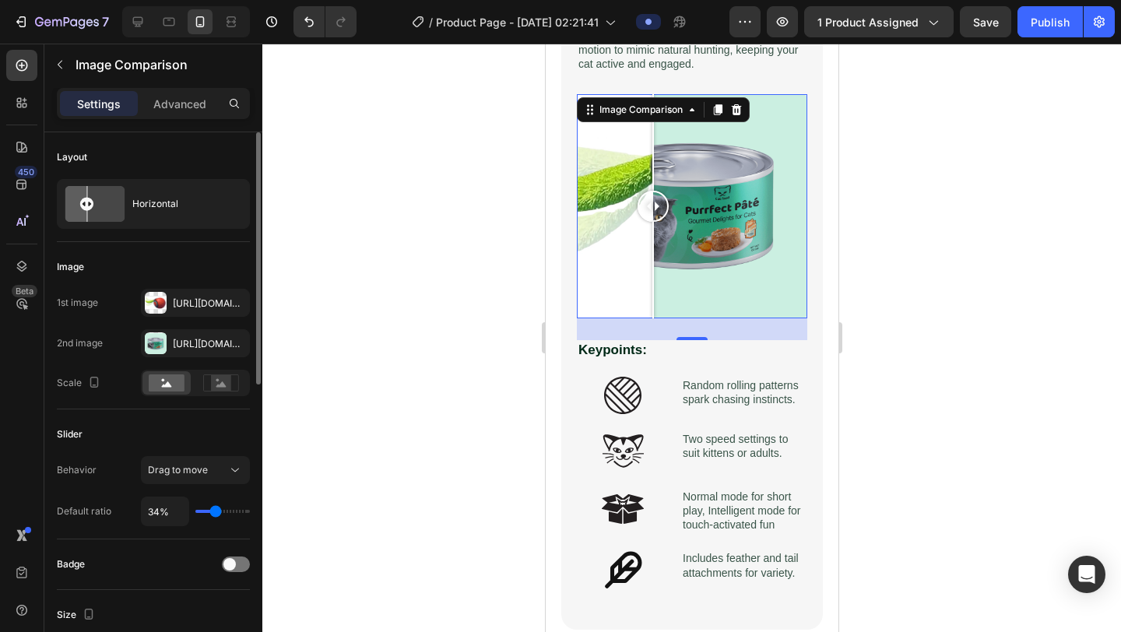
type input "35"
type input "36%"
type input "36"
type input "41%"
type input "41"
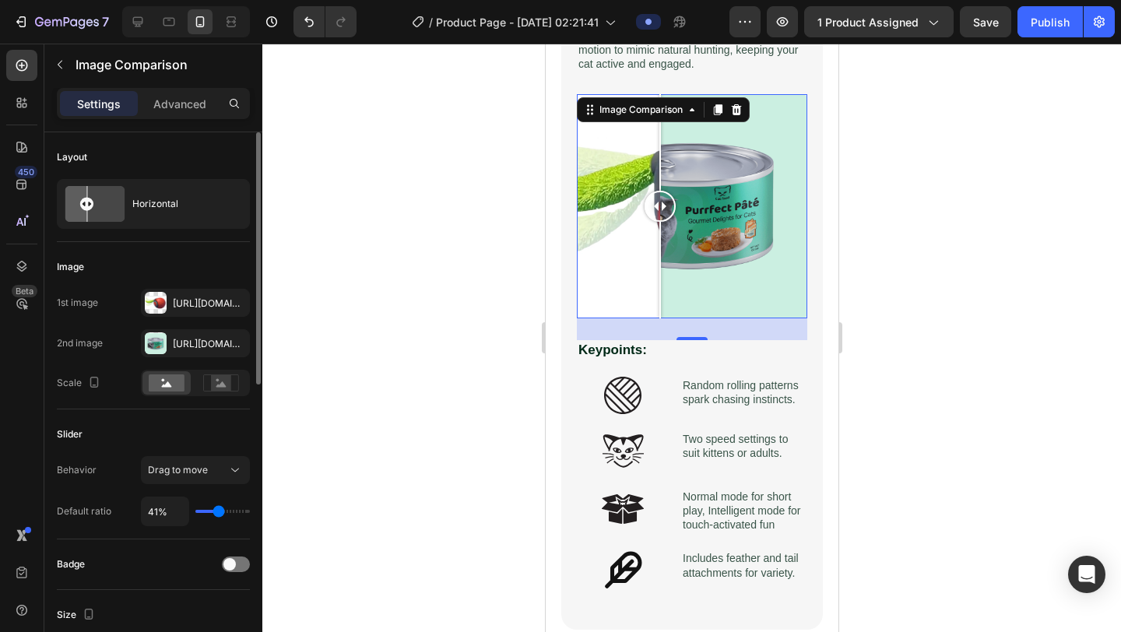
type input "51%"
type input "51"
type input "62%"
type input "62"
type input "71%"
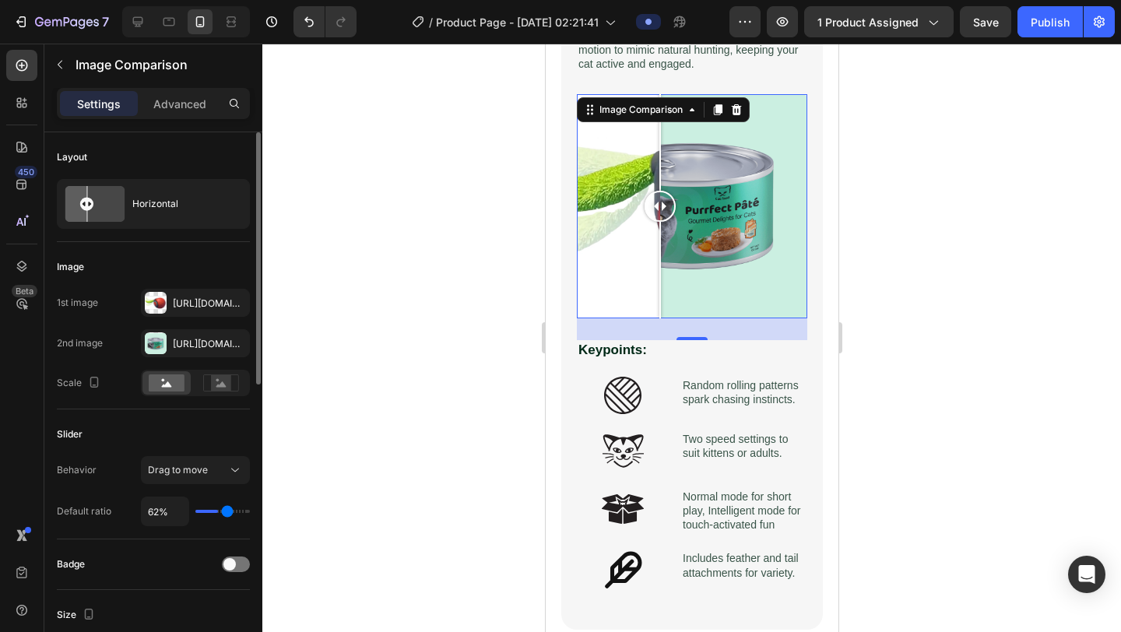
type input "71"
type input "79%"
type input "79"
type input "83%"
type input "83"
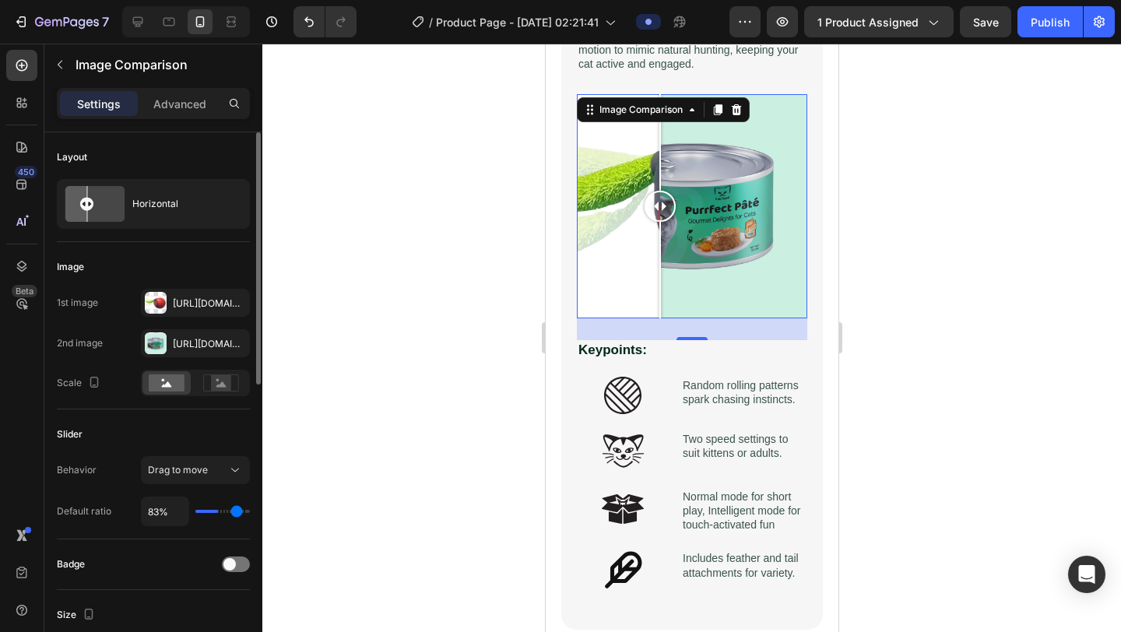
type input "87%"
type input "87"
type input "91%"
type input "91"
type input "93%"
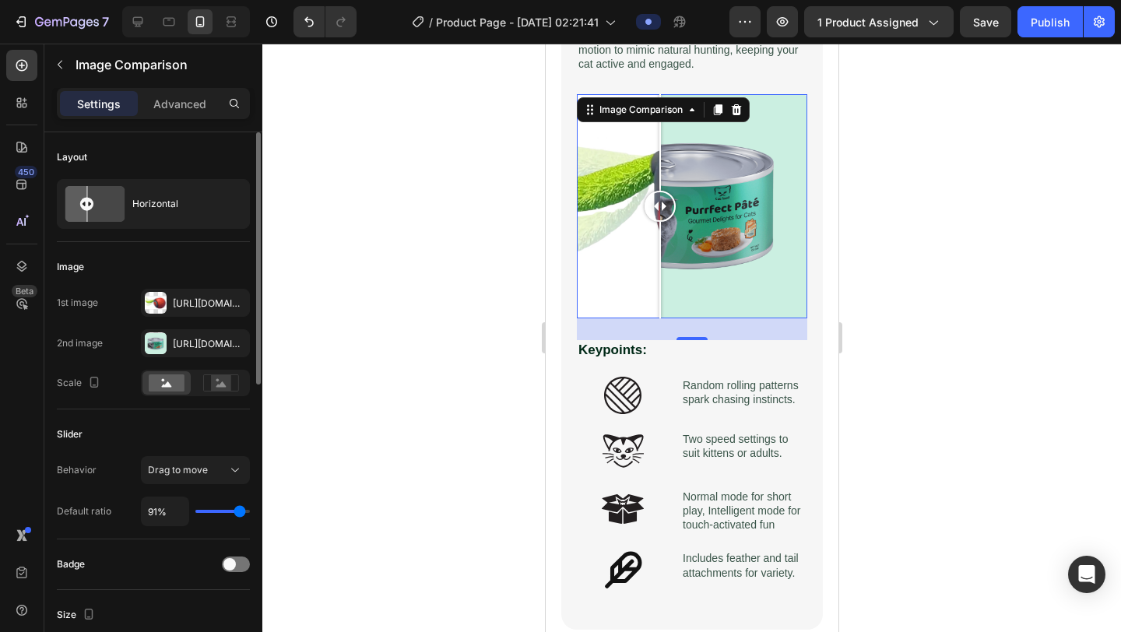
type input "93"
type input "95%"
type input "95"
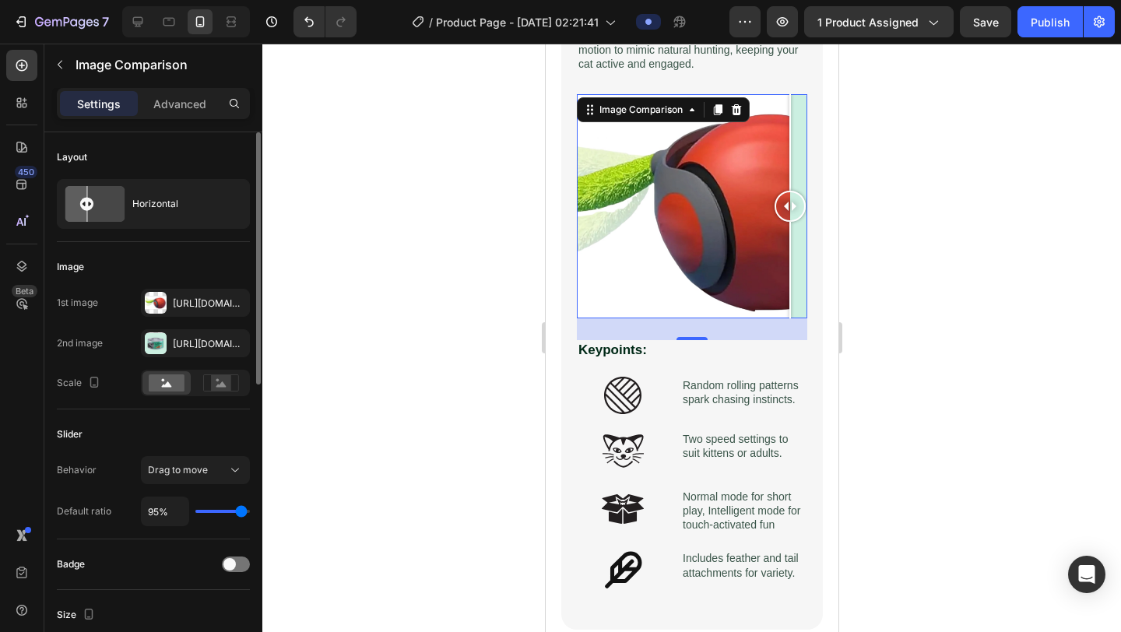
type input "96%"
type input "96"
type input "97%"
type input "97"
type input "98%"
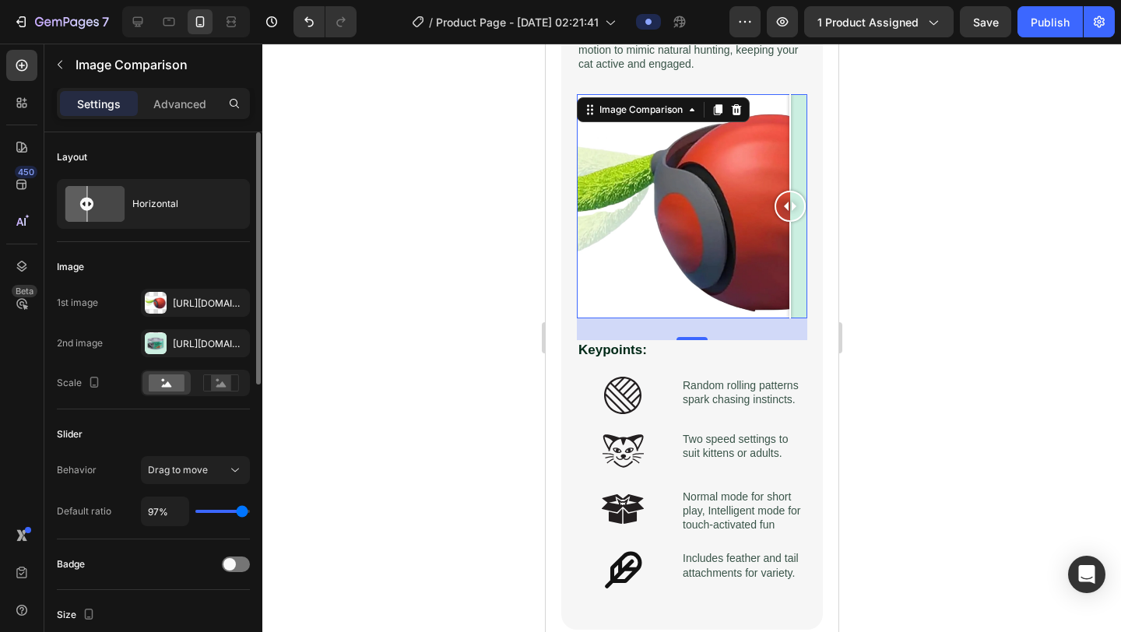
type input "98"
type input "99%"
type input "99"
type input "100%"
type input "100"
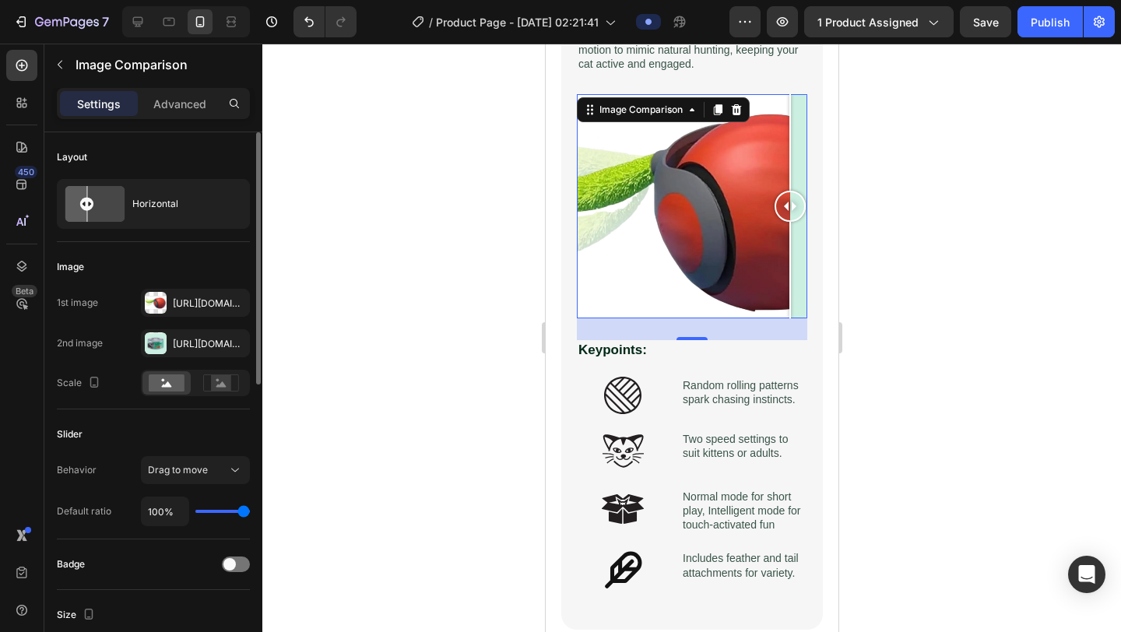
type input "98%"
type input "98"
type input "88%"
type input "88"
type input "82%"
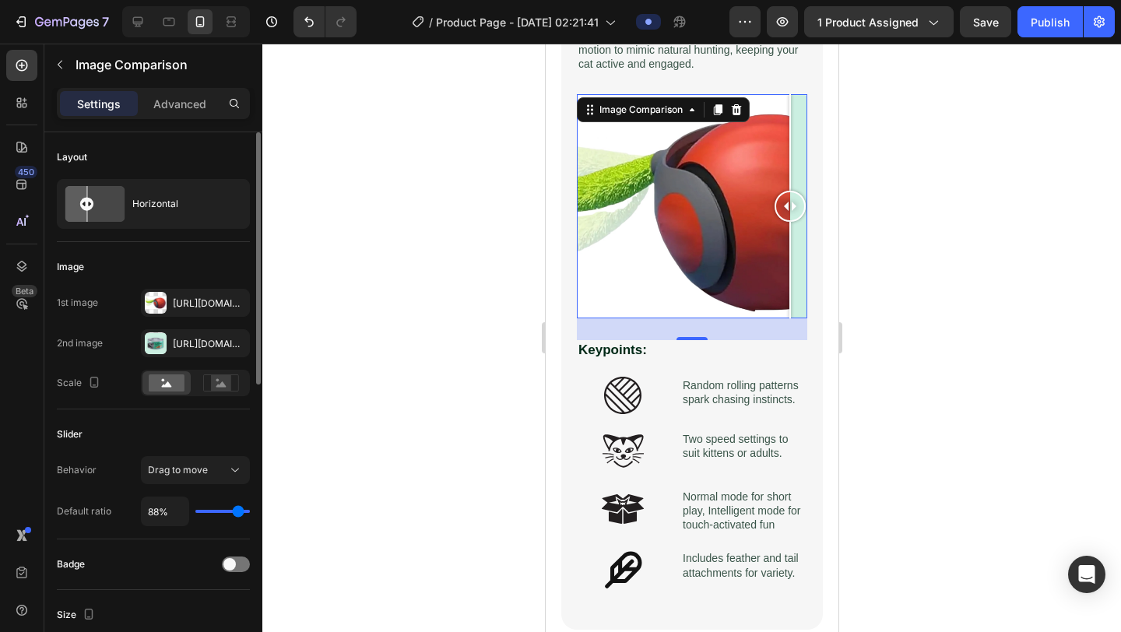
type input "82"
type input "80%"
type input "80"
type input "79%"
type input "79"
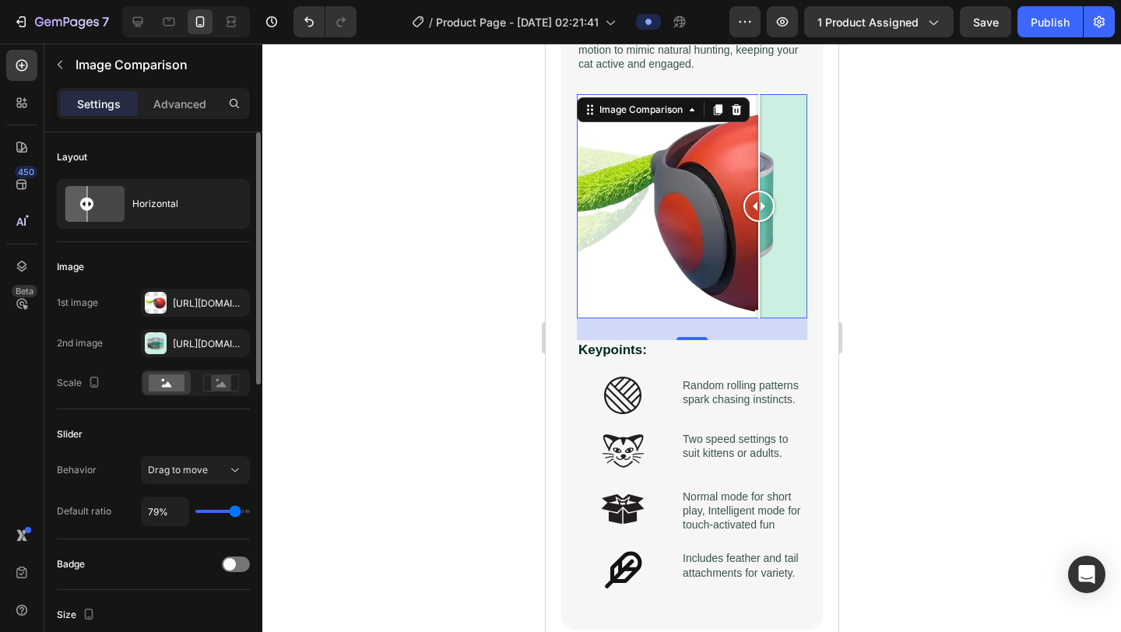
type input "78%"
type input "78"
type input "77%"
type input "77"
type input "75%"
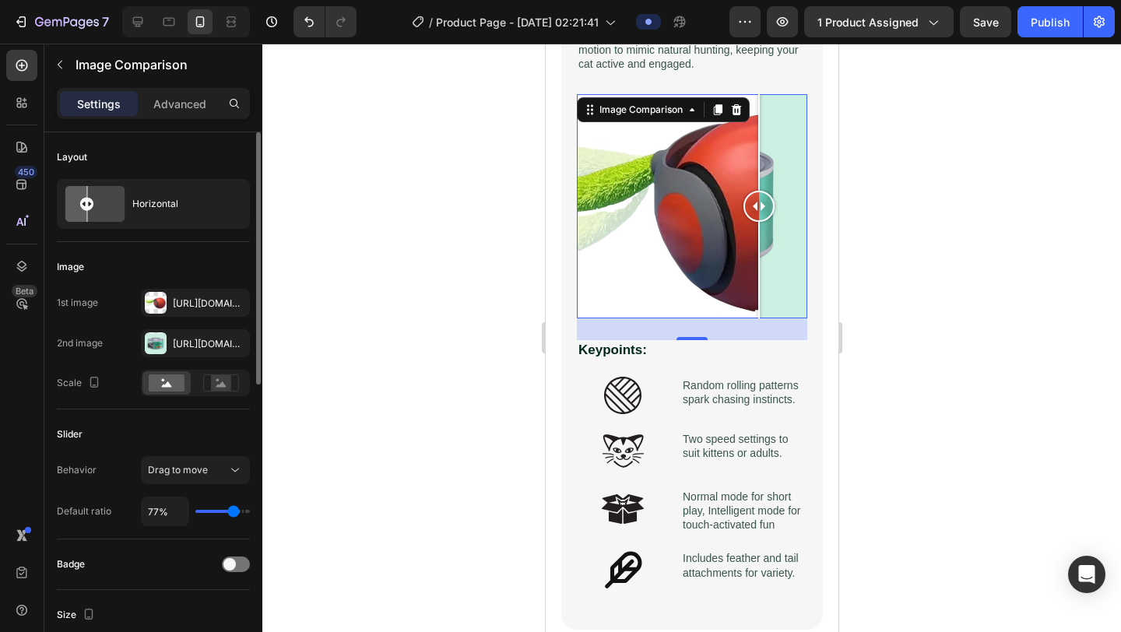
type input "75"
type input "72%"
type input "72"
type input "69%"
type input "69"
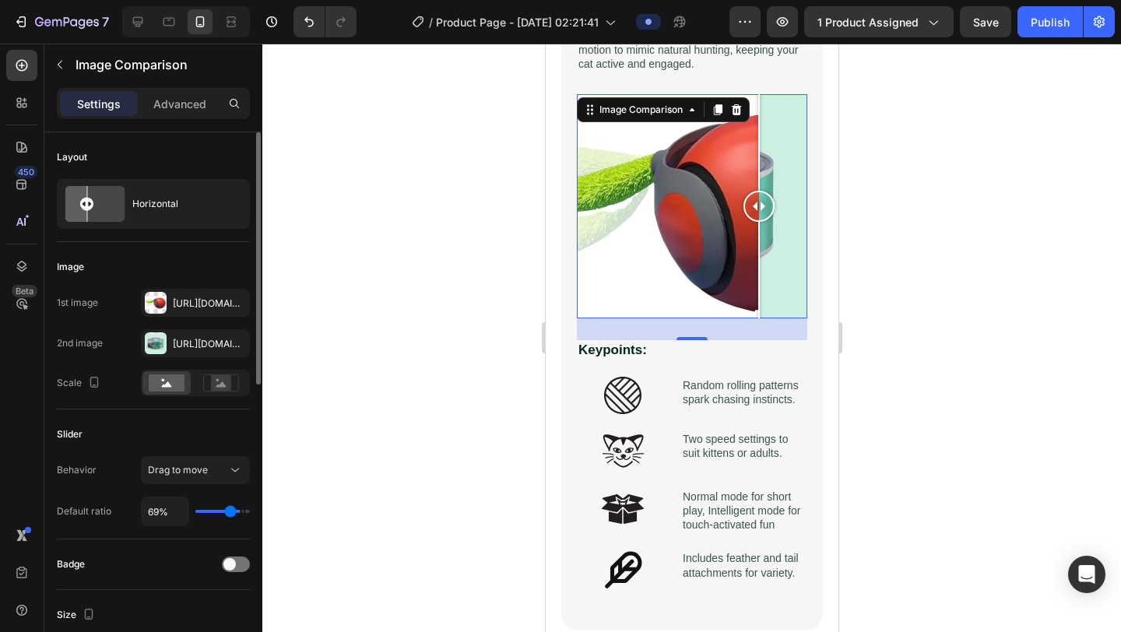
type input "66%"
type input "66"
type input "65%"
type input "65"
type input "64%"
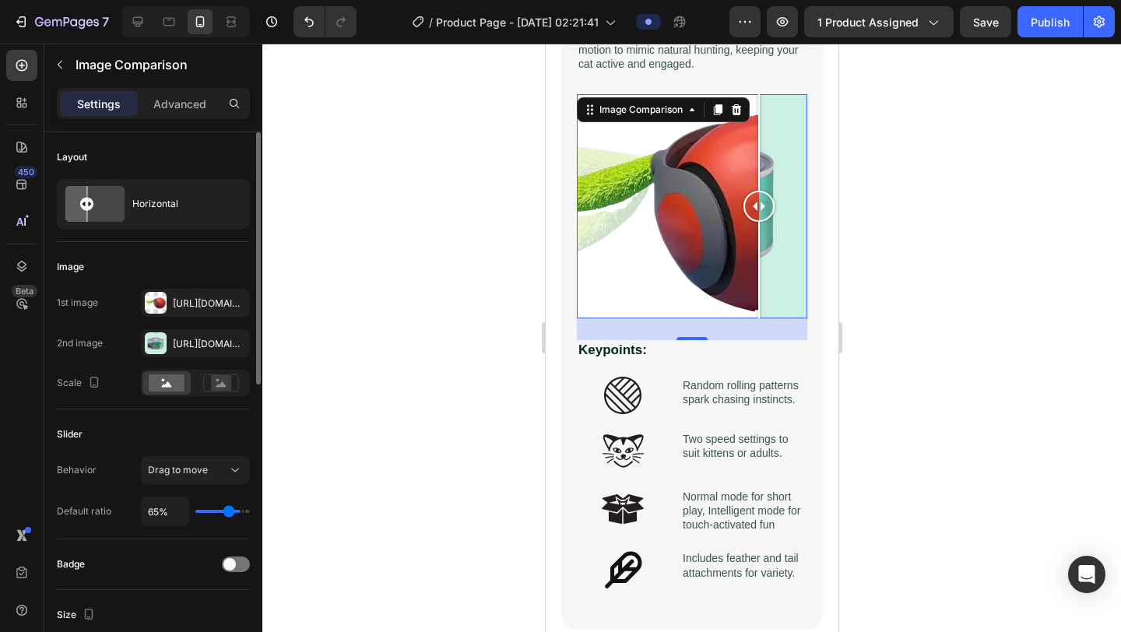
type input "64"
type input "63%"
type input "63"
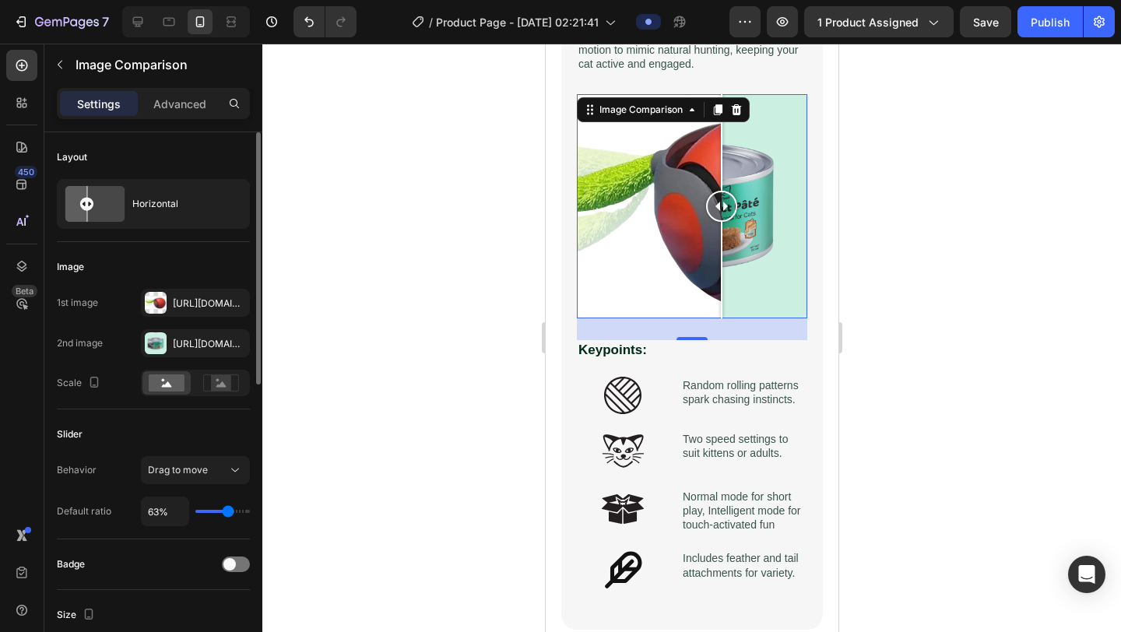
type input "62%"
type input "62"
type input "61%"
type input "61"
type input "60%"
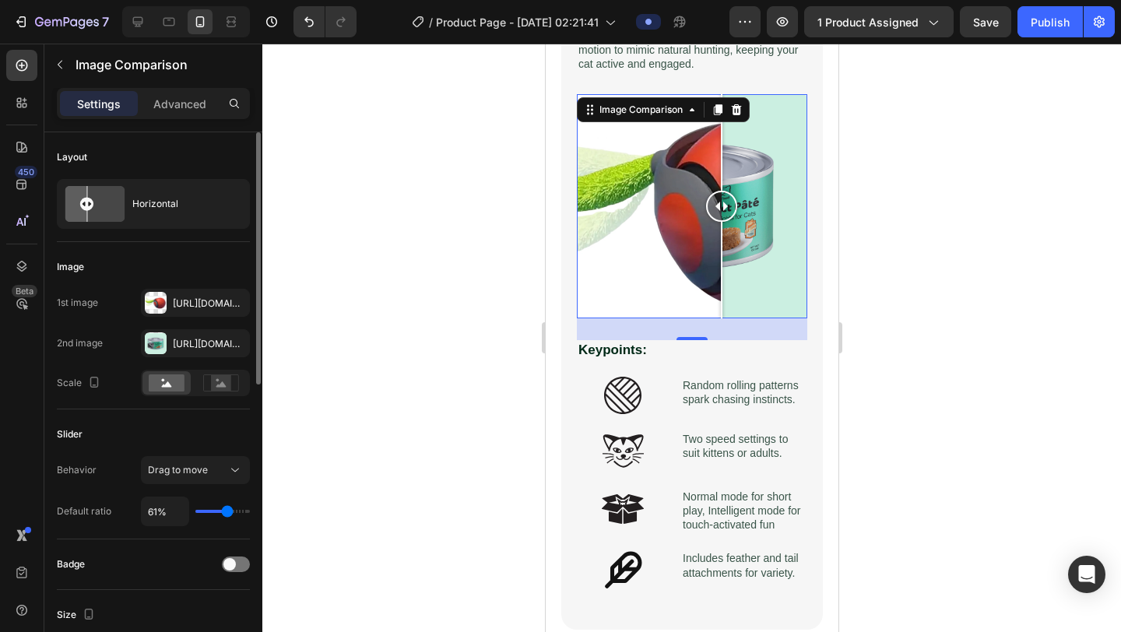
type input "60"
type input "59%"
type input "59"
type input "57%"
type input "57"
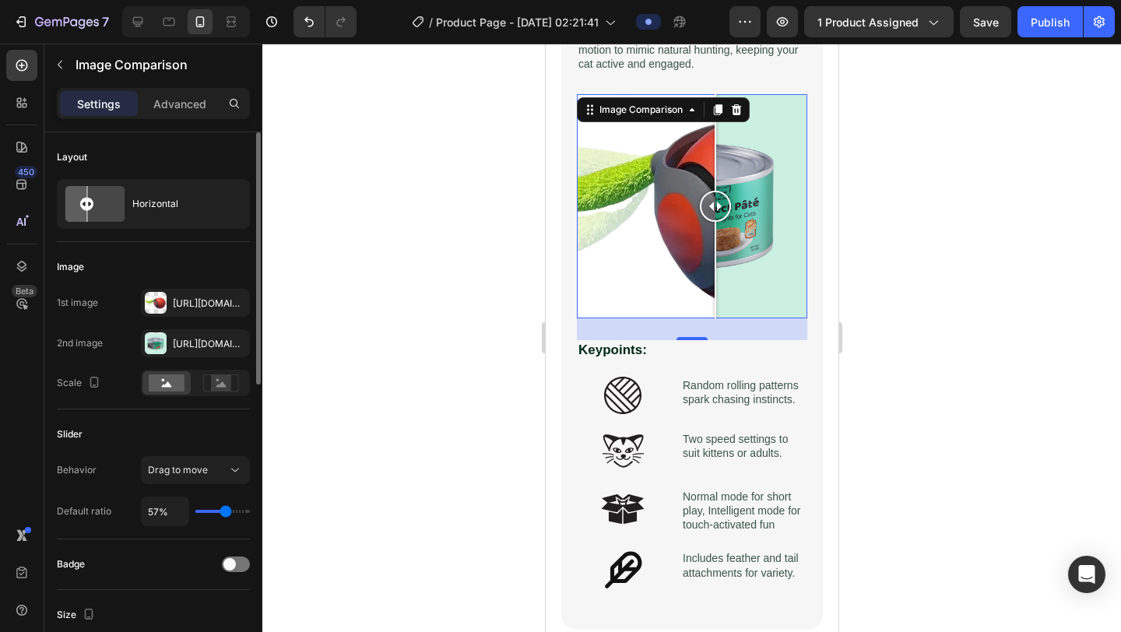
type input "54%"
type input "54"
type input "51%"
type input "51"
type input "49%"
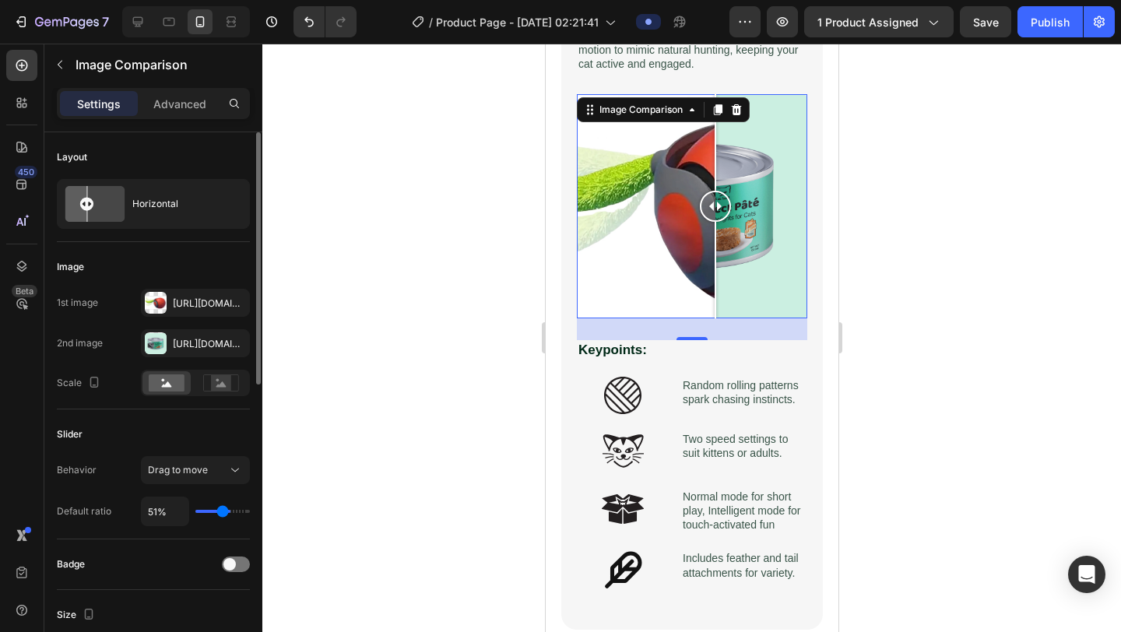
type input "49"
type input "48%"
type input "48"
click at [221, 513] on input "range" at bounding box center [222, 511] width 54 height 3
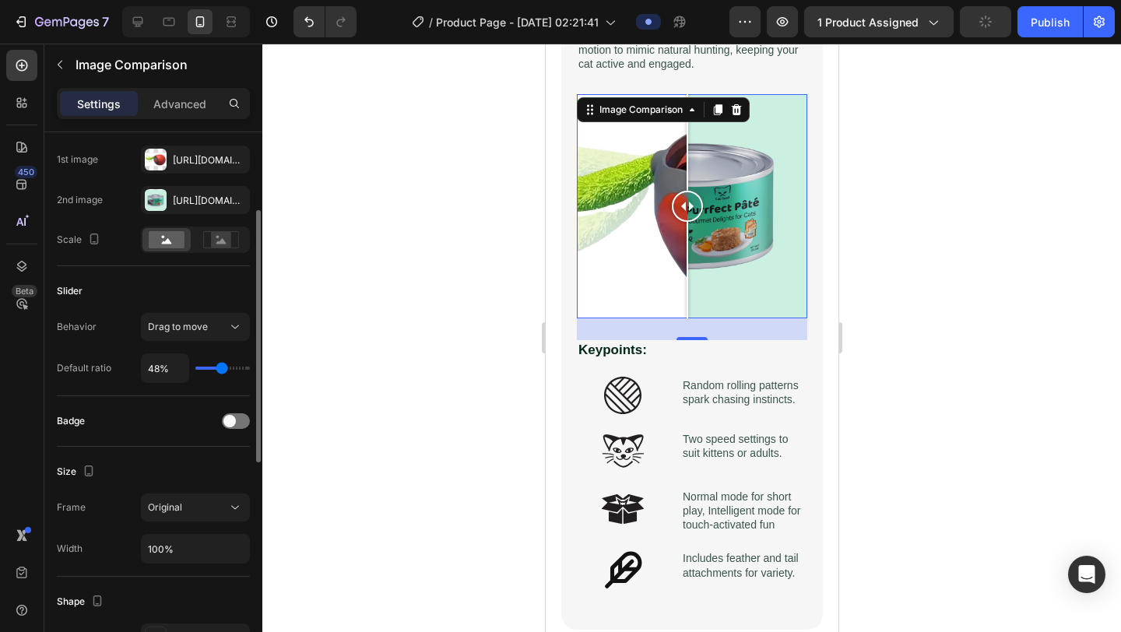
scroll to position [178, 0]
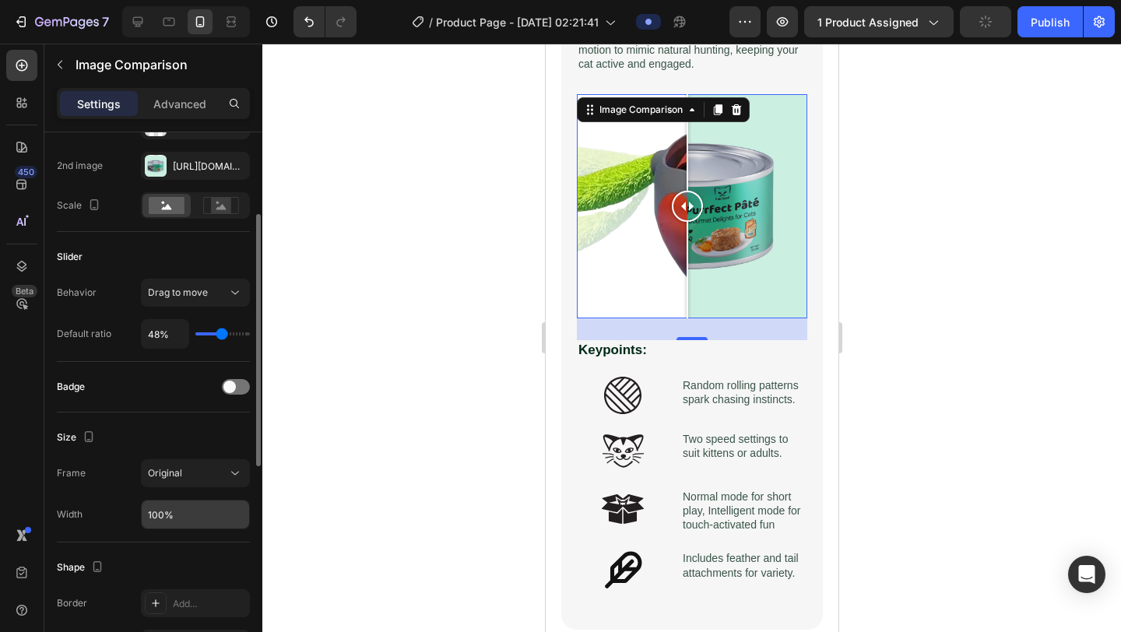
click at [220, 514] on input "100%" at bounding box center [195, 515] width 107 height 28
click at [219, 469] on div "Original" at bounding box center [187, 473] width 79 height 14
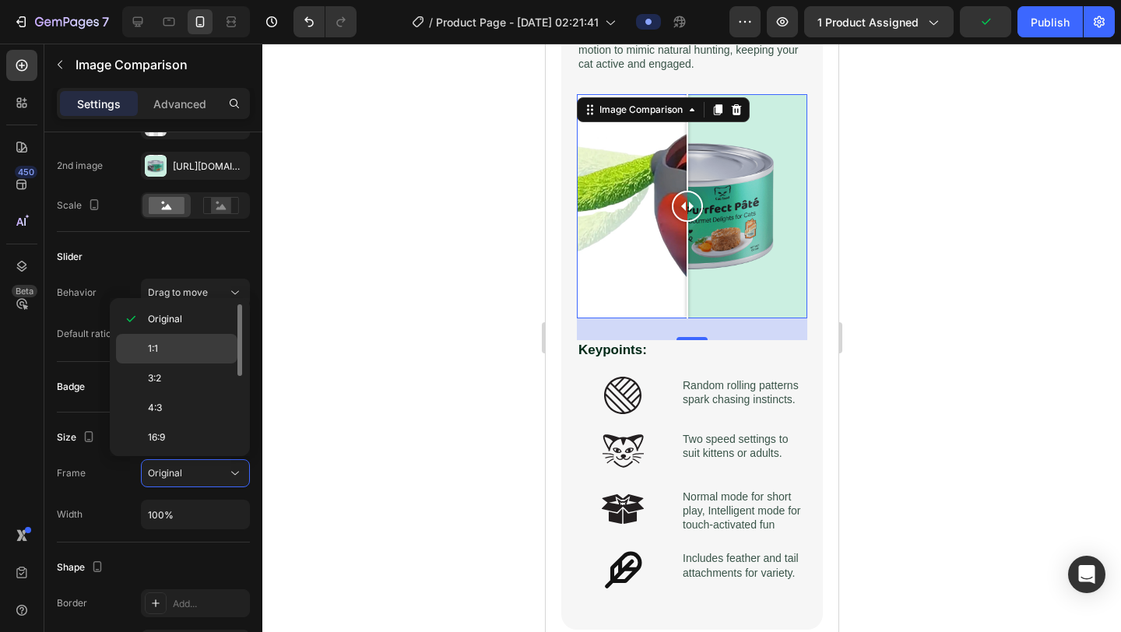
click at [190, 351] on p "1:1" at bounding box center [189, 349] width 83 height 14
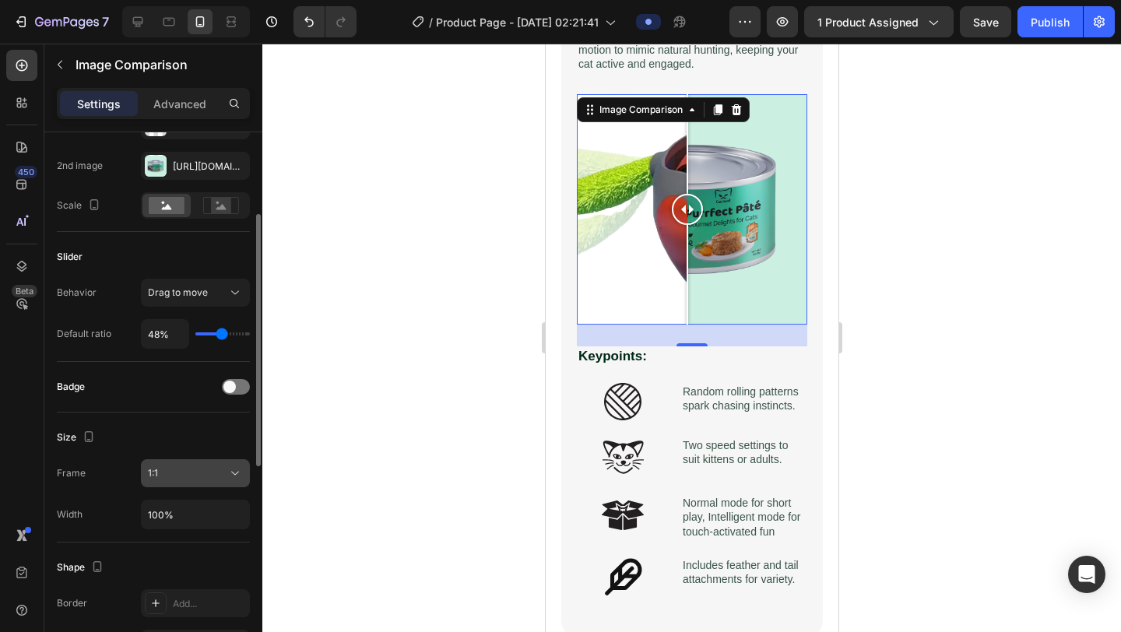
click at [167, 469] on div "1:1" at bounding box center [187, 473] width 79 height 14
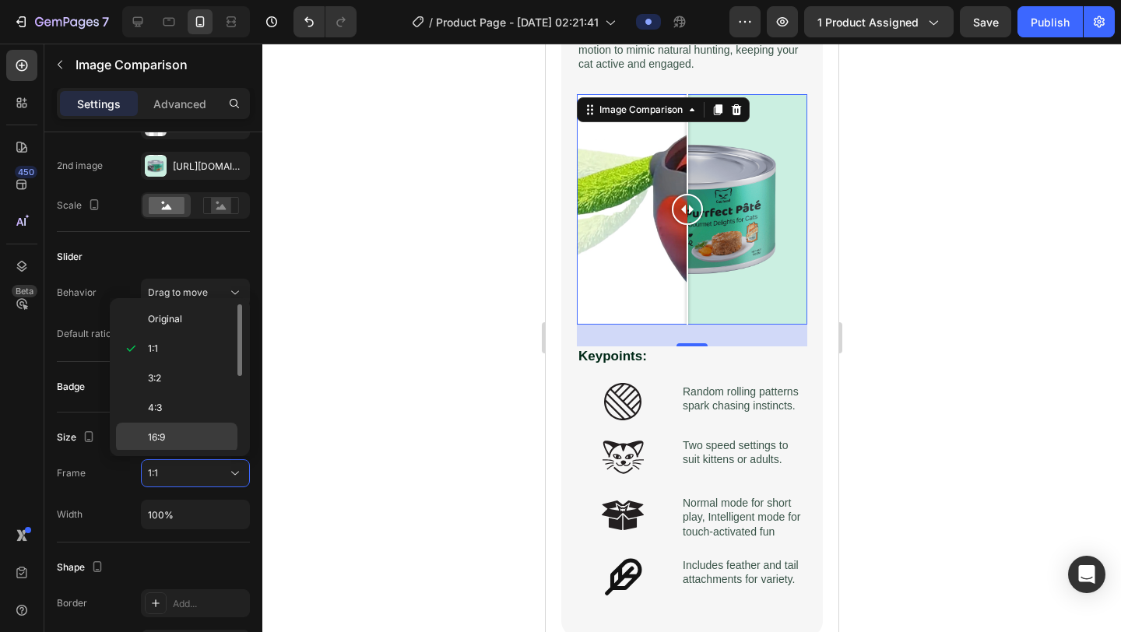
click at [189, 438] on p "16:9" at bounding box center [189, 438] width 83 height 14
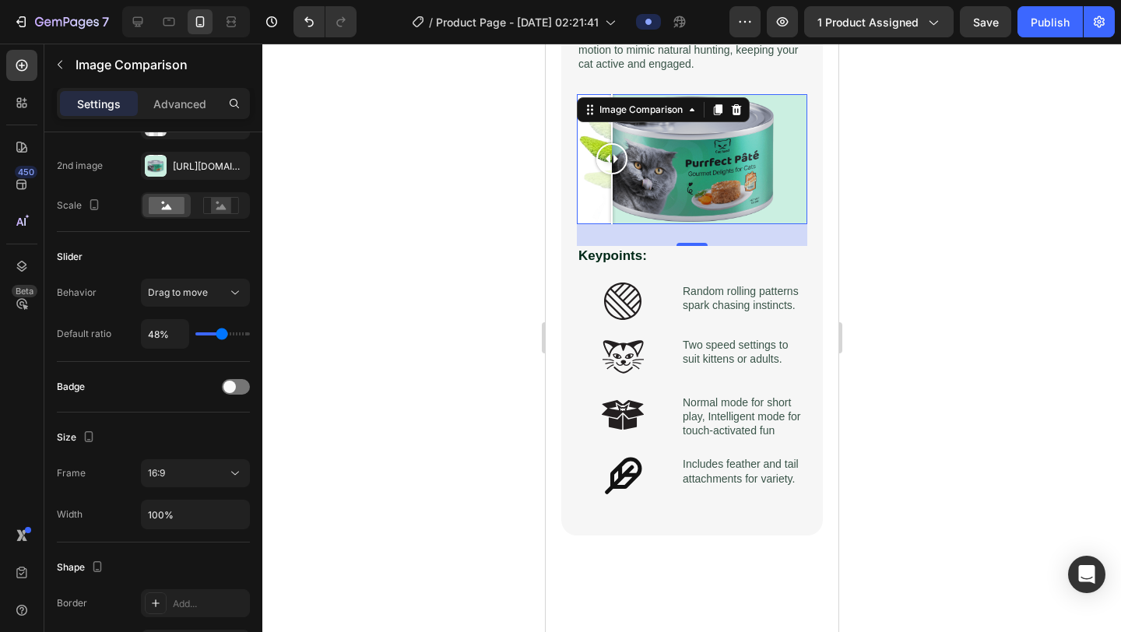
drag, startPoint x: 692, startPoint y: 159, endPoint x: 610, endPoint y: 186, distance: 86.9
click at [611, 187] on div at bounding box center [611, 159] width 31 height 130
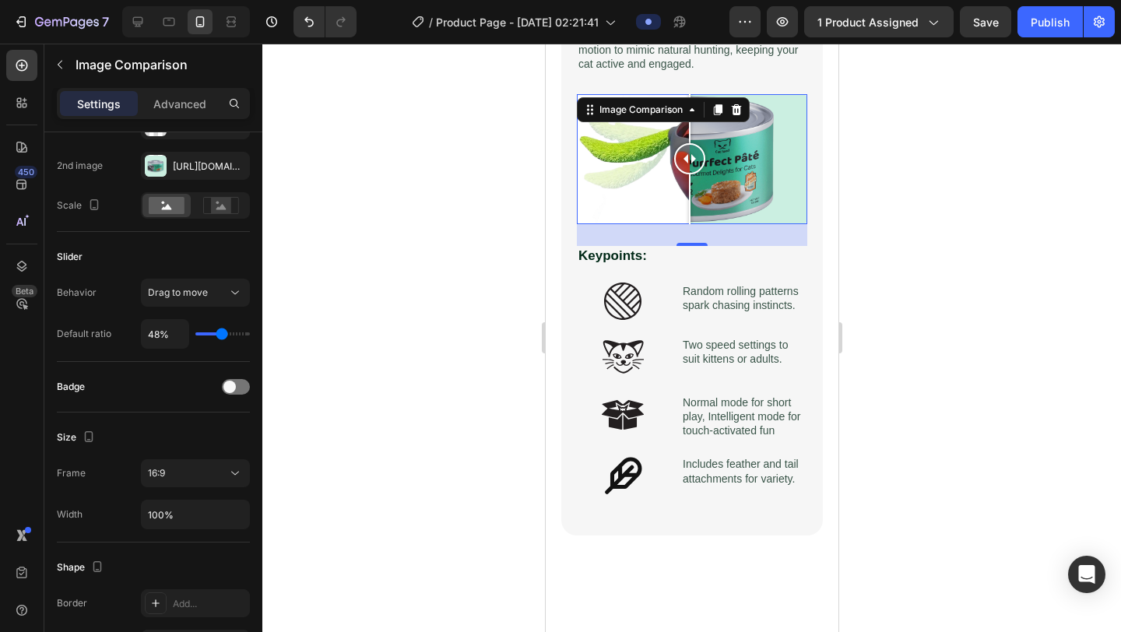
click at [689, 181] on div at bounding box center [691, 159] width 230 height 130
click at [152, 173] on div at bounding box center [156, 166] width 22 height 22
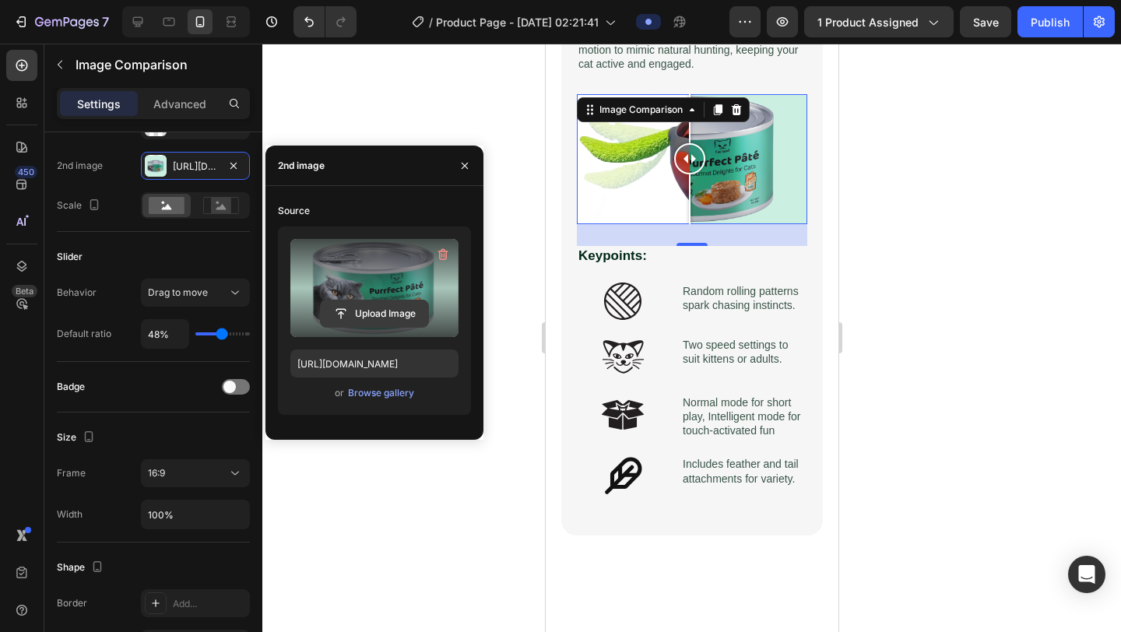
click at [372, 308] on input "file" at bounding box center [374, 314] width 107 height 26
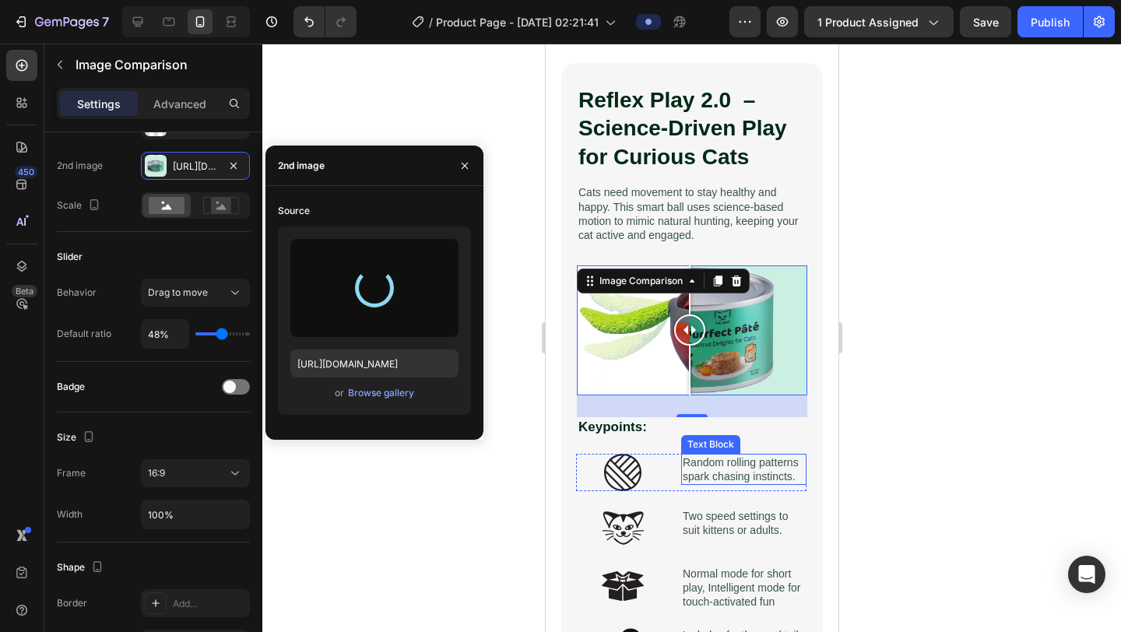
scroll to position [1468, 0]
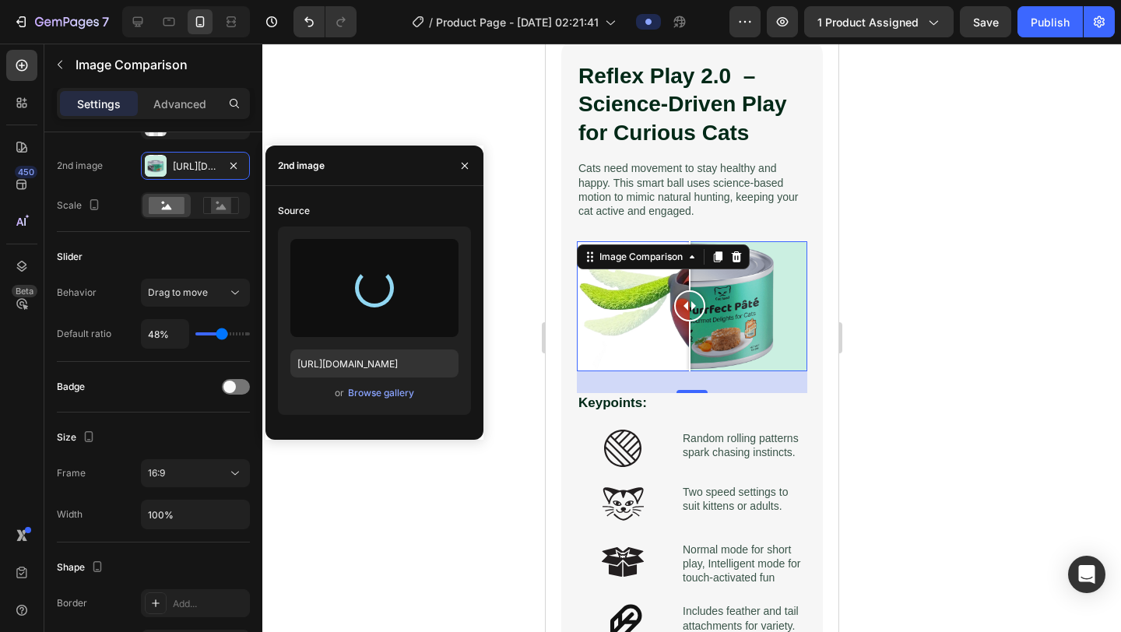
type input "[URL][DOMAIN_NAME]"
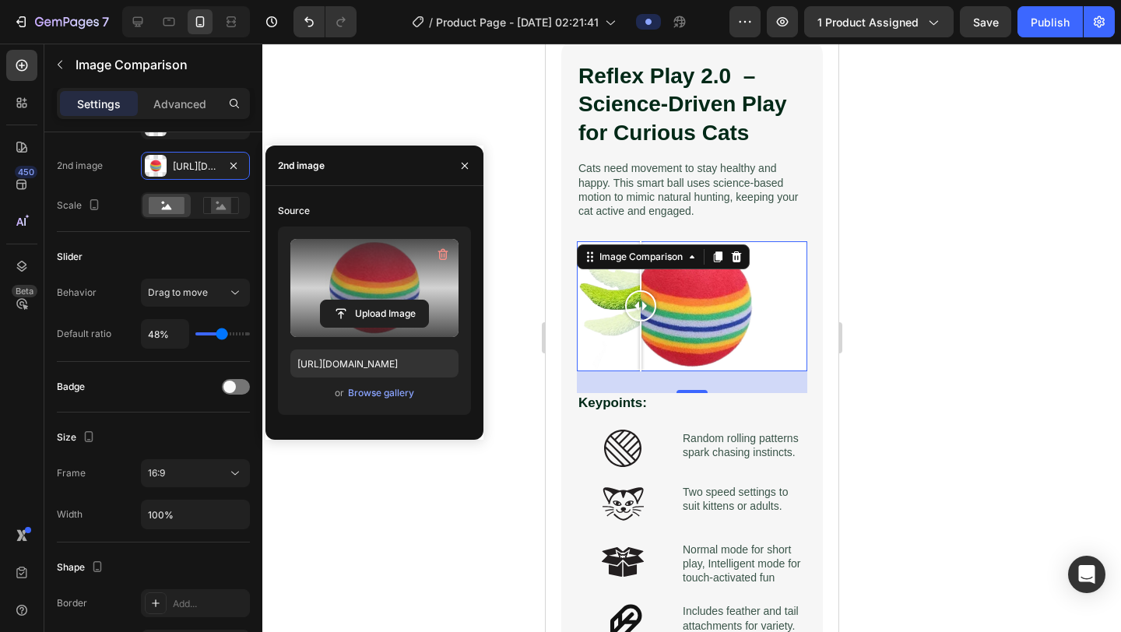
drag, startPoint x: 687, startPoint y: 308, endPoint x: 639, endPoint y: 339, distance: 57.0
click at [640, 339] on div at bounding box center [639, 306] width 31 height 130
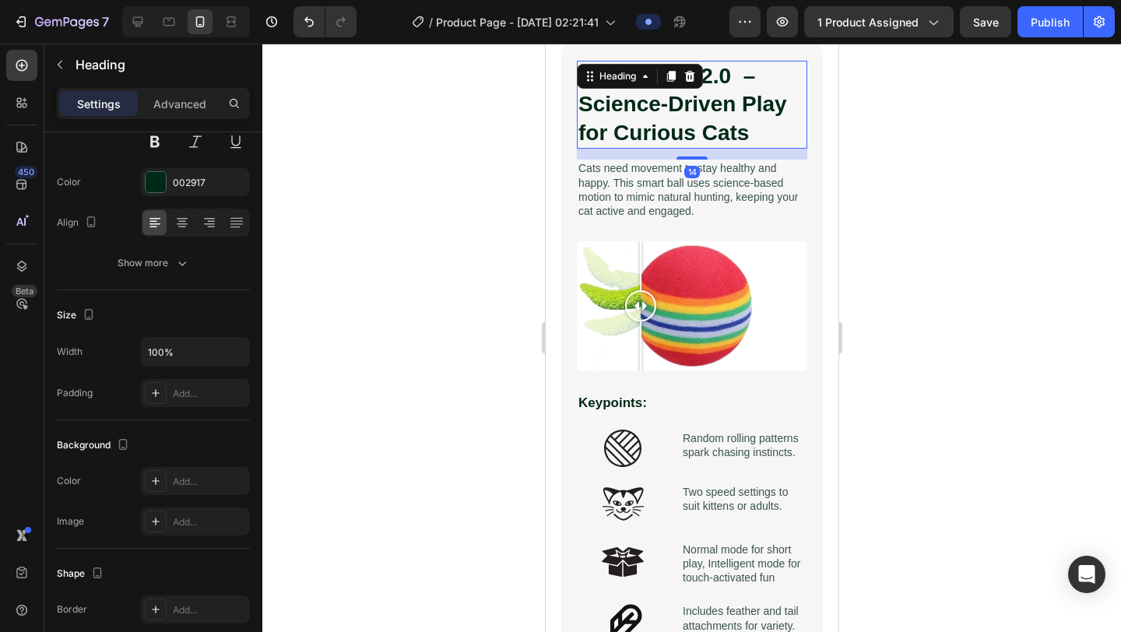
click at [691, 134] on h2 "Reflex Play 2.0 – Science-Driven Play for Curious Cats" at bounding box center [691, 105] width 230 height 88
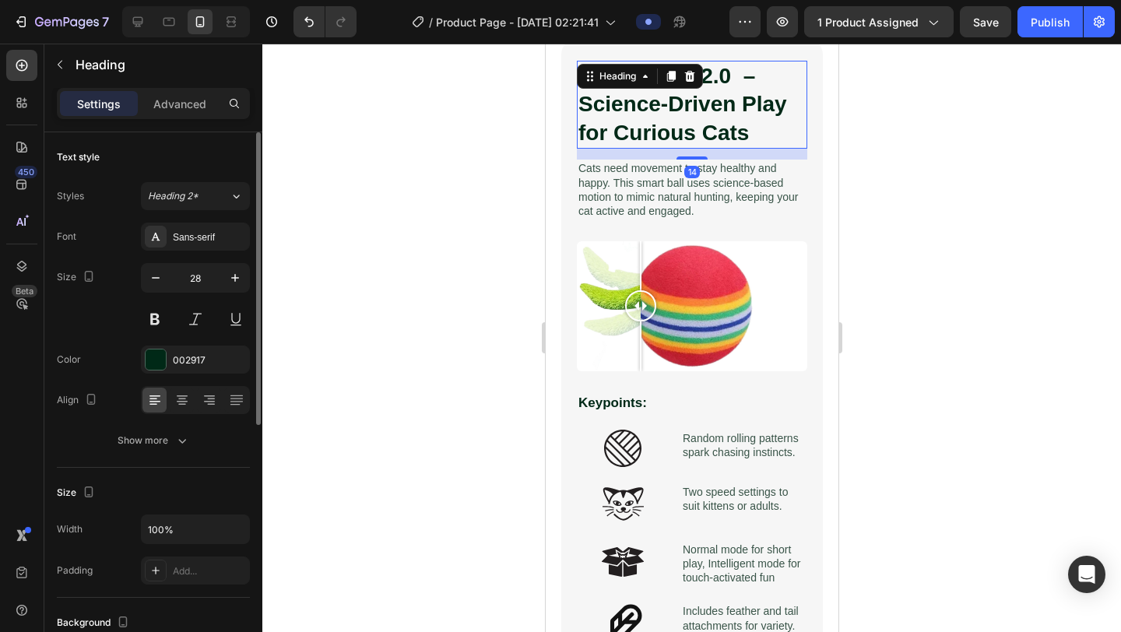
click at [691, 134] on h2 "Reflex Play 2.0 – Science-Driven Play for Curious Cats" at bounding box center [691, 105] width 230 height 88
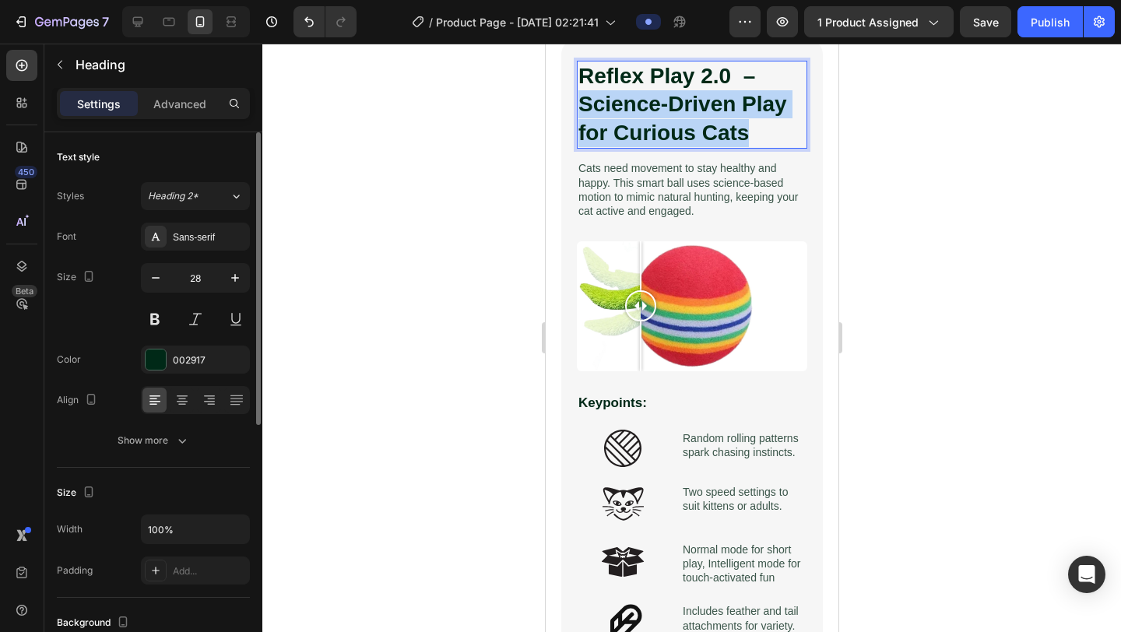
click at [691, 134] on p "Reflex Play 2.0 – Science-Driven Play for Curious Cats" at bounding box center [691, 104] width 227 height 85
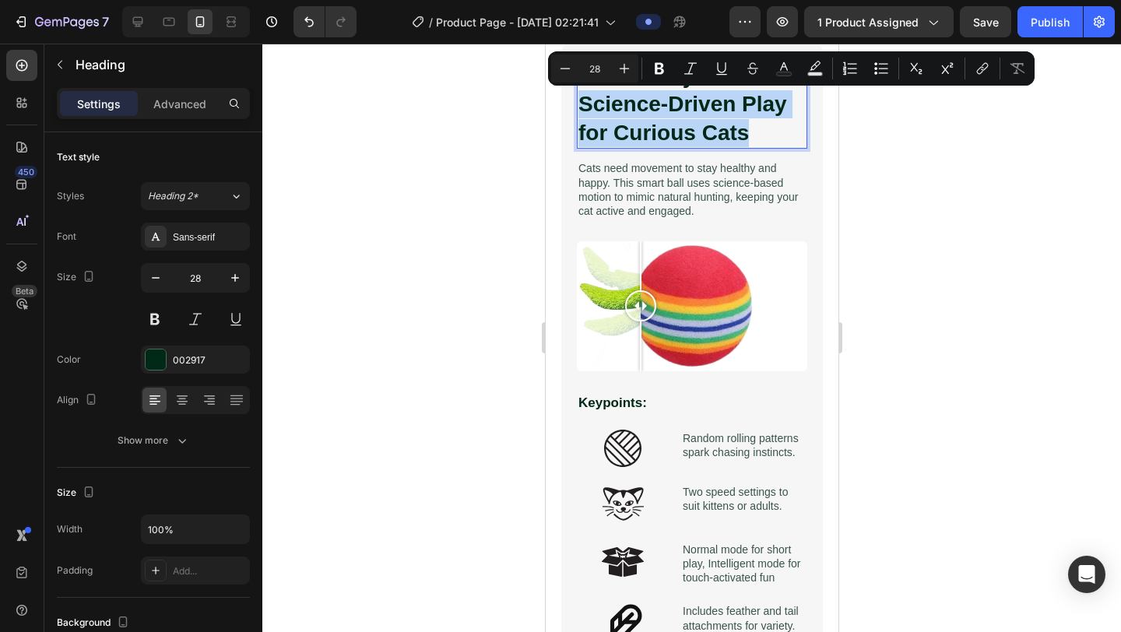
click at [691, 121] on p "Reflex Play 2.0 – Science-Driven Play for Curious Cats" at bounding box center [691, 104] width 227 height 85
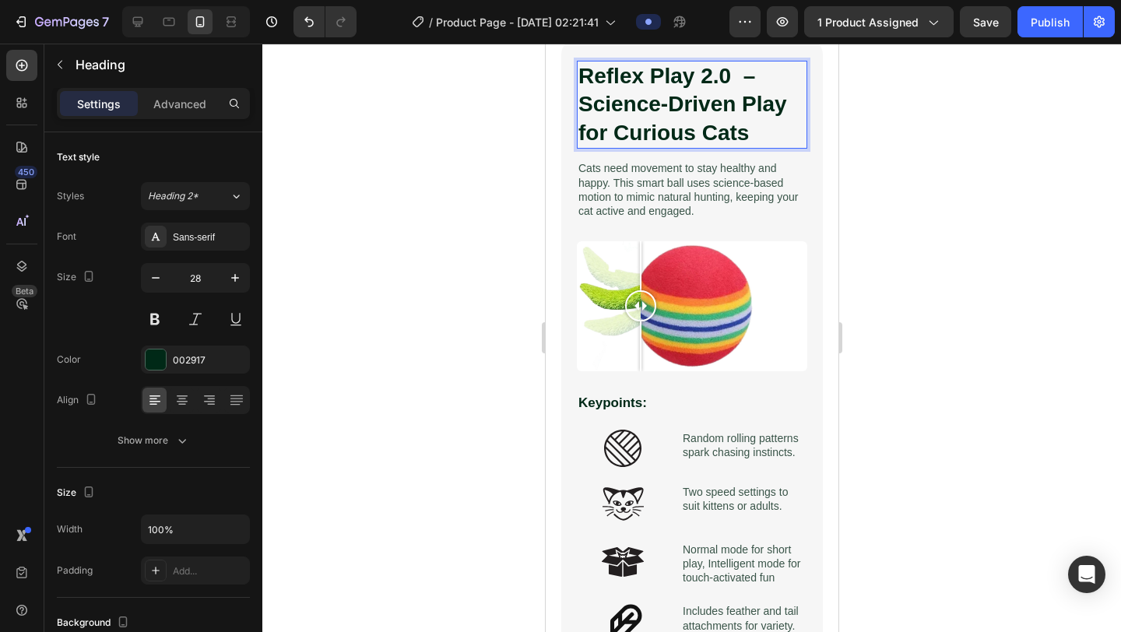
click at [673, 106] on p "Reflex Play 2.0 – Science-Driven Play for Curious Cats" at bounding box center [691, 104] width 227 height 85
click at [735, 102] on p "Reflex Play 2.0 – Science-Driven Play for Curious Cats" at bounding box center [691, 104] width 227 height 85
click at [726, 132] on p "Reflex Play 2.0 – Science-Driven Play for Curious Cats" at bounding box center [691, 104] width 227 height 85
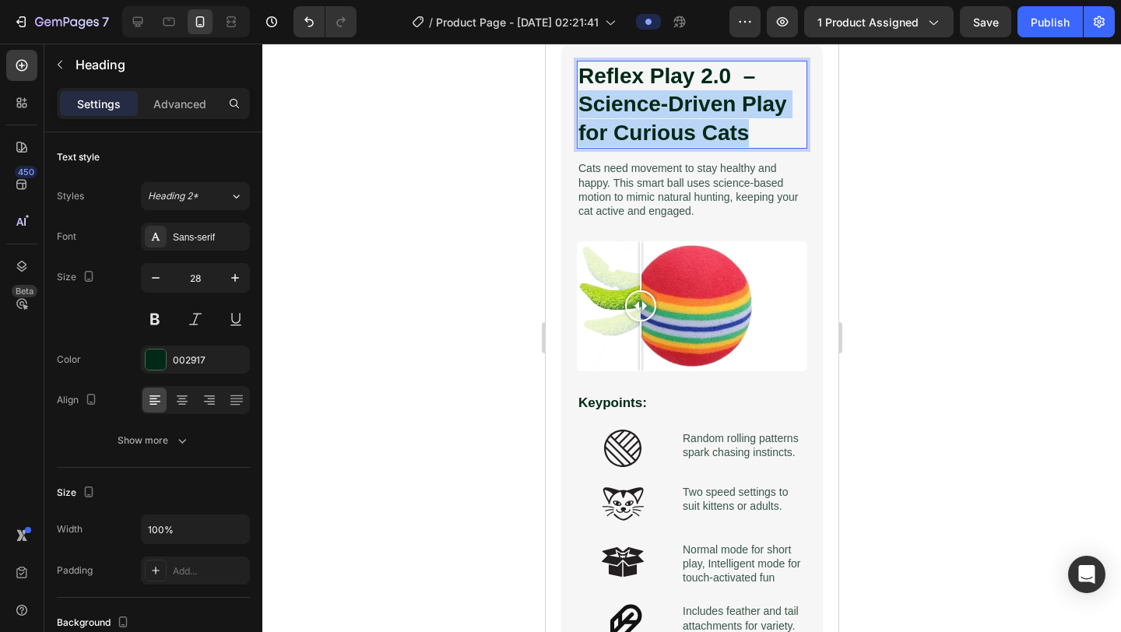
click at [726, 132] on p "Reflex Play 2.0 – Science-Driven Play for Curious Cats" at bounding box center [691, 104] width 227 height 85
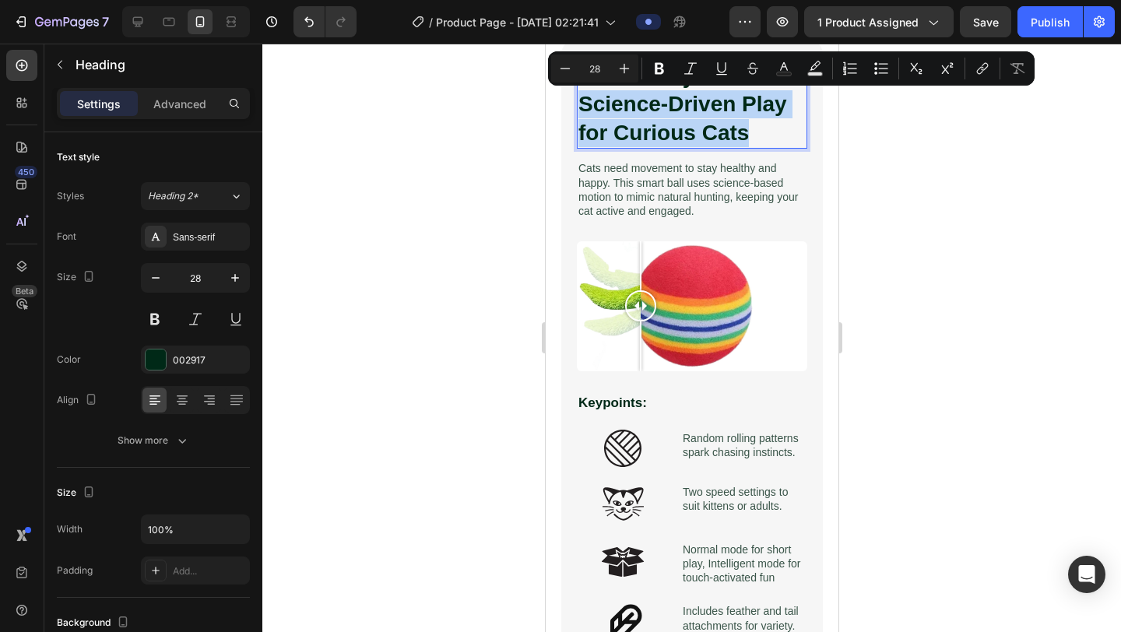
click at [726, 132] on p "Reflex Play 2.0 – Science-Driven Play for Curious Cats" at bounding box center [691, 104] width 227 height 85
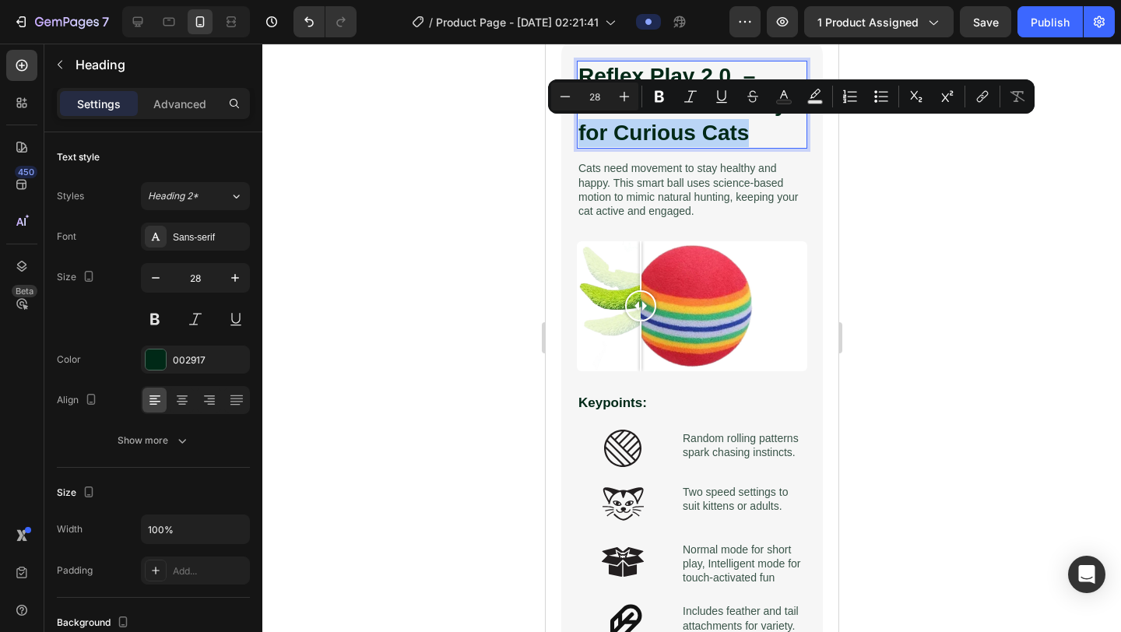
drag, startPoint x: 746, startPoint y: 132, endPoint x: 542, endPoint y: 125, distance: 204.1
click at [545, 125] on html "Mobile ( 376 px) iPhone 13 Mini iPhone 13 Pro iPhone 11 Pro Max iPhone 15 Pro M…" at bounding box center [691, 456] width 293 height 3760
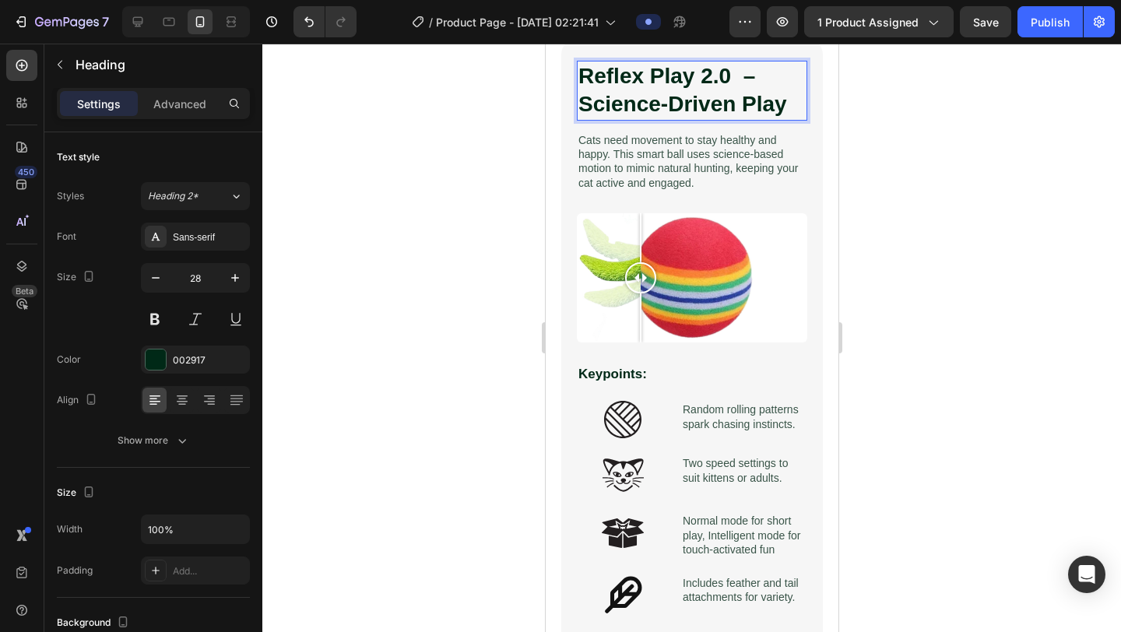
click at [613, 81] on p "Reflex Play 2.0 – Science-Driven Play" at bounding box center [691, 90] width 227 height 57
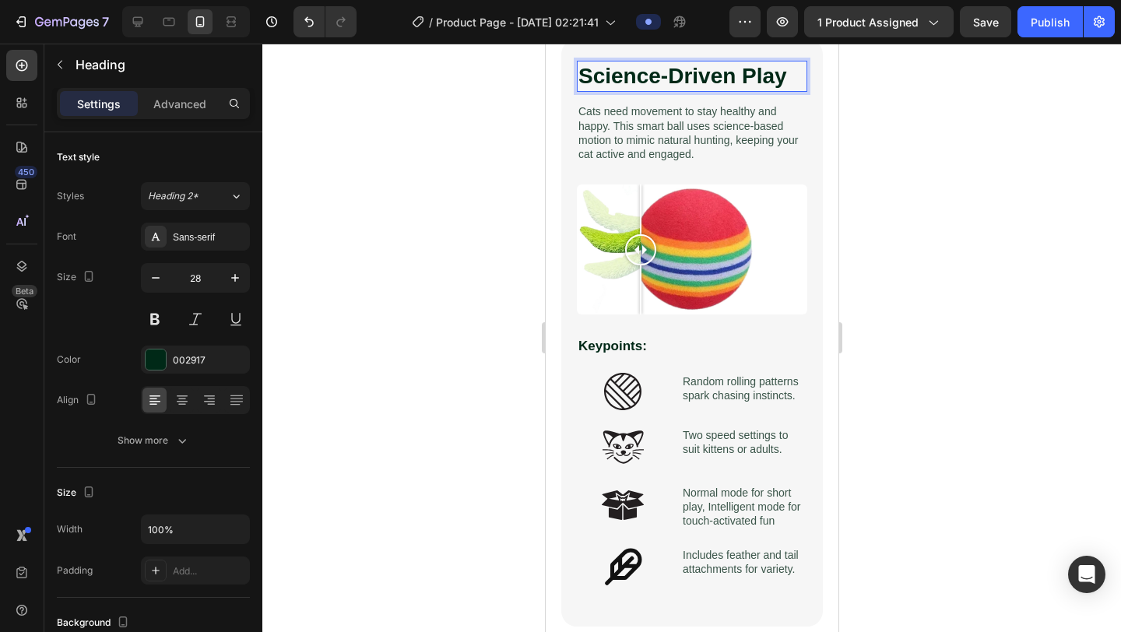
click at [487, 198] on div at bounding box center [691, 338] width 859 height 589
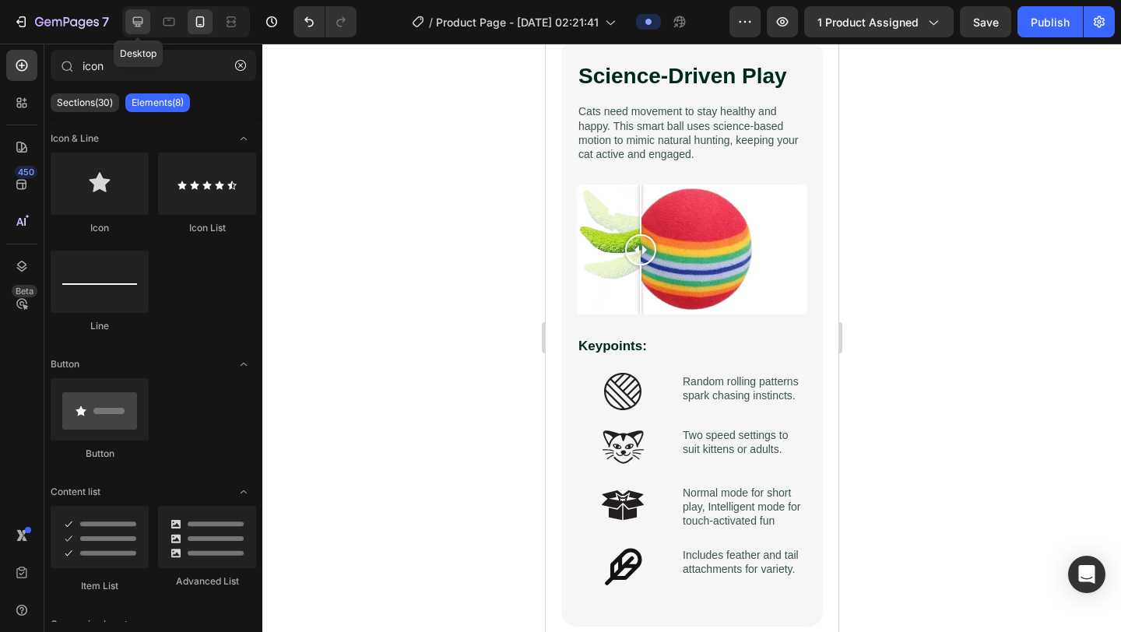
click at [141, 24] on icon at bounding box center [138, 22] width 16 height 16
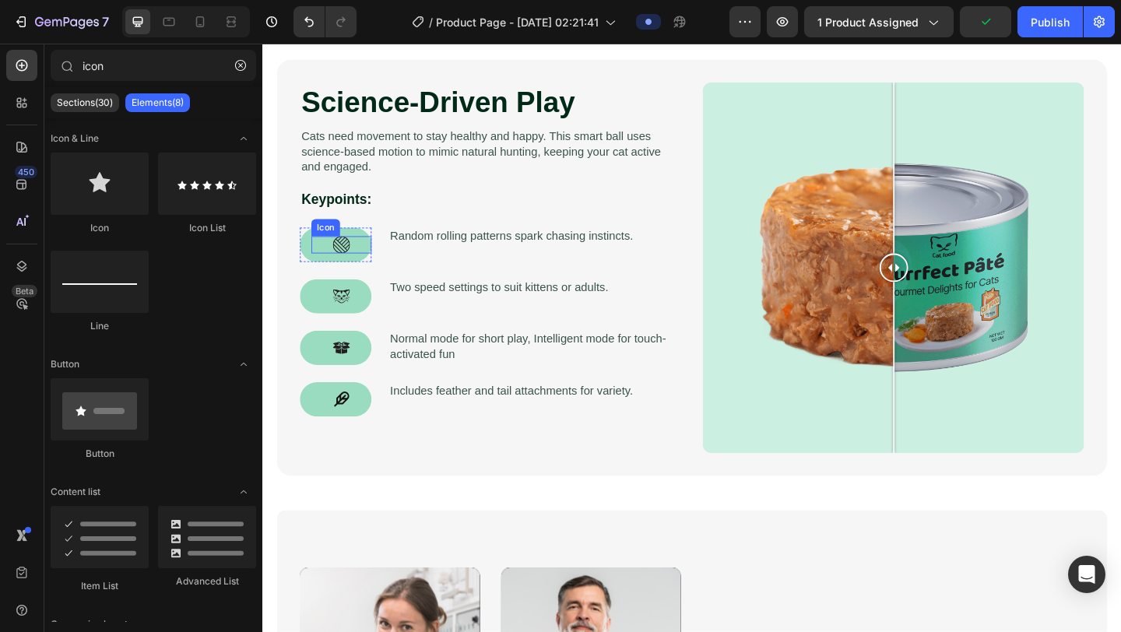
click at [322, 265] on div "Icon" at bounding box center [347, 262] width 65 height 19
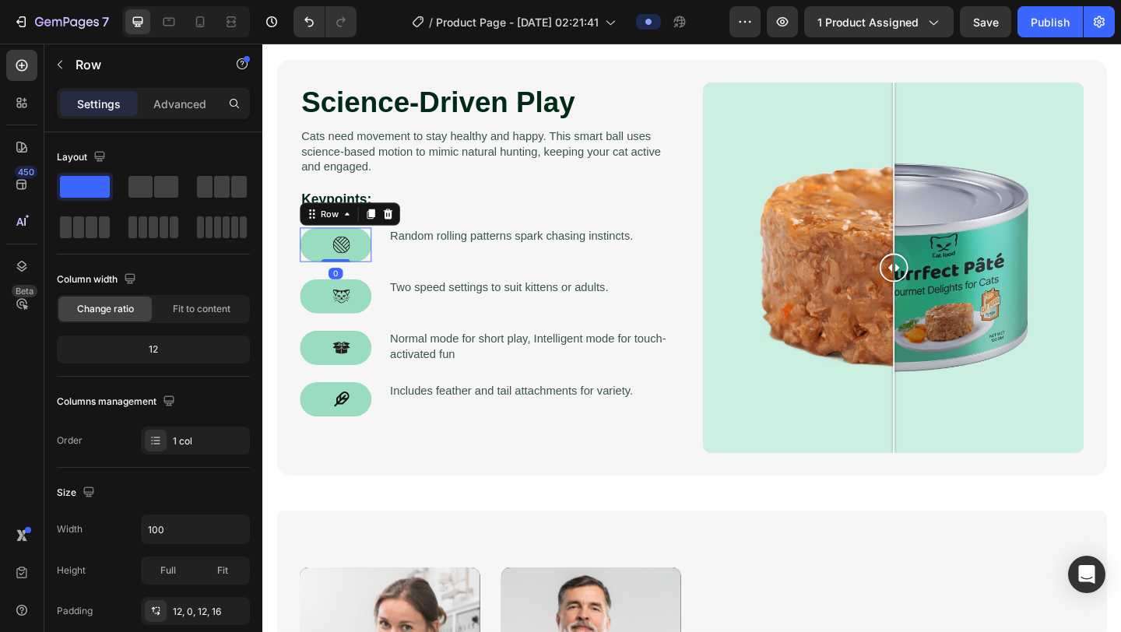
click at [315, 275] on div "Icon Row 0" at bounding box center [342, 262] width 78 height 37
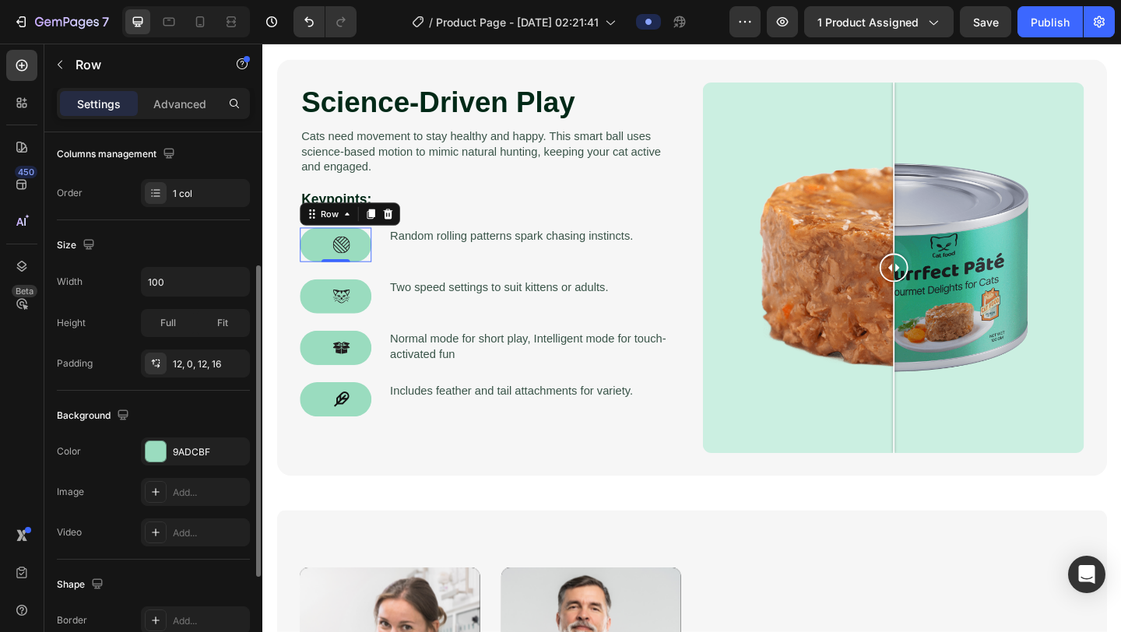
scroll to position [249, 0]
click at [234, 453] on icon "button" at bounding box center [233, 450] width 12 height 12
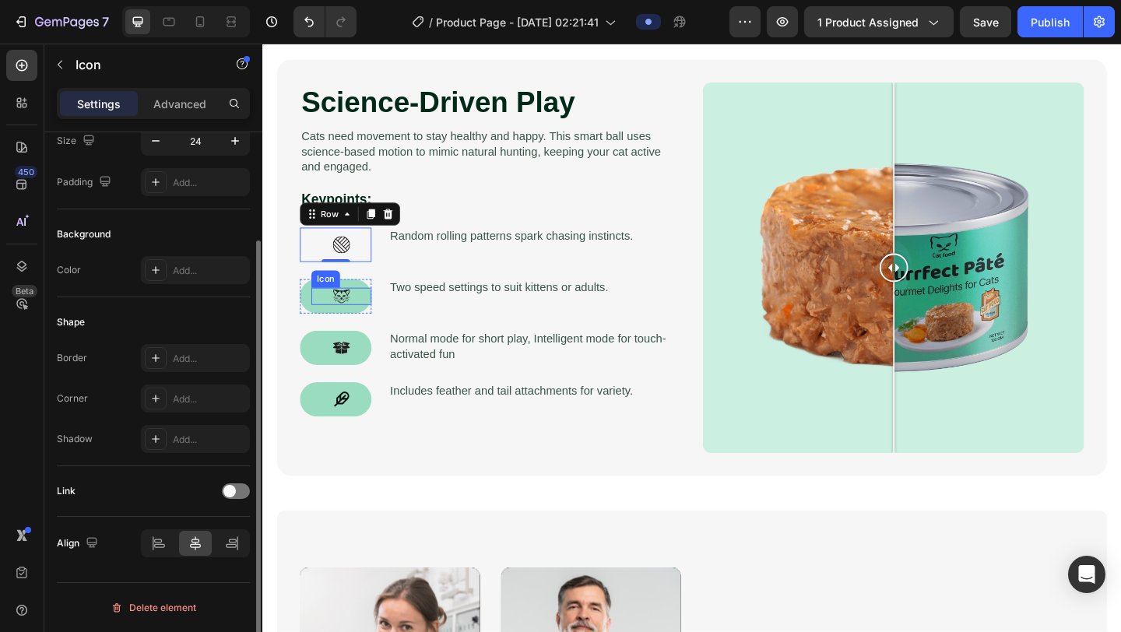
click at [317, 311] on div "Icon" at bounding box center [347, 318] width 65 height 19
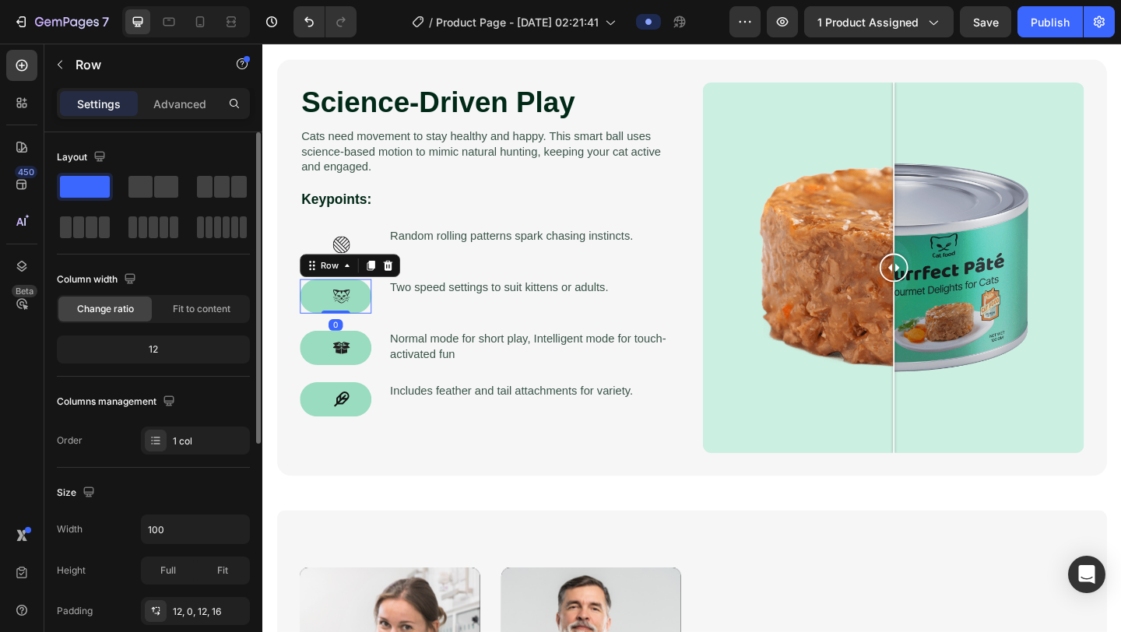
click at [306, 326] on div "Icon Row 0" at bounding box center [342, 318] width 78 height 37
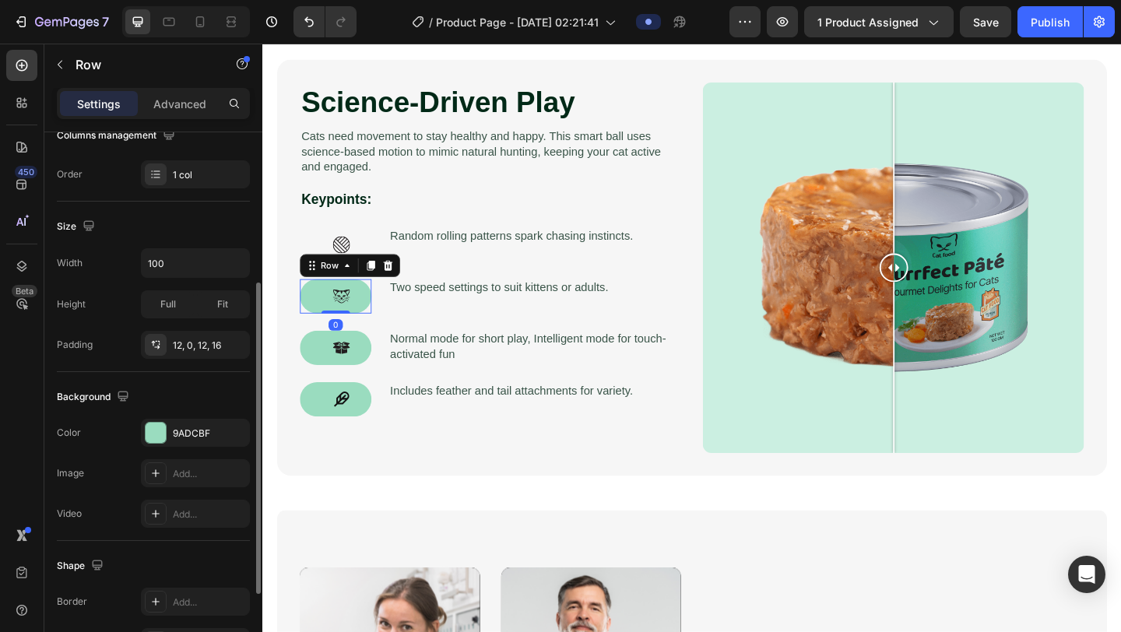
scroll to position [267, 0]
click at [237, 433] on icon "button" at bounding box center [233, 432] width 12 height 12
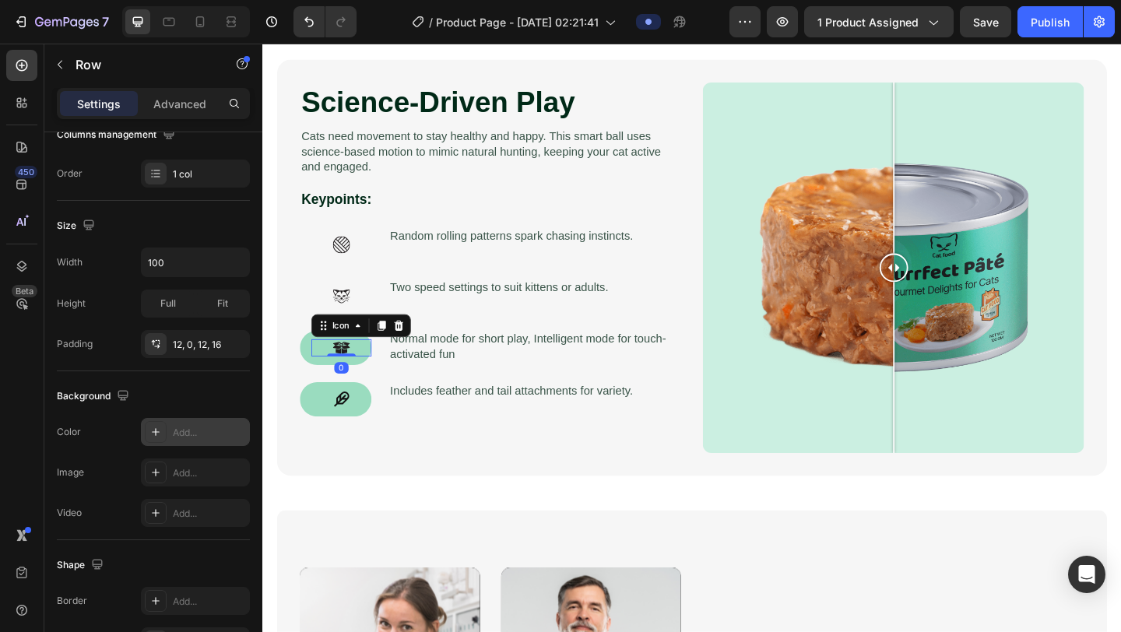
click at [316, 377] on div "Icon 0" at bounding box center [347, 374] width 65 height 19
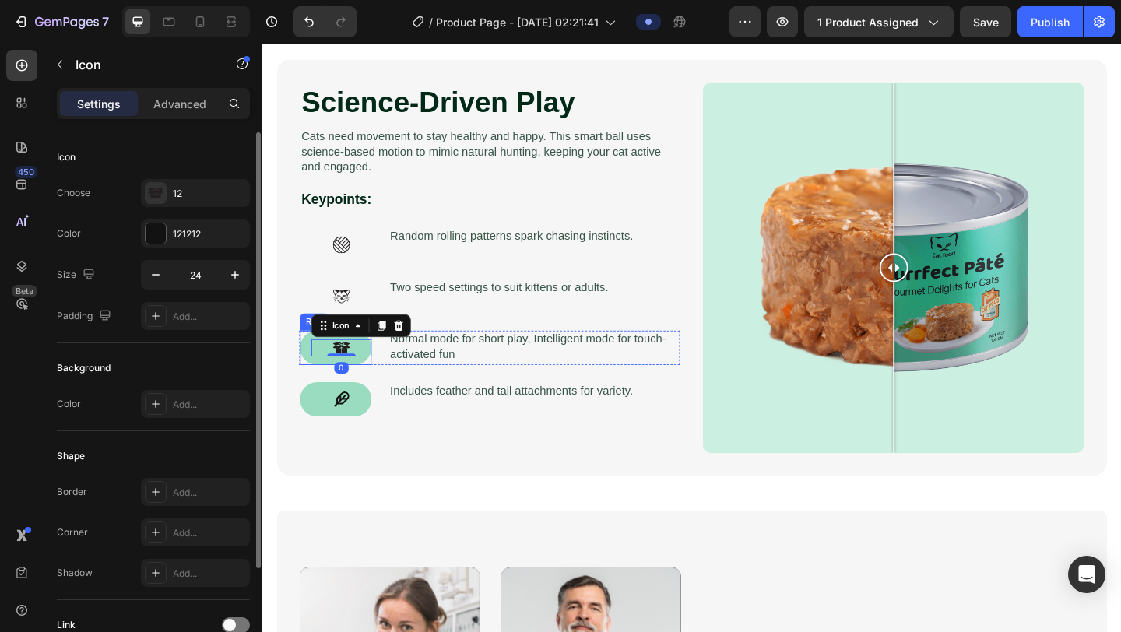
click at [316, 385] on div "Icon 0 Row" at bounding box center [342, 374] width 78 height 37
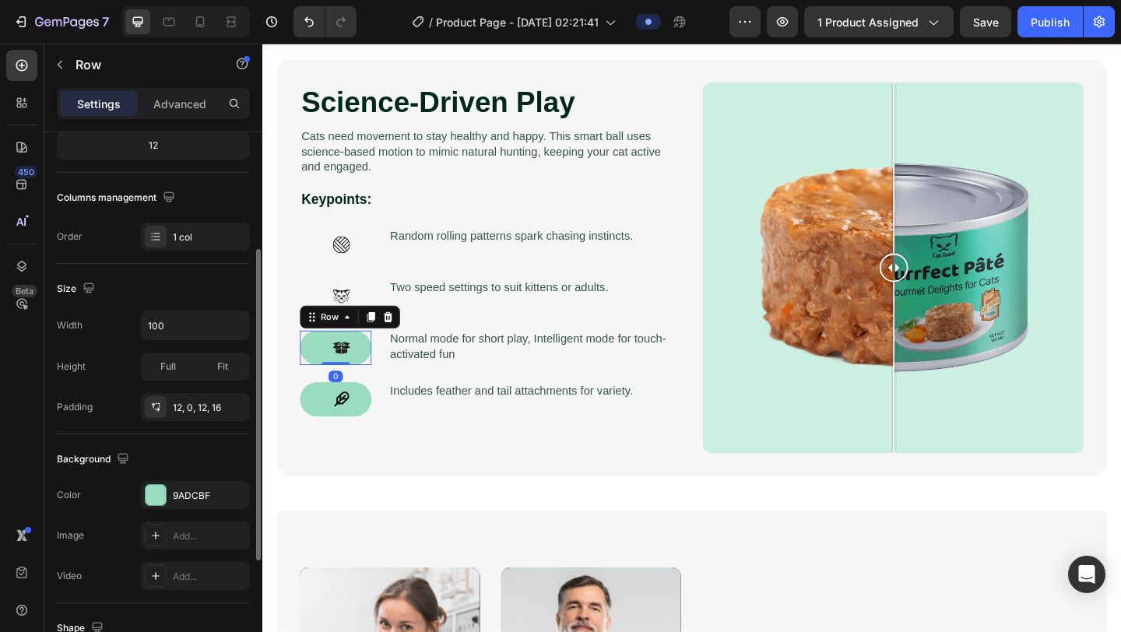
scroll to position [210, 0]
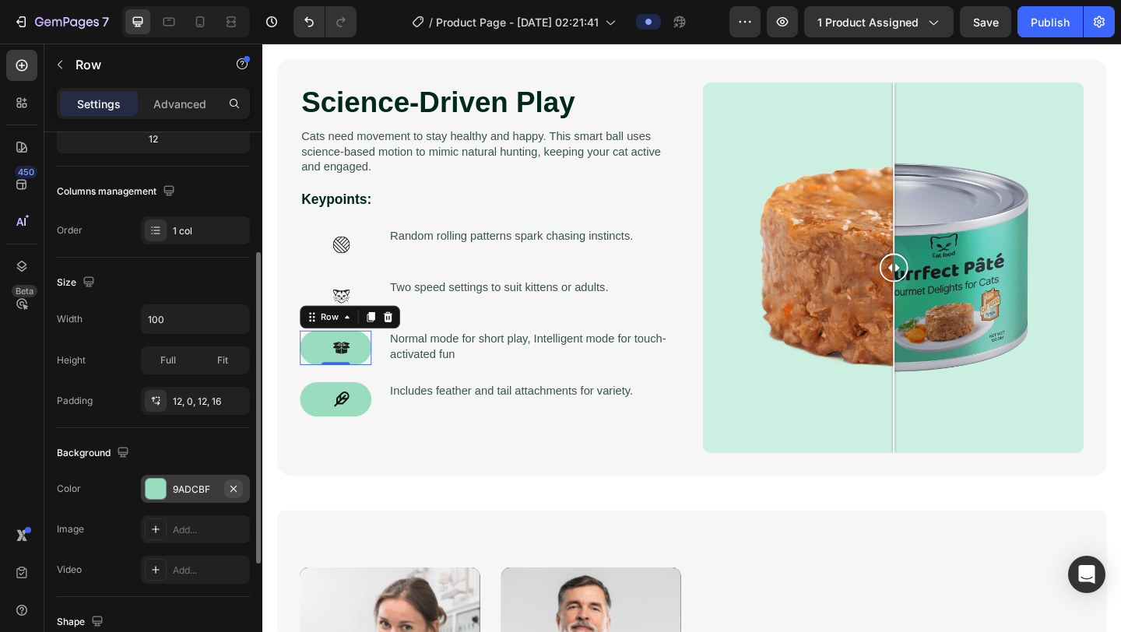
click at [238, 489] on icon "button" at bounding box center [233, 489] width 12 height 12
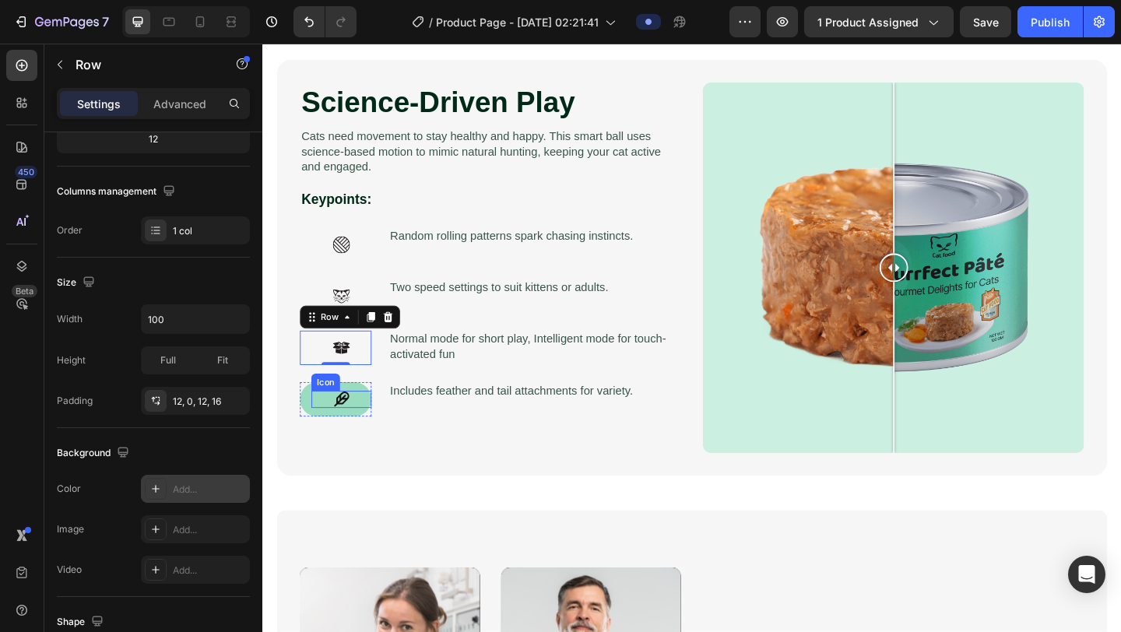
click at [315, 436] on div "Icon Row" at bounding box center [342, 430] width 78 height 37
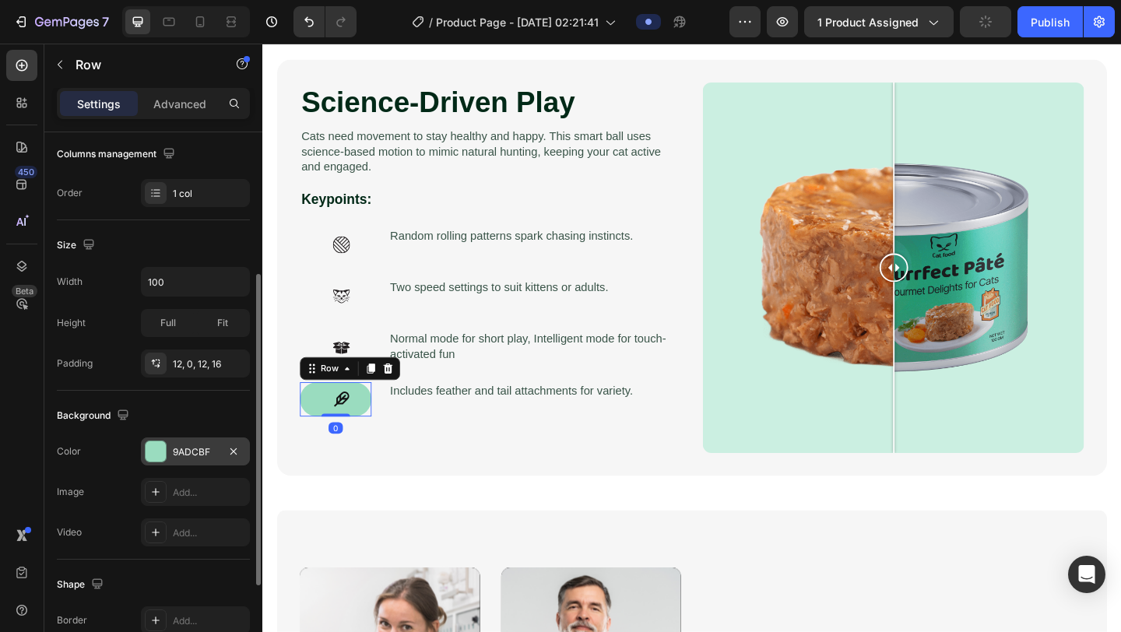
scroll to position [276, 0]
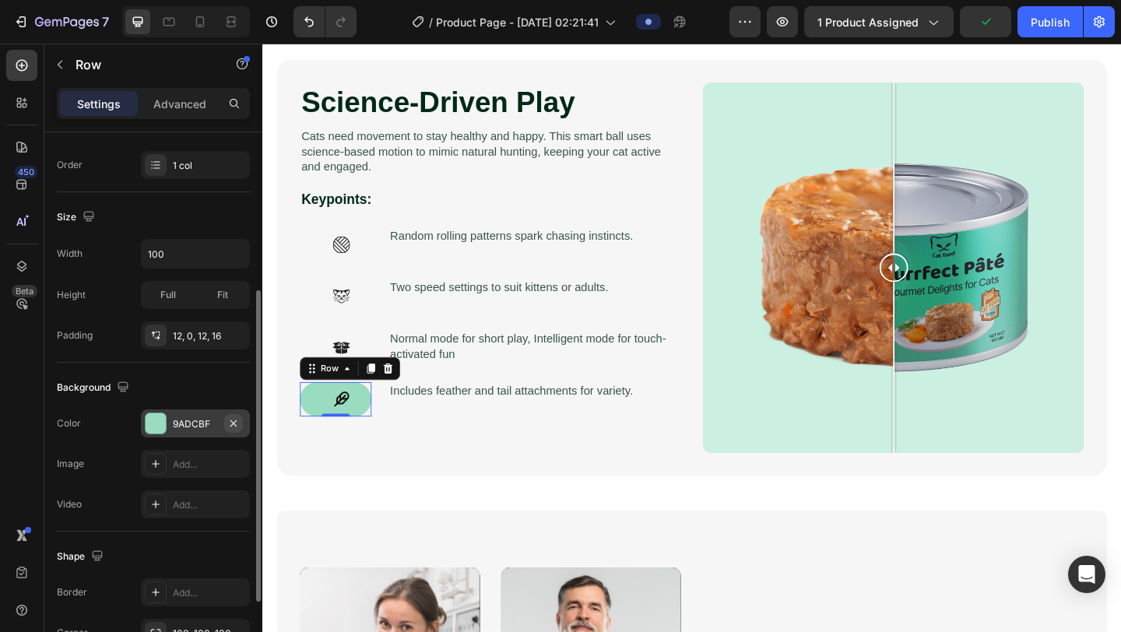
click at [239, 425] on icon "button" at bounding box center [233, 423] width 12 height 12
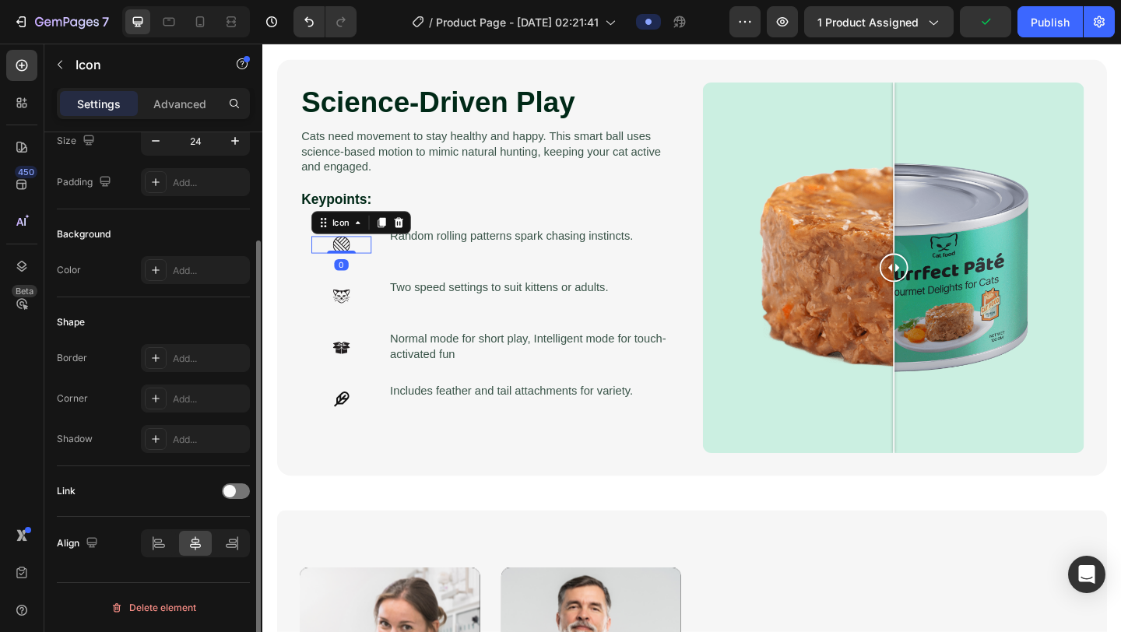
click at [347, 264] on icon at bounding box center [348, 262] width 19 height 19
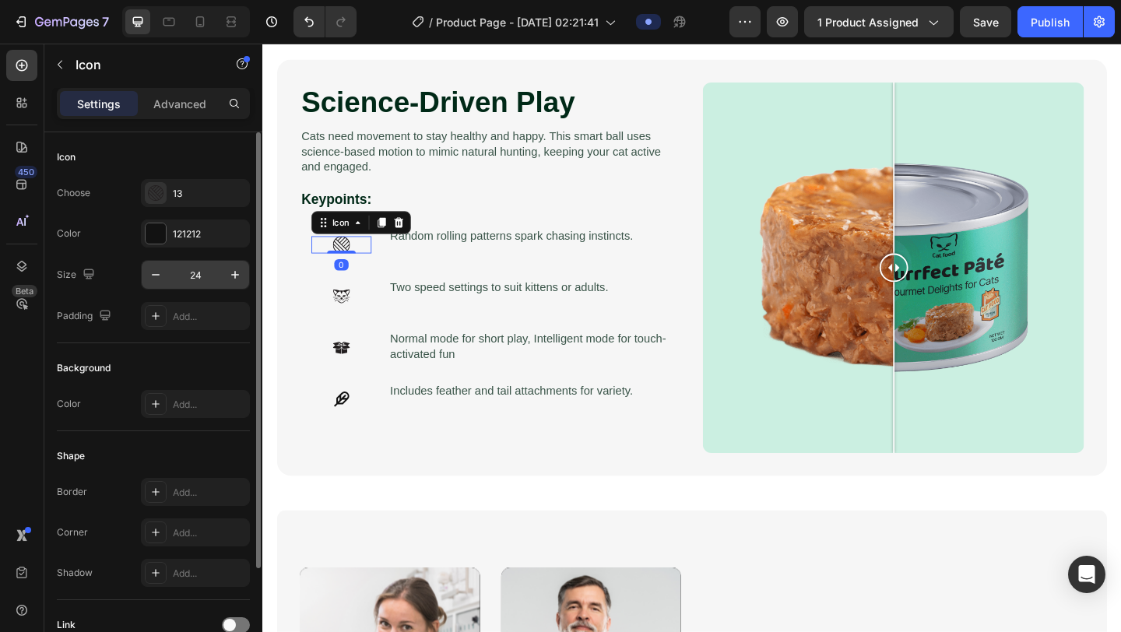
click at [201, 277] on input "24" at bounding box center [195, 275] width 51 height 28
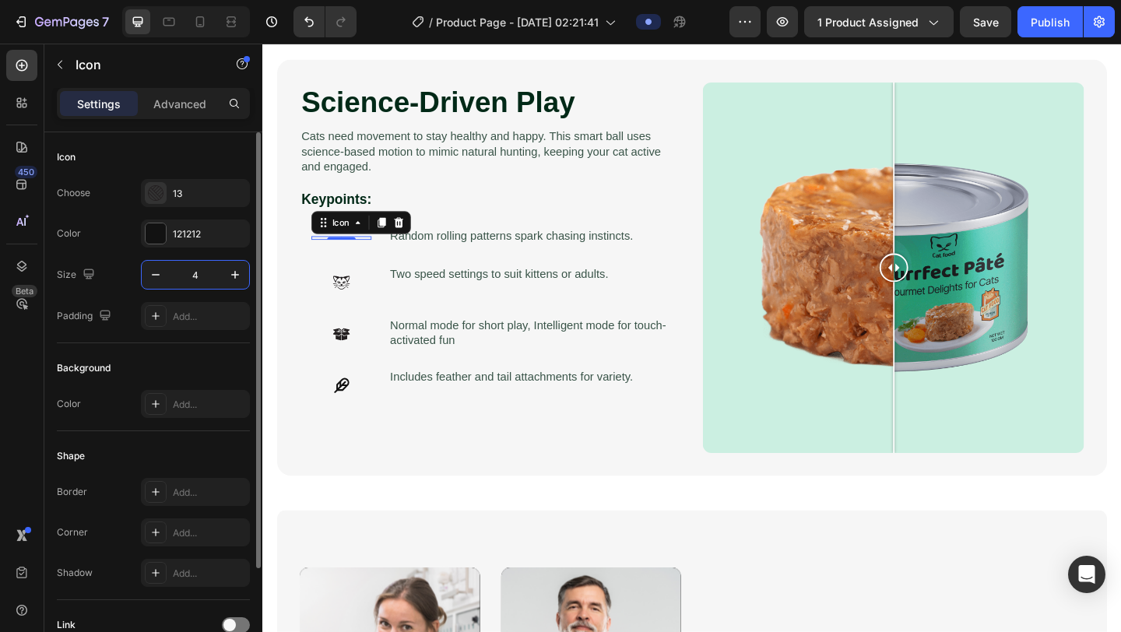
type input "40"
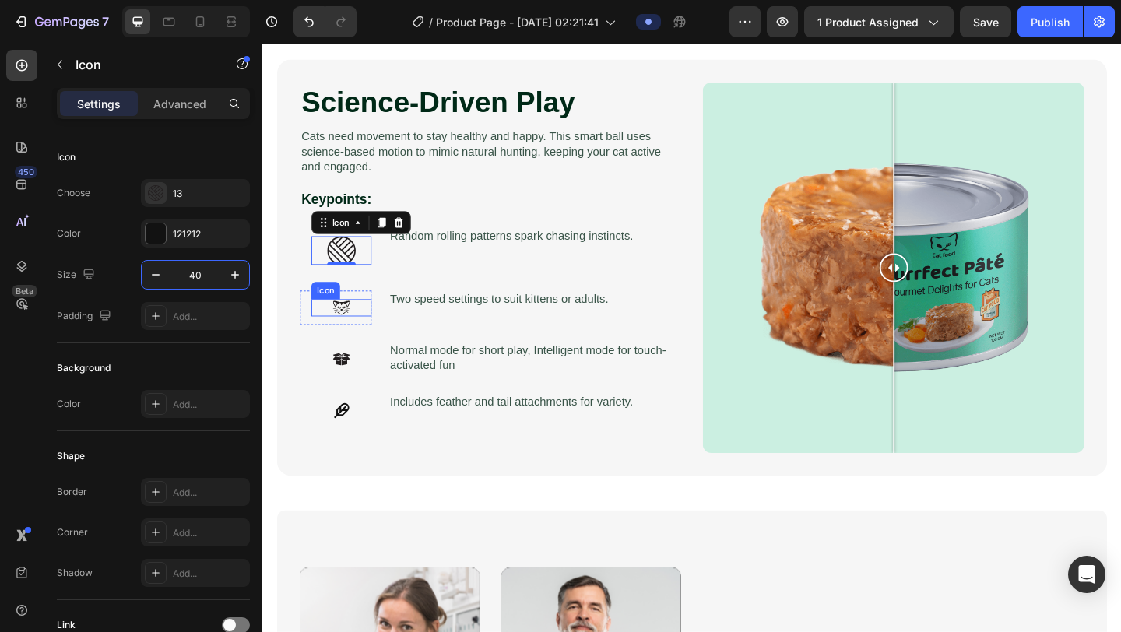
click at [353, 320] on div "Icon Row" at bounding box center [342, 330] width 78 height 37
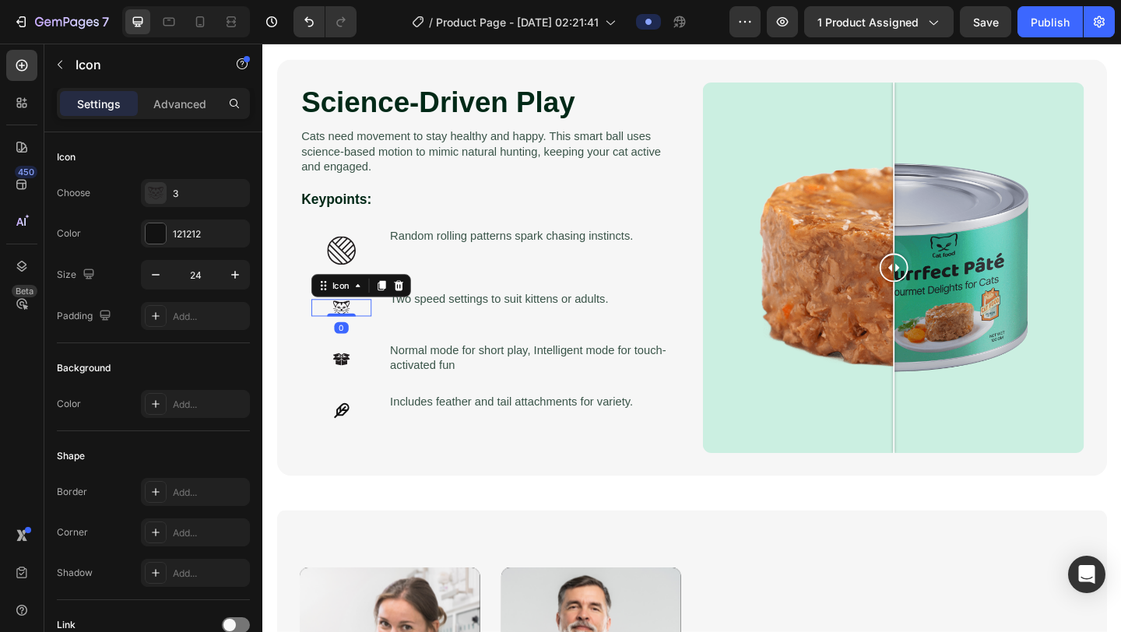
click at [349, 331] on icon at bounding box center [348, 331] width 19 height 15
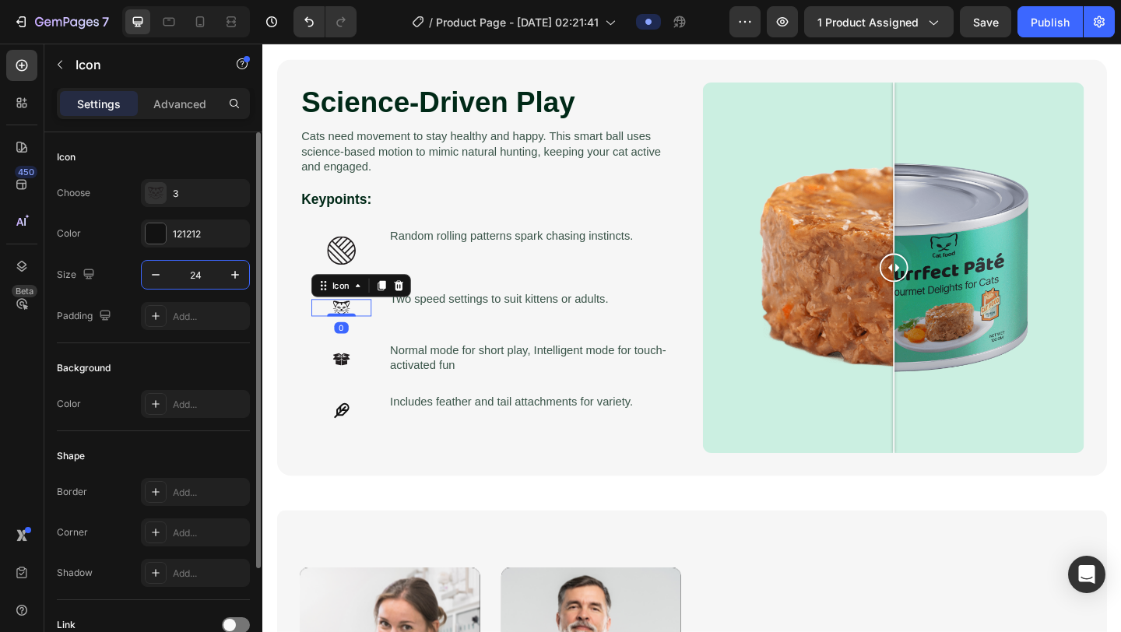
click at [195, 275] on input "24" at bounding box center [195, 275] width 51 height 28
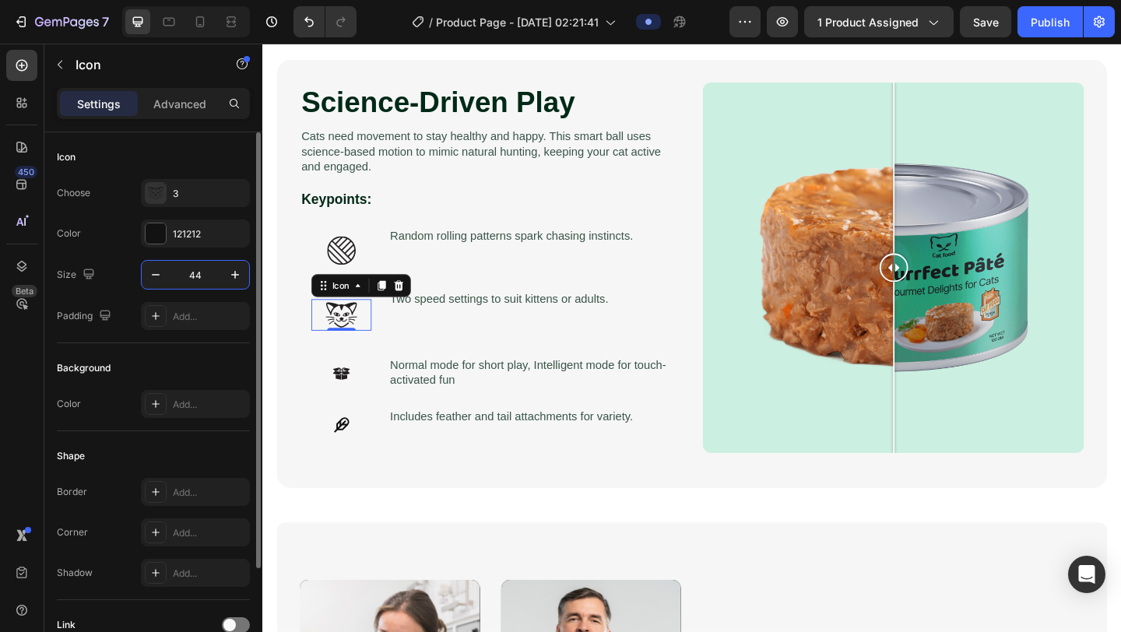
click at [214, 276] on input "44" at bounding box center [195, 275] width 51 height 28
type input "44"
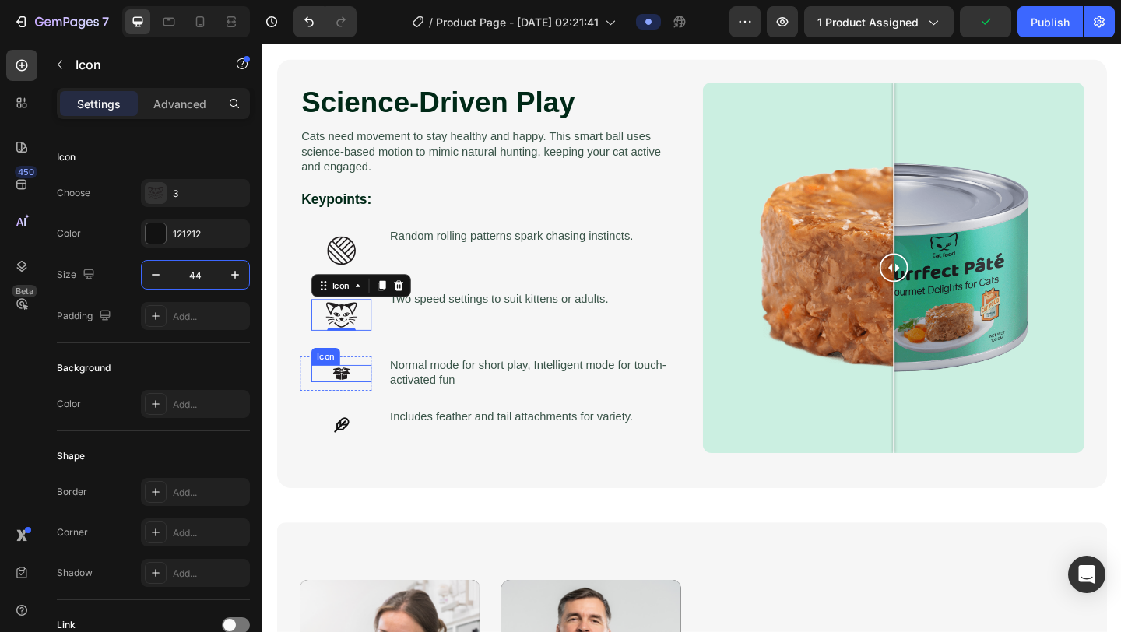
click at [349, 408] on icon at bounding box center [348, 402] width 19 height 13
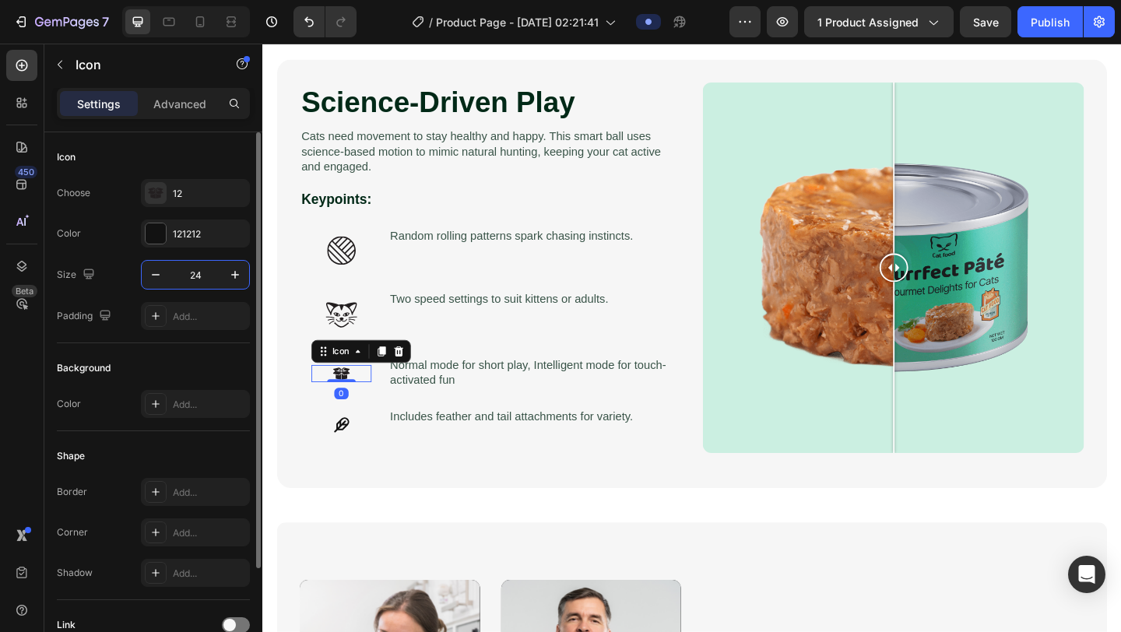
click at [199, 276] on input "24" at bounding box center [195, 275] width 51 height 28
type input "44"
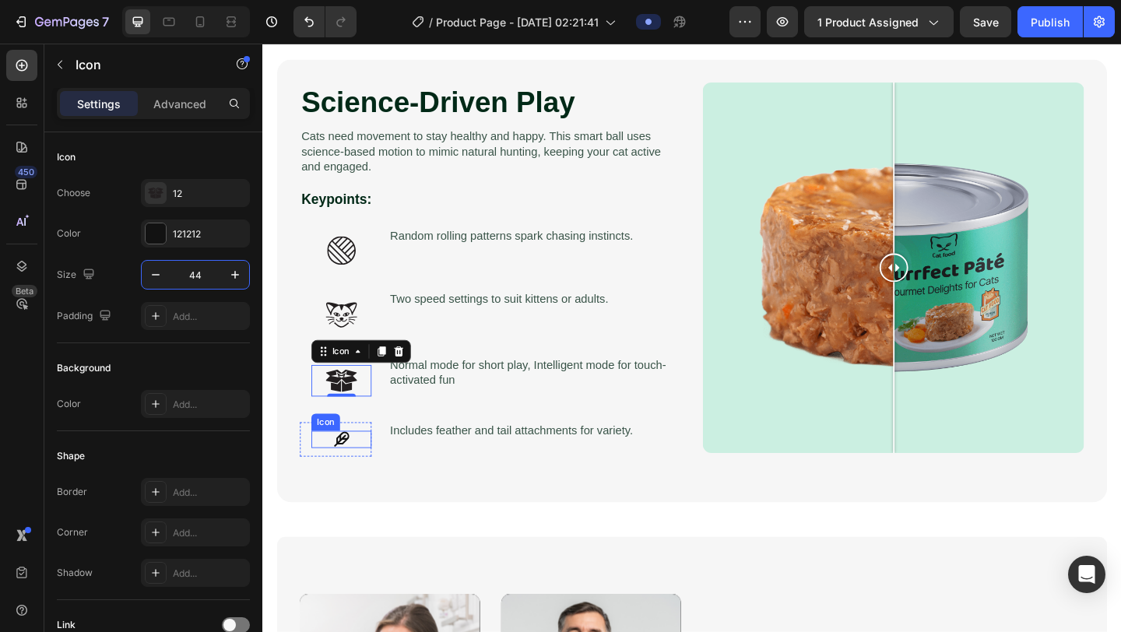
click at [343, 462] on div "Icon" at bounding box center [330, 455] width 31 height 19
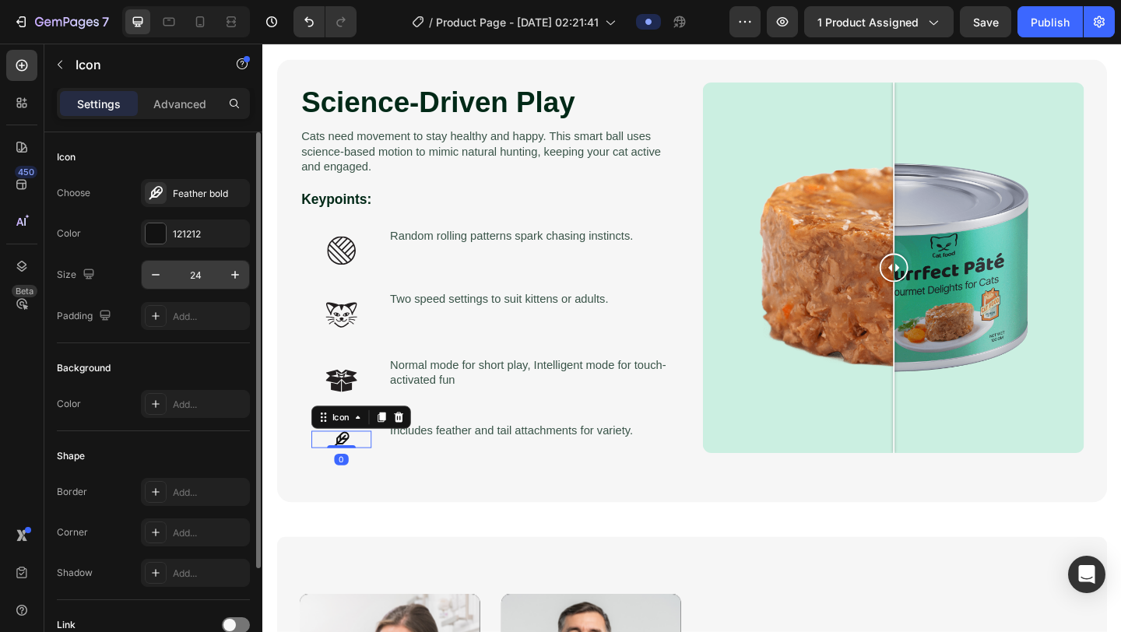
click at [203, 271] on input "24" at bounding box center [195, 275] width 51 height 28
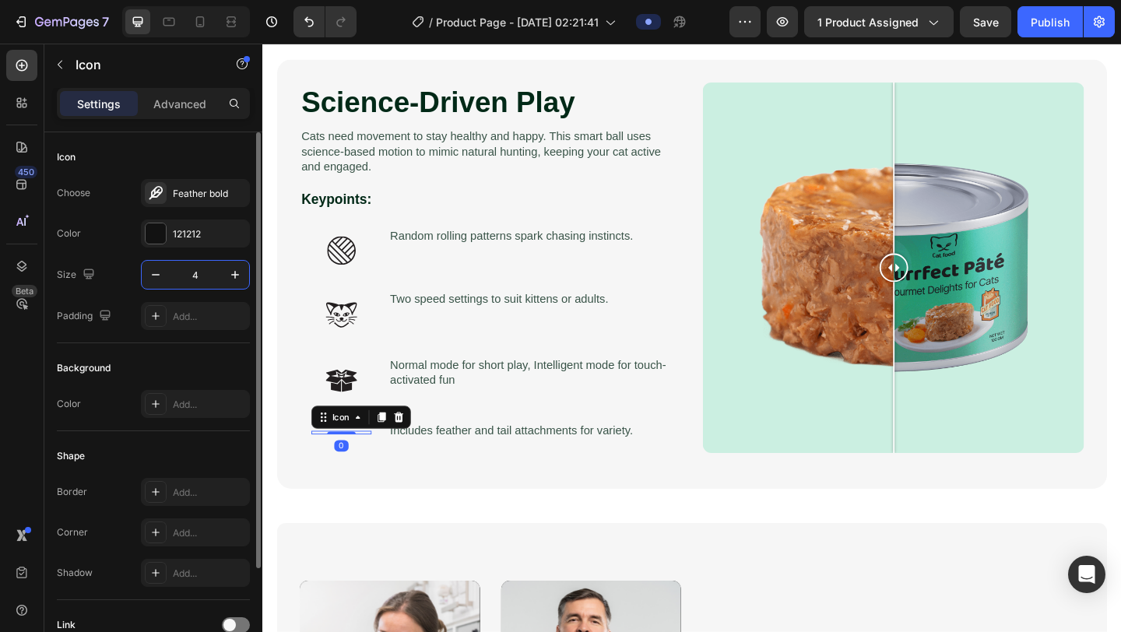
type input "44"
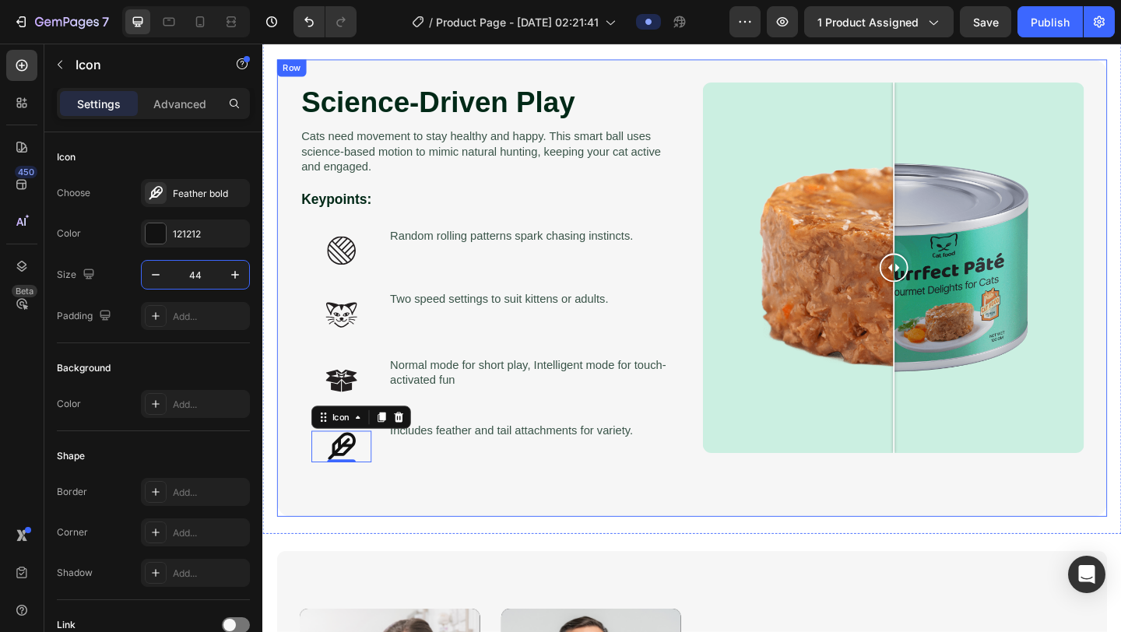
click at [721, 204] on div "Science-Driven Play Heading Cats need movement to stay healthy and happy. This …" at bounding box center [729, 310] width 903 height 498
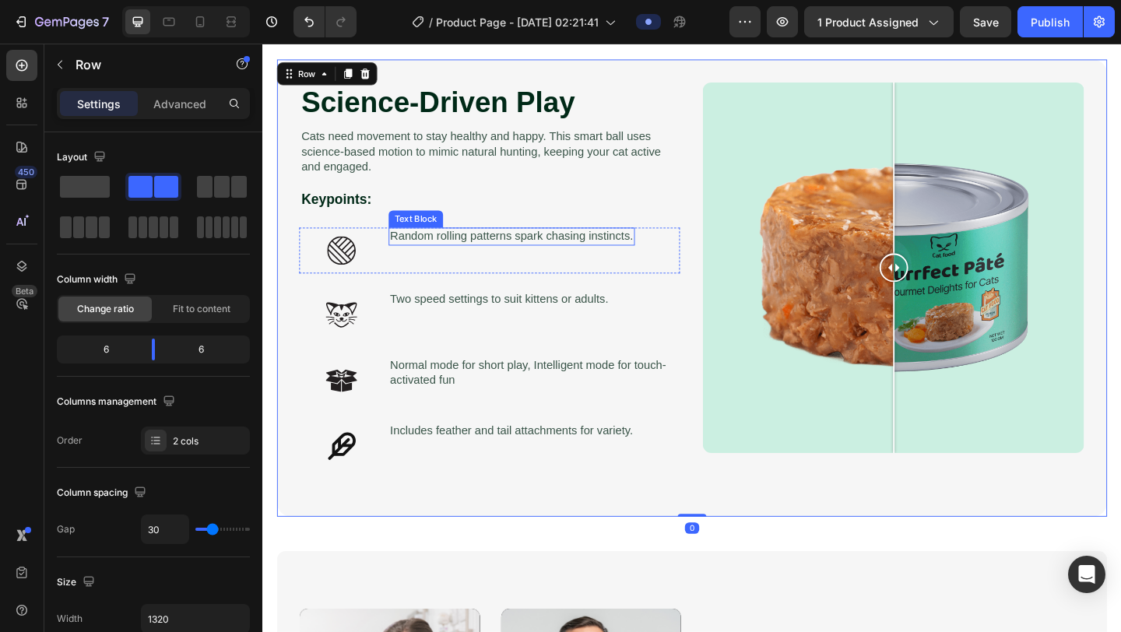
click at [582, 257] on p "Random rolling patterns spark chasing instincts." at bounding box center [533, 253] width 265 height 16
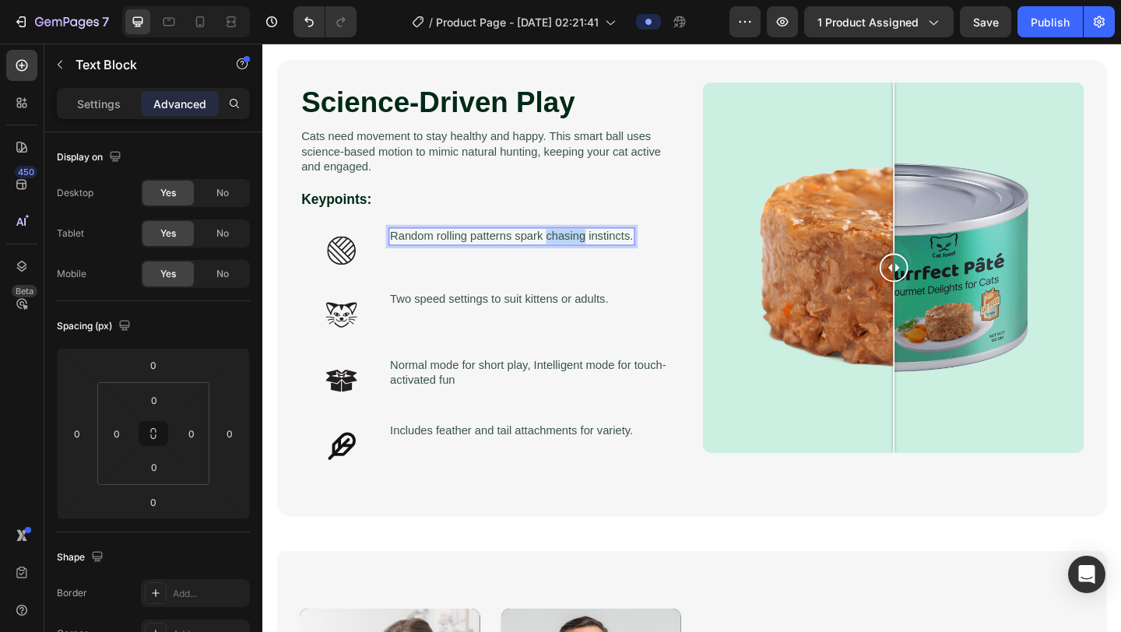
click at [582, 257] on p "Random rolling patterns spark chasing instincts." at bounding box center [533, 253] width 265 height 16
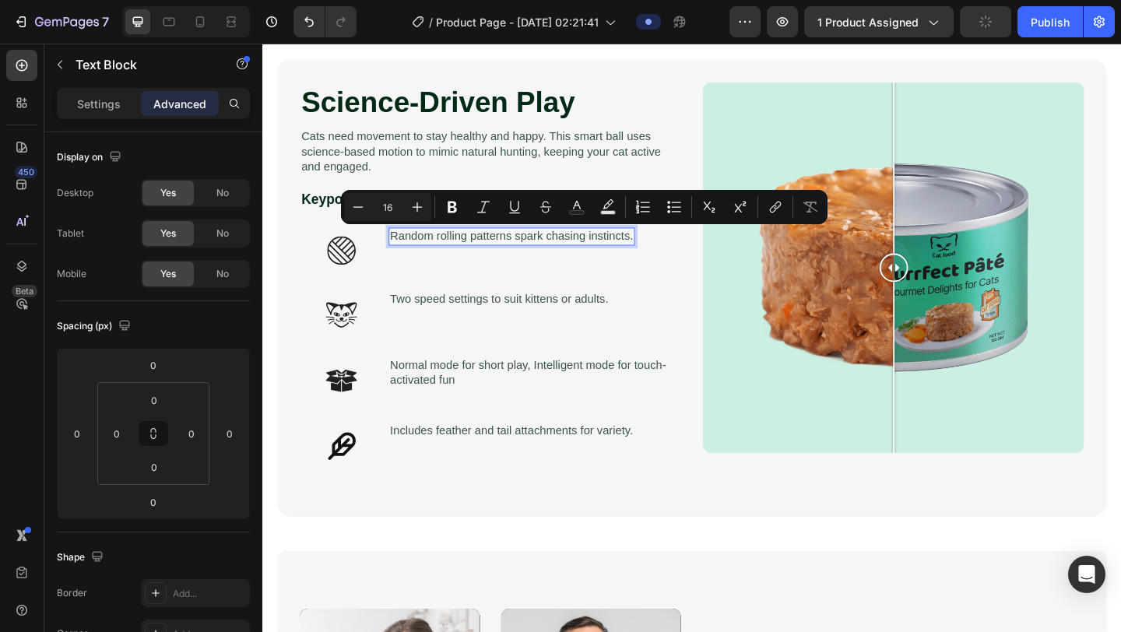
click at [568, 250] on p "Random rolling patterns spark chasing instincts." at bounding box center [533, 253] width 265 height 16
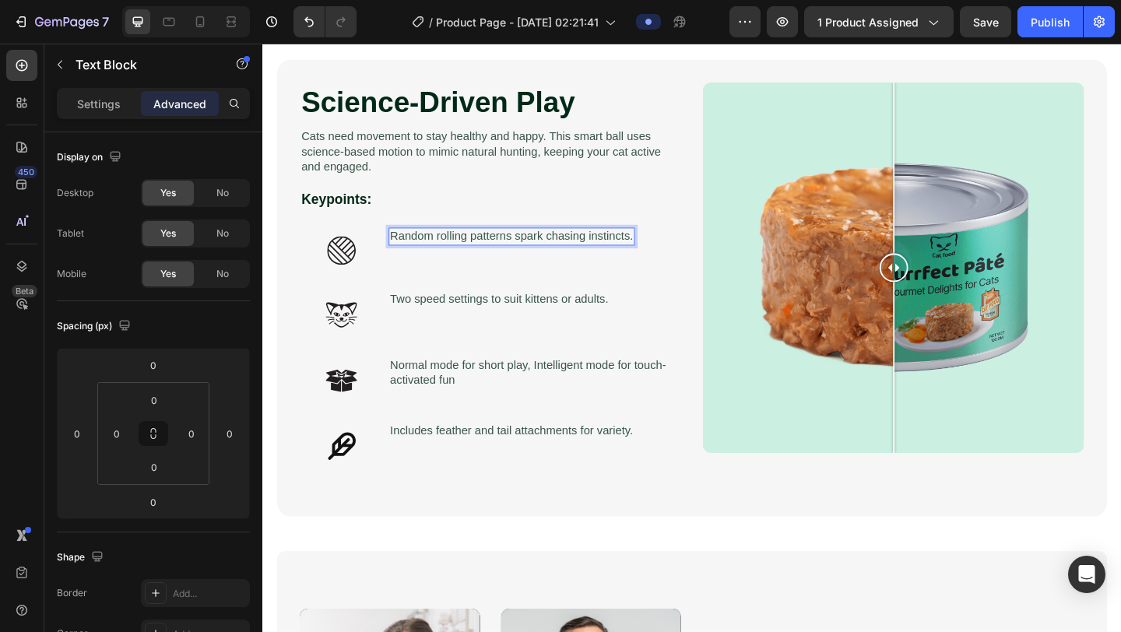
click at [539, 255] on p "Random rolling patterns spark chasing instincts." at bounding box center [533, 253] width 265 height 16
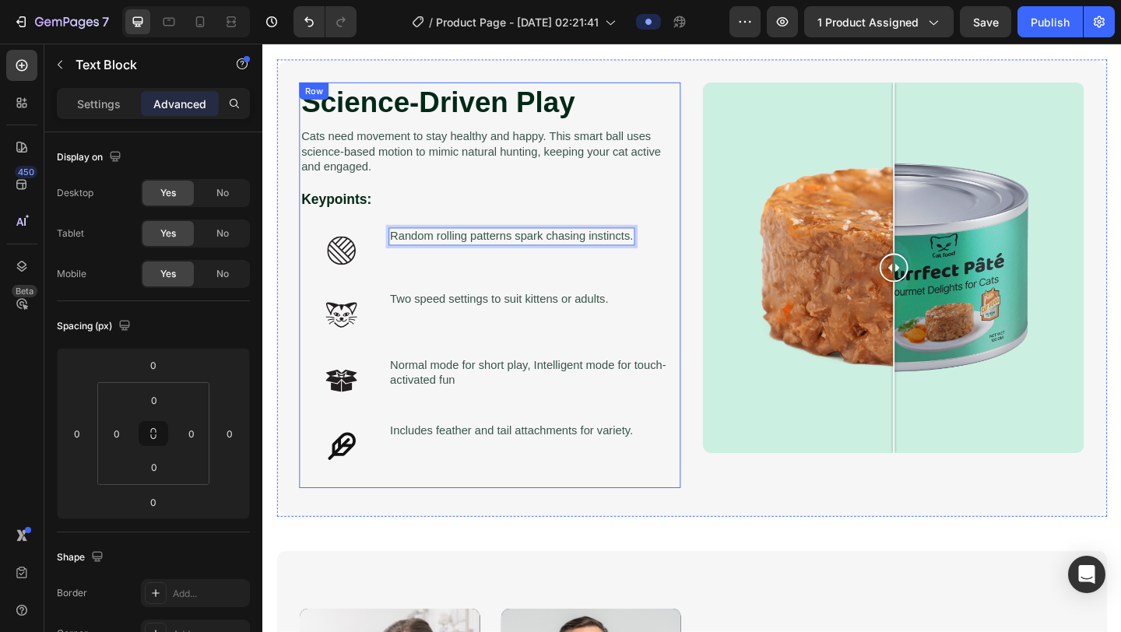
click at [554, 297] on div "Science-Driven Play Heading Cats need movement to stay healthy and happy. This …" at bounding box center [510, 306] width 414 height 441
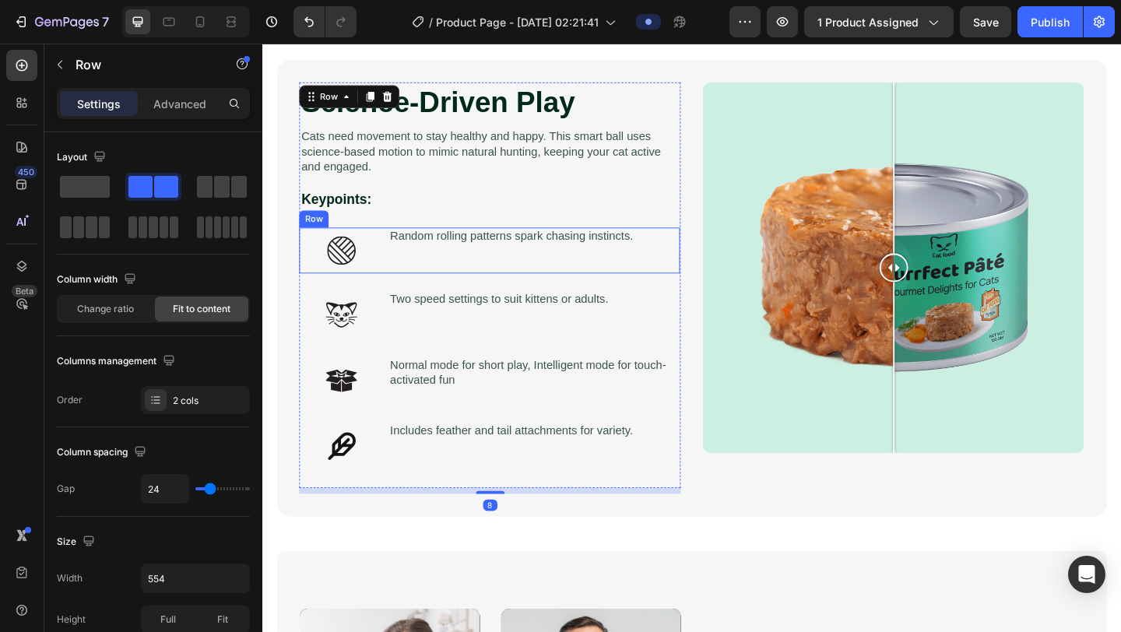
click at [516, 272] on div "Random rolling patterns spark chasing instincts. Text Block" at bounding box center [533, 269] width 268 height 50
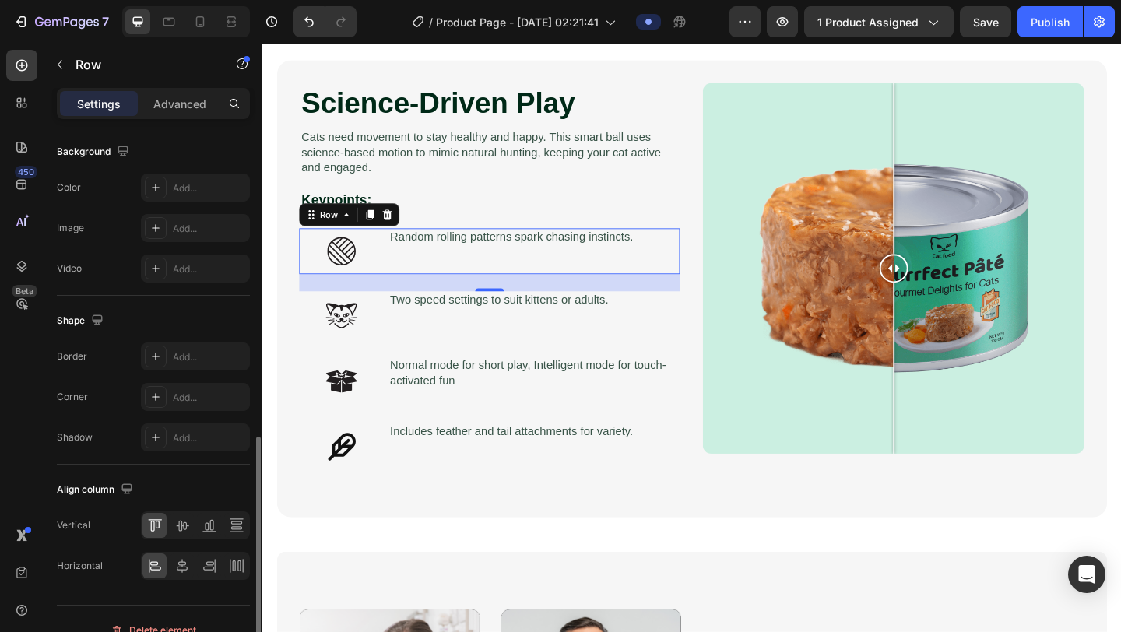
scroll to position [583, 0]
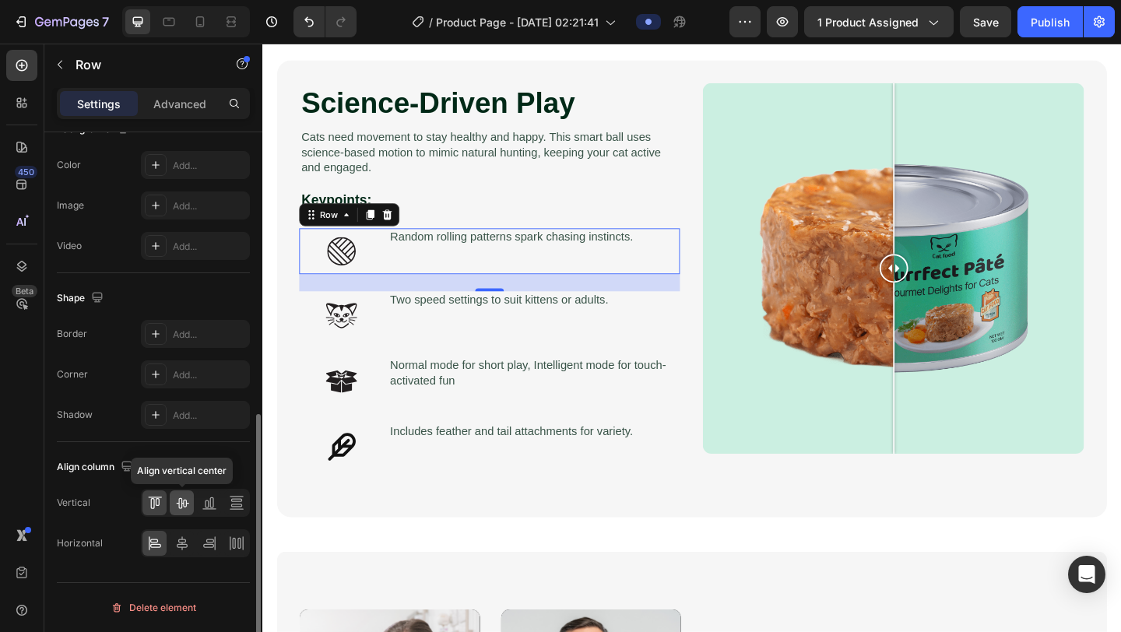
click at [185, 511] on div at bounding box center [182, 502] width 24 height 25
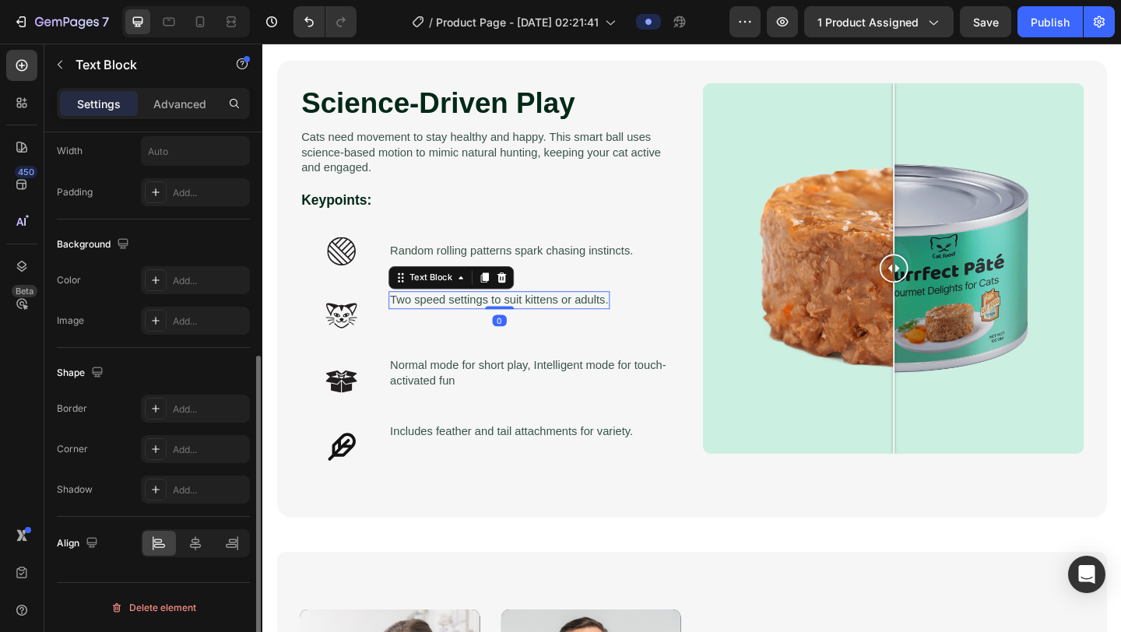
click at [483, 325] on p "Two speed settings to suit kittens or adults." at bounding box center [519, 323] width 237 height 16
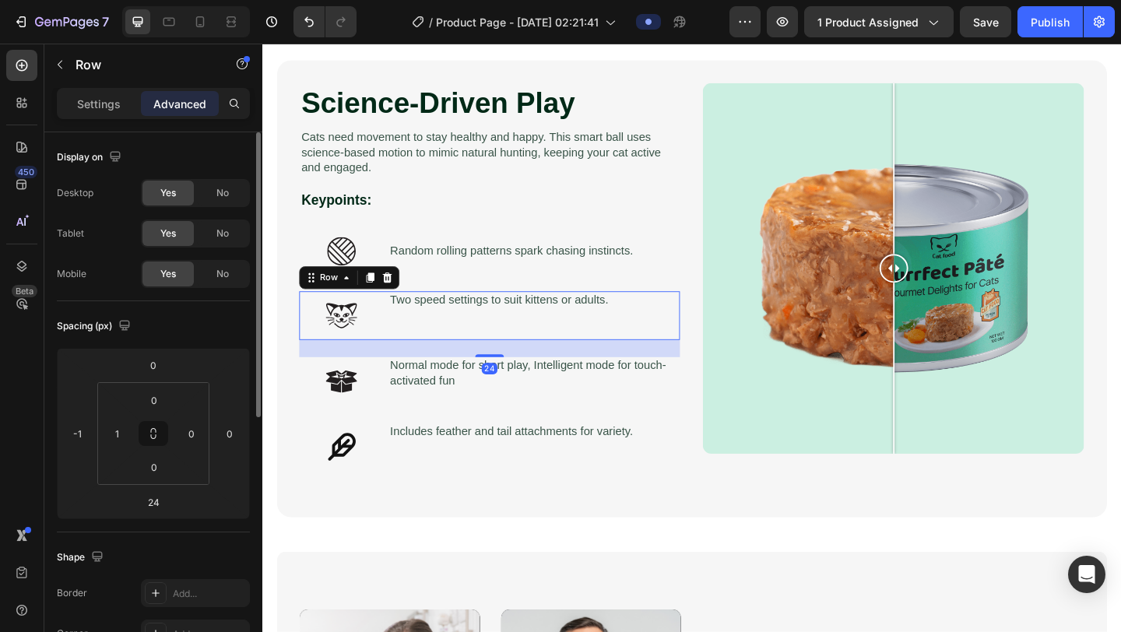
click at [455, 333] on div "Two speed settings to suit kittens or adults. Text Block" at bounding box center [519, 339] width 241 height 53
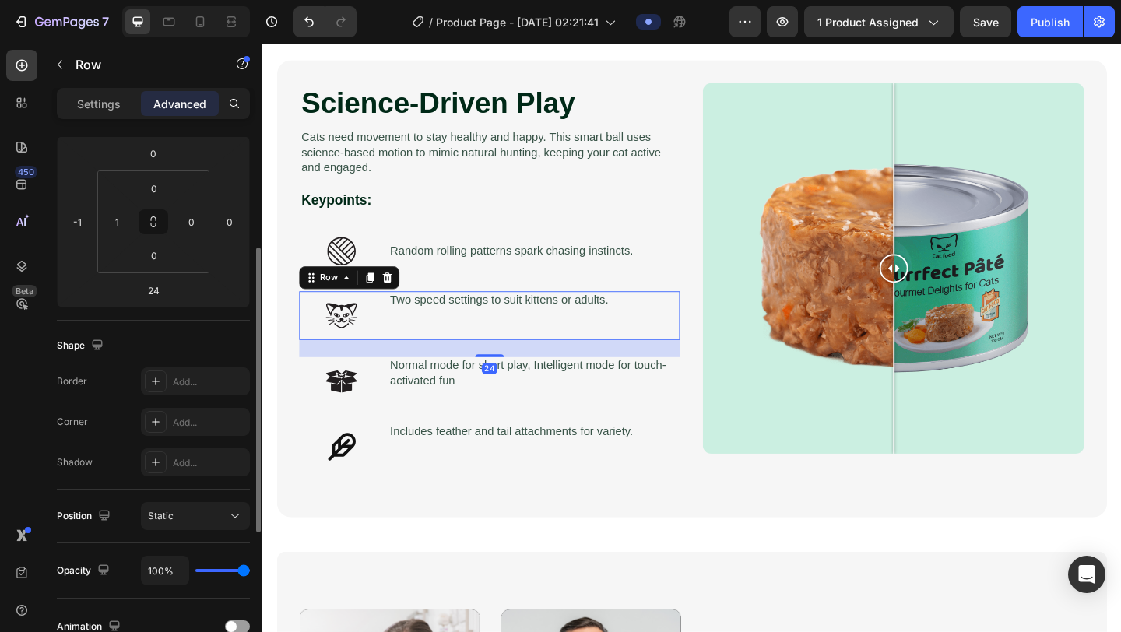
scroll to position [215, 0]
click at [418, 336] on div "Two speed settings to suit kittens or adults. Text Block" at bounding box center [519, 339] width 241 height 53
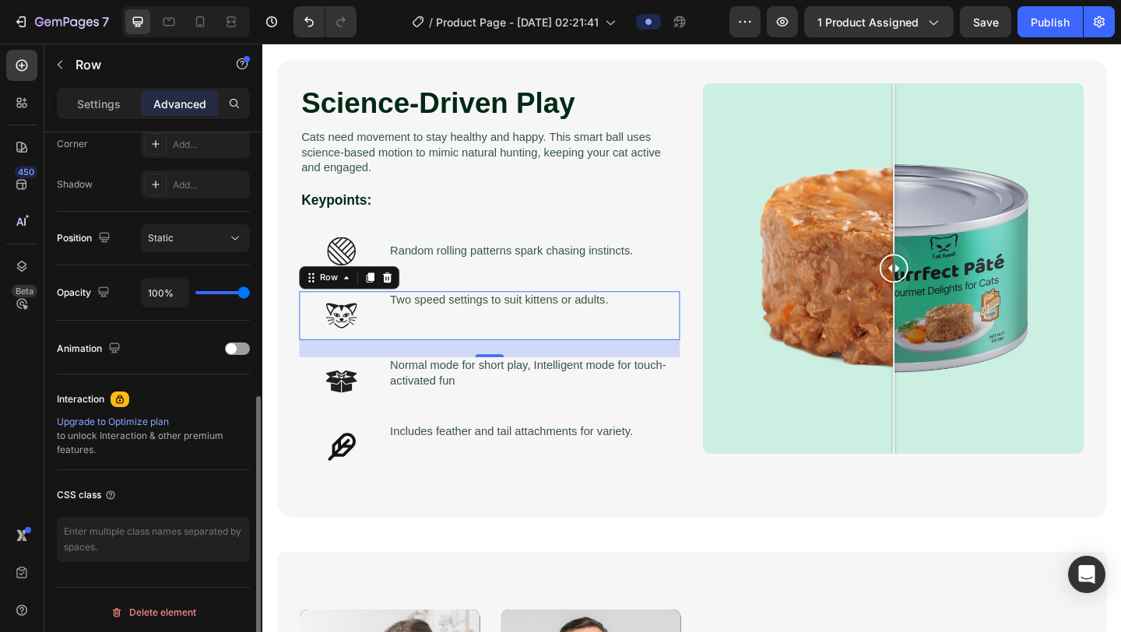
scroll to position [494, 0]
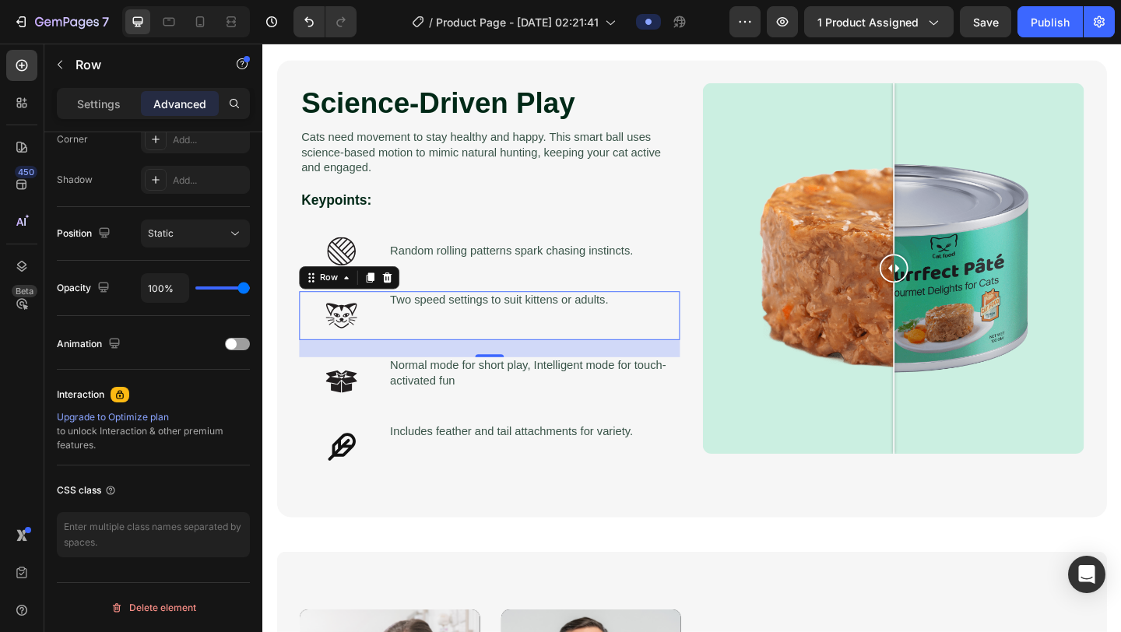
click at [111, 117] on div "Settings Advanced" at bounding box center [153, 103] width 193 height 31
click at [112, 111] on p "Settings" at bounding box center [99, 104] width 44 height 16
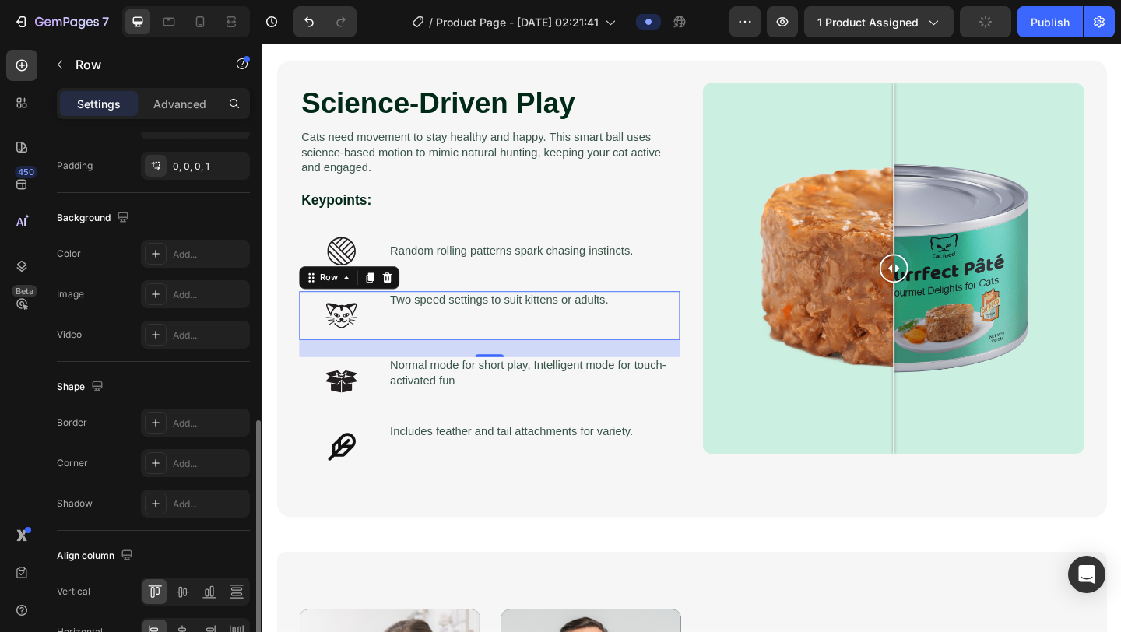
scroll to position [583, 0]
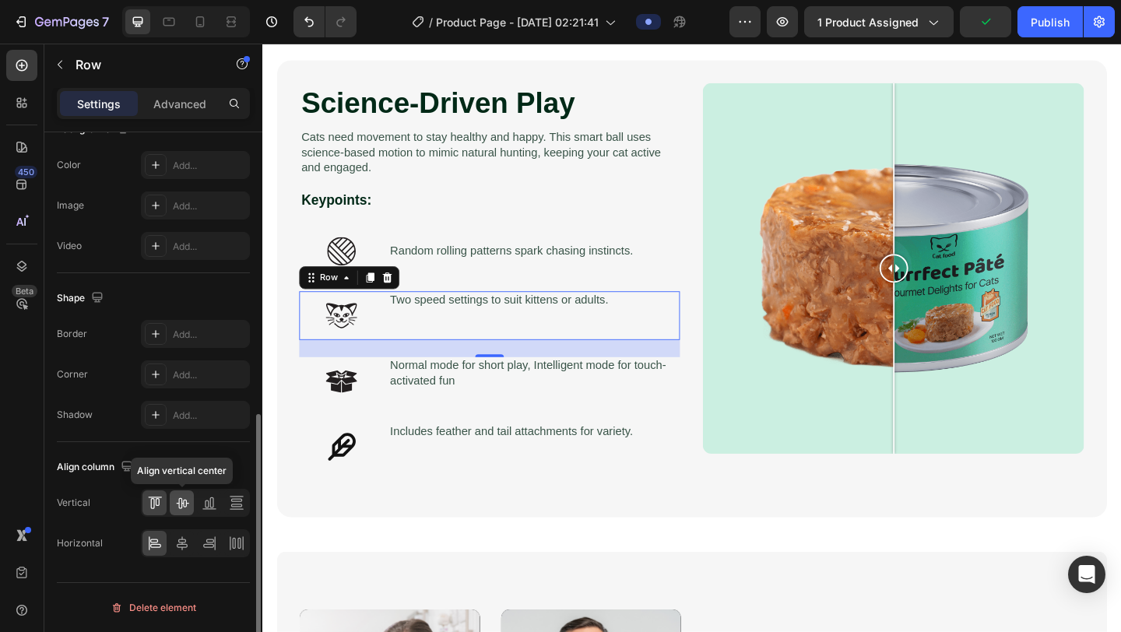
click at [174, 501] on icon at bounding box center [182, 503] width 16 height 16
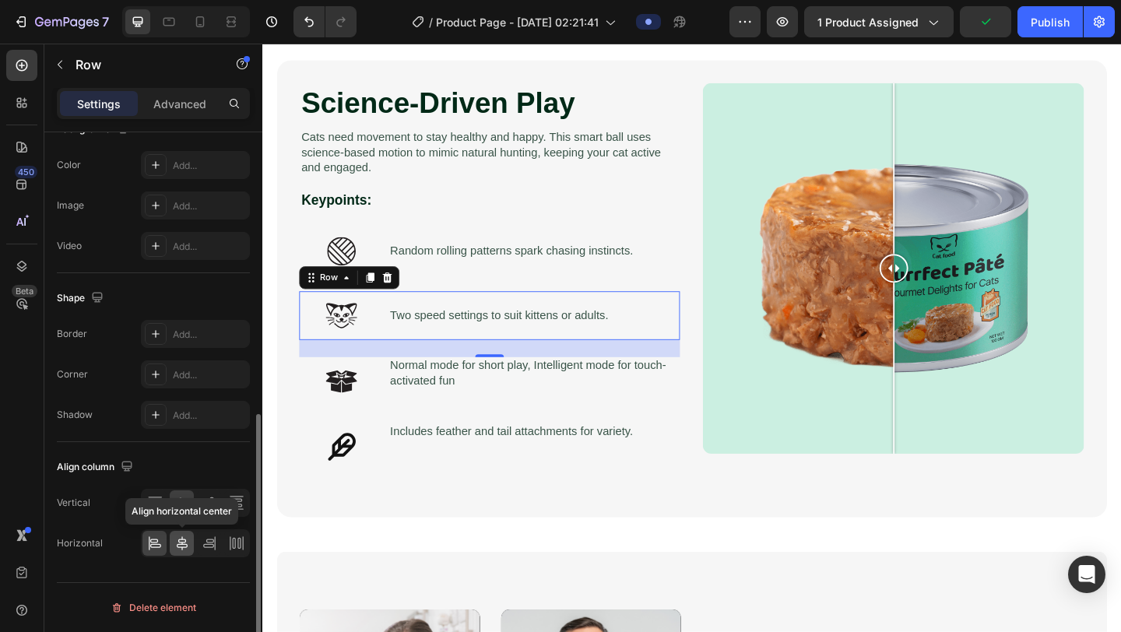
click at [185, 531] on icon at bounding box center [182, 544] width 16 height 16
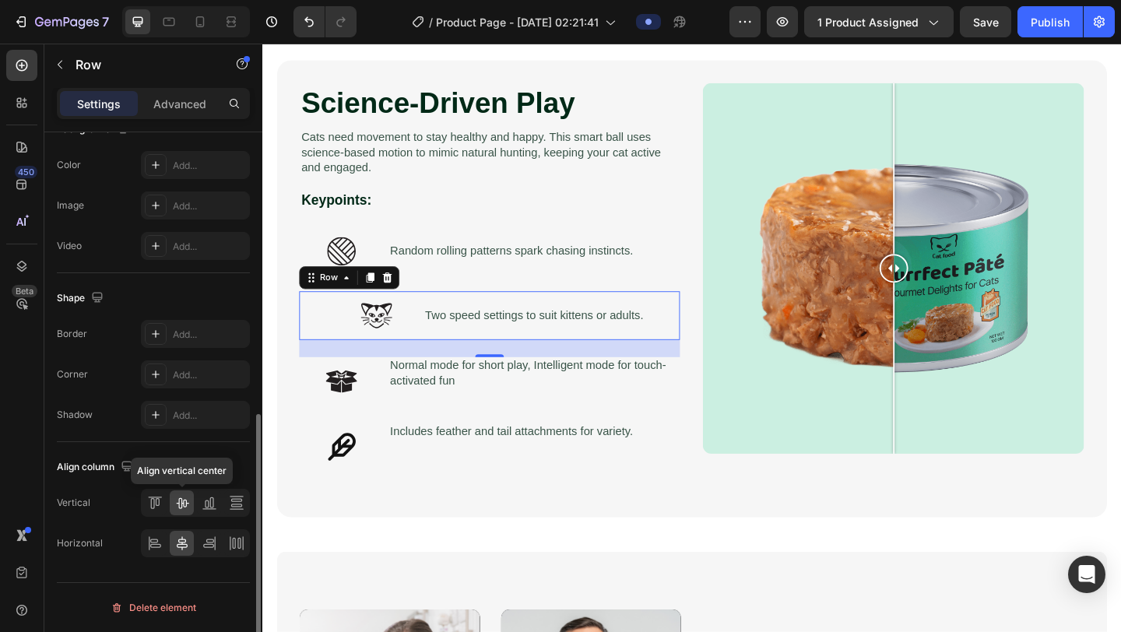
click at [186, 512] on div at bounding box center [182, 502] width 24 height 25
click at [160, 531] on icon at bounding box center [155, 544] width 16 height 16
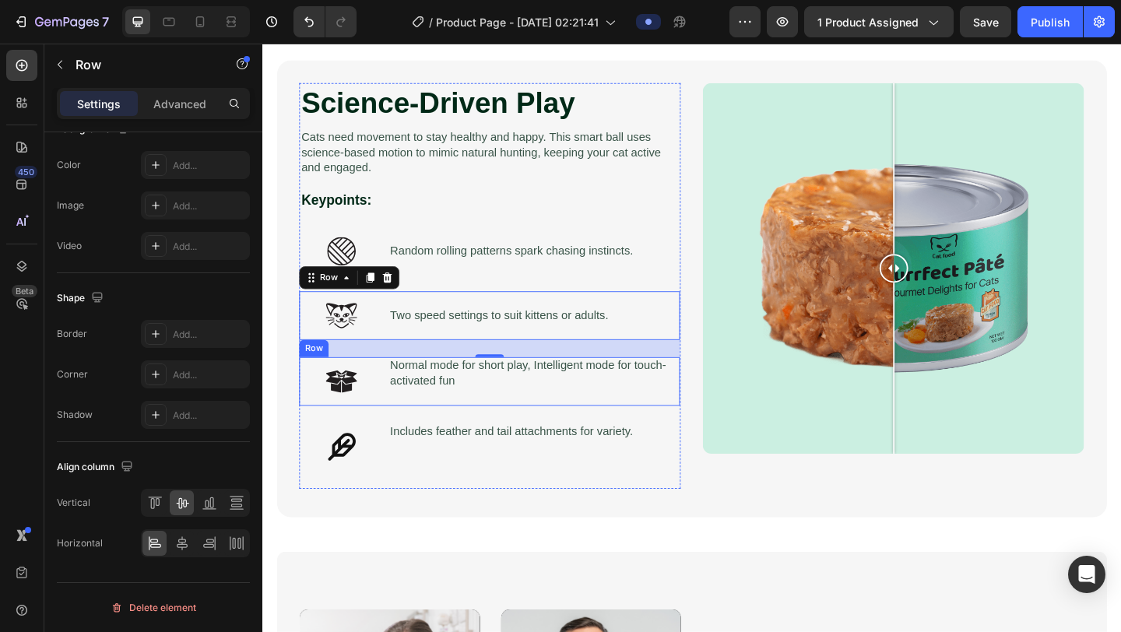
click at [514, 422] on div "Normal mode for short play, Intelligent mode for touch-activated fun Text Block" at bounding box center [557, 411] width 317 height 53
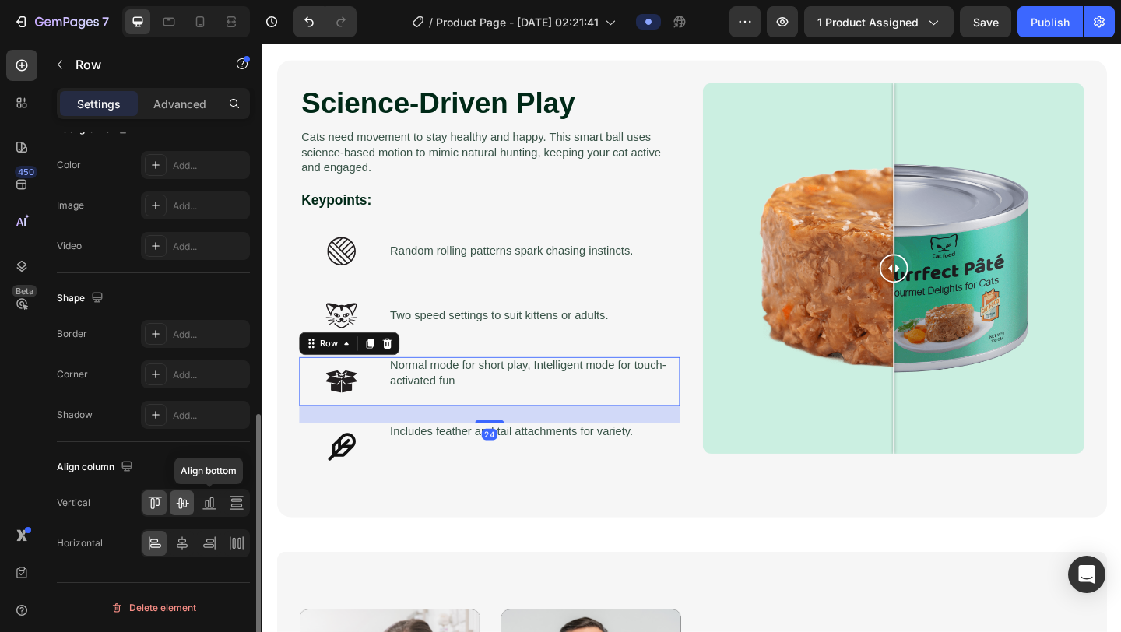
click at [189, 509] on div at bounding box center [182, 502] width 24 height 25
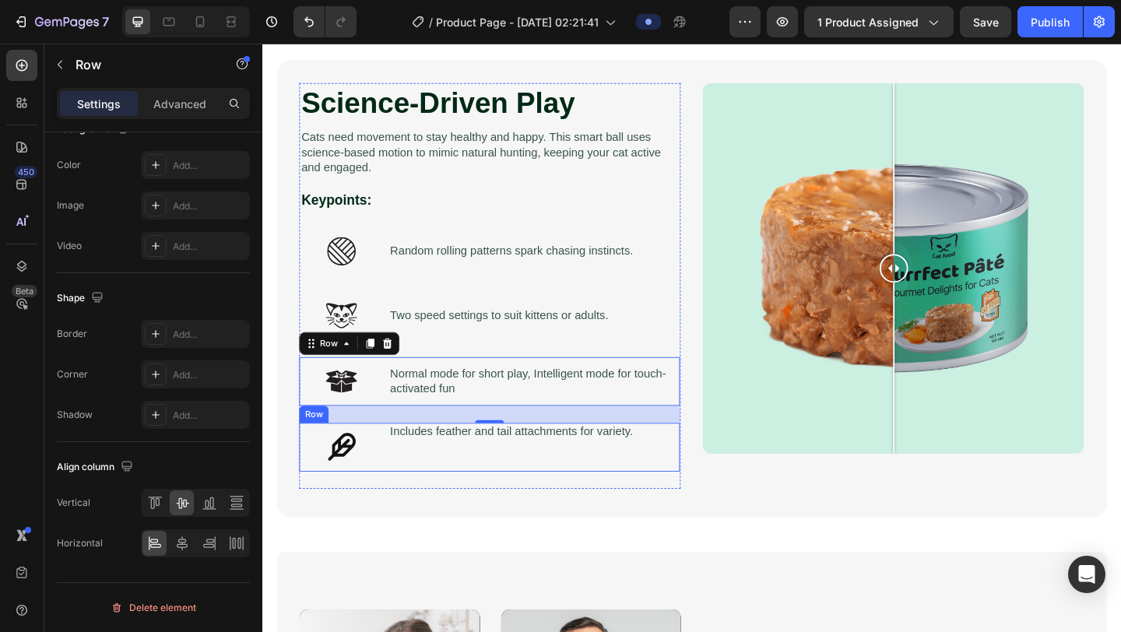
click at [483, 492] on div "Includes feather and tail attachments for variety. Text Block" at bounding box center [532, 482] width 267 height 53
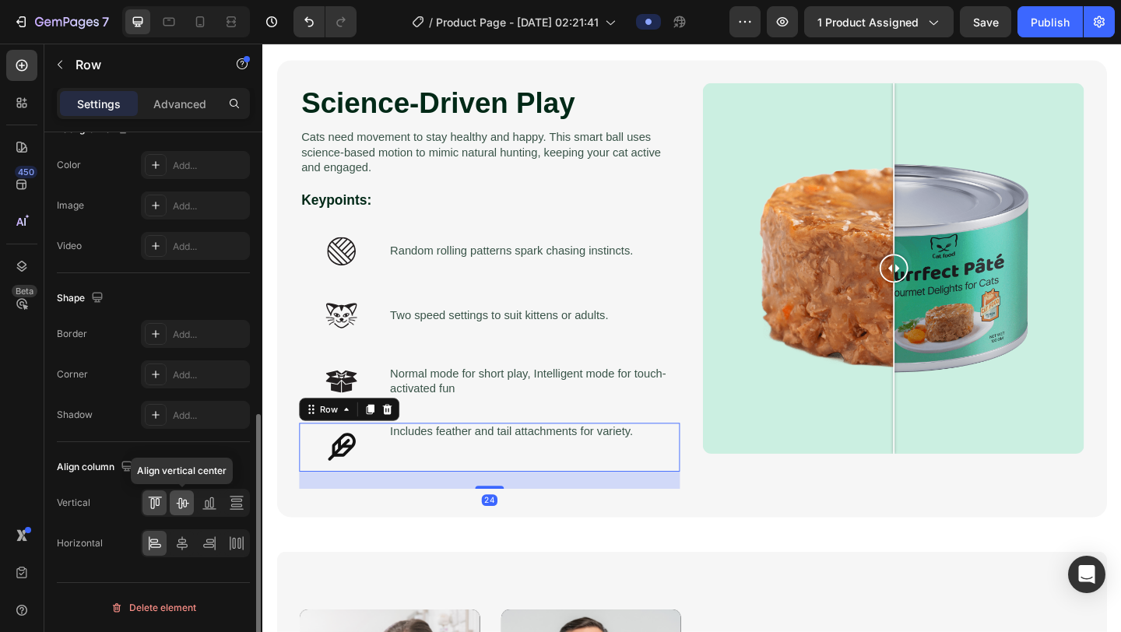
click at [192, 511] on div at bounding box center [182, 502] width 24 height 25
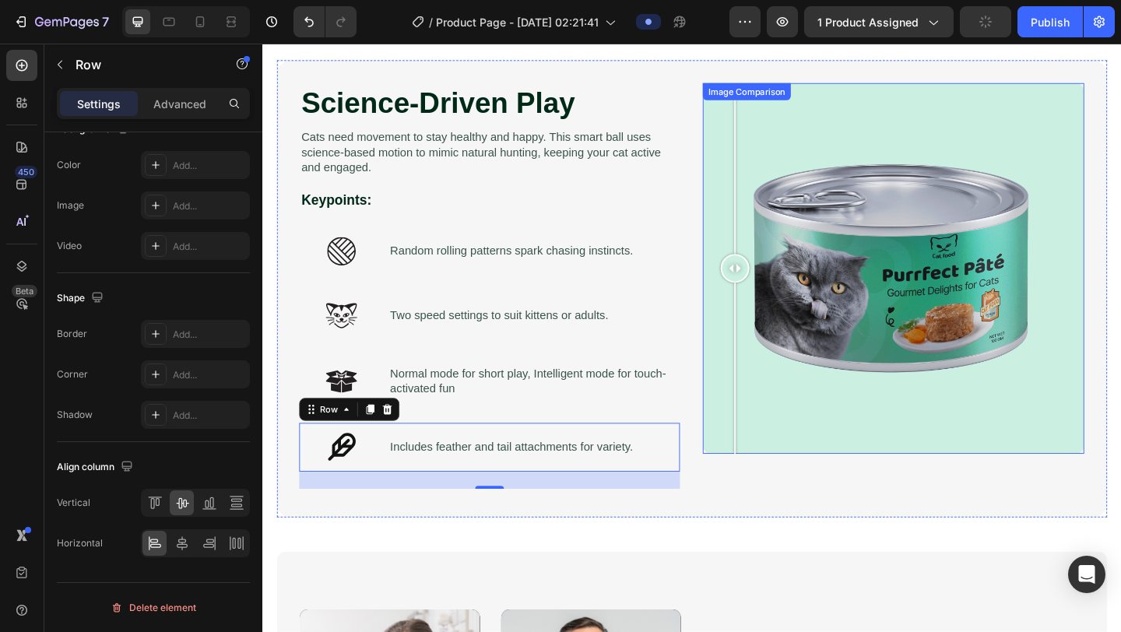
click at [776, 471] on div at bounding box center [948, 287] width 415 height 403
click at [765, 524] on div "Image Comparison" at bounding box center [948, 310] width 415 height 448
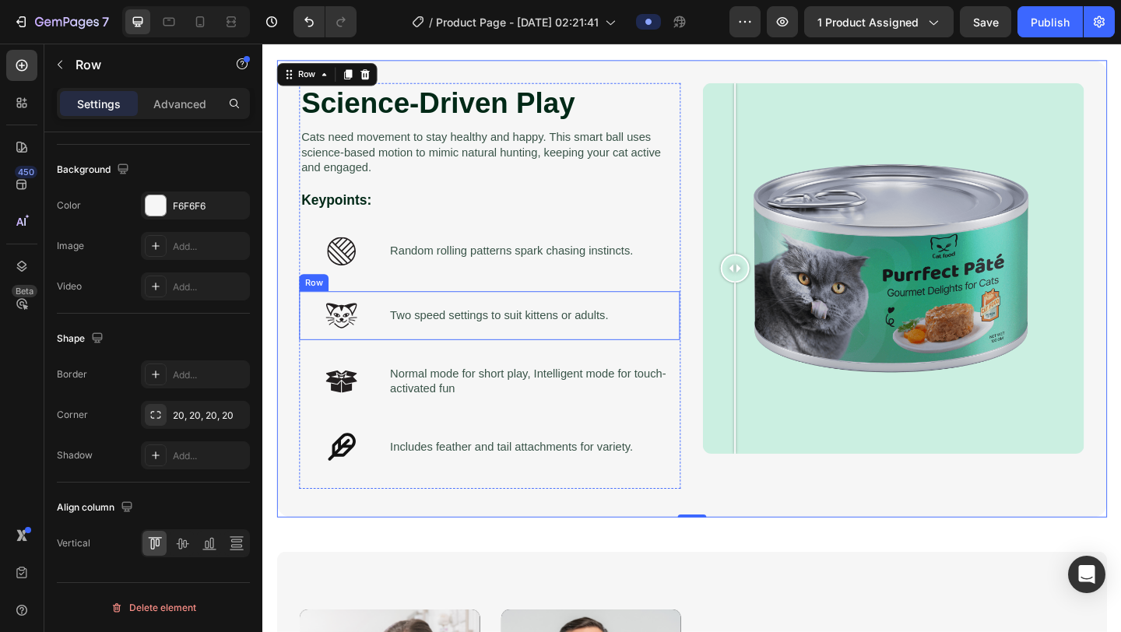
click at [386, 343] on div "Icon Row Two speed settings to suit kittens or adults. Text Block Row" at bounding box center [509, 339] width 414 height 53
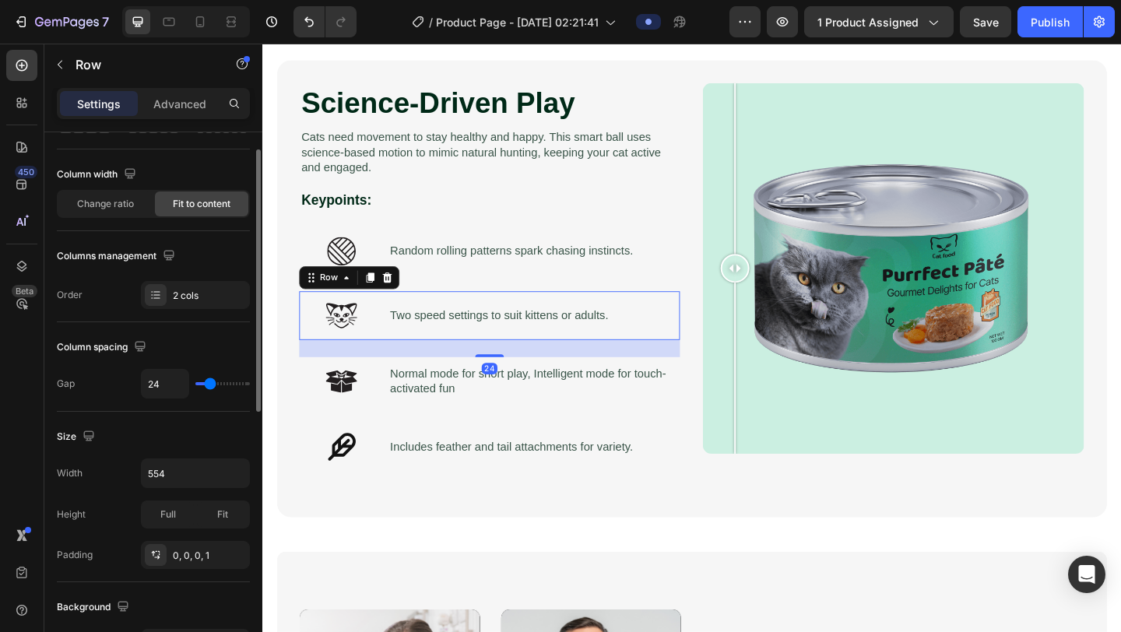
scroll to position [114, 0]
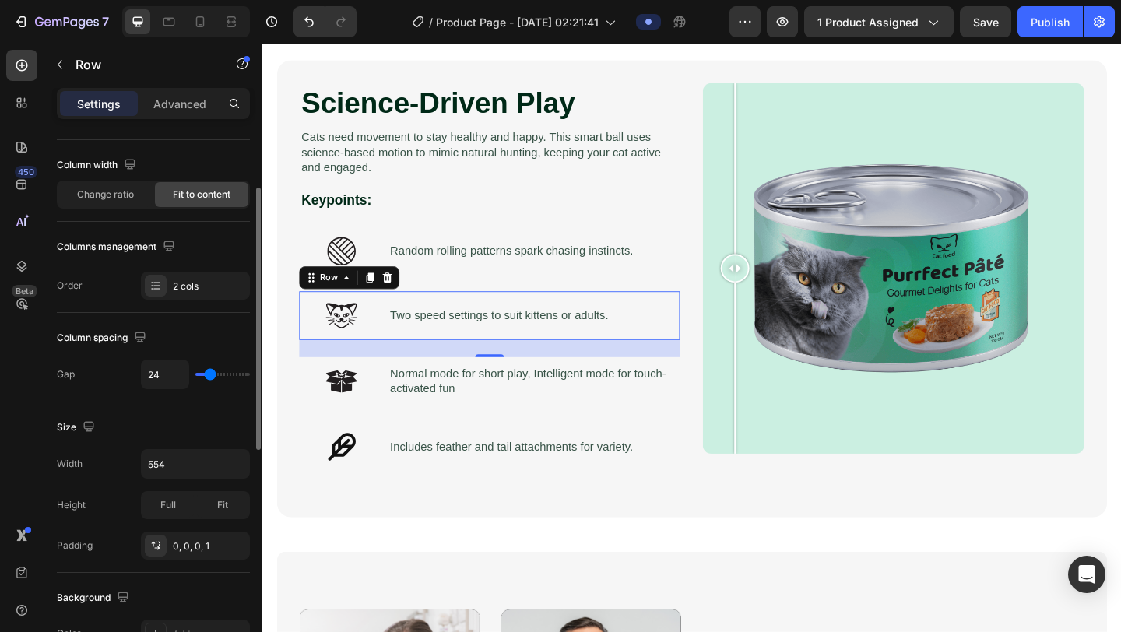
type input "29"
type input "27"
type input "11"
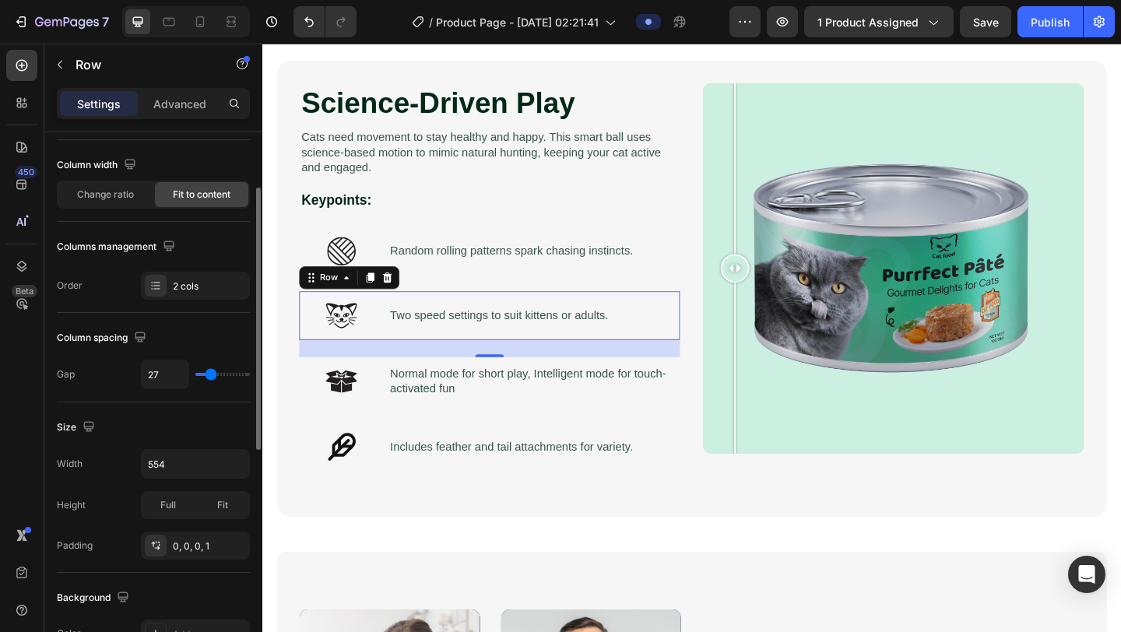
type input "11"
type input "10"
type input "9"
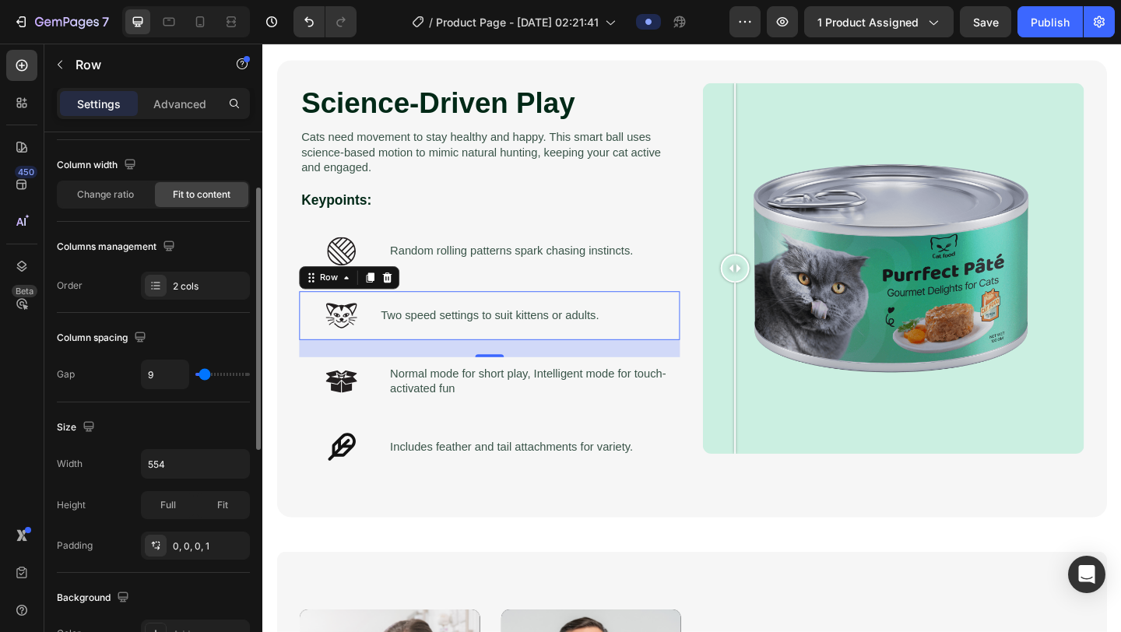
type input "5"
type input "4"
type input "3"
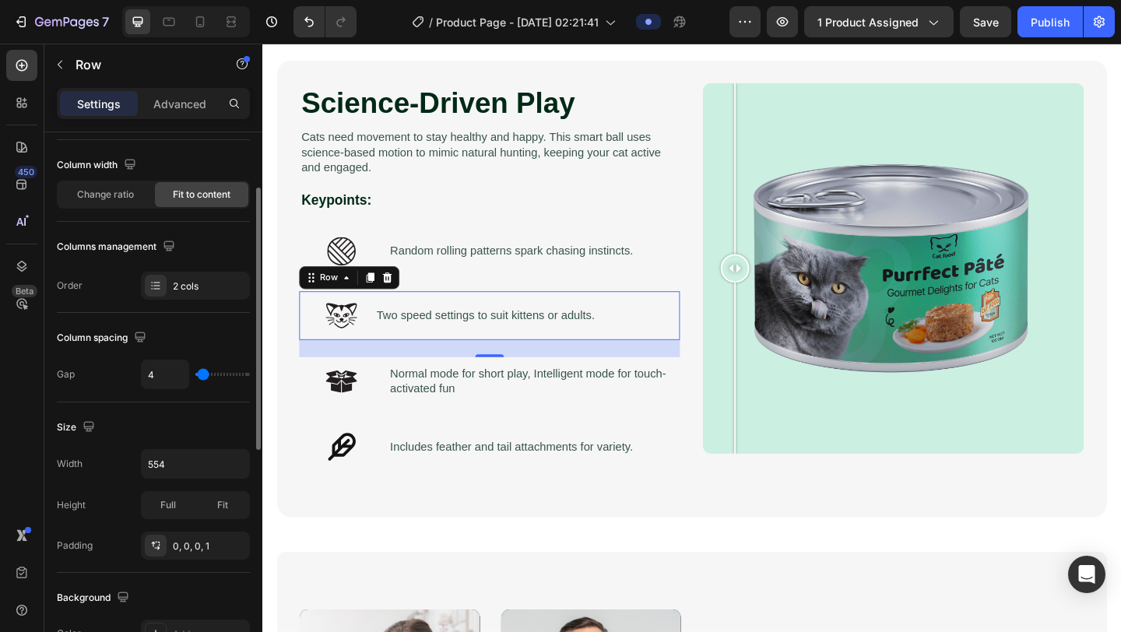
type input "3"
type input "2"
type input "1"
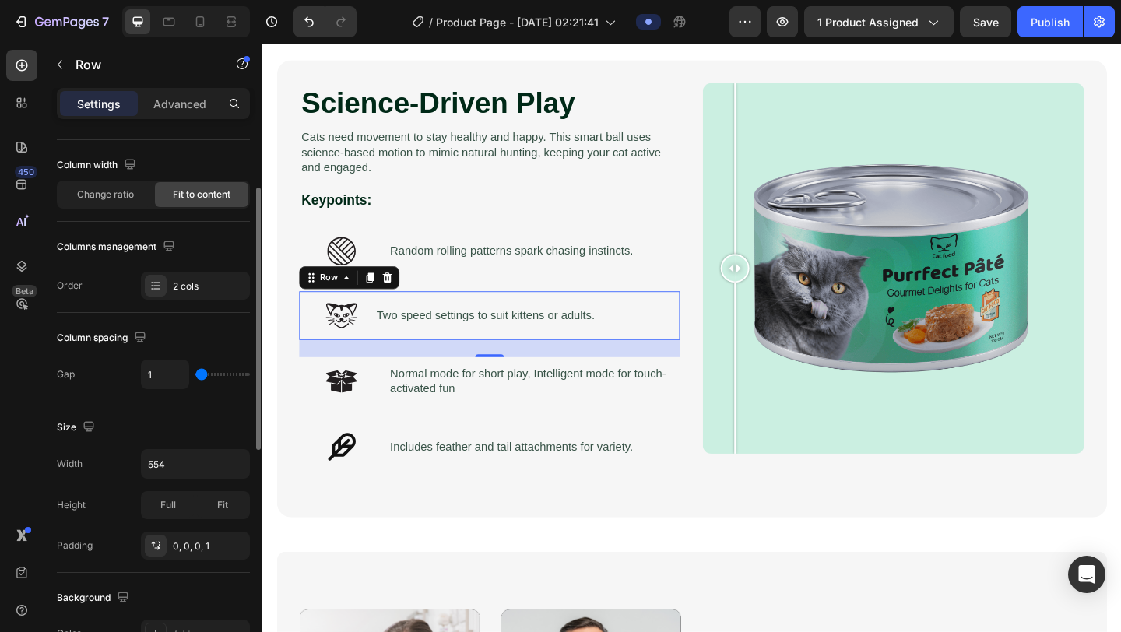
type input "0"
type input "1"
type input "2"
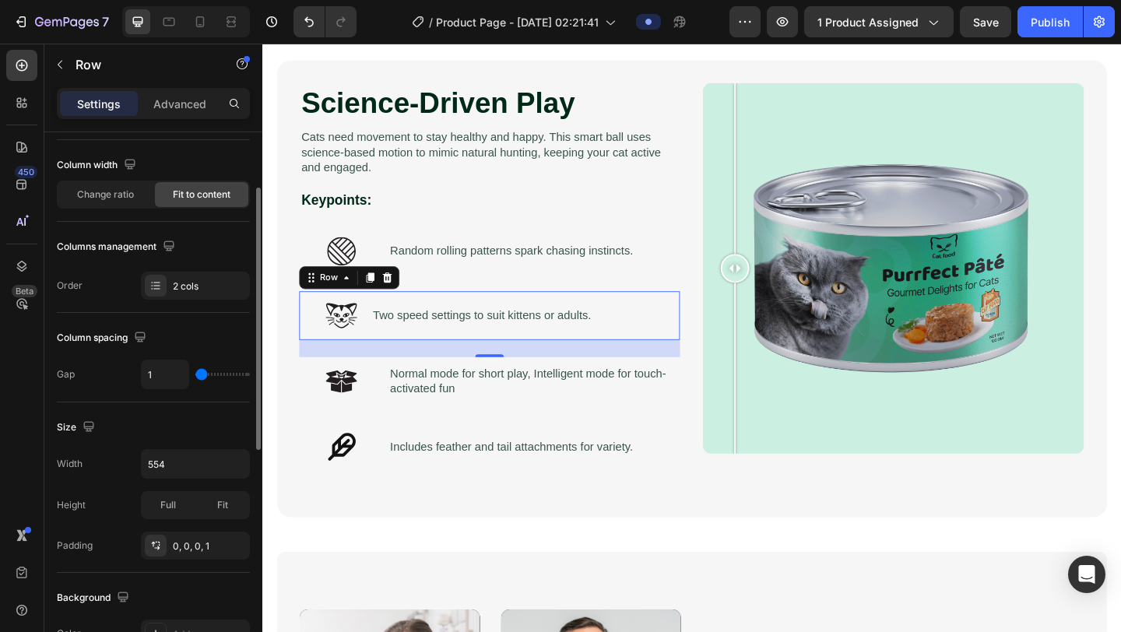
type input "2"
type input "3"
type input "4"
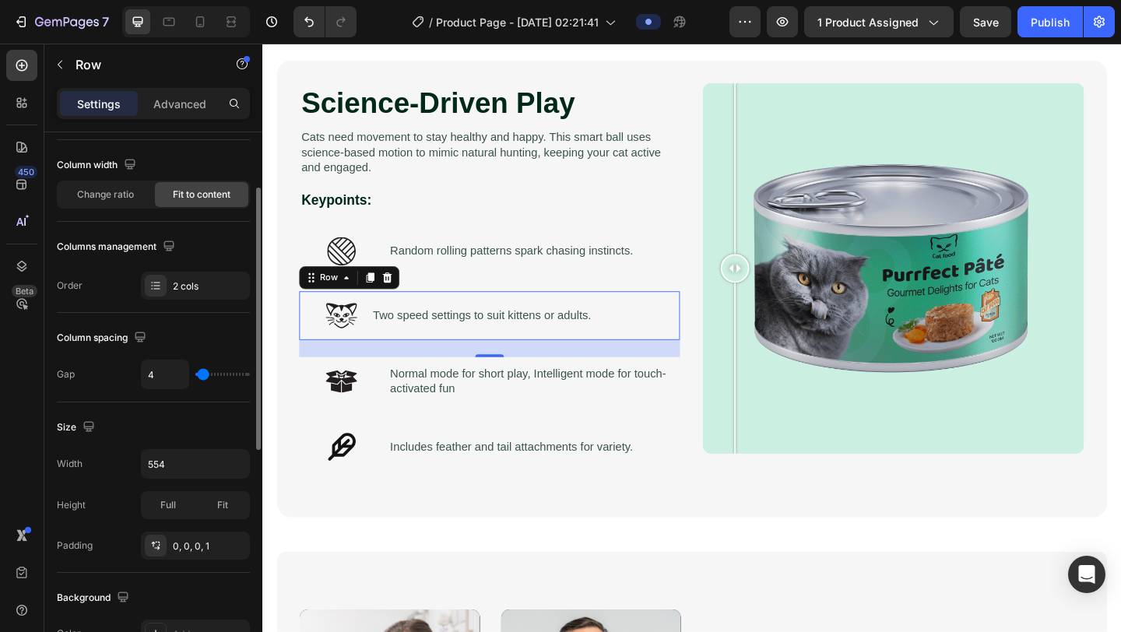
type input "5"
type input "6"
type input "5"
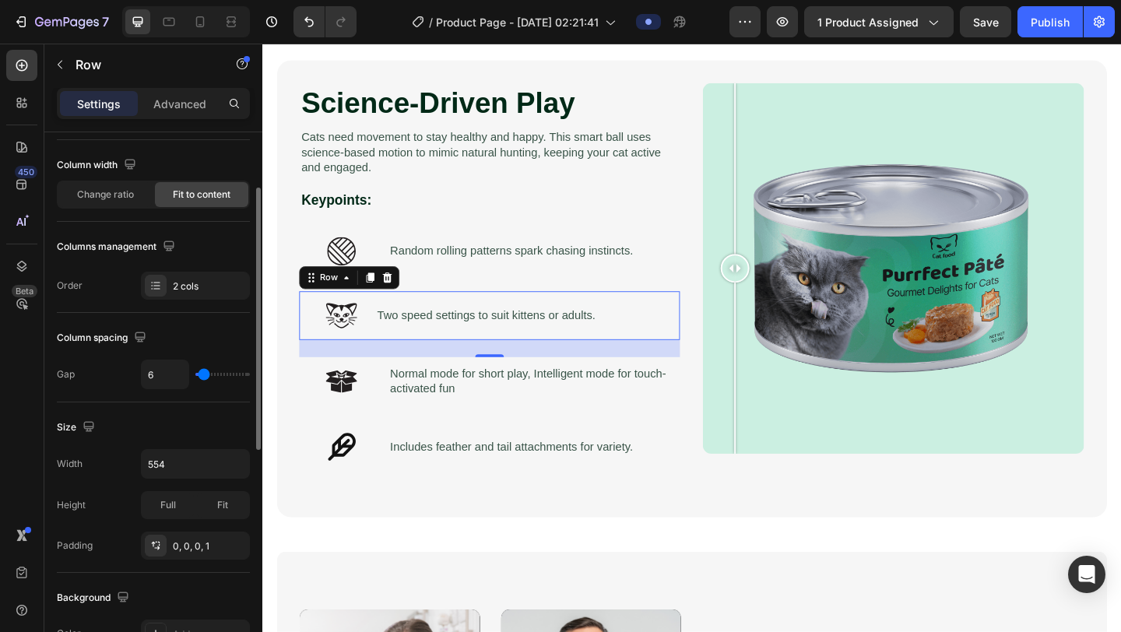
type input "5"
type input "4"
type input "3"
drag, startPoint x: 211, startPoint y: 374, endPoint x: 202, endPoint y: 377, distance: 8.9
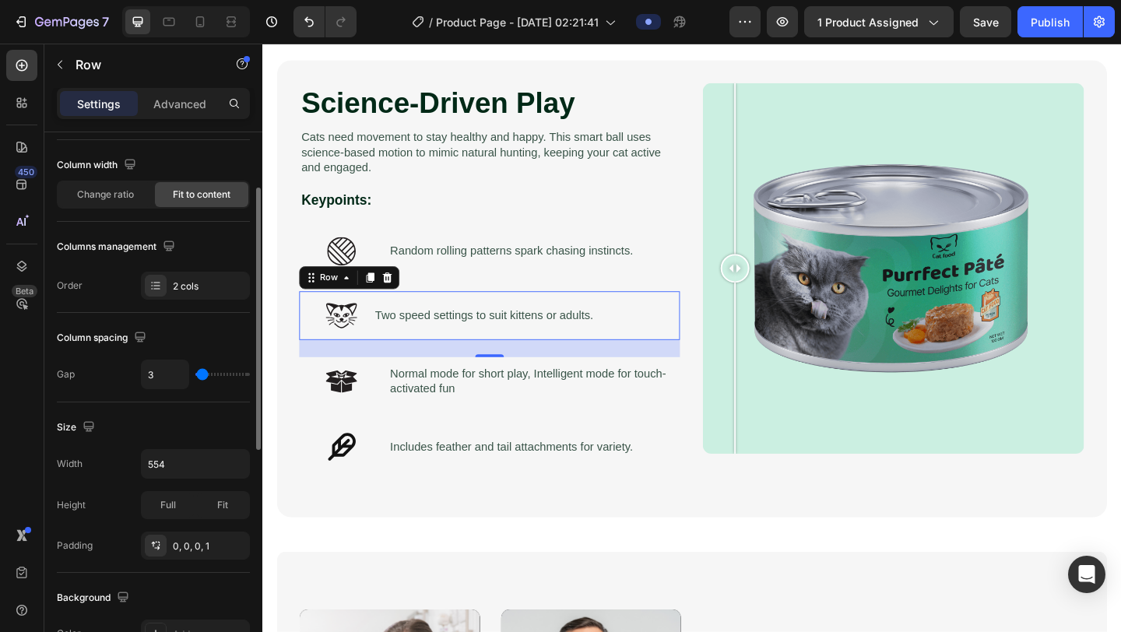
type input "3"
click at [202, 376] on input "range" at bounding box center [222, 374] width 54 height 3
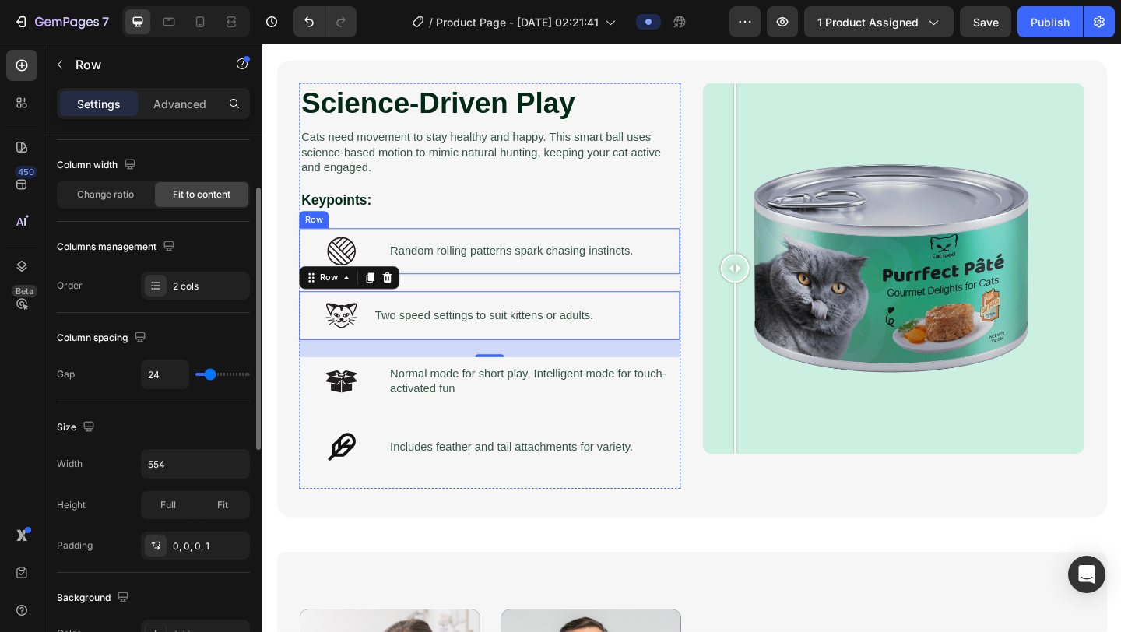
click at [396, 271] on div "Icon Row Random rolling patterns spark chasing instincts. Text Block Row" at bounding box center [509, 269] width 414 height 50
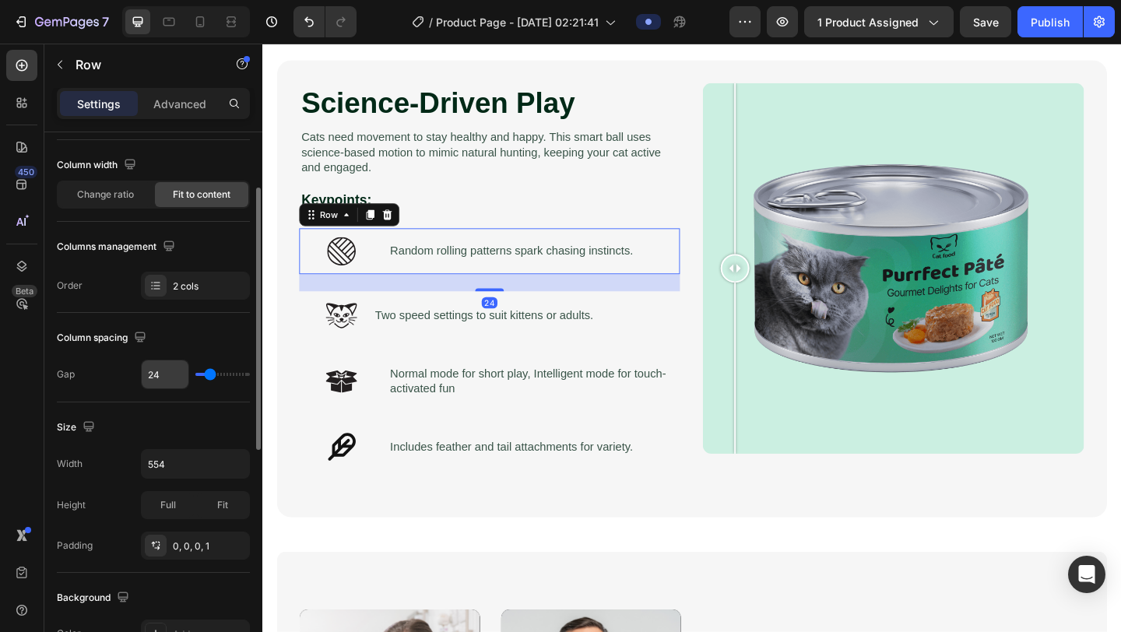
click at [155, 379] on input "24" at bounding box center [165, 374] width 47 height 28
type input "3"
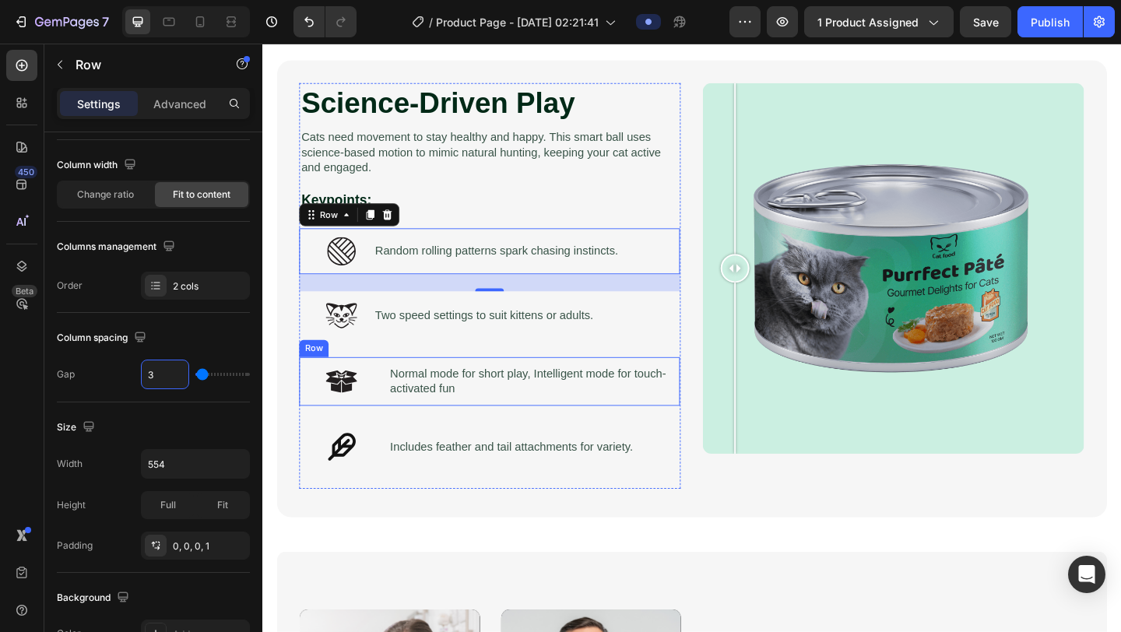
click at [389, 420] on div "Icon Row Normal mode for short play, Intelligent mode for touch-activated fun T…" at bounding box center [509, 411] width 414 height 53
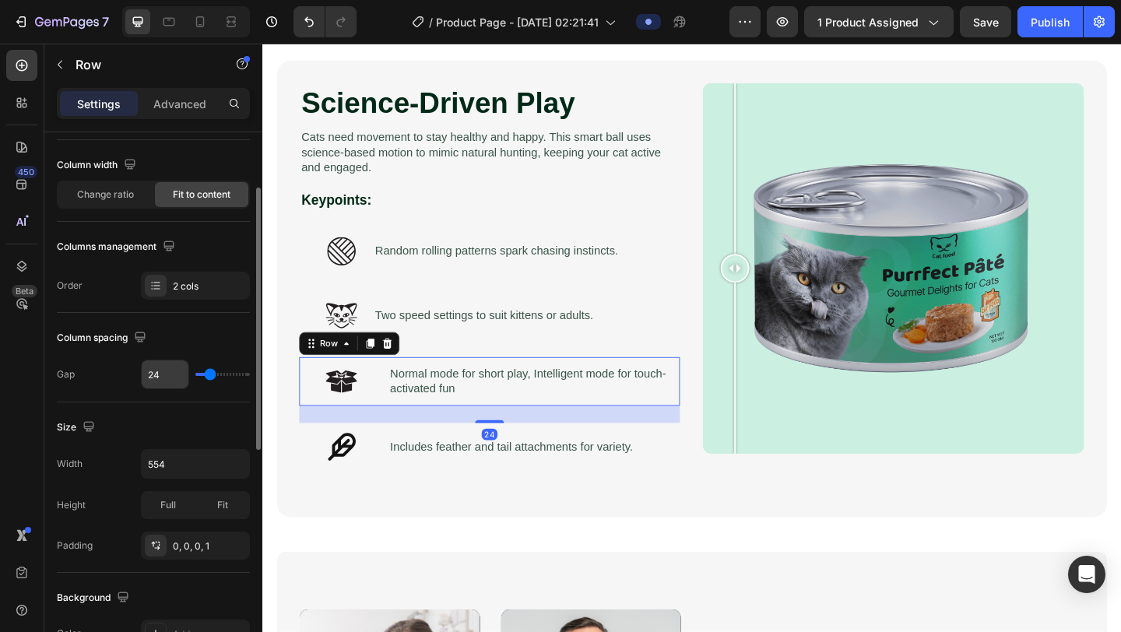
click at [159, 379] on input "24" at bounding box center [165, 374] width 47 height 28
type input "3"
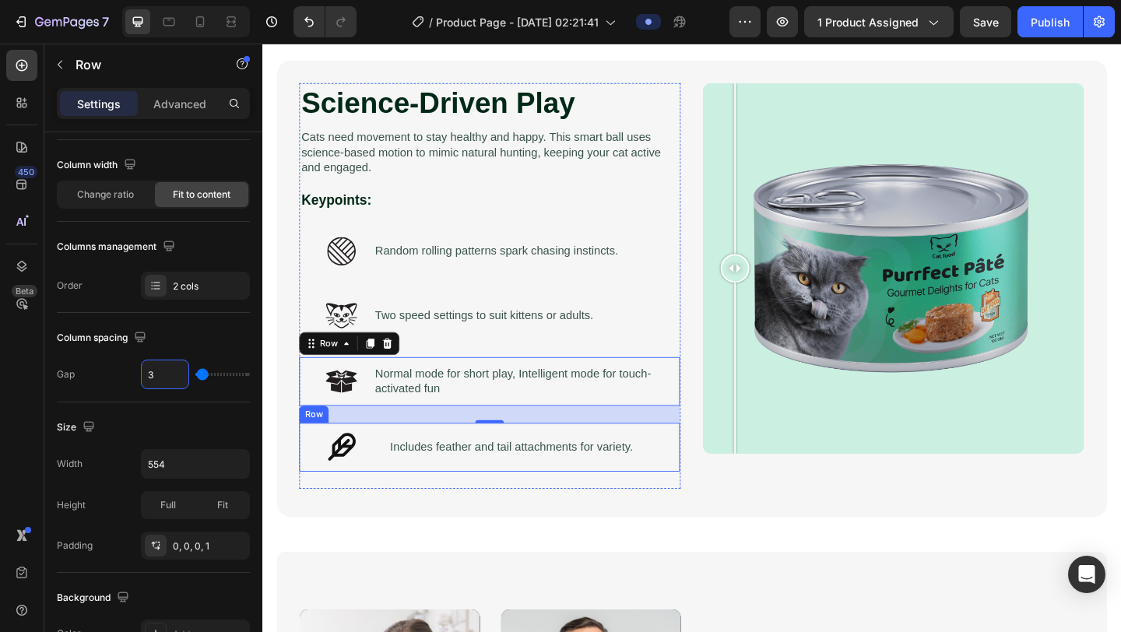
click at [395, 484] on div "Icon Row Includes feather and tail attachments for variety. Text Block Row" at bounding box center [509, 482] width 414 height 53
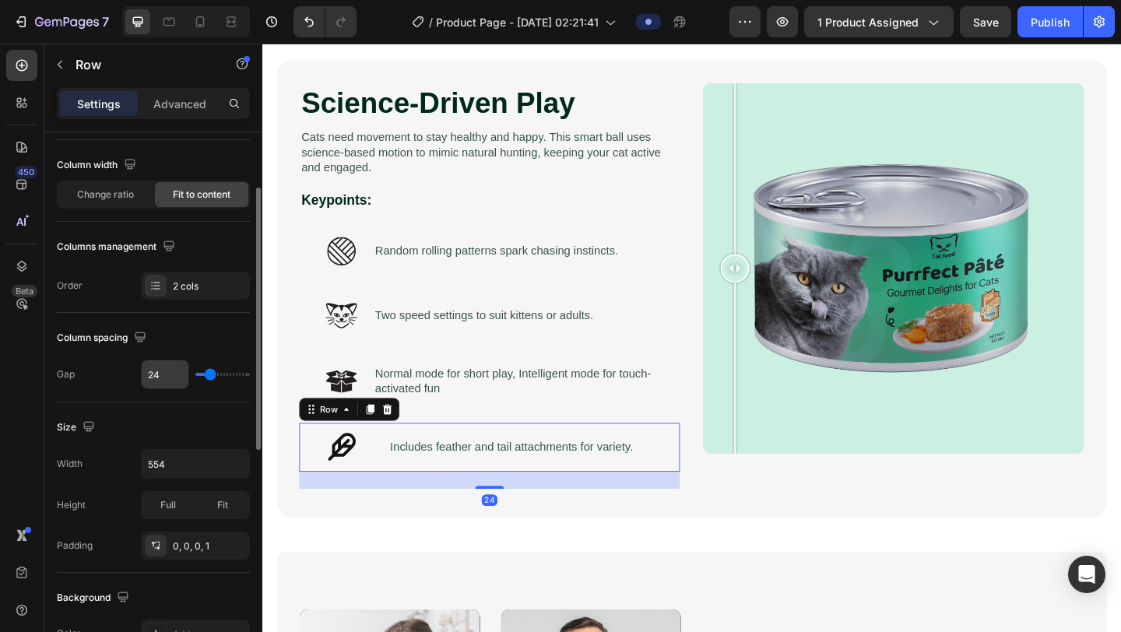
type input "324"
type input "120"
click at [161, 366] on input "324" at bounding box center [165, 374] width 47 height 28
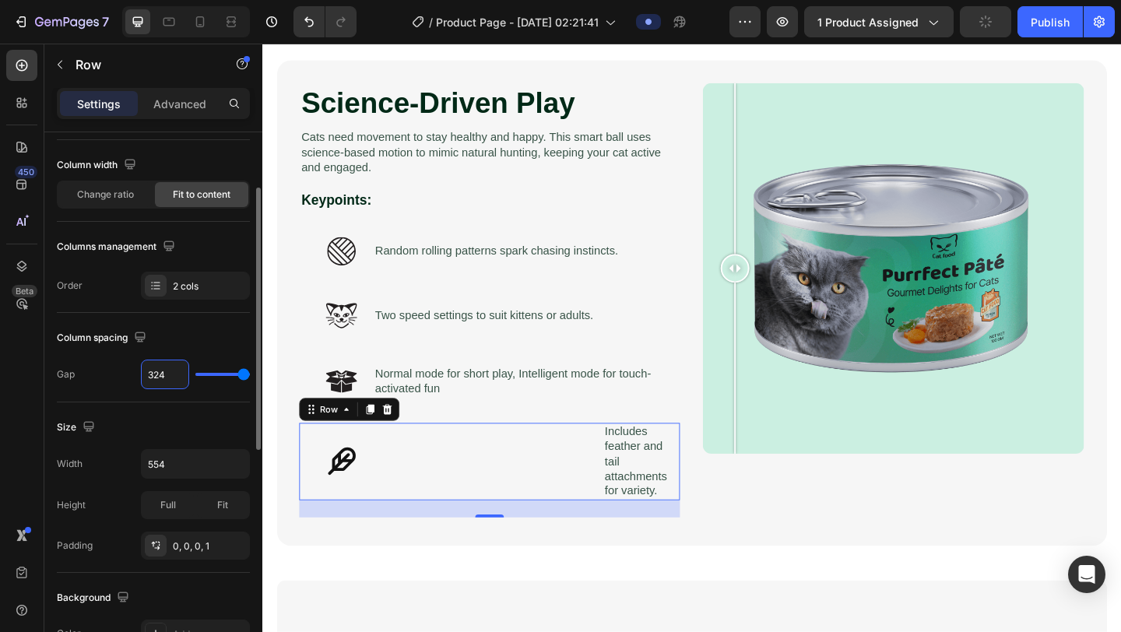
click at [161, 382] on input "324" at bounding box center [165, 374] width 47 height 28
type input "3"
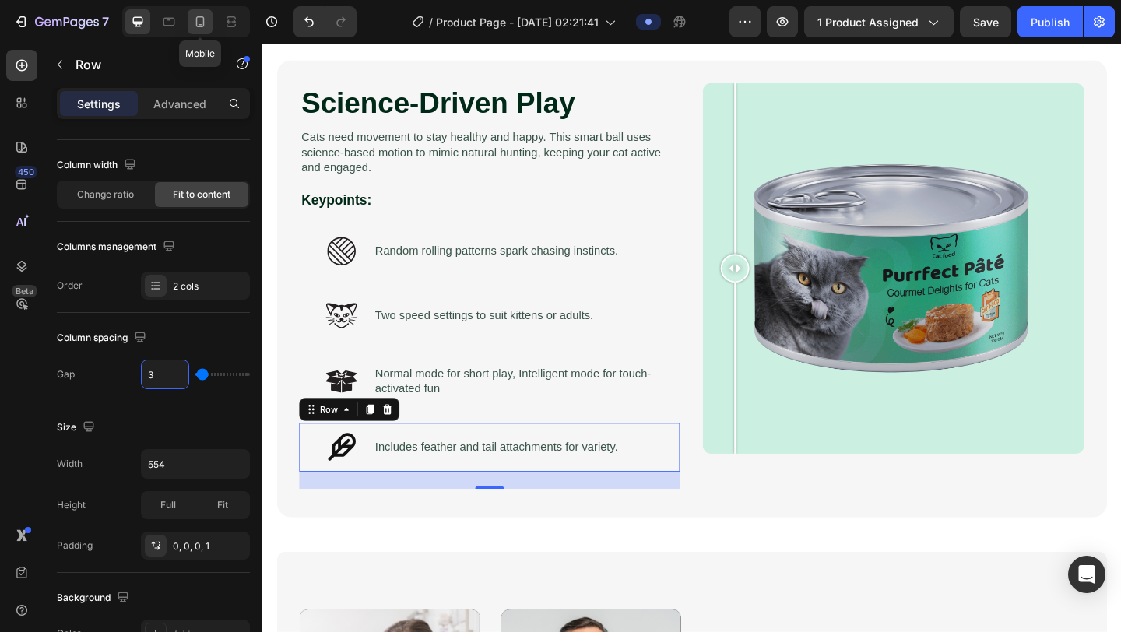
click at [192, 23] on icon at bounding box center [200, 22] width 16 height 16
type input "15"
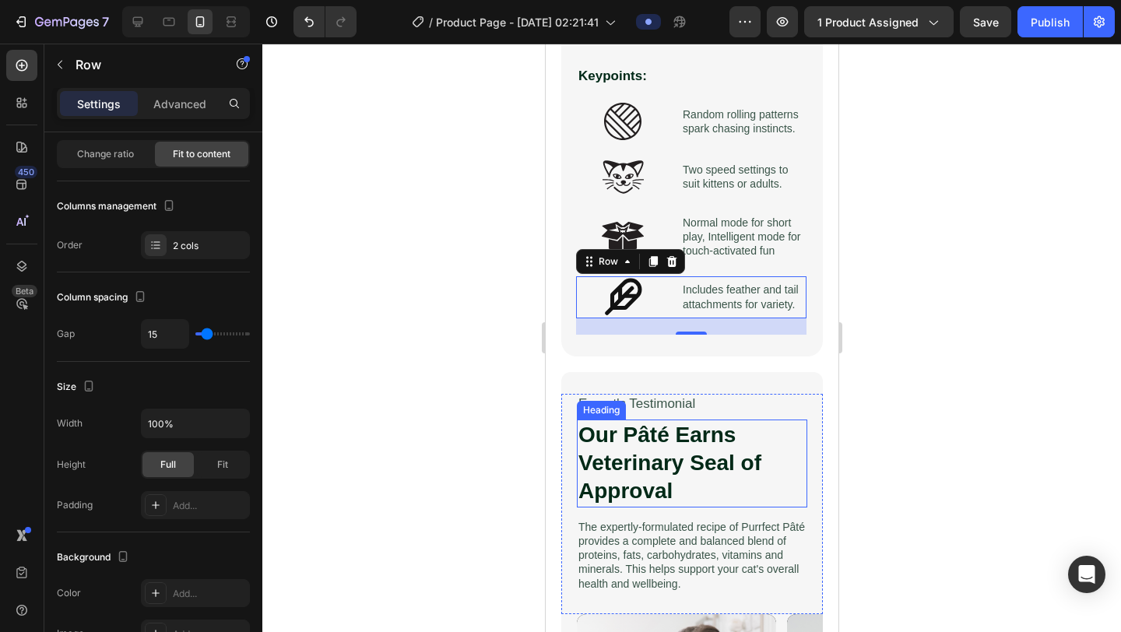
scroll to position [1711, 0]
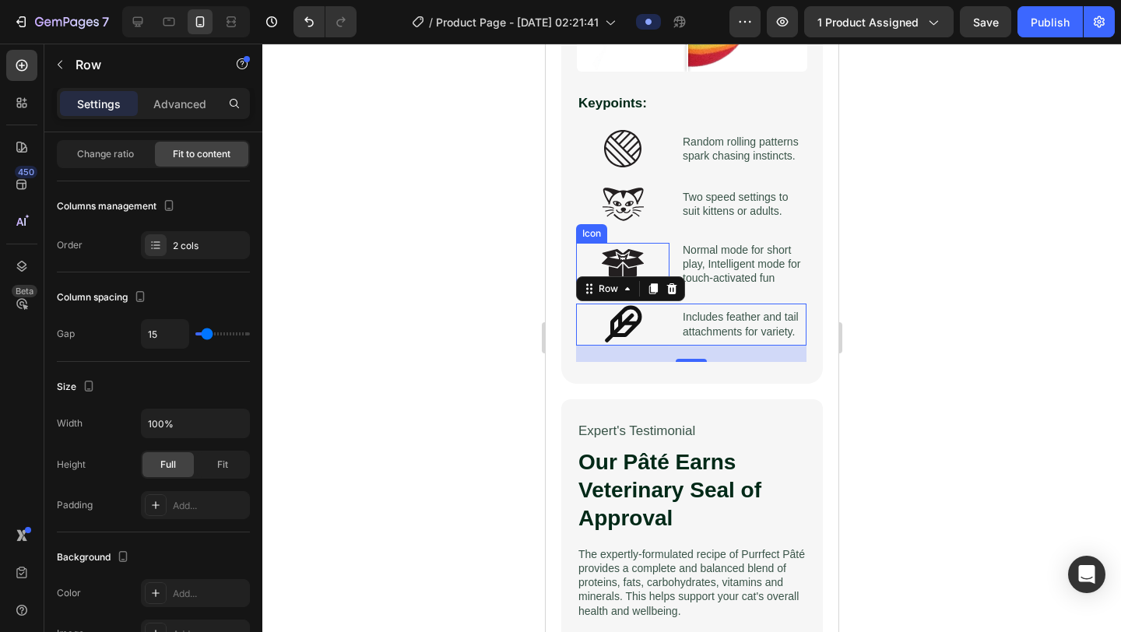
click at [533, 270] on div at bounding box center [691, 338] width 859 height 589
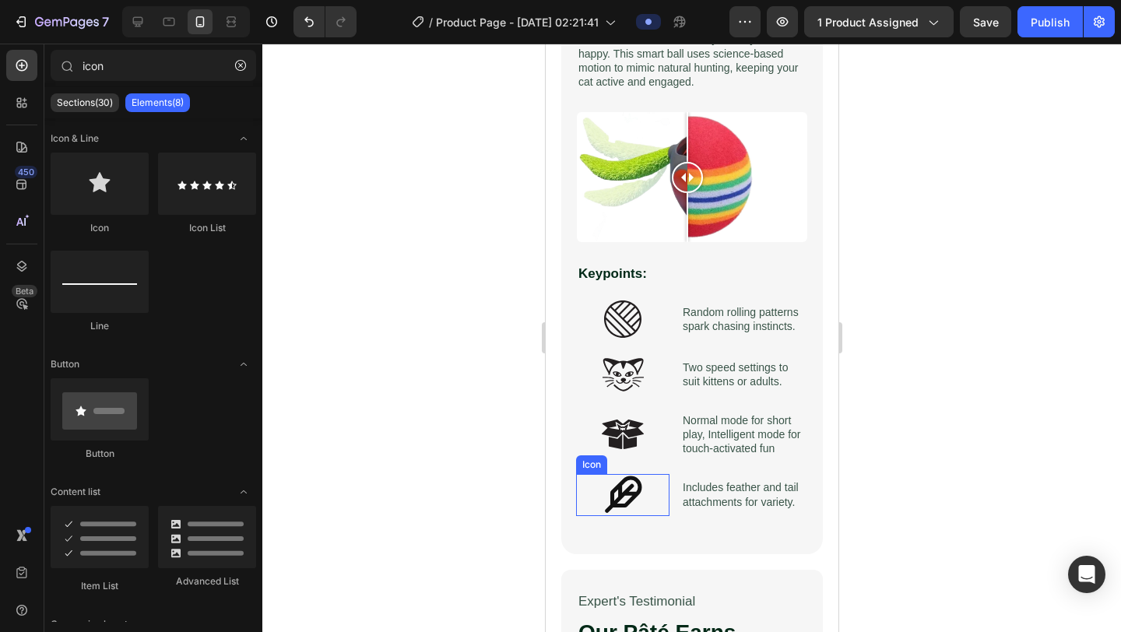
scroll to position [1542, 0]
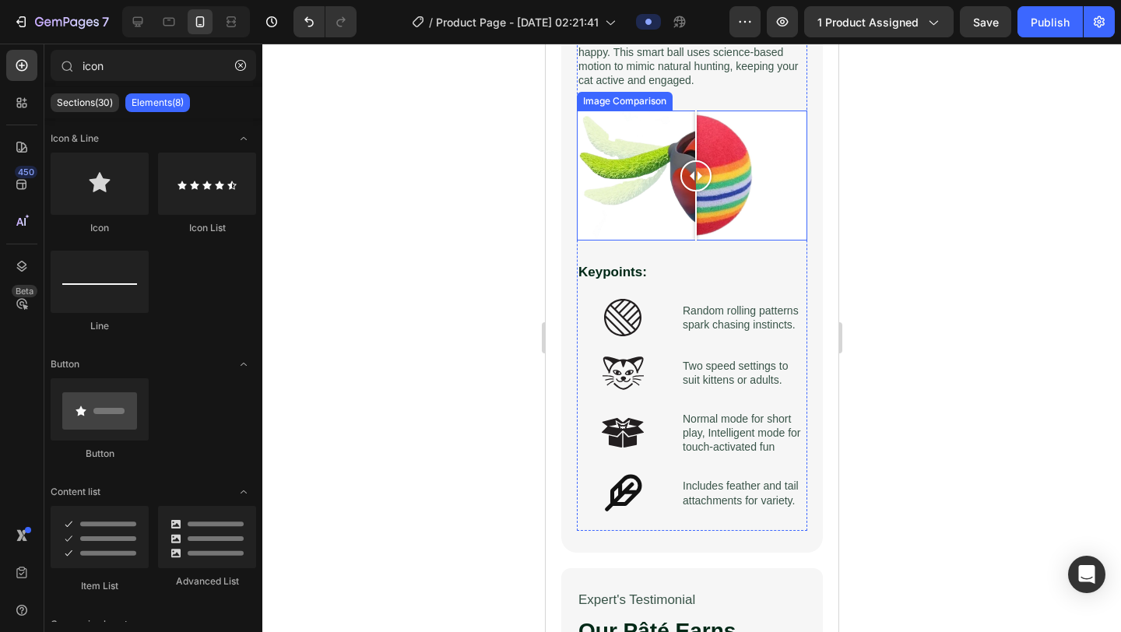
click at [695, 140] on div at bounding box center [695, 176] width 31 height 130
drag, startPoint x: 668, startPoint y: 132, endPoint x: 666, endPoint y: 220, distance: 88.0
click at [666, 221] on div at bounding box center [691, 176] width 230 height 130
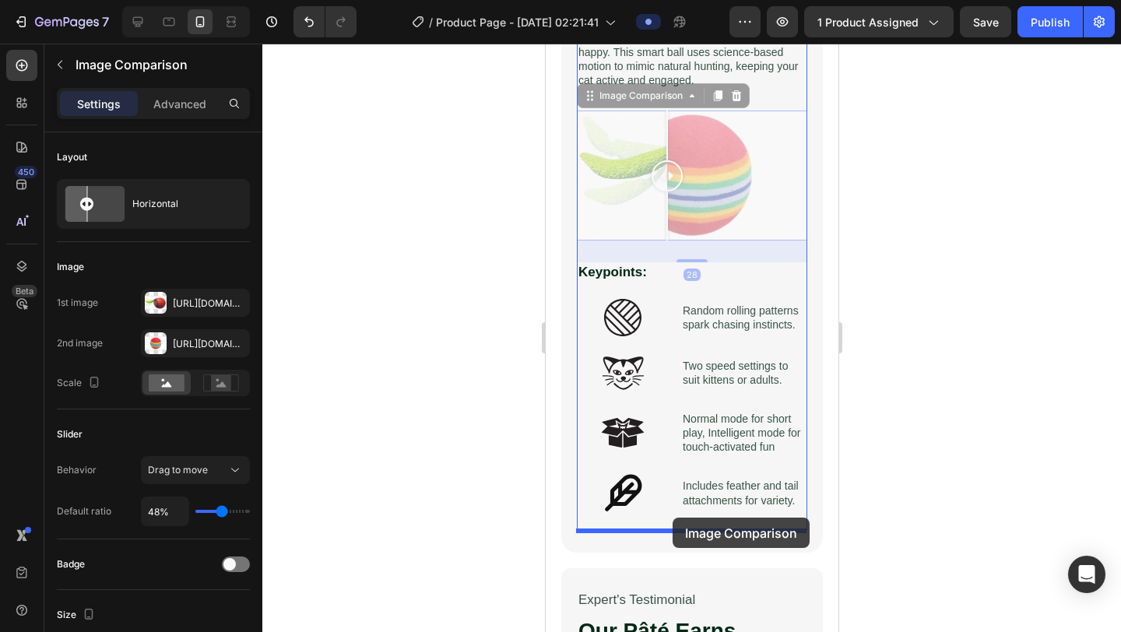
drag, startPoint x: 618, startPoint y: 100, endPoint x: 672, endPoint y: 518, distance: 420.8
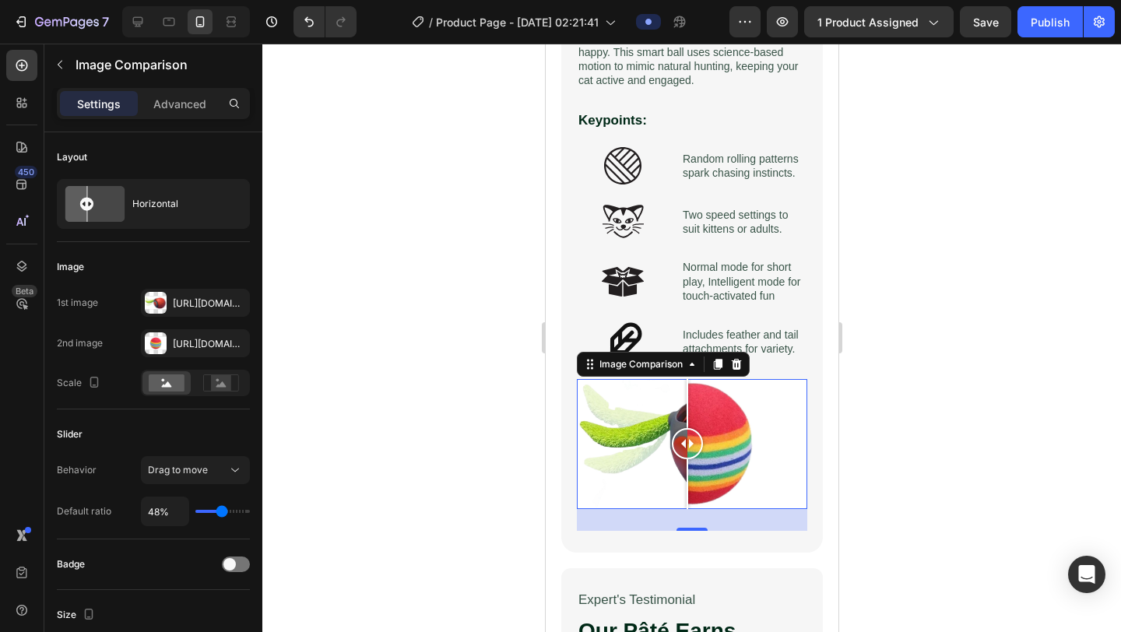
click at [874, 488] on div at bounding box center [691, 338] width 859 height 589
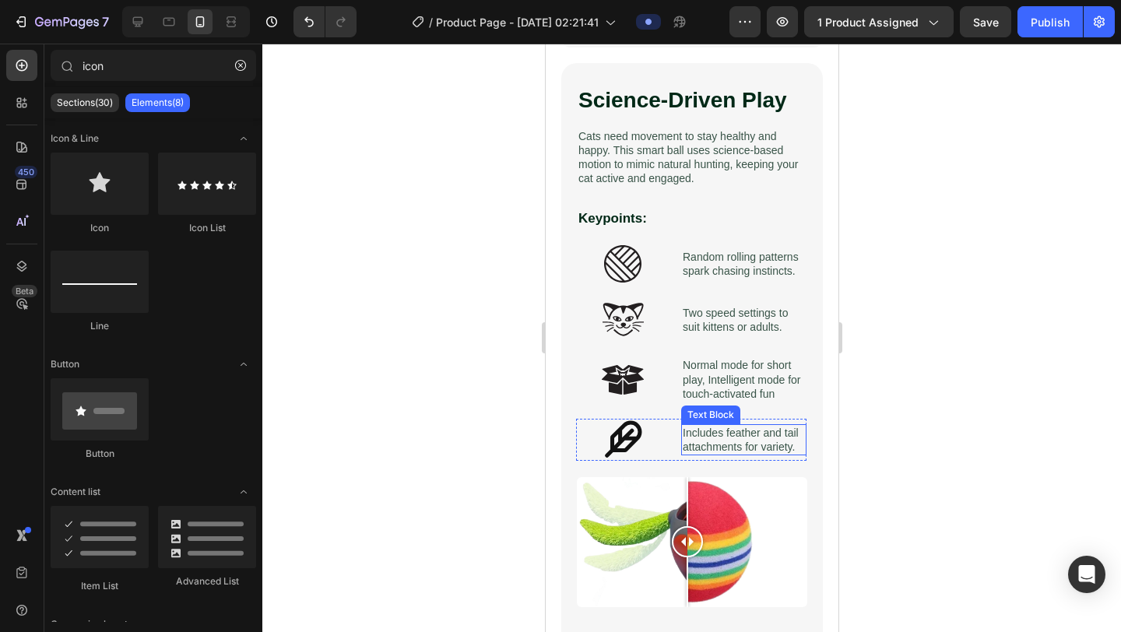
scroll to position [1408, 0]
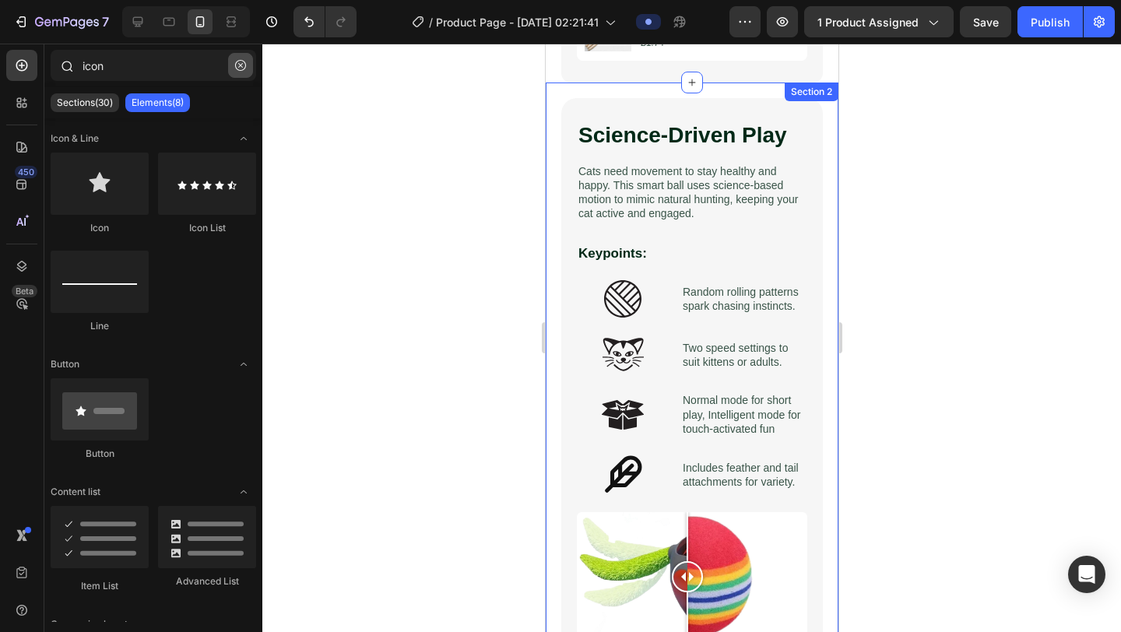
click at [249, 72] on button "button" at bounding box center [240, 65] width 25 height 25
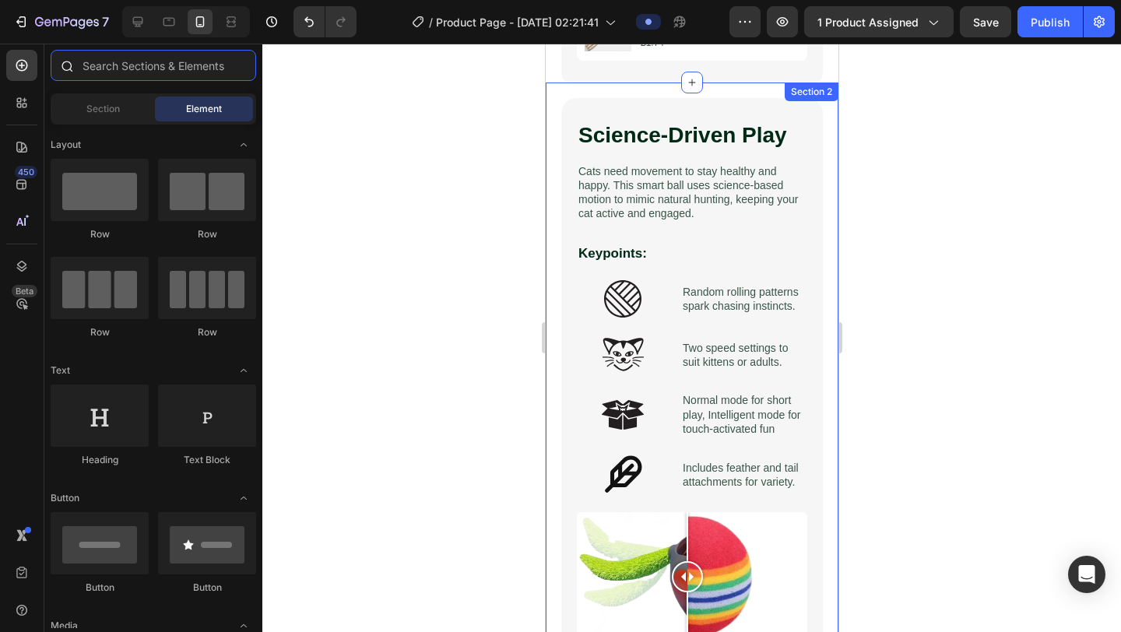
click at [163, 69] on input "text" at bounding box center [154, 65] width 206 height 31
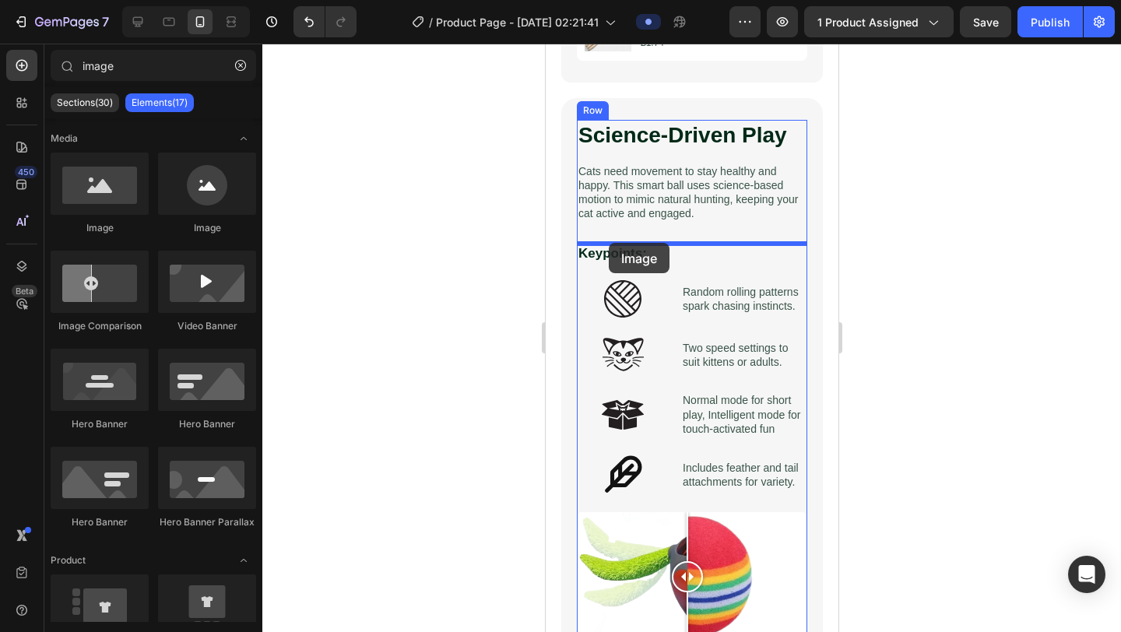
drag, startPoint x: 641, startPoint y: 249, endPoint x: 608, endPoint y: 242, distance: 33.4
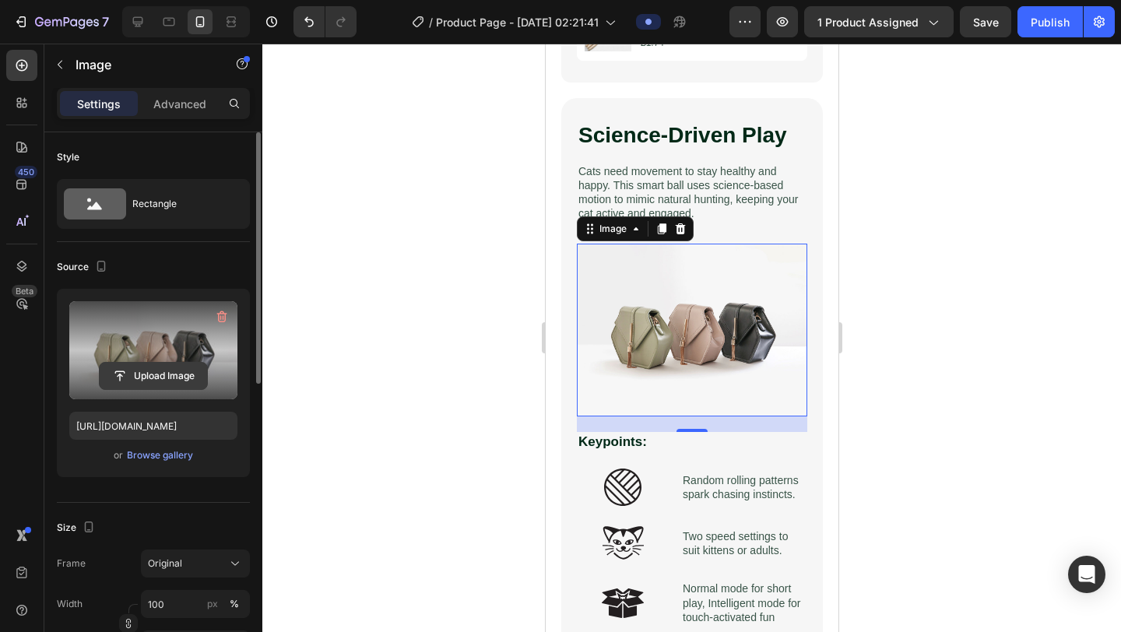
click at [130, 378] on input "file" at bounding box center [153, 376] width 107 height 26
click at [153, 367] on input "file" at bounding box center [153, 376] width 107 height 26
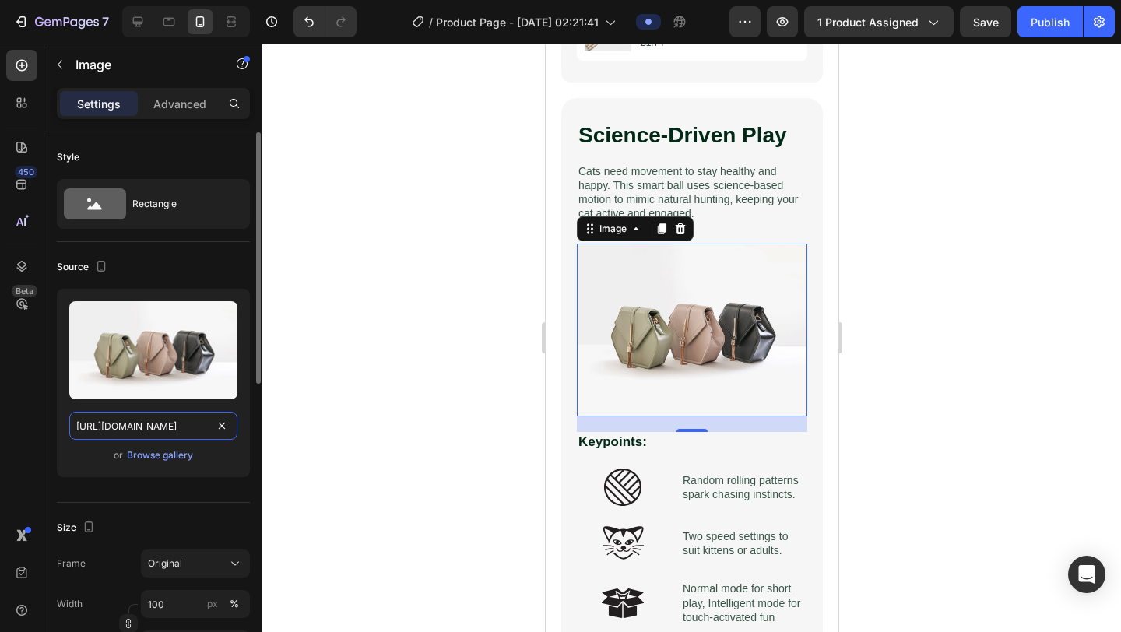
click at [149, 431] on input "[URL][DOMAIN_NAME]" at bounding box center [153, 426] width 168 height 28
paste input "0937/6137/2503/files/ezgif-2c6f29c98c16a2.gif?v=1756174683"
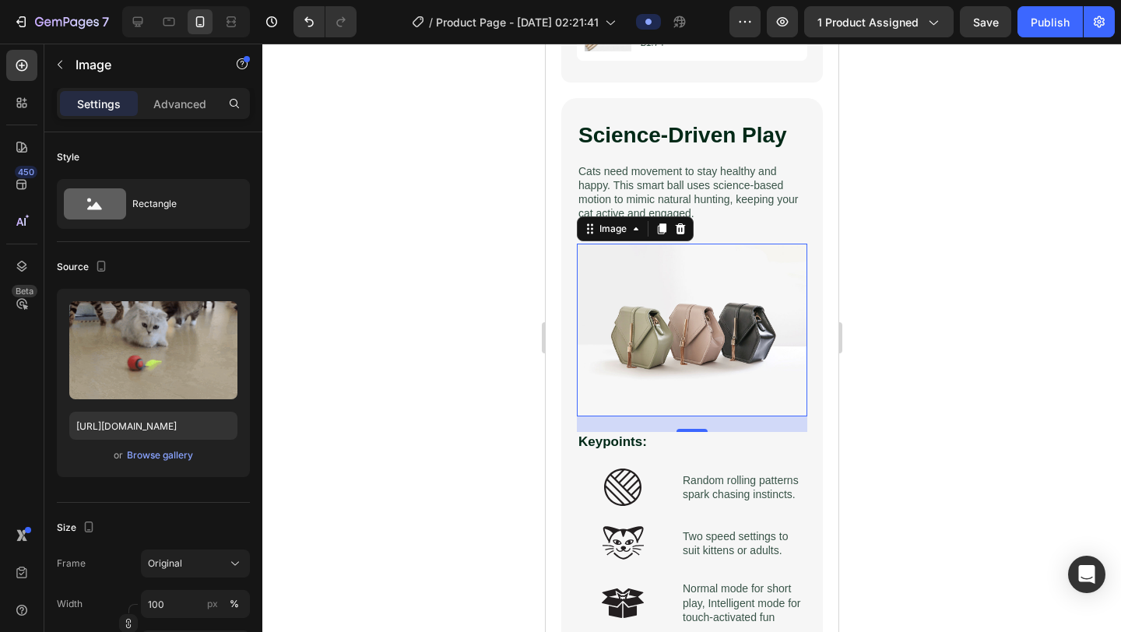
click at [444, 388] on div at bounding box center [691, 338] width 859 height 589
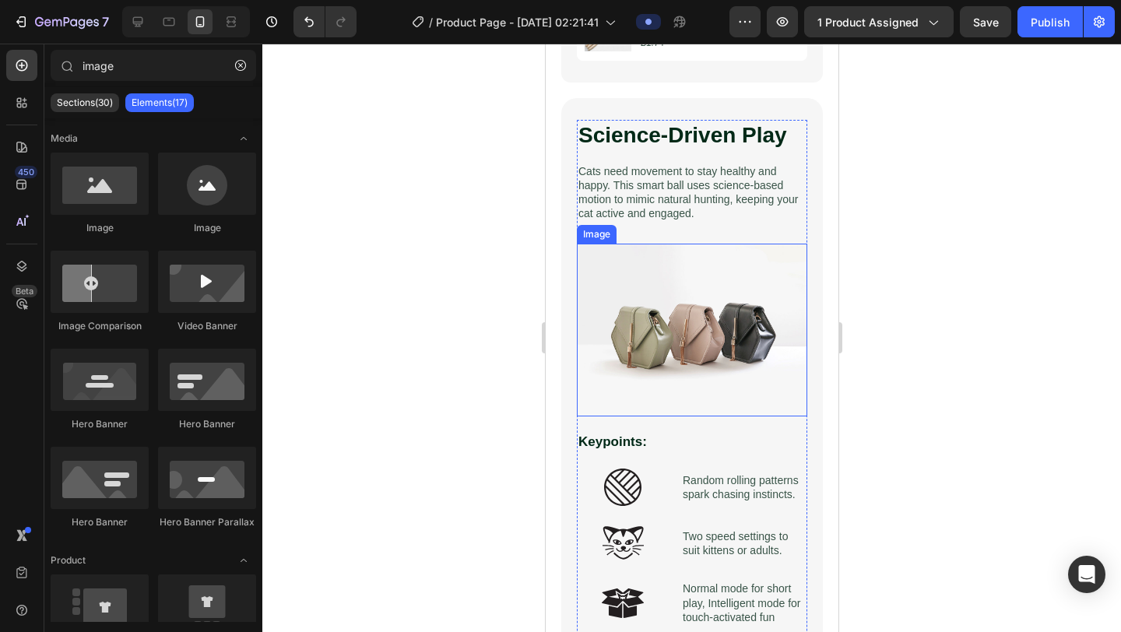
click at [679, 349] on img at bounding box center [691, 330] width 230 height 173
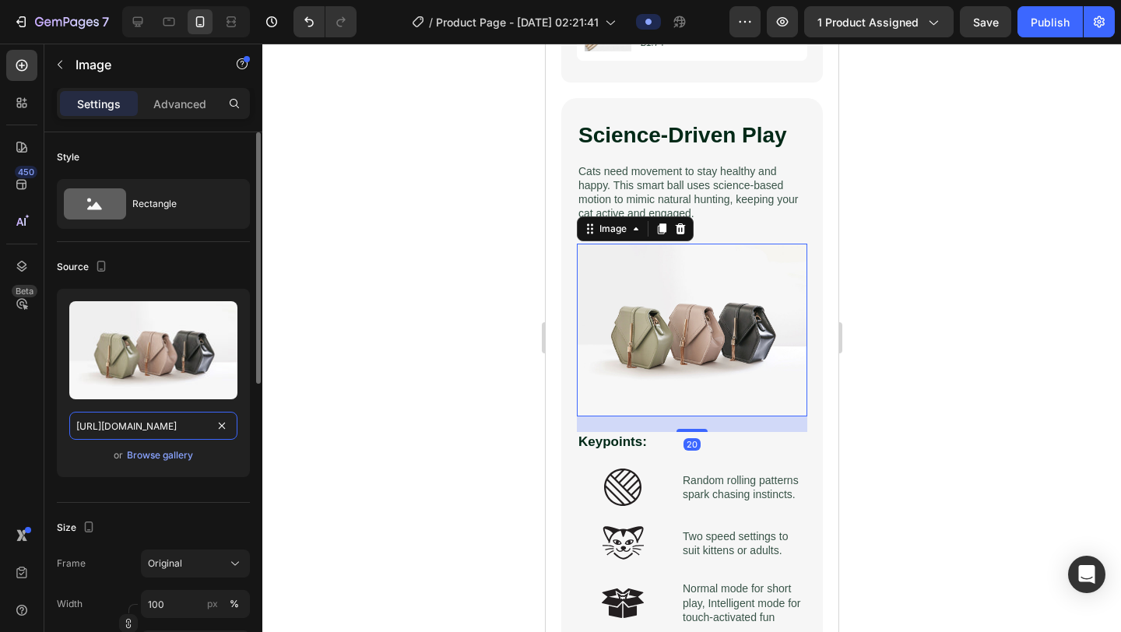
click at [151, 431] on input "[URL][DOMAIN_NAME]" at bounding box center [153, 426] width 168 height 28
paste input "0937/6137/2503/files/ezgif-2c6f29c98c16a2.gif?v=1756174683"
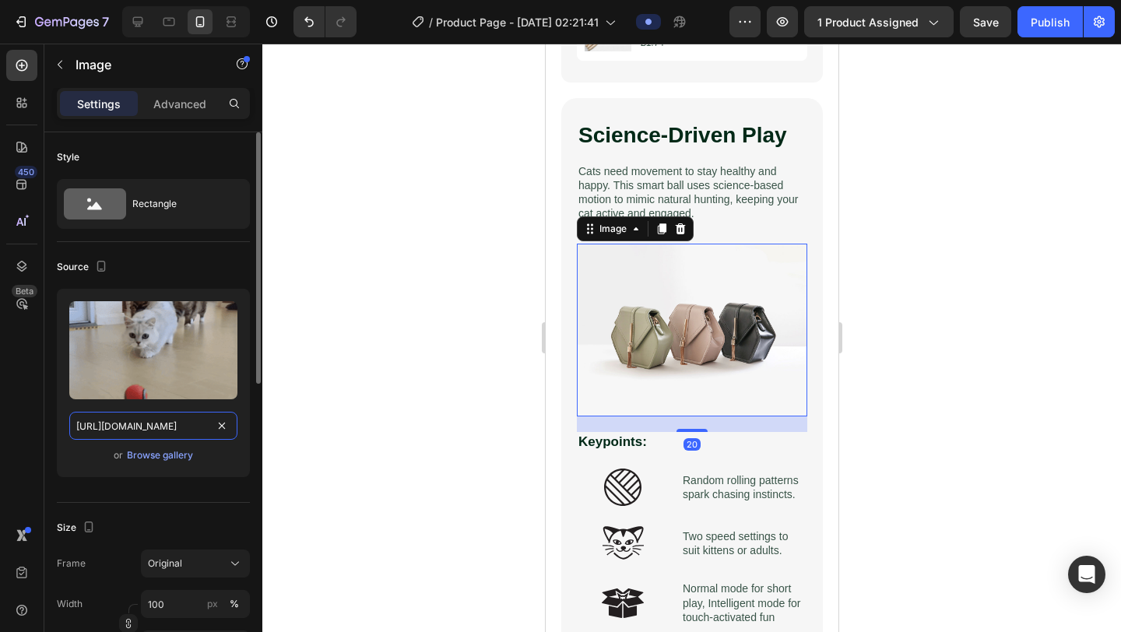
scroll to position [0, 296]
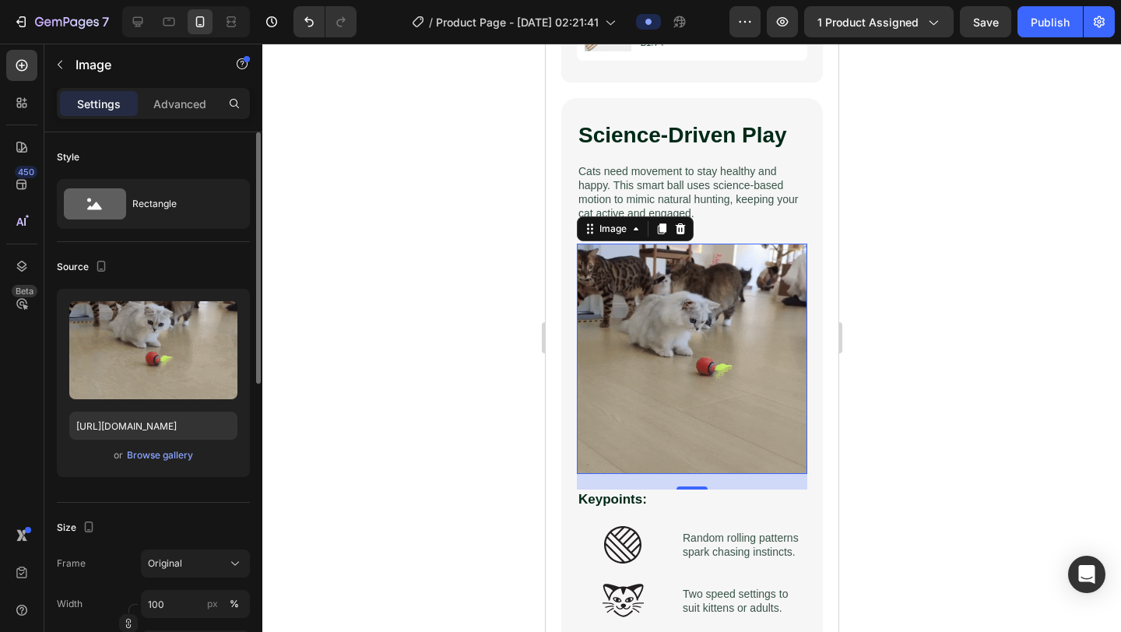
click at [62, 388] on div "Upload Image [URL][DOMAIN_NAME] or Browse gallery" at bounding box center [153, 383] width 193 height 188
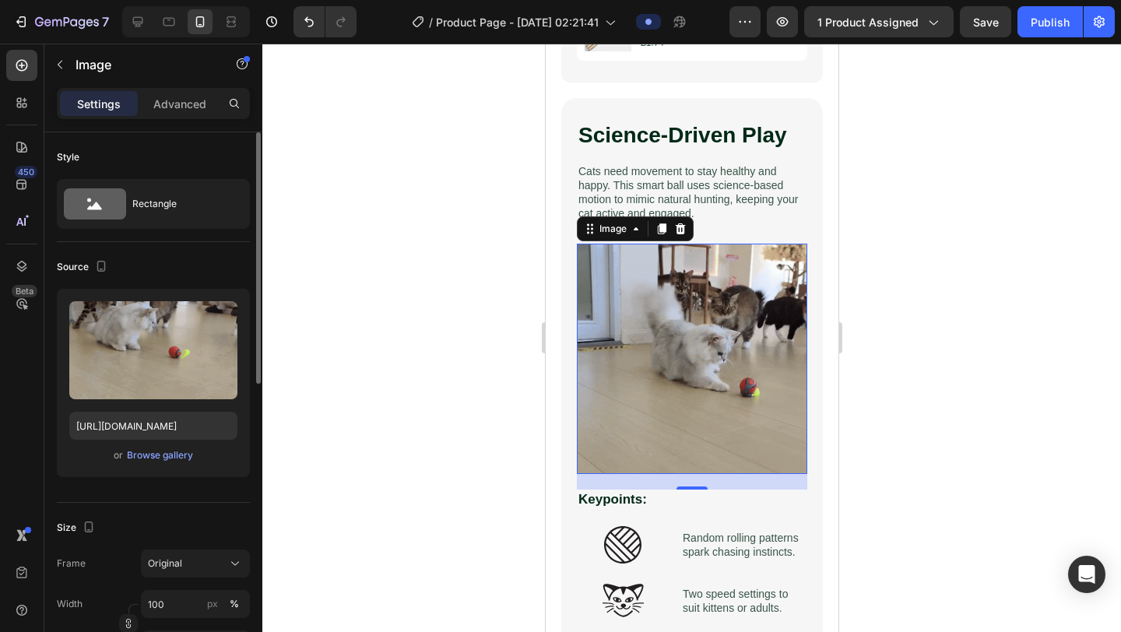
scroll to position [0, 0]
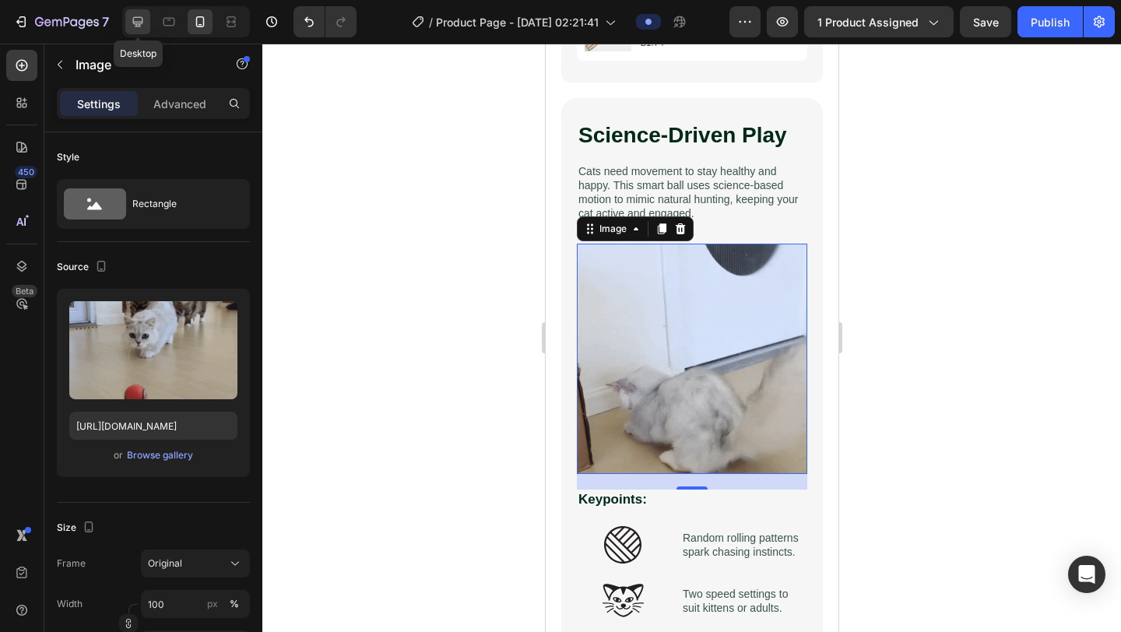
click at [142, 20] on icon at bounding box center [138, 22] width 10 height 10
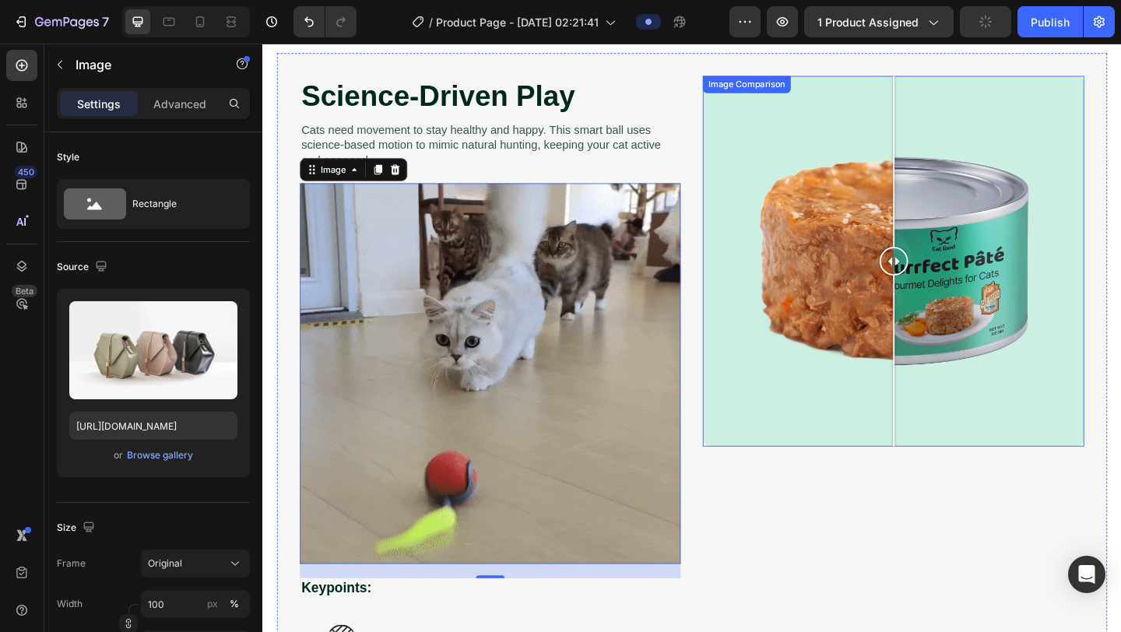
scroll to position [926, 0]
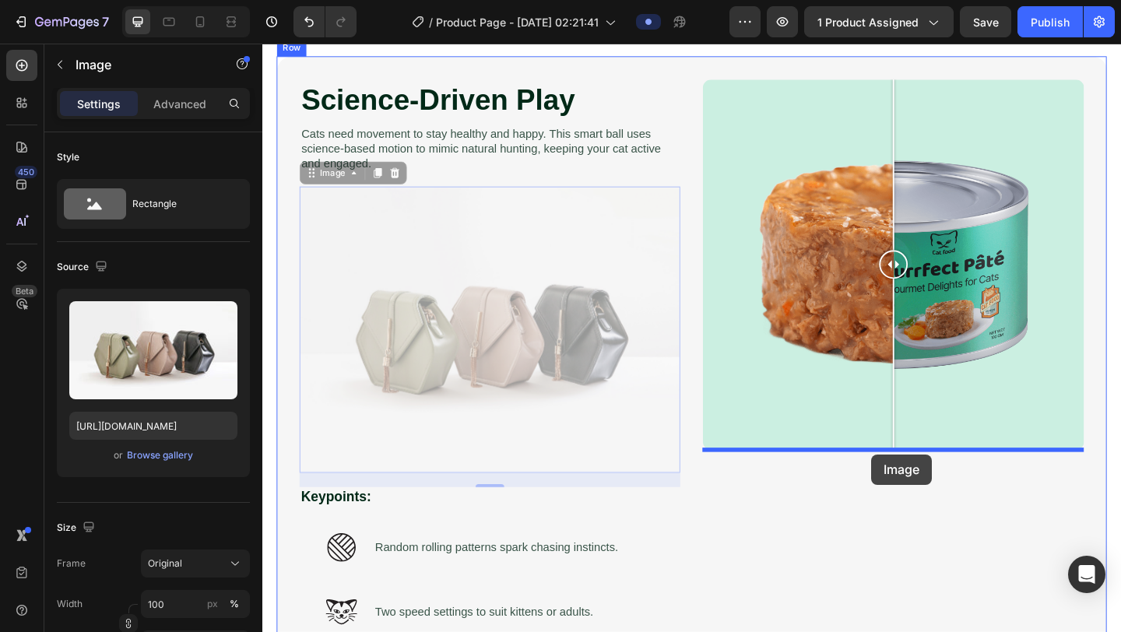
drag, startPoint x: 625, startPoint y: 413, endPoint x: 925, endPoint y: 490, distance: 309.5
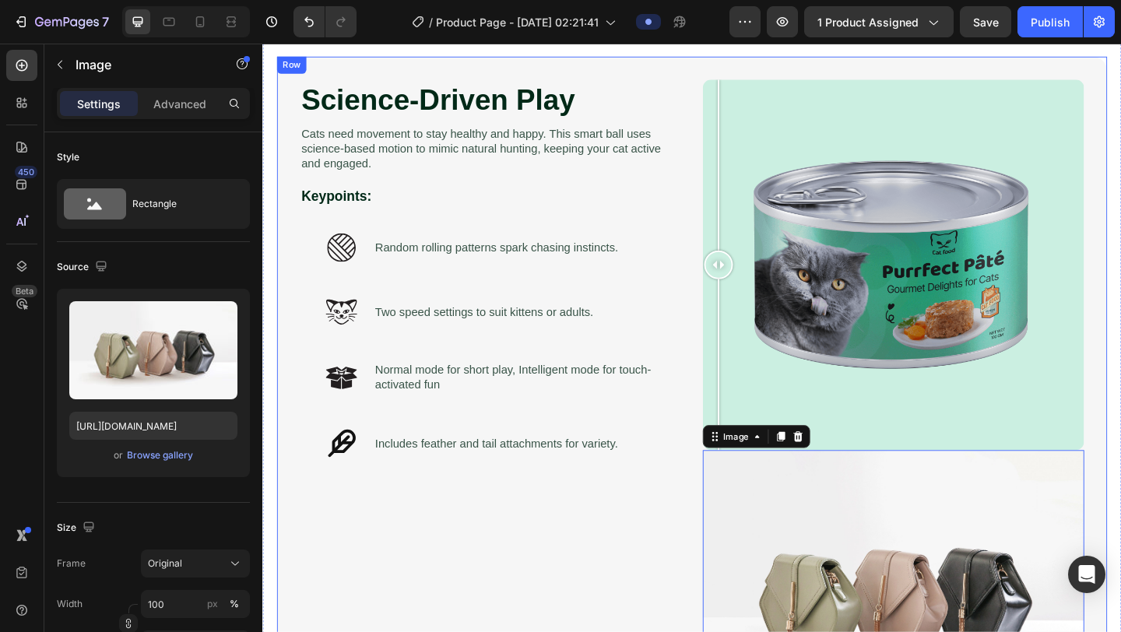
drag, startPoint x: 892, startPoint y: 409, endPoint x: 462, endPoint y: 542, distance: 449.9
click at [462, 531] on div "Science-Driven Play Heading Cats need movement to stay healthy and happy. This …" at bounding box center [729, 448] width 903 height 780
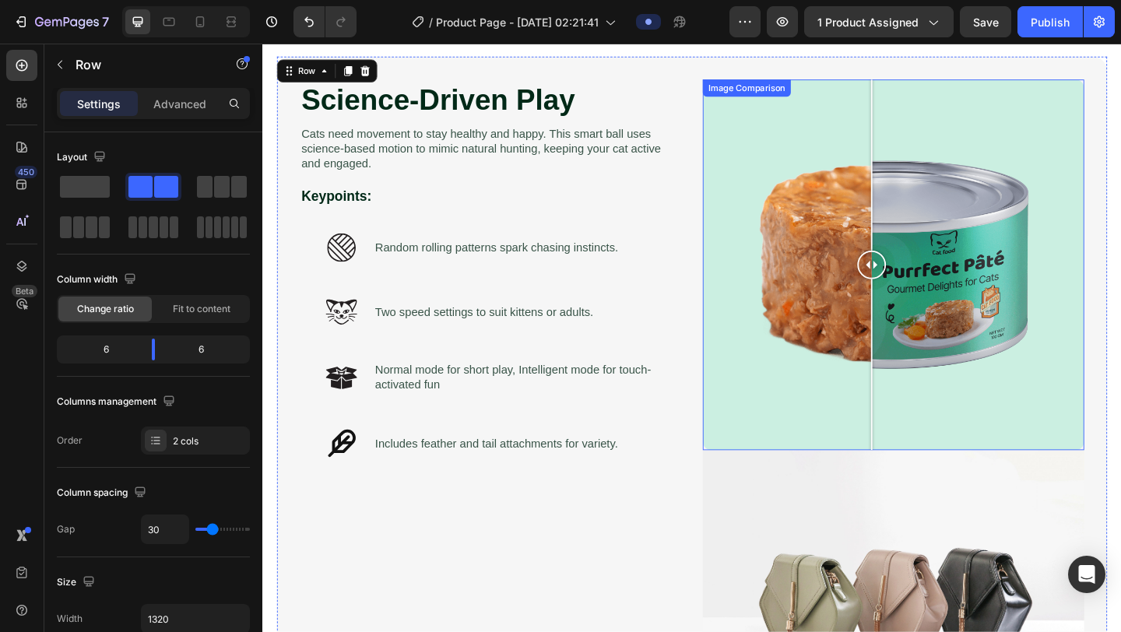
click at [925, 376] on div at bounding box center [948, 284] width 415 height 403
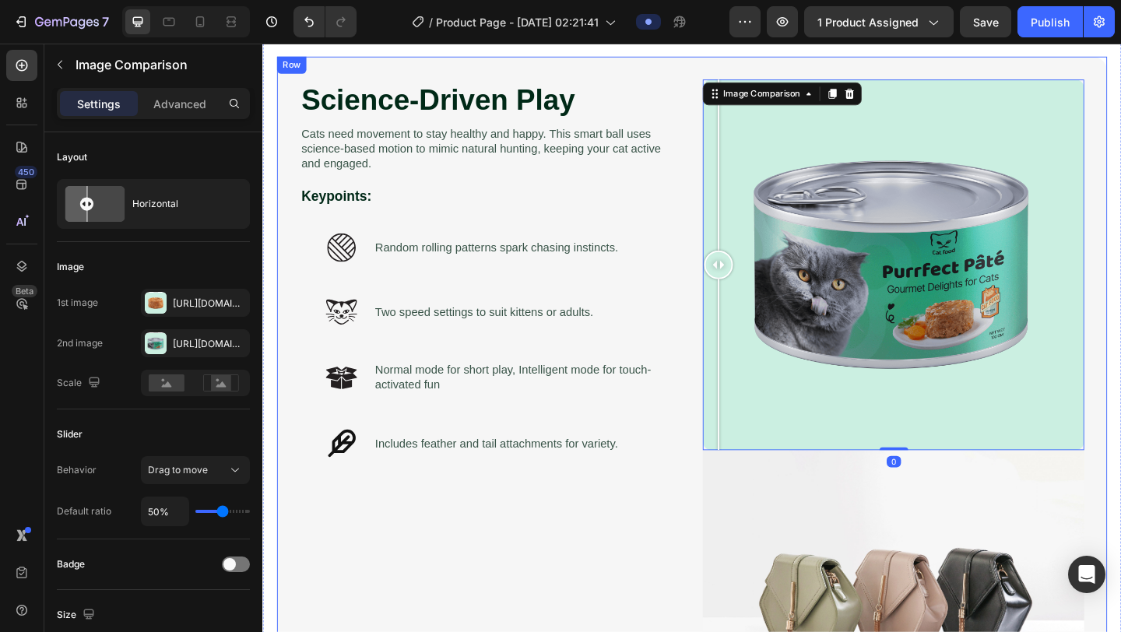
drag, startPoint x: 887, startPoint y: 393, endPoint x: 638, endPoint y: 496, distance: 268.8
click at [462, 521] on div "Science-Driven Play Heading Cats need movement to stay healthy and happy. This …" at bounding box center [729, 448] width 903 height 780
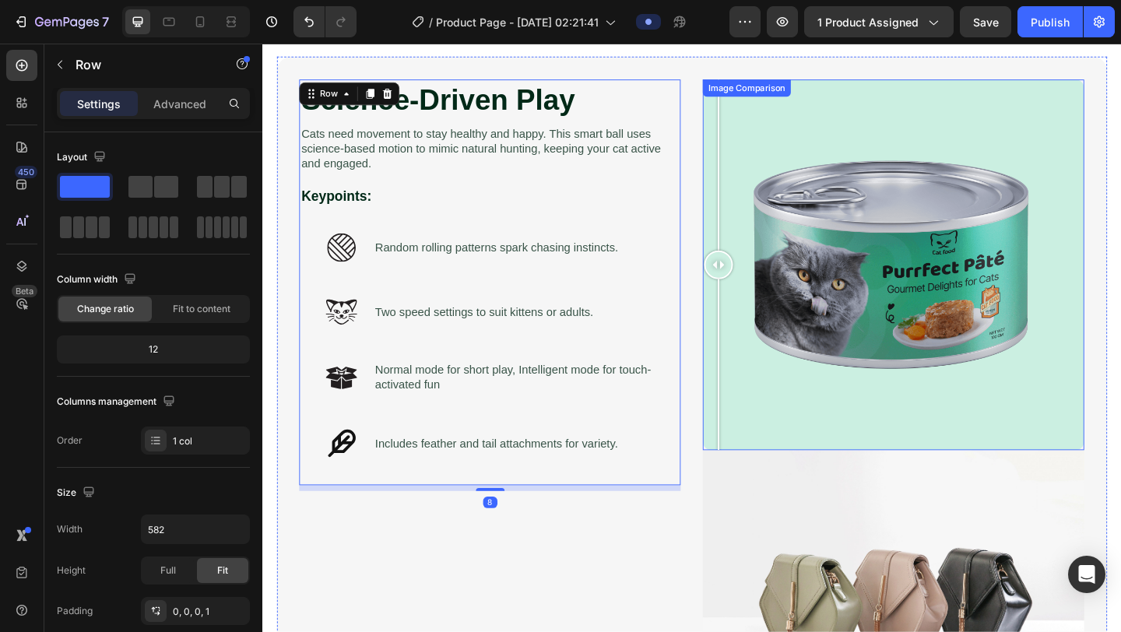
click at [912, 409] on div at bounding box center [948, 284] width 415 height 403
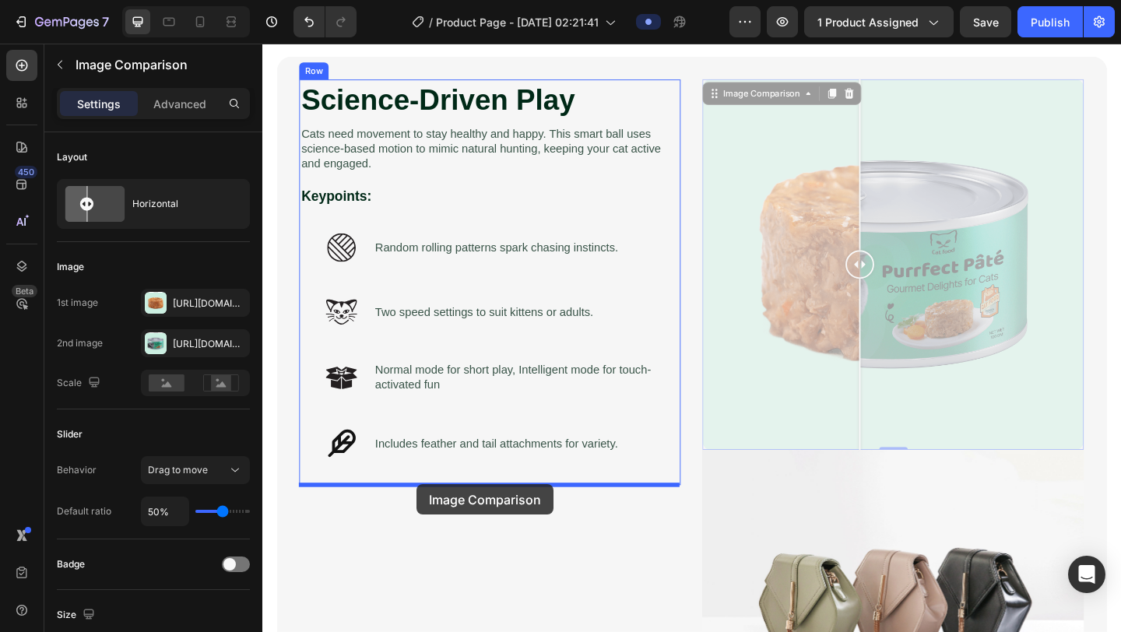
drag, startPoint x: 813, startPoint y: 99, endPoint x: 430, endPoint y: 523, distance: 571.6
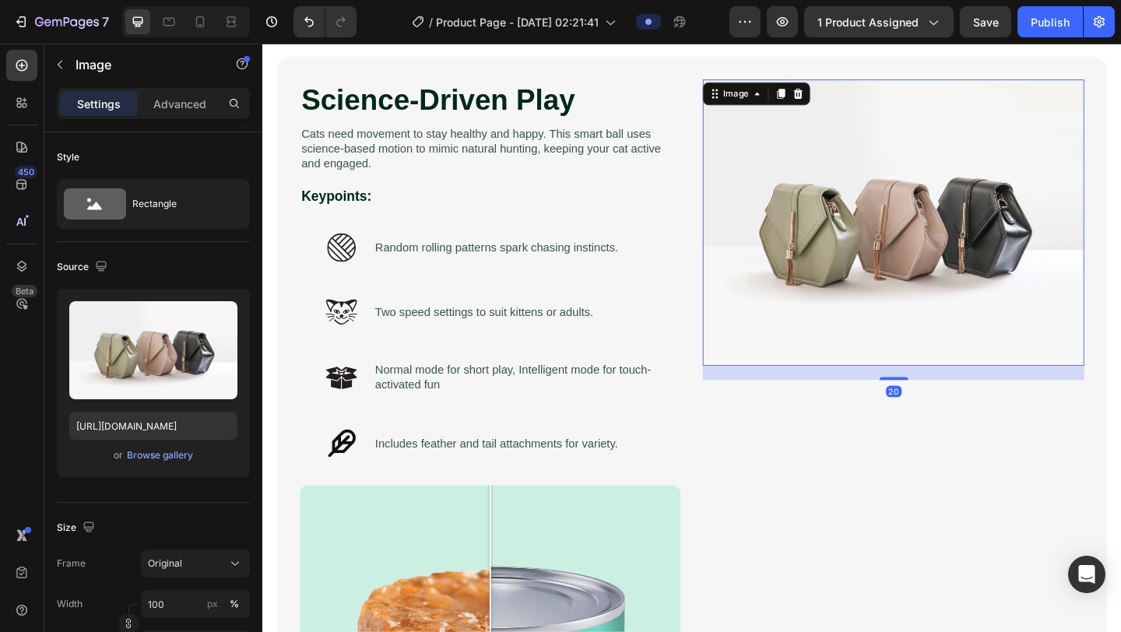
click at [933, 260] on img at bounding box center [948, 238] width 415 height 311
click at [143, 429] on input "[URL][DOMAIN_NAME]" at bounding box center [153, 426] width 168 height 28
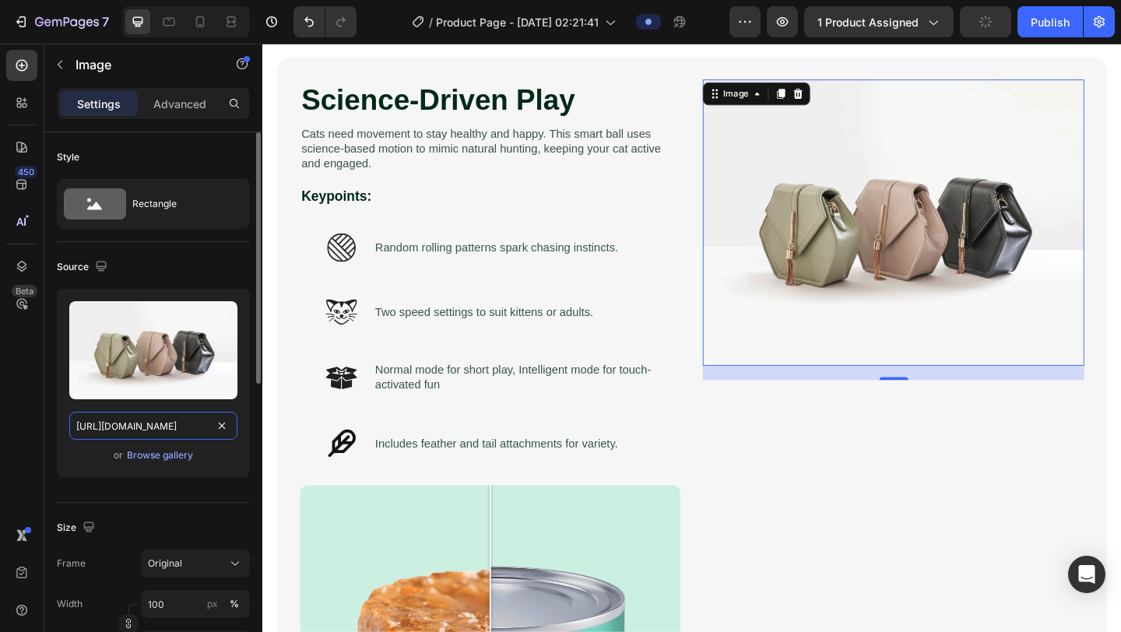
paste input "0937/6137/2503/files/ezgif-2c6f29c98c16a2.gif?v=1756174683"
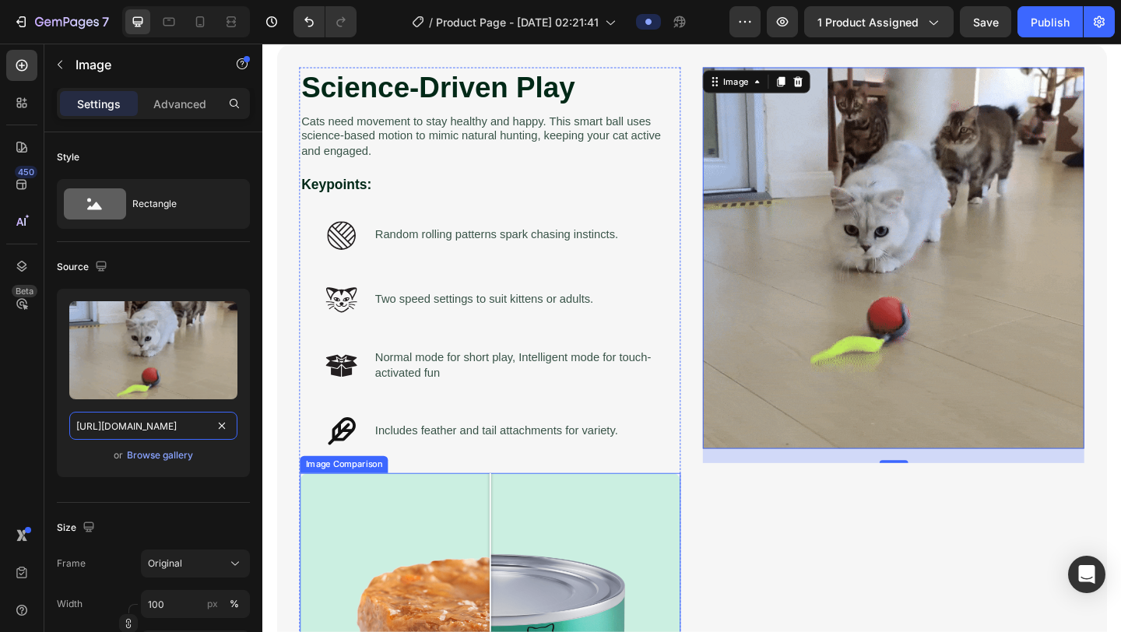
scroll to position [1172, 0]
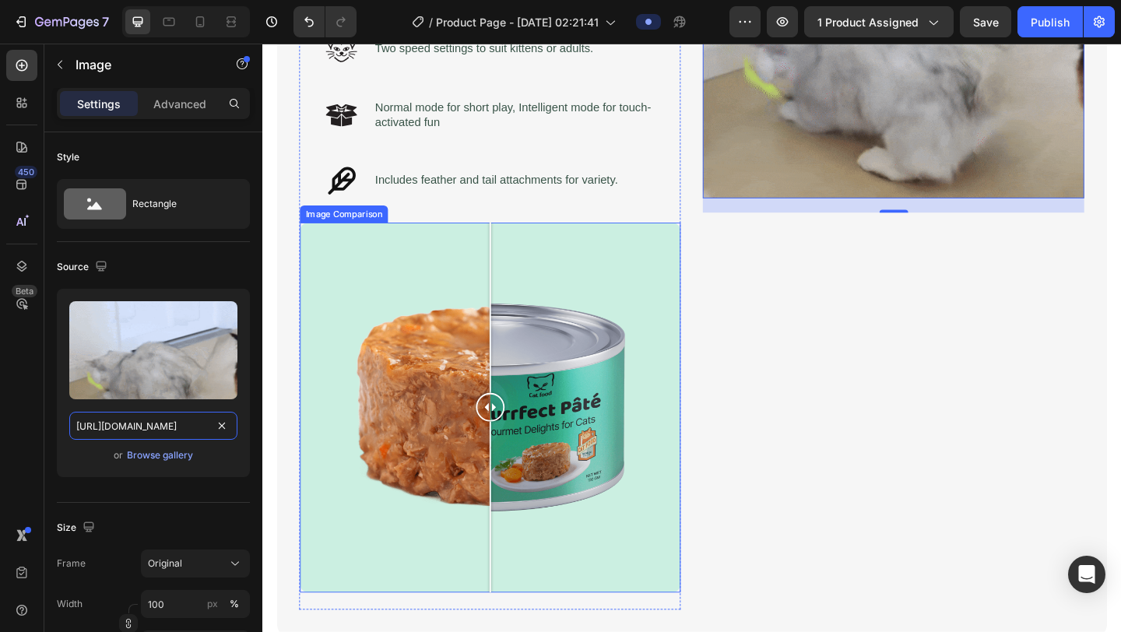
click at [617, 460] on div at bounding box center [510, 439] width 414 height 403
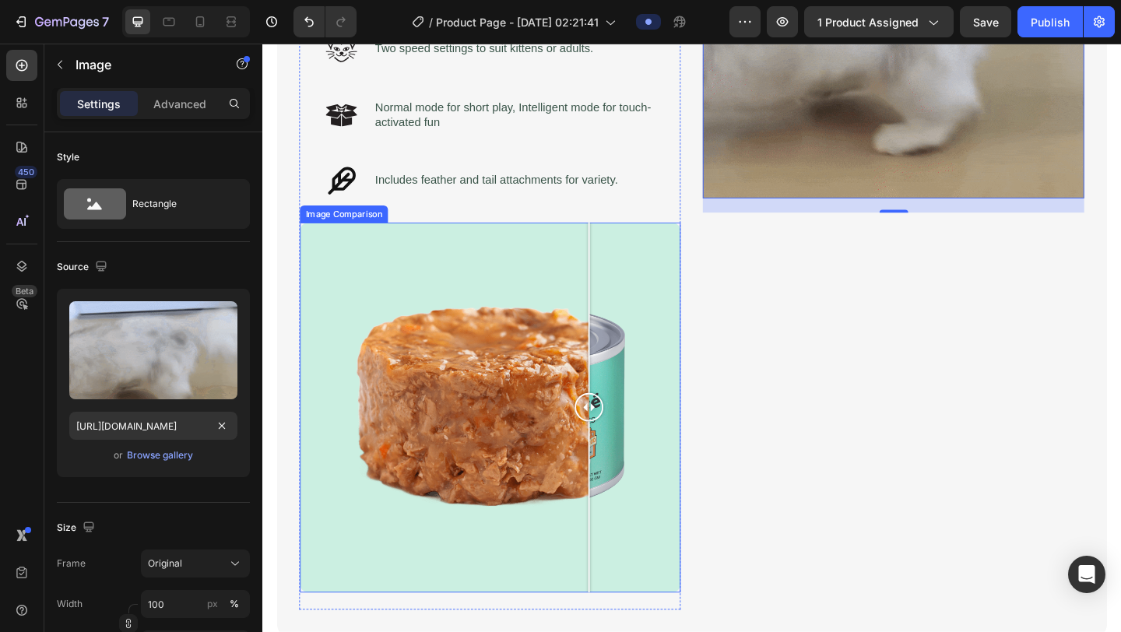
click at [437, 427] on div at bounding box center [510, 439] width 414 height 403
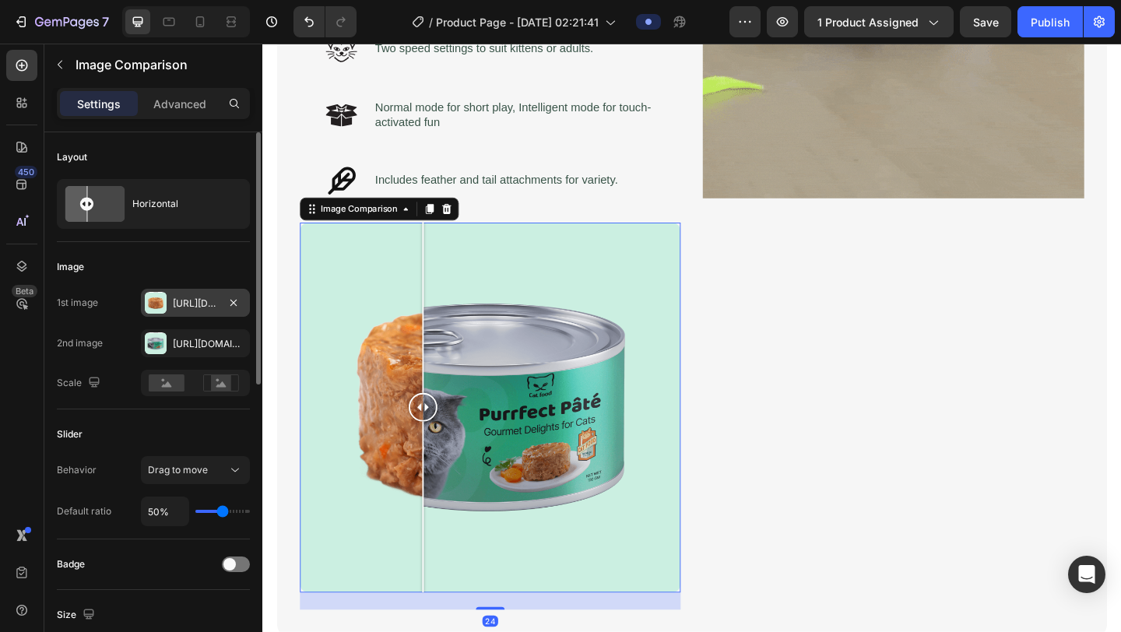
click at [153, 299] on div at bounding box center [156, 303] width 22 height 22
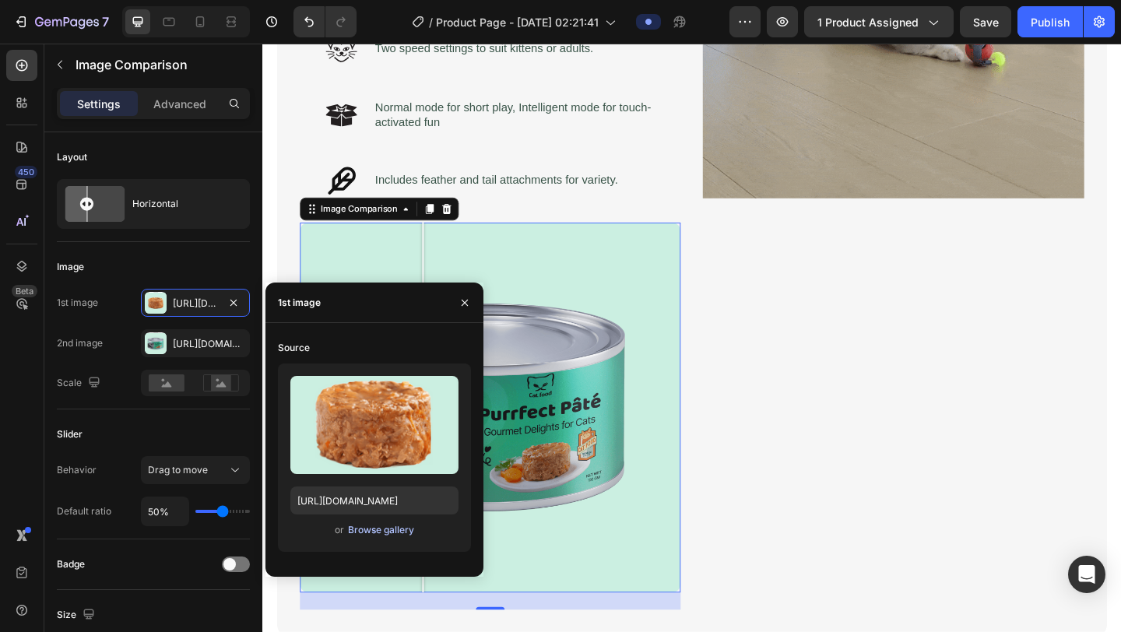
click at [369, 531] on div "Browse gallery" at bounding box center [381, 530] width 66 height 14
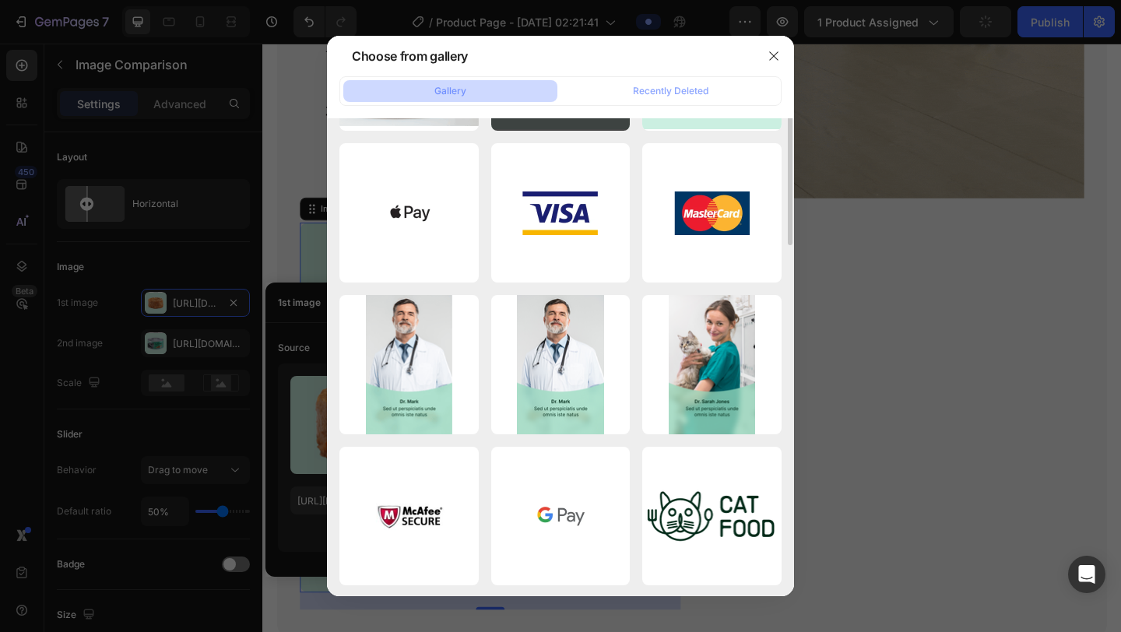
scroll to position [0, 0]
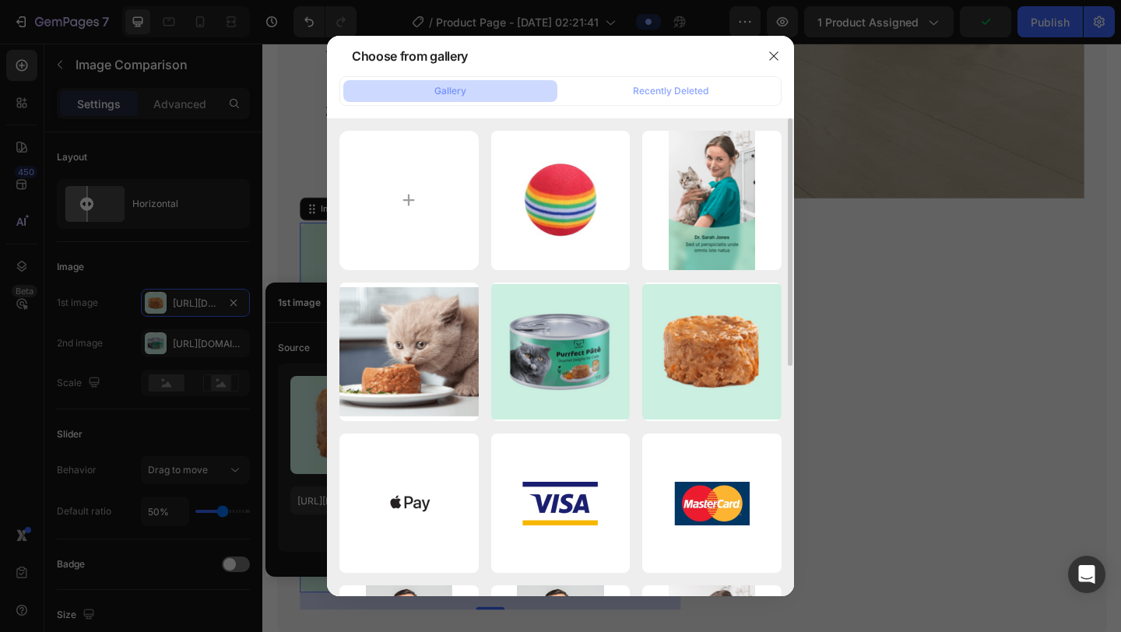
click at [644, 107] on div "Gallery Recently Deleted Untitled design (1).jpg 370.08 kb Frame 1171276876.png…" at bounding box center [560, 336] width 467 height 520
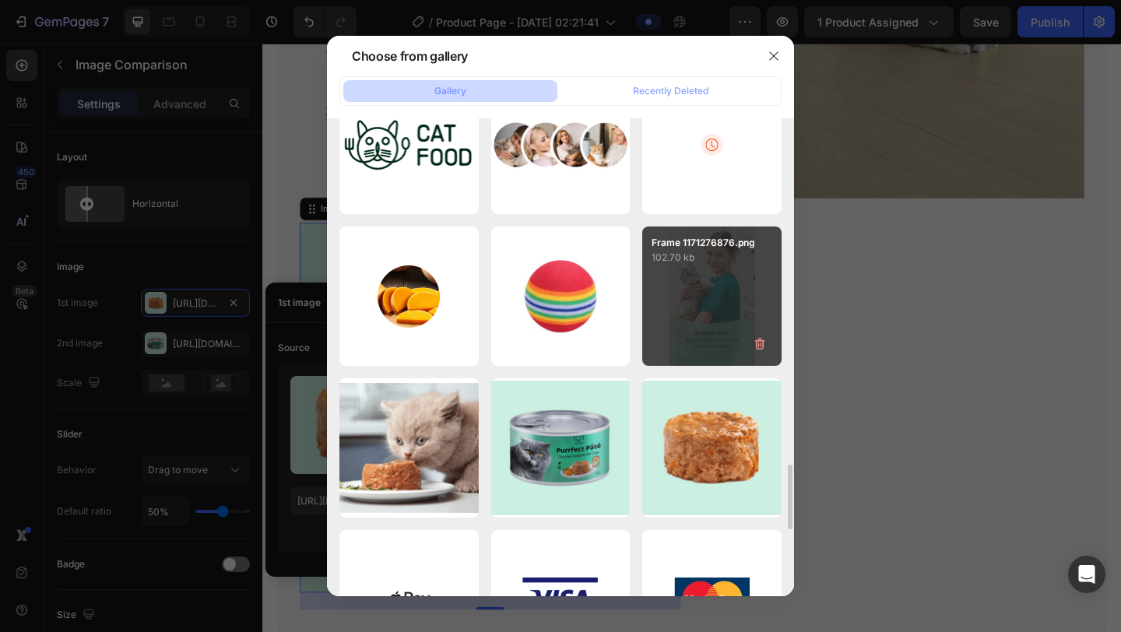
scroll to position [2487, 0]
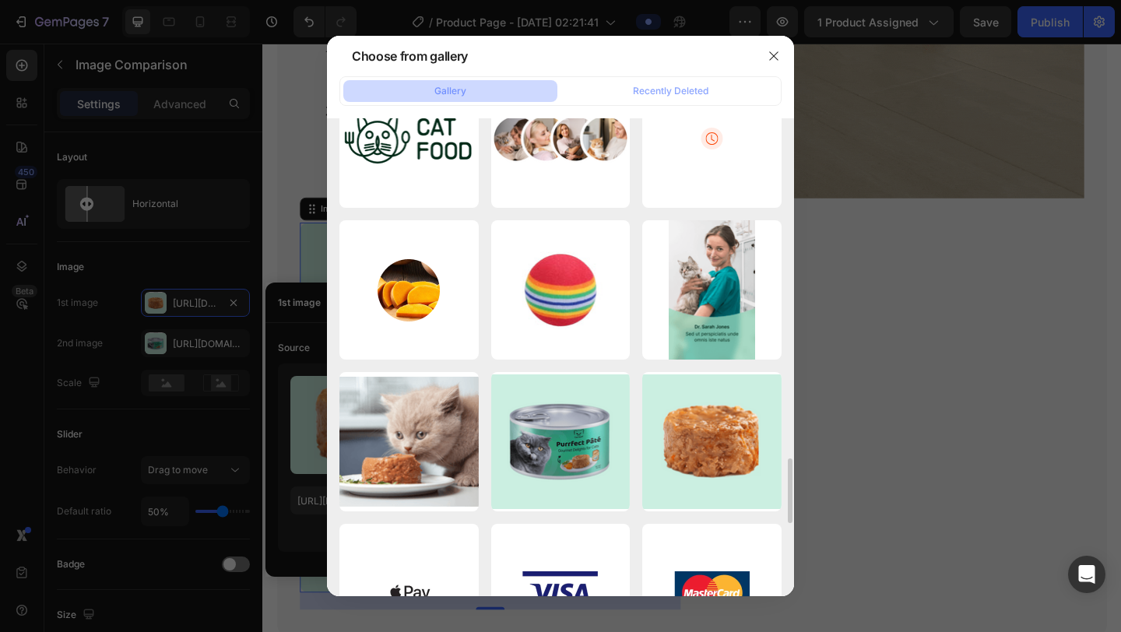
click at [851, 345] on div at bounding box center [560, 316] width 1121 height 632
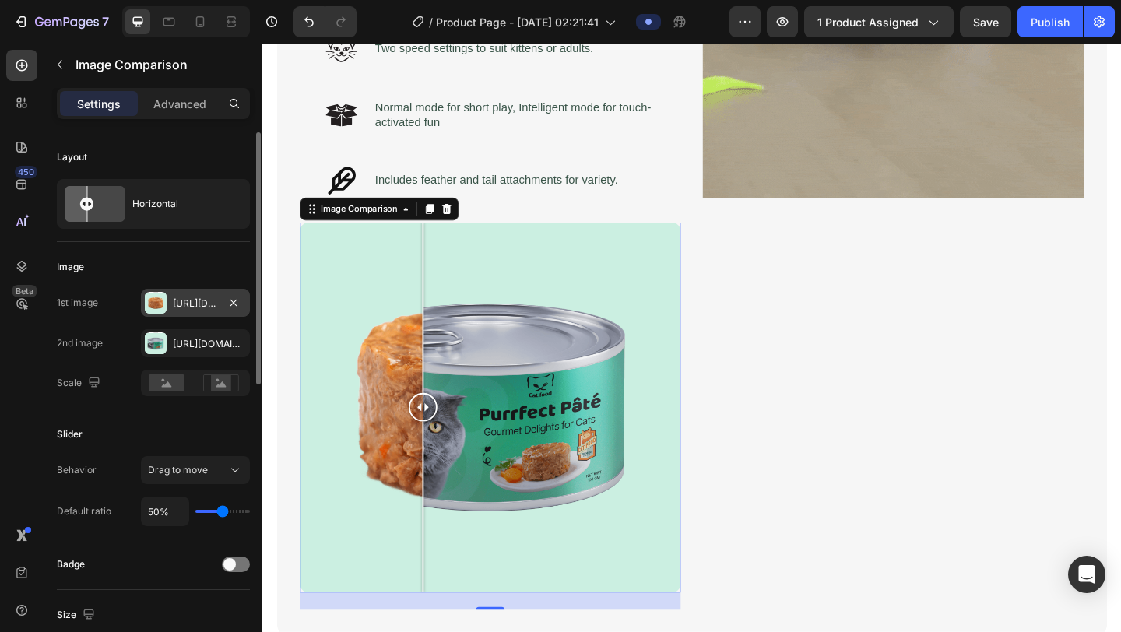
click at [155, 305] on div at bounding box center [156, 303] width 22 height 22
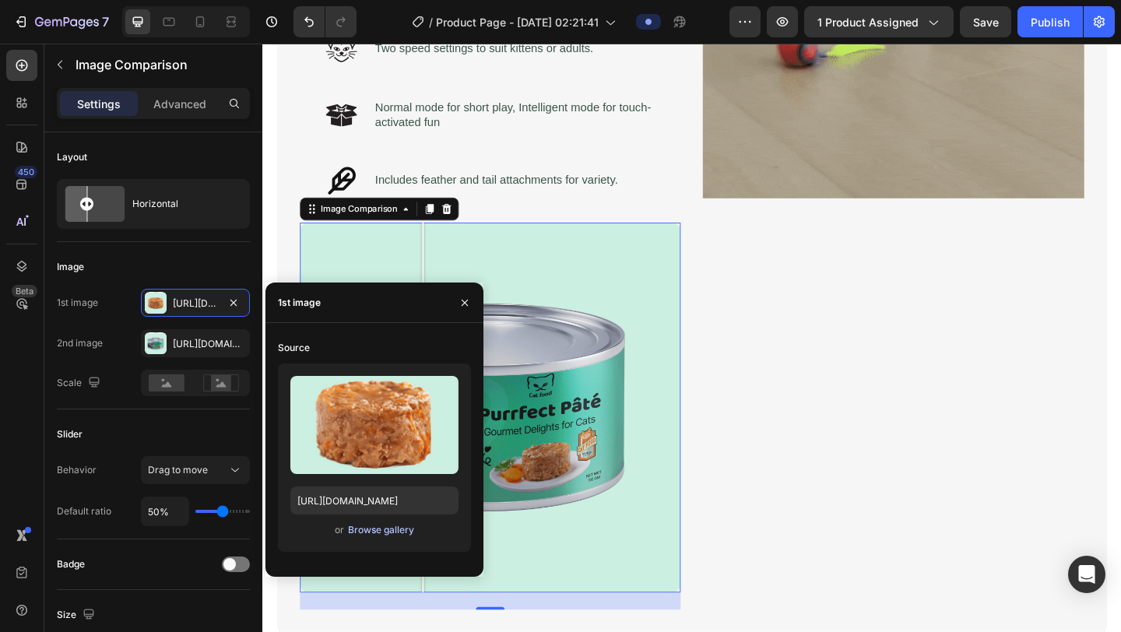
click at [371, 527] on div "Browse gallery" at bounding box center [381, 530] width 66 height 14
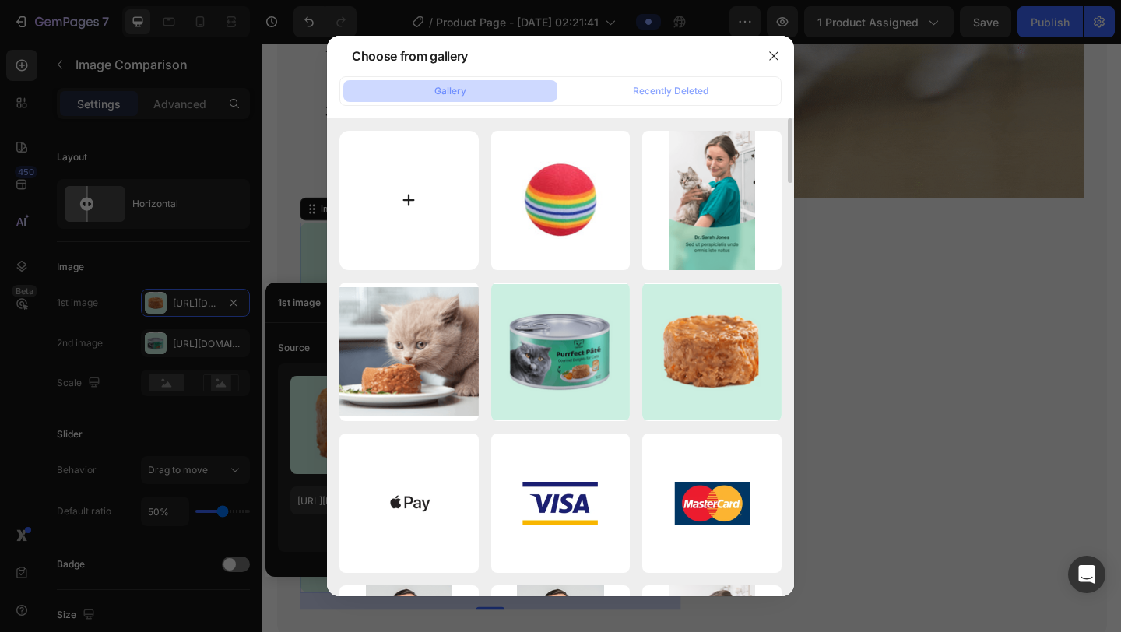
click at [441, 186] on input "file" at bounding box center [408, 200] width 139 height 139
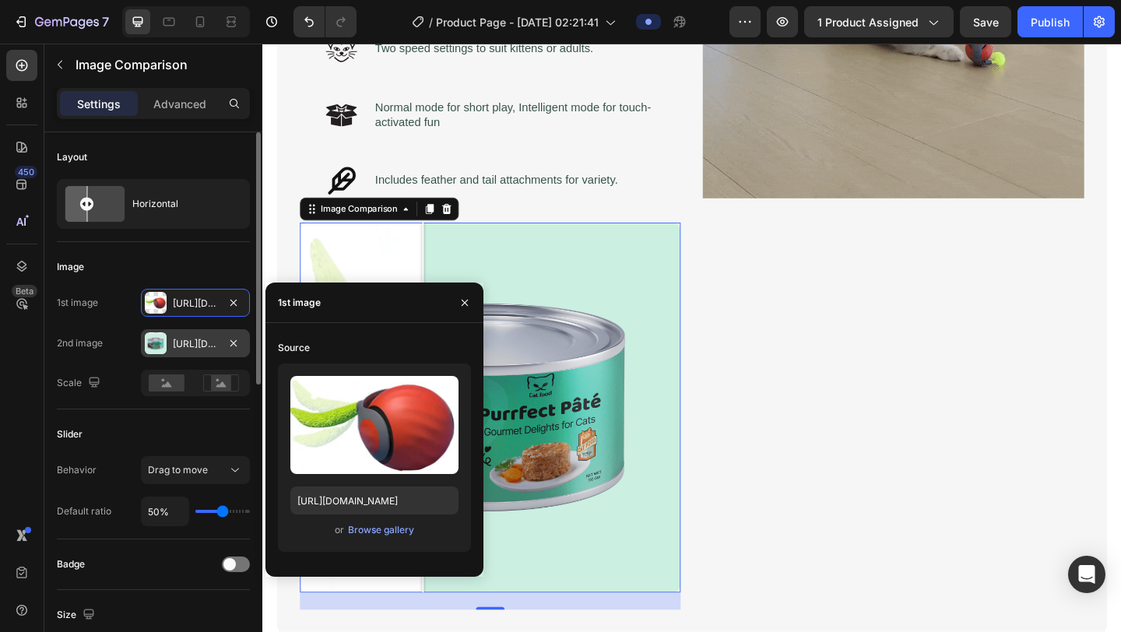
click at [179, 342] on div "[URL][DOMAIN_NAME]" at bounding box center [195, 344] width 45 height 14
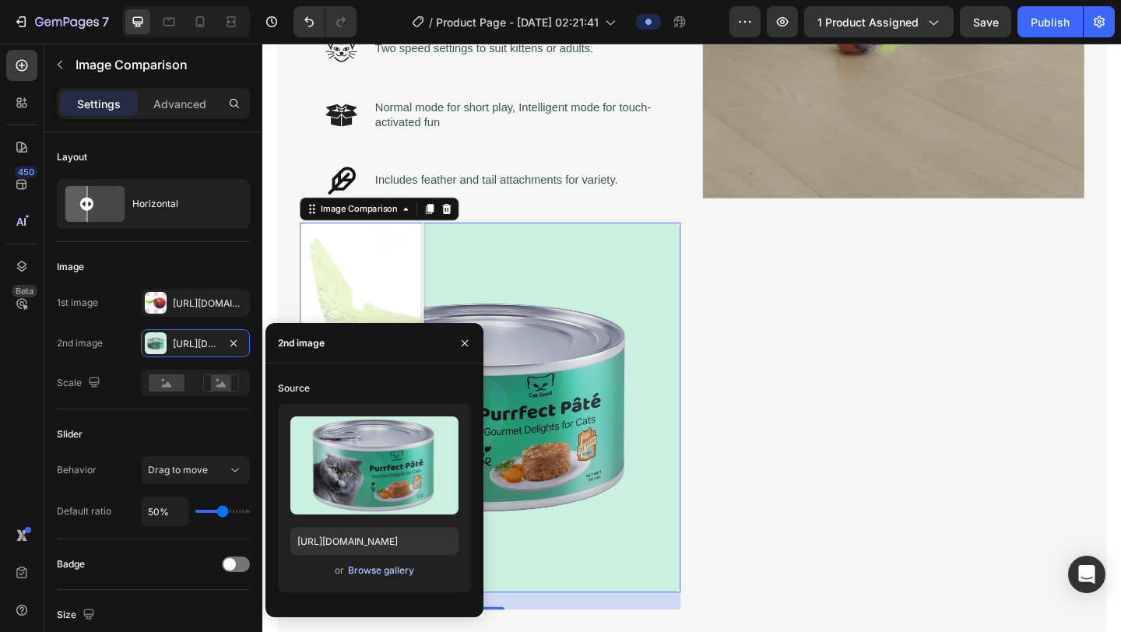
click at [396, 531] on div "Browse gallery" at bounding box center [381, 571] width 66 height 14
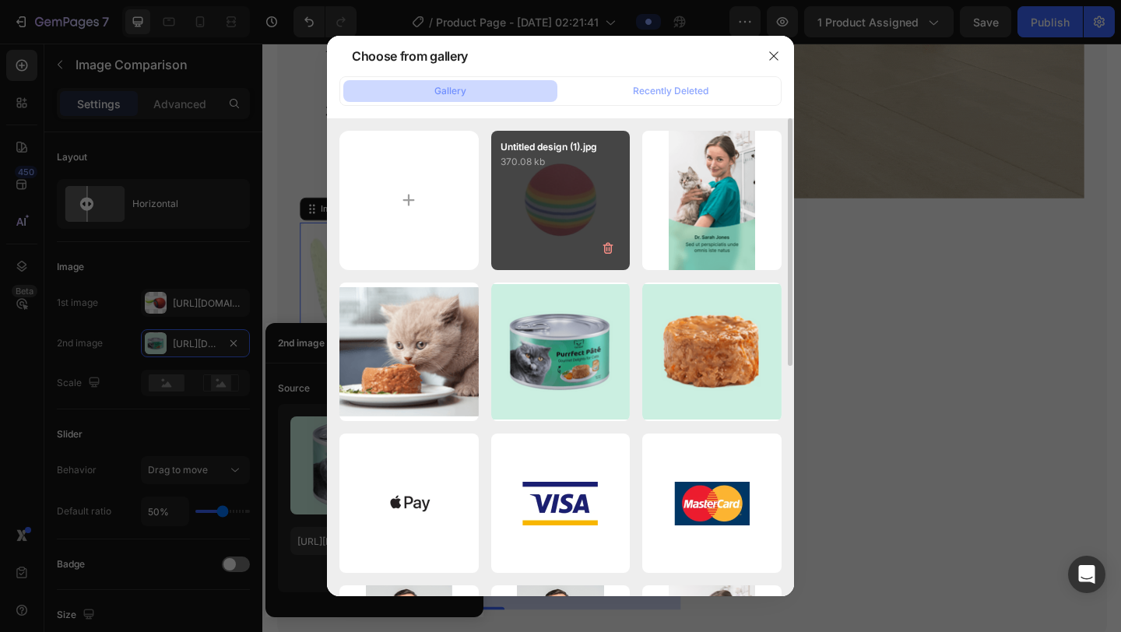
click at [578, 196] on div "Untitled design (1).jpg 370.08 kb" at bounding box center [560, 200] width 139 height 139
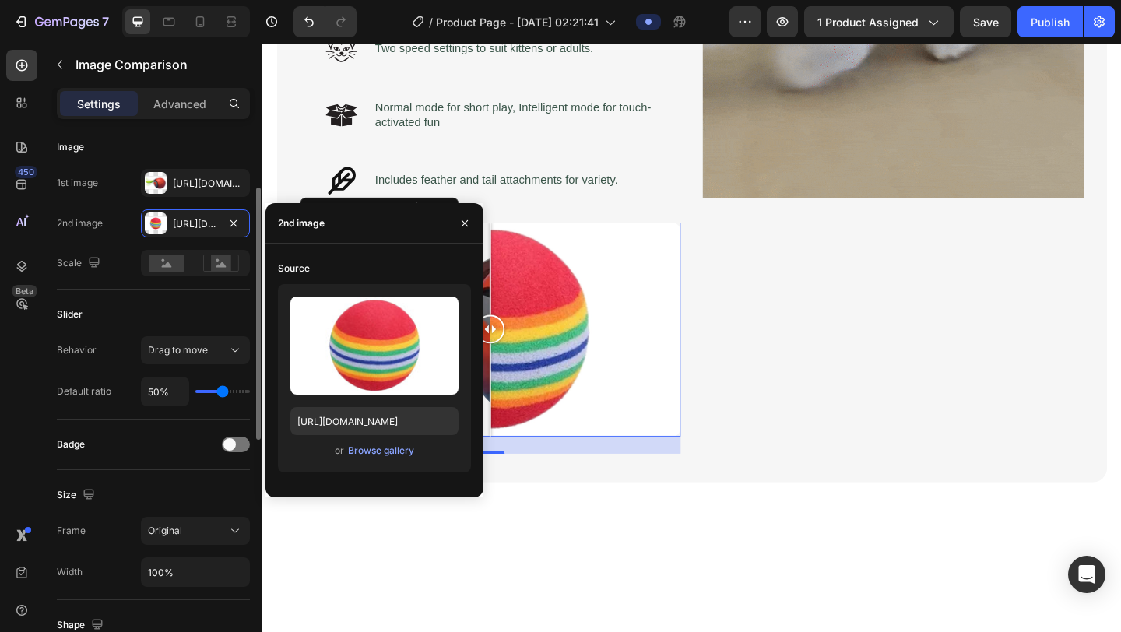
scroll to position [122, 0]
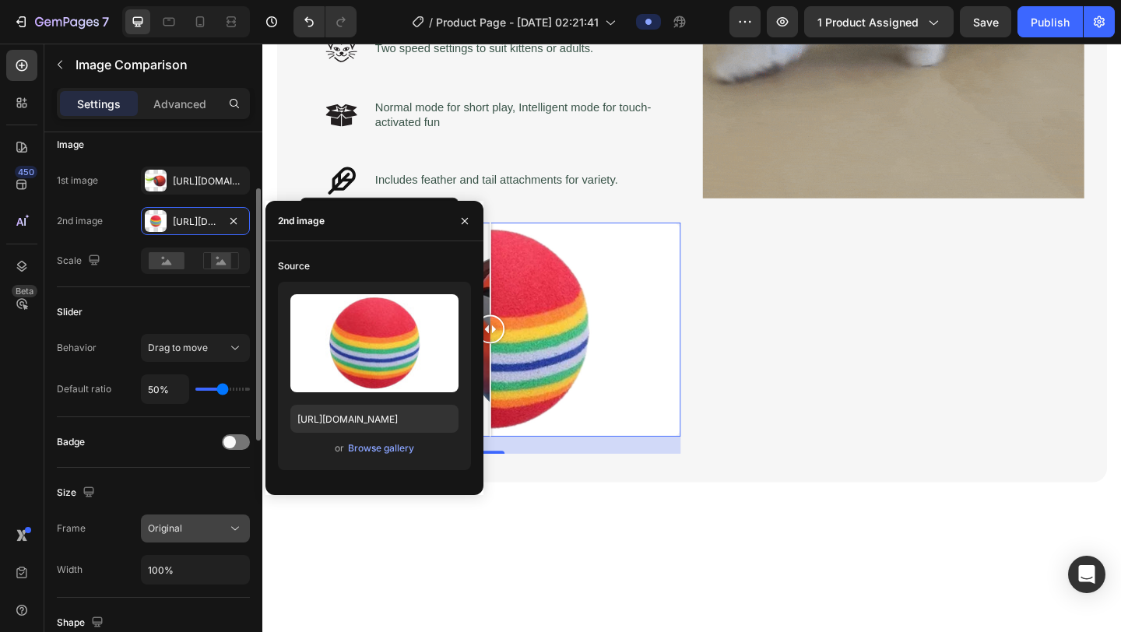
click at [156, 531] on button "Original" at bounding box center [195, 529] width 109 height 28
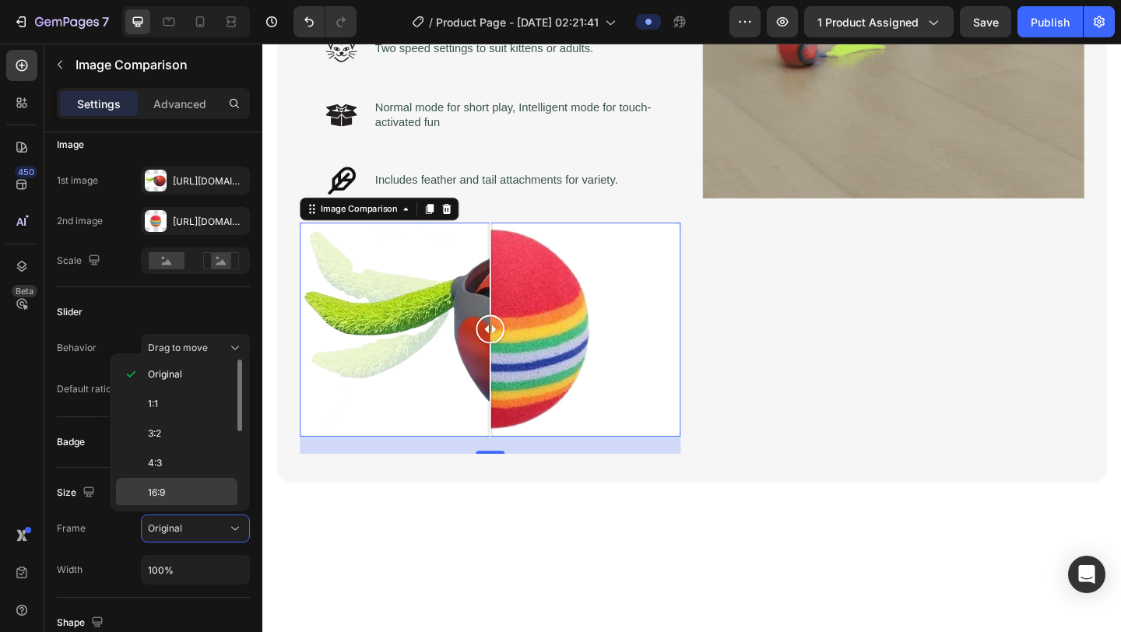
click at [181, 508] on div "16:9" at bounding box center [176, 523] width 121 height 30
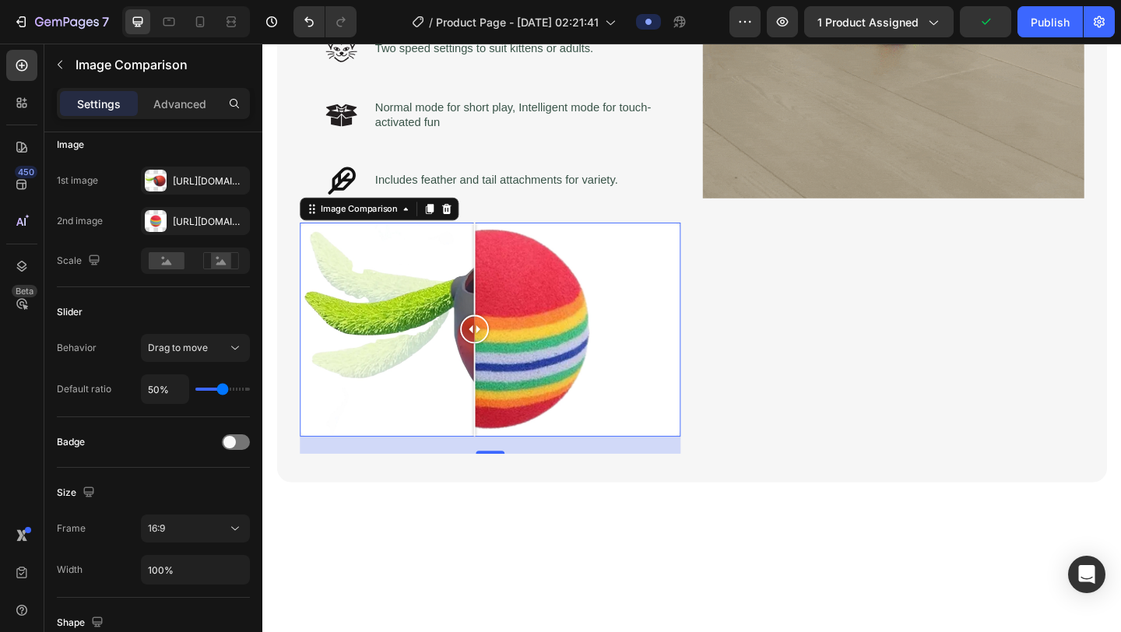
drag, startPoint x: 509, startPoint y: 360, endPoint x: 493, endPoint y: 387, distance: 31.1
click at [493, 387] on div at bounding box center [492, 354] width 31 height 233
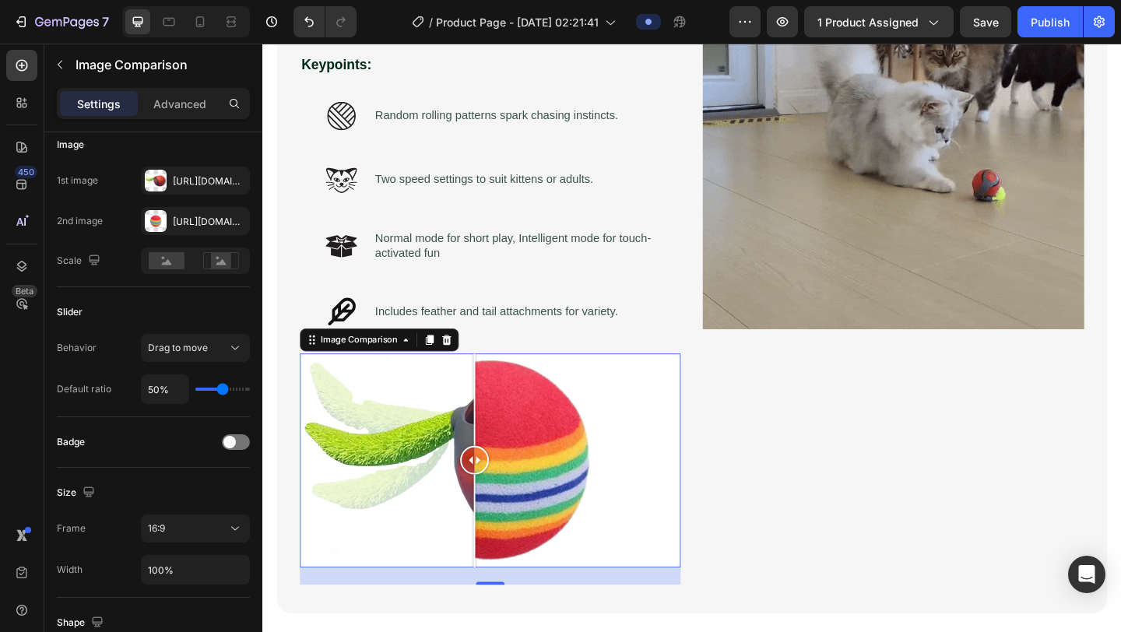
scroll to position [1003, 0]
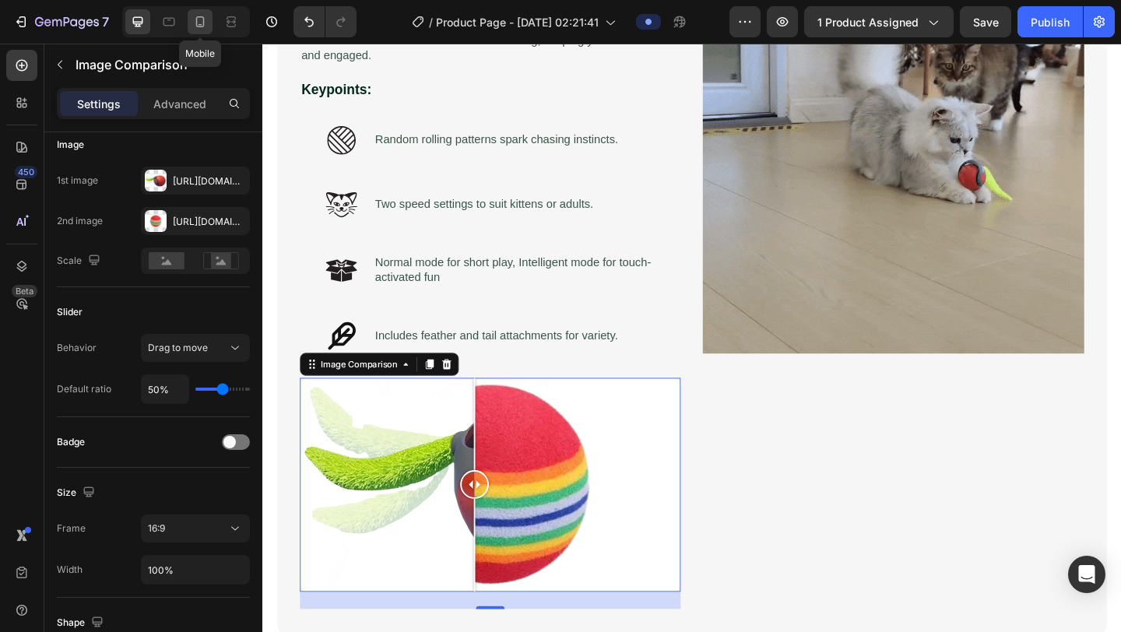
click at [196, 12] on div at bounding box center [200, 21] width 25 height 25
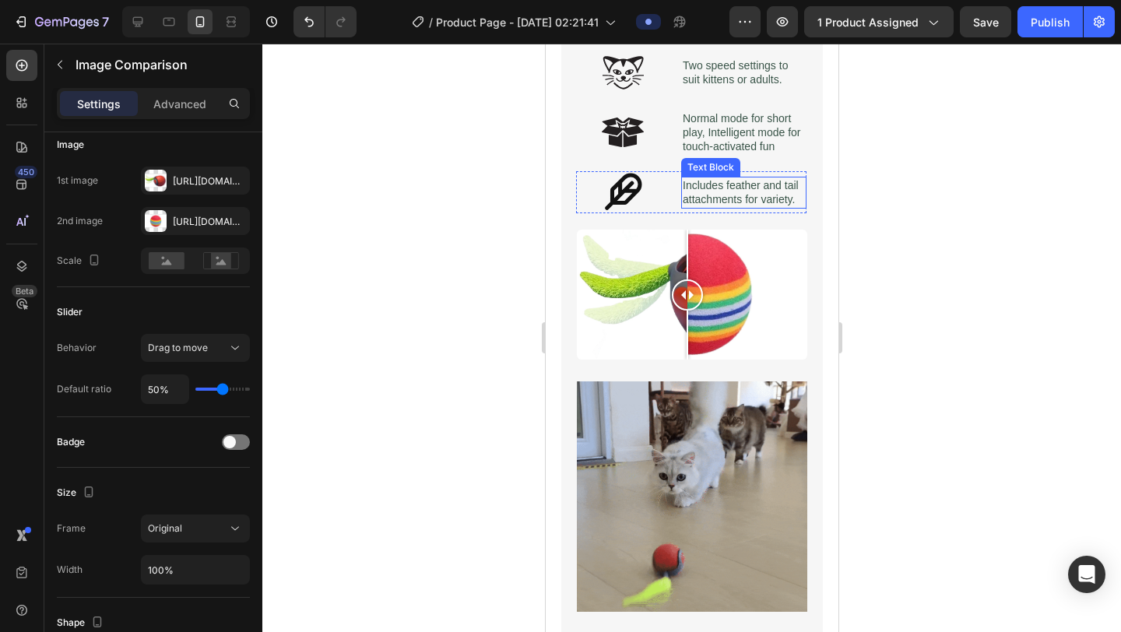
scroll to position [1114, 0]
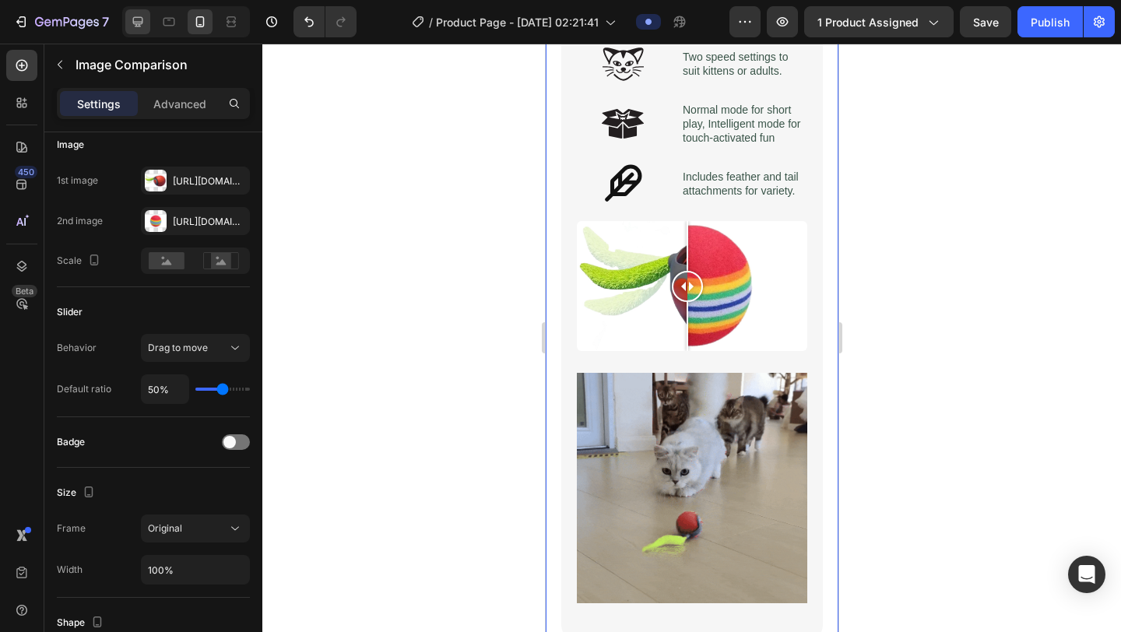
click at [146, 30] on div at bounding box center [137, 21] width 25 height 25
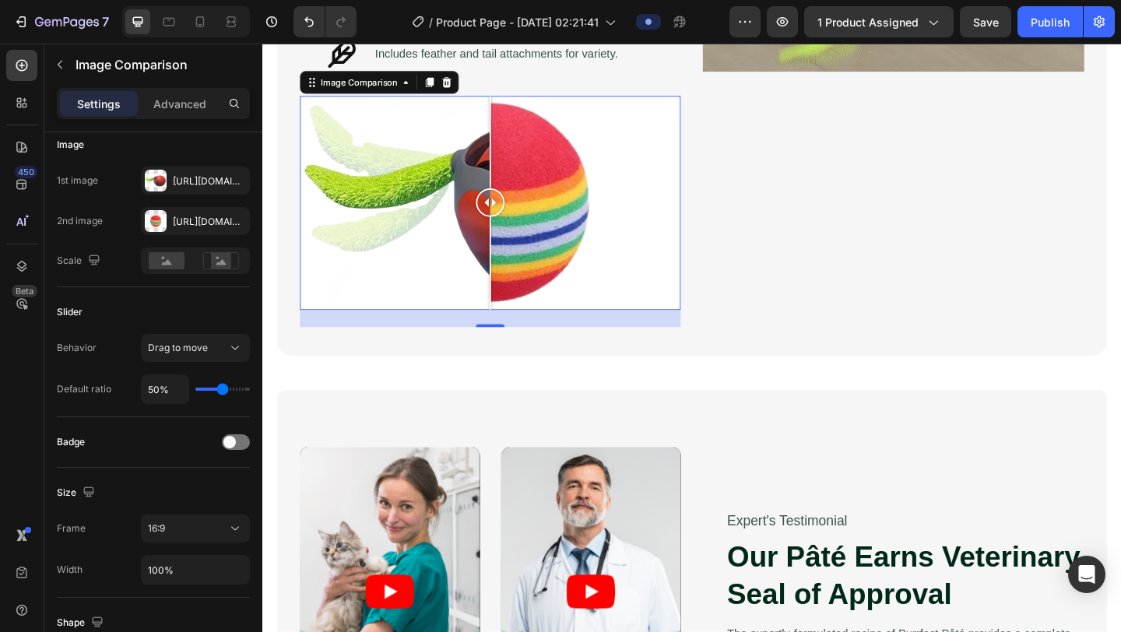
scroll to position [1311, 0]
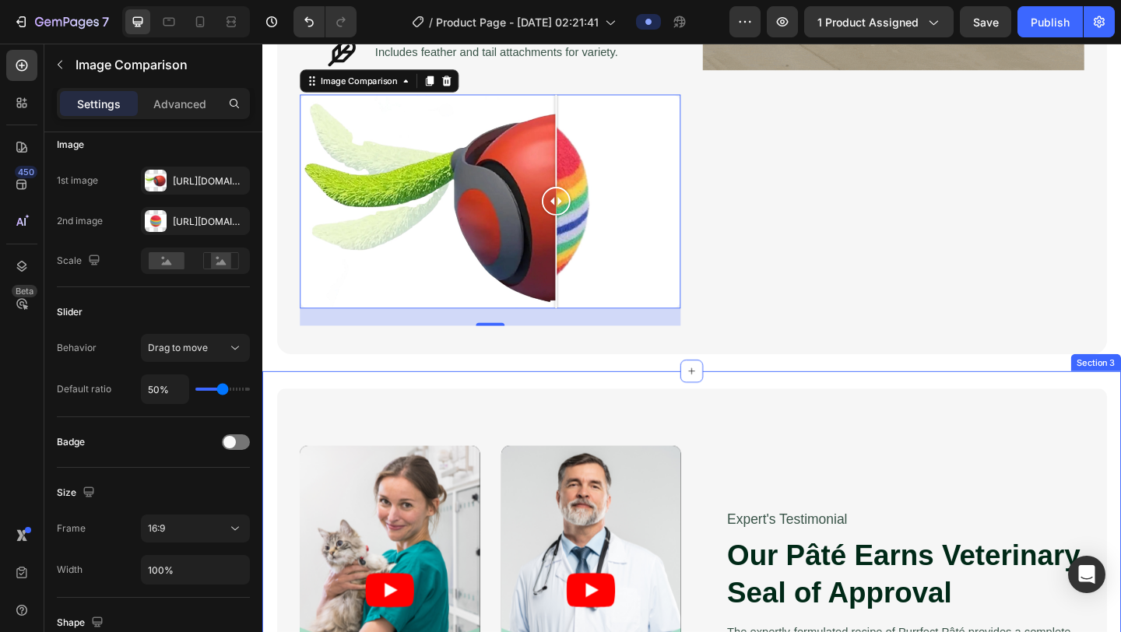
drag, startPoint x: 601, startPoint y: 244, endPoint x: 582, endPoint y: 403, distance: 160.8
click at [582, 403] on div "Science-Driven Play Heading Cats need movement to stay healthy and happy. This …" at bounding box center [729, 259] width 934 height 2991
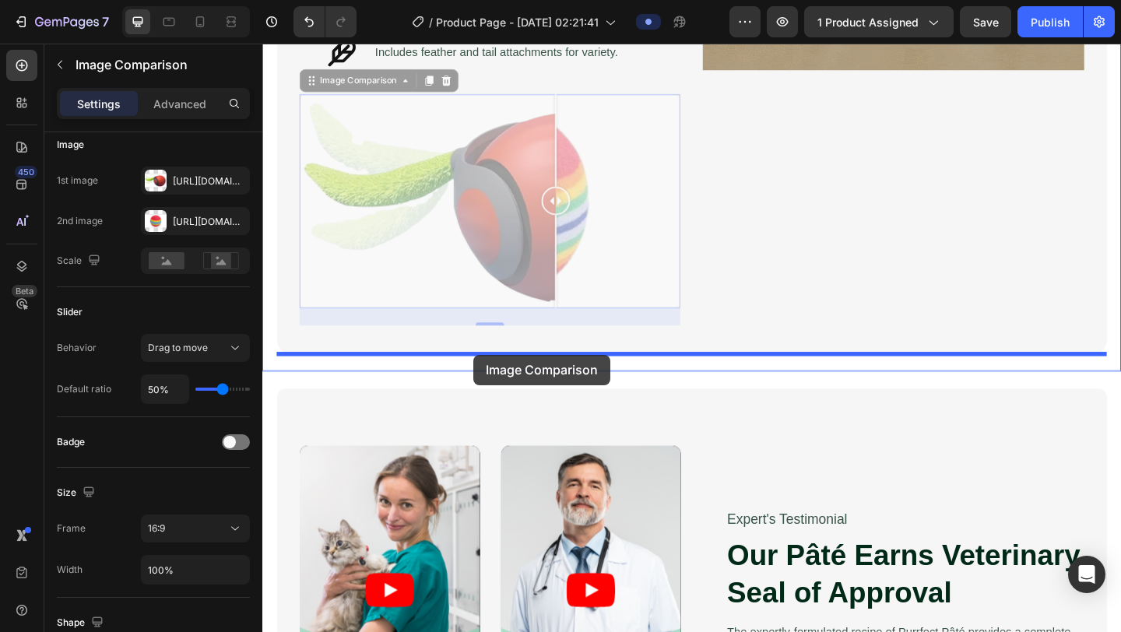
drag, startPoint x: 386, startPoint y: 88, endPoint x: 492, endPoint y: 382, distance: 312.8
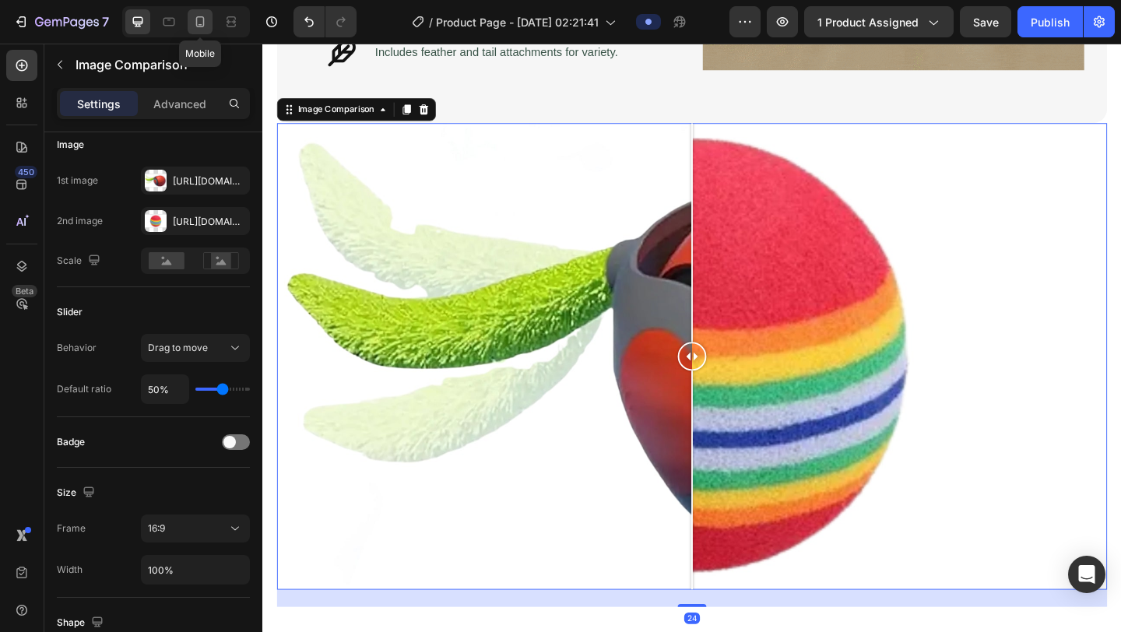
click at [192, 27] on div at bounding box center [200, 21] width 25 height 25
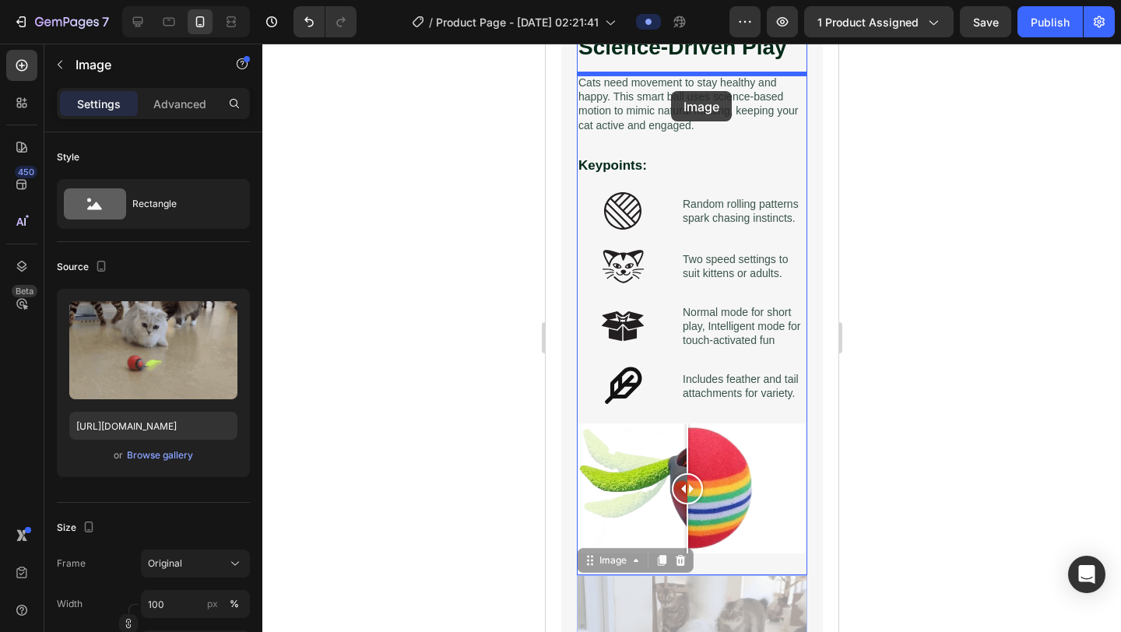
scroll to position [909, 0]
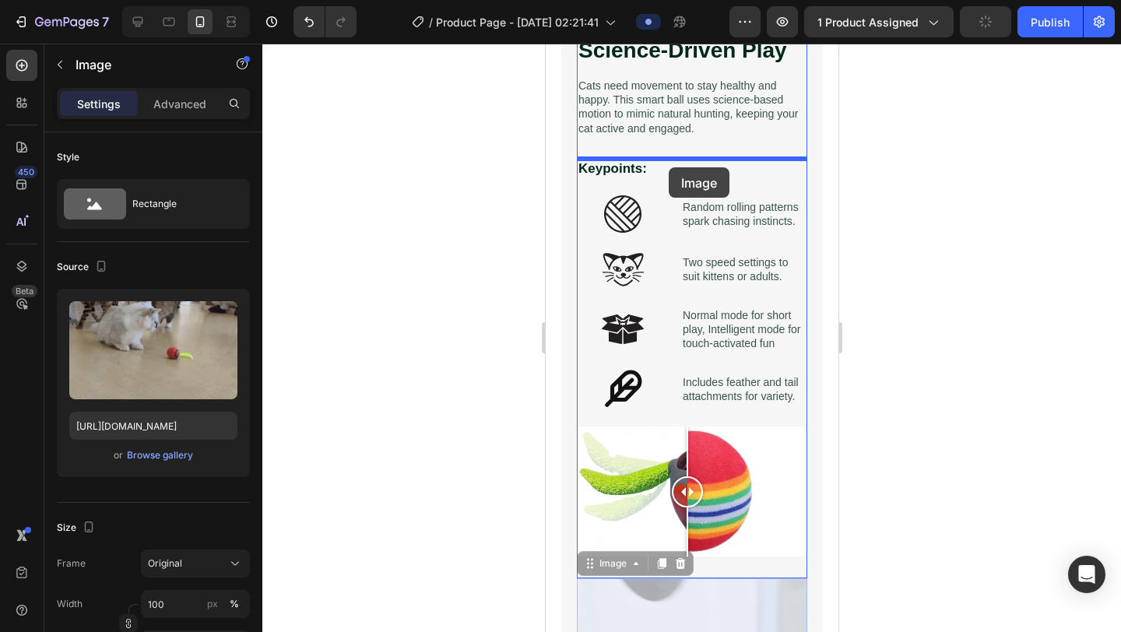
drag, startPoint x: 640, startPoint y: 575, endPoint x: 668, endPoint y: 167, distance: 408.9
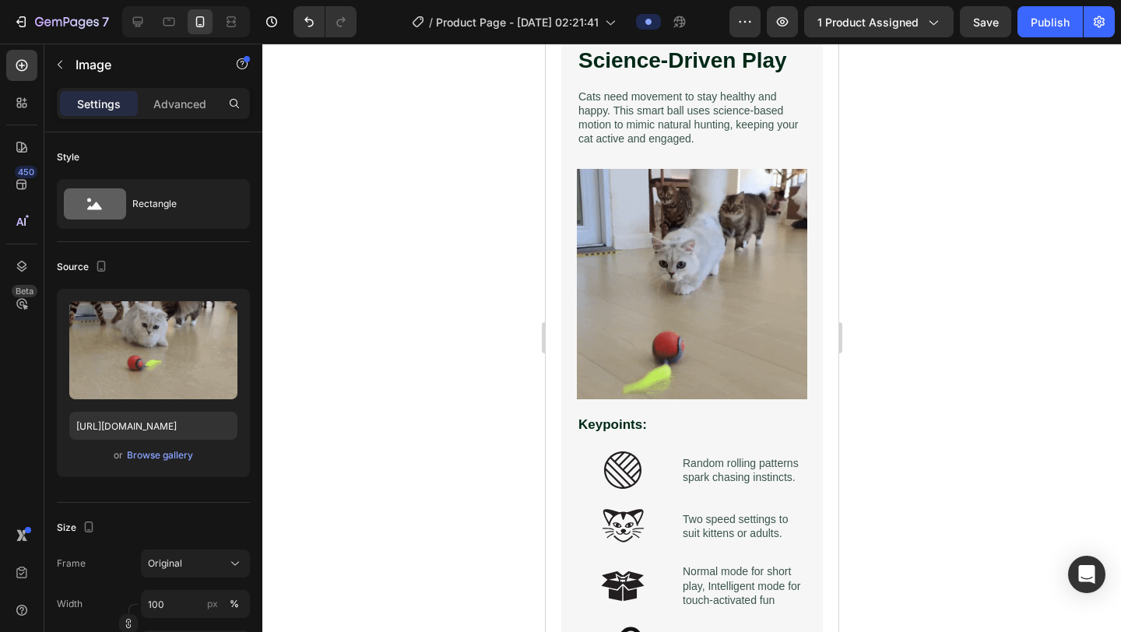
scroll to position [1462, 0]
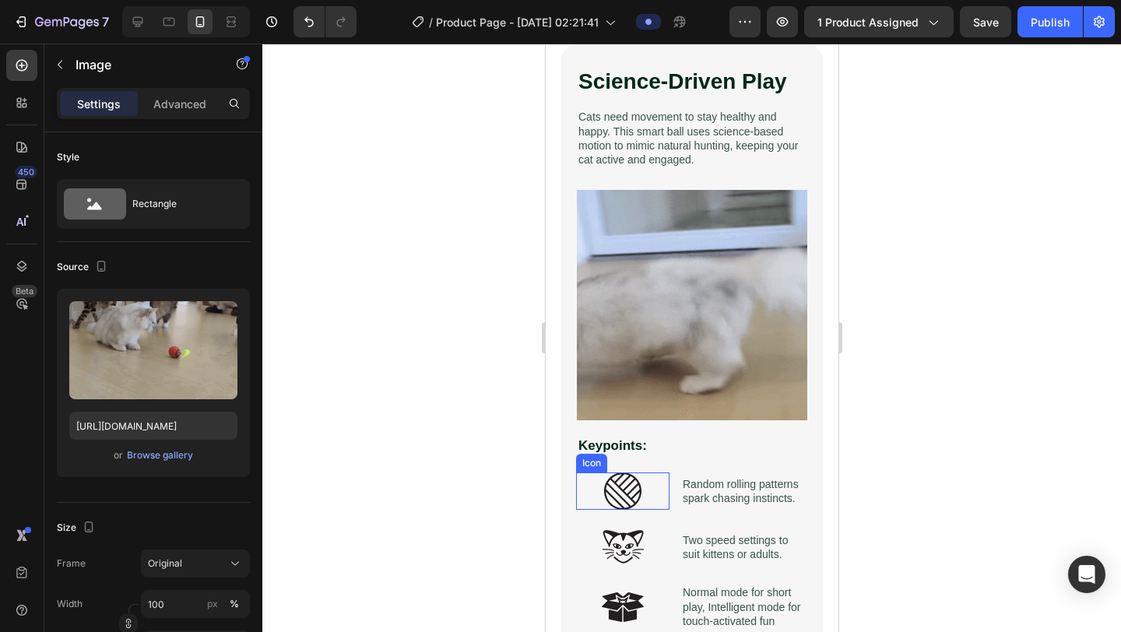
click at [621, 494] on icon at bounding box center [621, 491] width 37 height 37
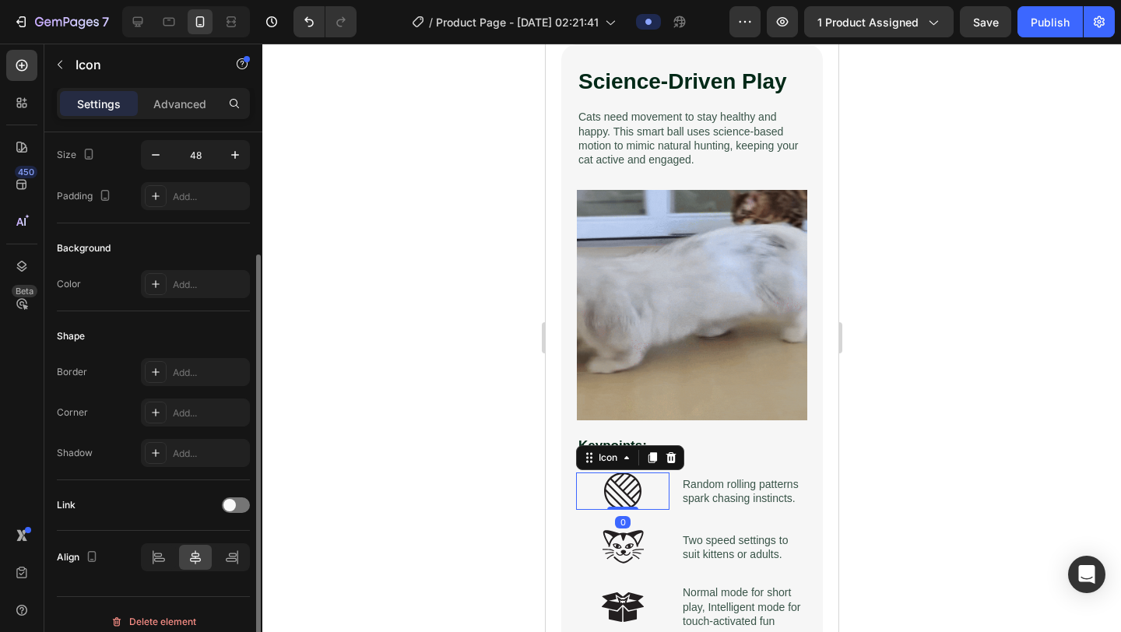
scroll to position [134, 0]
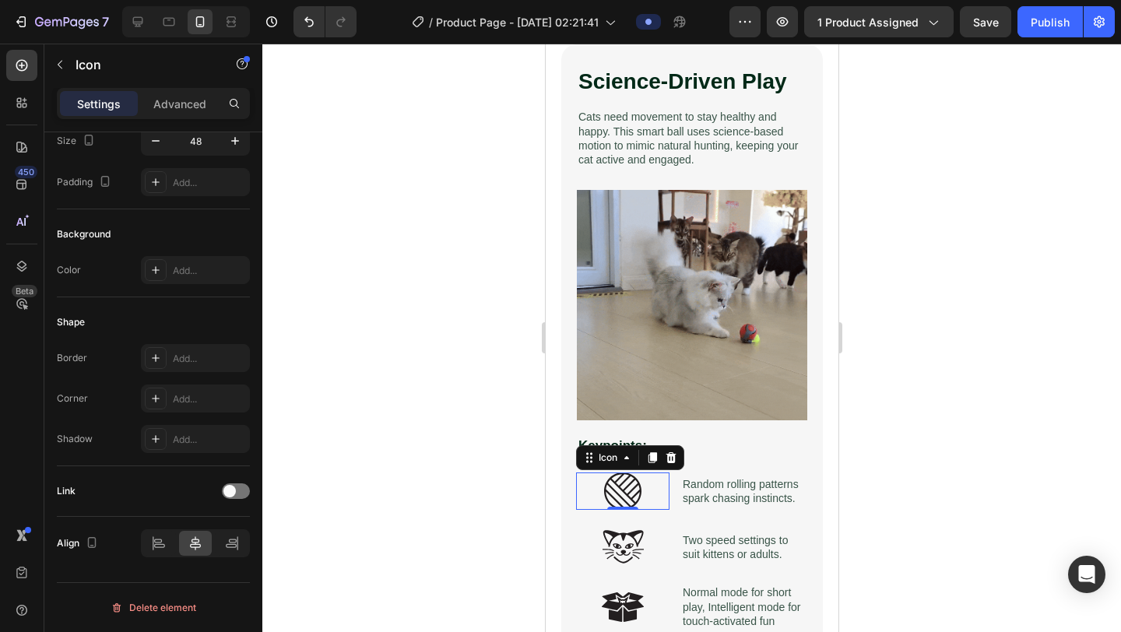
click at [178, 117] on div "Settings Advanced" at bounding box center [153, 103] width 193 height 31
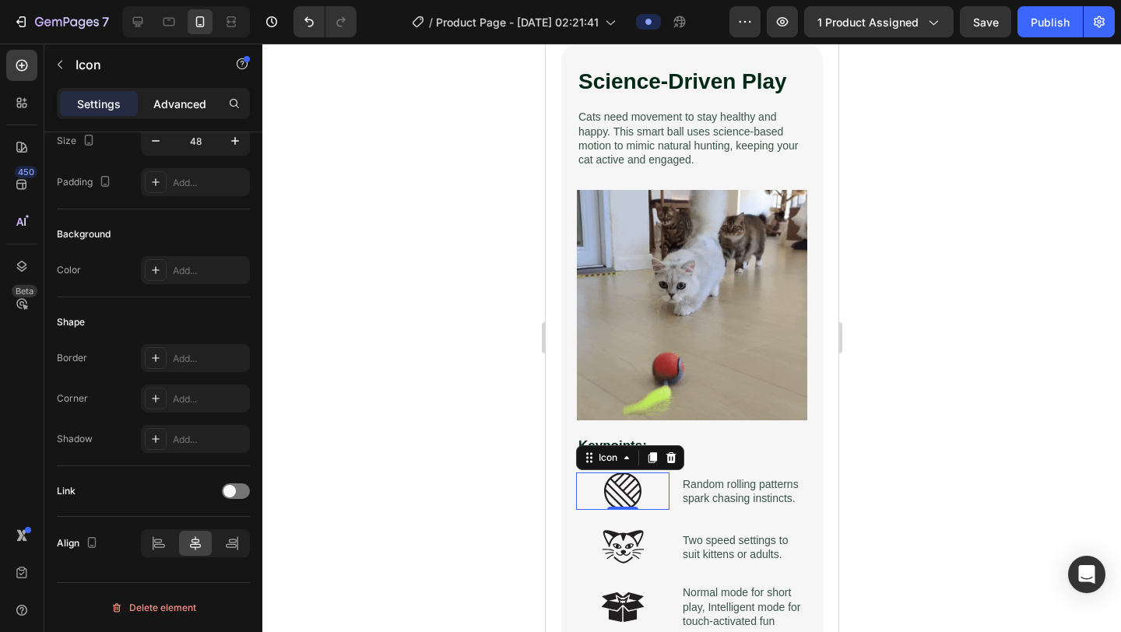
click at [169, 107] on p "Advanced" at bounding box center [179, 104] width 53 height 16
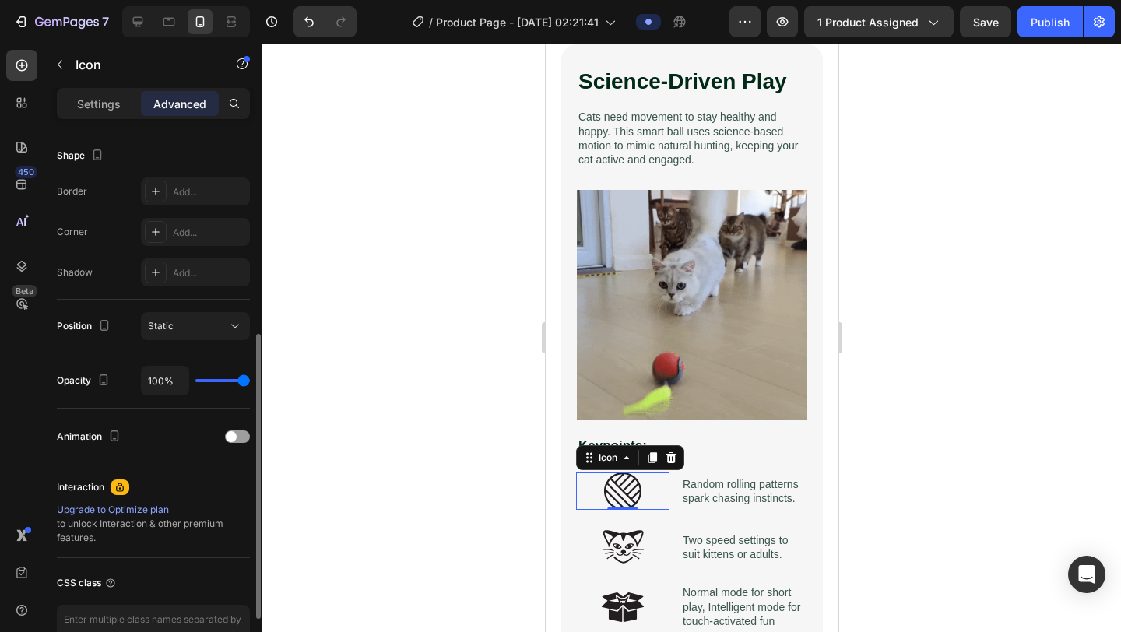
scroll to position [405, 0]
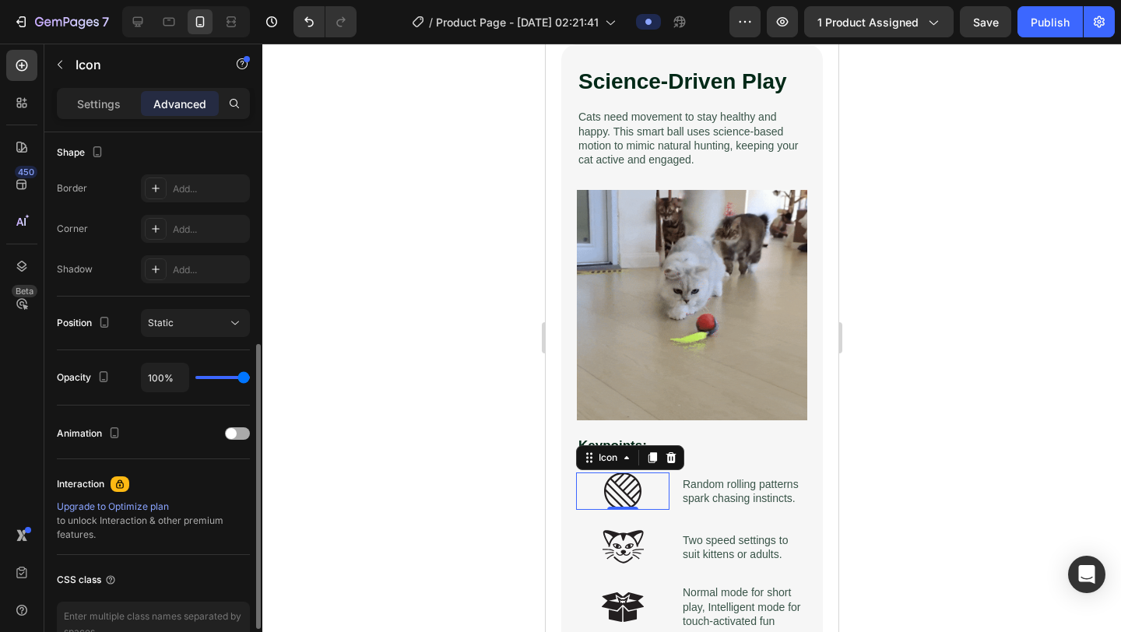
click at [240, 442] on div "Animation" at bounding box center [153, 433] width 193 height 25
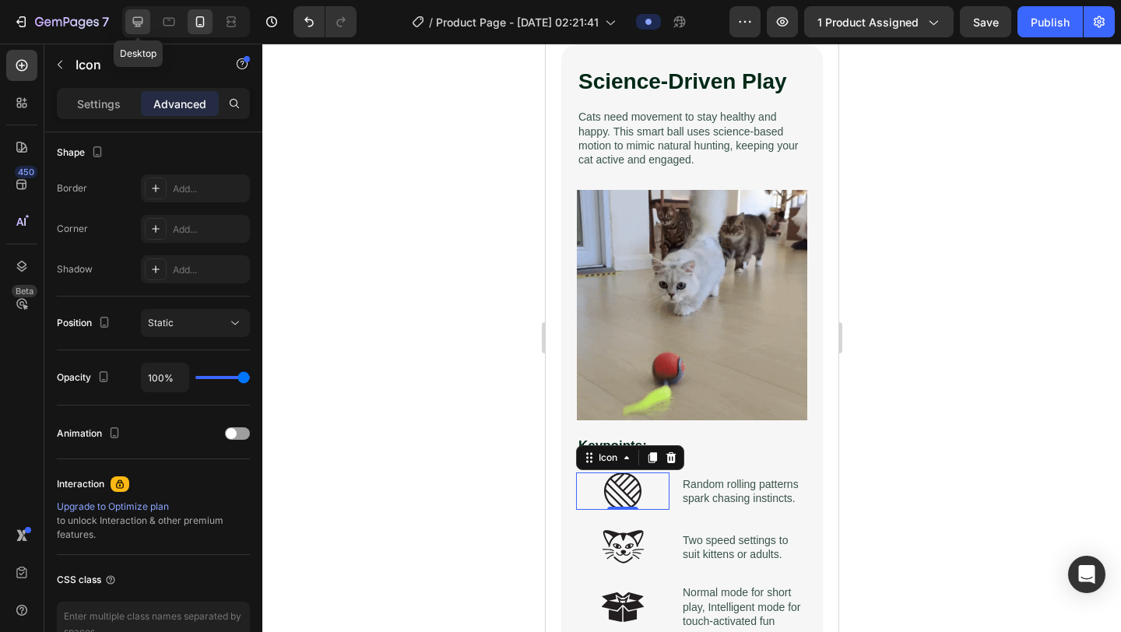
click at [142, 30] on div at bounding box center [137, 21] width 25 height 25
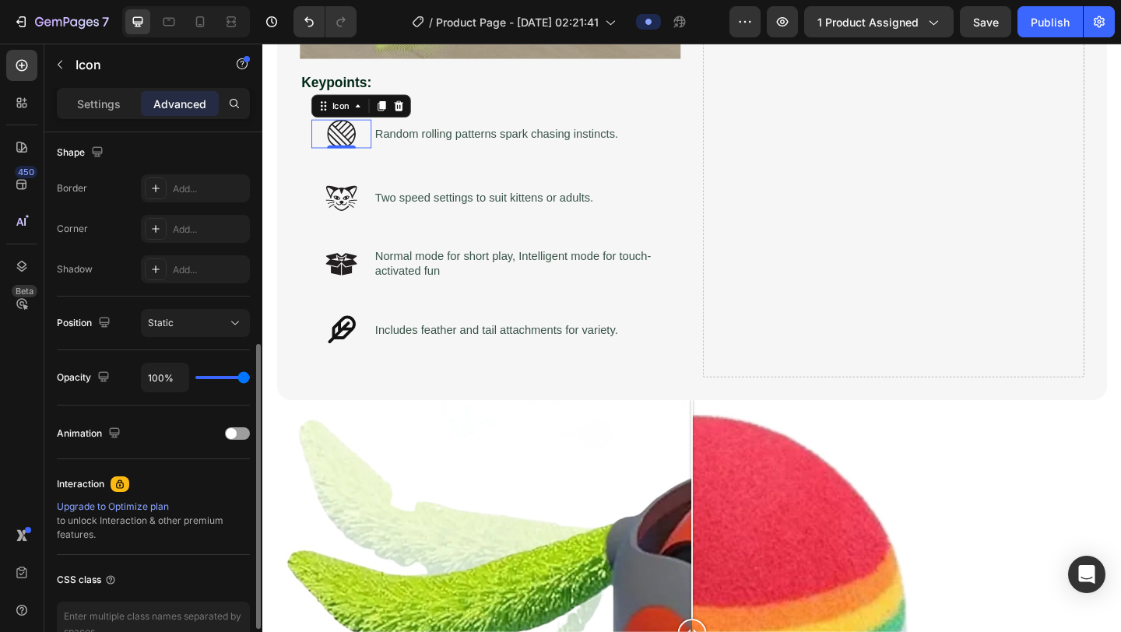
scroll to position [2052, 0]
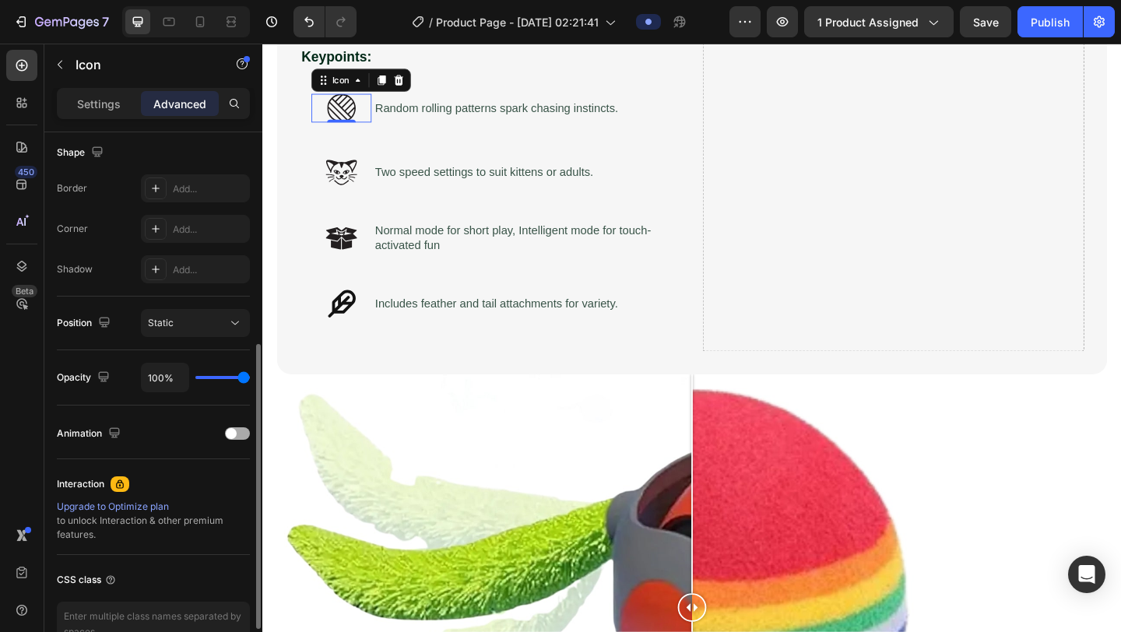
click at [237, 438] on div at bounding box center [237, 433] width 25 height 12
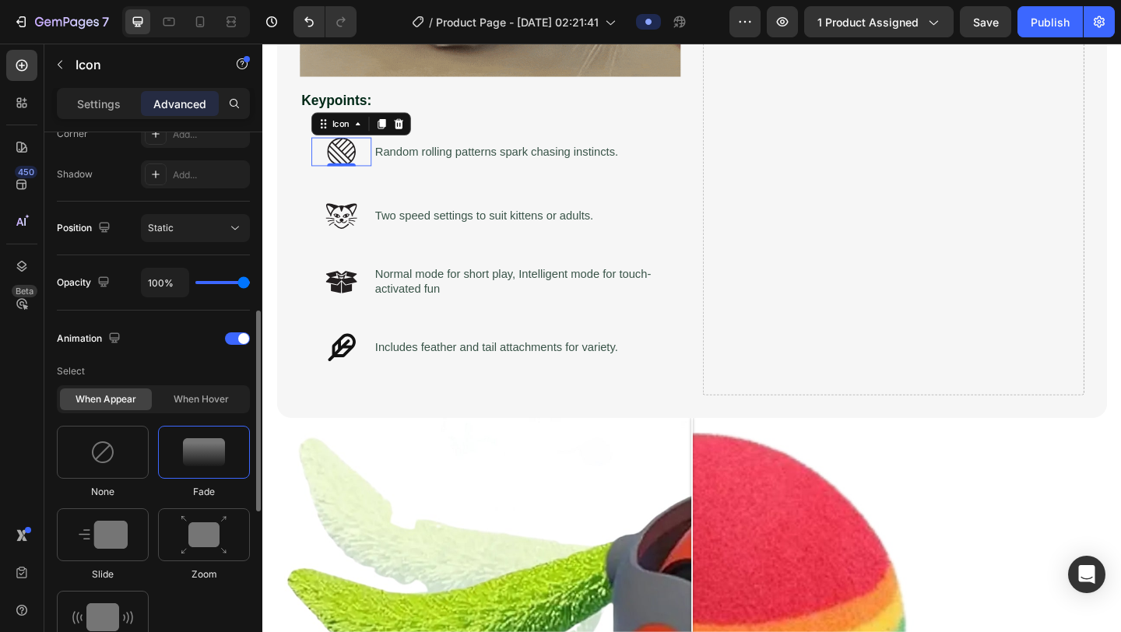
scroll to position [506, 0]
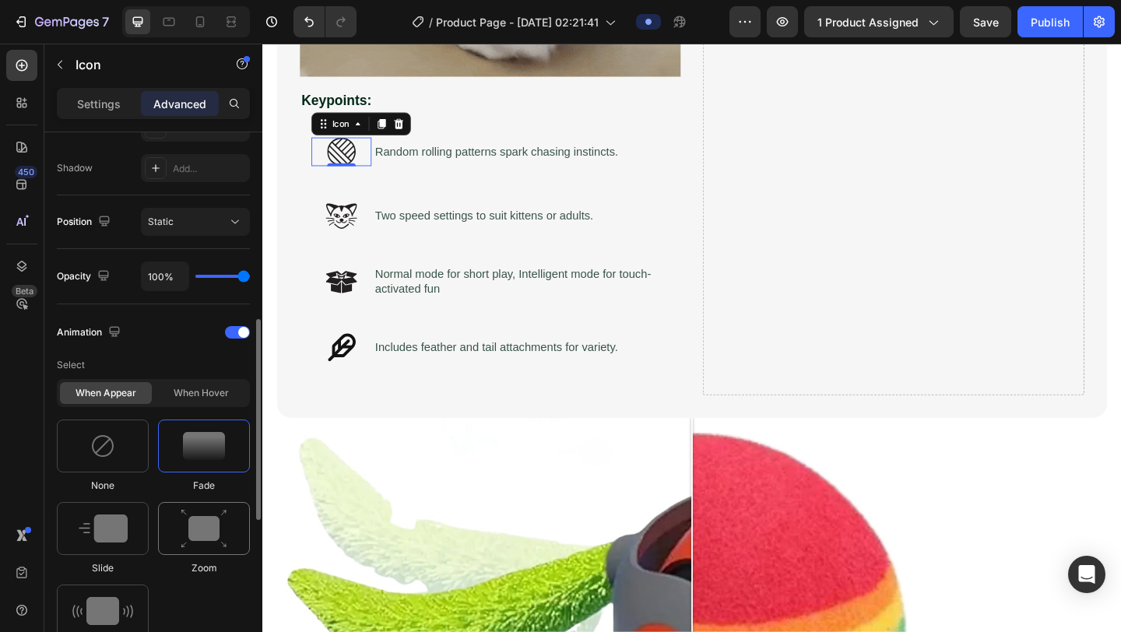
click at [211, 531] on img at bounding box center [204, 529] width 47 height 40
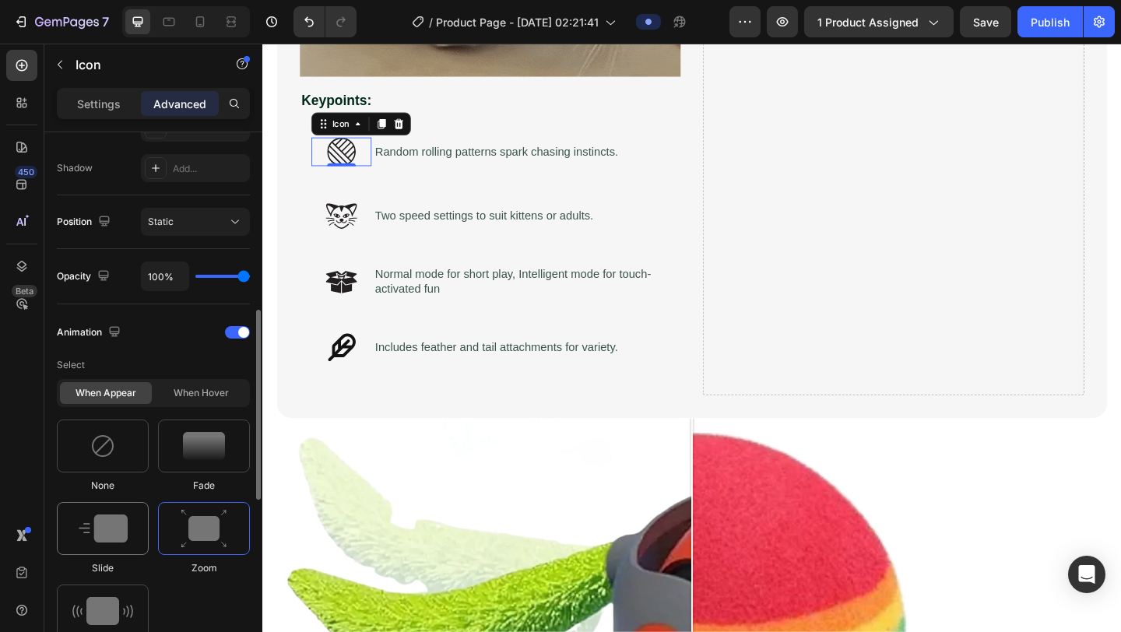
click at [107, 531] on img at bounding box center [103, 529] width 49 height 28
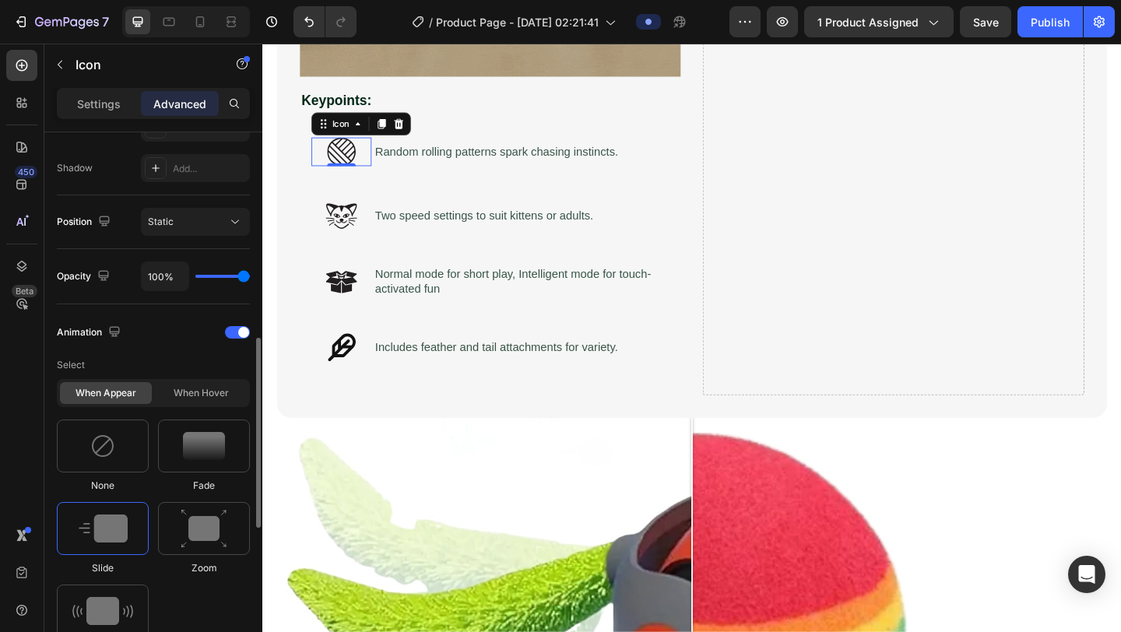
scroll to position [581, 0]
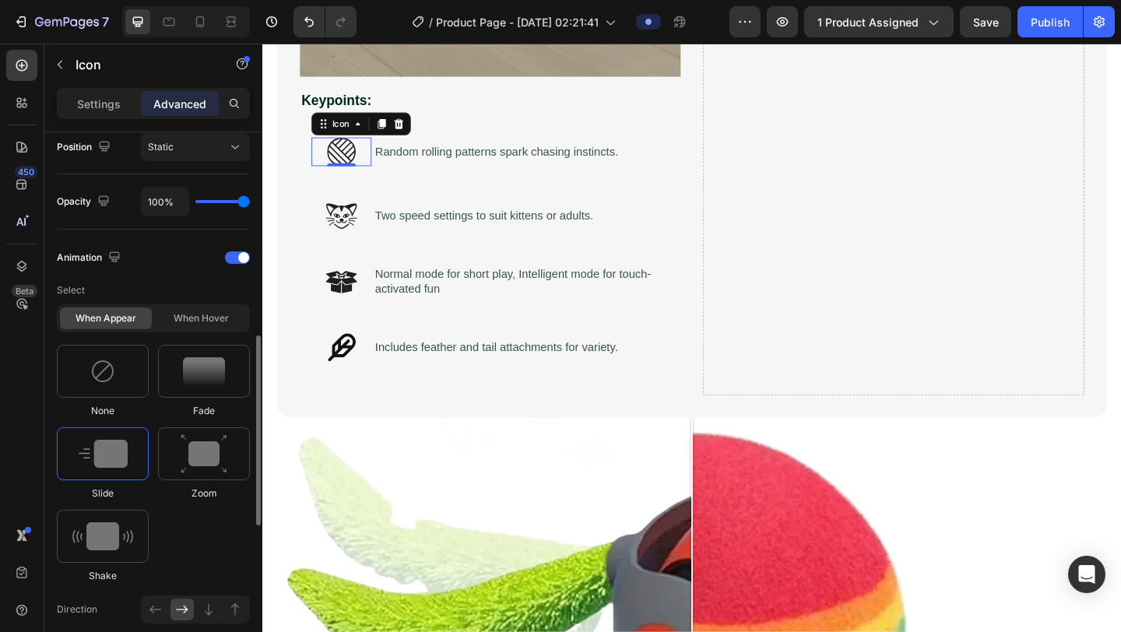
click at [108, 531] on img at bounding box center [102, 536] width 61 height 28
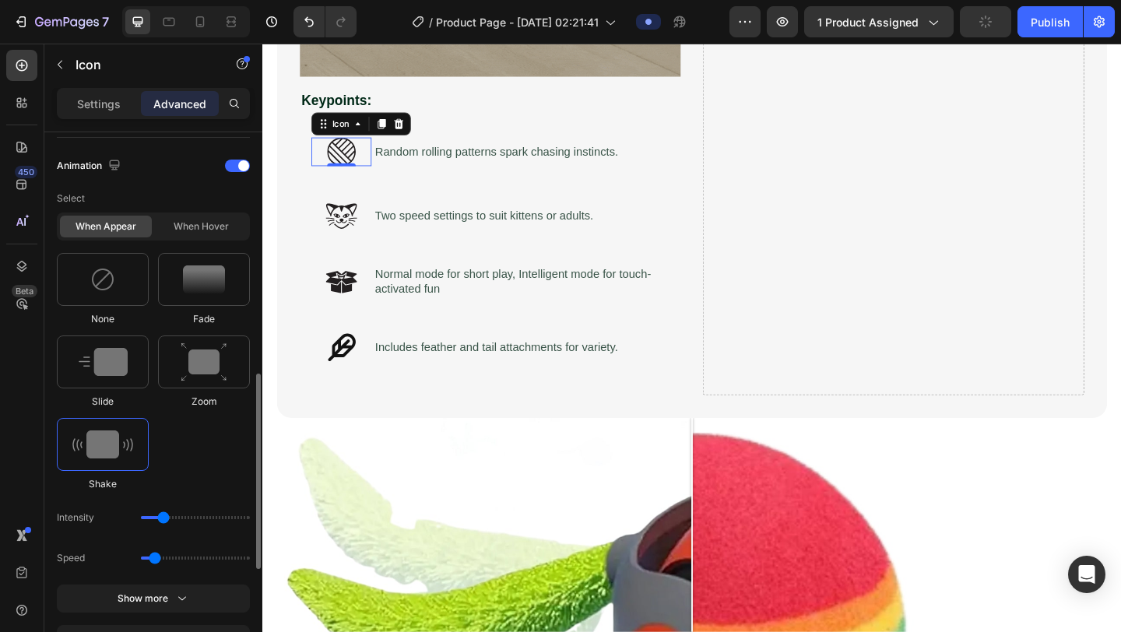
scroll to position [681, 0]
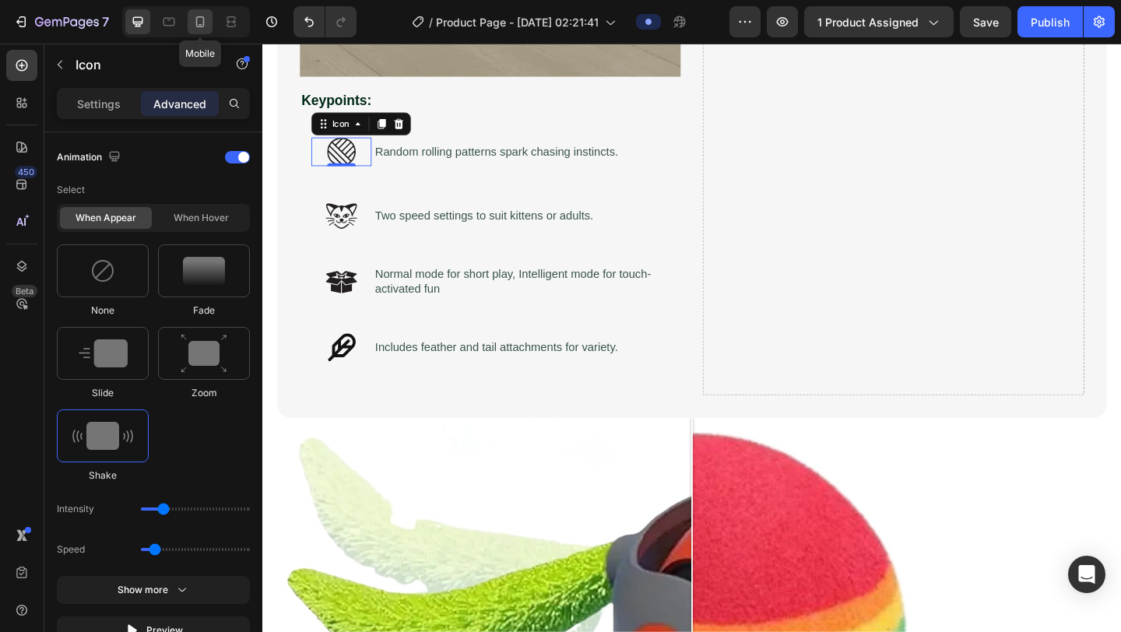
click at [204, 19] on icon at bounding box center [200, 21] width 9 height 11
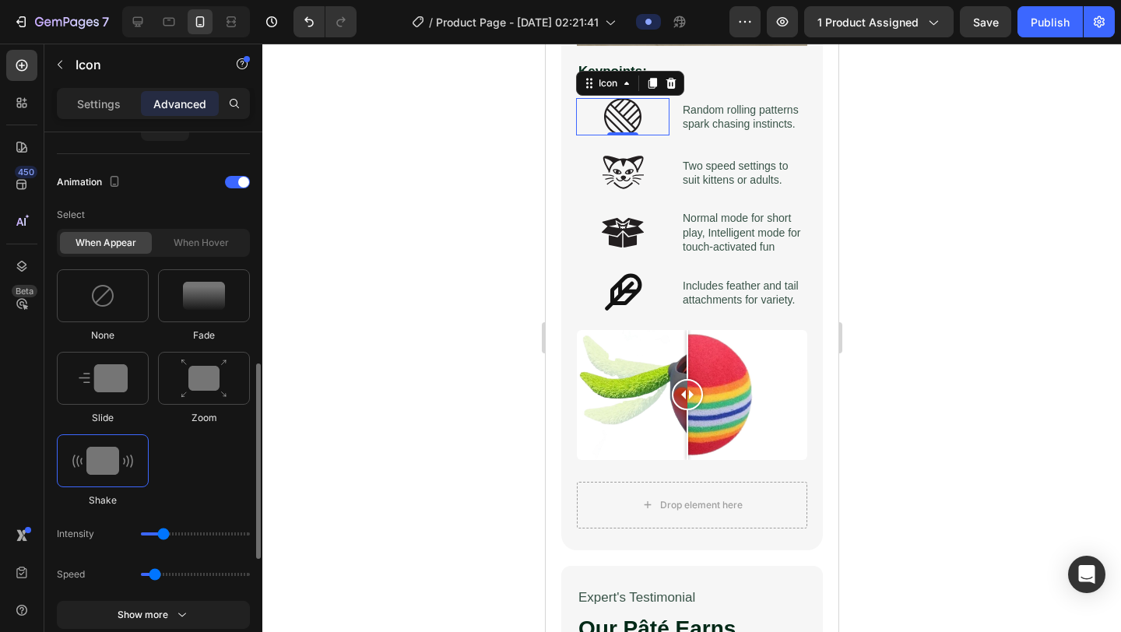
scroll to position [653, 0]
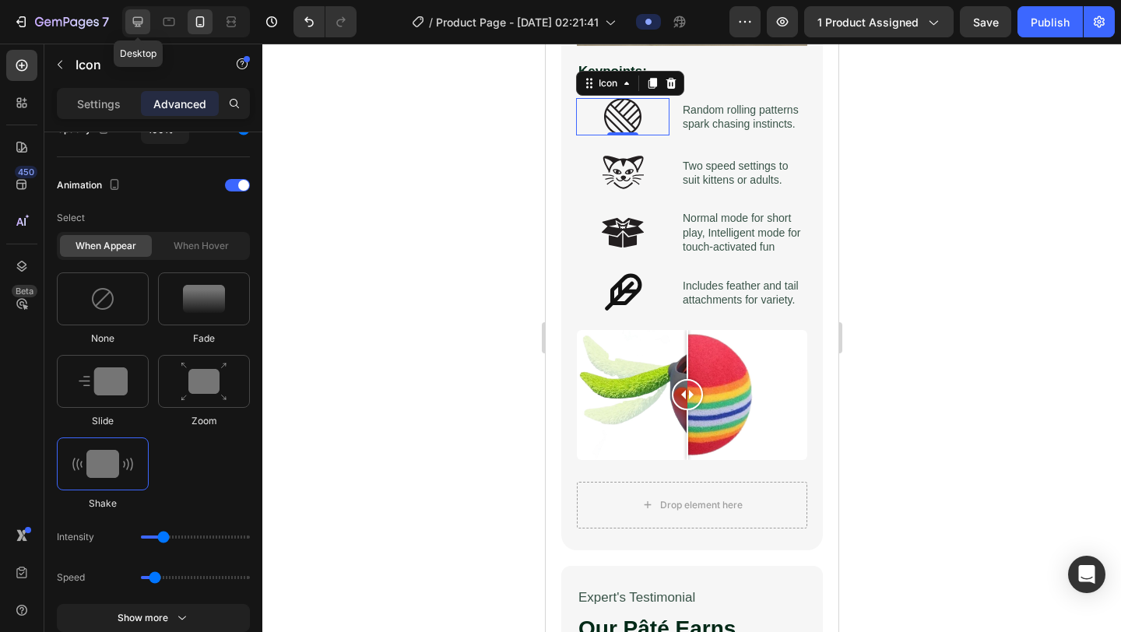
click at [138, 28] on icon at bounding box center [138, 22] width 16 height 16
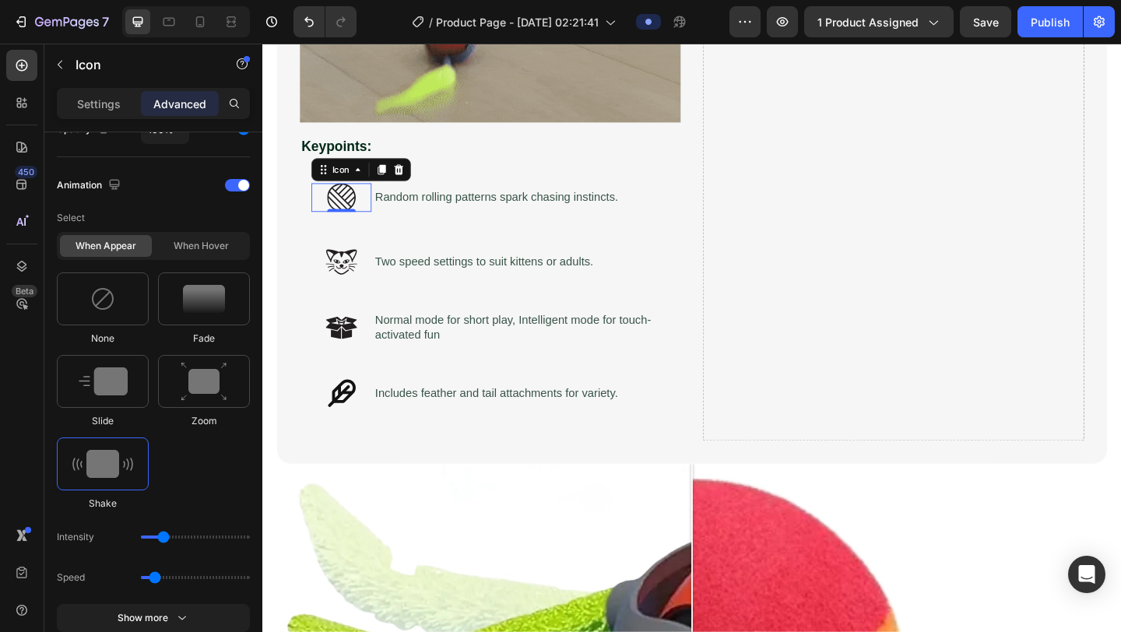
scroll to position [2052, 0]
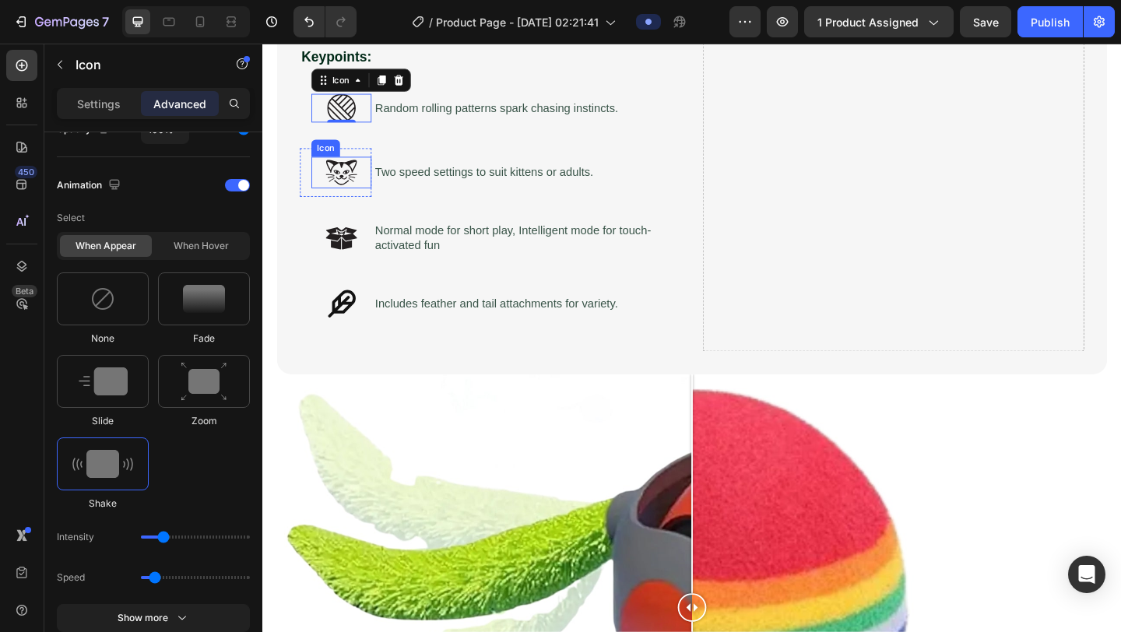
click at [350, 193] on icon at bounding box center [348, 184] width 34 height 34
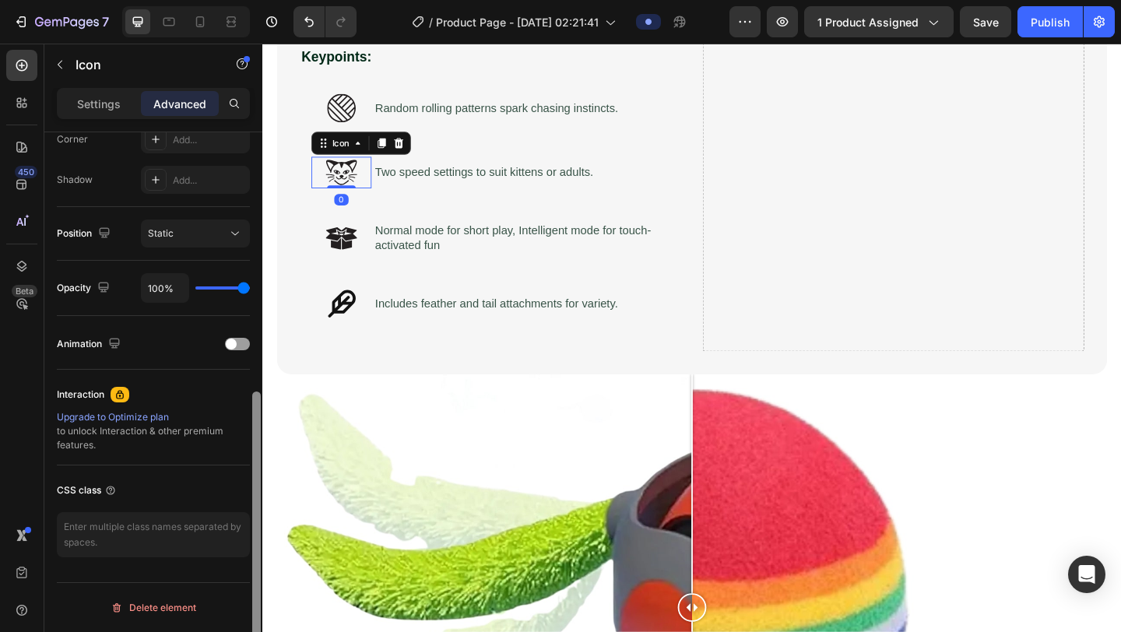
click at [253, 340] on div at bounding box center [257, 404] width 12 height 544
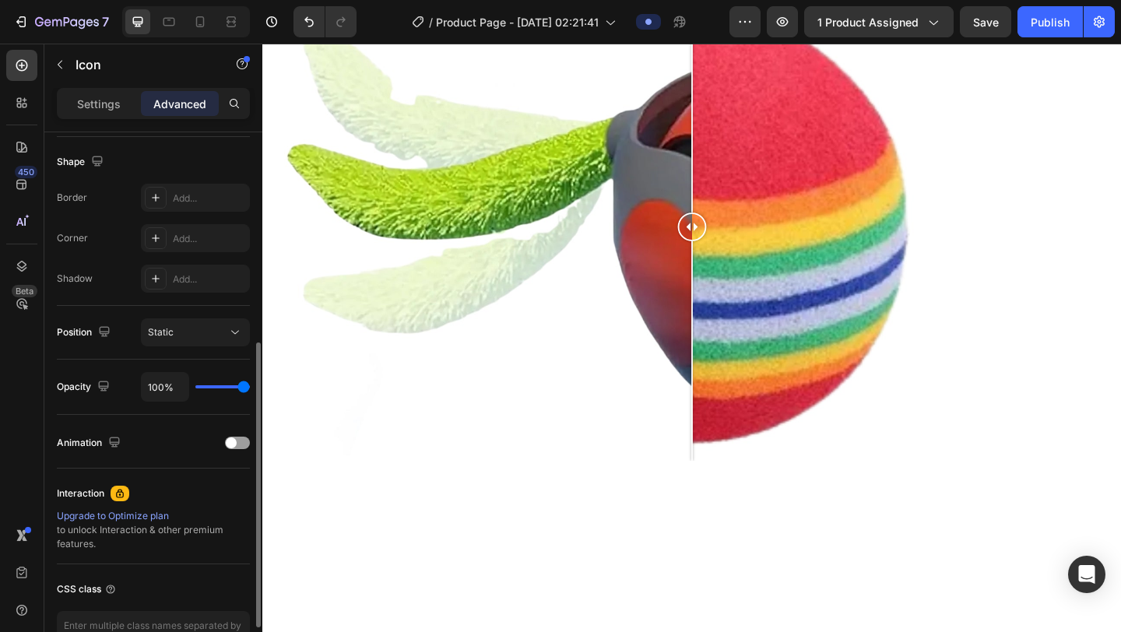
scroll to position [400, 0]
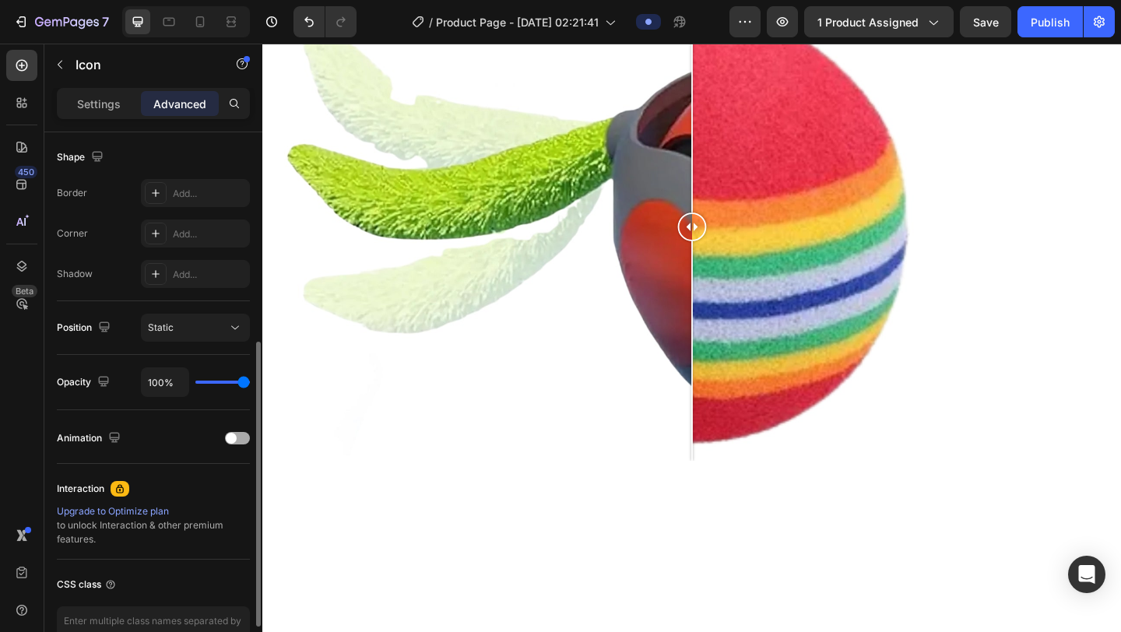
click at [246, 432] on div "Animation" at bounding box center [153, 438] width 193 height 25
click at [235, 443] on div at bounding box center [237, 438] width 25 height 12
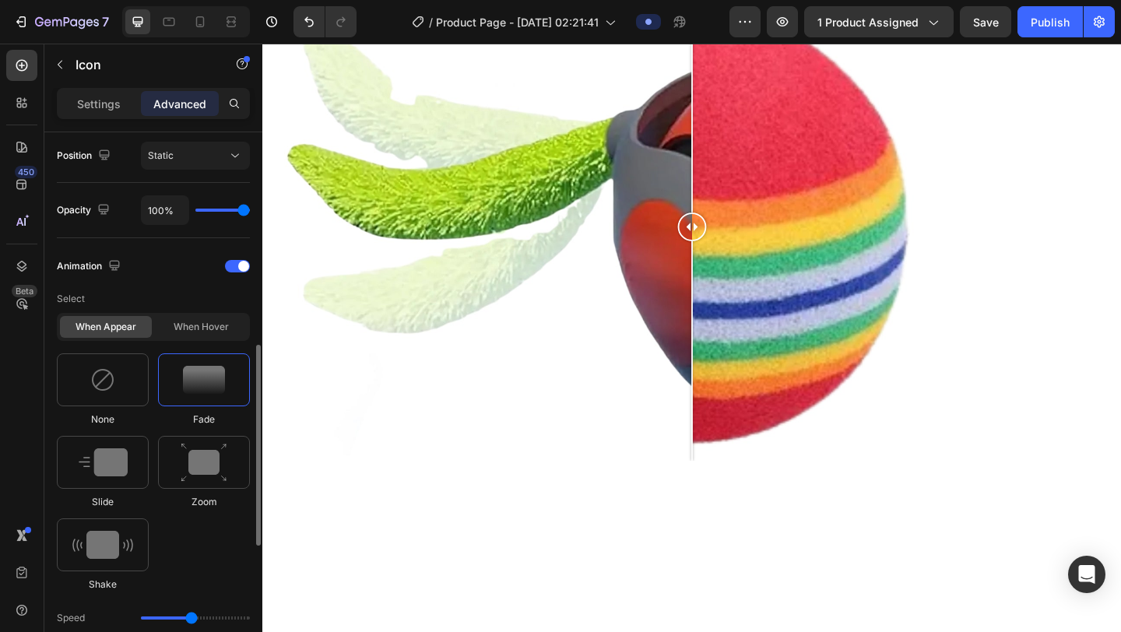
scroll to position [573, 0]
click at [211, 441] on div at bounding box center [204, 461] width 92 height 53
click at [111, 555] on img at bounding box center [102, 544] width 61 height 28
click at [118, 472] on img at bounding box center [103, 462] width 49 height 28
type input "1.7"
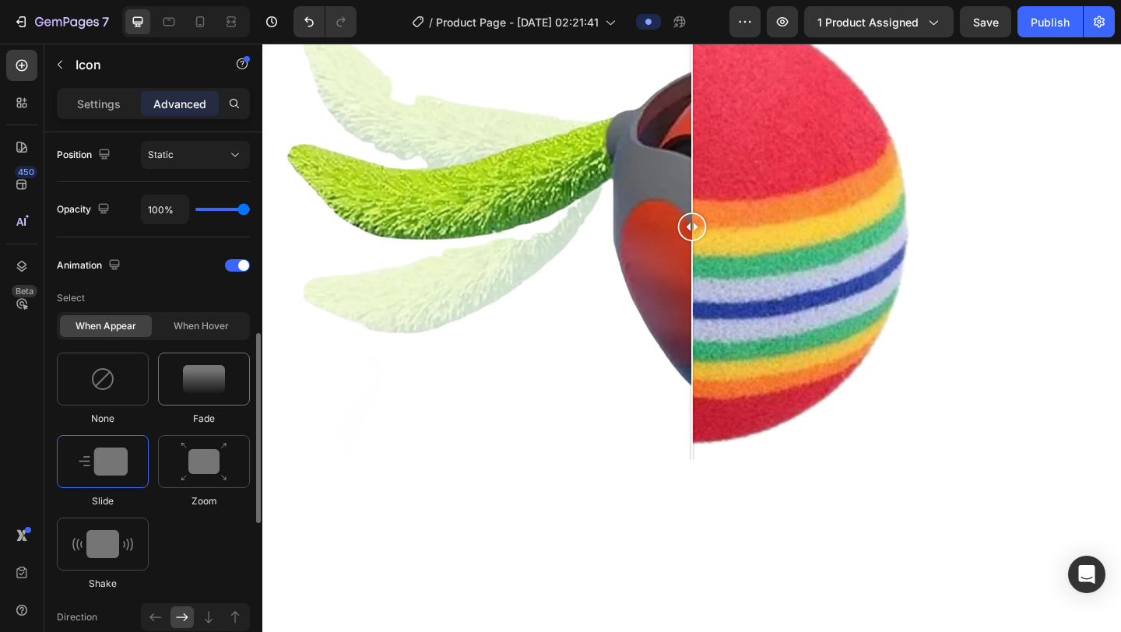
click at [183, 388] on img at bounding box center [204, 379] width 42 height 28
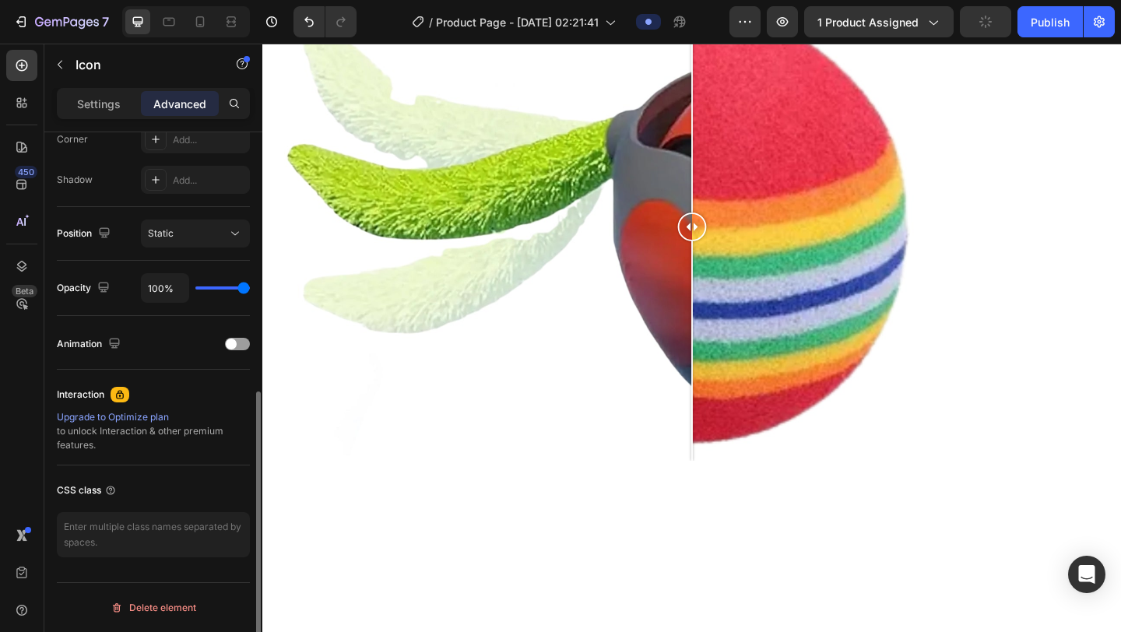
scroll to position [494, 0]
click at [236, 344] on span at bounding box center [231, 344] width 11 height 11
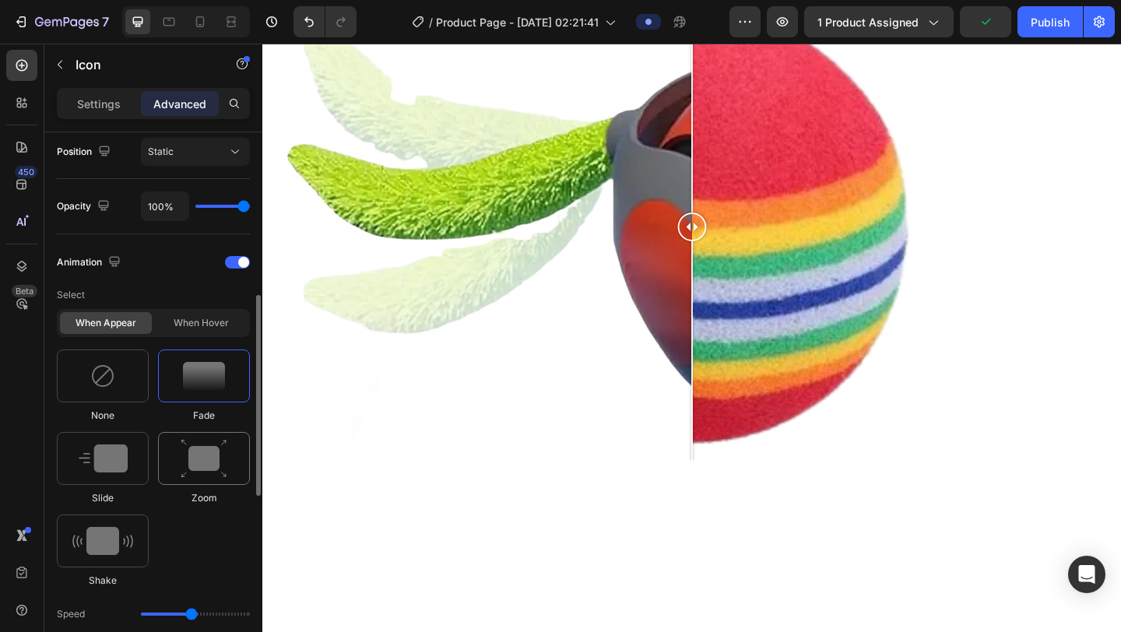
scroll to position [578, 0]
click at [220, 462] on img at bounding box center [204, 457] width 47 height 40
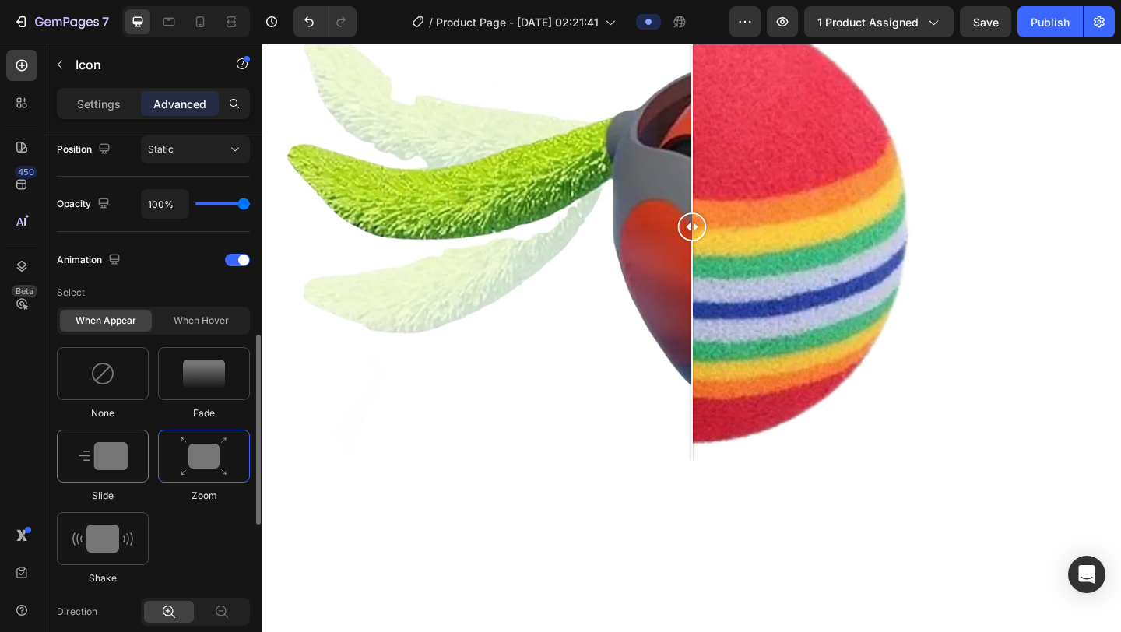
click at [126, 465] on img at bounding box center [103, 456] width 49 height 28
click at [196, 397] on div at bounding box center [204, 373] width 92 height 53
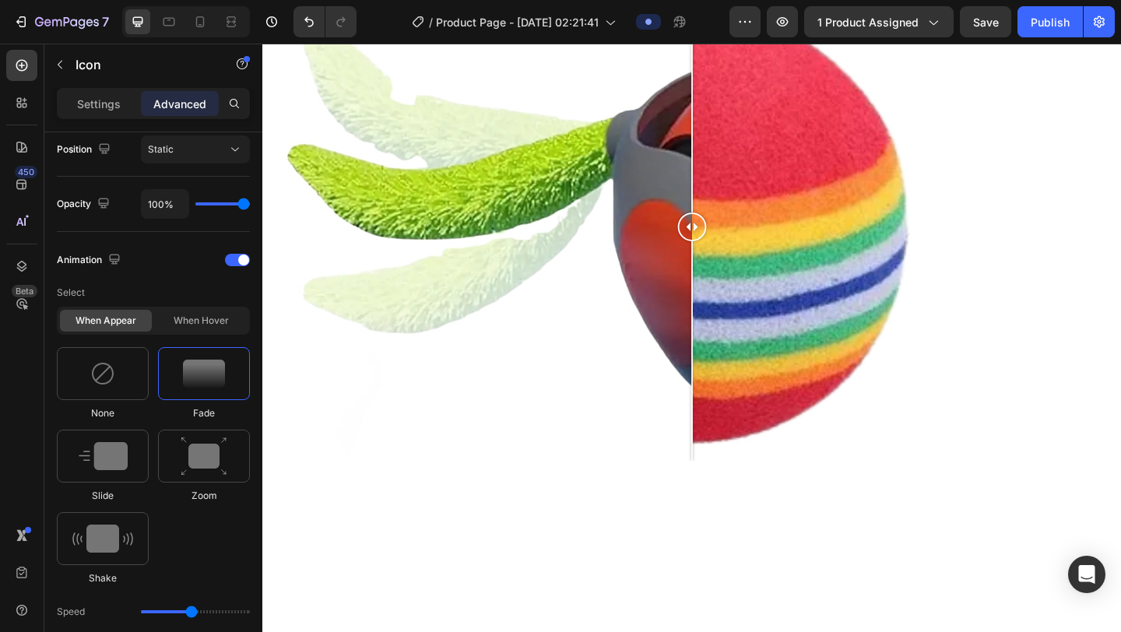
click at [203, 458] on img at bounding box center [204, 457] width 47 height 40
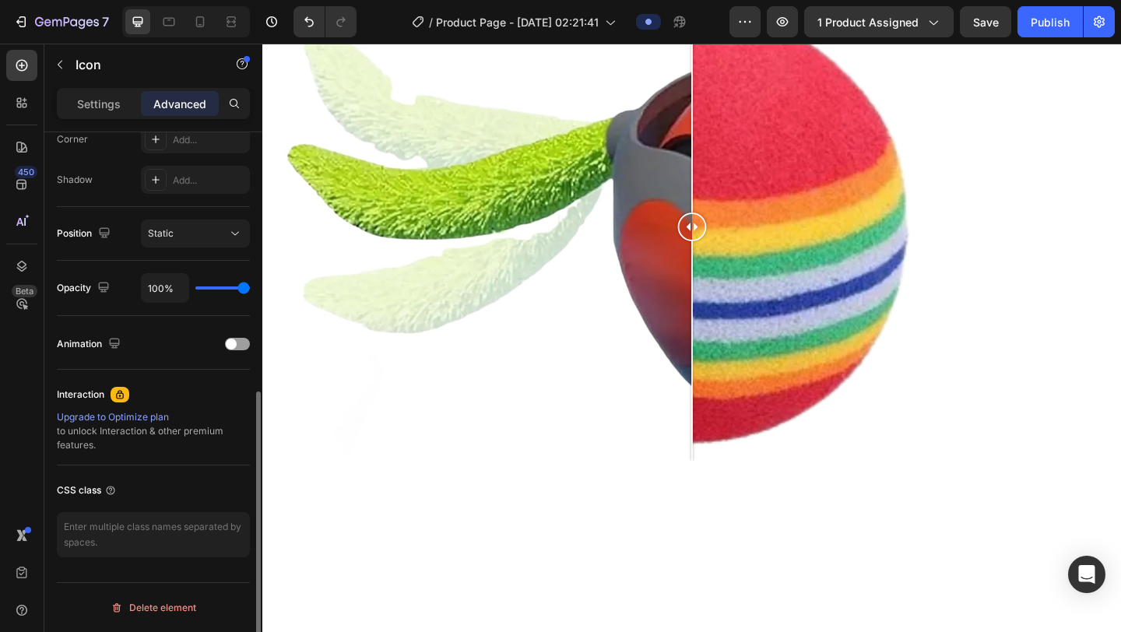
scroll to position [494, 0]
click at [237, 349] on div at bounding box center [237, 344] width 25 height 12
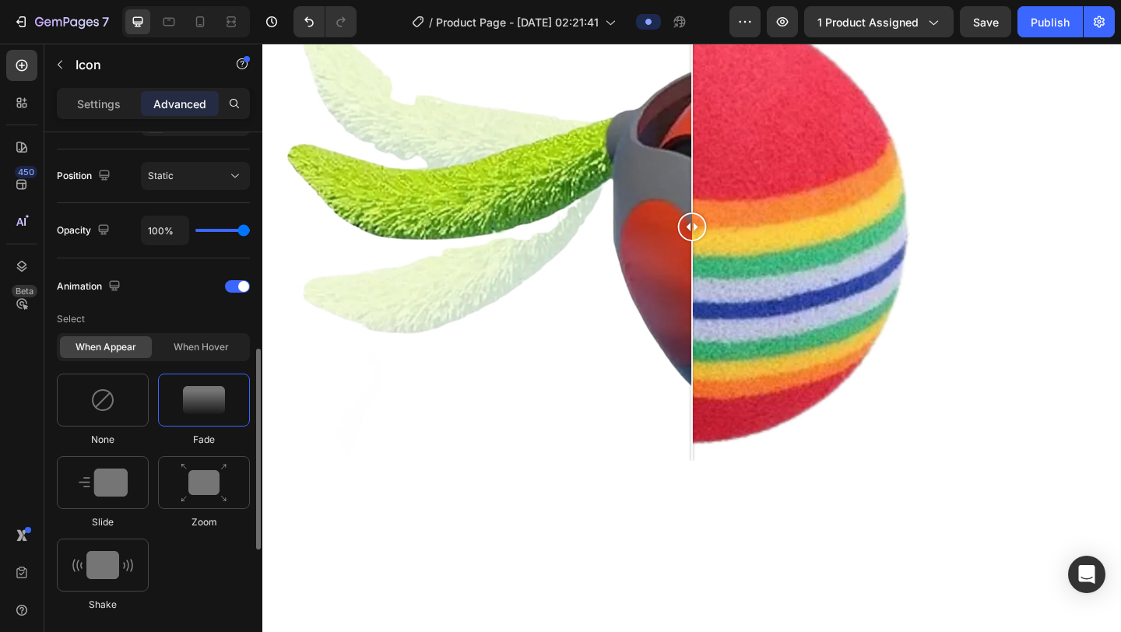
scroll to position [561, 0]
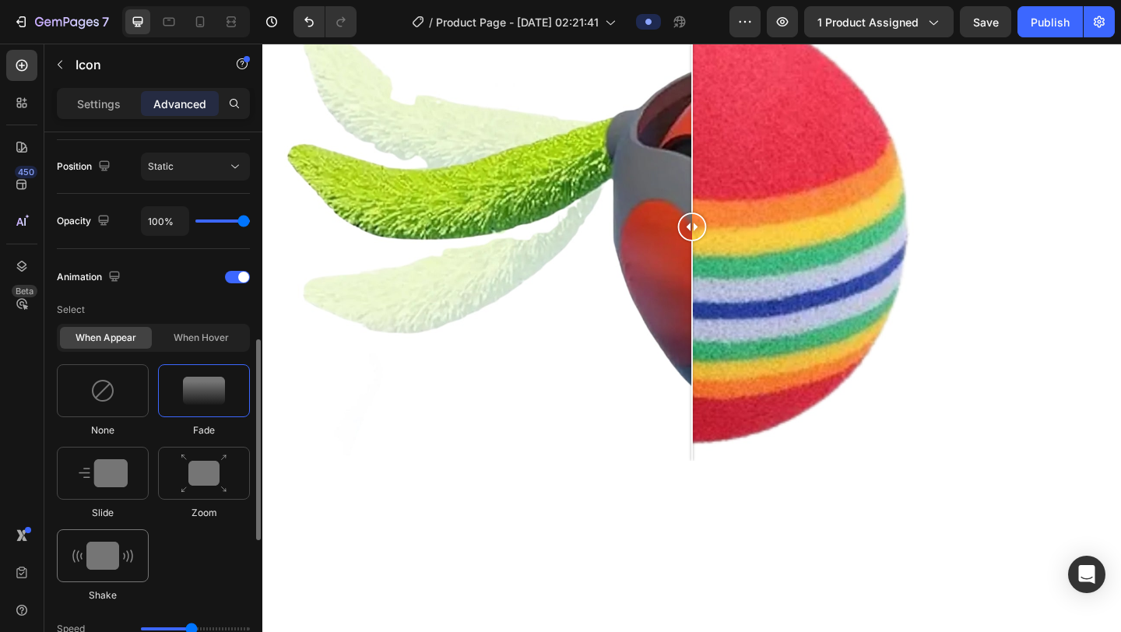
click at [122, 561] on img at bounding box center [102, 556] width 61 height 28
type input "0.7"
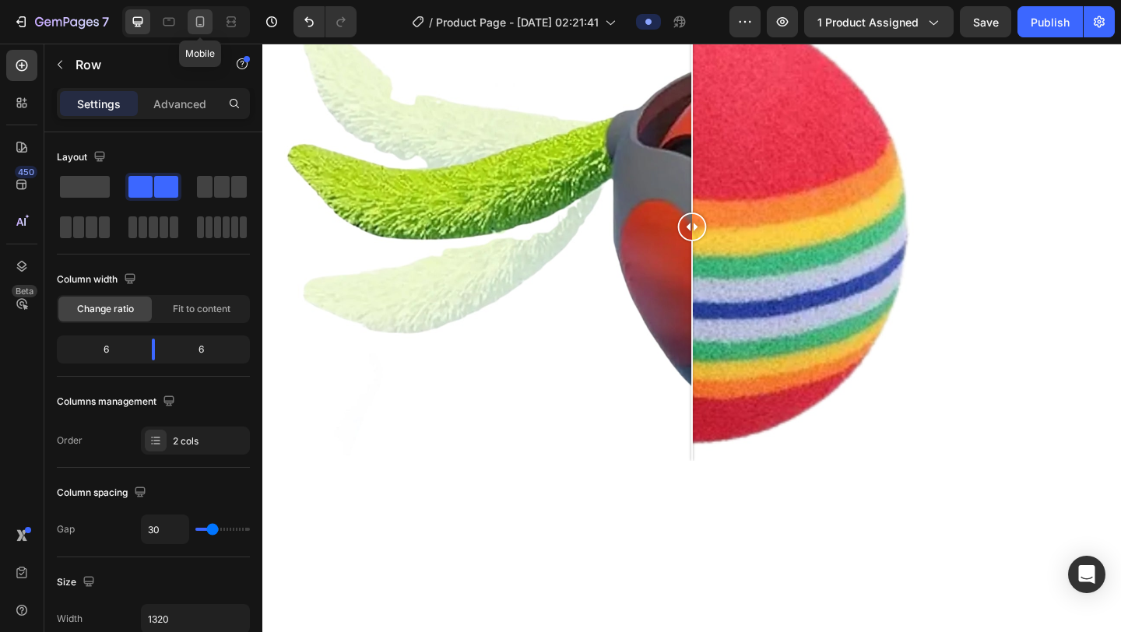
click at [202, 12] on div at bounding box center [200, 21] width 25 height 25
type input "0"
type input "100%"
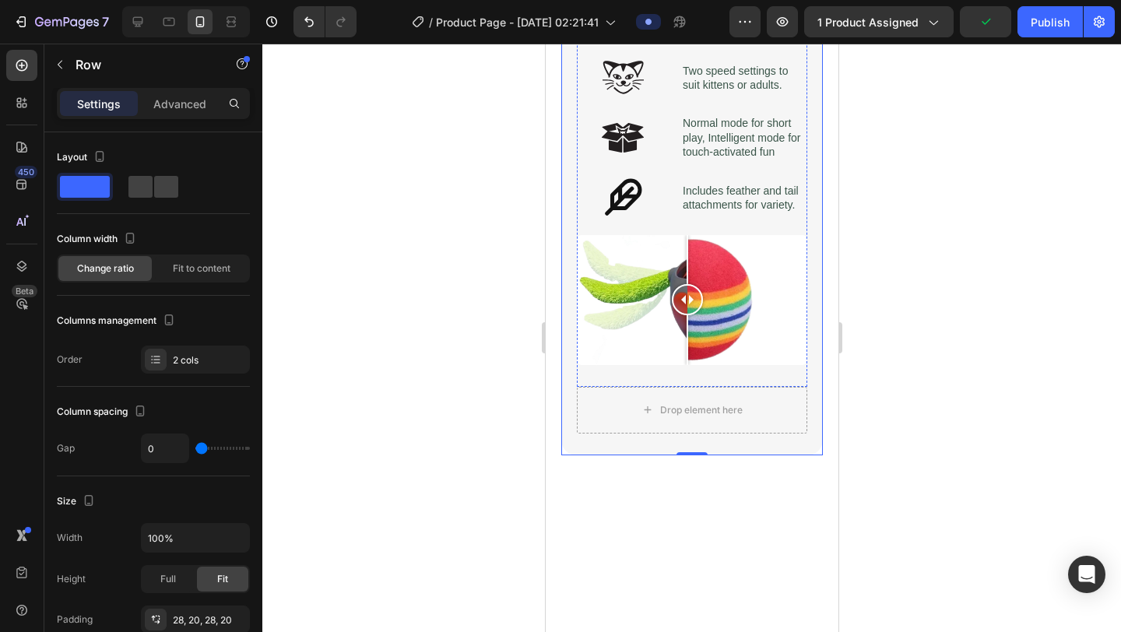
scroll to position [1700, 0]
click at [622, 41] on icon at bounding box center [621, 22] width 37 height 37
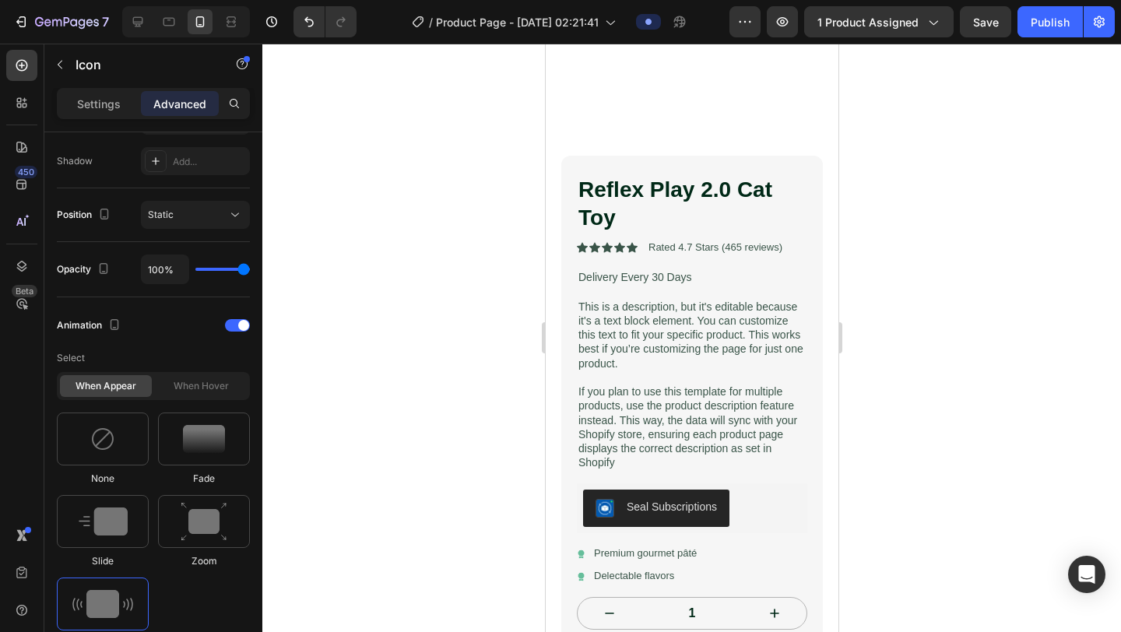
scroll to position [287, 0]
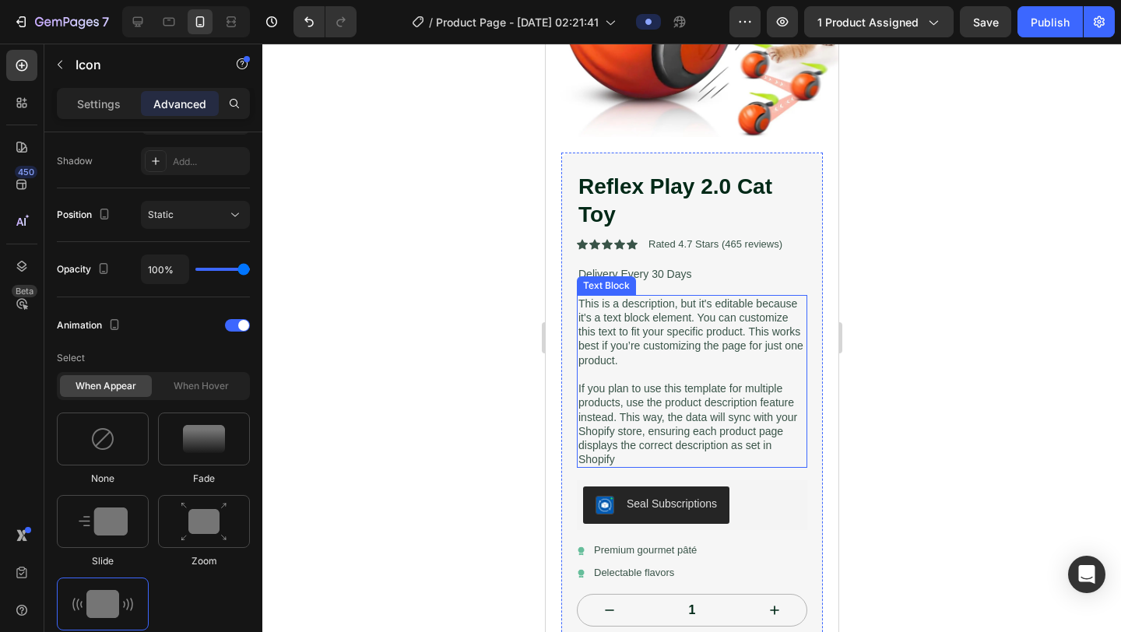
click at [652, 333] on p "This is a description, but it's editable because it's a text block element. You…" at bounding box center [691, 332] width 227 height 71
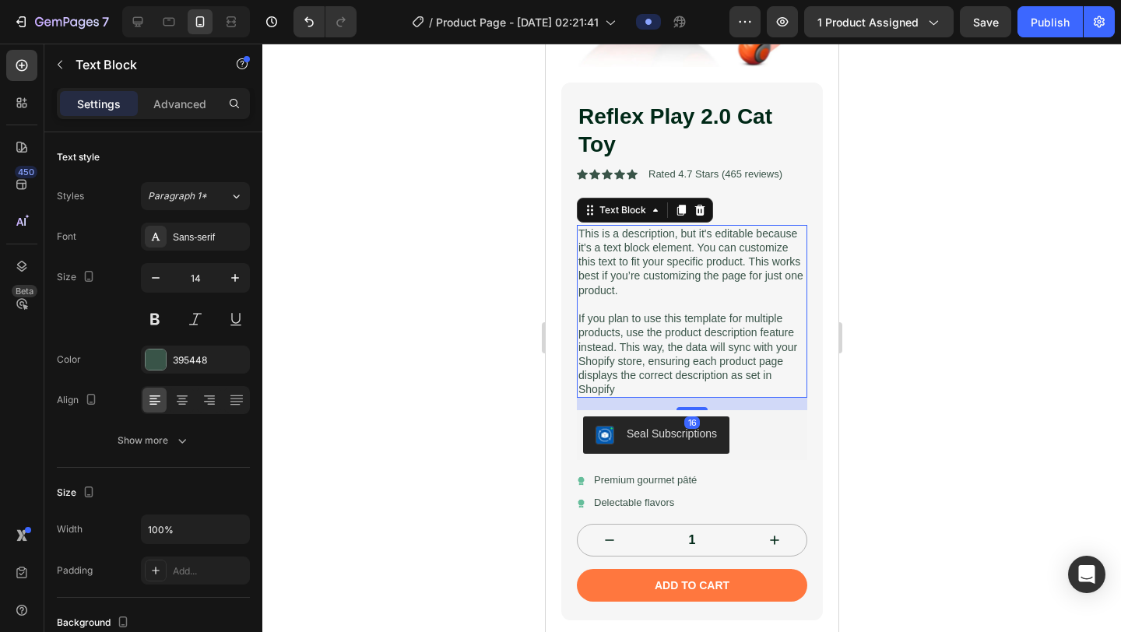
scroll to position [375, 0]
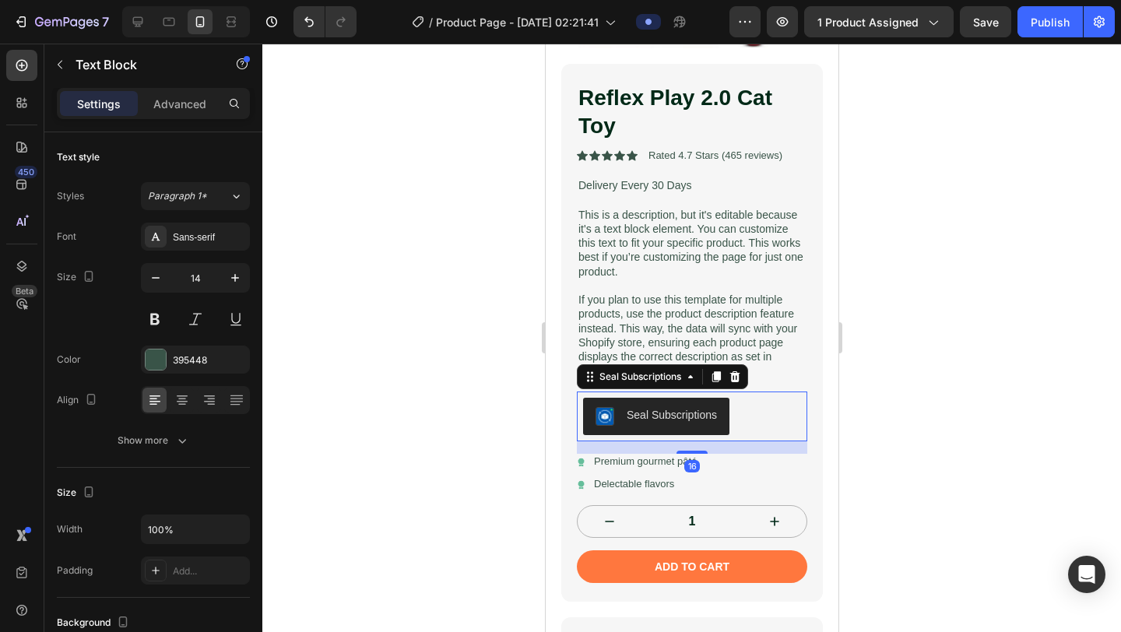
click at [684, 419] on div "Seal Subscriptions" at bounding box center [671, 415] width 90 height 16
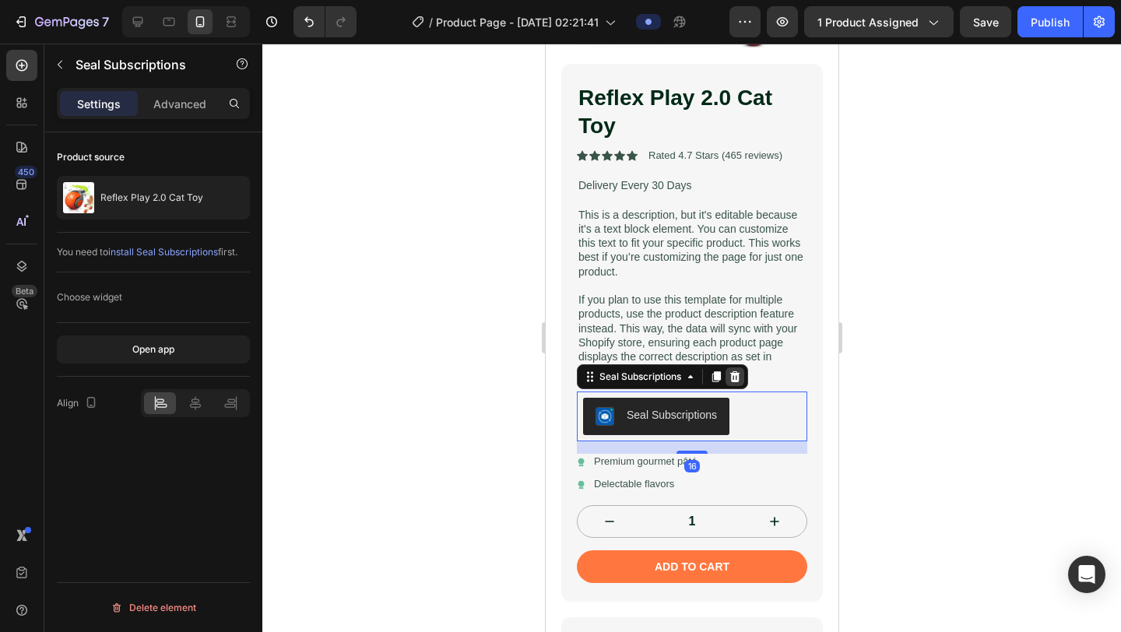
click at [743, 378] on div at bounding box center [734, 376] width 19 height 19
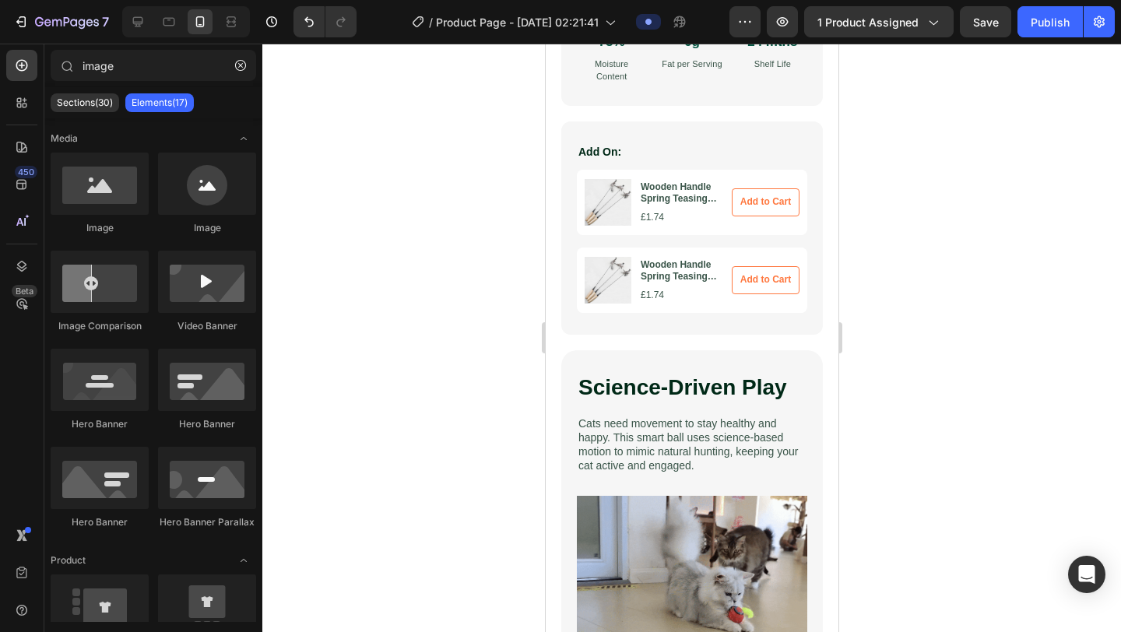
scroll to position [1092, 0]
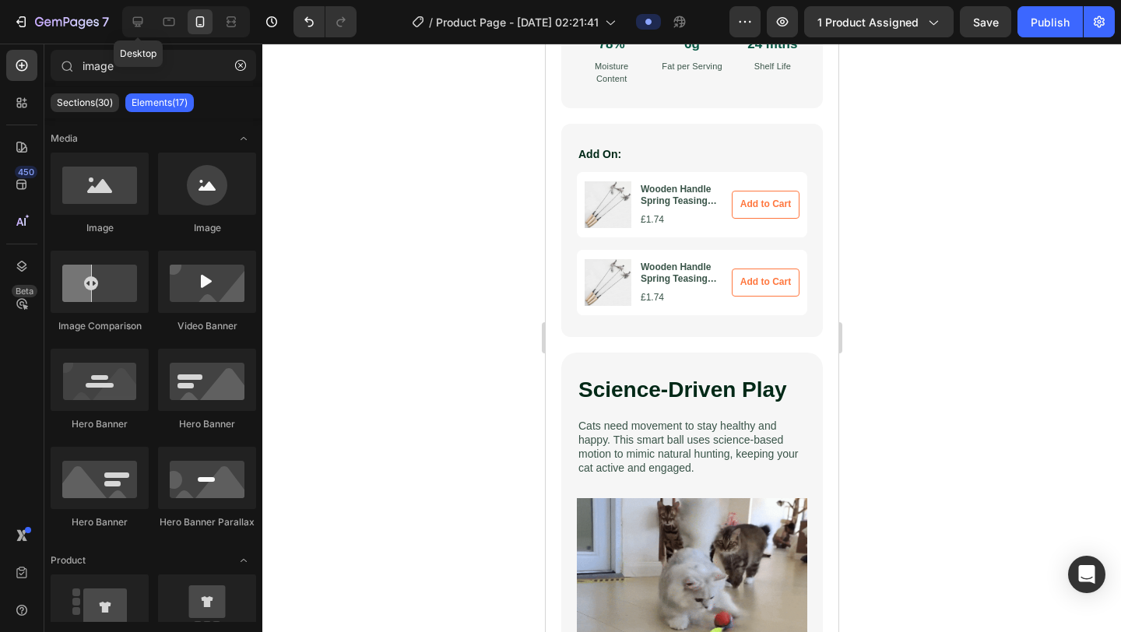
drag, startPoint x: 144, startPoint y: 16, endPoint x: 248, endPoint y: 89, distance: 126.8
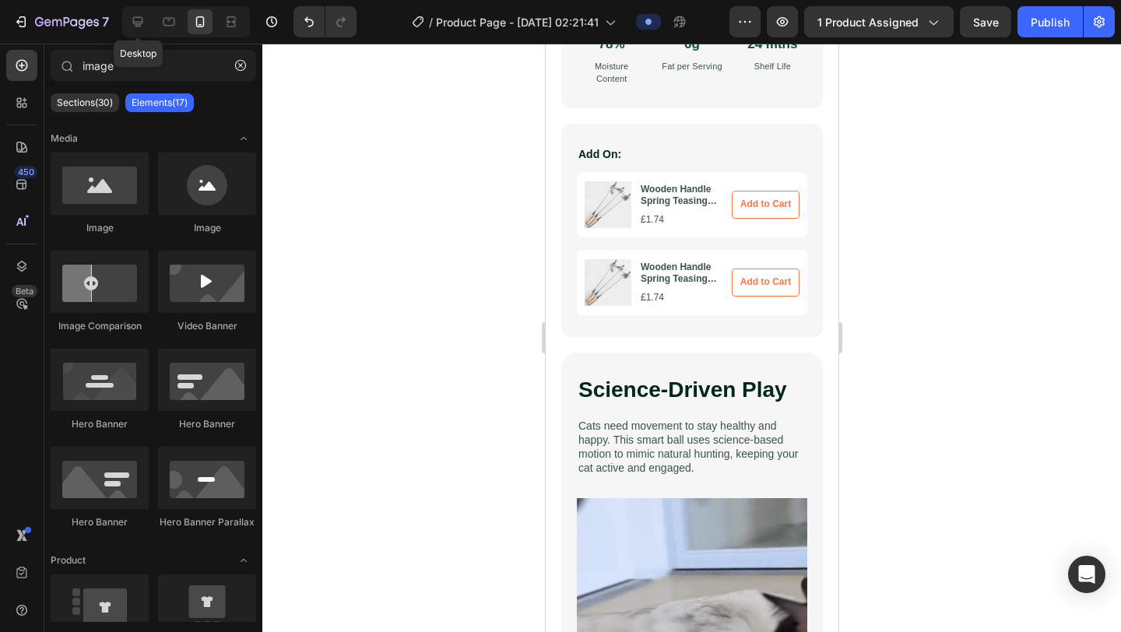
click at [144, 16] on icon at bounding box center [138, 22] width 16 height 16
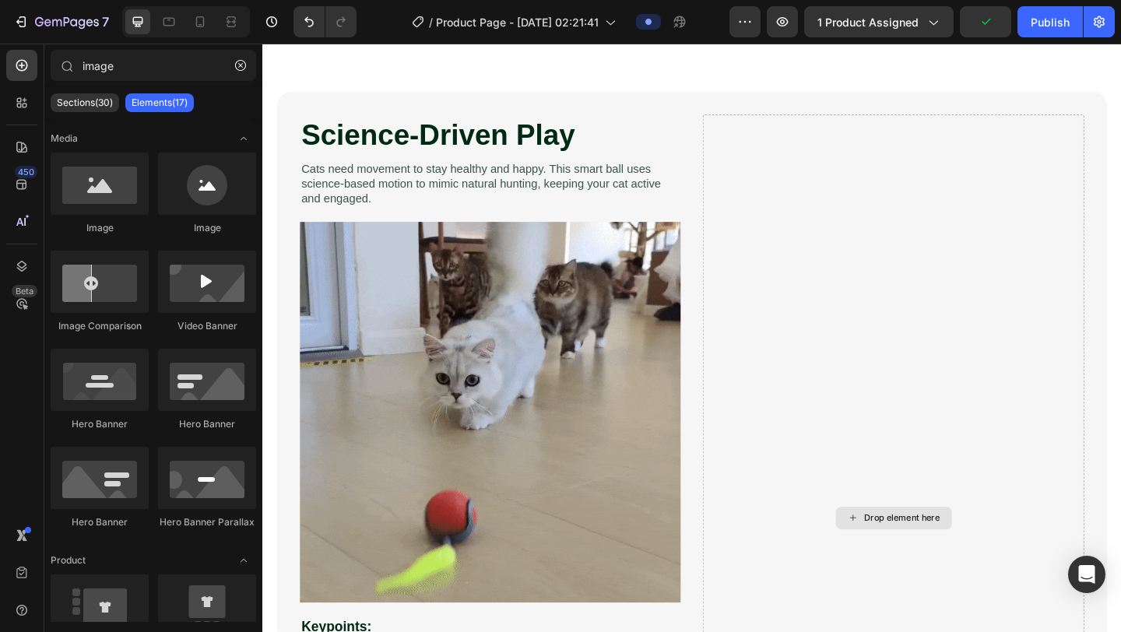
scroll to position [884, 0]
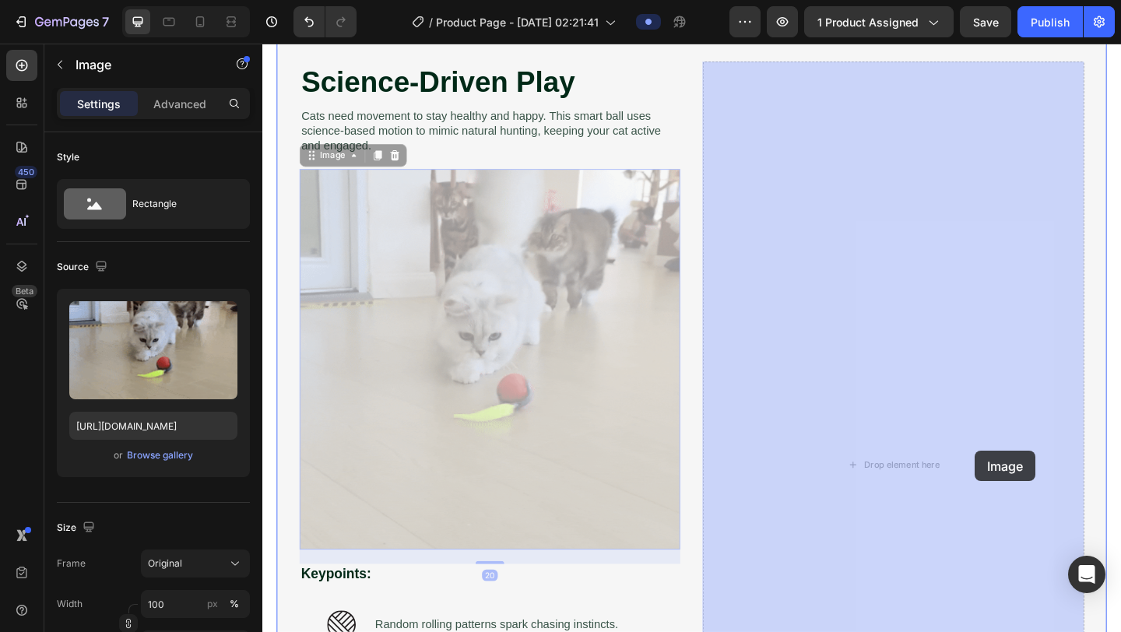
drag, startPoint x: 575, startPoint y: 476, endPoint x: 1029, endPoint y: 483, distance: 454.0
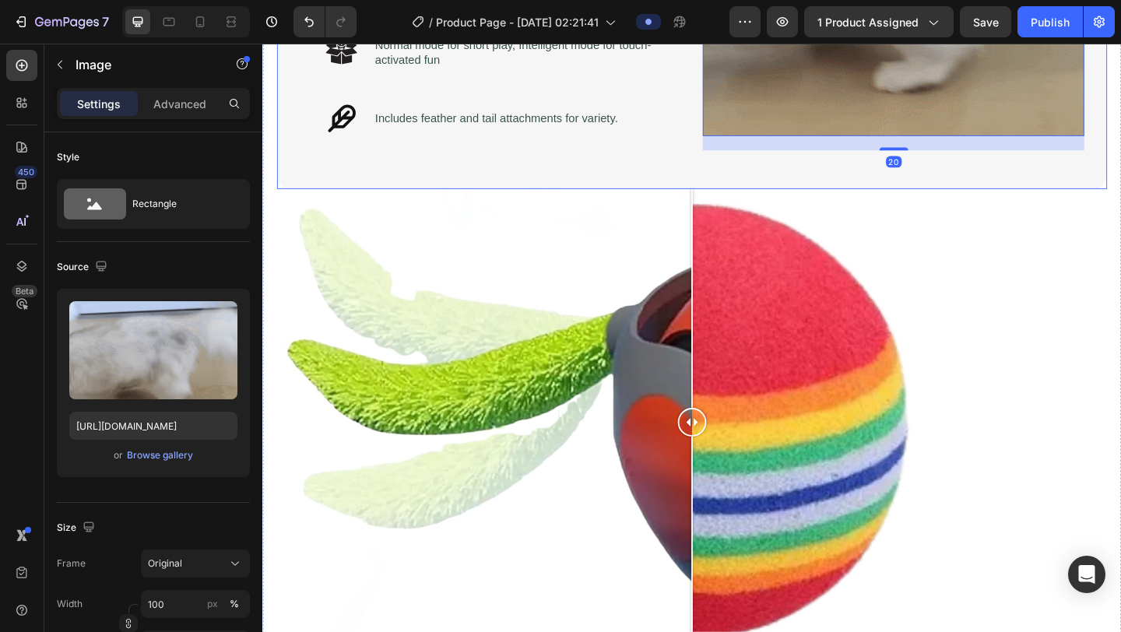
scroll to position [1224, 0]
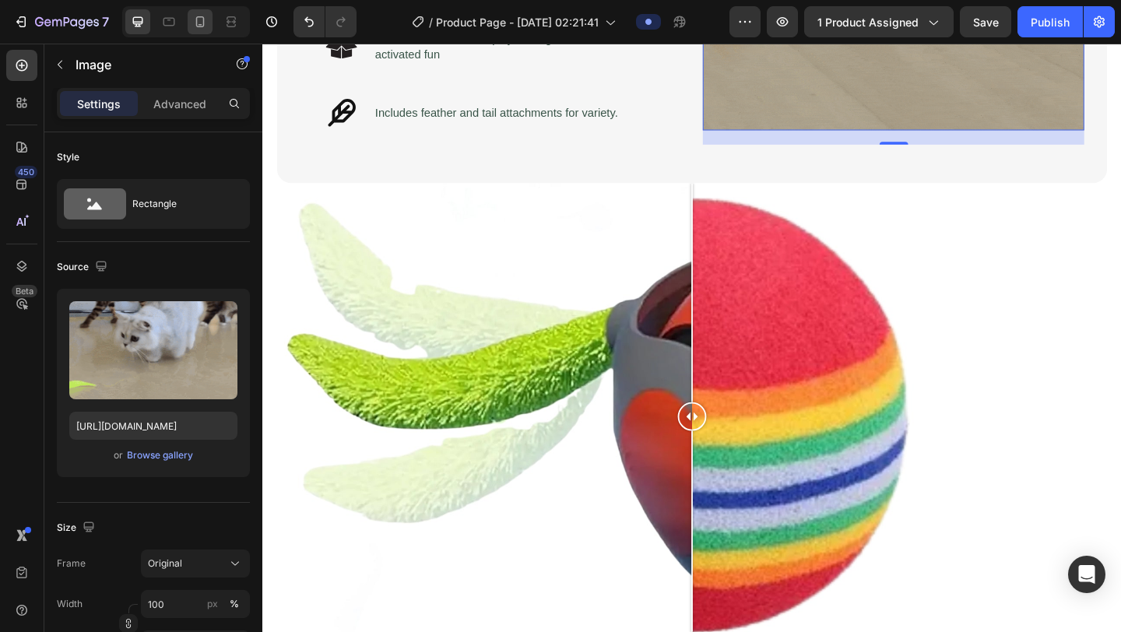
click at [206, 22] on icon at bounding box center [200, 22] width 16 height 16
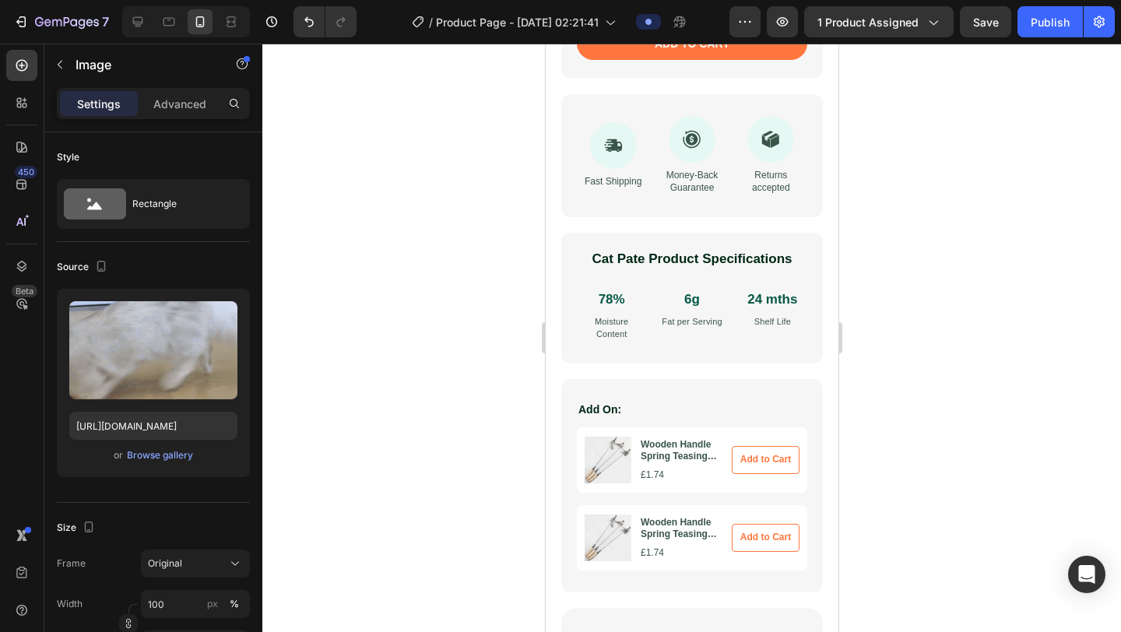
scroll to position [1001, 0]
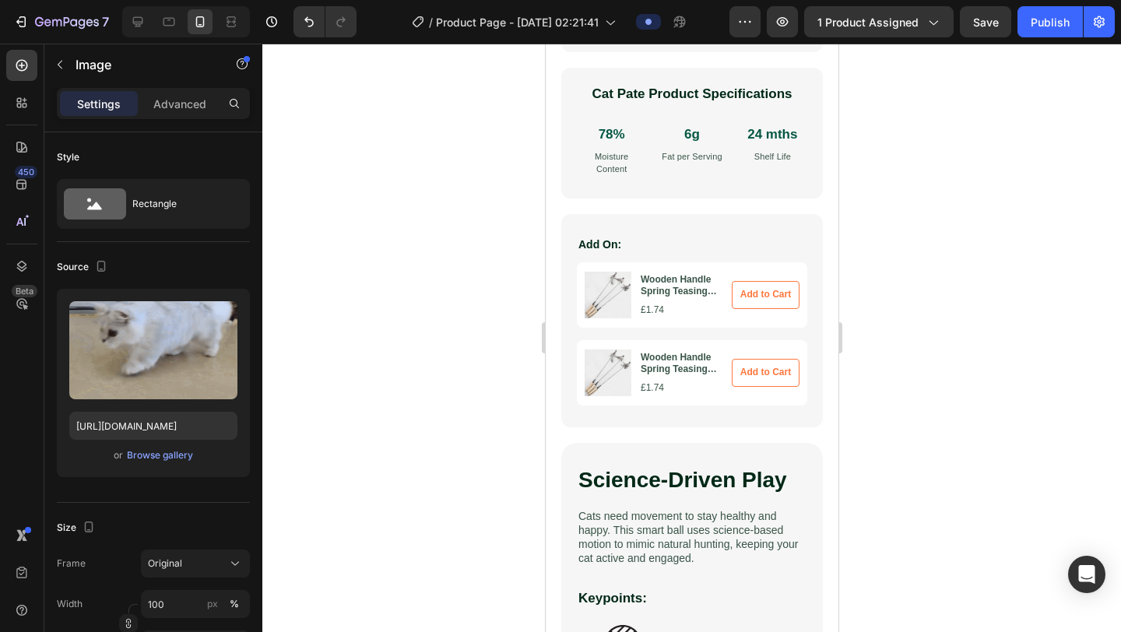
click at [150, 14] on div at bounding box center [186, 21] width 128 height 31
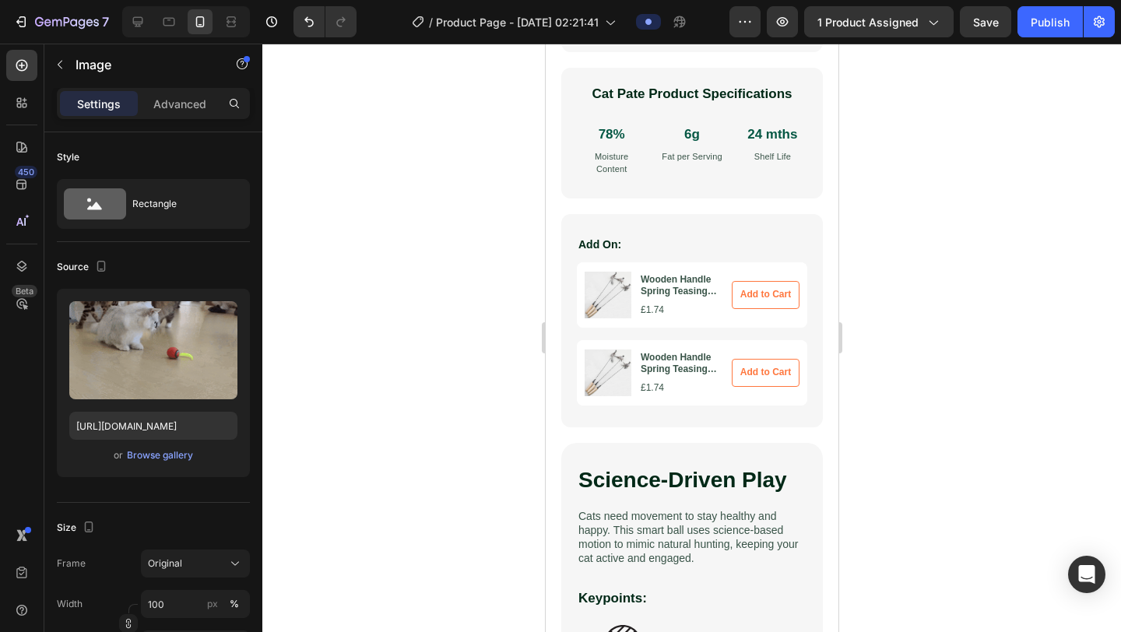
click at [150, 14] on div at bounding box center [186, 21] width 128 height 31
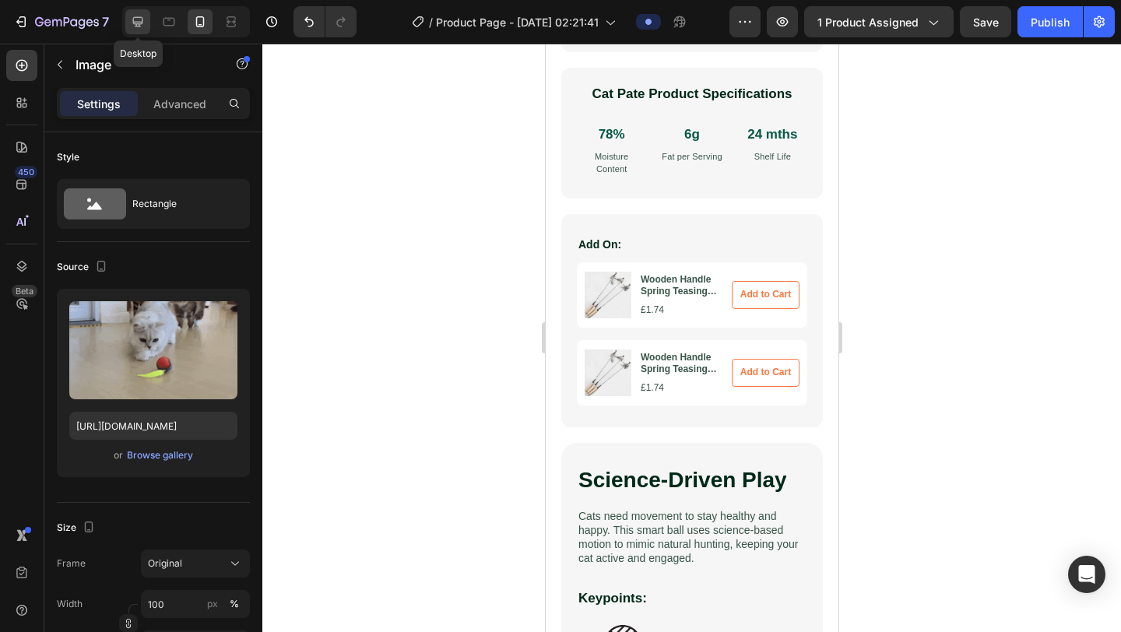
click at [145, 18] on icon at bounding box center [138, 22] width 16 height 16
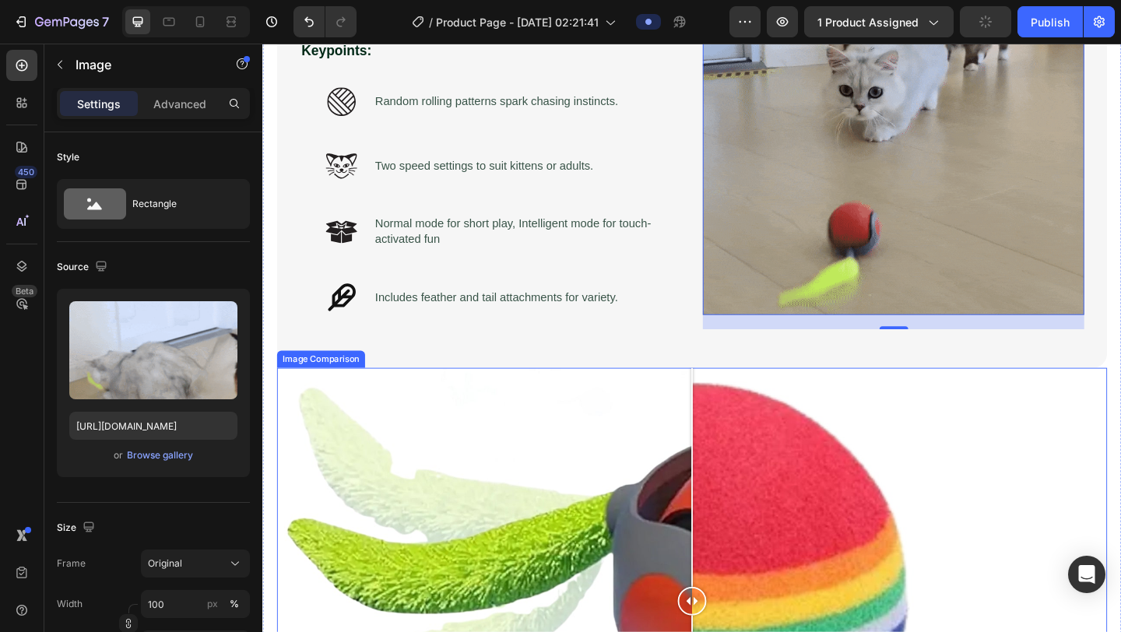
scroll to position [1021, 0]
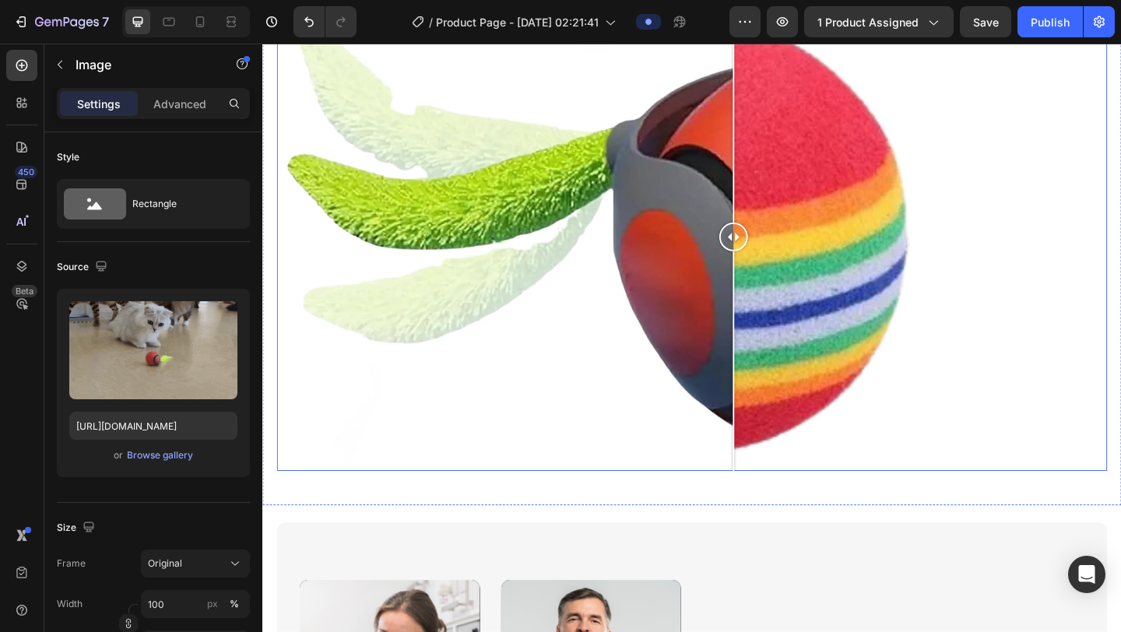
scroll to position [1422, 0]
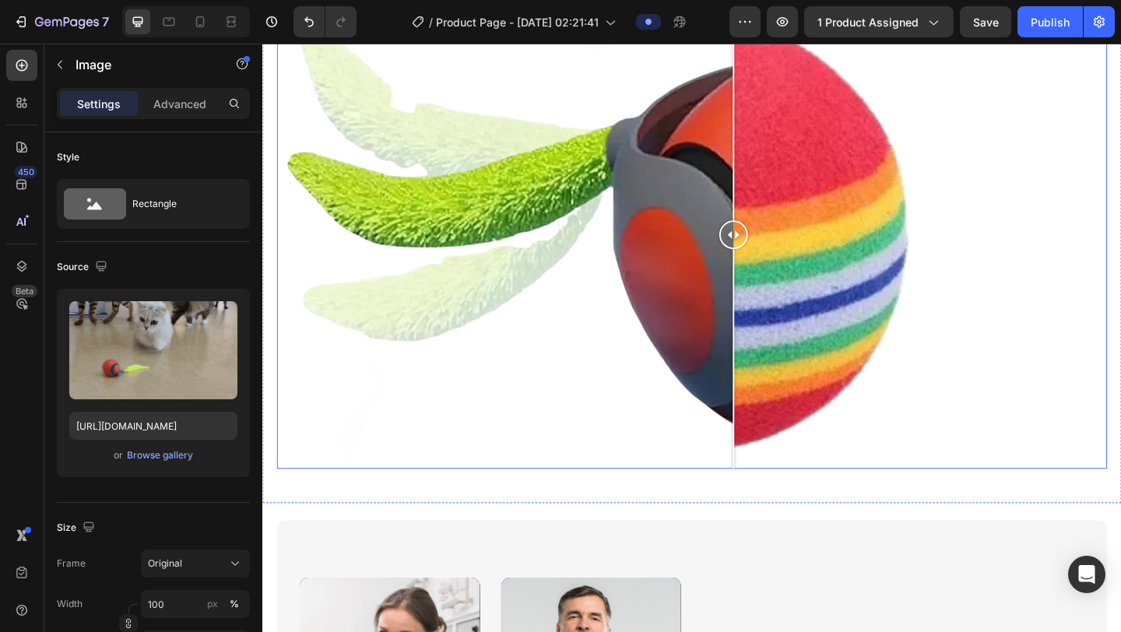
click at [870, 433] on div at bounding box center [729, 252] width 903 height 508
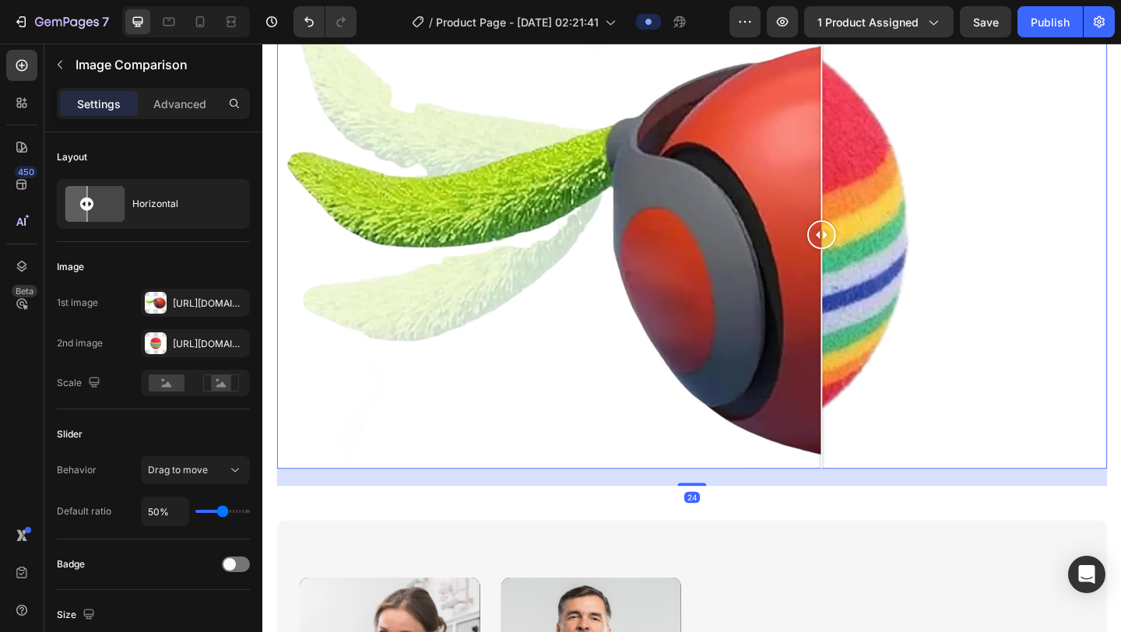
click at [653, 378] on div at bounding box center [729, 252] width 903 height 508
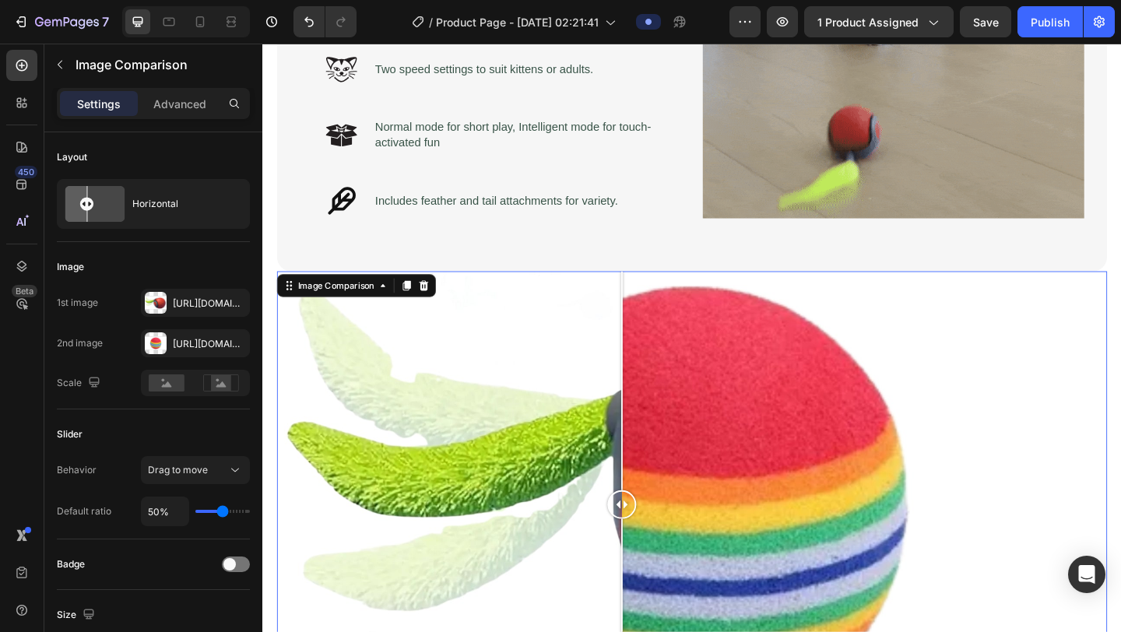
scroll to position [1117, 0]
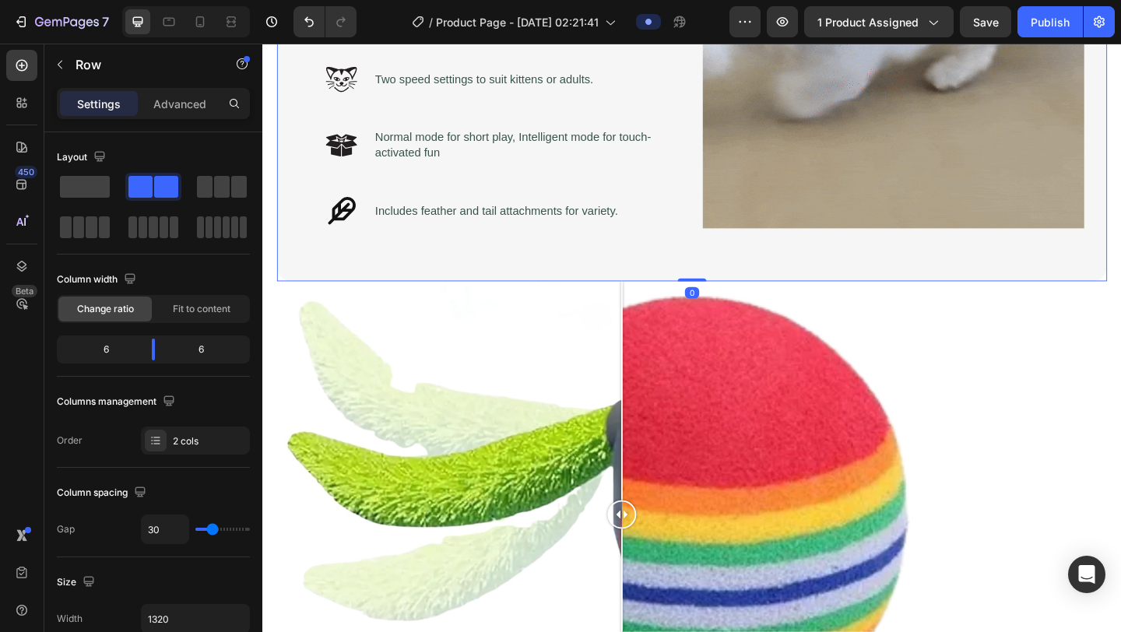
click at [729, 267] on div "Science-Driven Play Heading Cats need movement to stay healthy and happy. This …" at bounding box center [729, 54] width 903 height 498
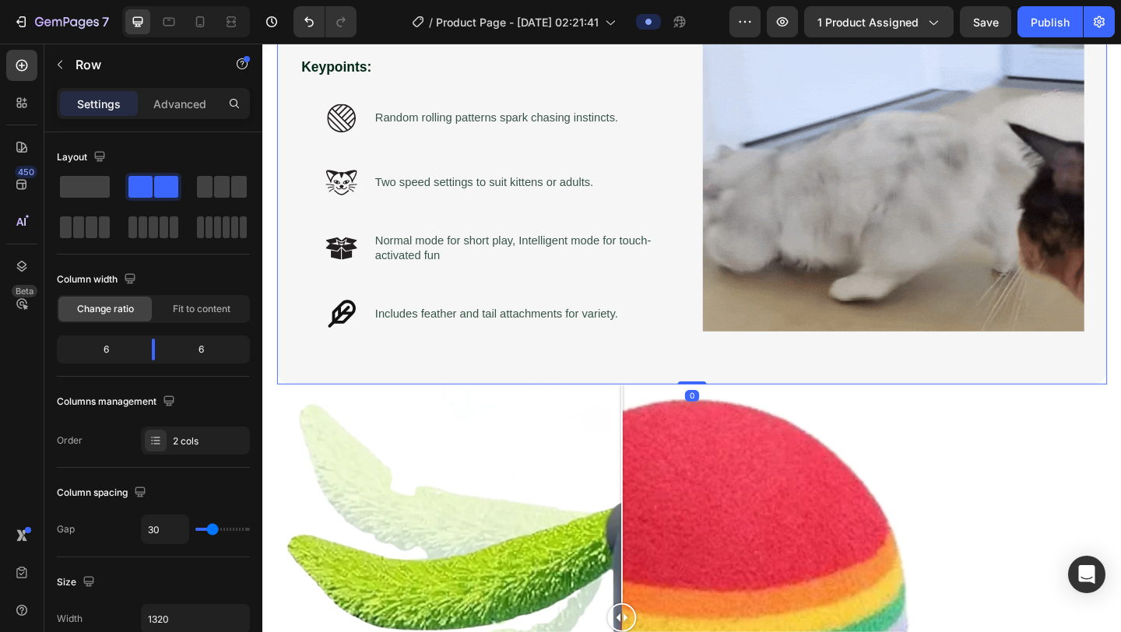
scroll to position [933, 0]
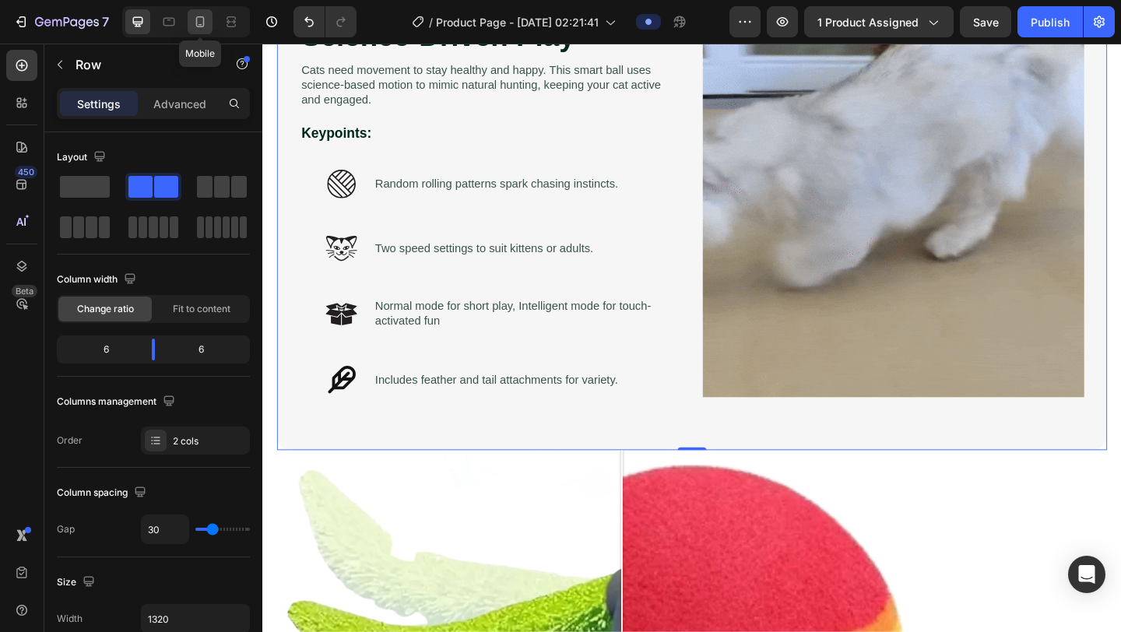
click at [194, 15] on icon at bounding box center [200, 22] width 16 height 16
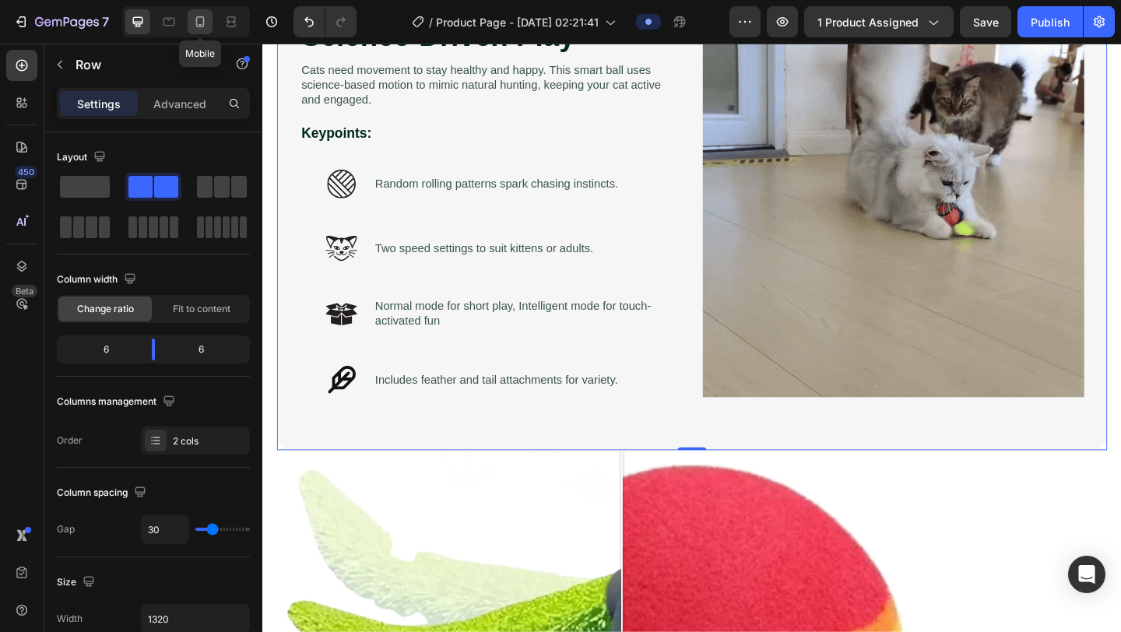
type input "0"
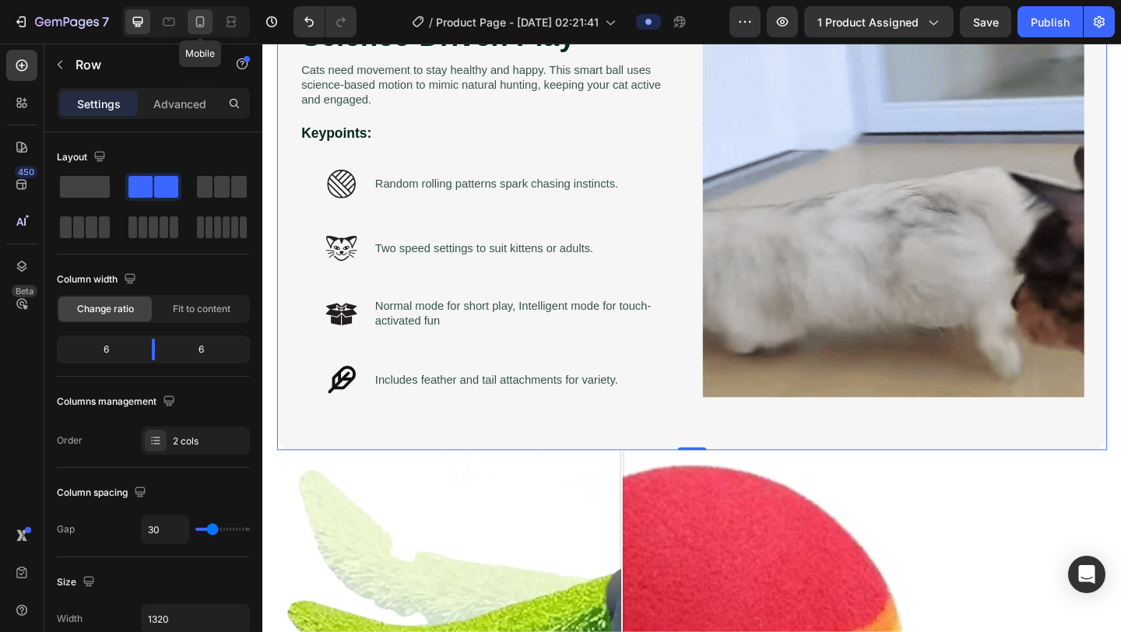
type input "0"
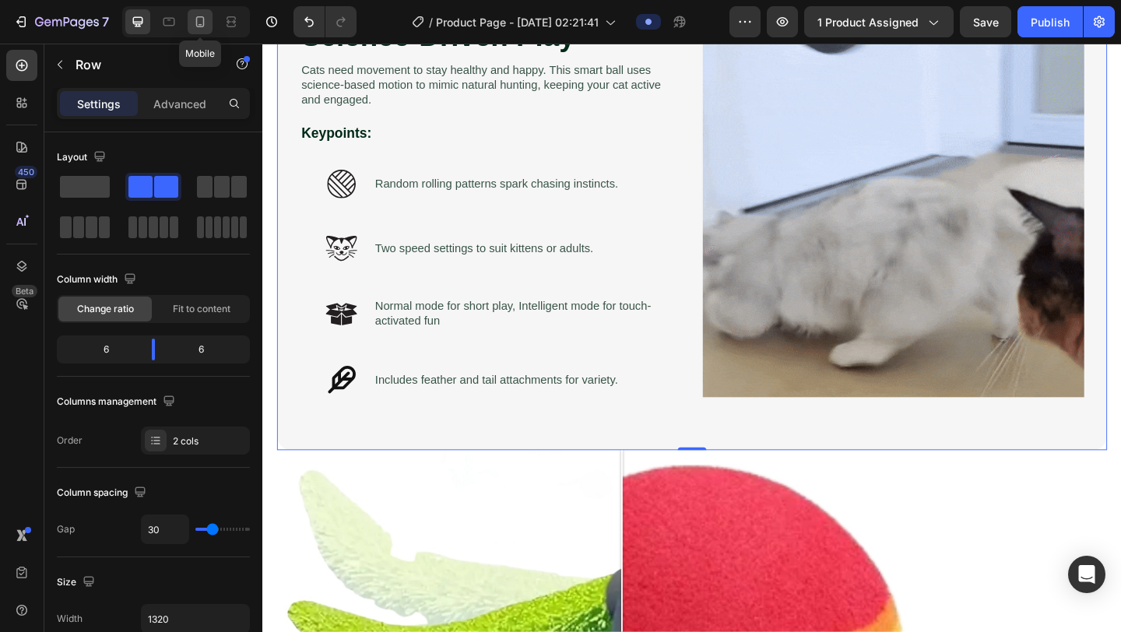
type input "100%"
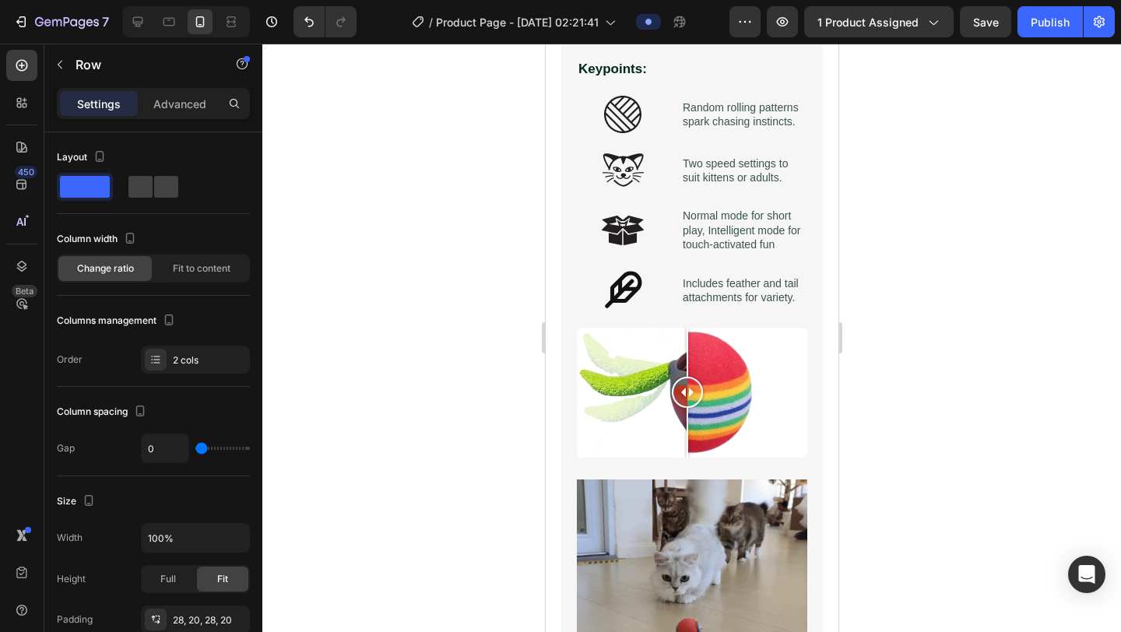
scroll to position [1523, 0]
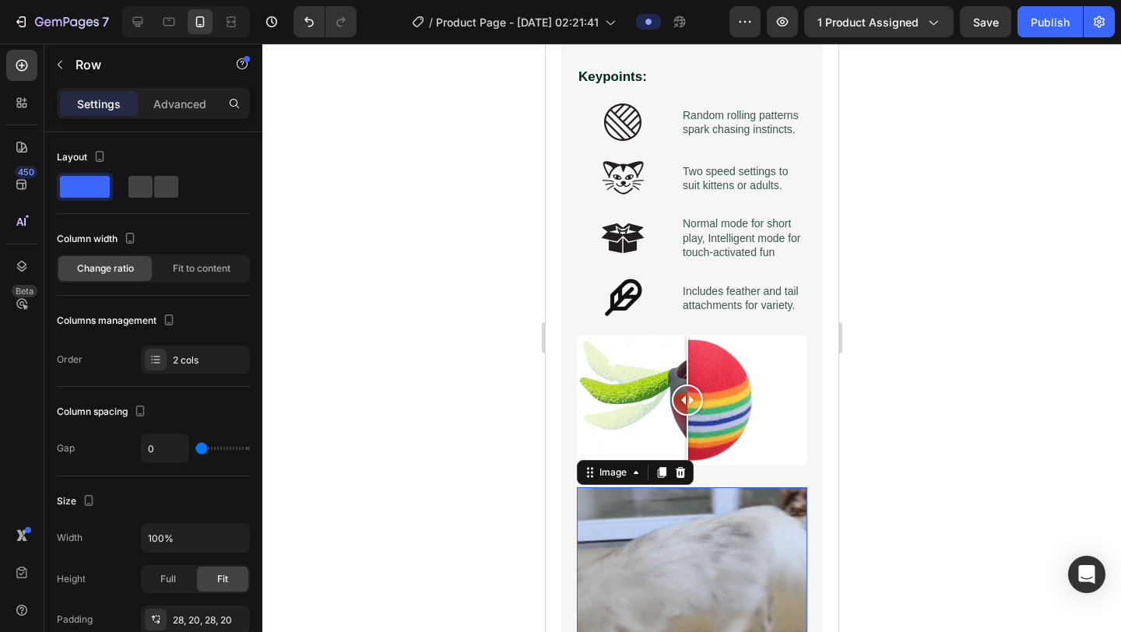
click at [698, 526] on img at bounding box center [691, 602] width 230 height 230
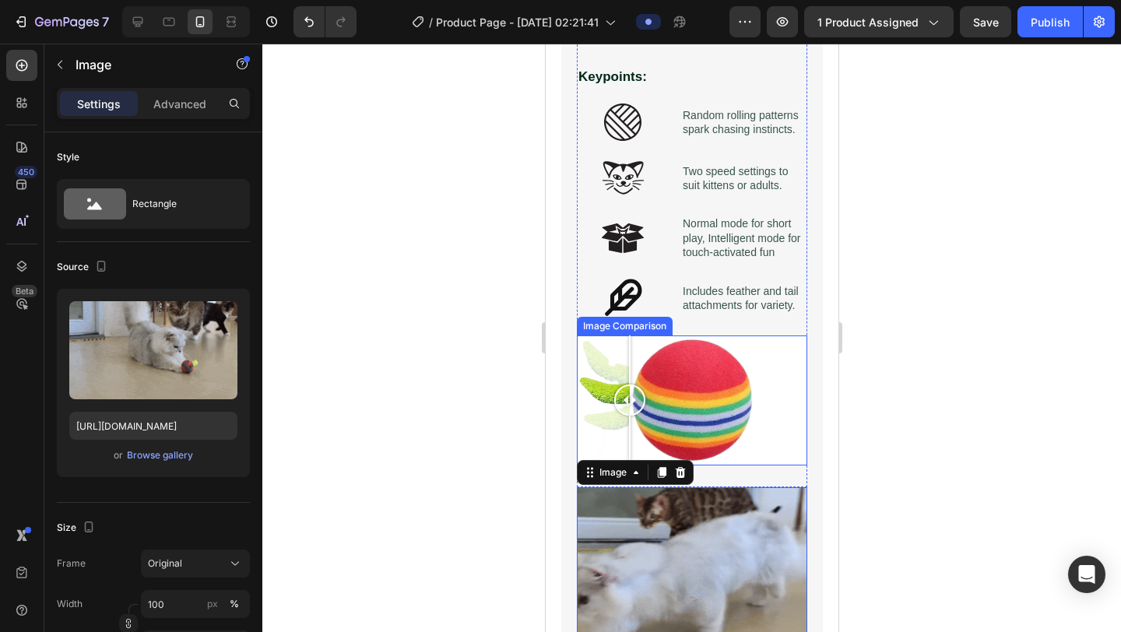
click at [629, 385] on div at bounding box center [691, 401] width 230 height 130
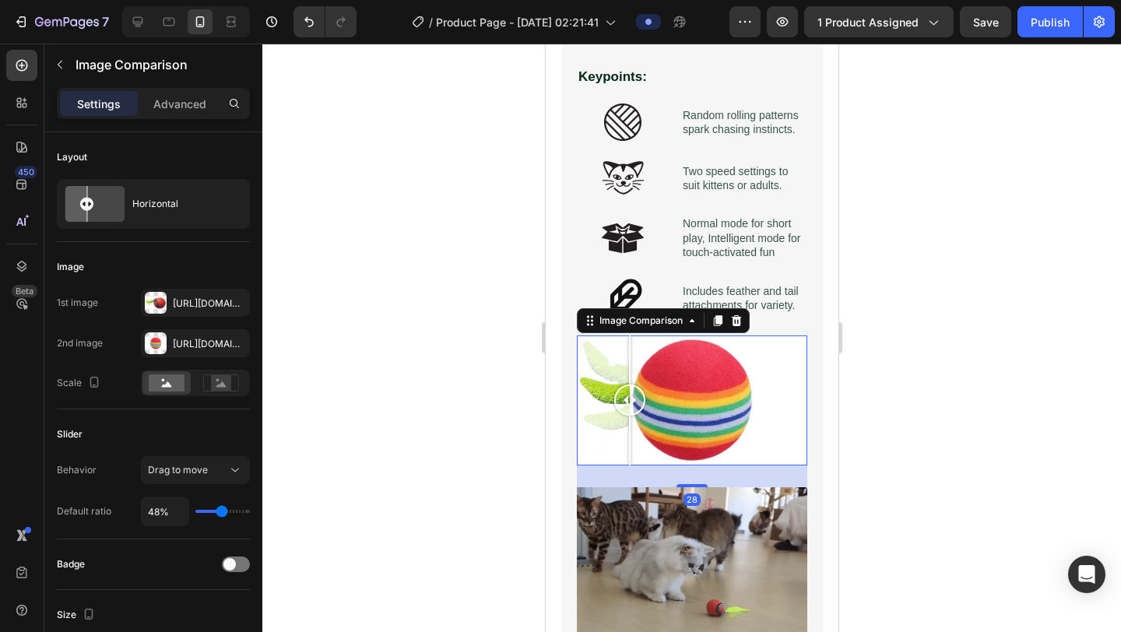
click at [124, 19] on div at bounding box center [186, 21] width 128 height 31
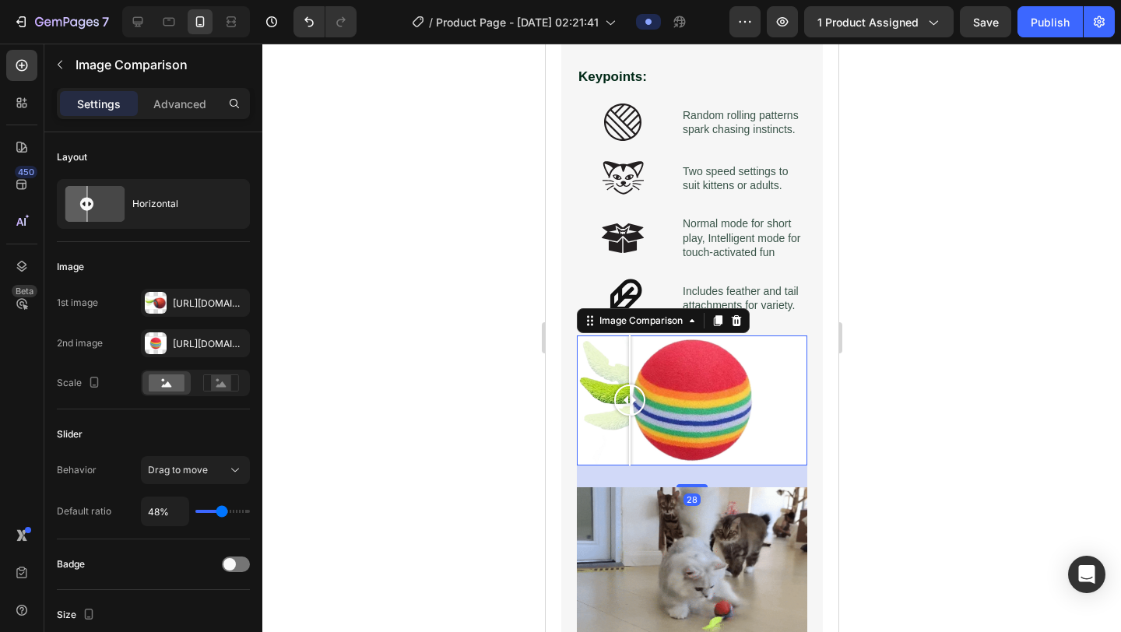
click at [124, 19] on div at bounding box center [186, 21] width 128 height 31
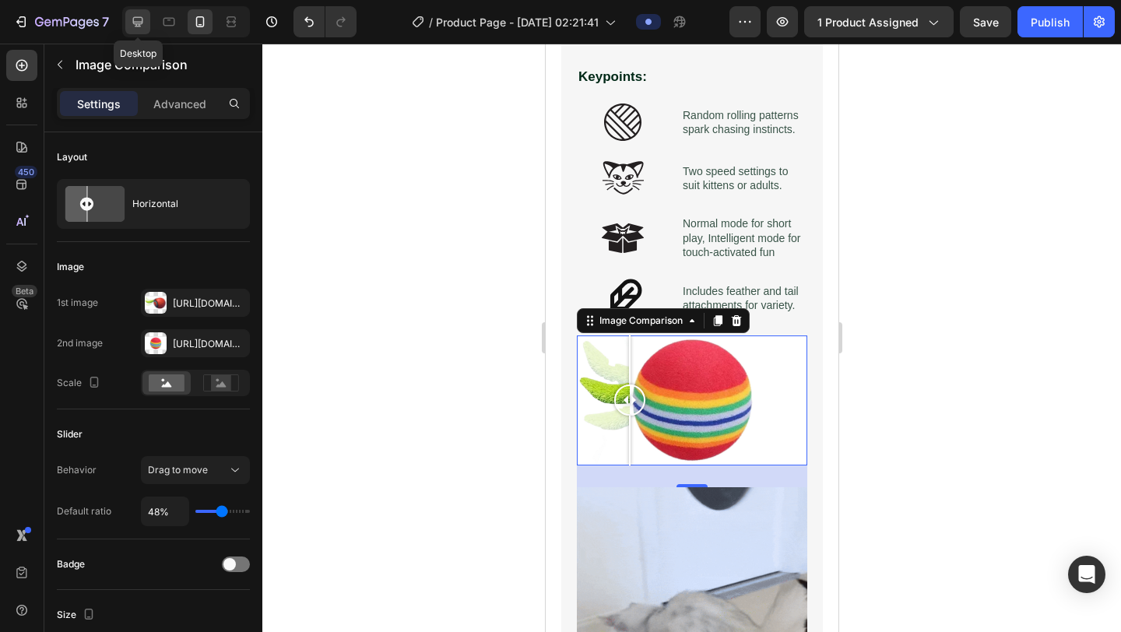
click at [129, 20] on div at bounding box center [137, 21] width 25 height 25
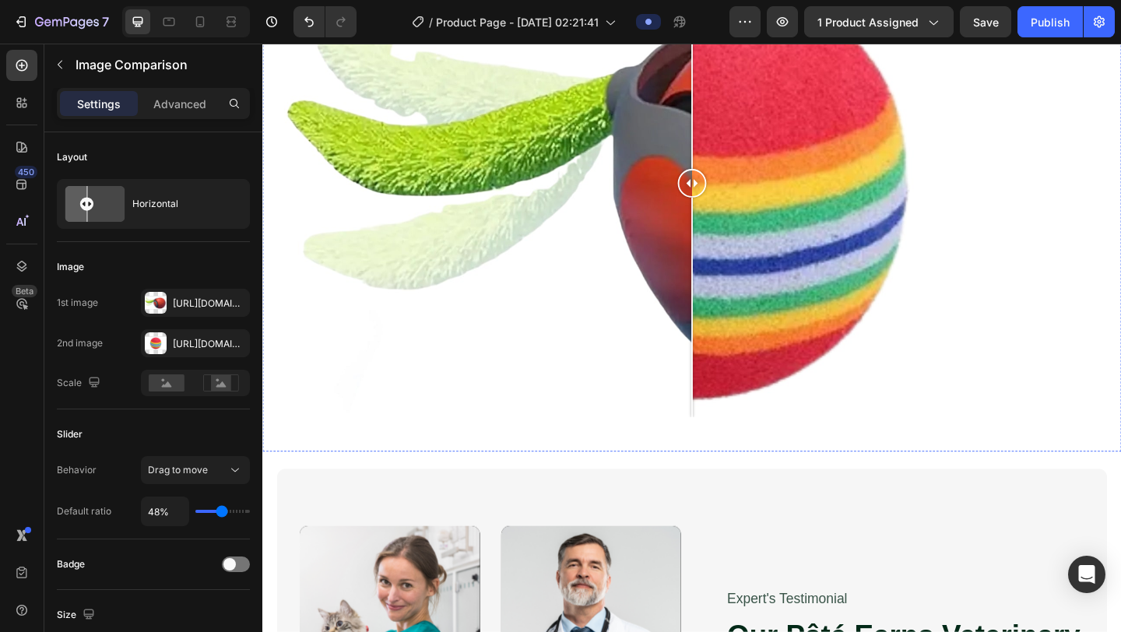
scroll to position [2025, 0]
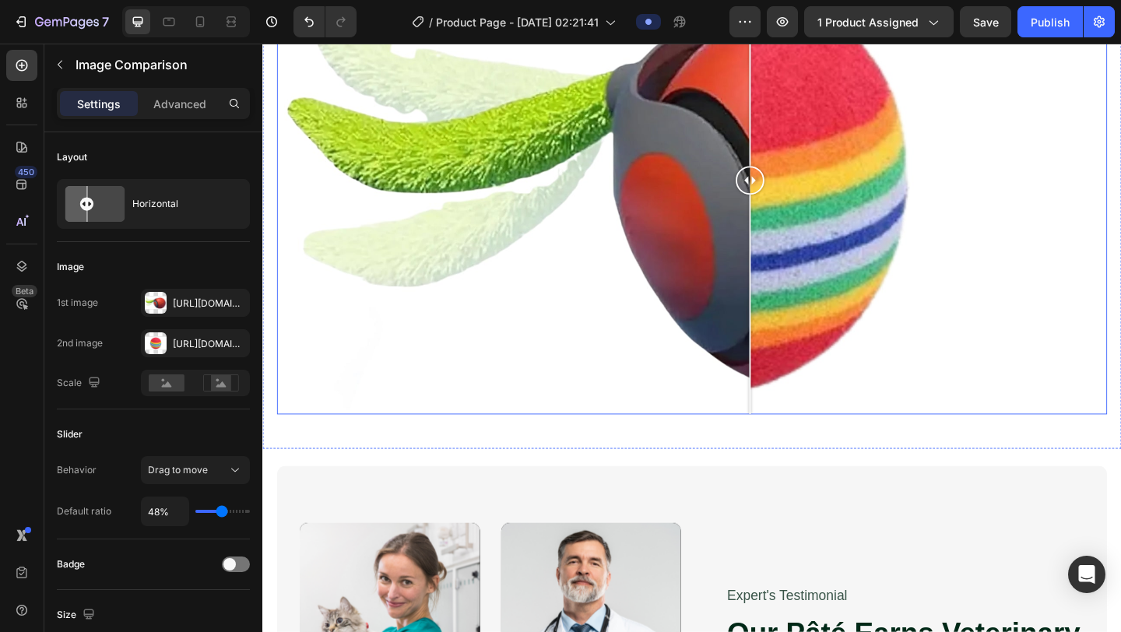
click at [793, 436] on div at bounding box center [729, 192] width 903 height 508
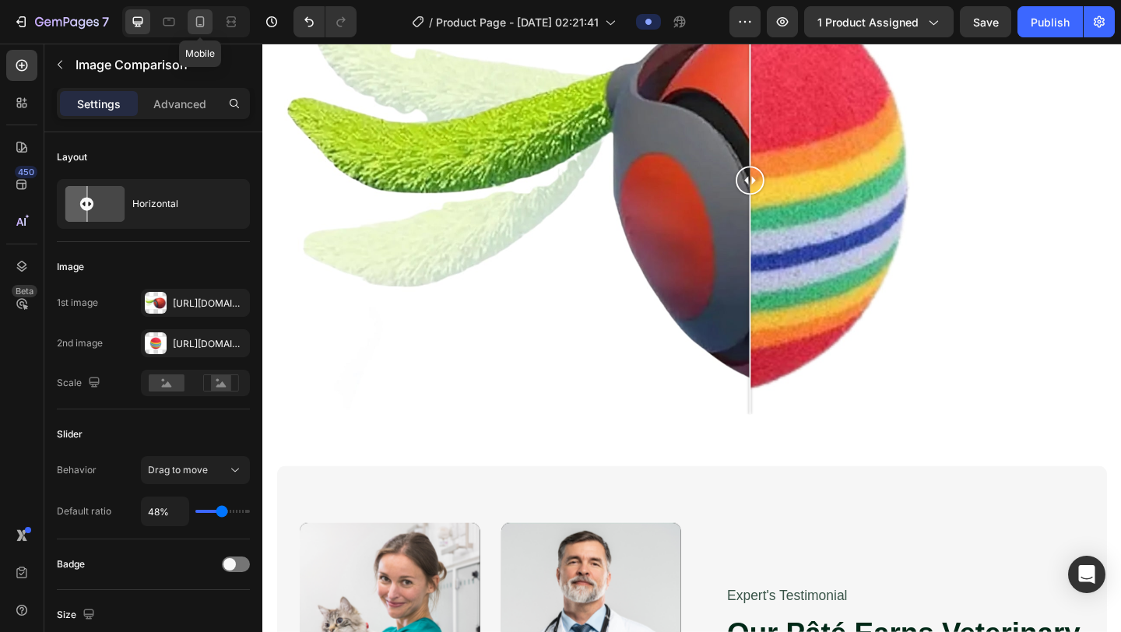
click at [193, 29] on icon at bounding box center [200, 22] width 16 height 16
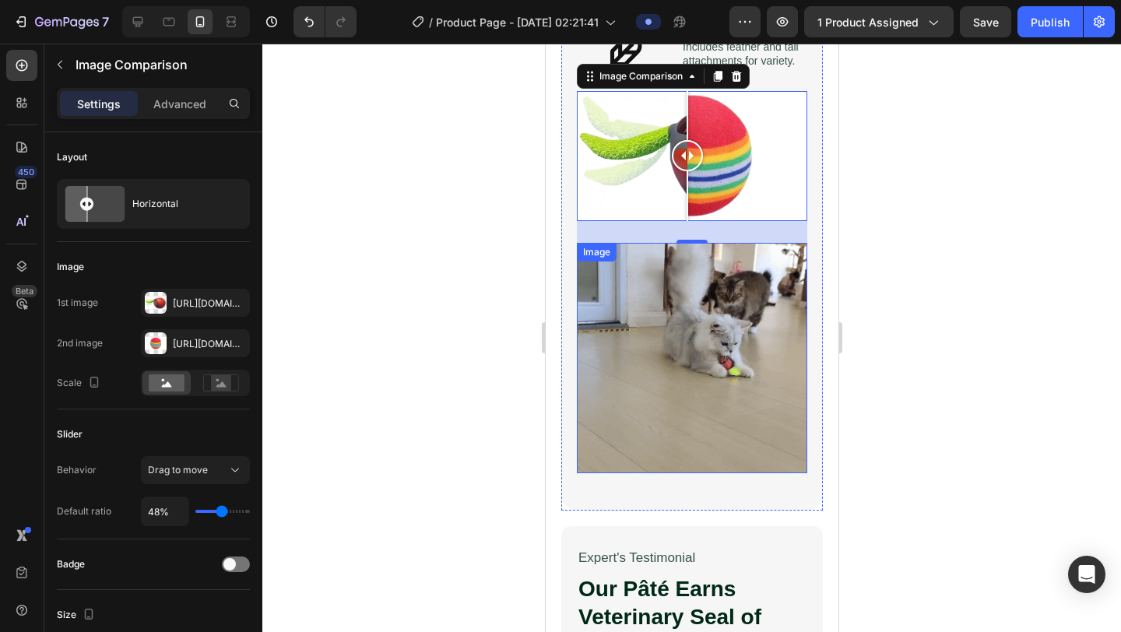
scroll to position [1760, 0]
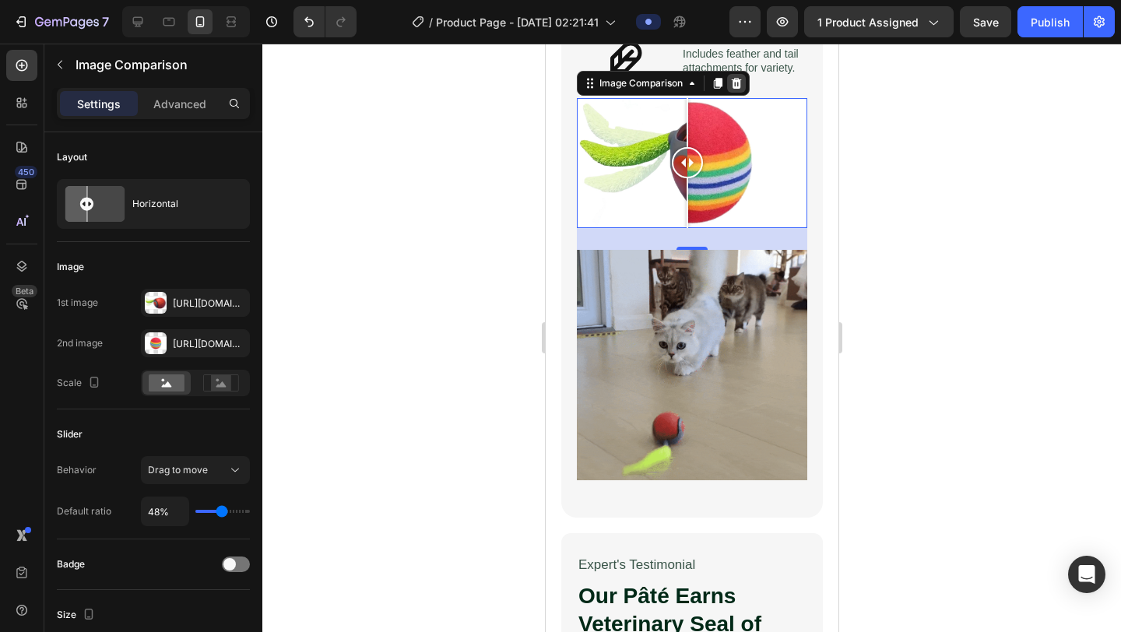
click at [735, 87] on icon at bounding box center [736, 83] width 10 height 11
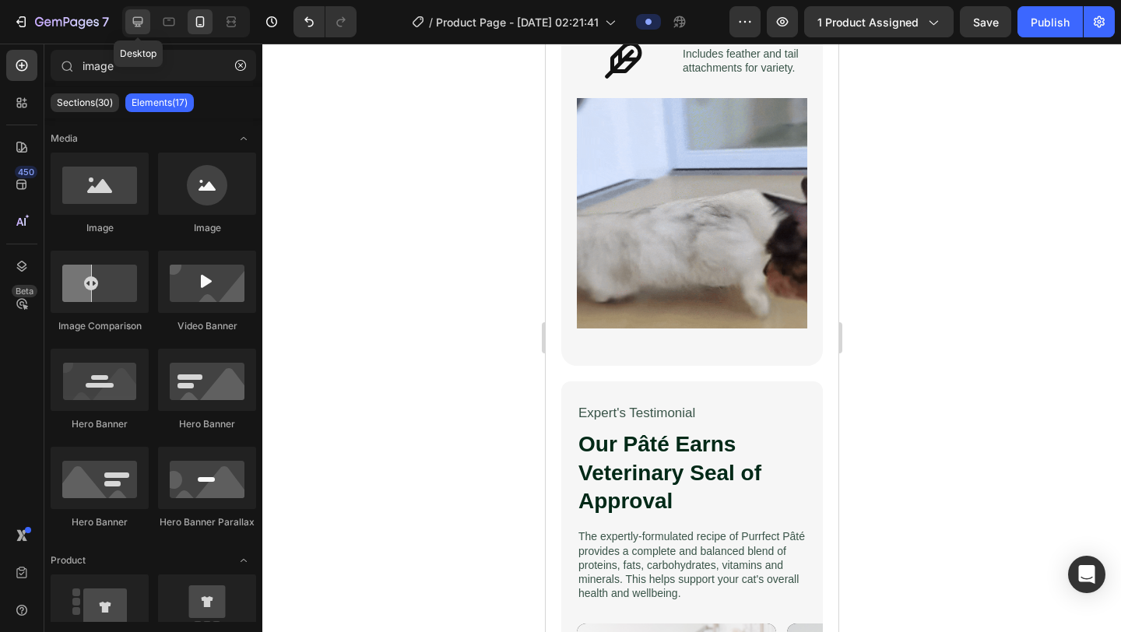
click at [142, 26] on icon at bounding box center [138, 22] width 16 height 16
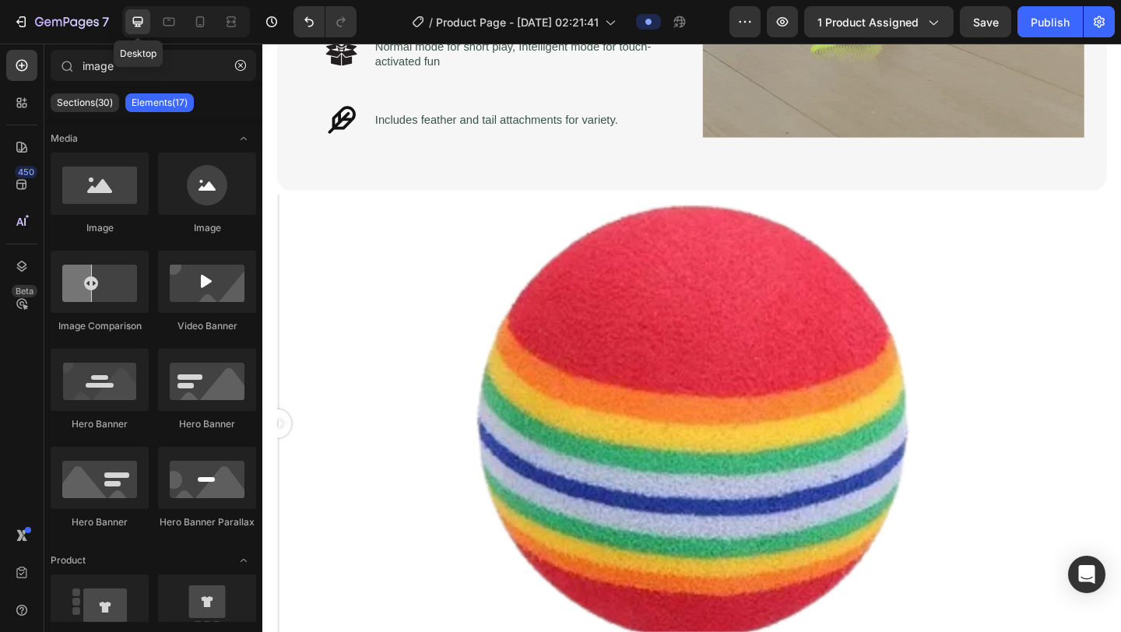
scroll to position [1746, 0]
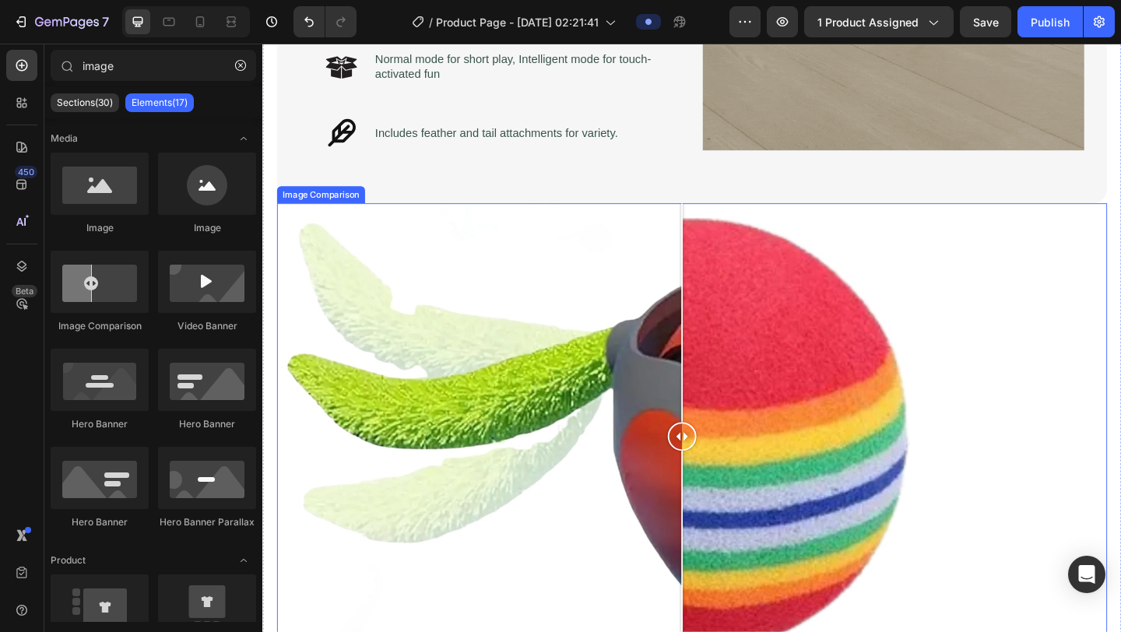
click at [719, 444] on div at bounding box center [718, 471] width 31 height 508
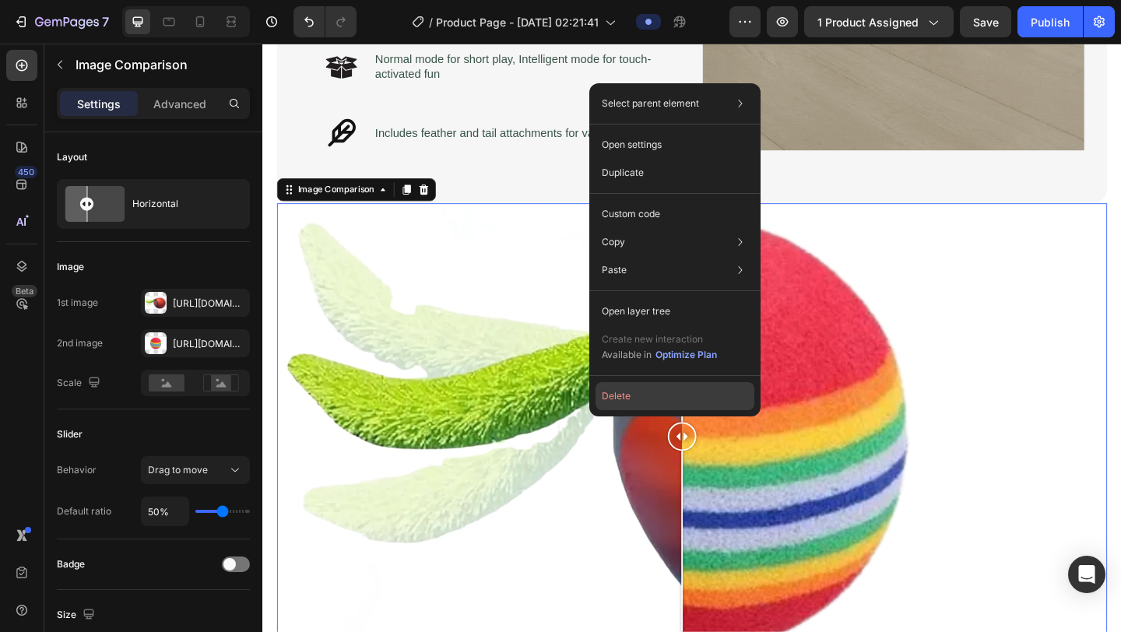
click at [631, 385] on button "Delete" at bounding box center [675, 396] width 159 height 28
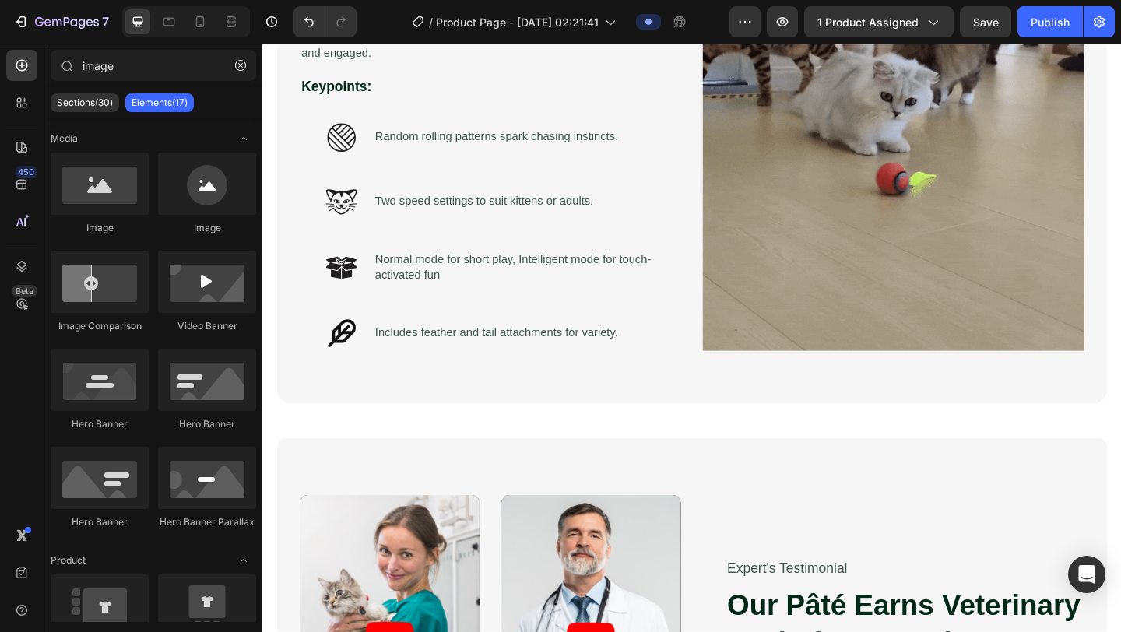
scroll to position [936, 0]
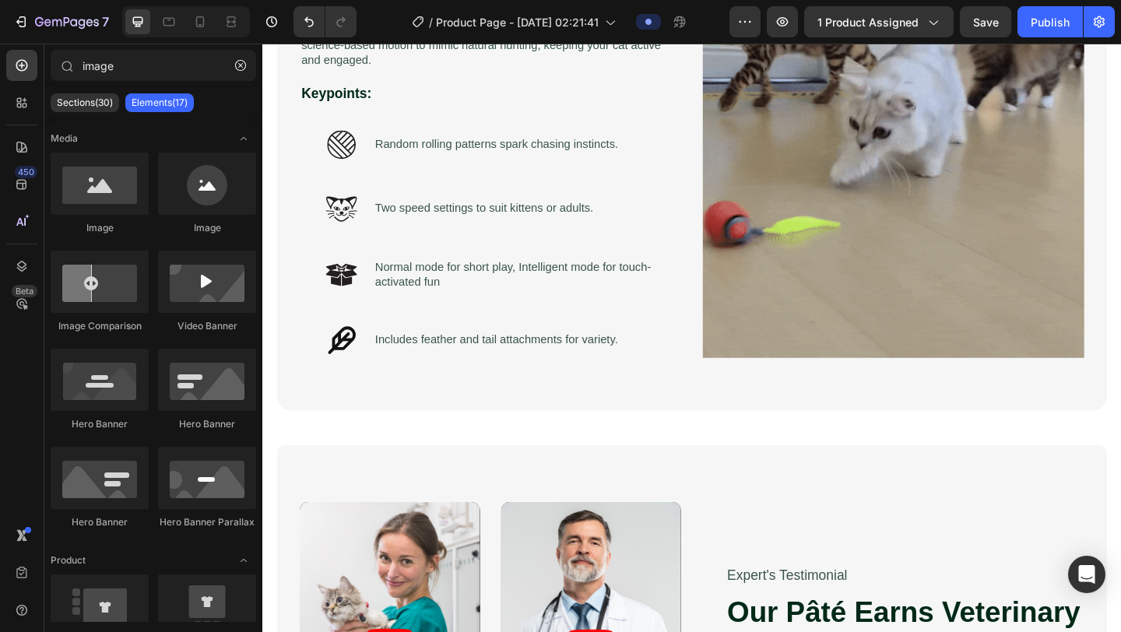
click at [204, 35] on div at bounding box center [186, 21] width 128 height 31
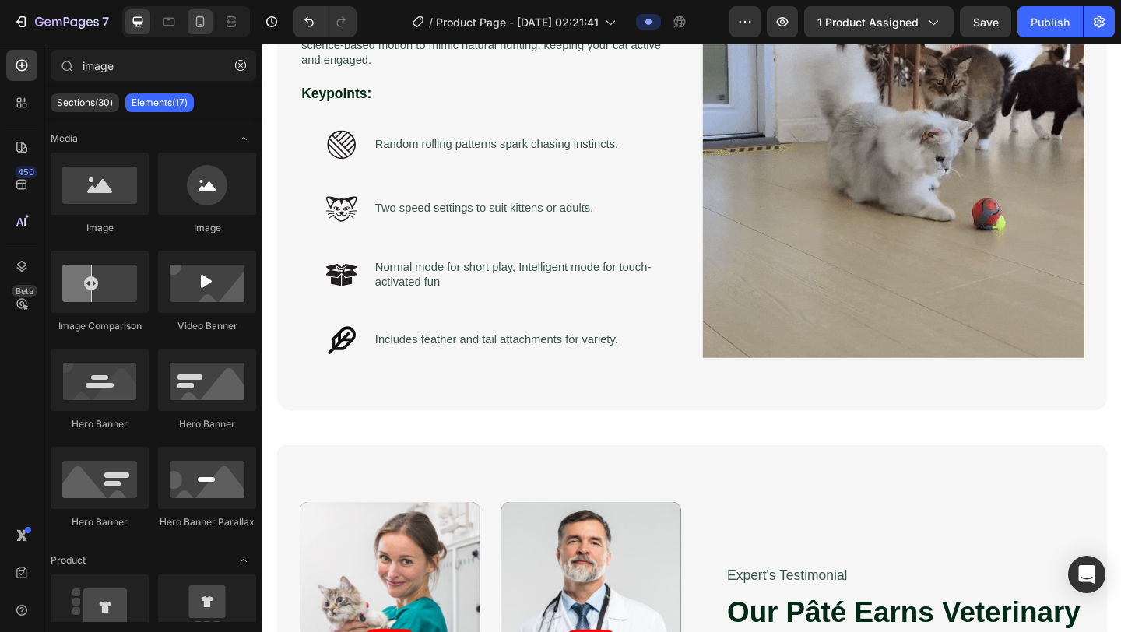
click at [204, 33] on div at bounding box center [200, 21] width 25 height 25
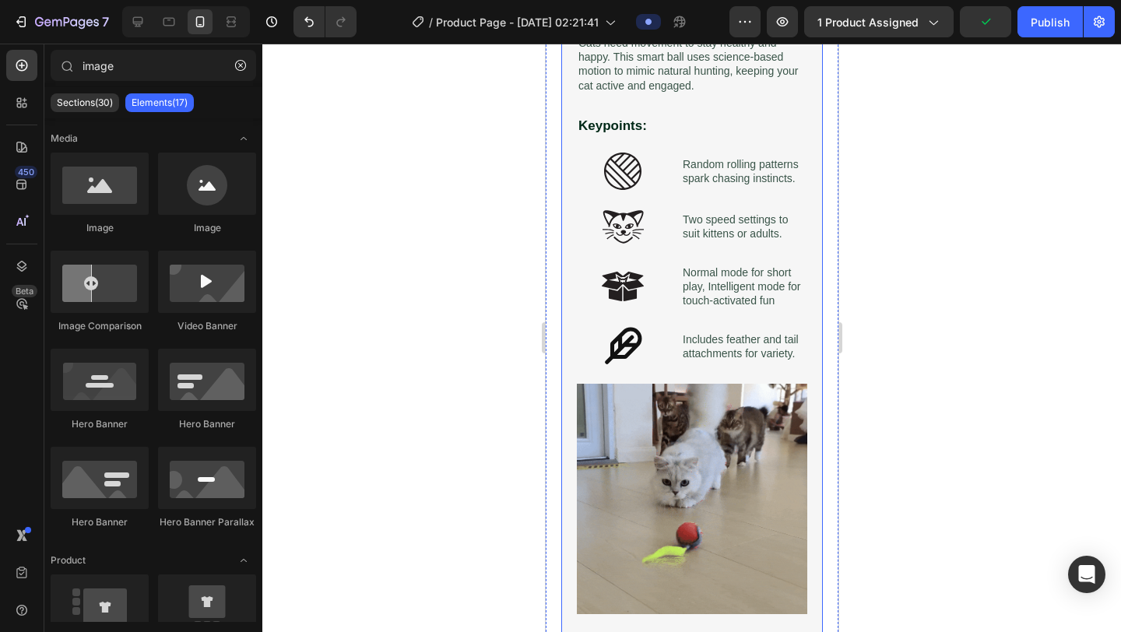
scroll to position [887, 0]
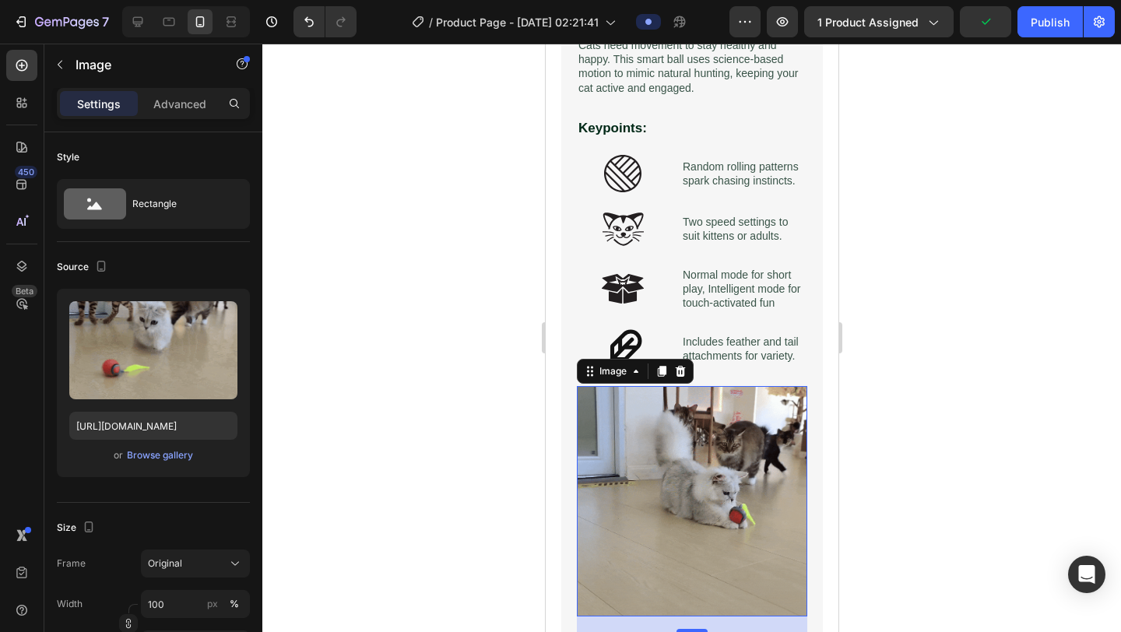
click at [651, 481] on img at bounding box center [691, 501] width 230 height 230
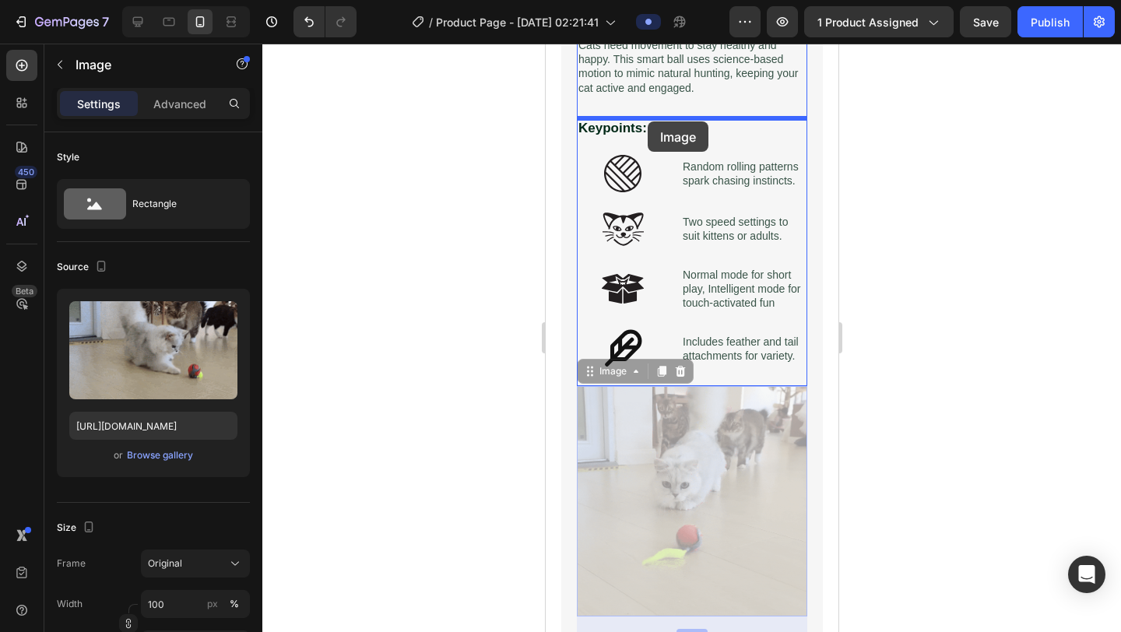
drag, startPoint x: 619, startPoint y: 376, endPoint x: 645, endPoint y: 121, distance: 255.9
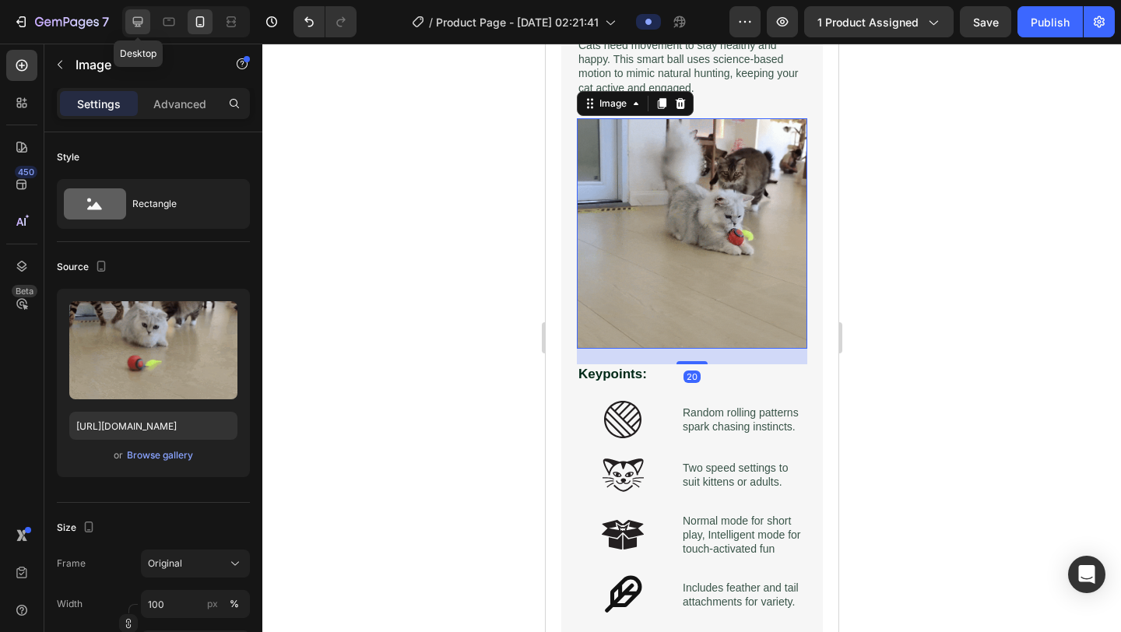
click at [137, 20] on icon at bounding box center [138, 22] width 16 height 16
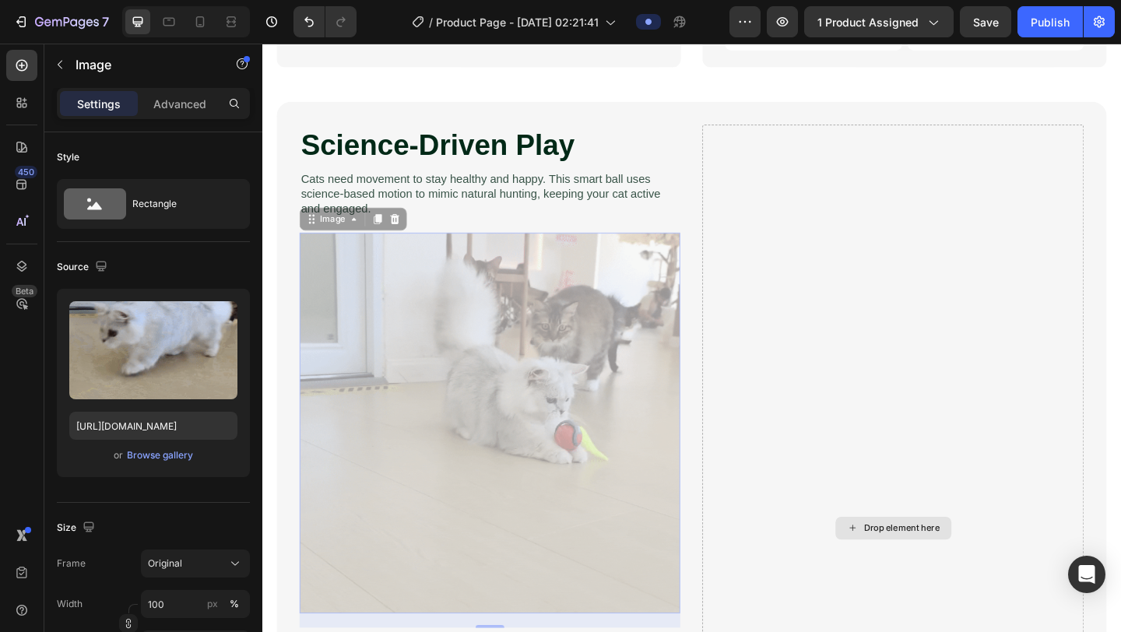
scroll to position [805, 0]
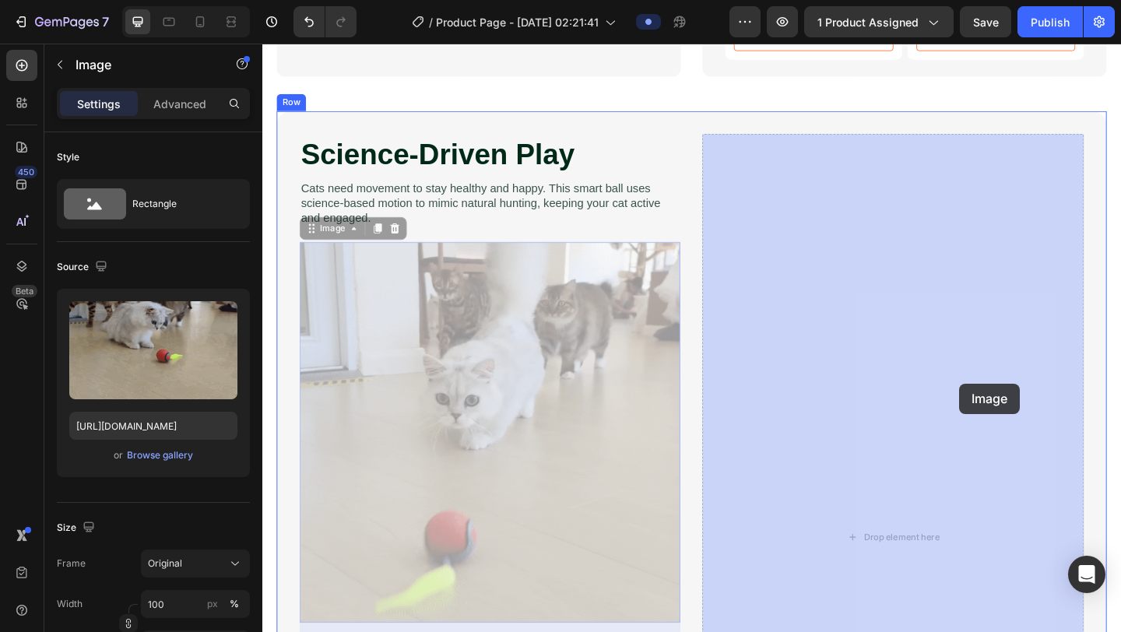
drag, startPoint x: 683, startPoint y: 508, endPoint x: 1021, endPoint y: 413, distance: 351.2
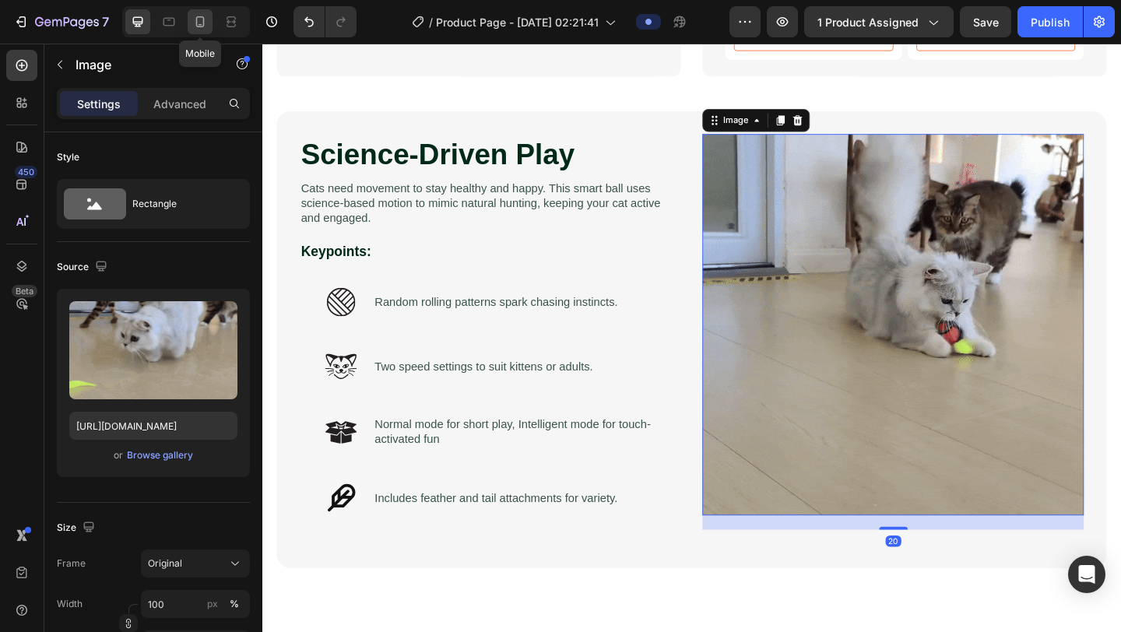
click at [202, 18] on icon at bounding box center [200, 22] width 16 height 16
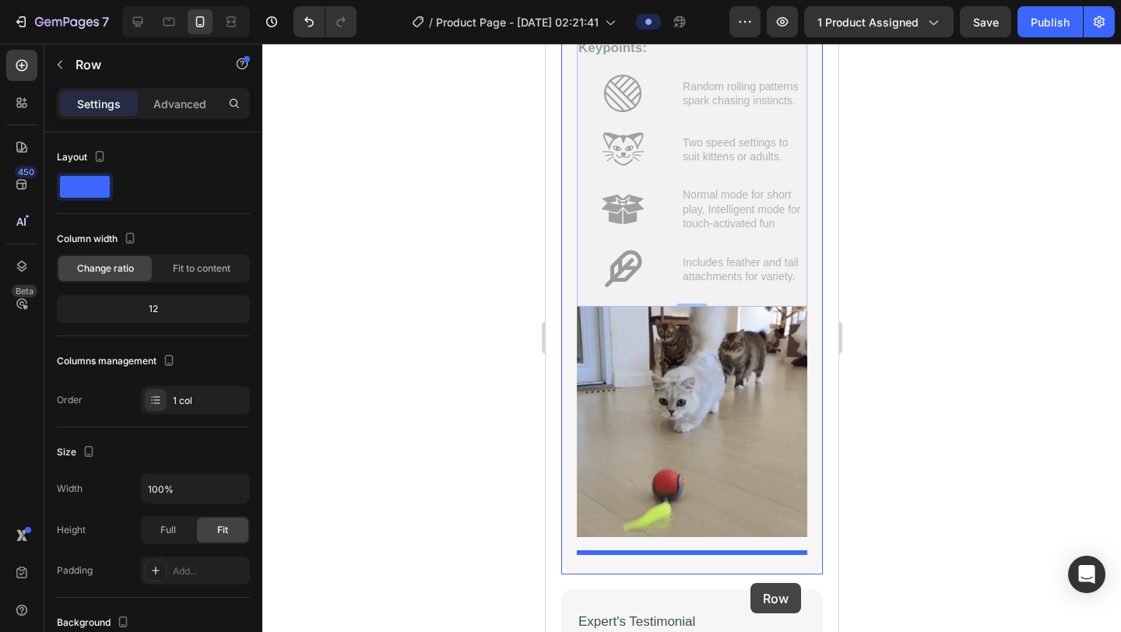
scroll to position [1629, 0]
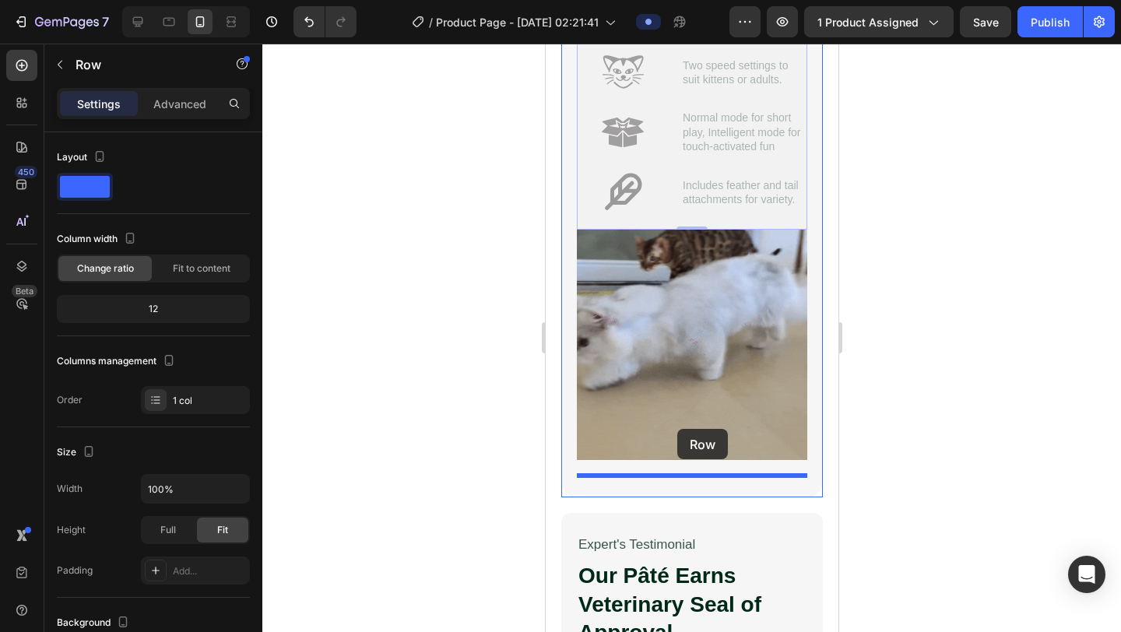
drag, startPoint x: 718, startPoint y: 160, endPoint x: 677, endPoint y: 429, distance: 271.8
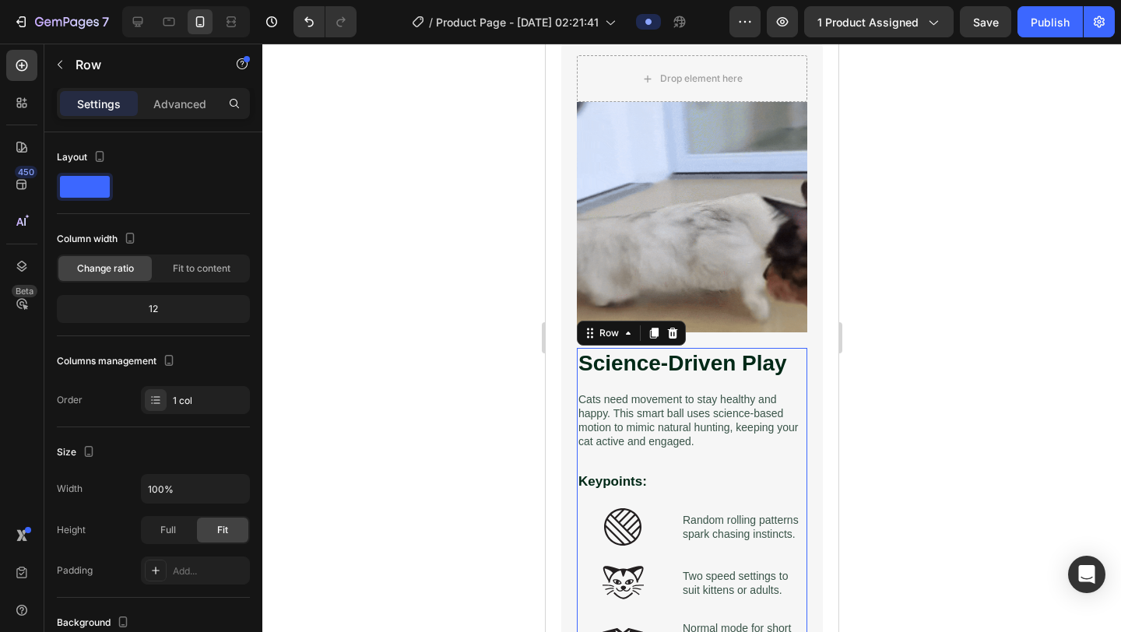
scroll to position [1355, 0]
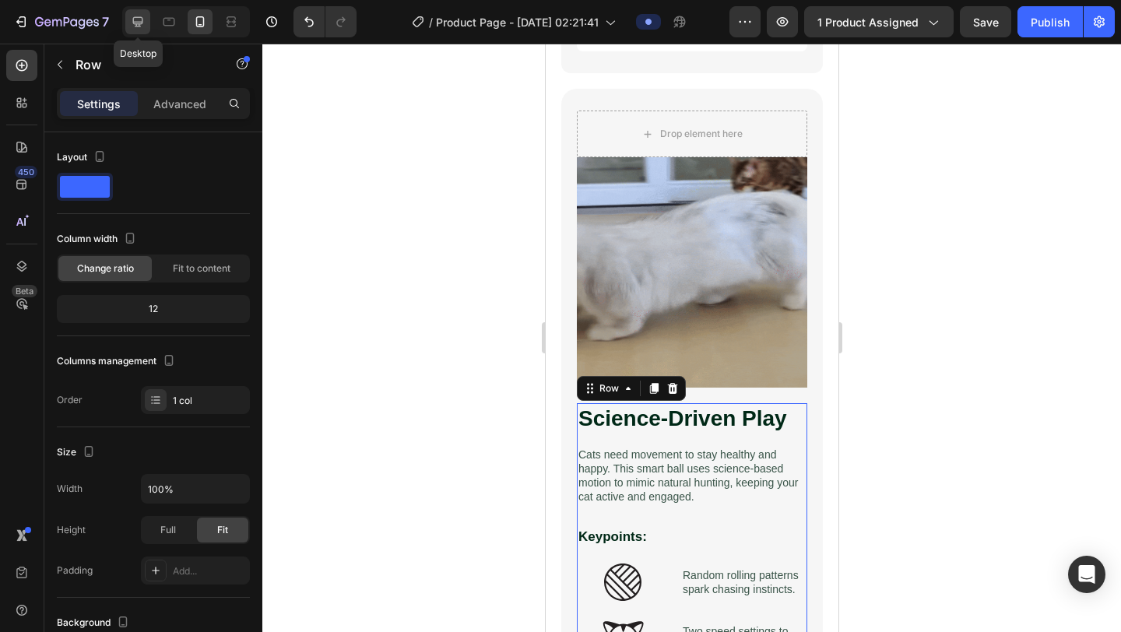
click at [139, 19] on icon at bounding box center [138, 22] width 16 height 16
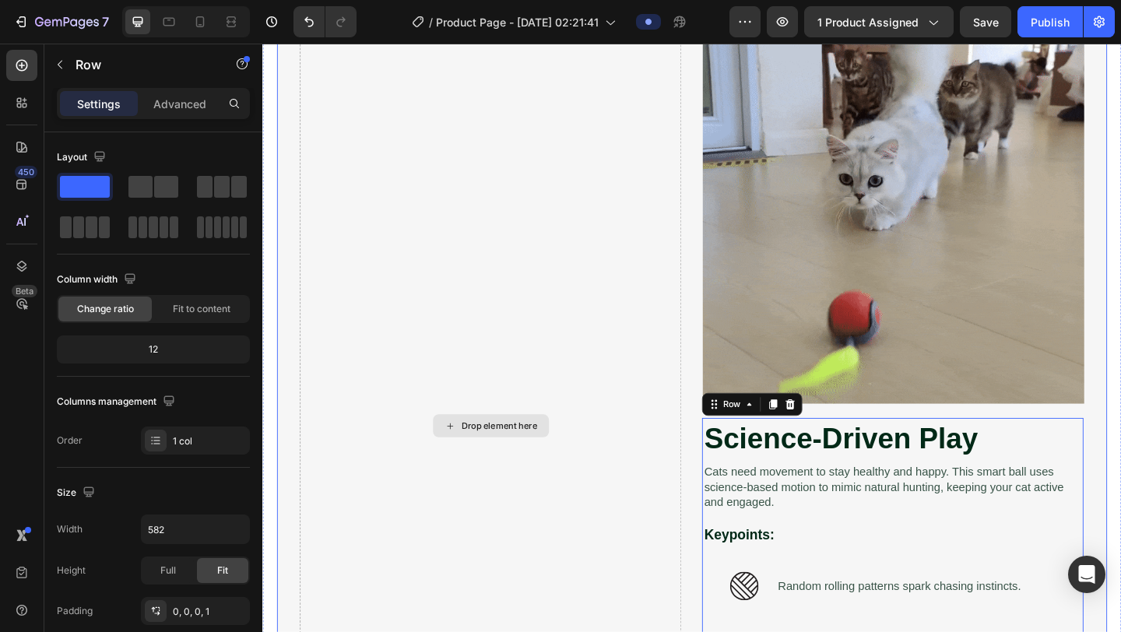
scroll to position [924, 0]
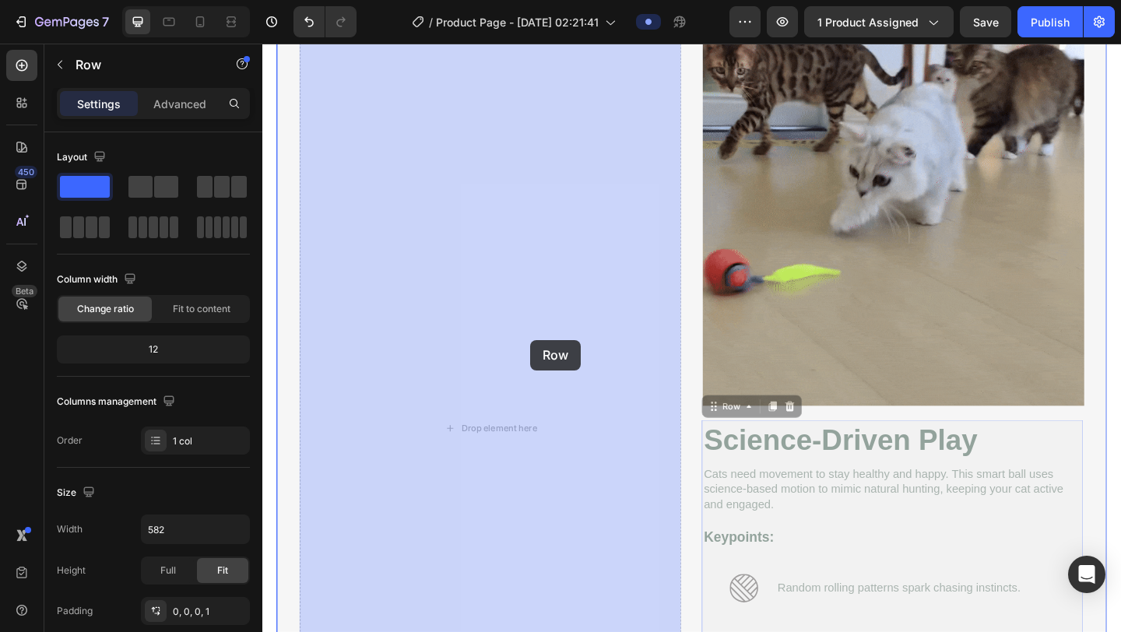
drag, startPoint x: 781, startPoint y: 444, endPoint x: 554, endPoint y: 366, distance: 240.3
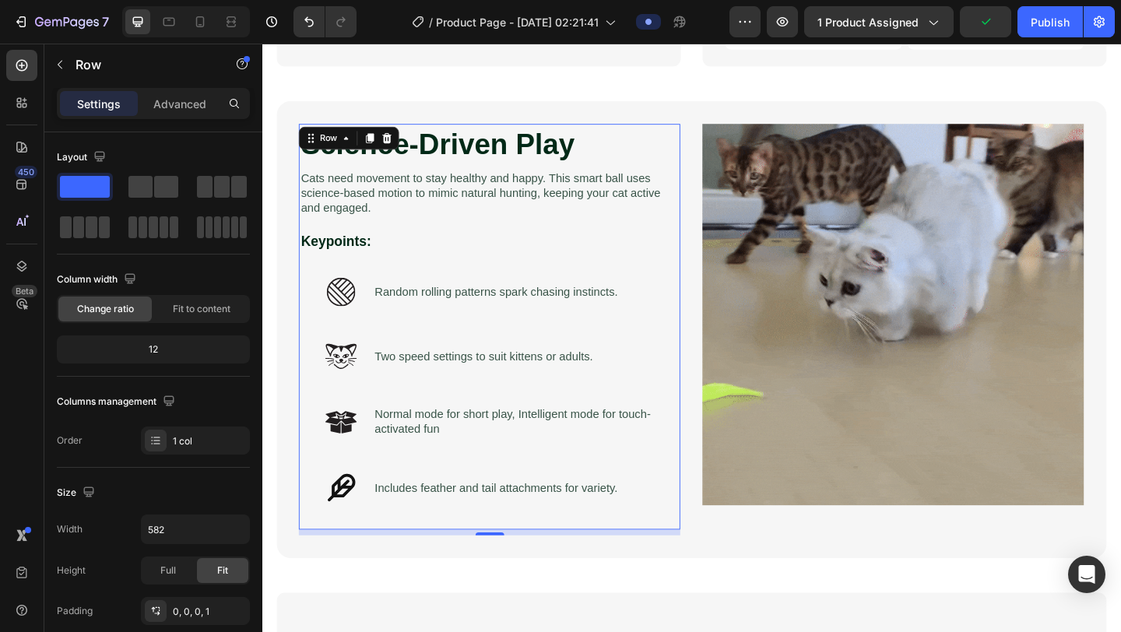
scroll to position [818, 0]
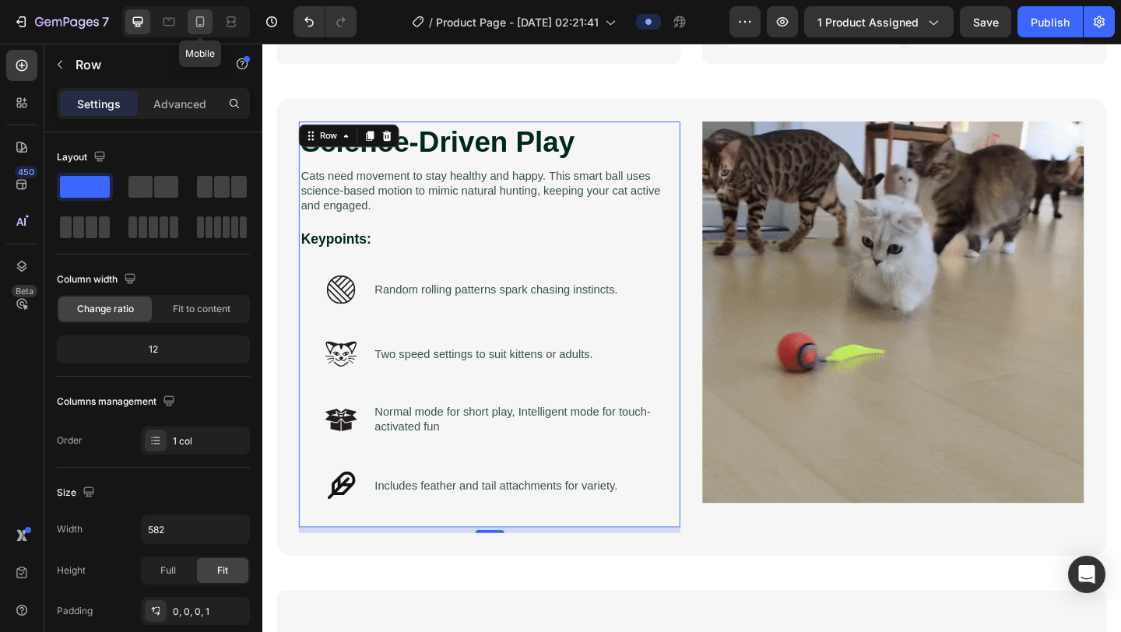
click at [202, 21] on icon at bounding box center [200, 22] width 16 height 16
type input "100%"
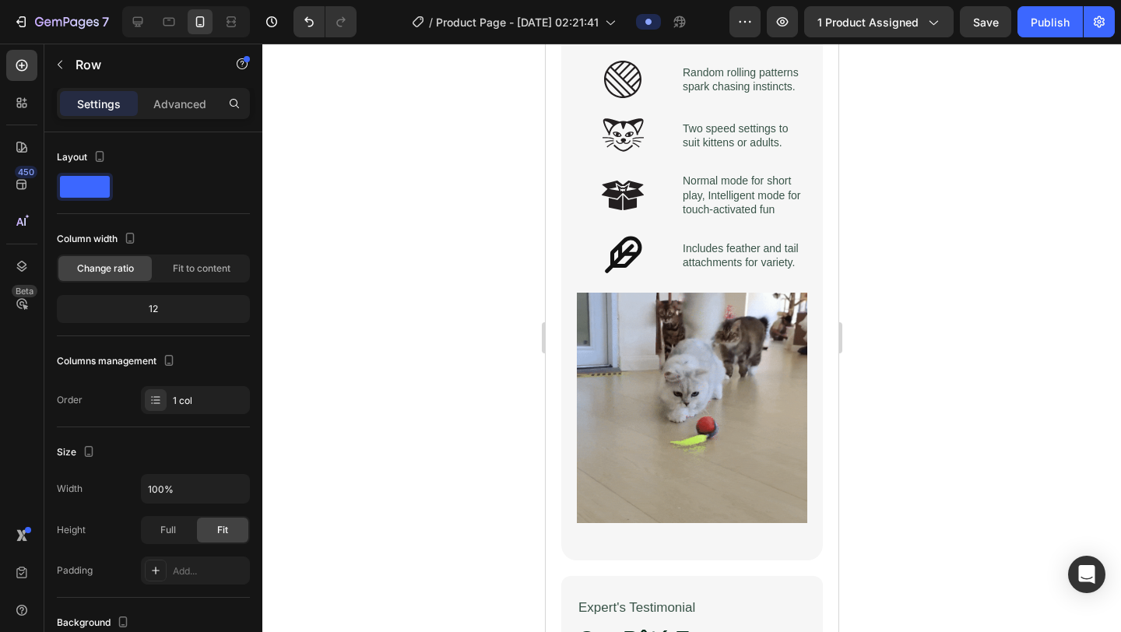
scroll to position [1563, 0]
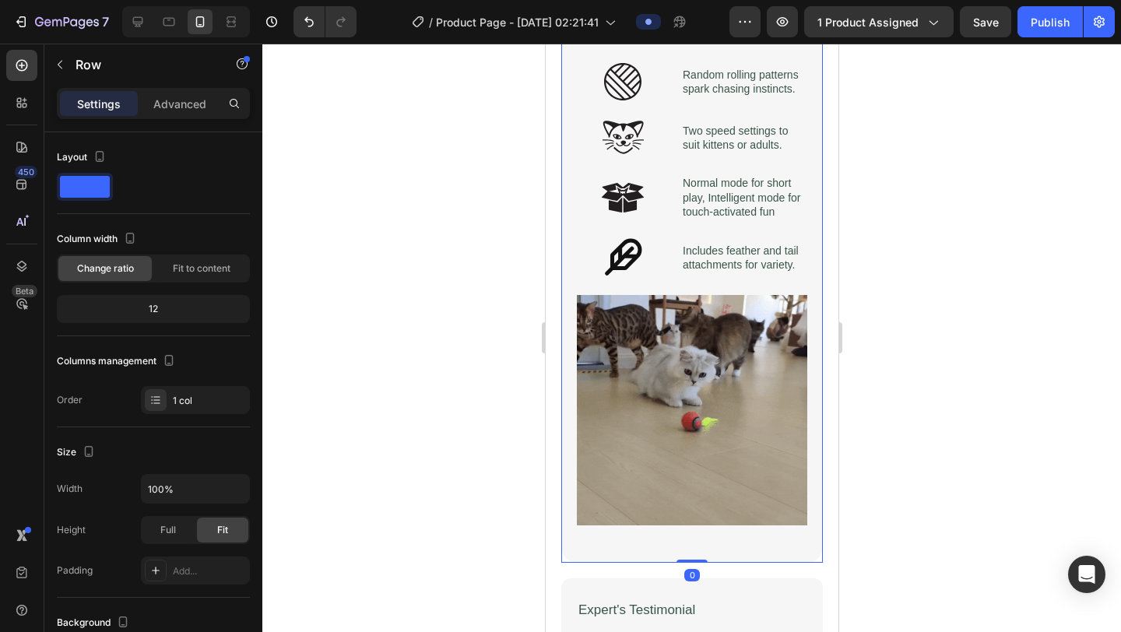
click at [571, 282] on div "Science-Driven Play Heading Cats need movement to stay healthy and happy. This …" at bounding box center [692, 222] width 262 height 682
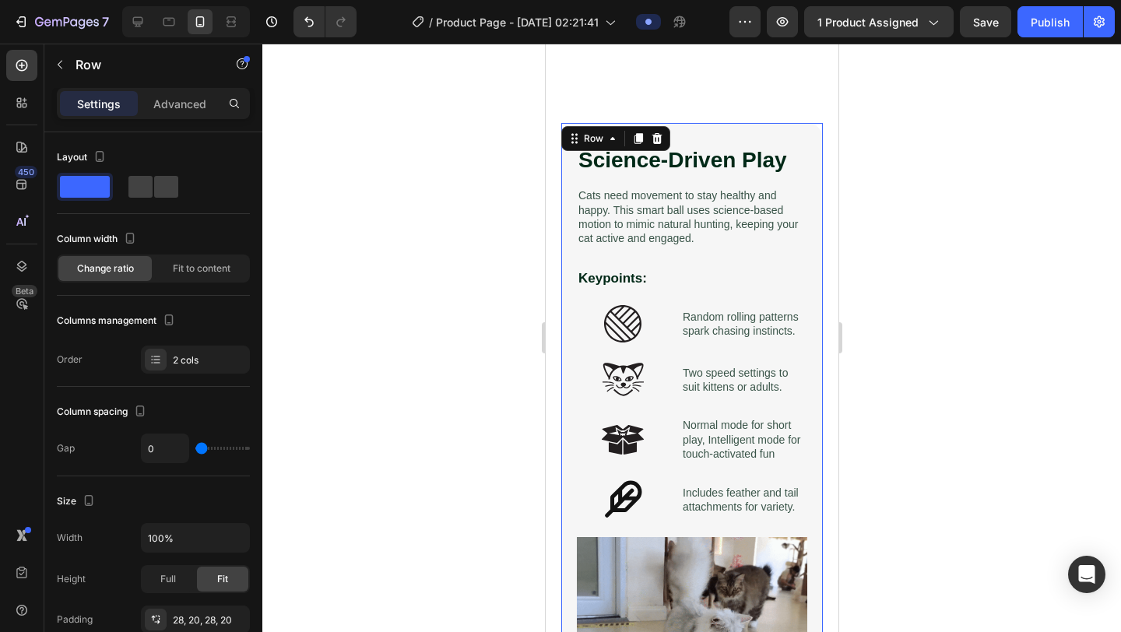
scroll to position [1436, 0]
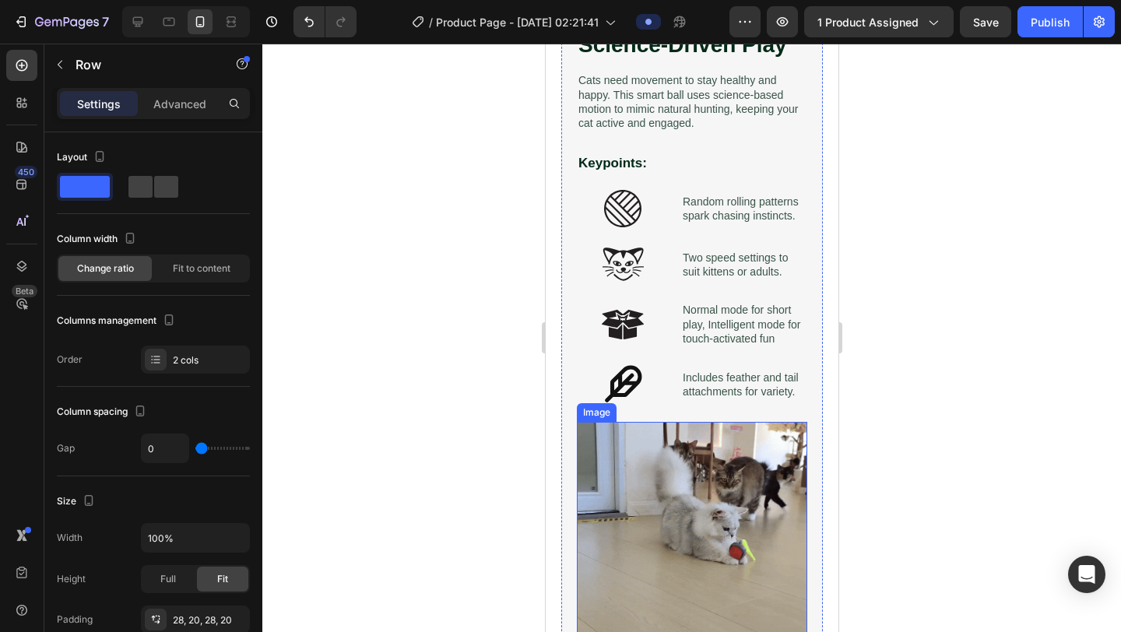
click at [673, 561] on img at bounding box center [691, 537] width 230 height 230
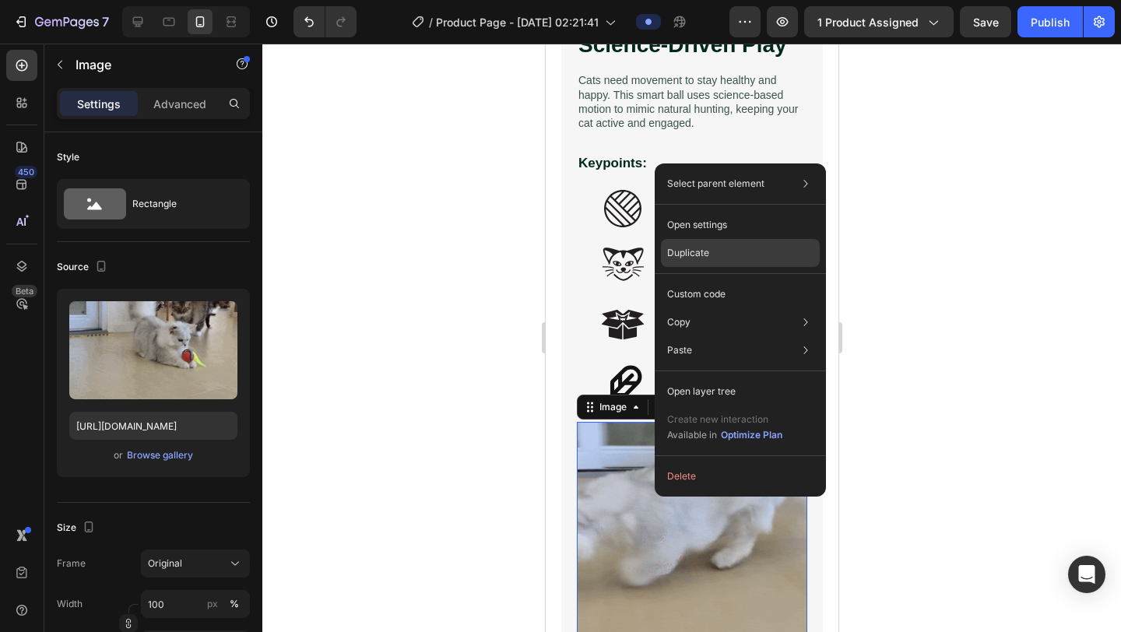
click at [721, 280] on div "Duplicate" at bounding box center [740, 294] width 159 height 28
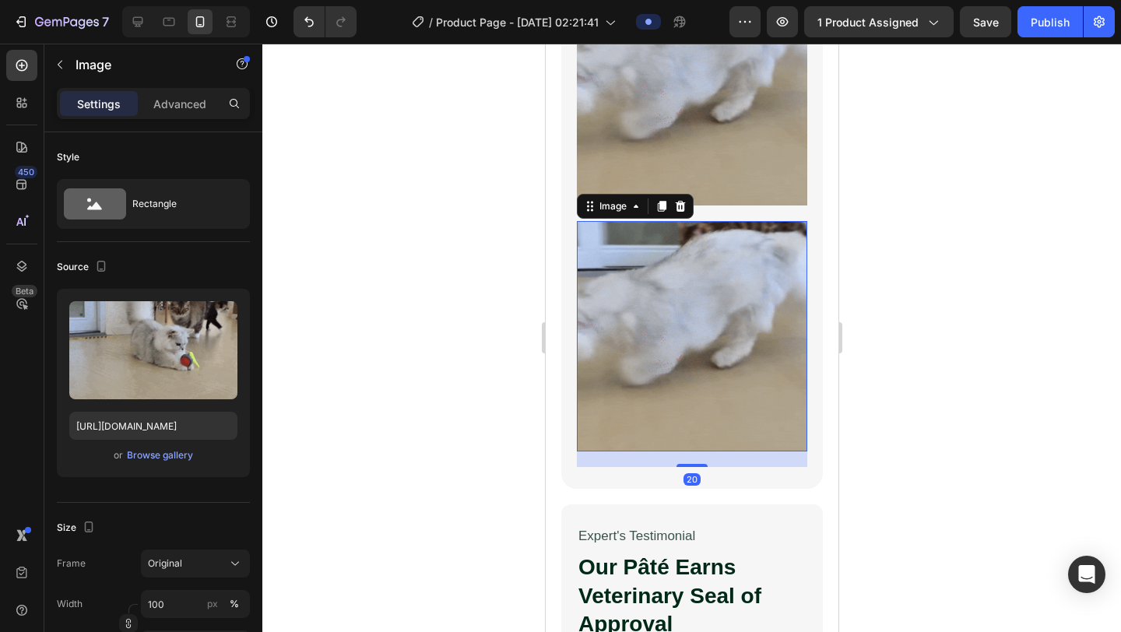
scroll to position [1881, 0]
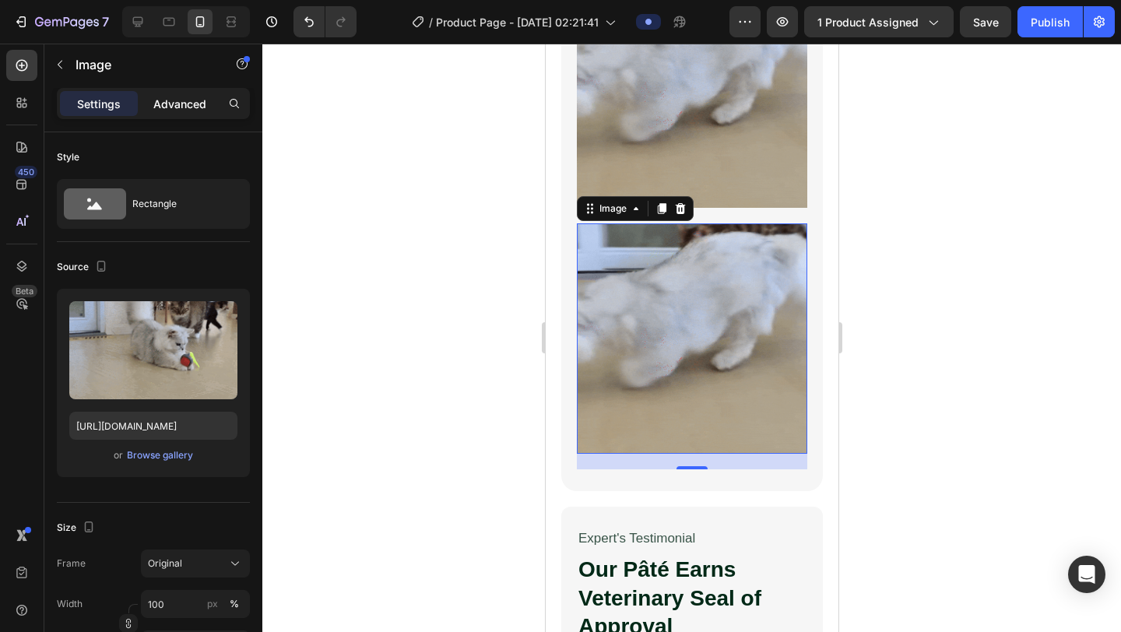
click at [185, 103] on p "Advanced" at bounding box center [179, 104] width 53 height 16
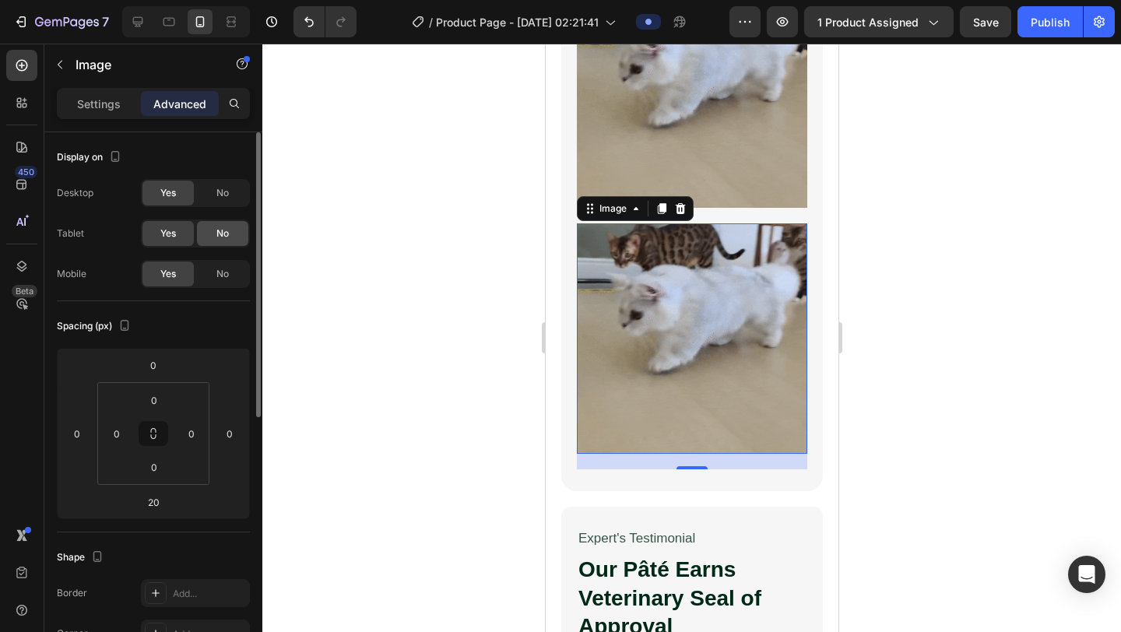
click at [212, 234] on div "No" at bounding box center [222, 233] width 51 height 25
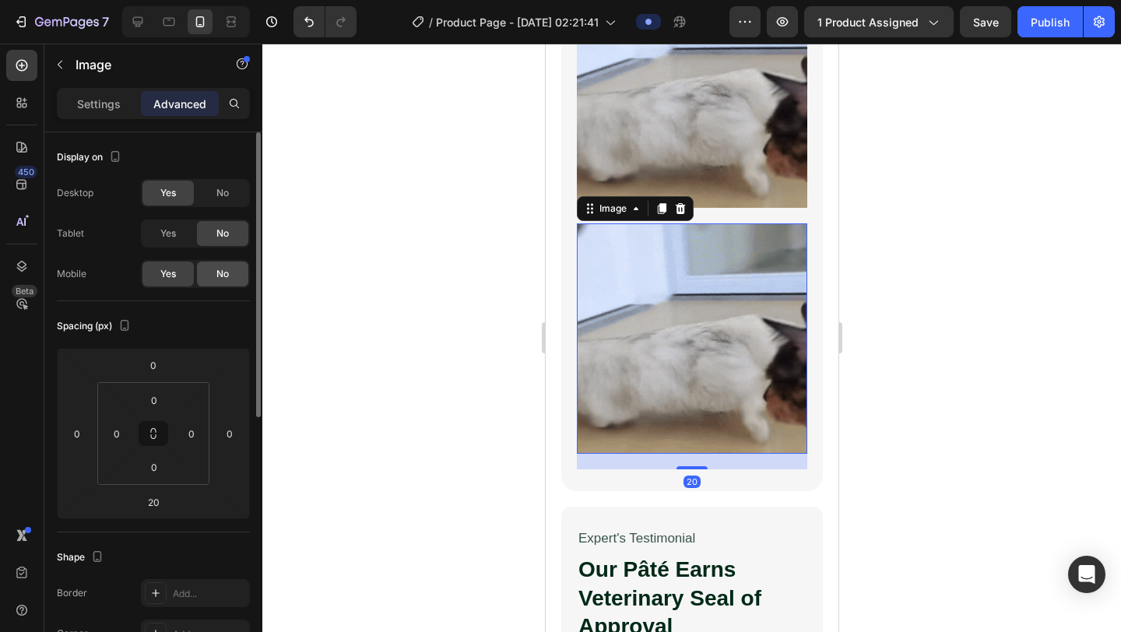
click at [228, 278] on span "No" at bounding box center [222, 274] width 12 height 14
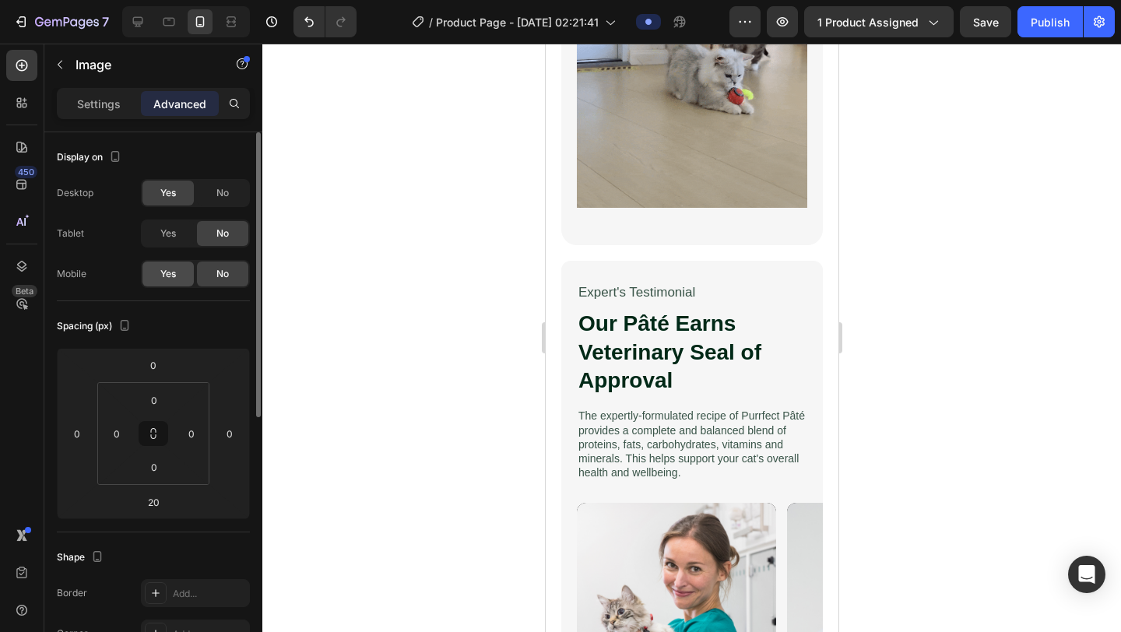
click at [169, 276] on span "Yes" at bounding box center [168, 274] width 16 height 14
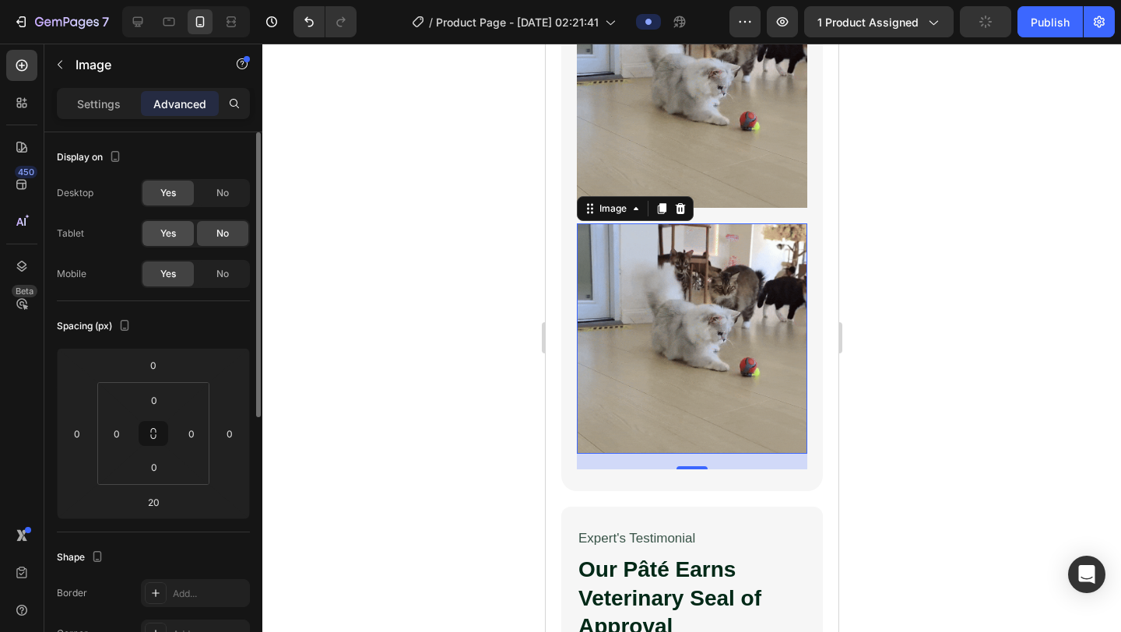
click at [163, 228] on span "Yes" at bounding box center [168, 234] width 16 height 14
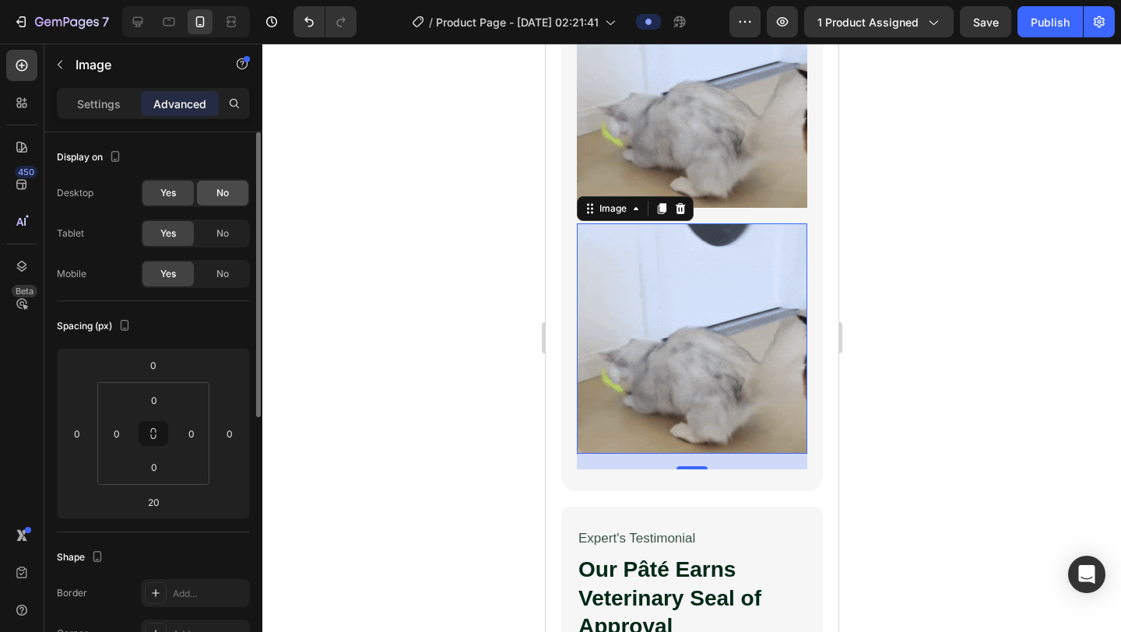
click at [214, 188] on div "No" at bounding box center [222, 193] width 51 height 25
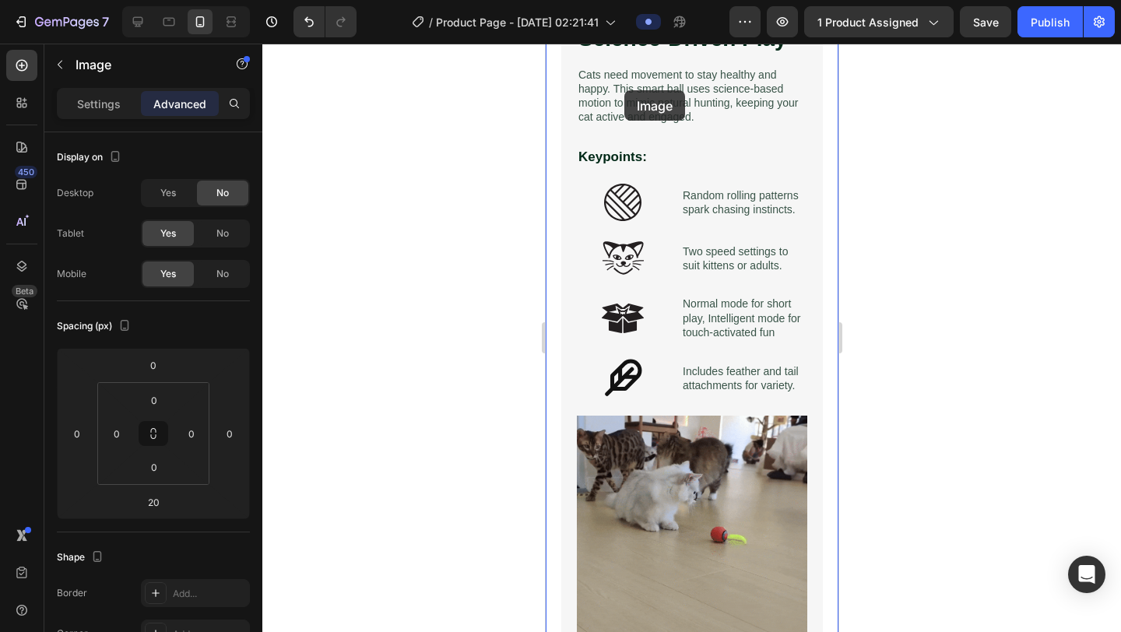
scroll to position [1267, 0]
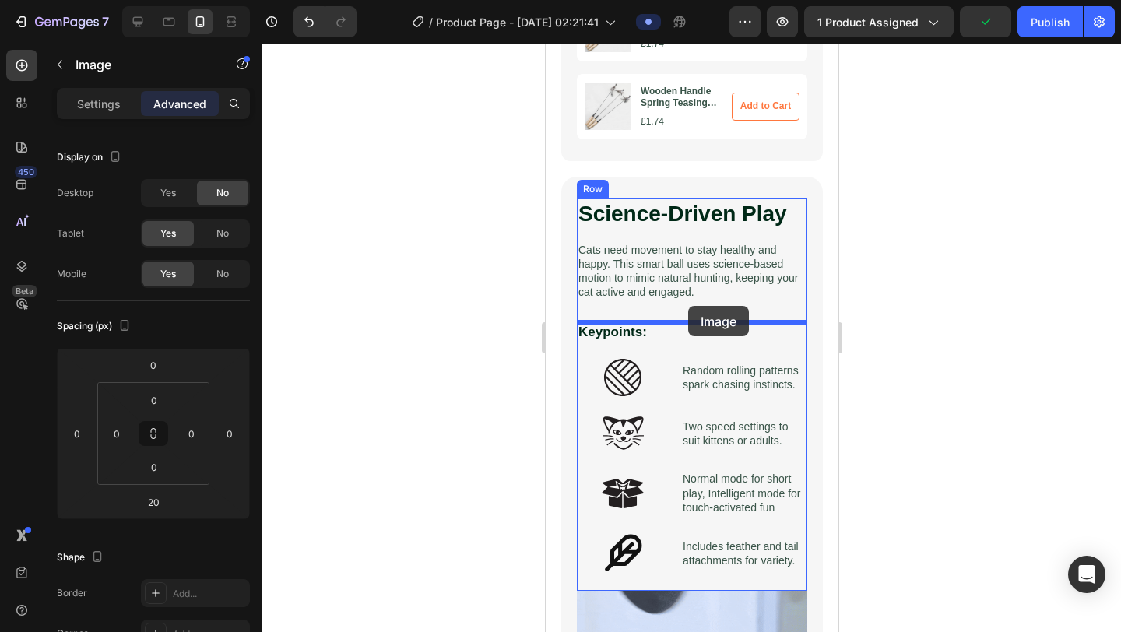
drag, startPoint x: 617, startPoint y: 322, endPoint x: 687, endPoint y: 306, distance: 71.0
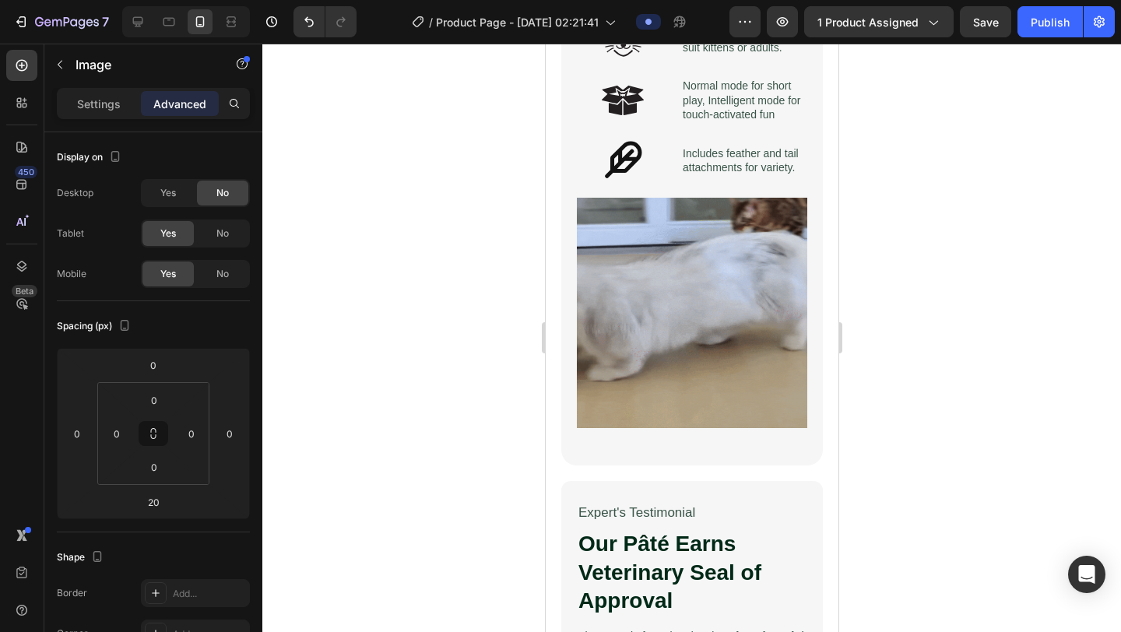
scroll to position [1910, 0]
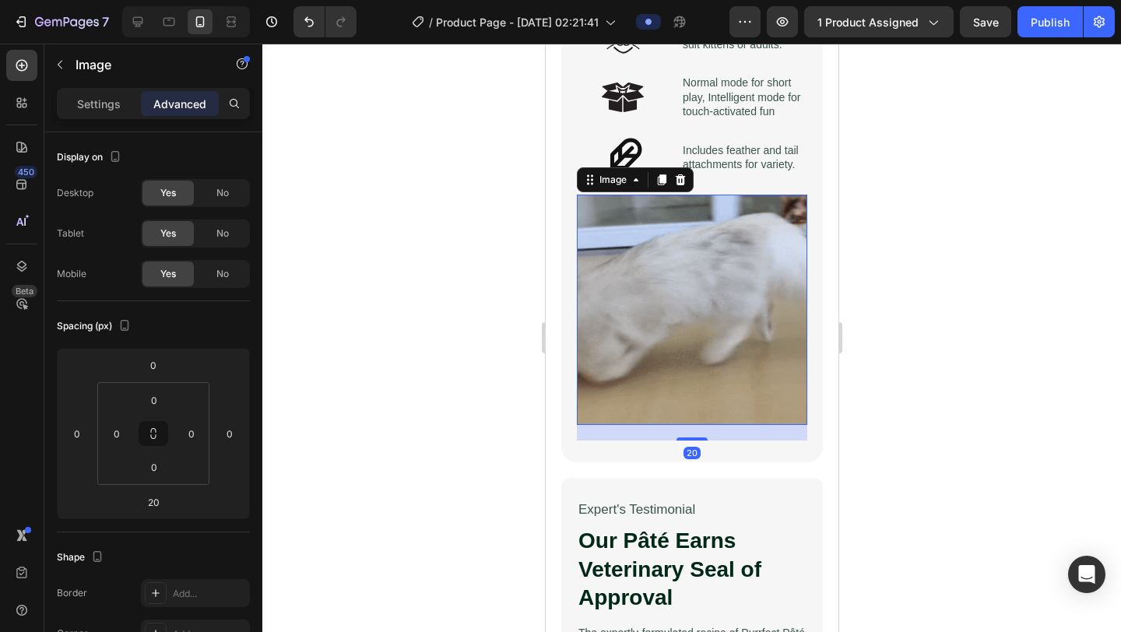
click at [631, 342] on img at bounding box center [691, 310] width 230 height 230
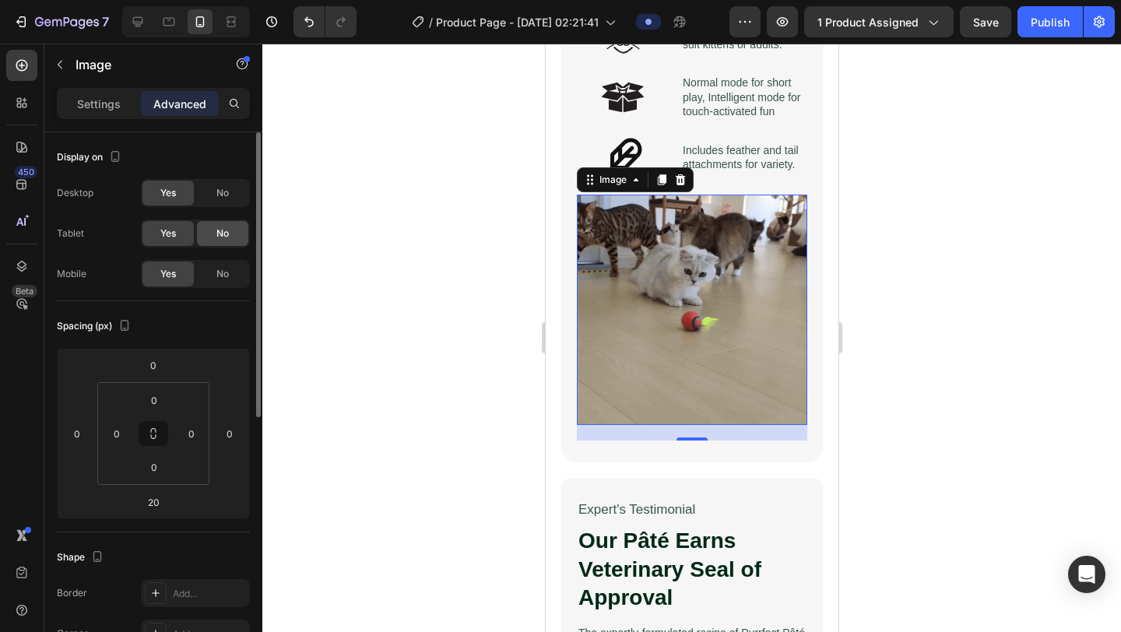
click at [226, 227] on span "No" at bounding box center [222, 234] width 12 height 14
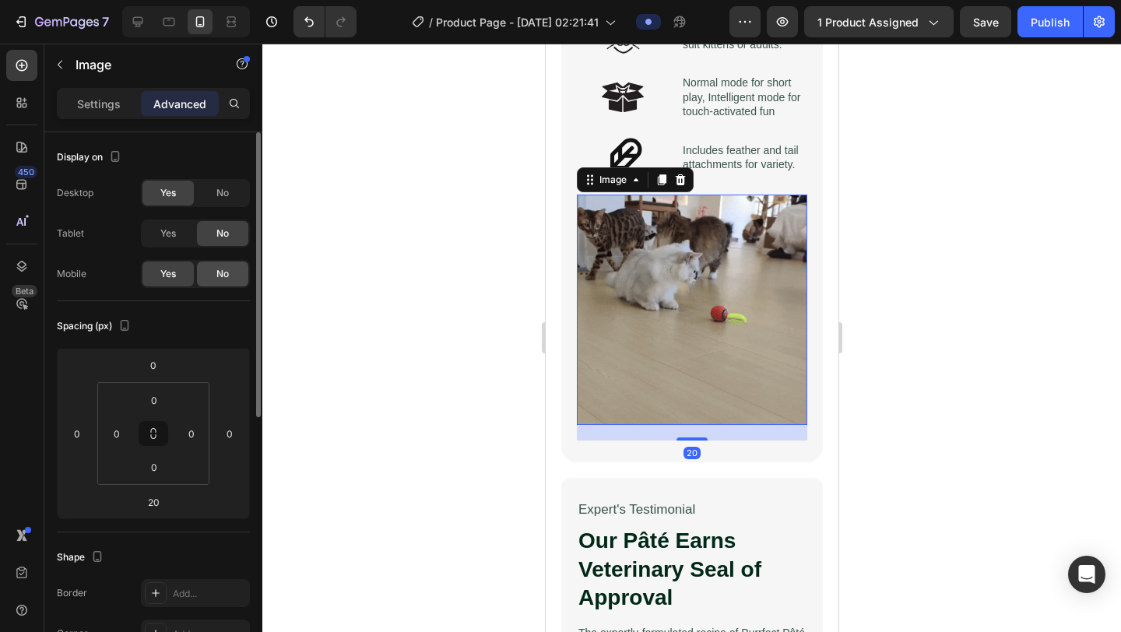
click at [223, 278] on span "No" at bounding box center [222, 274] width 12 height 14
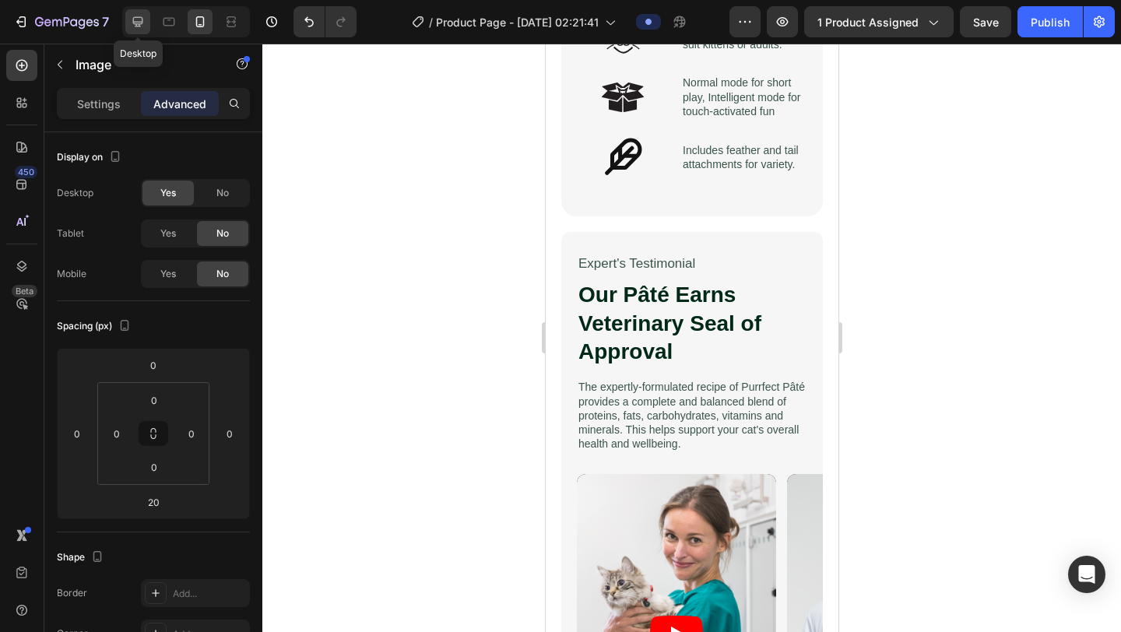
click at [132, 16] on icon at bounding box center [138, 22] width 16 height 16
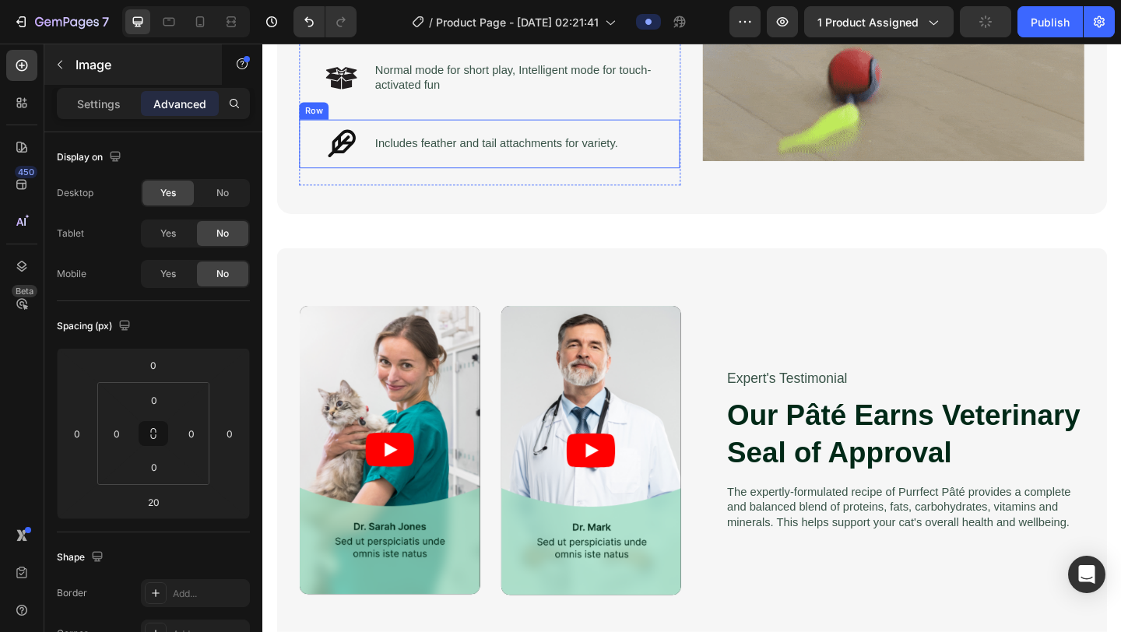
scroll to position [1055, 0]
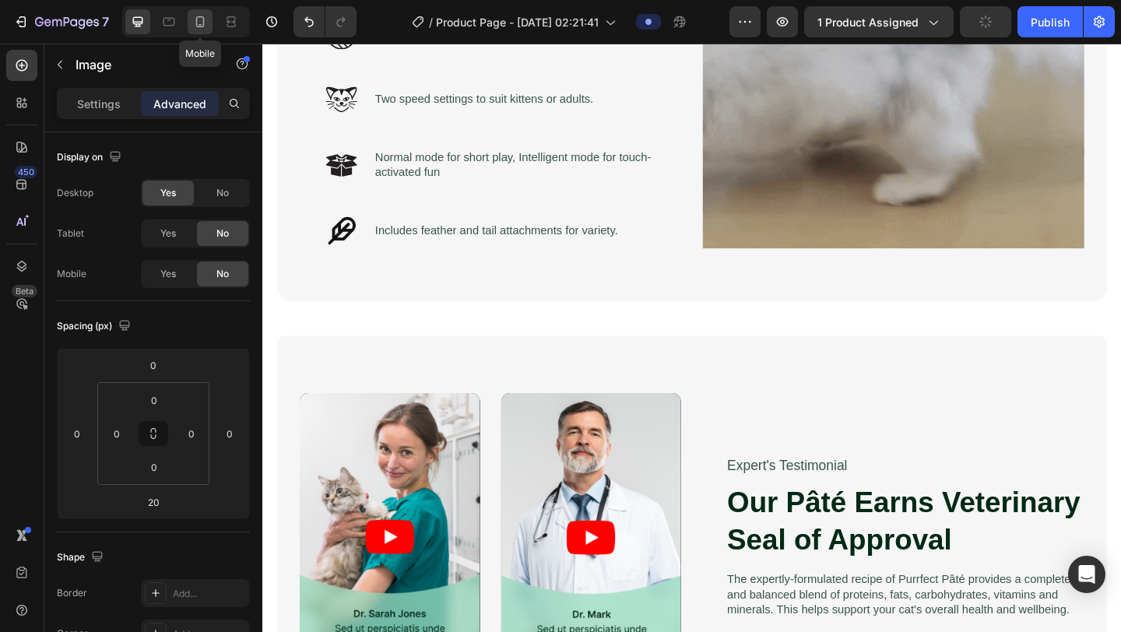
click at [209, 27] on div at bounding box center [200, 21] width 25 height 25
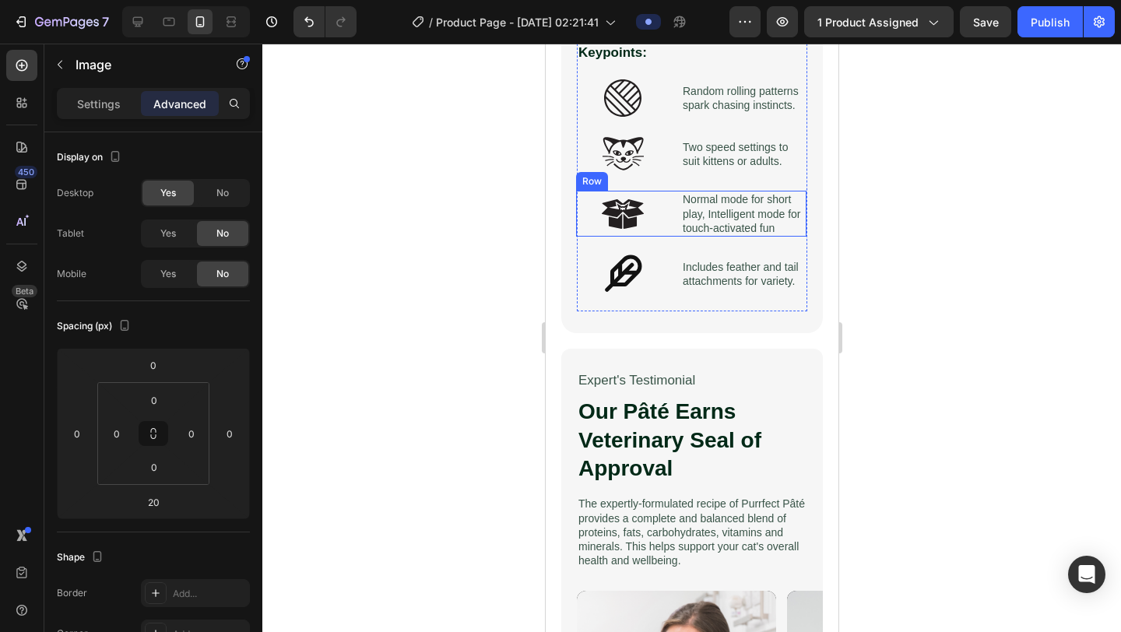
scroll to position [1799, 0]
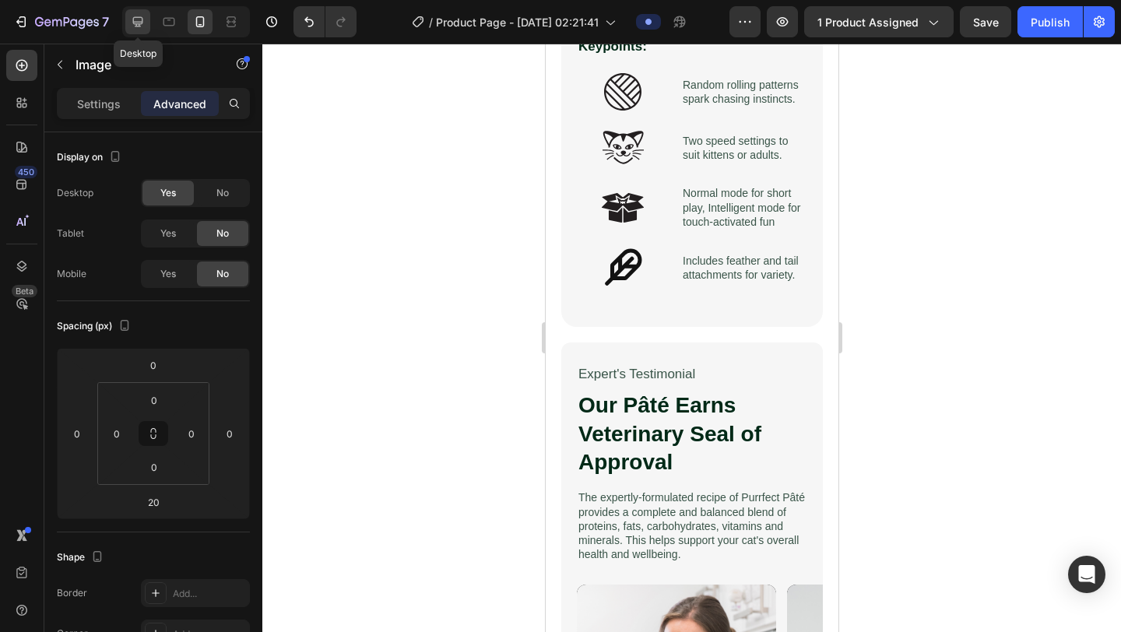
click at [143, 23] on icon at bounding box center [138, 22] width 16 height 16
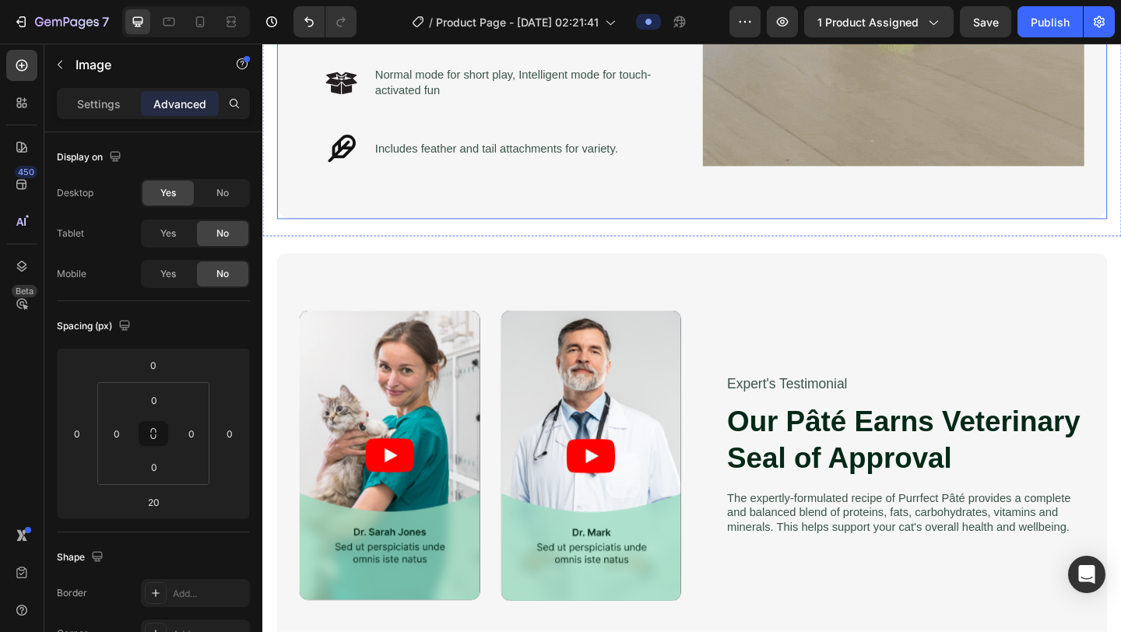
scroll to position [1728, 0]
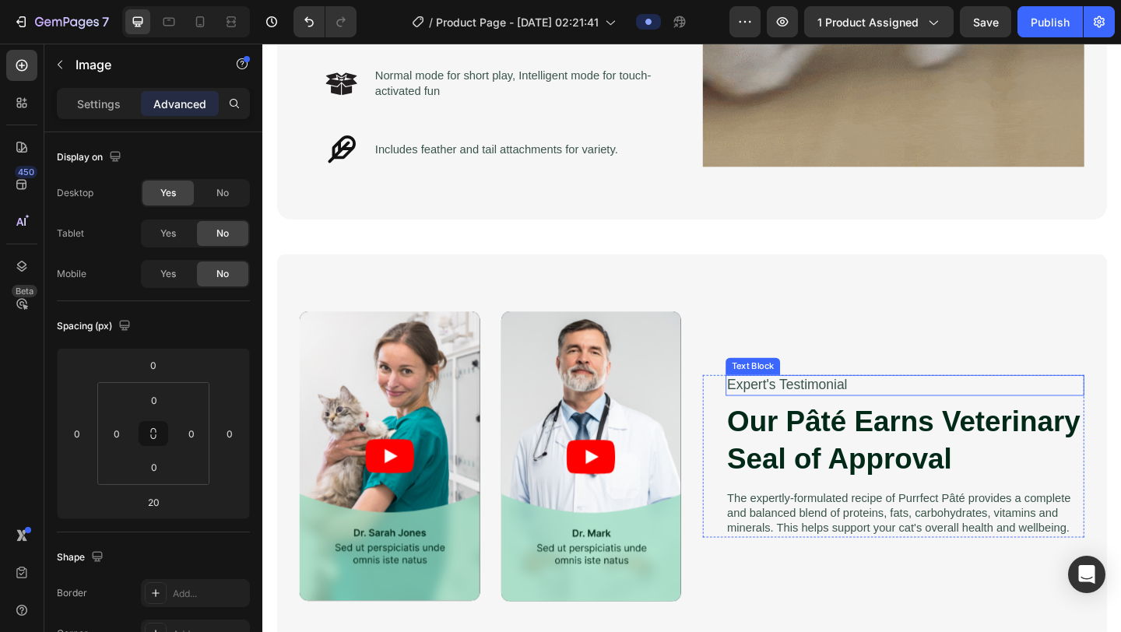
click at [790, 417] on p "Expert's Testimonial" at bounding box center [961, 415] width 387 height 19
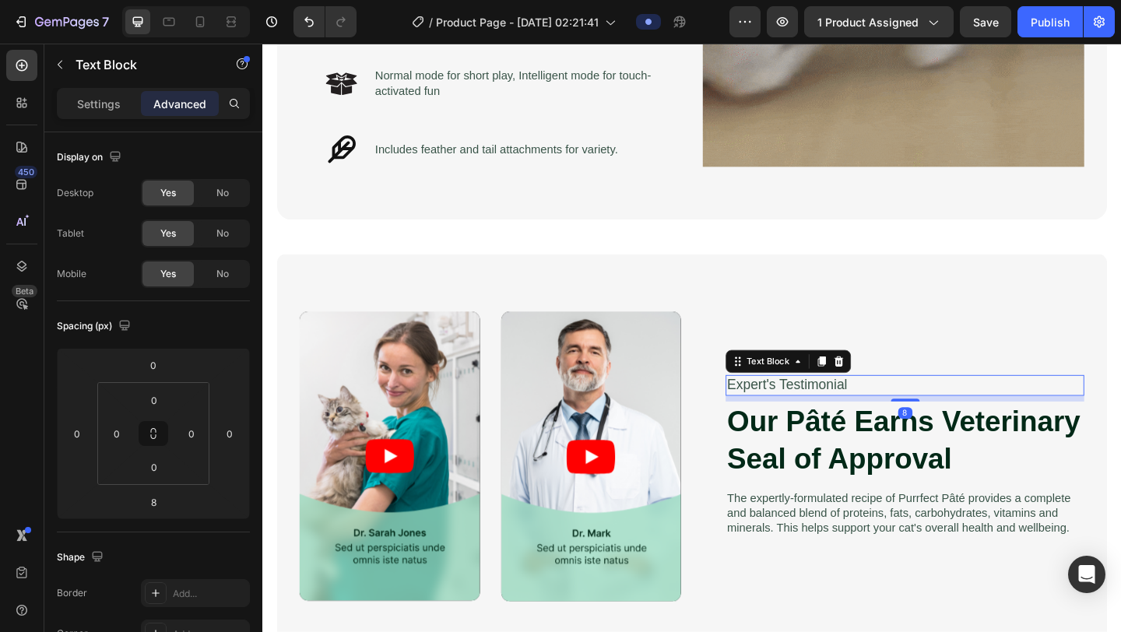
click at [790, 417] on p "Expert's Testimonial" at bounding box center [961, 415] width 387 height 19
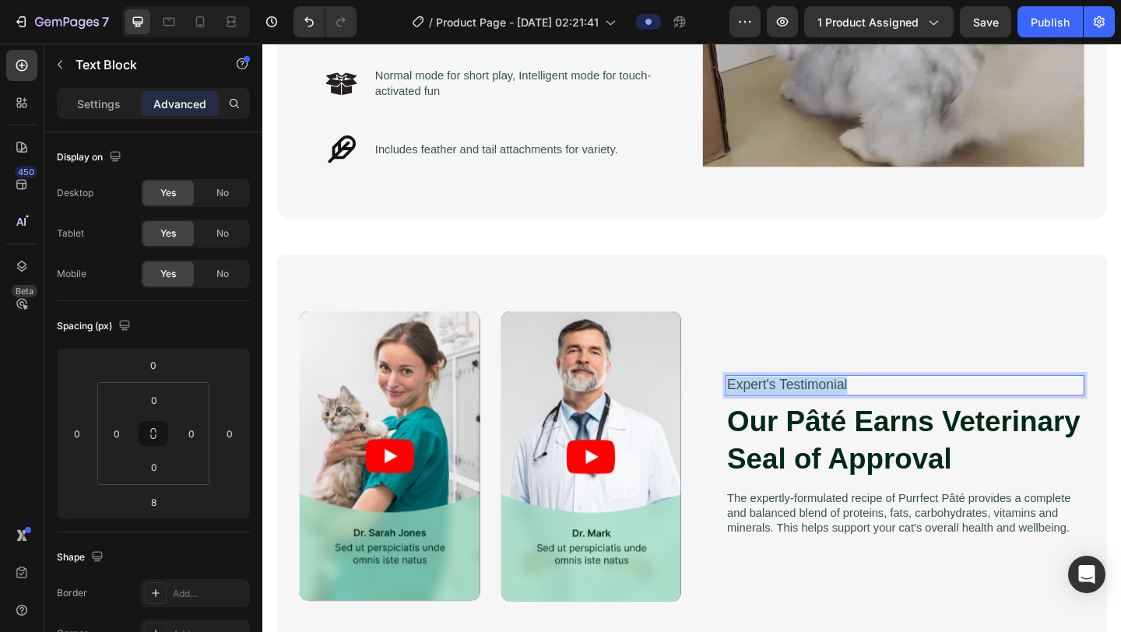
click at [790, 417] on p "Expert's Testimonial" at bounding box center [961, 415] width 387 height 19
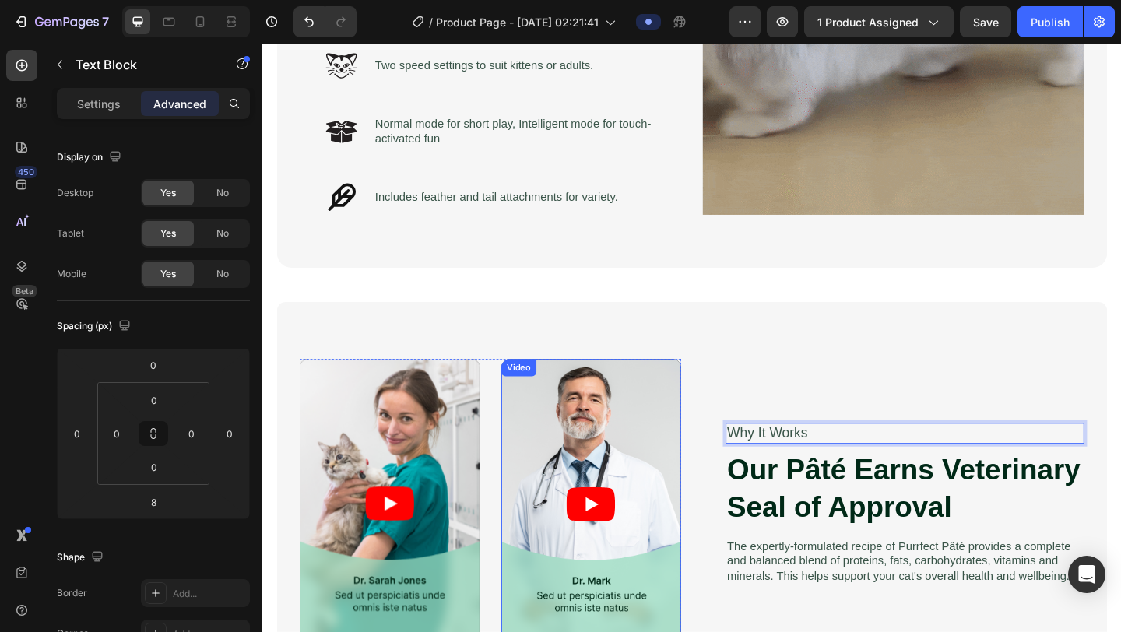
scroll to position [1675, 0]
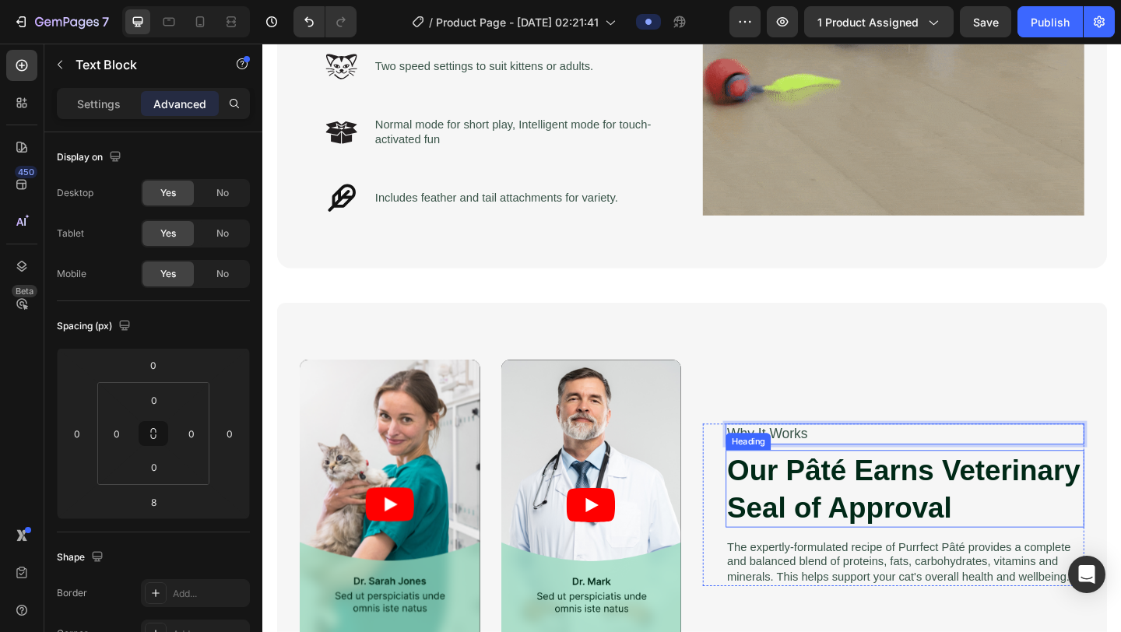
click at [833, 530] on h2 "Our Pâté Earns Veterinary Seal of Approval" at bounding box center [961, 528] width 390 height 84
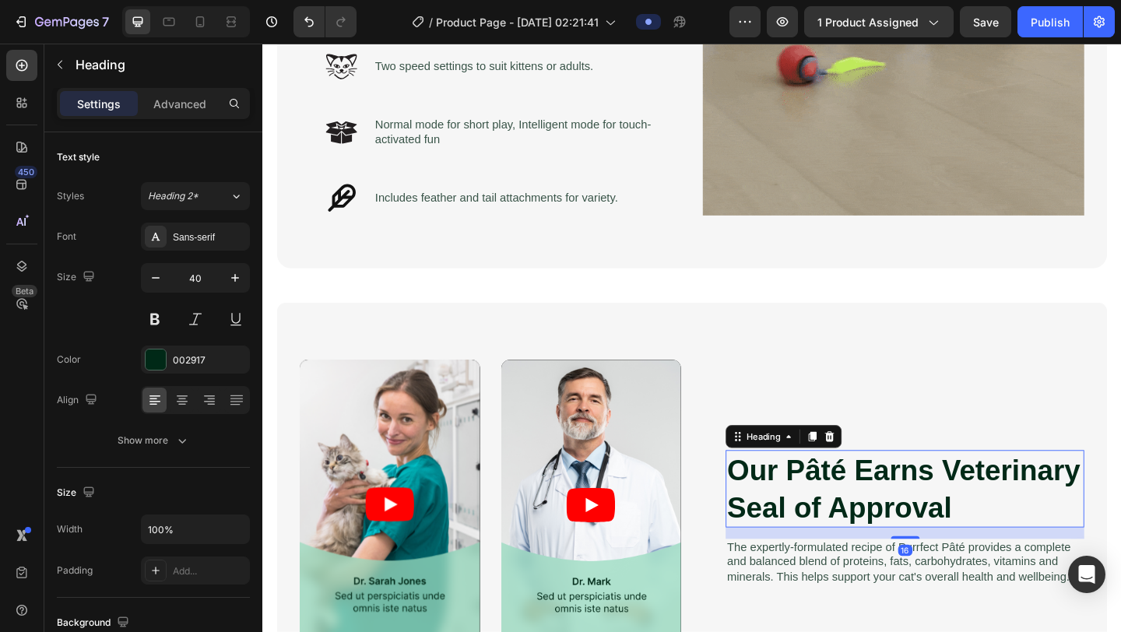
click at [833, 530] on h2 "Our Pâté Earns Veterinary Seal of Approval" at bounding box center [961, 528] width 390 height 84
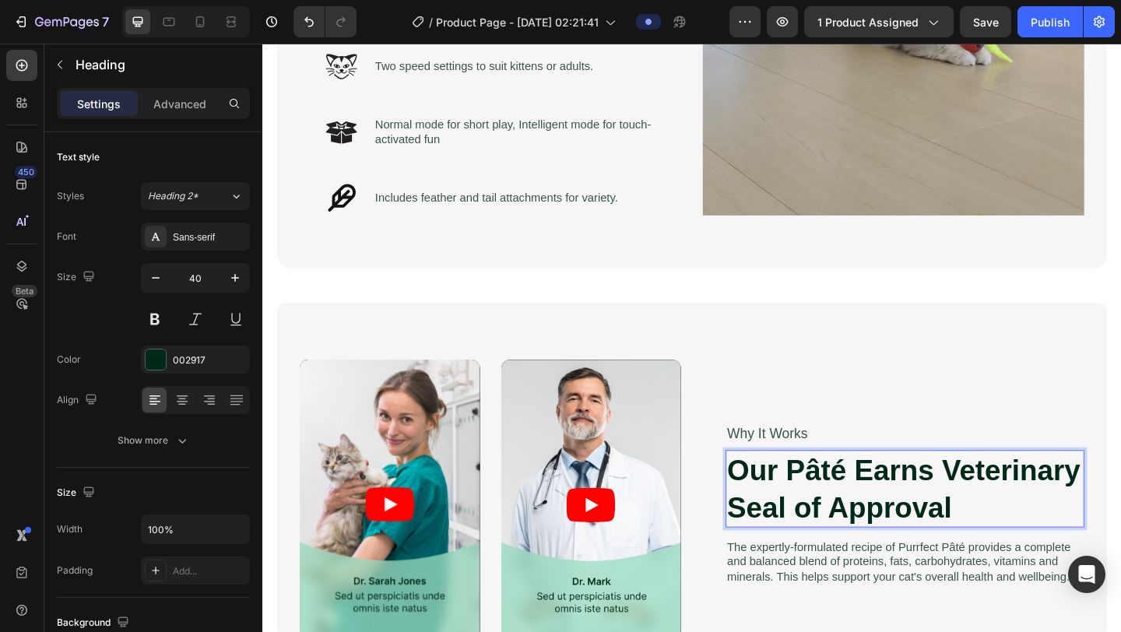
click at [833, 530] on p "Our Pâté Earns Veterinary Seal of Approval" at bounding box center [961, 527] width 387 height 81
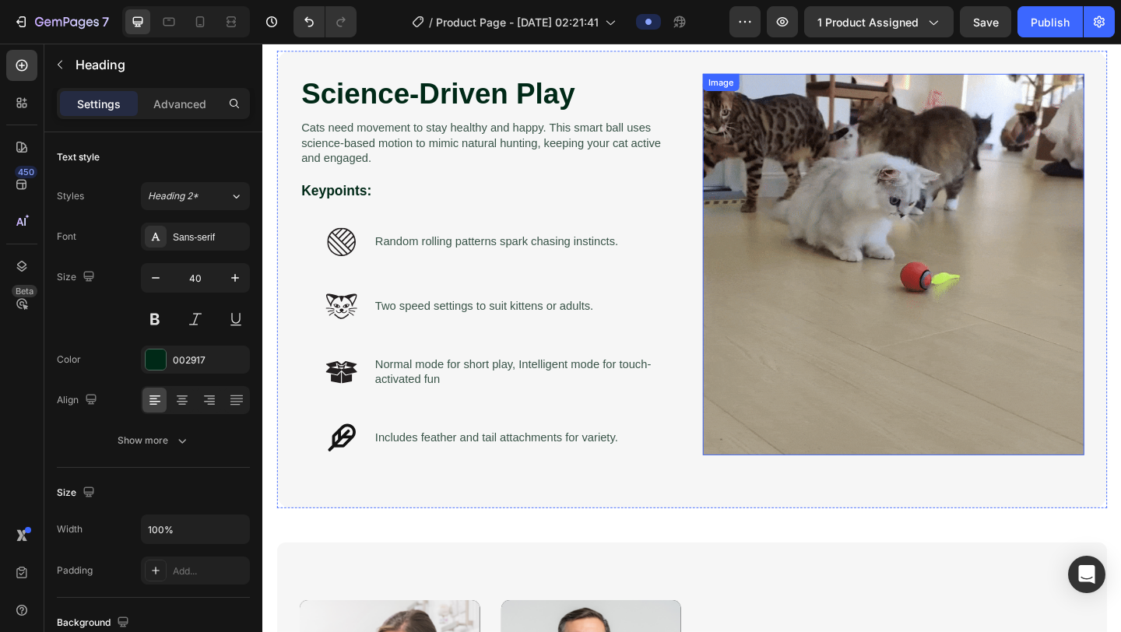
scroll to position [865, 0]
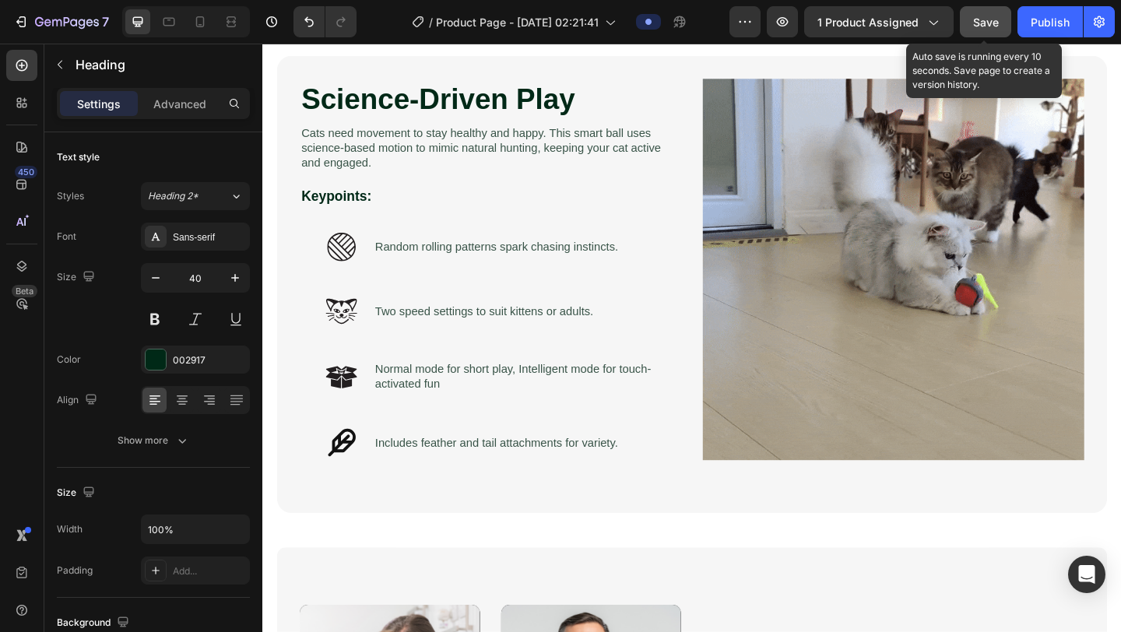
click at [979, 26] on span "Save" at bounding box center [986, 22] width 26 height 13
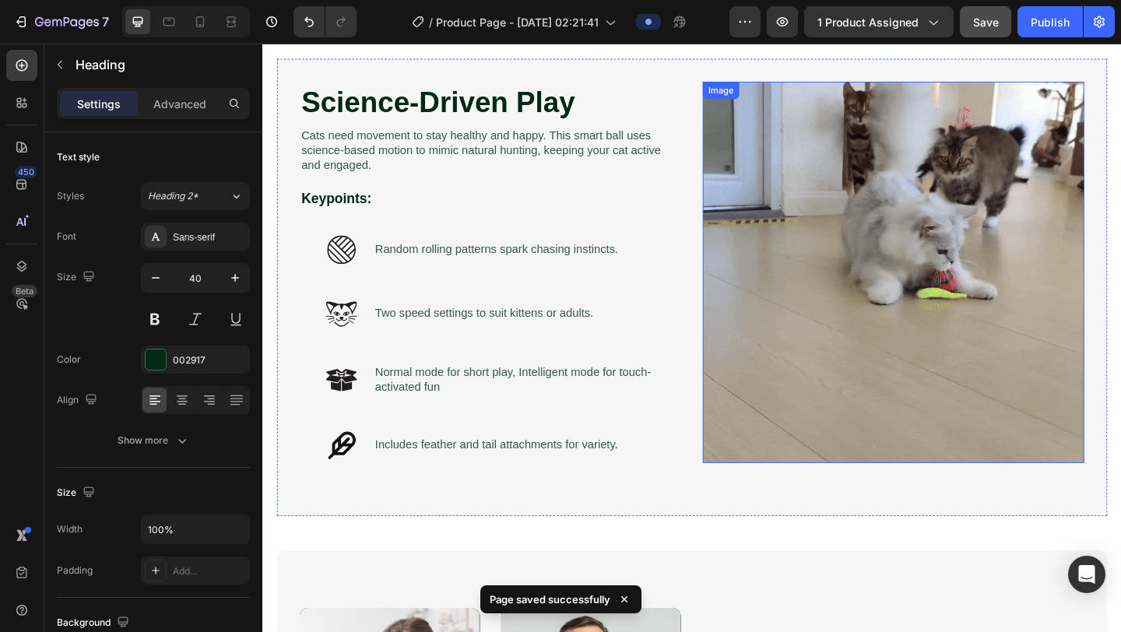
scroll to position [821, 0]
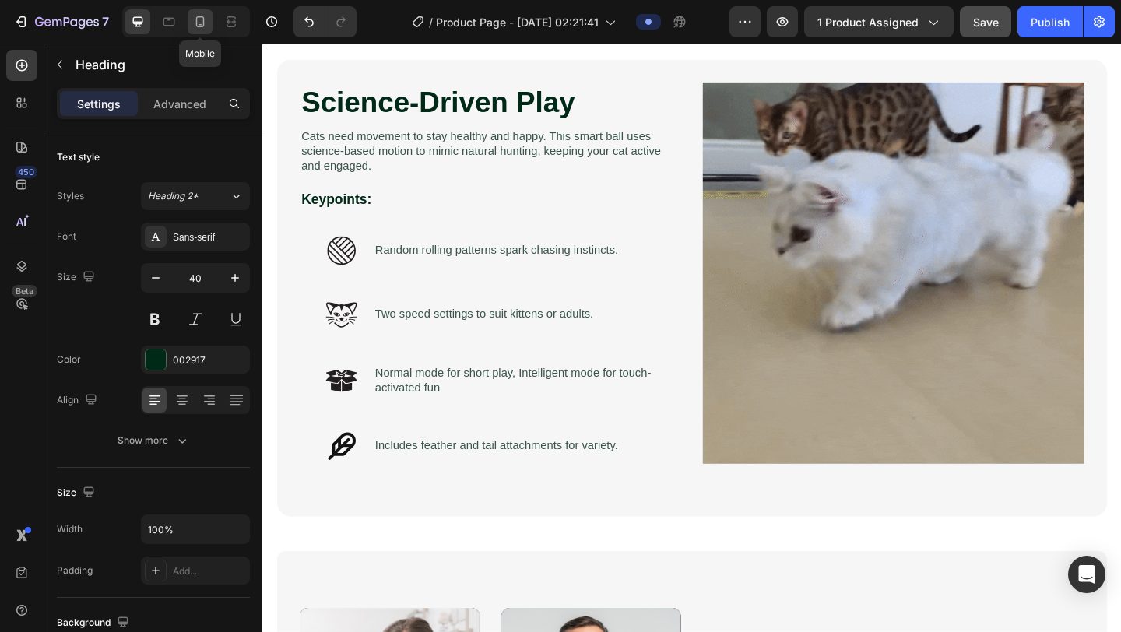
click at [206, 22] on icon at bounding box center [200, 22] width 16 height 16
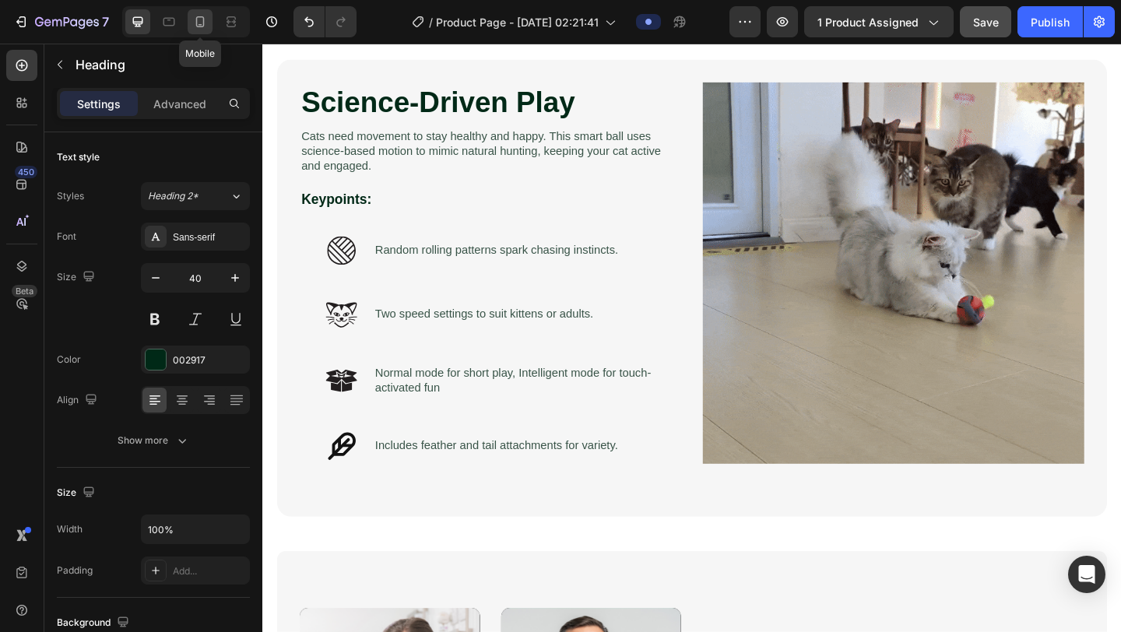
type input "28"
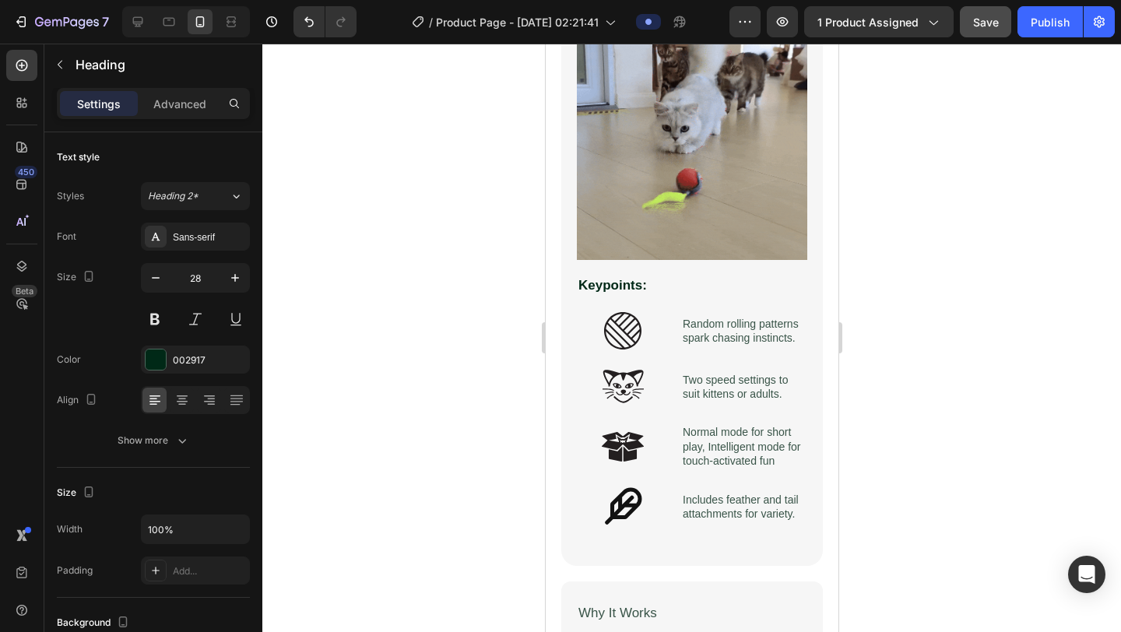
scroll to position [1563, 0]
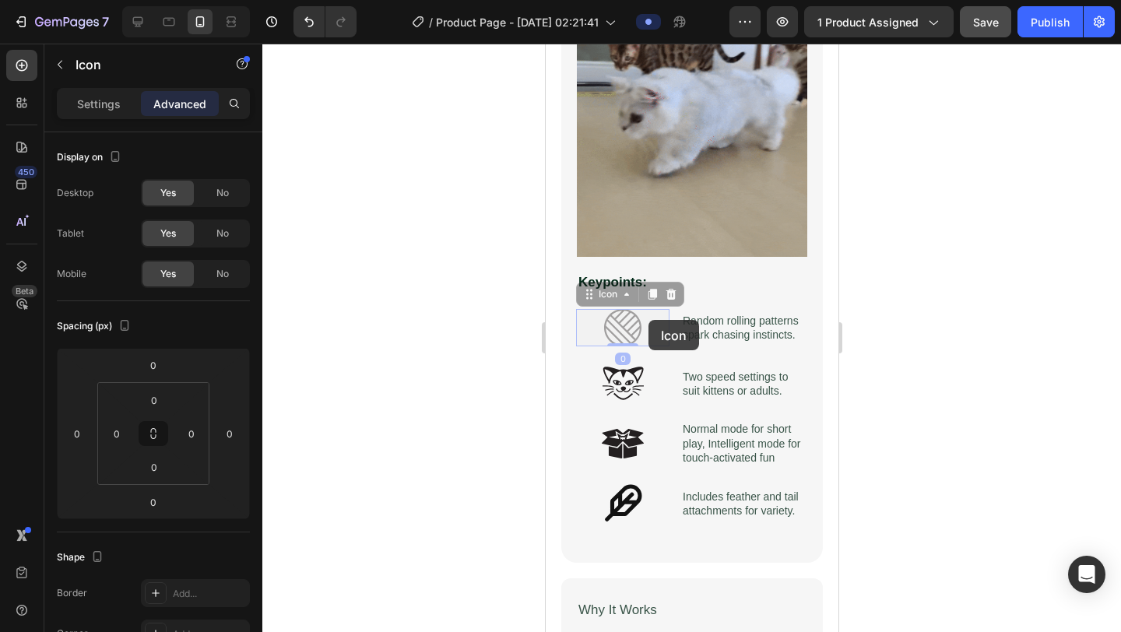
drag, startPoint x: 648, startPoint y: 320, endPoint x: 817, endPoint y: 418, distance: 195.4
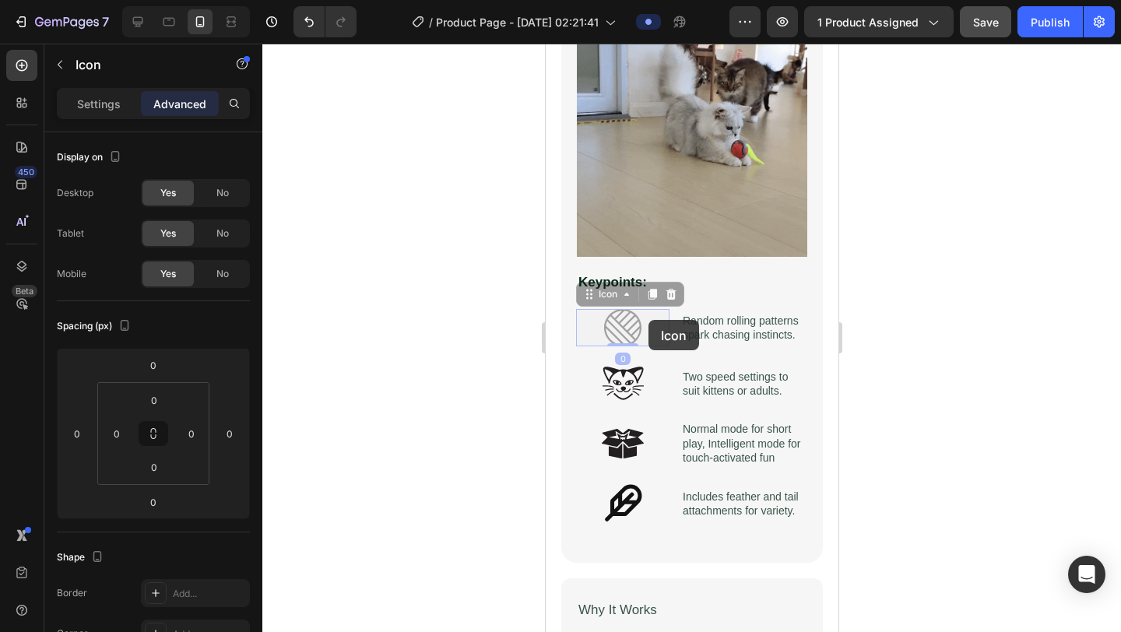
click at [817, 418] on div "Mobile ( 376 px) iPhone 13 Mini iPhone 13 Pro iPhone 11 Pro Max iPhone 15 Pro M…" at bounding box center [691, 367] width 293 height 3774
